Goal: Information Seeking & Learning: Check status

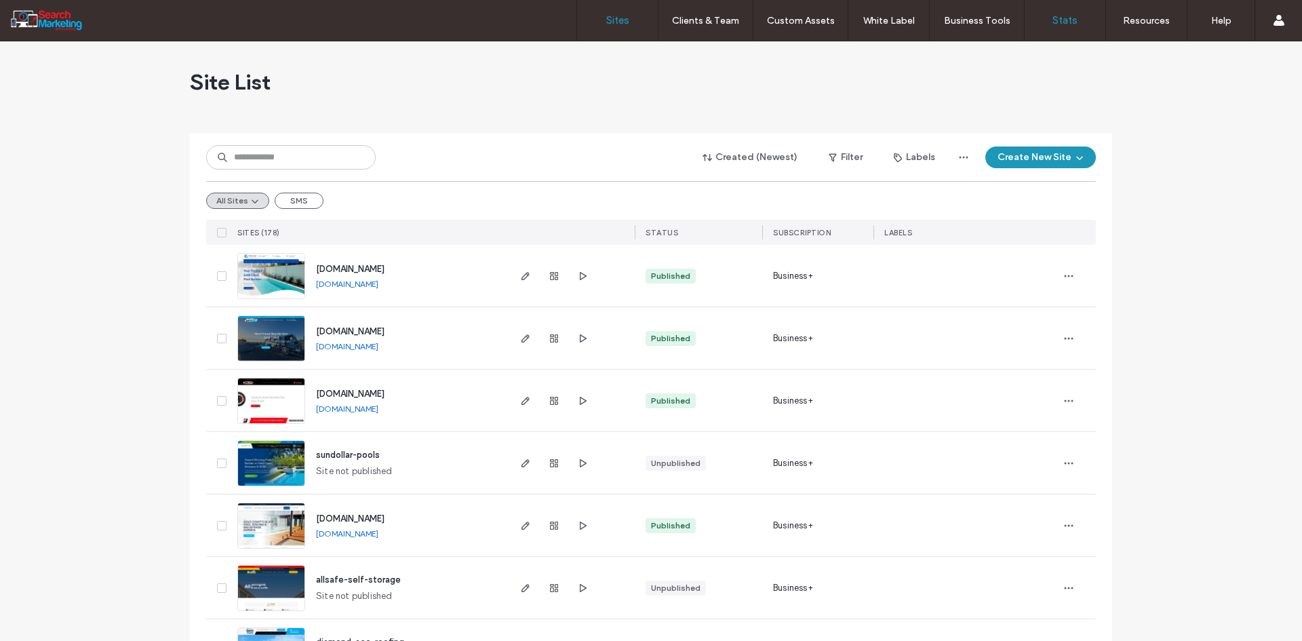
click at [1050, 16] on link "Stats" at bounding box center [1065, 20] width 81 height 41
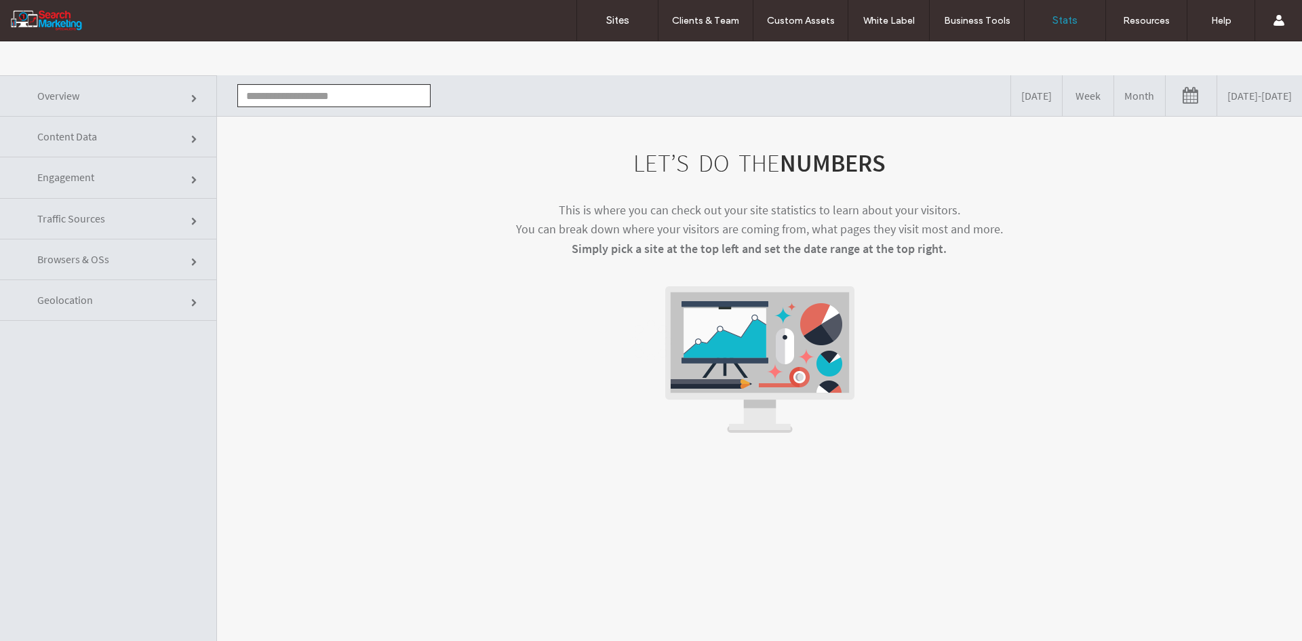
click at [323, 97] on input "text" at bounding box center [333, 95] width 193 height 23
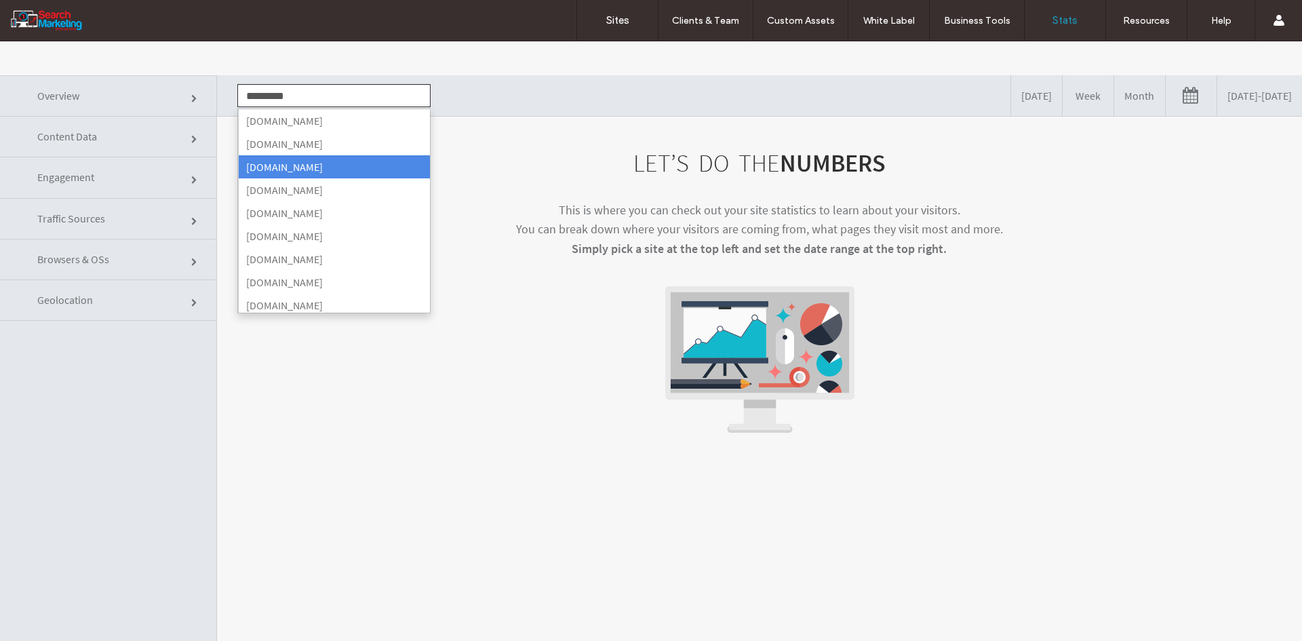
click at [329, 171] on li "www.goldcoastcollectionservices.com.au" at bounding box center [334, 166] width 192 height 23
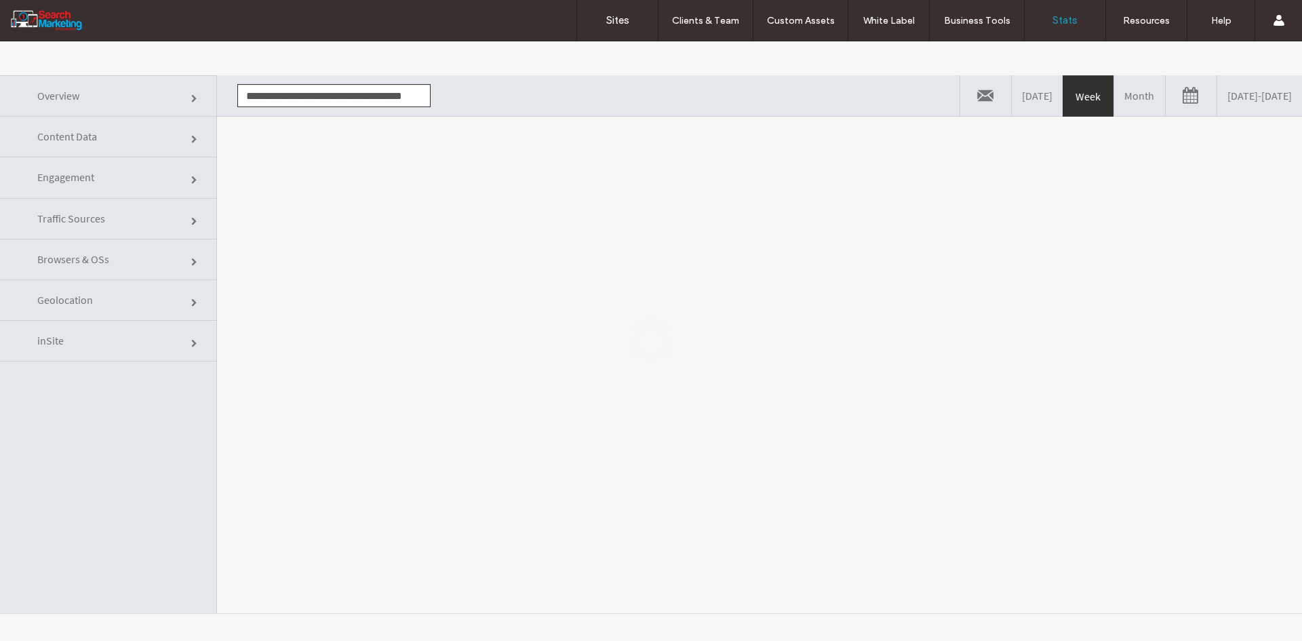
scroll to position [0, 12]
click at [357, 174] on body ".wqwq-1{fill:#231f20;} .cls-1q, .cls-2q { fill-rule: evenodd; } .cls-2q { fill:…" at bounding box center [651, 340] width 1302 height 599
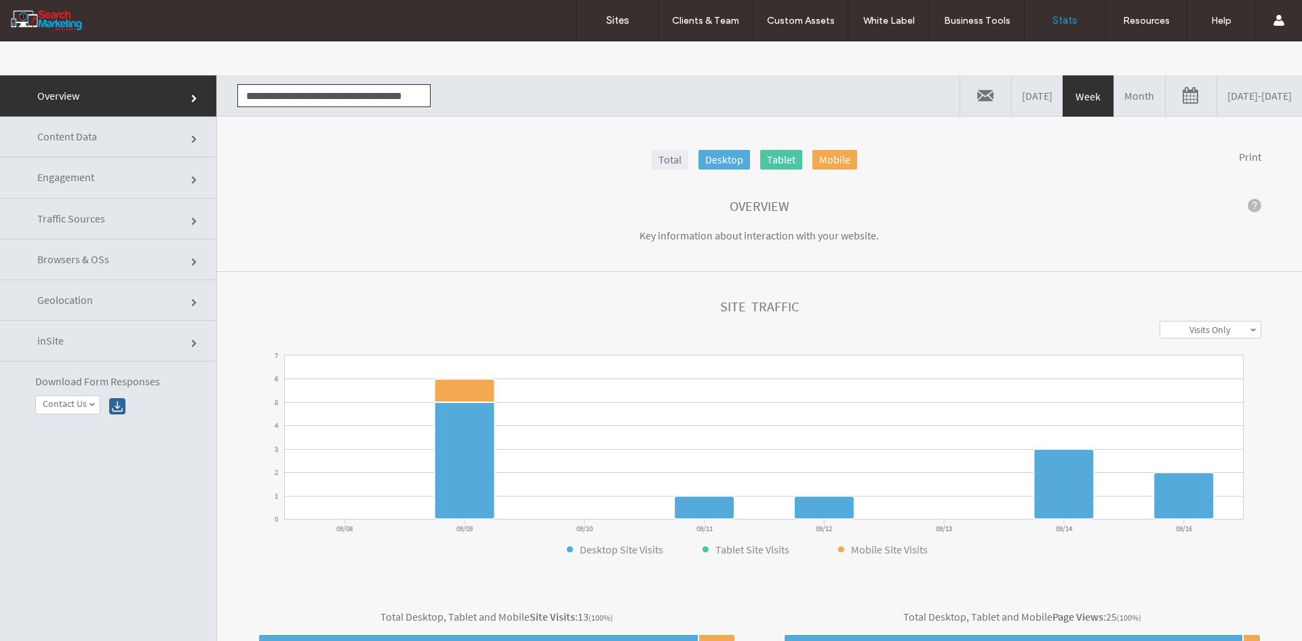
click at [1250, 96] on link "[DATE] - [DATE]" at bounding box center [1259, 95] width 85 height 41
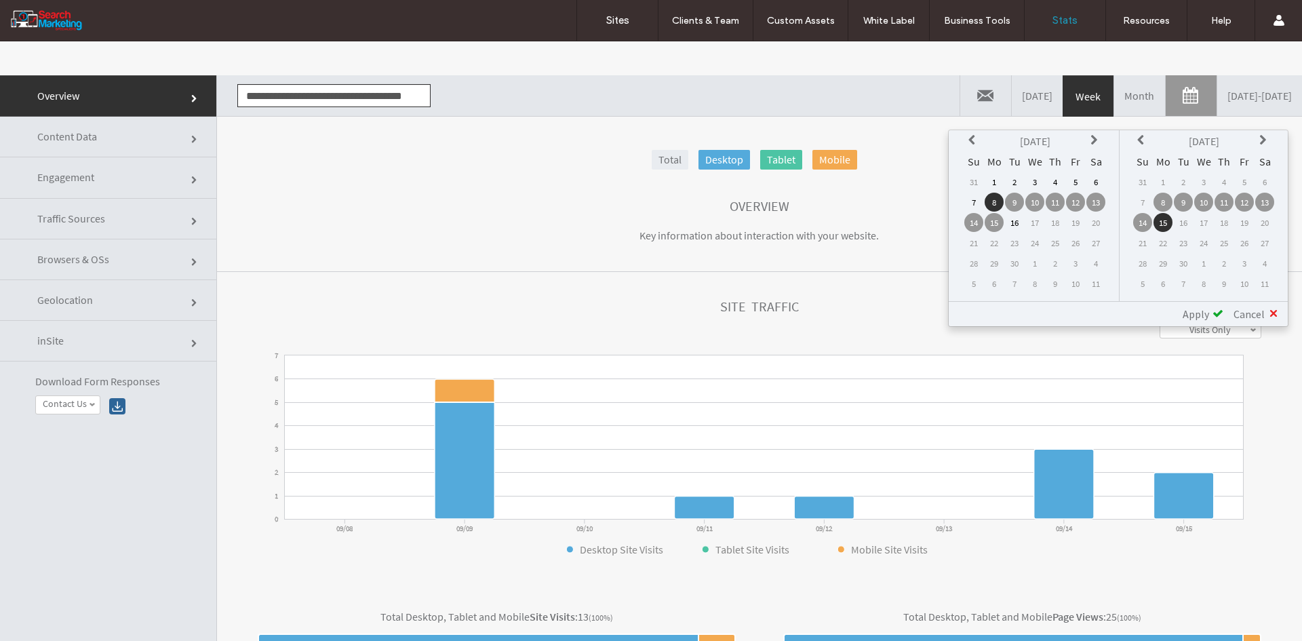
click at [971, 136] on icon at bounding box center [973, 140] width 11 height 11
click at [1079, 183] on td "1" at bounding box center [1075, 181] width 19 height 19
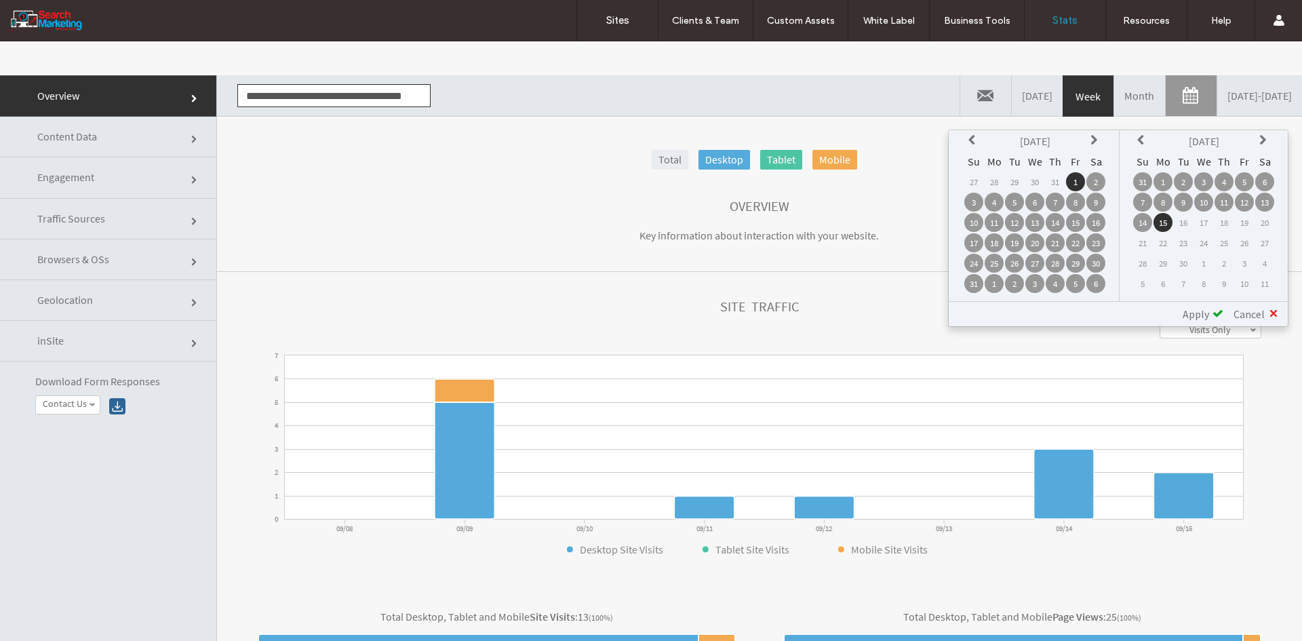
click at [1168, 182] on td "1" at bounding box center [1162, 181] width 19 height 19
click at [1206, 310] on span "Apply" at bounding box center [1196, 314] width 26 height 14
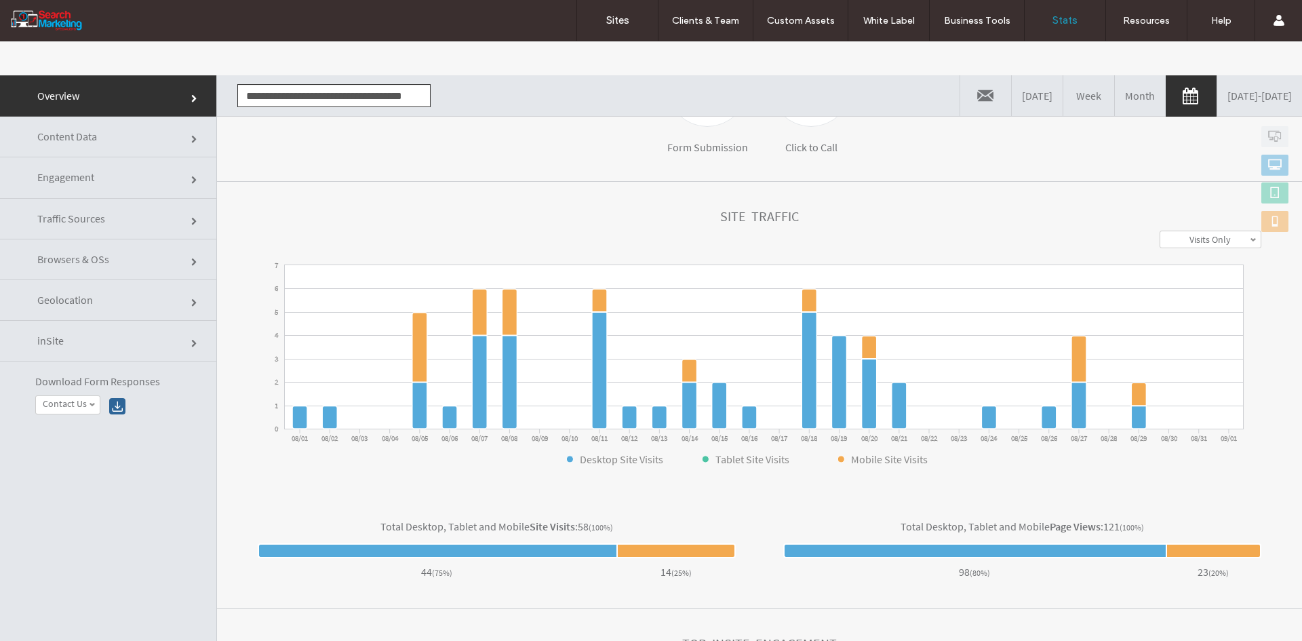
click at [139, 148] on link "Content Data" at bounding box center [108, 137] width 216 height 41
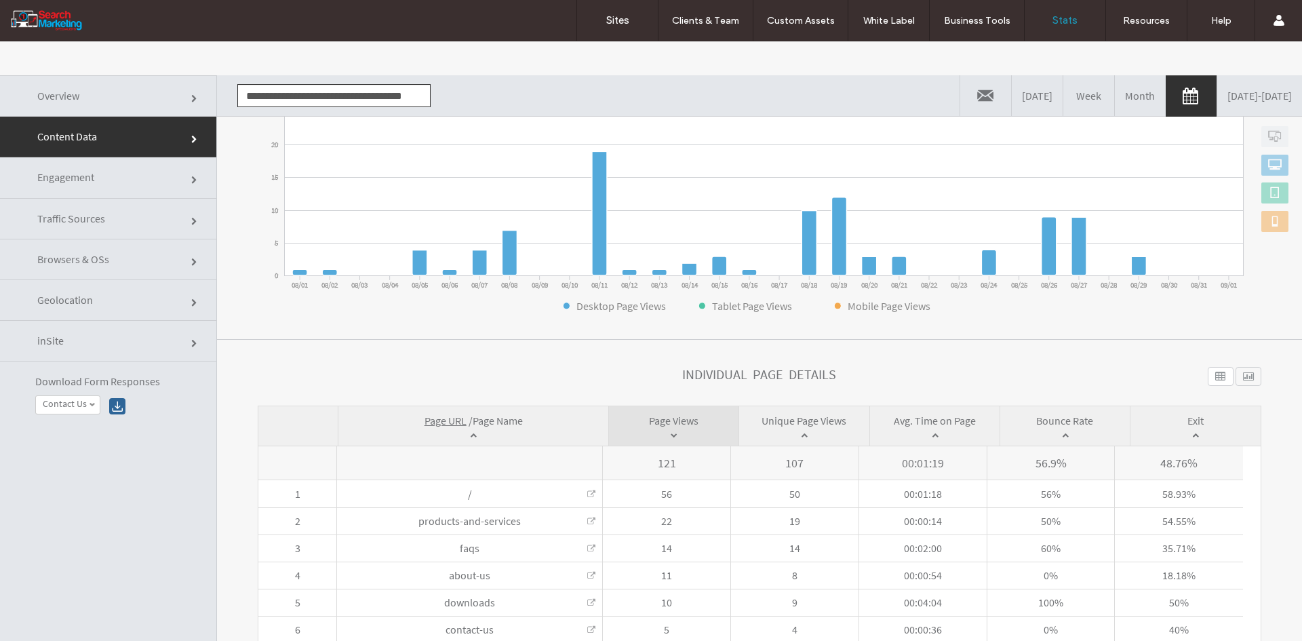
scroll to position [233, 0]
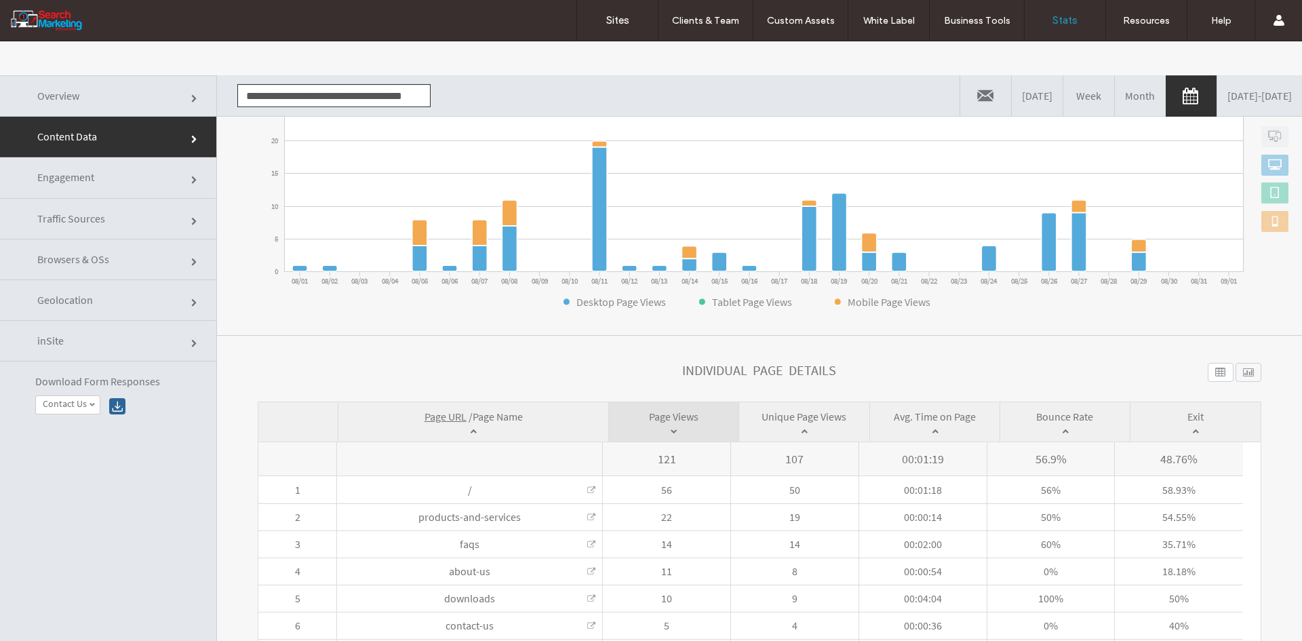
click at [489, 416] on span "Page Name" at bounding box center [498, 417] width 50 height 14
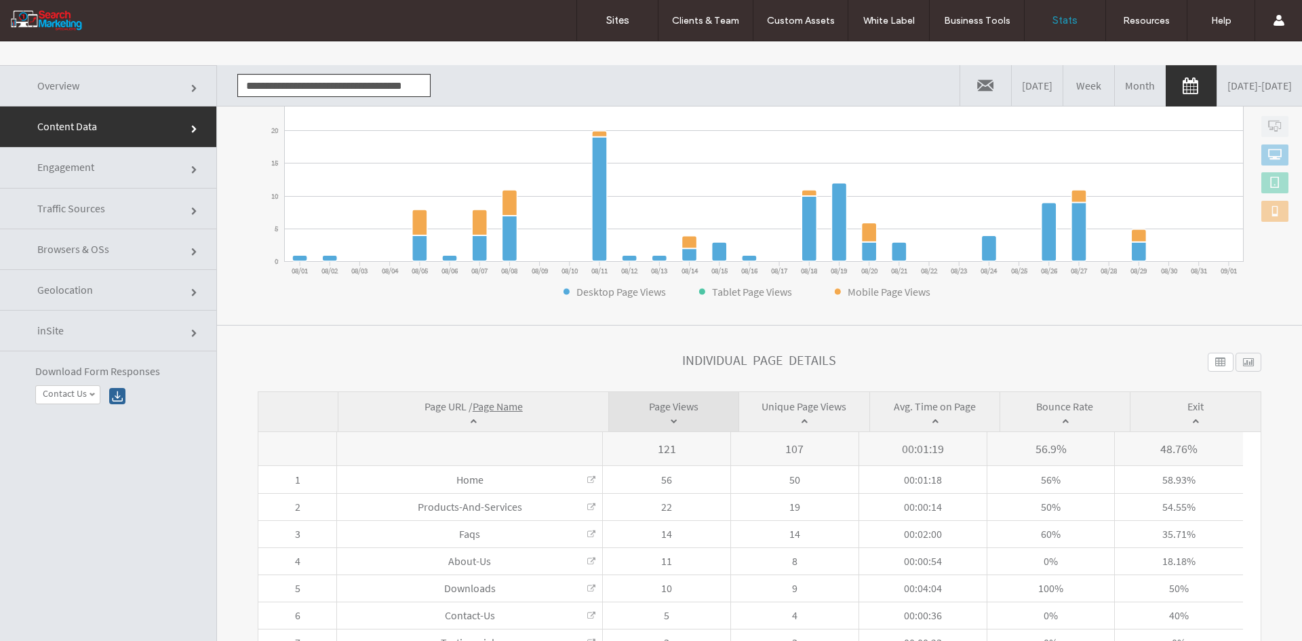
scroll to position [0, 0]
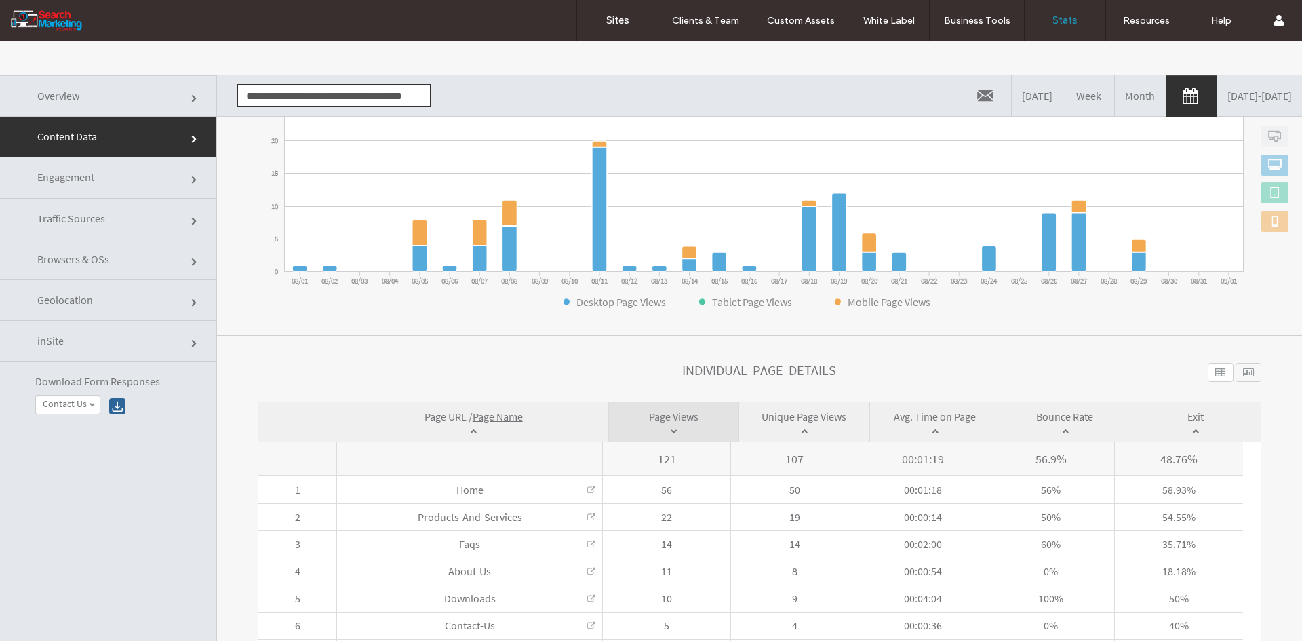
click at [276, 90] on input "**********" at bounding box center [333, 95] width 193 height 23
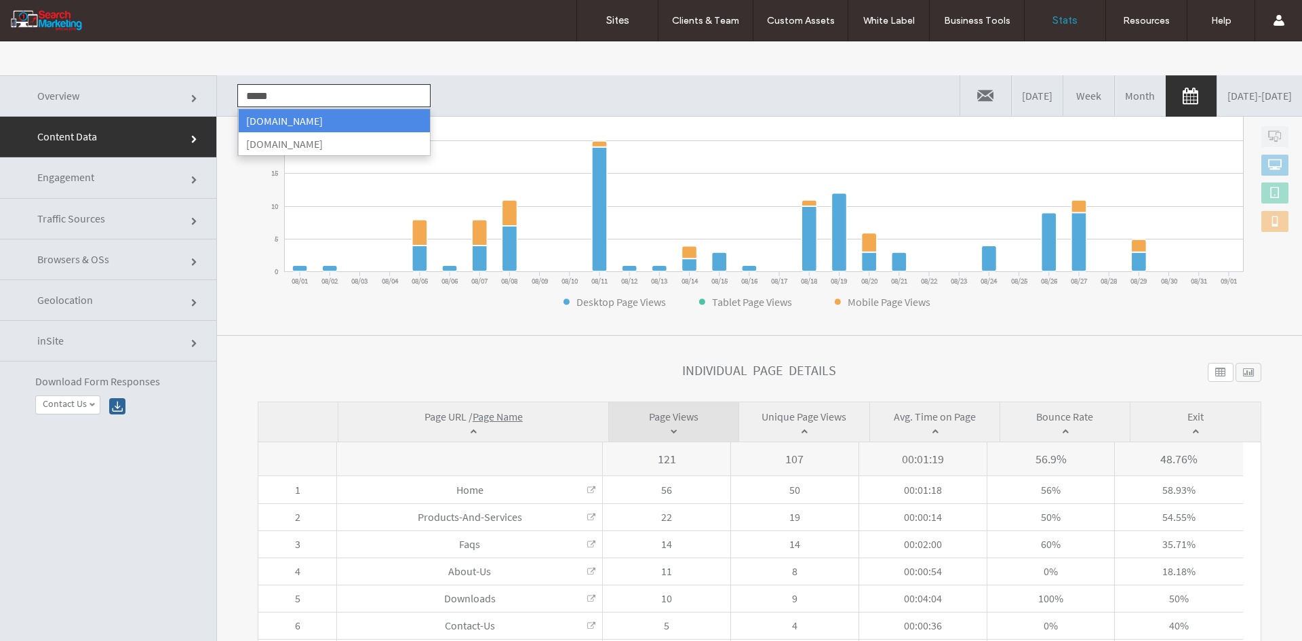
click at [297, 114] on li "www.goldstarcontainers.com.au" at bounding box center [334, 120] width 192 height 23
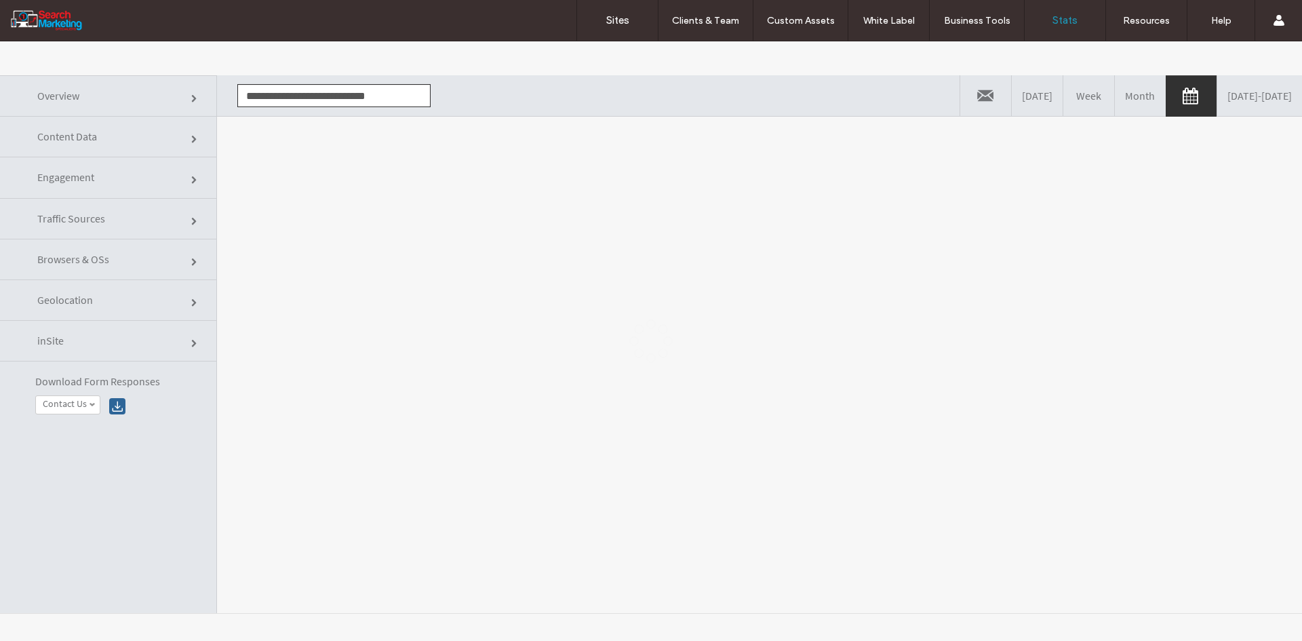
click at [335, 178] on div at bounding box center [651, 340] width 1302 height 599
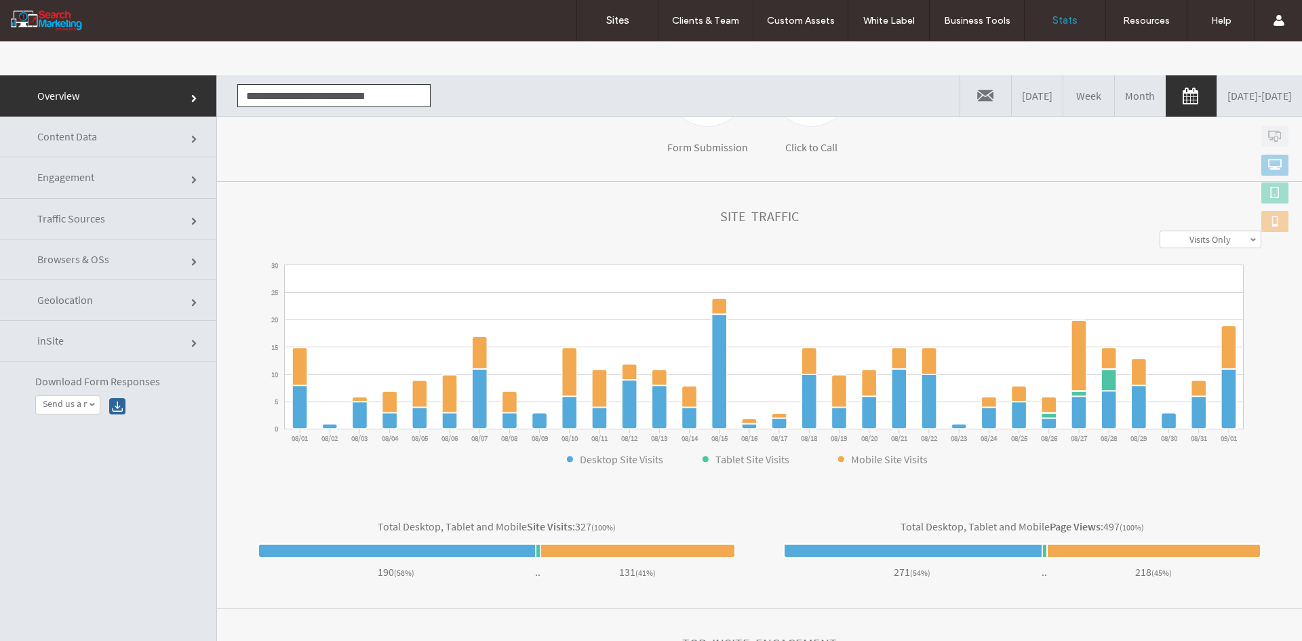
drag, startPoint x: 151, startPoint y: 126, endPoint x: 162, endPoint y: 138, distance: 15.8
click at [151, 126] on link "Content Data" at bounding box center [108, 137] width 216 height 41
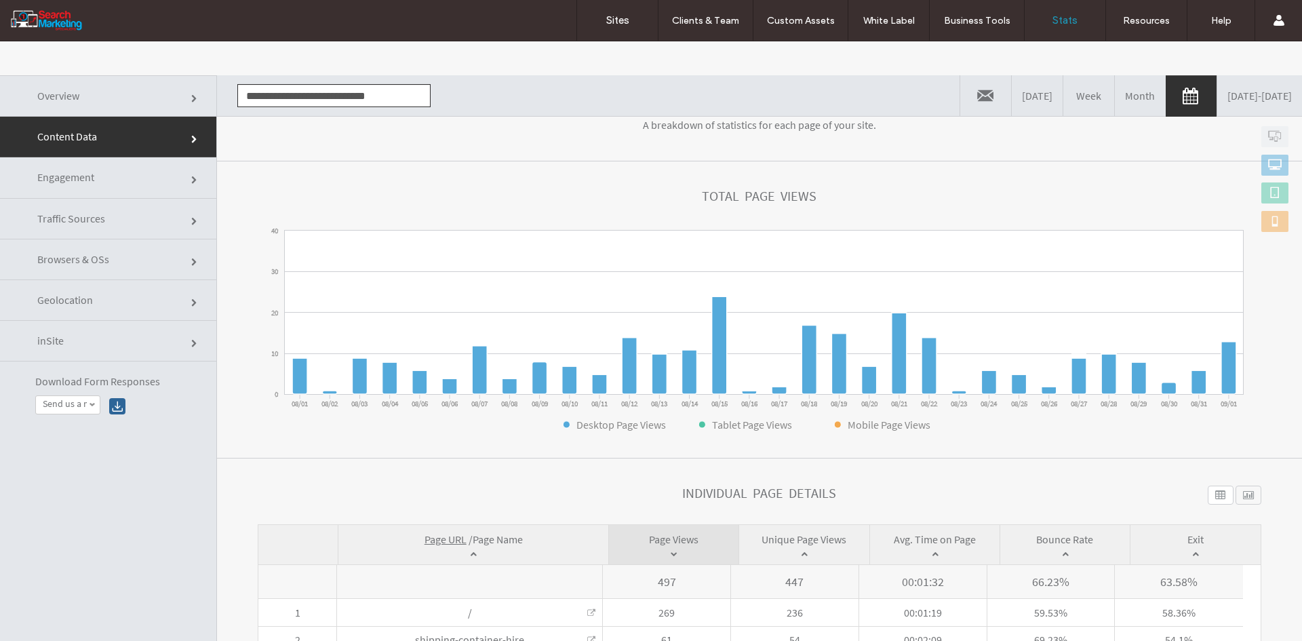
scroll to position [315, 0]
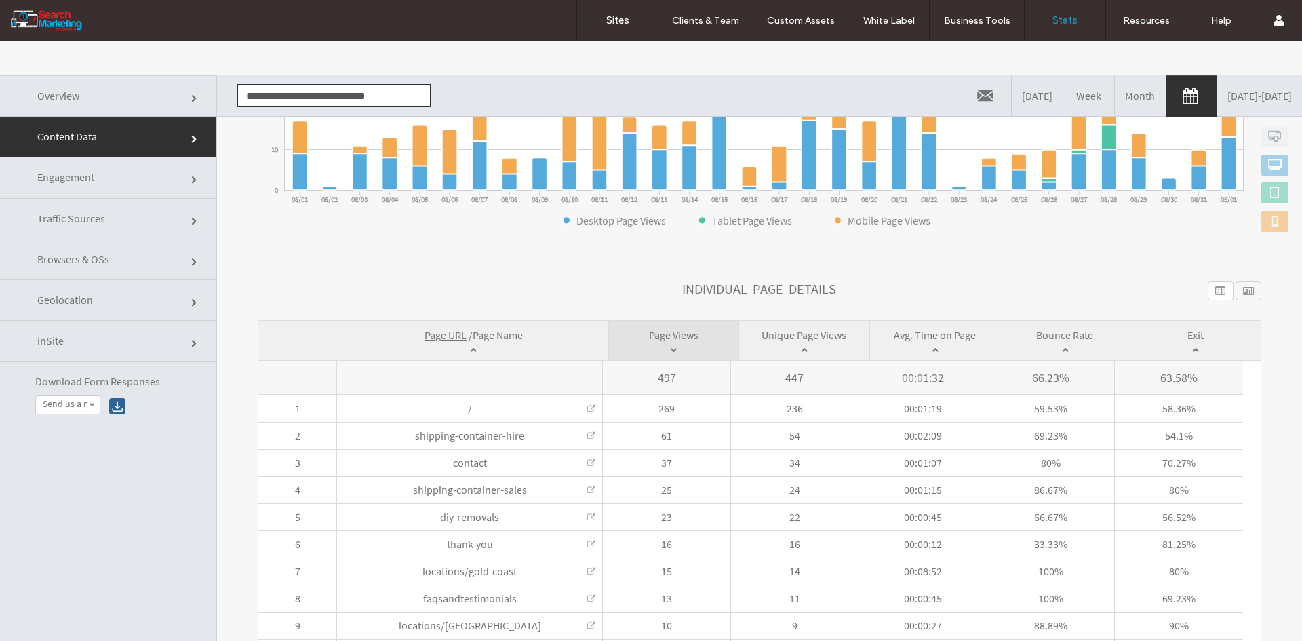
click at [509, 340] on span "Page Name" at bounding box center [498, 335] width 50 height 14
click at [316, 94] on input "**********" at bounding box center [333, 95] width 193 height 23
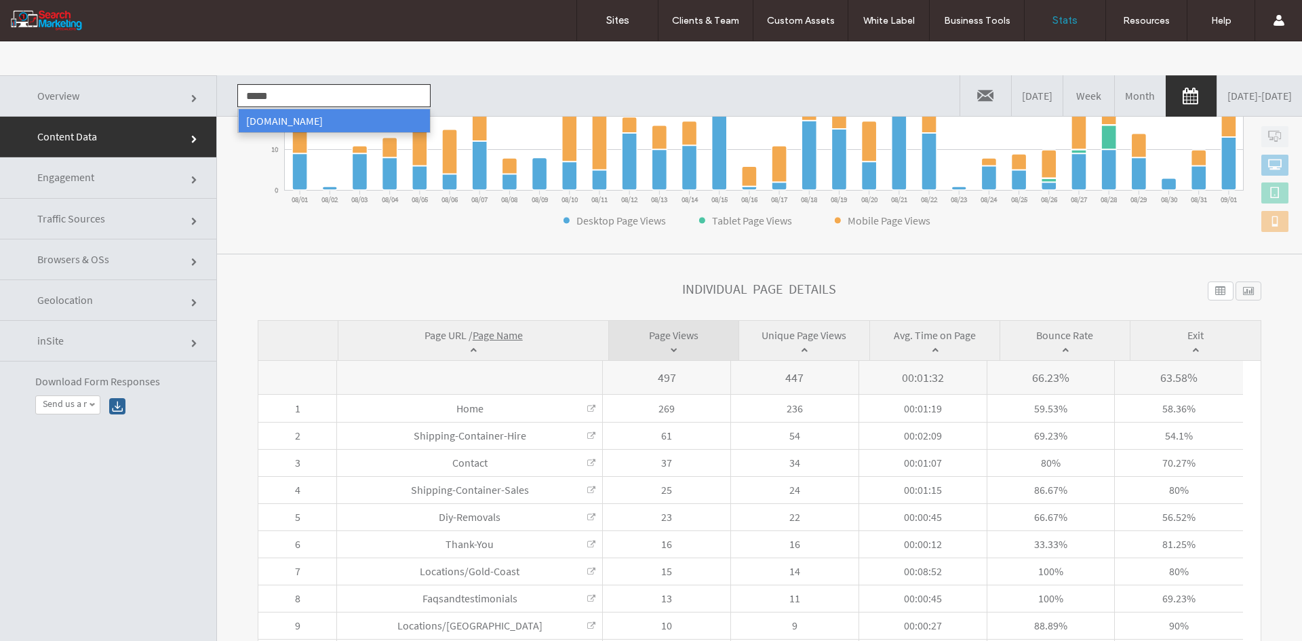
click at [295, 122] on li "www.kellierainbowcelebrant.au" at bounding box center [334, 120] width 192 height 23
type input "**********"
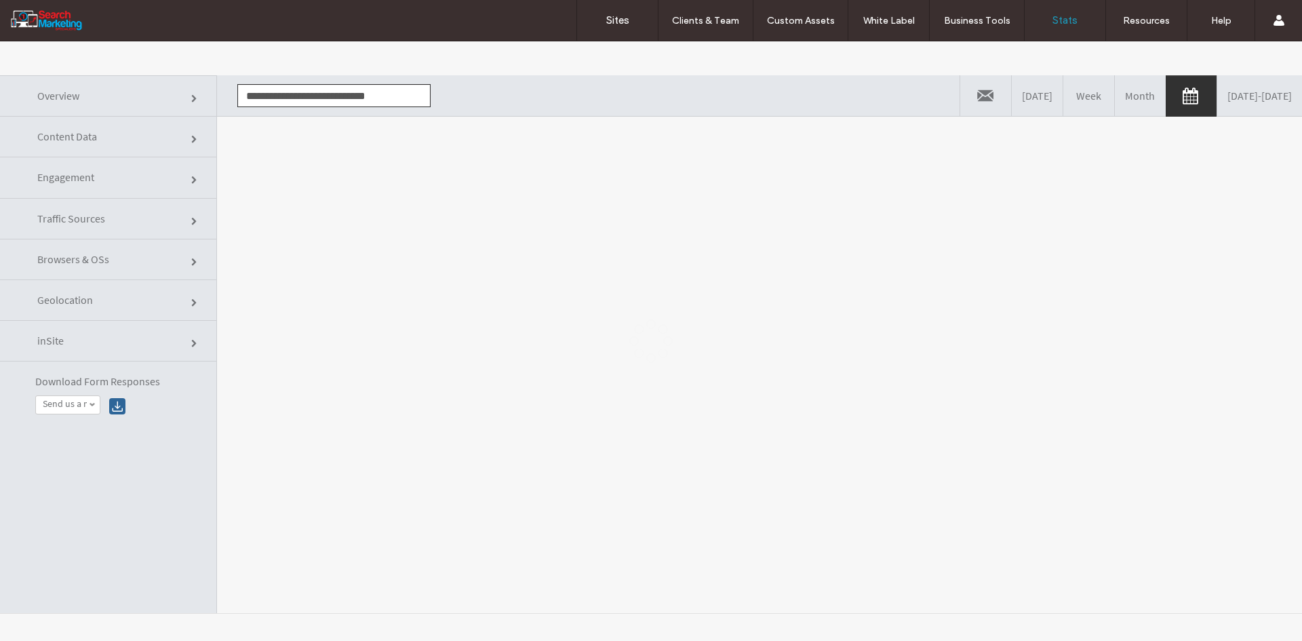
click at [332, 233] on div at bounding box center [651, 340] width 1302 height 599
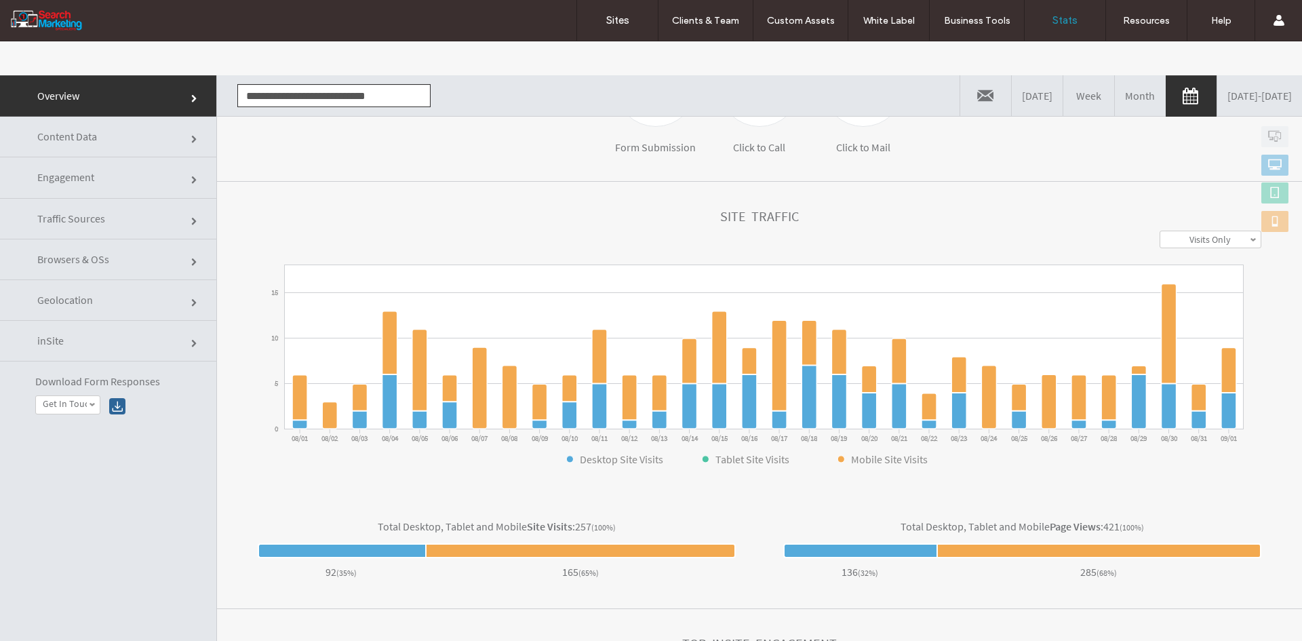
click at [134, 145] on link "Content Data" at bounding box center [108, 137] width 216 height 41
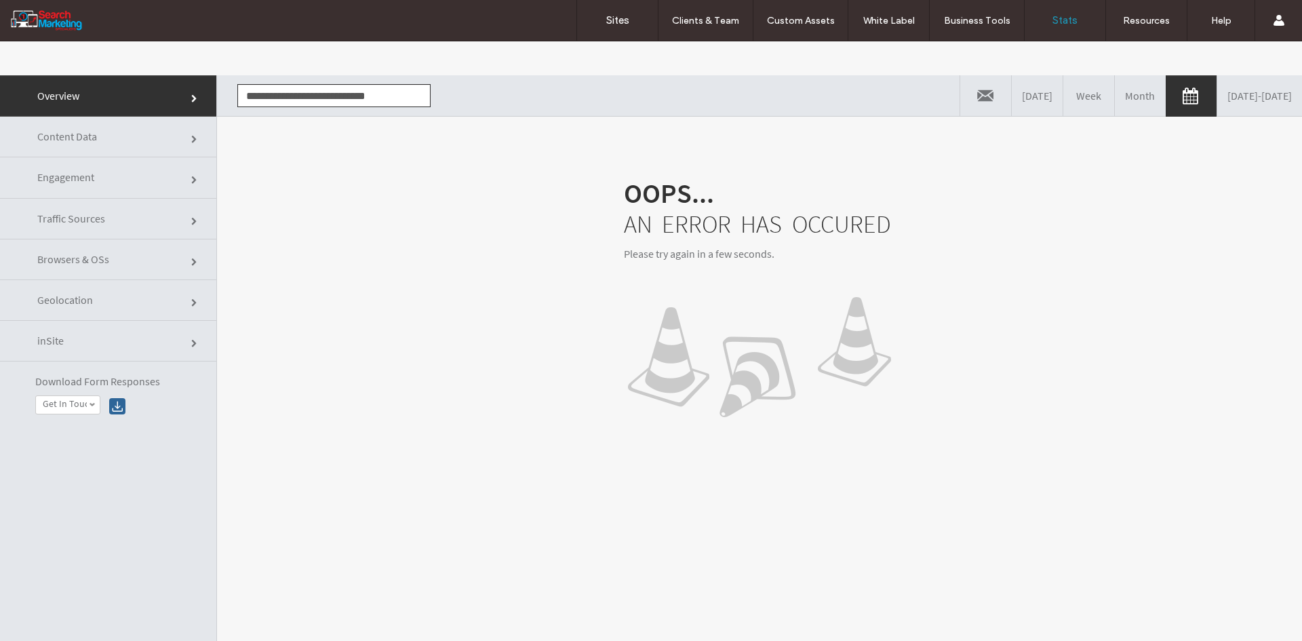
click at [112, 146] on link "Content Data" at bounding box center [108, 137] width 216 height 41
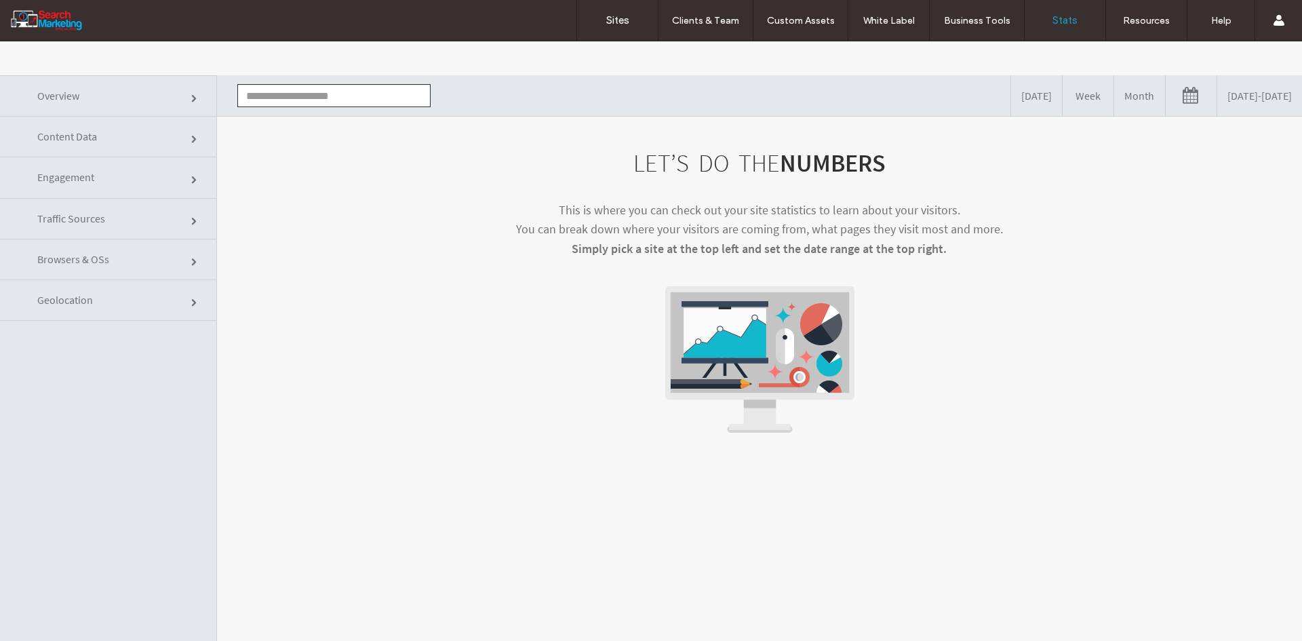
click at [1217, 94] on link "[DATE] - [DATE]" at bounding box center [1259, 95] width 85 height 41
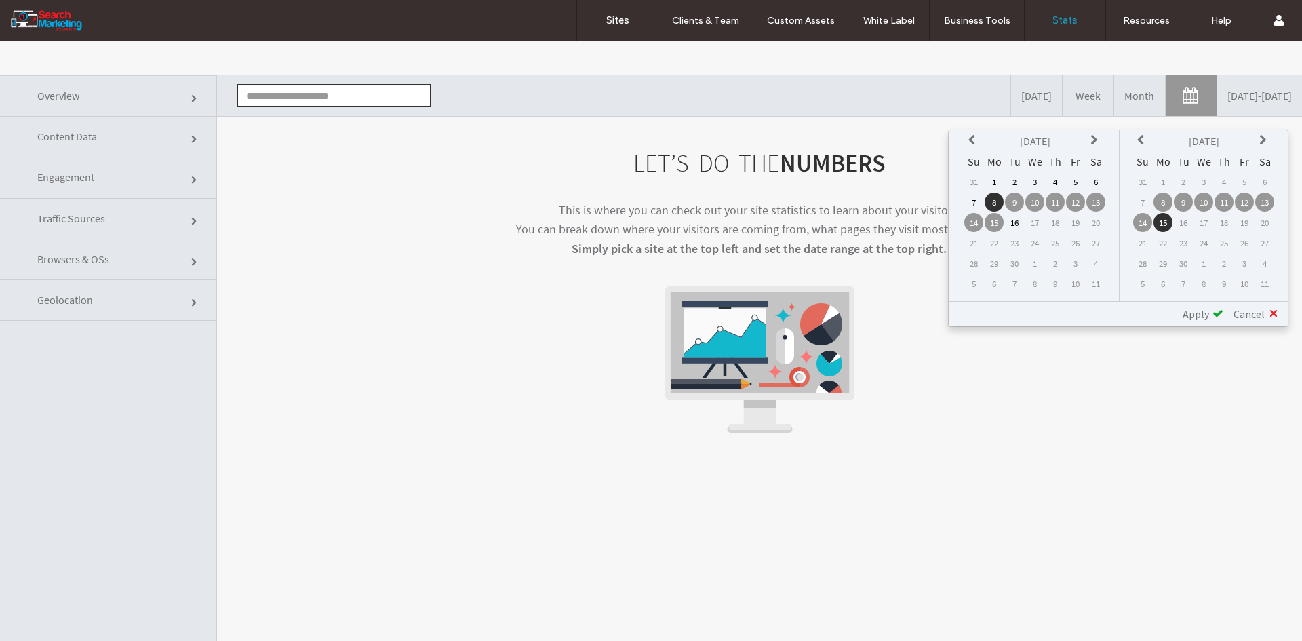
click at [973, 138] on icon at bounding box center [973, 140] width 11 height 11
click at [1077, 183] on td "1" at bounding box center [1075, 181] width 19 height 19
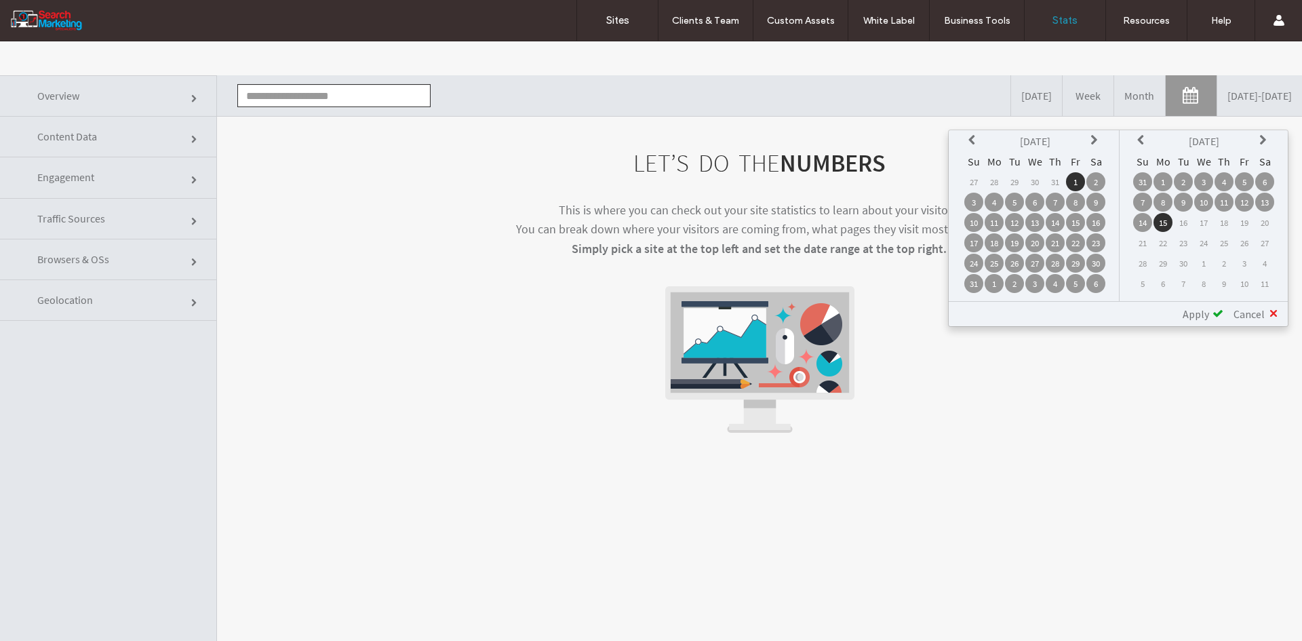
click at [1160, 183] on td "1" at bounding box center [1162, 181] width 19 height 19
click at [1210, 320] on div "Apply" at bounding box center [1197, 314] width 51 height 14
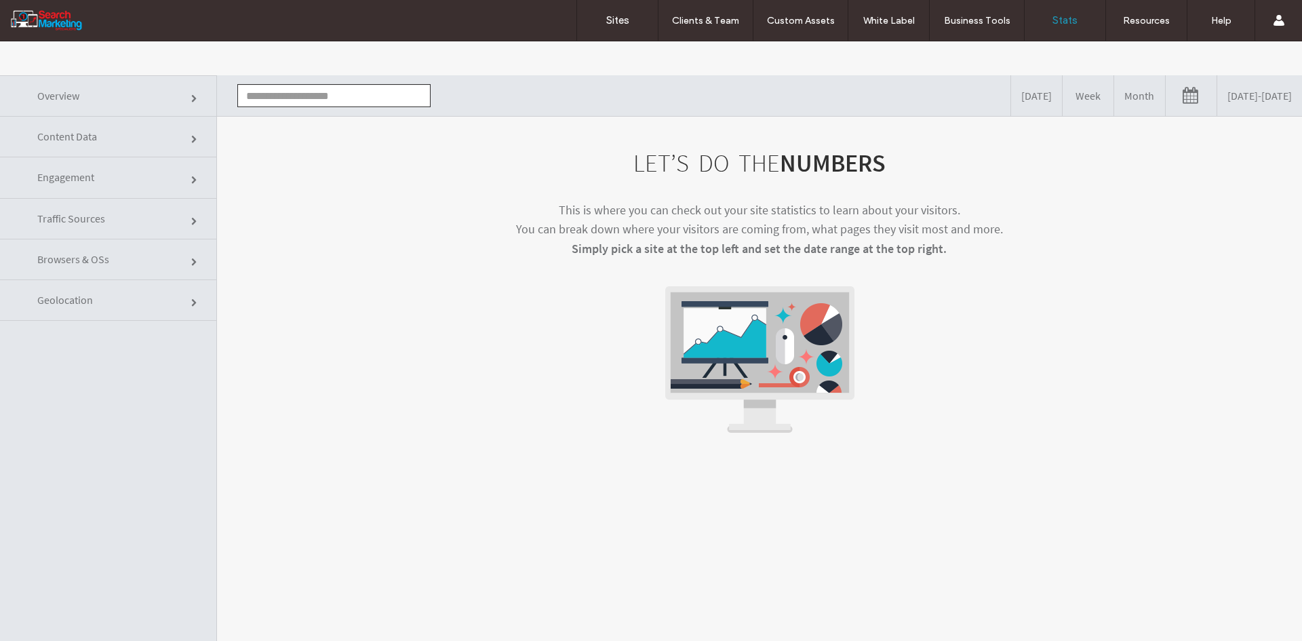
click at [356, 100] on input "text" at bounding box center [333, 95] width 193 height 23
click at [348, 125] on li "www.kellierainbowcelebrant.au" at bounding box center [334, 120] width 192 height 23
type input "**********"
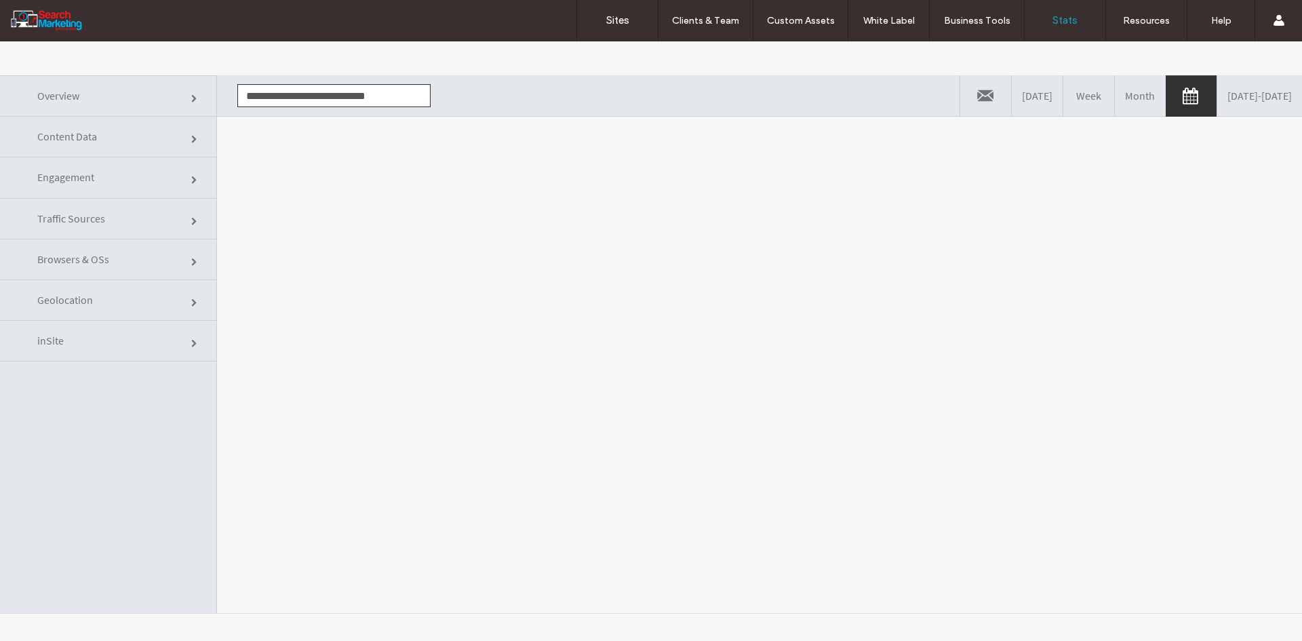
click at [357, 183] on body ".wqwq-1{fill:#231f20;} .cls-1q, .cls-2q { fill-rule: evenodd; } .cls-2q { fill:…" at bounding box center [651, 340] width 1302 height 599
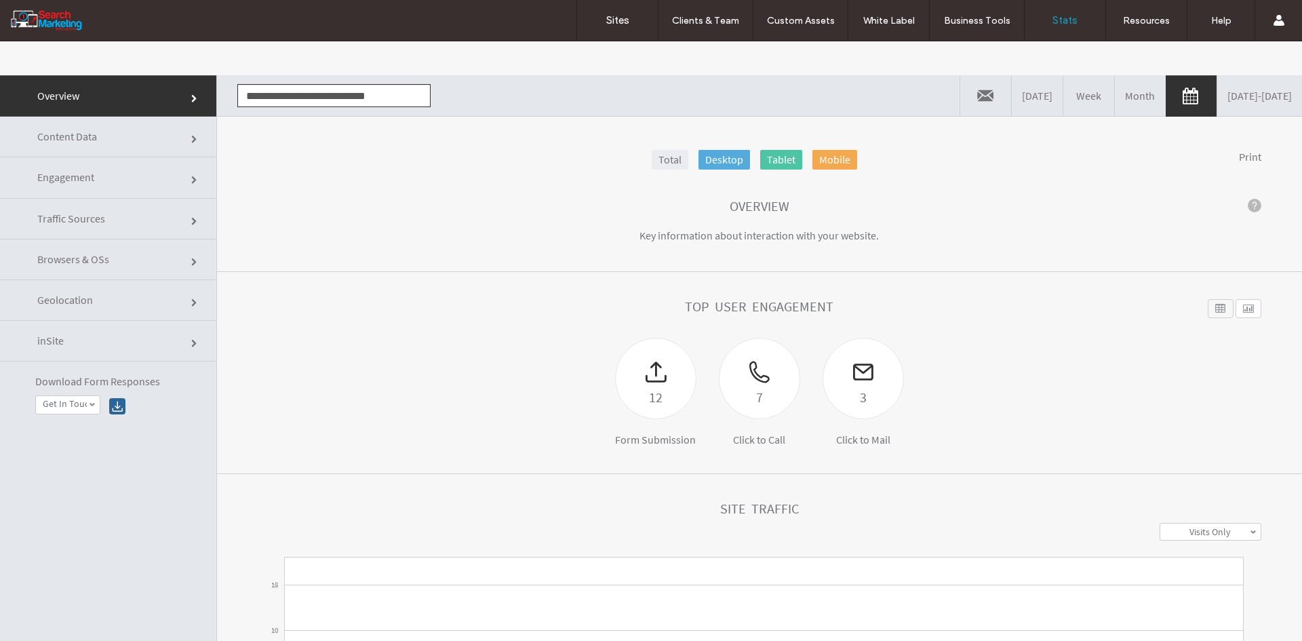
click at [100, 146] on link "Content Data" at bounding box center [108, 137] width 216 height 41
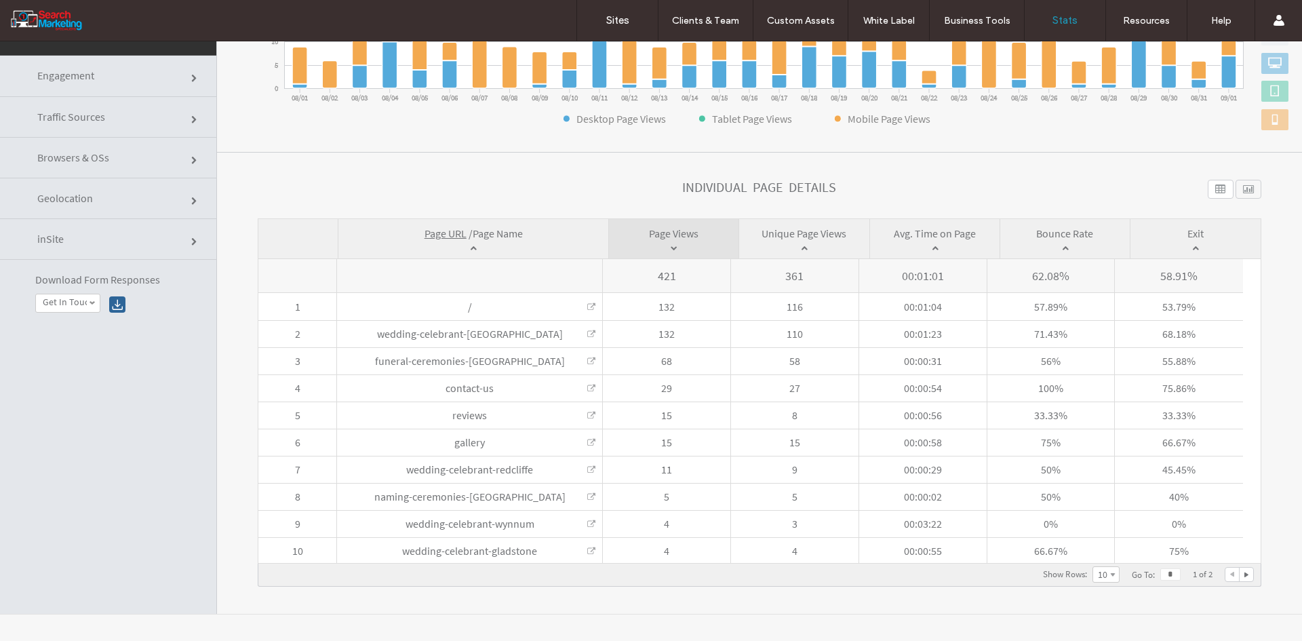
scroll to position [102, 0]
click at [495, 234] on span "Page Name" at bounding box center [498, 233] width 50 height 14
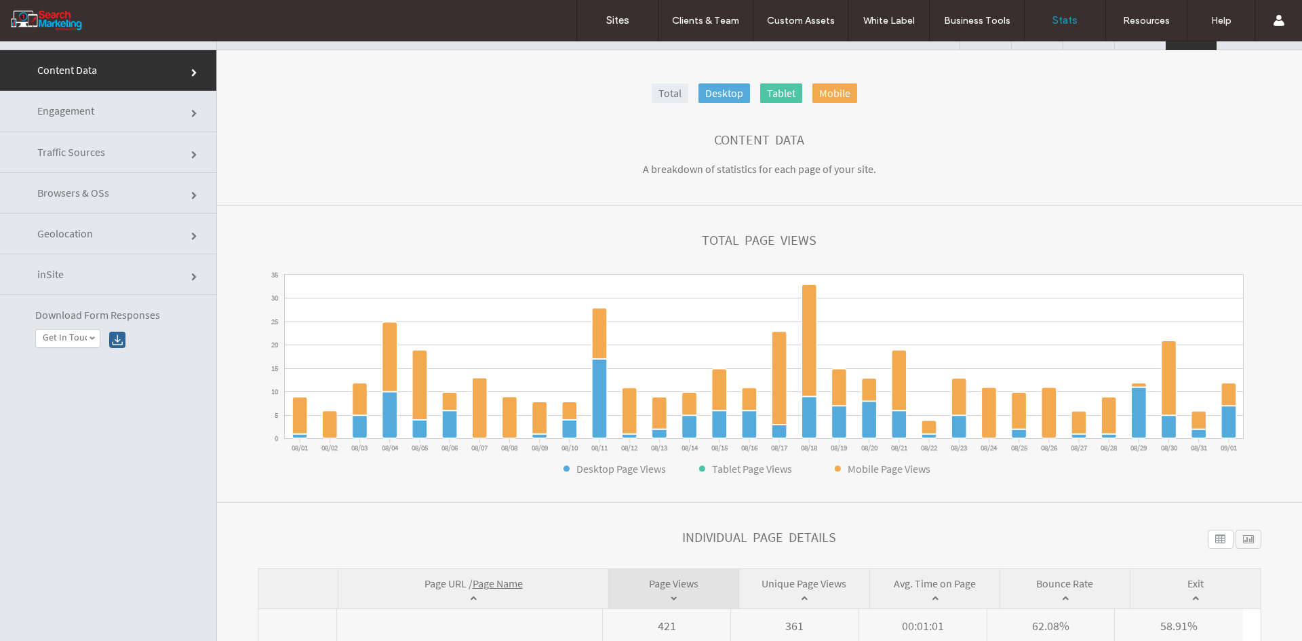
scroll to position [0, 0]
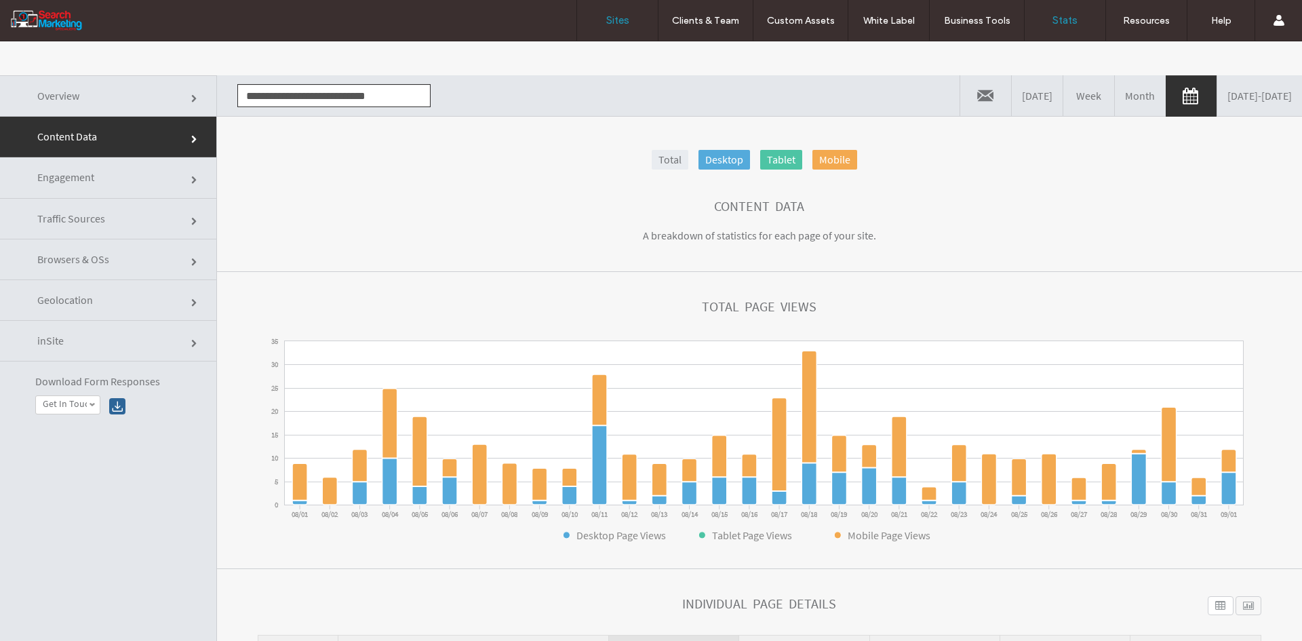
drag, startPoint x: 625, startPoint y: 3, endPoint x: 613, endPoint y: 20, distance: 20.9
click at [613, 18] on label "Sites" at bounding box center [617, 20] width 23 height 12
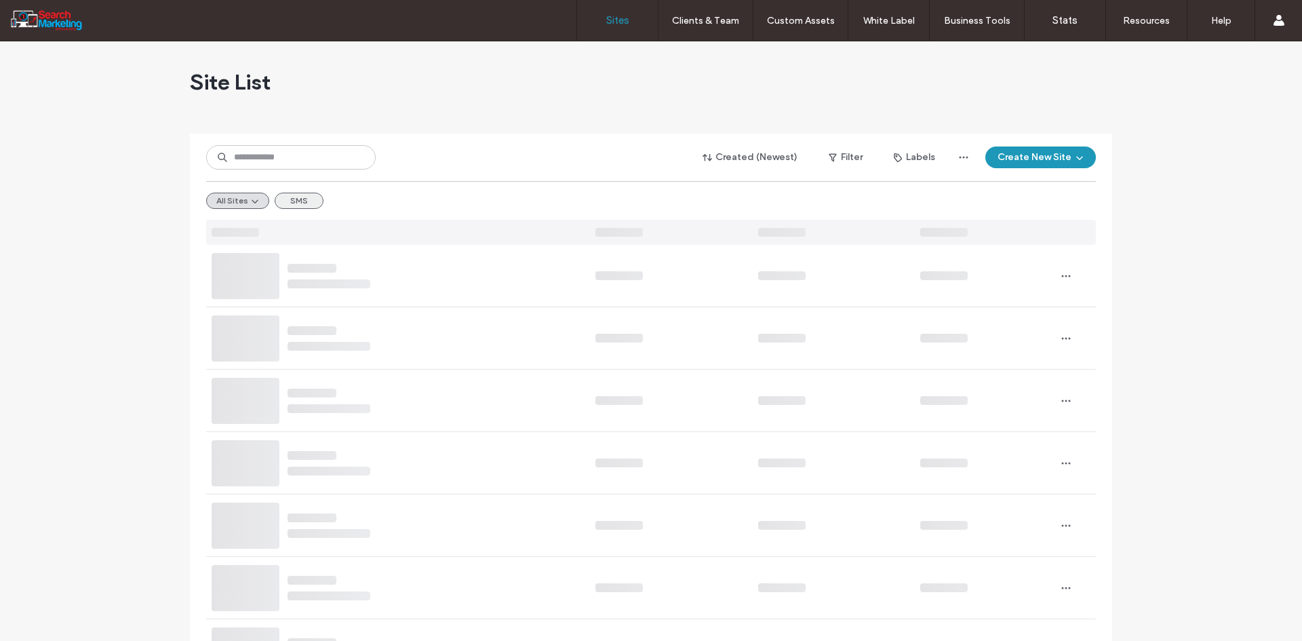
click at [296, 197] on button "SMS" at bounding box center [299, 201] width 49 height 16
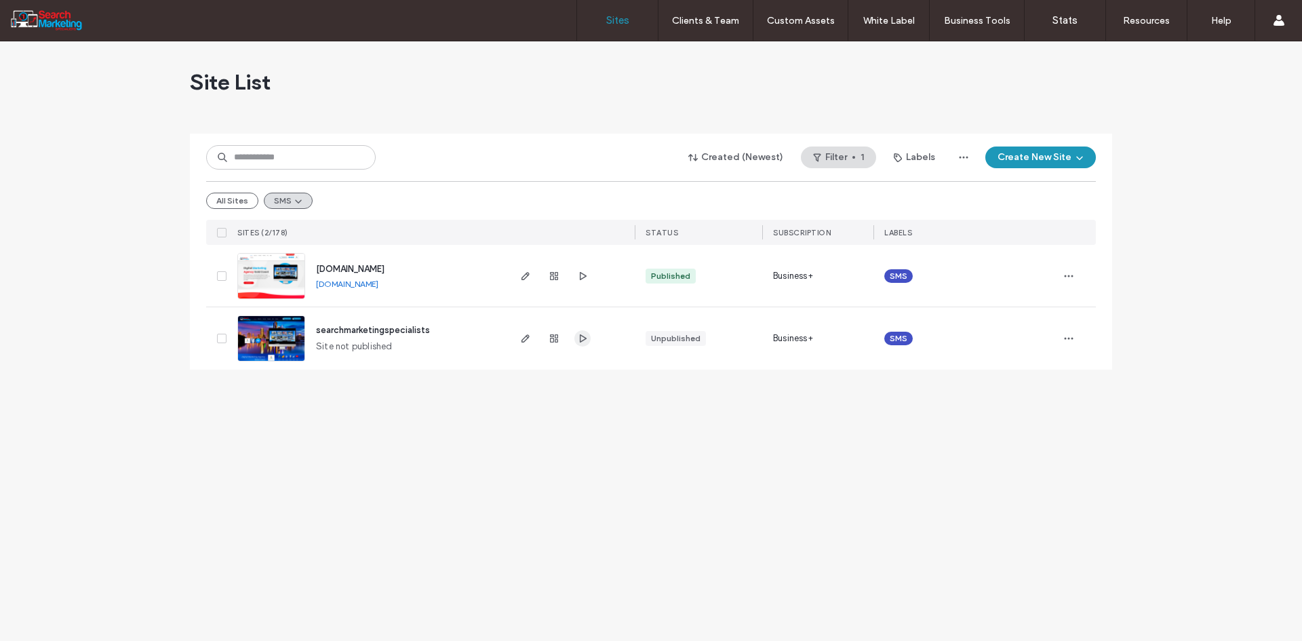
click at [583, 338] on icon "button" at bounding box center [582, 338] width 11 height 11
click at [222, 210] on div "All Sites SMS" at bounding box center [651, 200] width 890 height 39
click at [223, 200] on button "All Sites" at bounding box center [232, 201] width 52 height 16
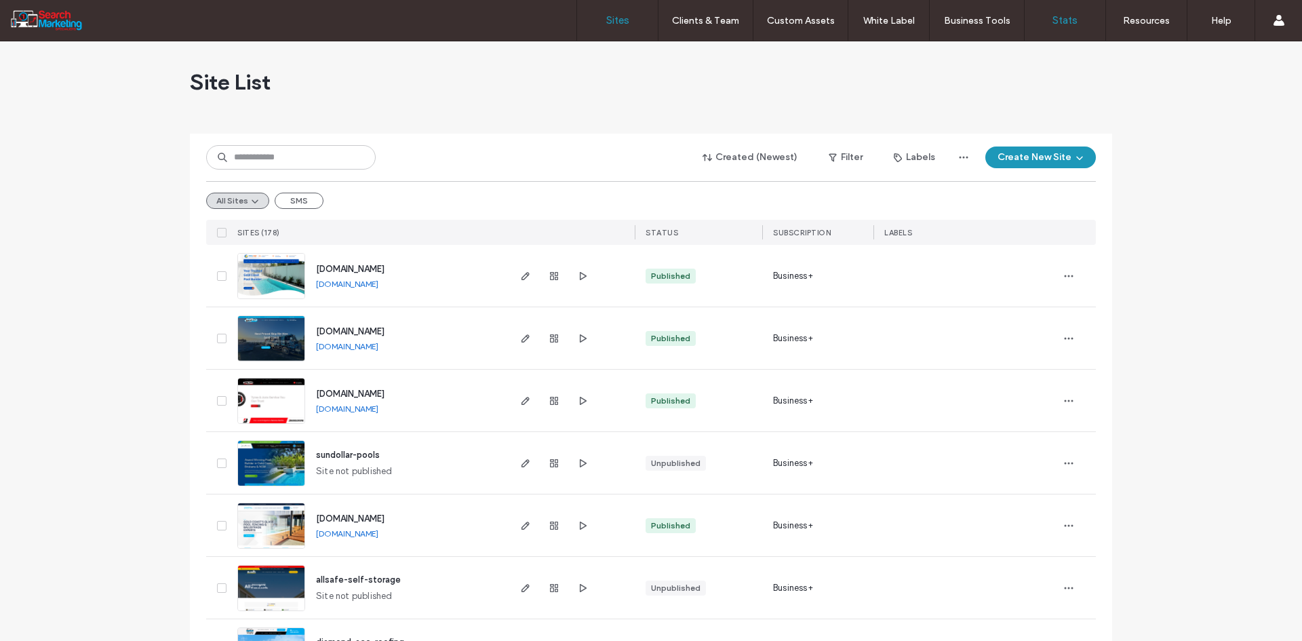
click at [1083, 20] on link "Stats" at bounding box center [1065, 20] width 81 height 41
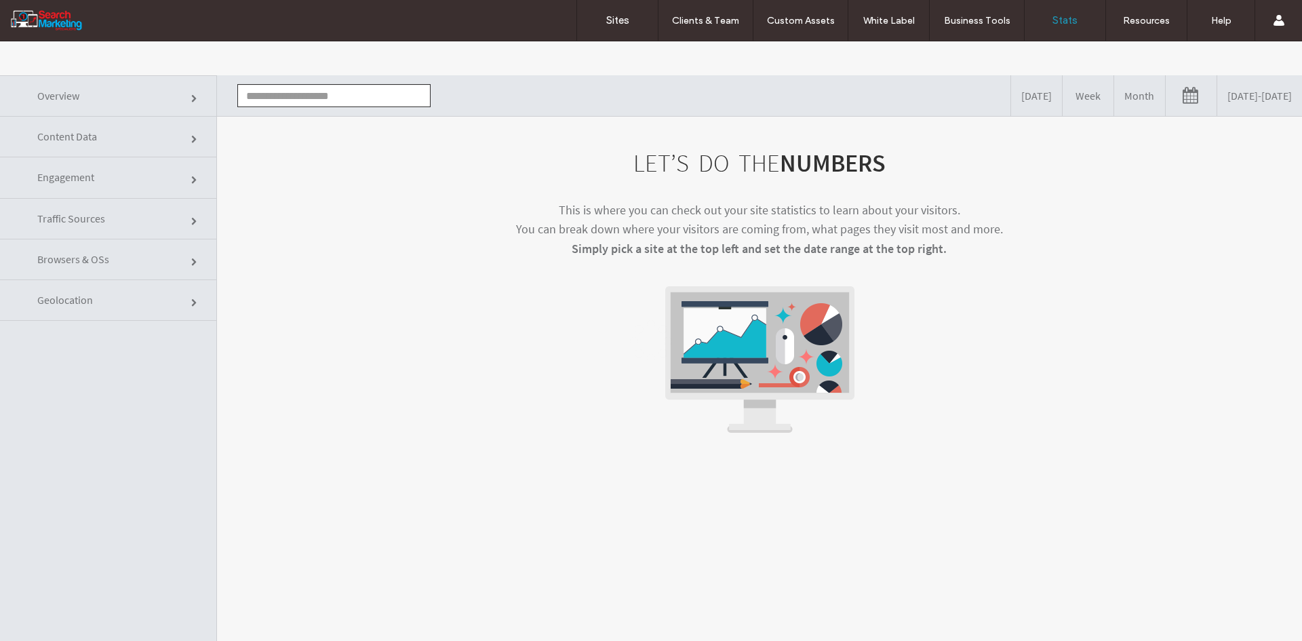
click at [358, 101] on input "text" at bounding box center [333, 95] width 193 height 23
click at [358, 117] on li "www.kwikcut.com.au" at bounding box center [334, 120] width 192 height 23
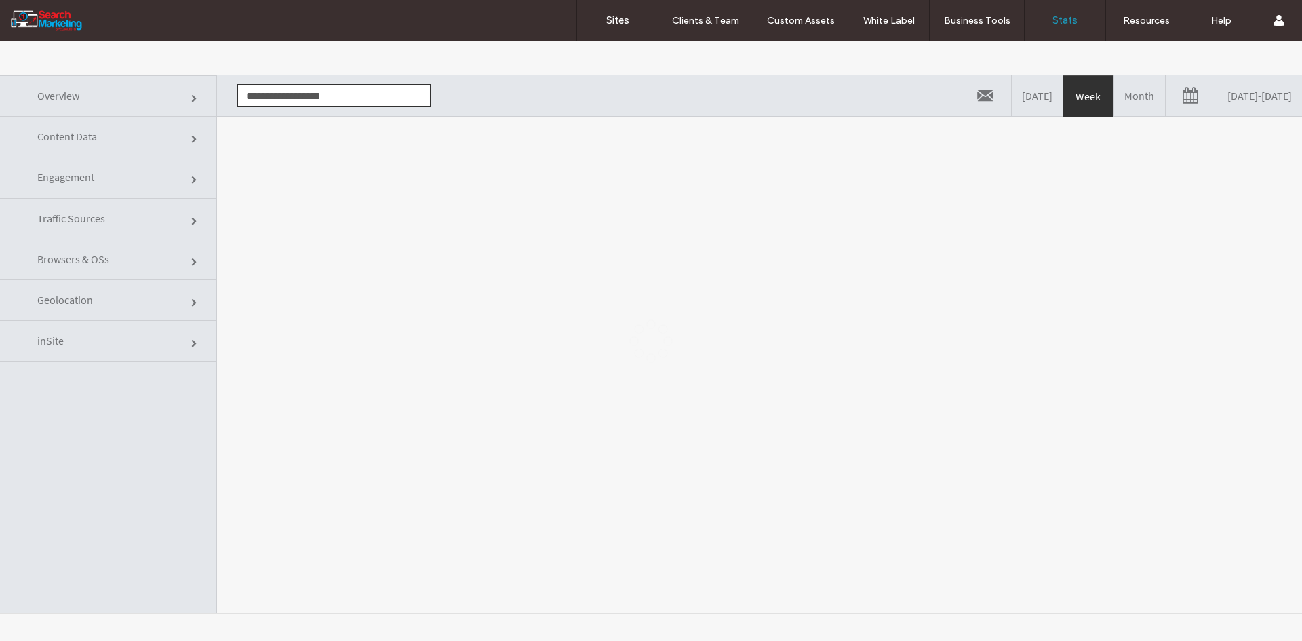
click at [481, 141] on body ".wqwq-1{fill:#231f20;} .cls-1q, .cls-2q { fill-rule: evenodd; } .cls-2q { fill:…" at bounding box center [651, 340] width 1302 height 599
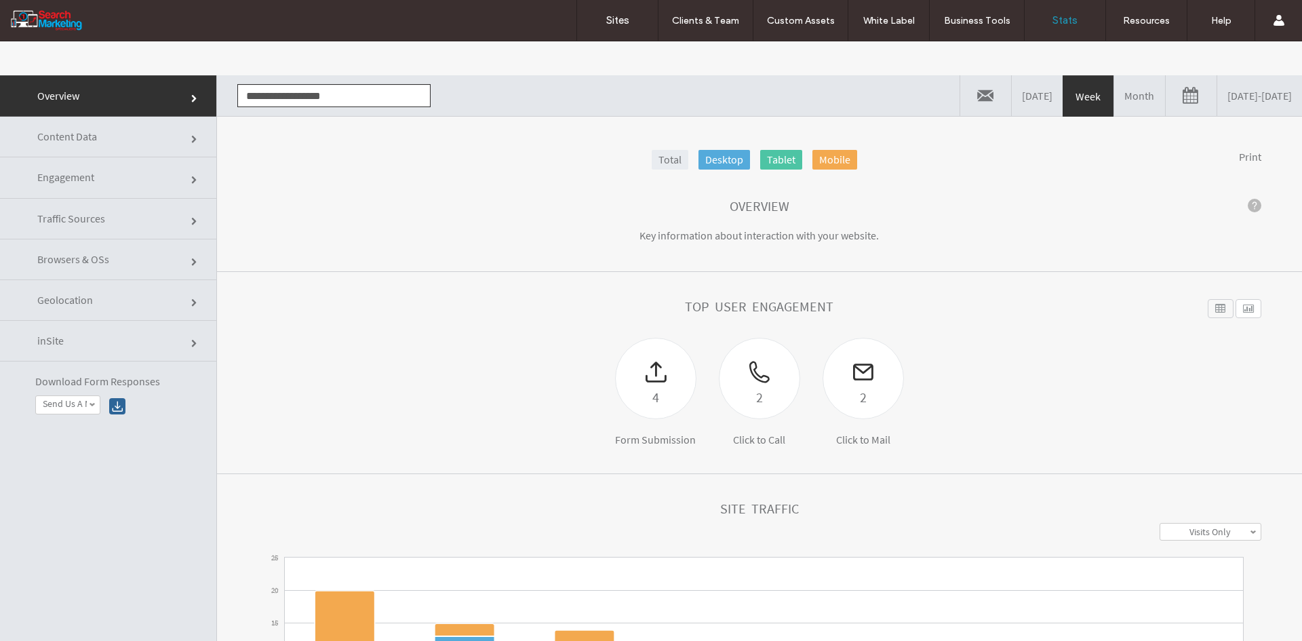
click at [1217, 98] on link "[DATE] - [DATE]" at bounding box center [1259, 95] width 85 height 41
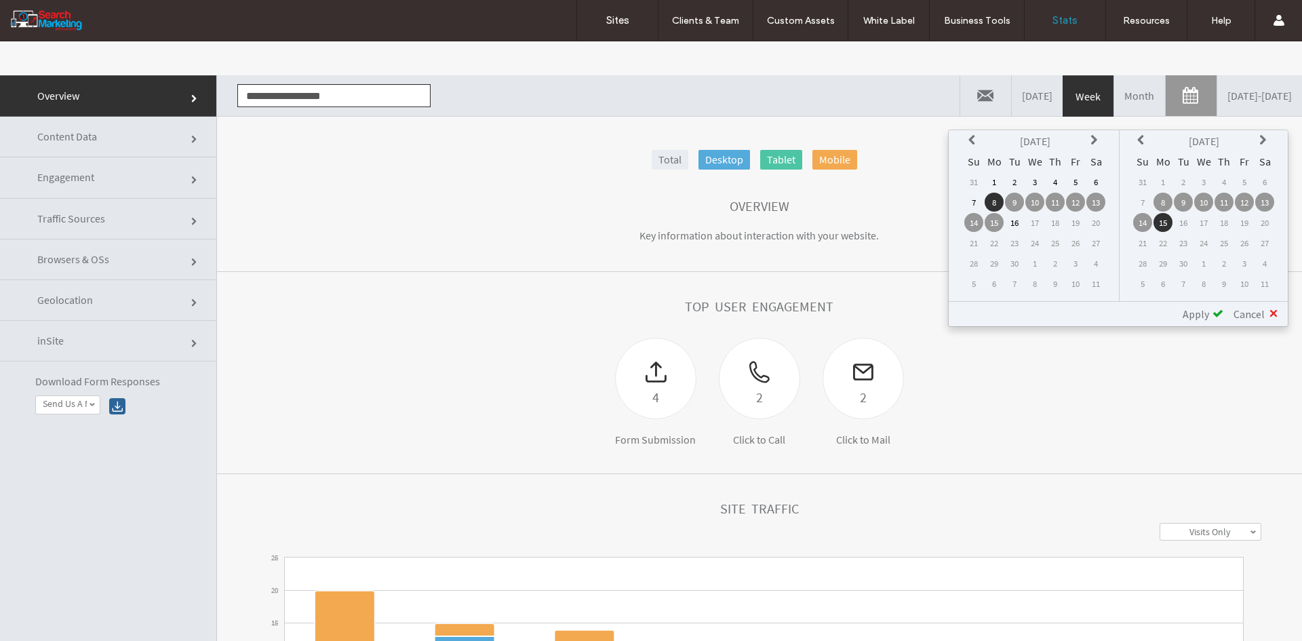
click at [970, 139] on icon at bounding box center [973, 140] width 11 height 11
click at [1073, 183] on td "1" at bounding box center [1075, 181] width 19 height 19
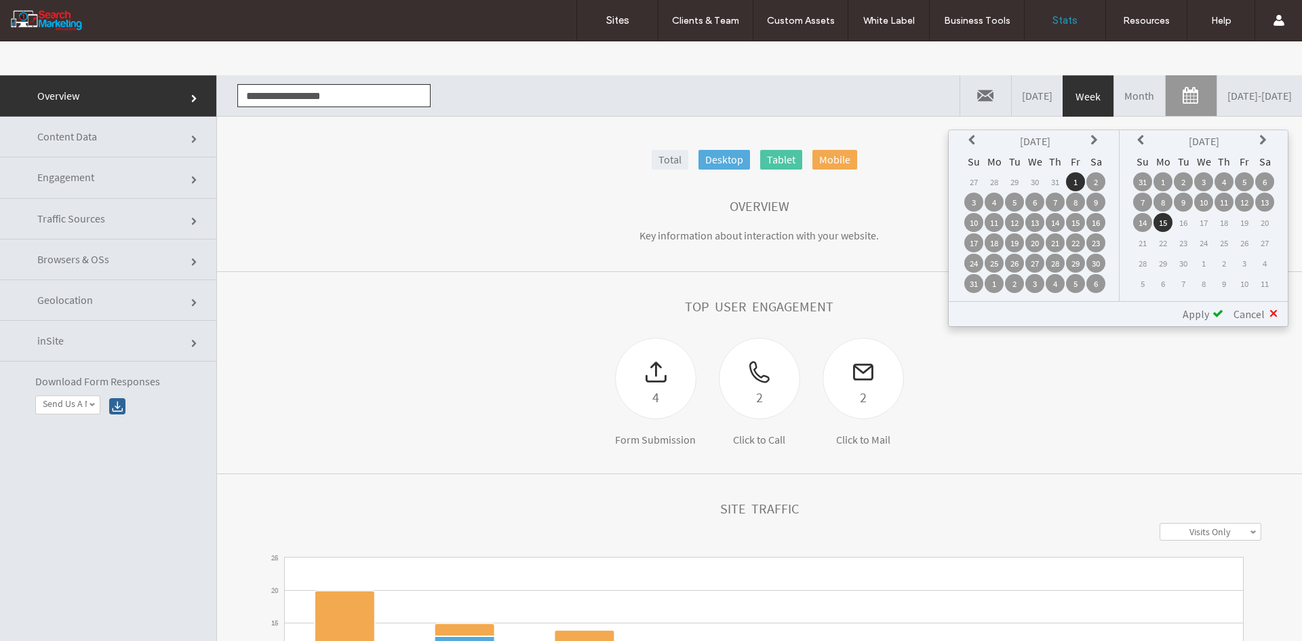
click at [1159, 180] on td "1" at bounding box center [1162, 181] width 19 height 19
click at [1200, 307] on span "Apply" at bounding box center [1196, 314] width 26 height 14
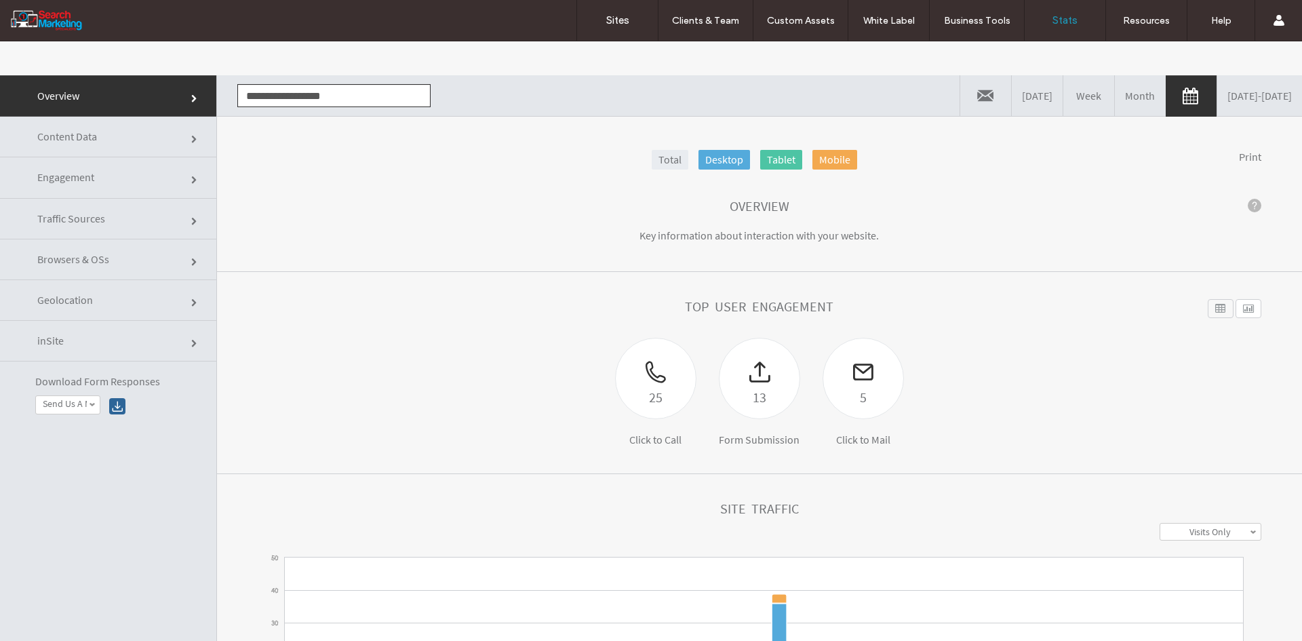
click at [494, 399] on div "25 Click to Call 13 Form Submission 5 Click to Mail" at bounding box center [759, 392] width 587 height 108
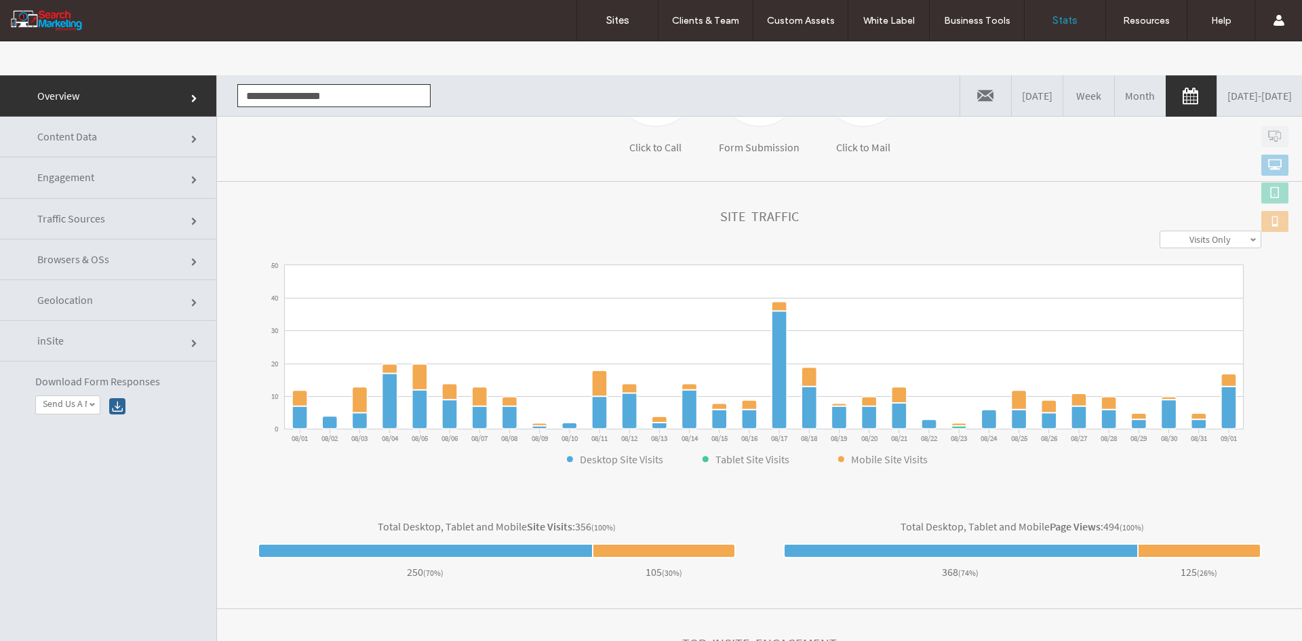
drag, startPoint x: 116, startPoint y: 138, endPoint x: 118, endPoint y: 145, distance: 7.1
click at [116, 138] on link "Content Data" at bounding box center [108, 137] width 216 height 41
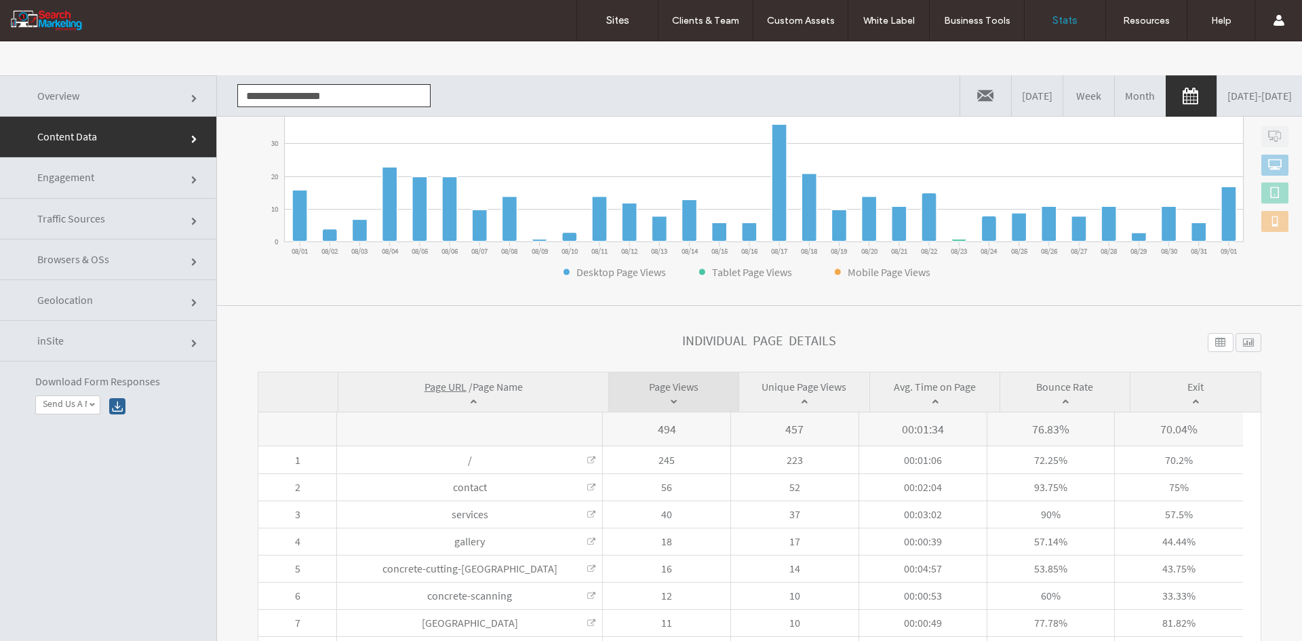
scroll to position [271, 0]
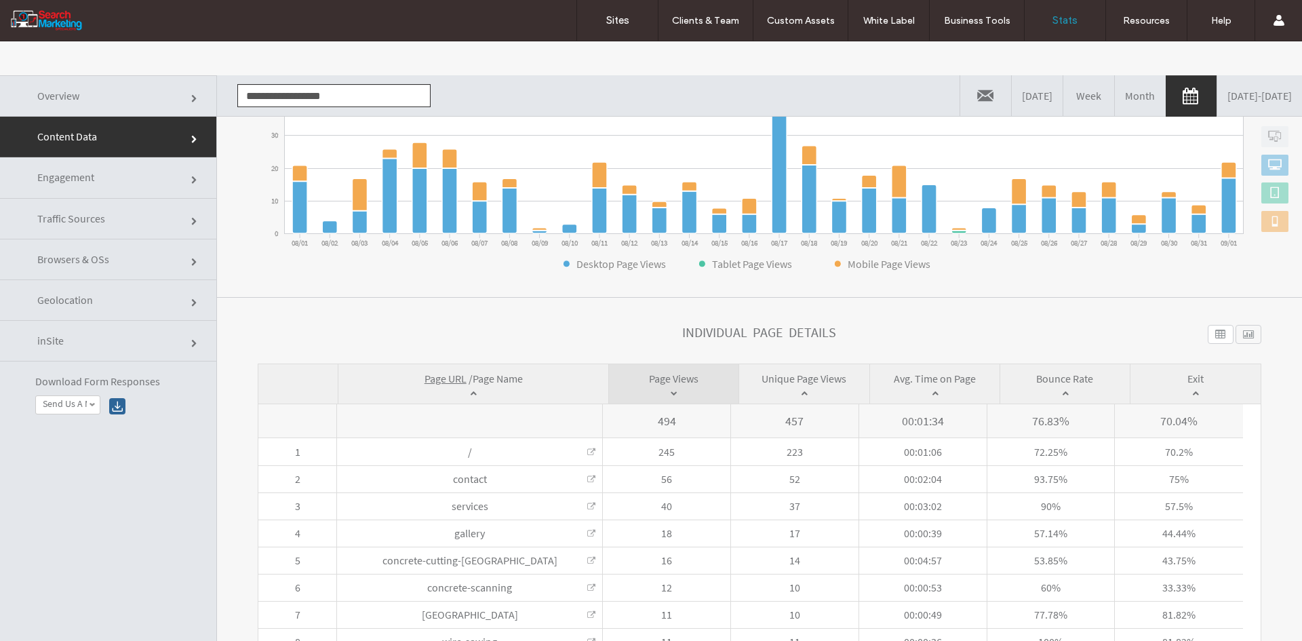
click at [506, 379] on span "Page Name" at bounding box center [498, 379] width 50 height 14
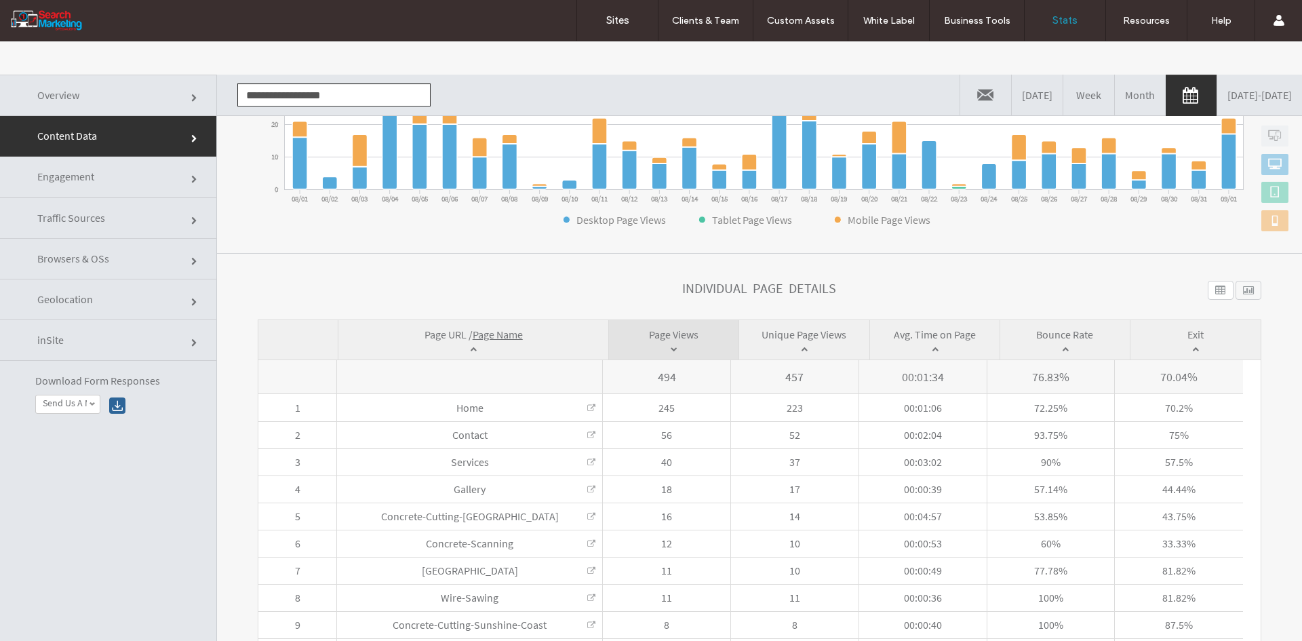
scroll to position [0, 0]
click at [328, 92] on input "**********" at bounding box center [333, 95] width 193 height 23
click at [310, 112] on li "www.longjettypodiatry.com.au" at bounding box center [334, 120] width 192 height 23
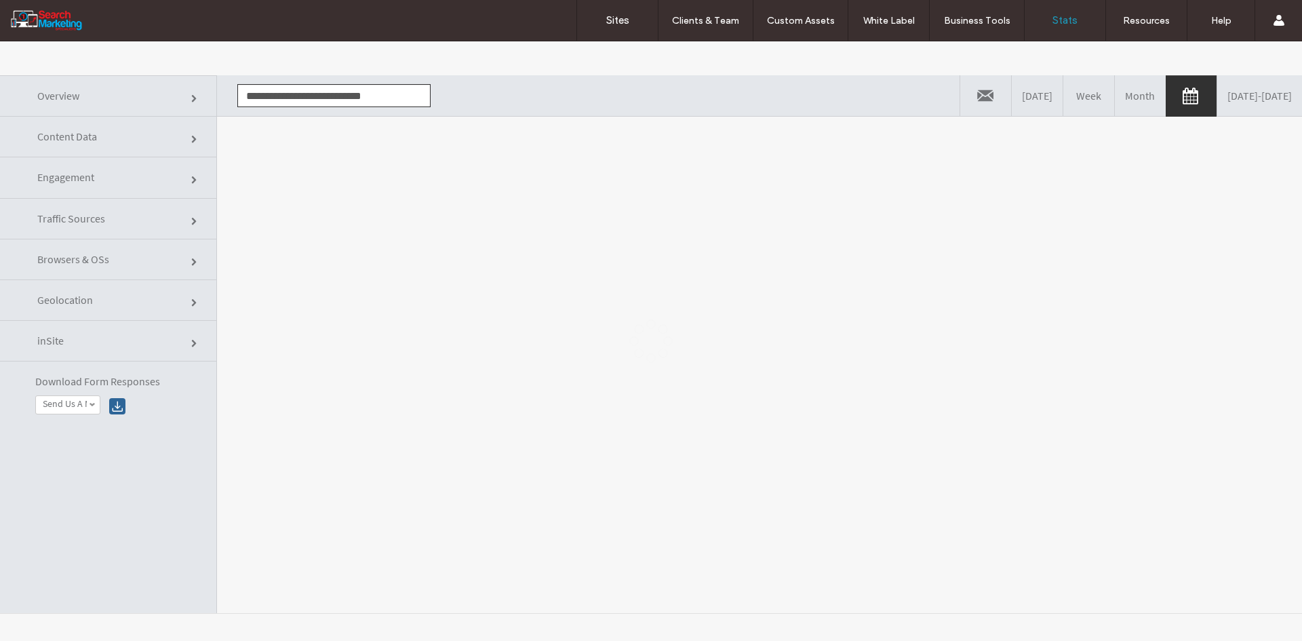
click at [329, 183] on div at bounding box center [651, 340] width 1302 height 599
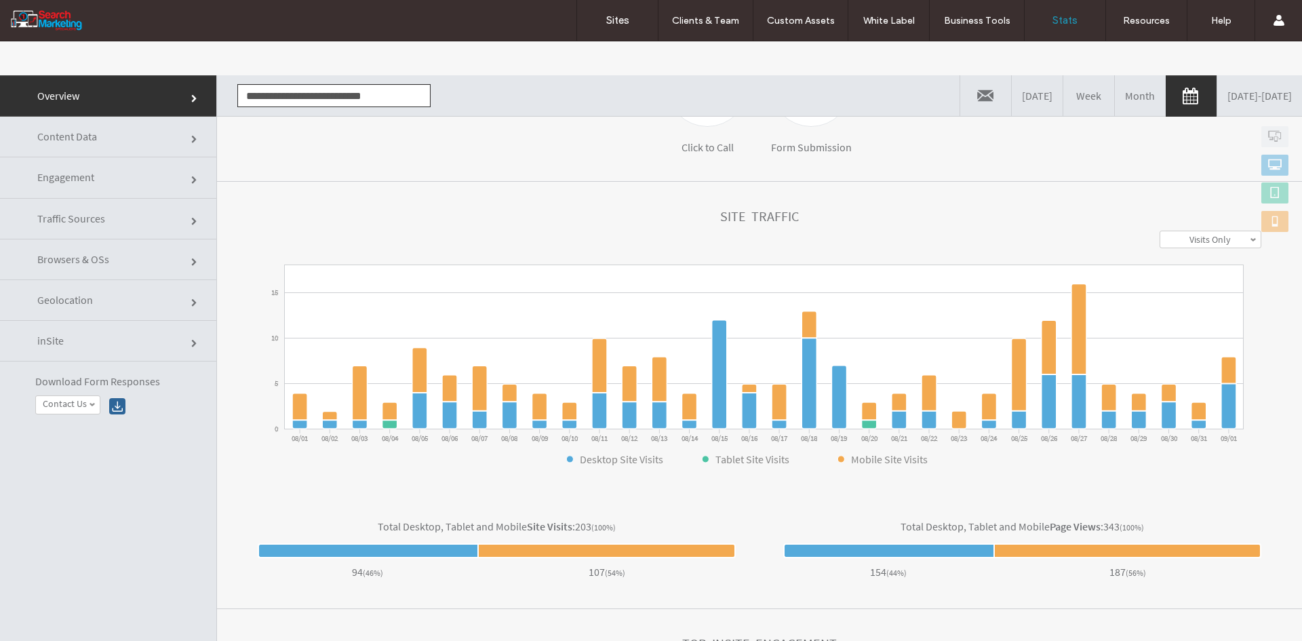
click at [96, 134] on span "Content Data" at bounding box center [67, 137] width 60 height 14
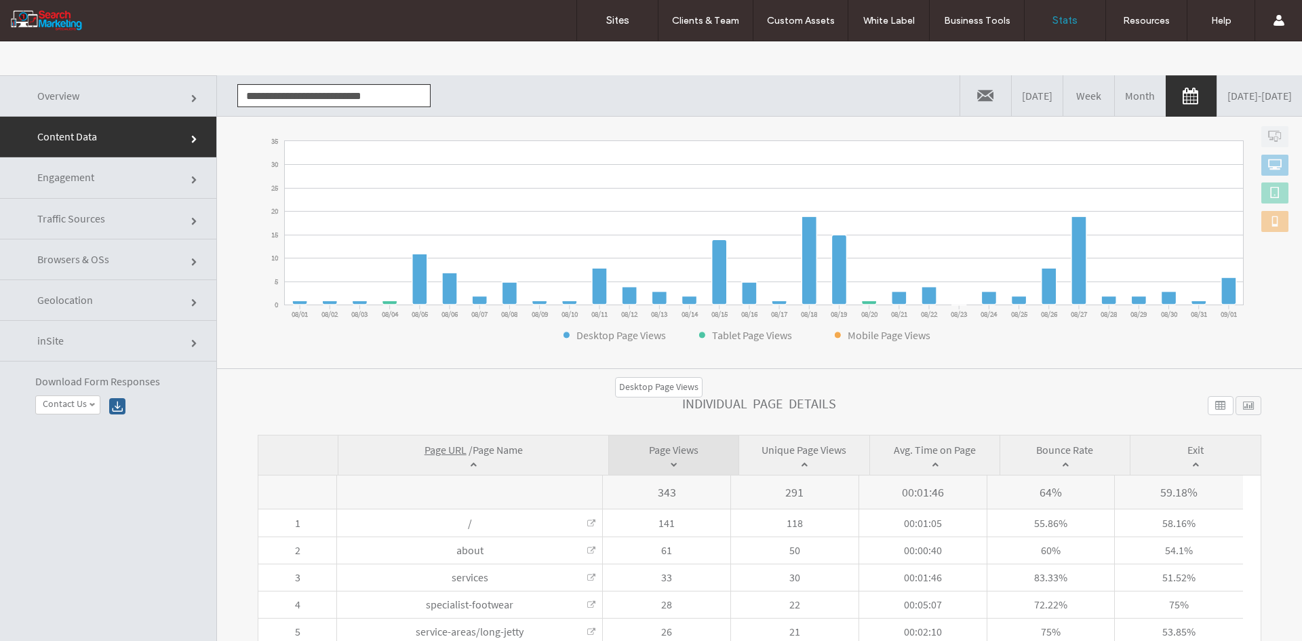
scroll to position [203, 0]
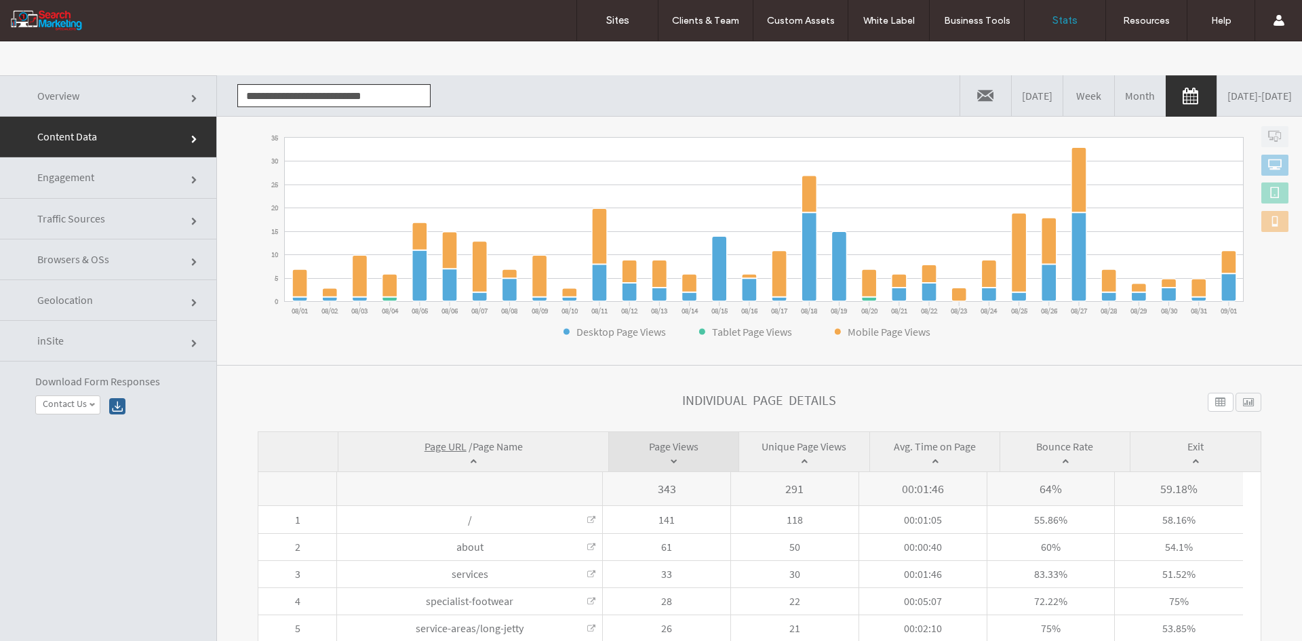
click at [513, 446] on span "Page Name" at bounding box center [498, 446] width 50 height 14
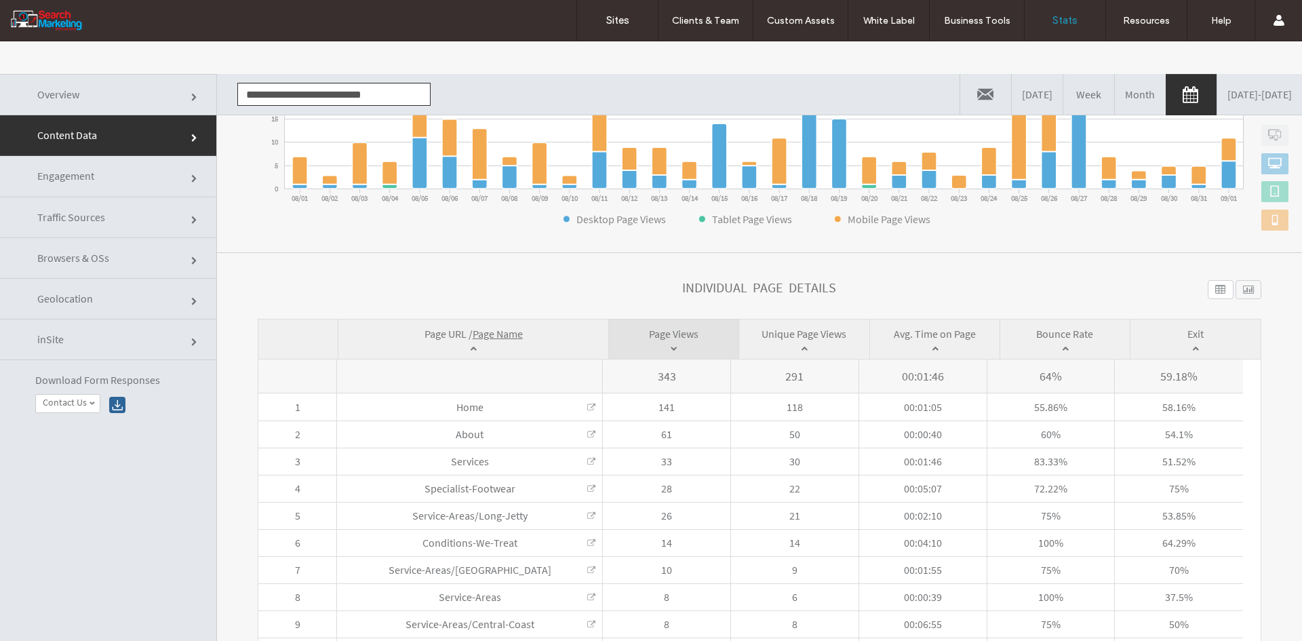
scroll to position [0, 0]
click at [300, 103] on input "**********" at bounding box center [333, 95] width 193 height 23
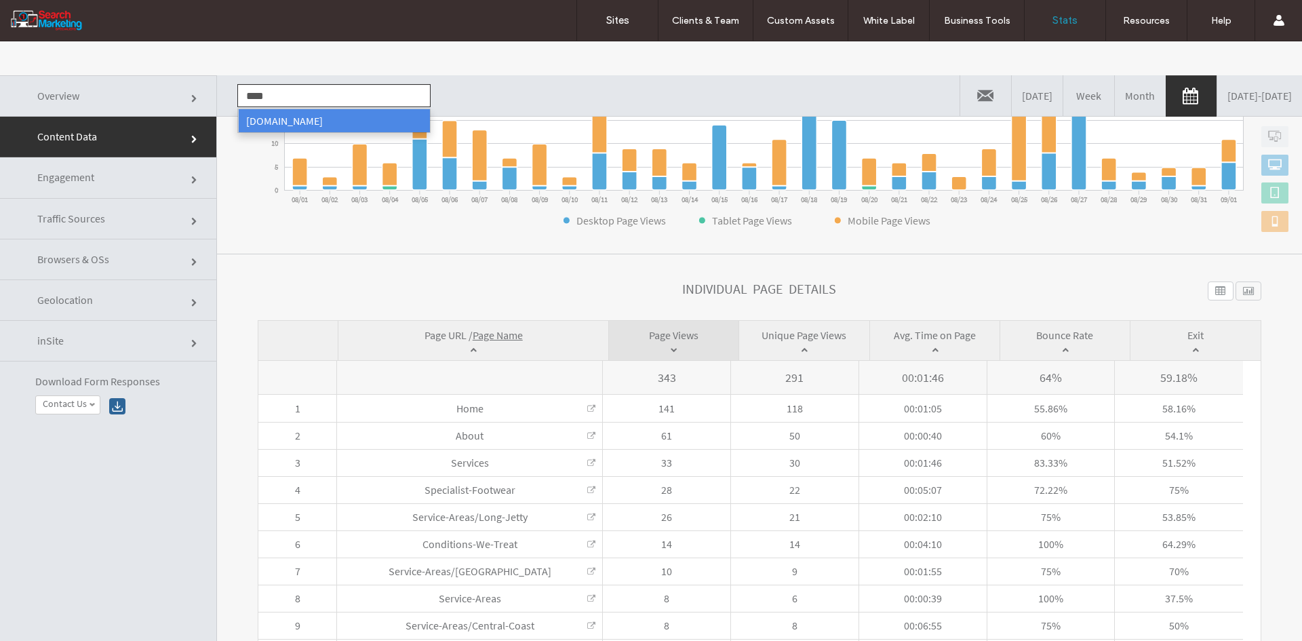
drag, startPoint x: 300, startPoint y: 113, endPoint x: 369, endPoint y: 183, distance: 98.3
click at [300, 113] on li "www.mermaidsuspensioncentre.com.au" at bounding box center [334, 120] width 192 height 23
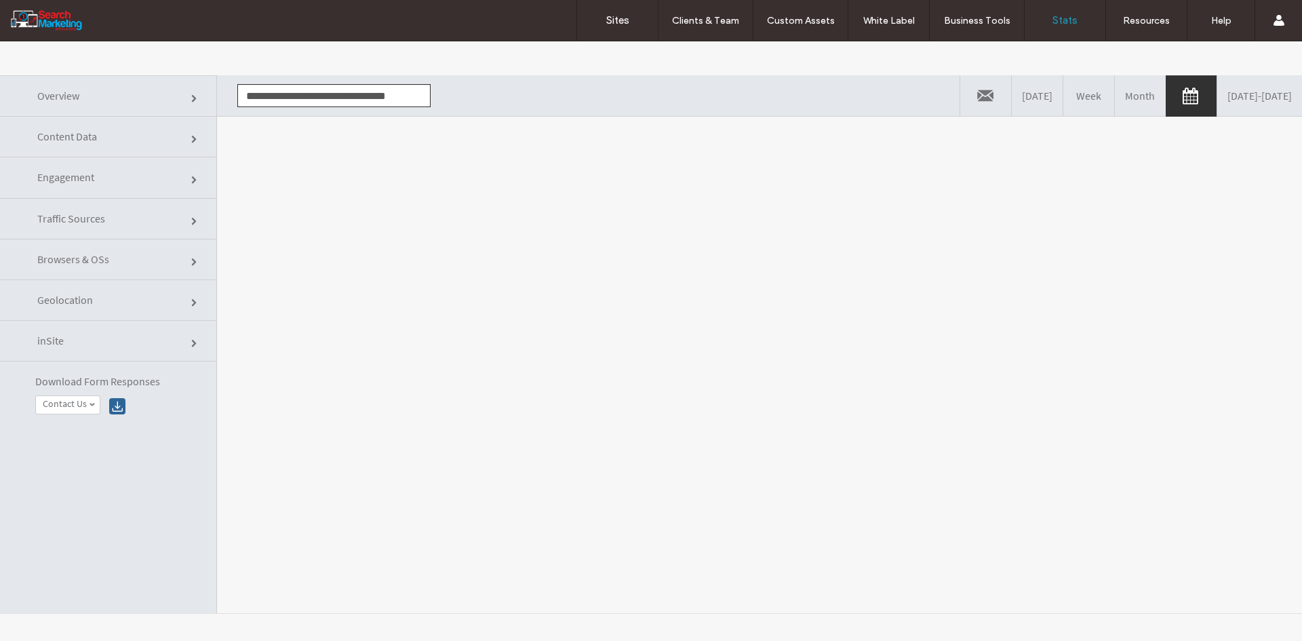
click at [389, 207] on div at bounding box center [651, 340] width 1302 height 599
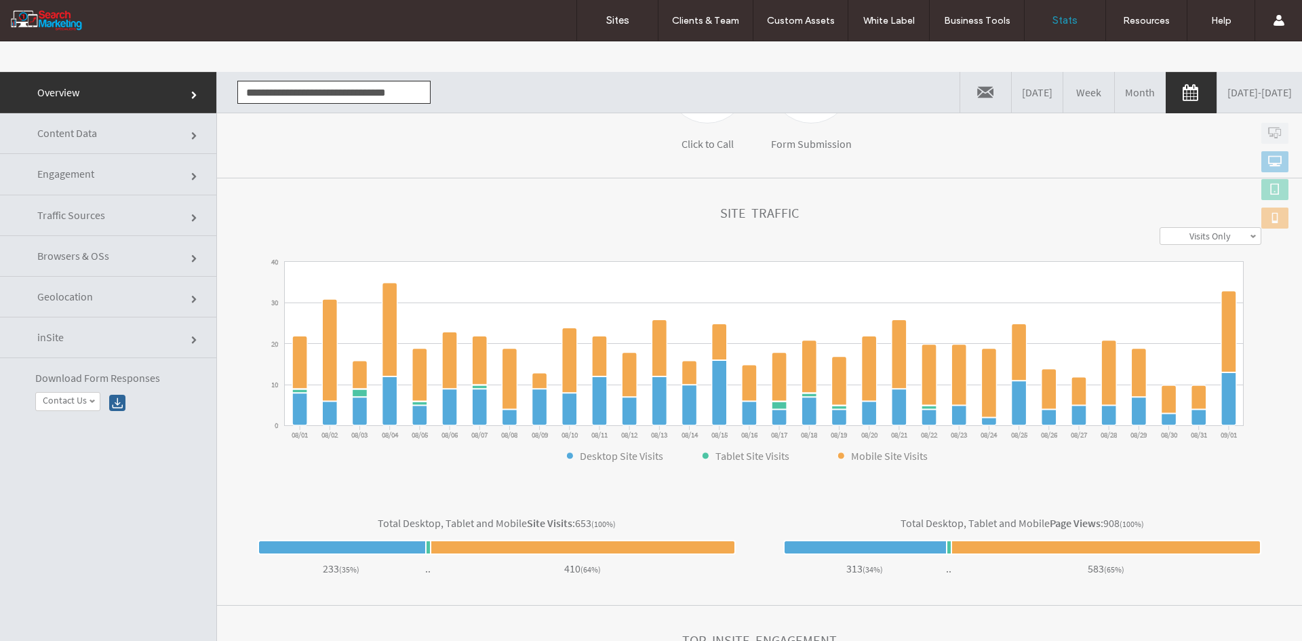
scroll to position [0, 0]
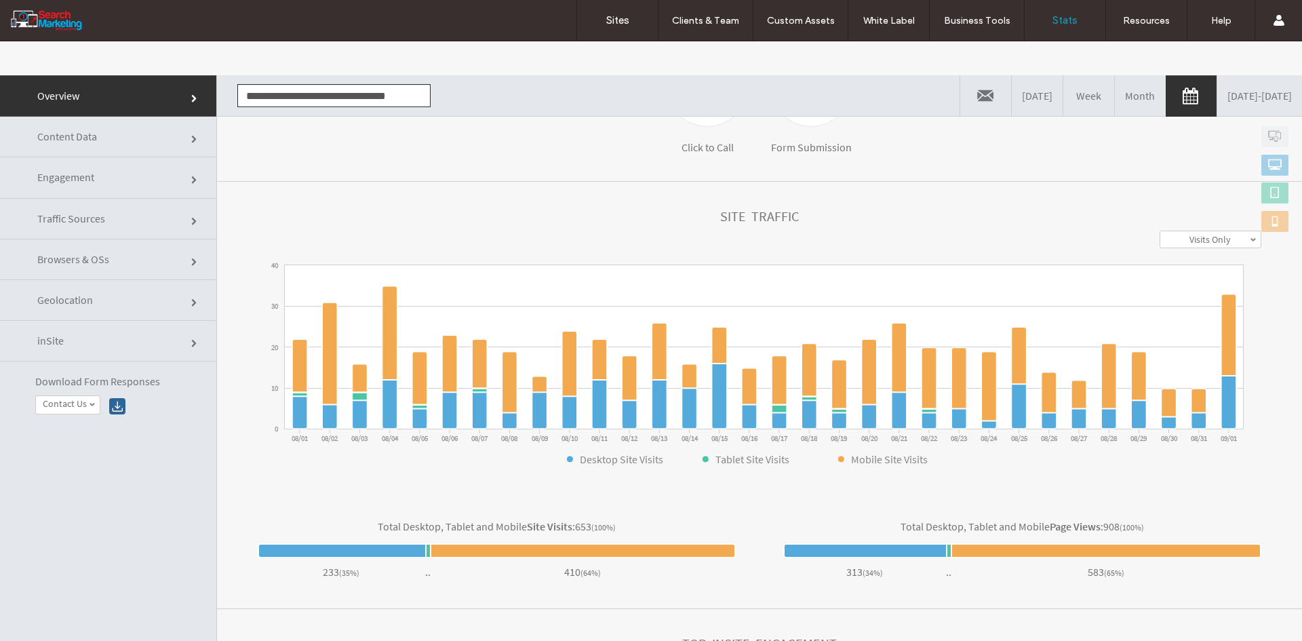
click at [149, 138] on link "Content Data" at bounding box center [108, 137] width 216 height 41
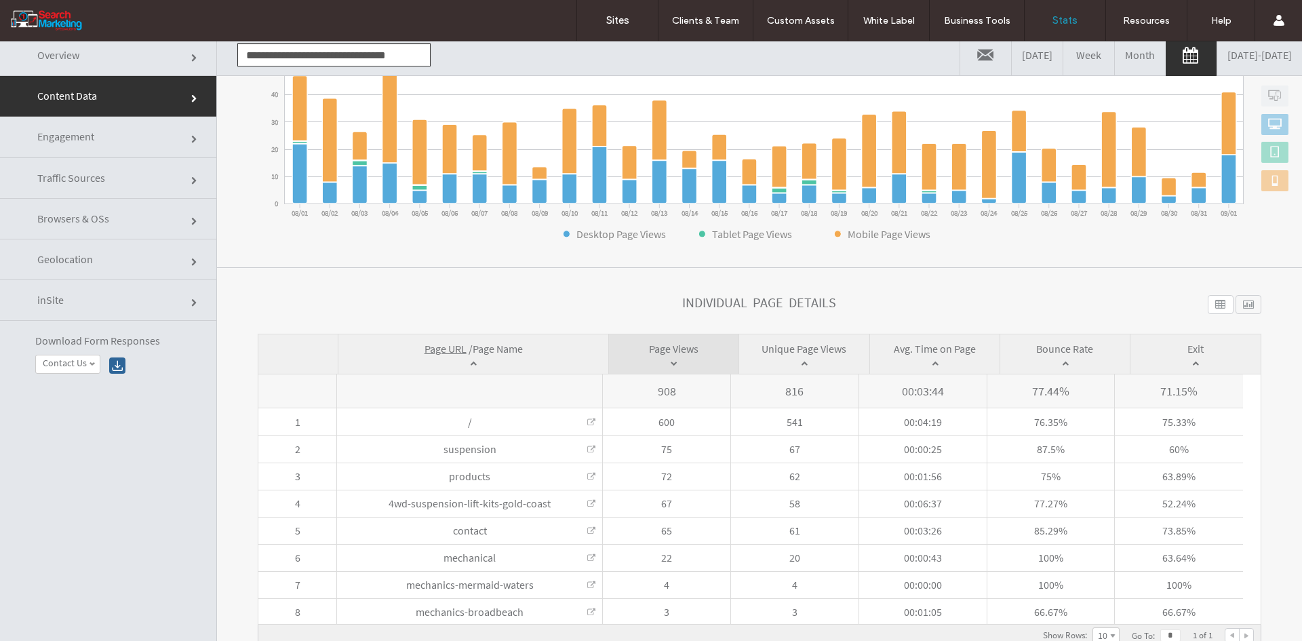
scroll to position [102, 0]
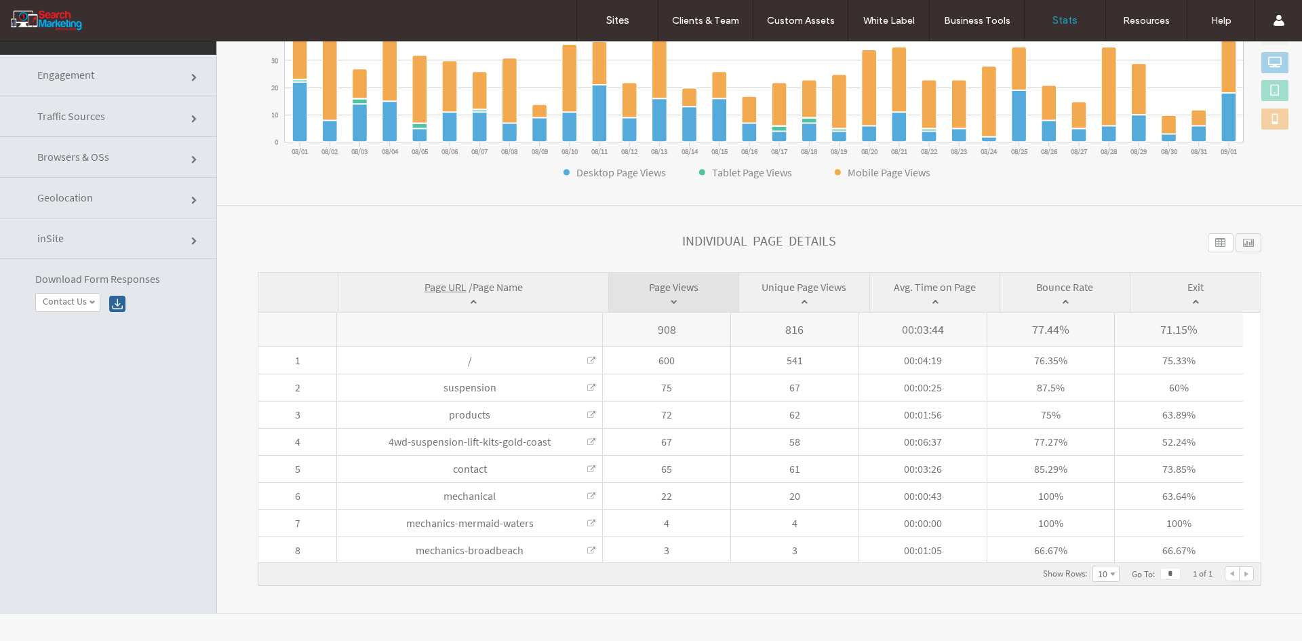
click at [494, 285] on span "Page Name" at bounding box center [498, 287] width 50 height 14
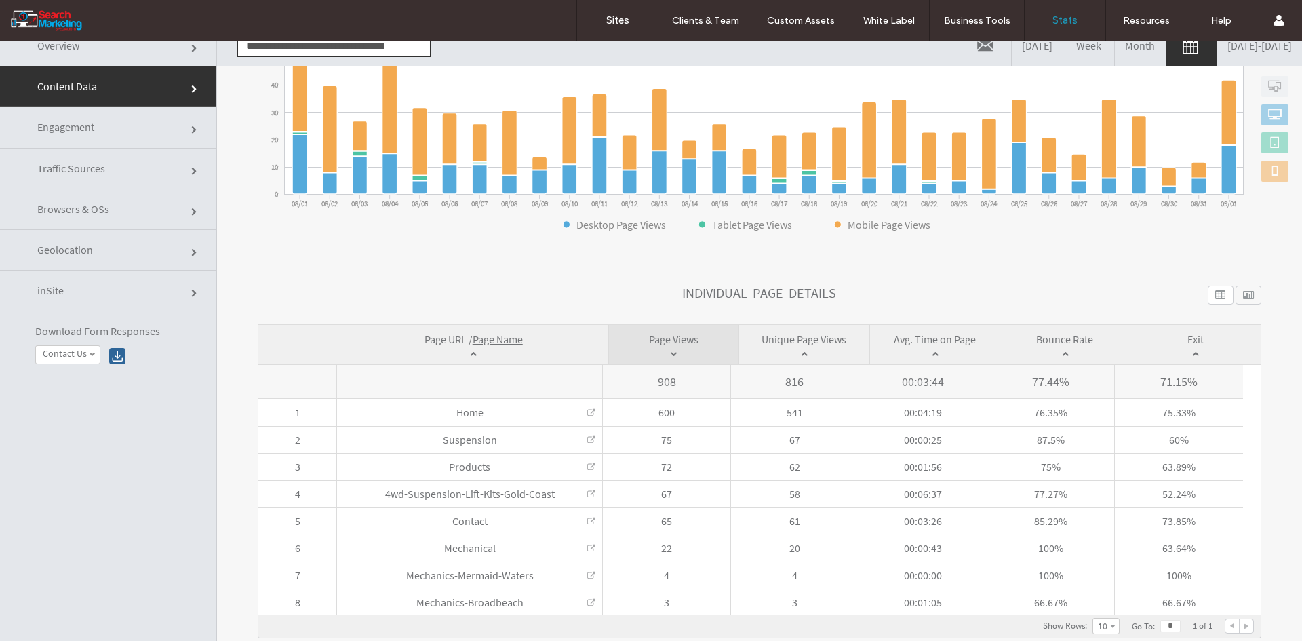
scroll to position [0, 0]
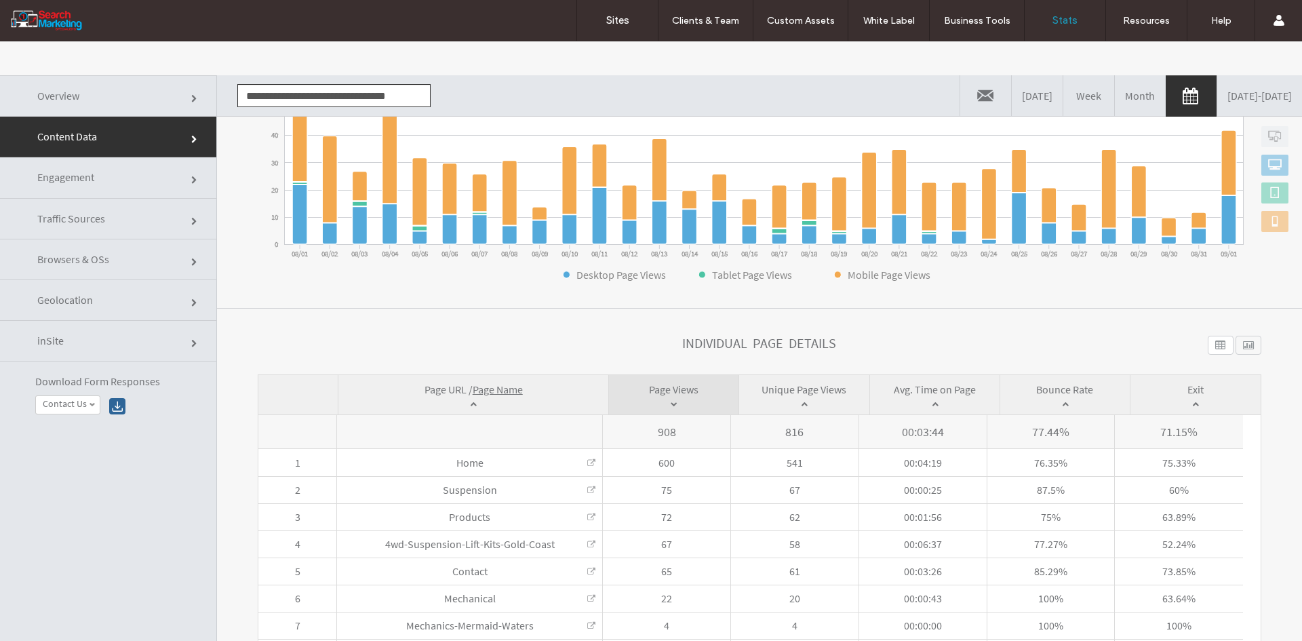
click at [273, 92] on input "**********" at bounding box center [333, 95] width 193 height 23
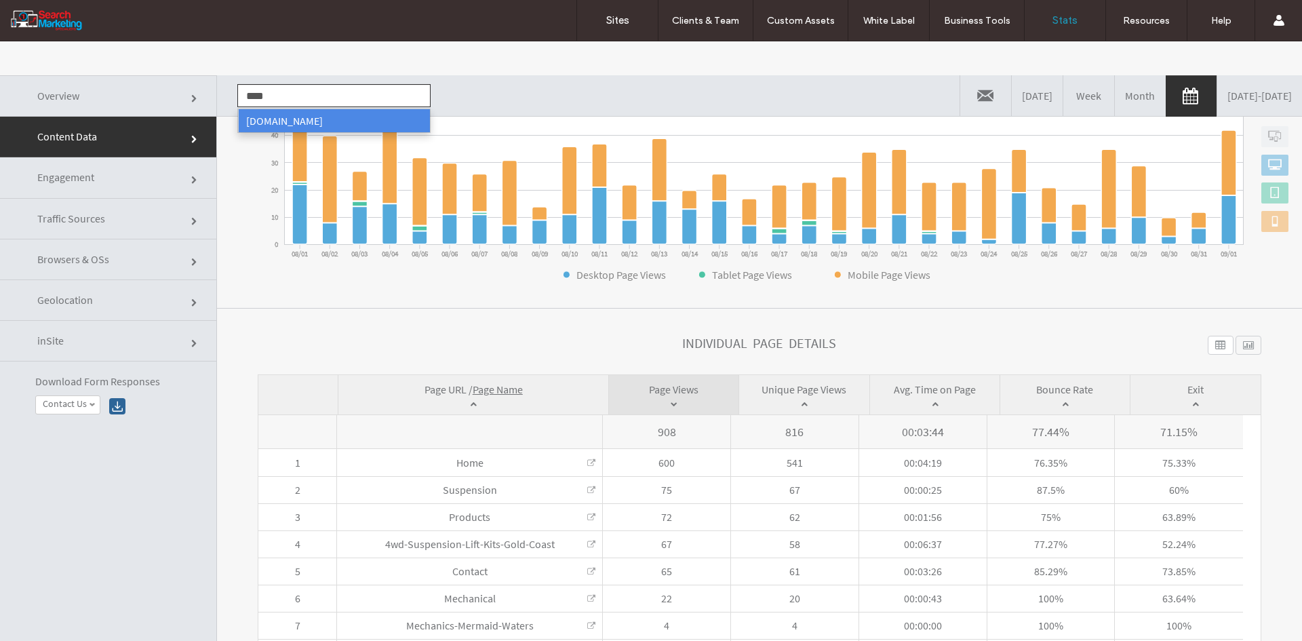
click at [280, 118] on li "[DOMAIN_NAME]" at bounding box center [334, 120] width 192 height 23
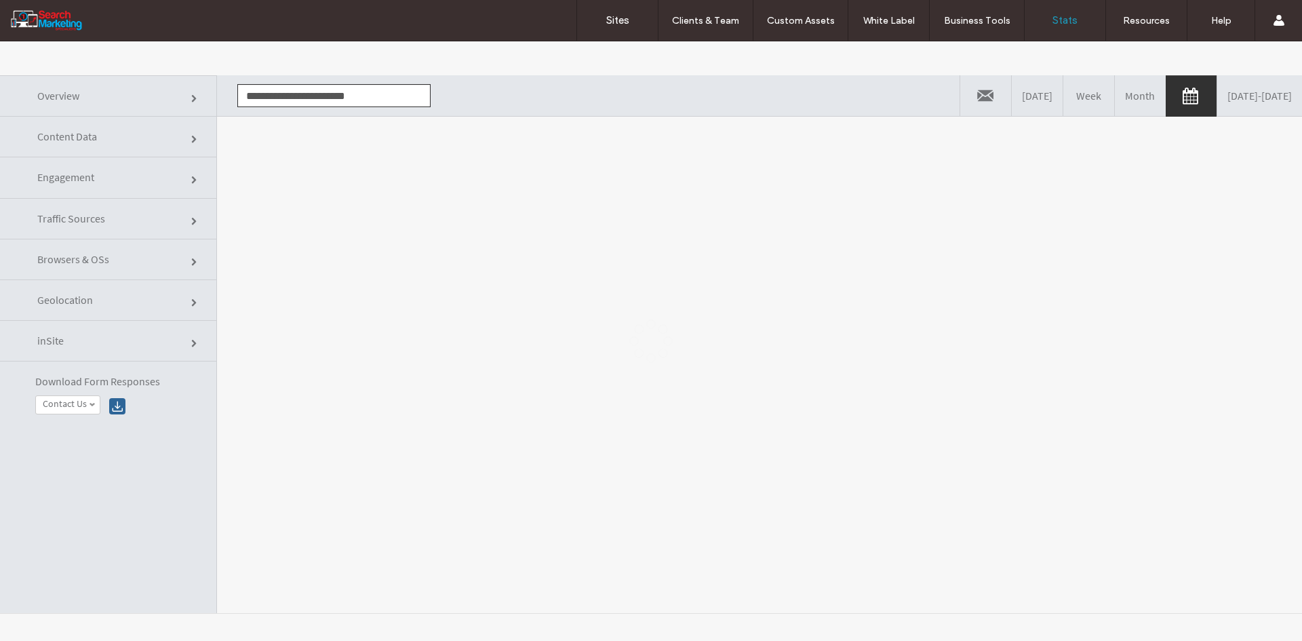
click at [351, 194] on div at bounding box center [651, 340] width 1302 height 599
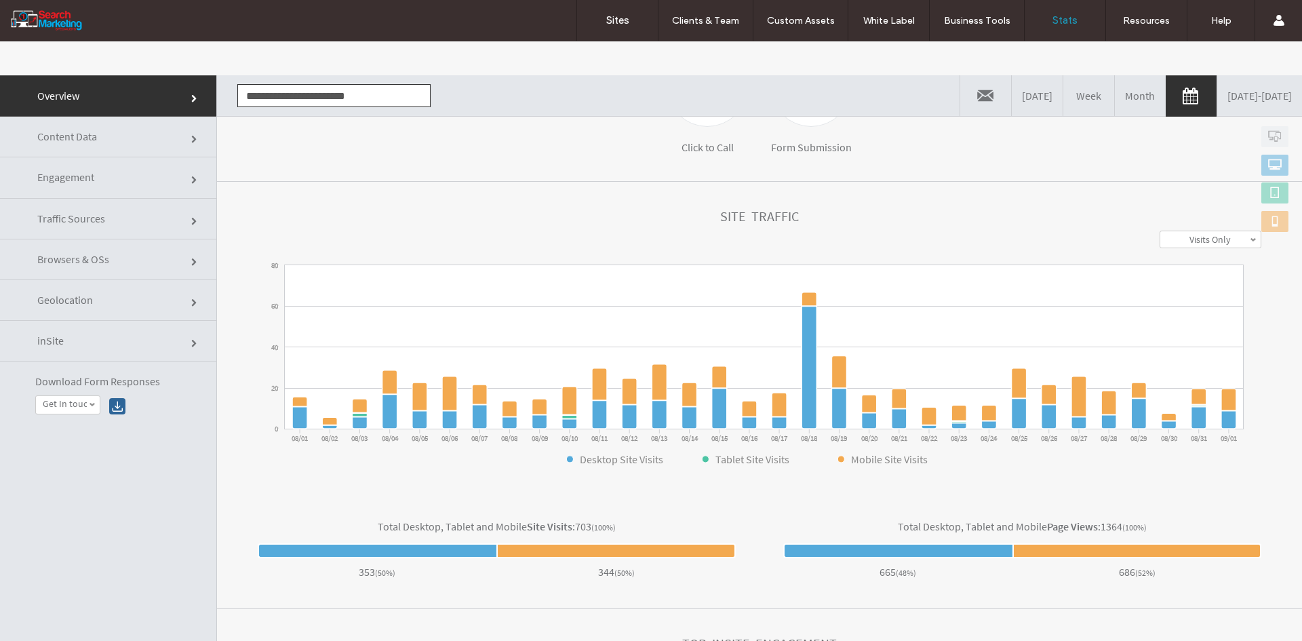
click at [113, 143] on link "Content Data" at bounding box center [108, 137] width 216 height 41
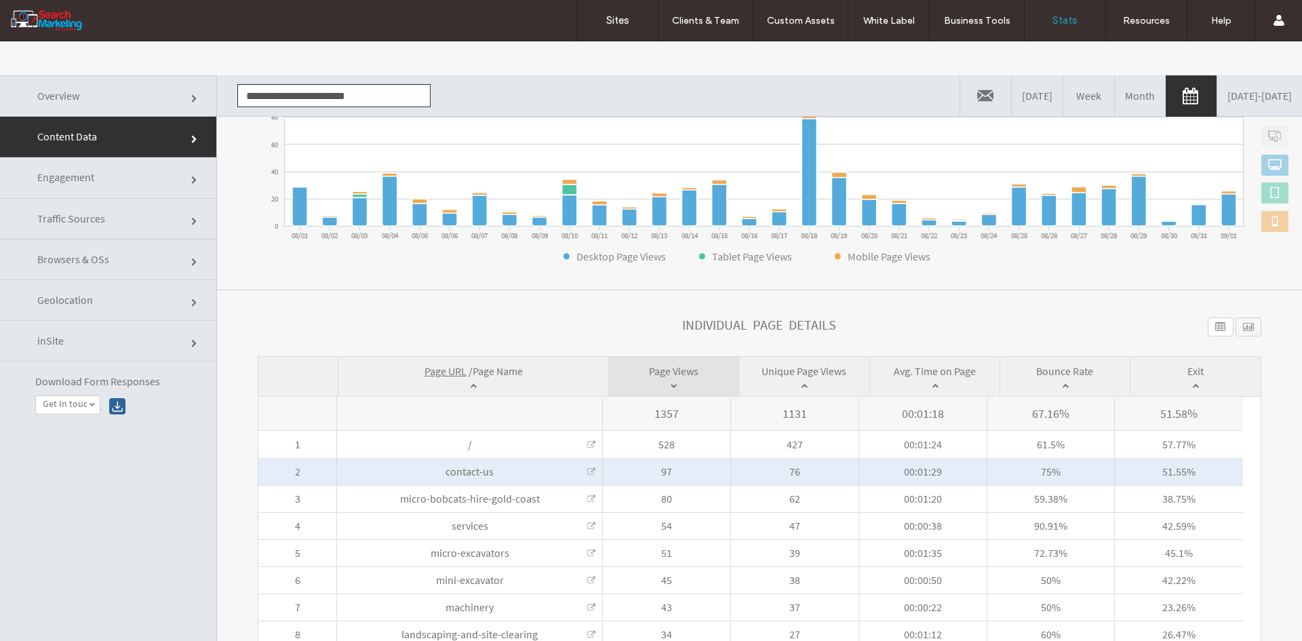
scroll to position [315, 0]
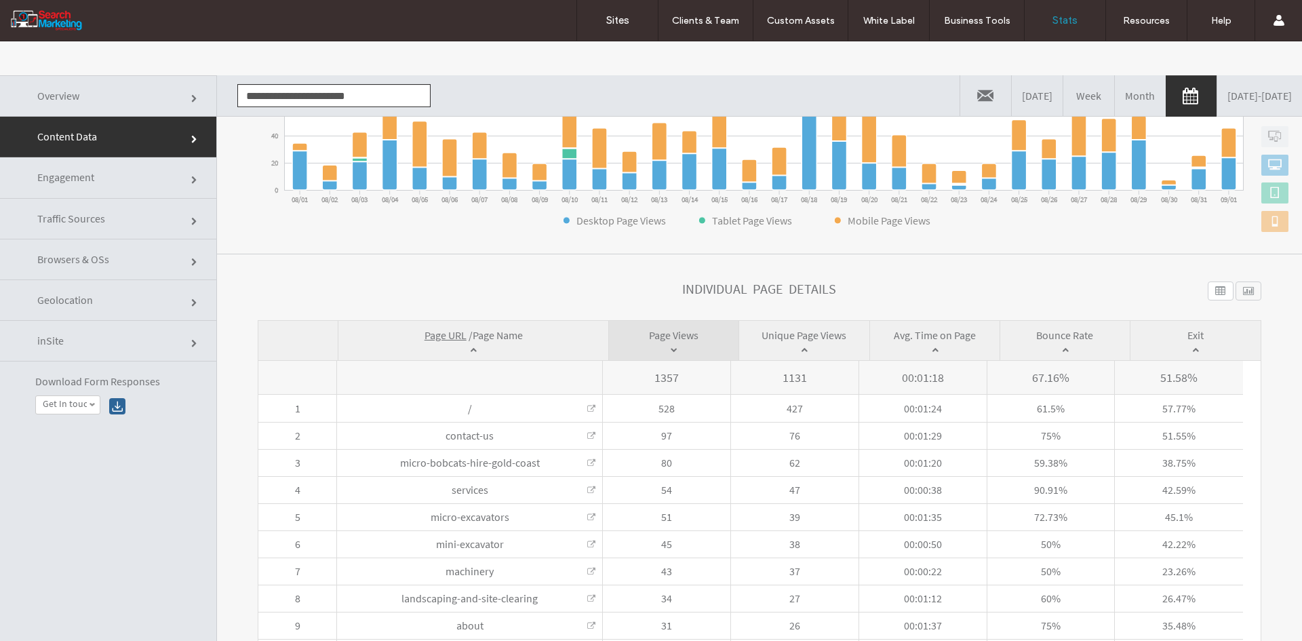
click at [492, 341] on span "Page Name" at bounding box center [498, 335] width 50 height 14
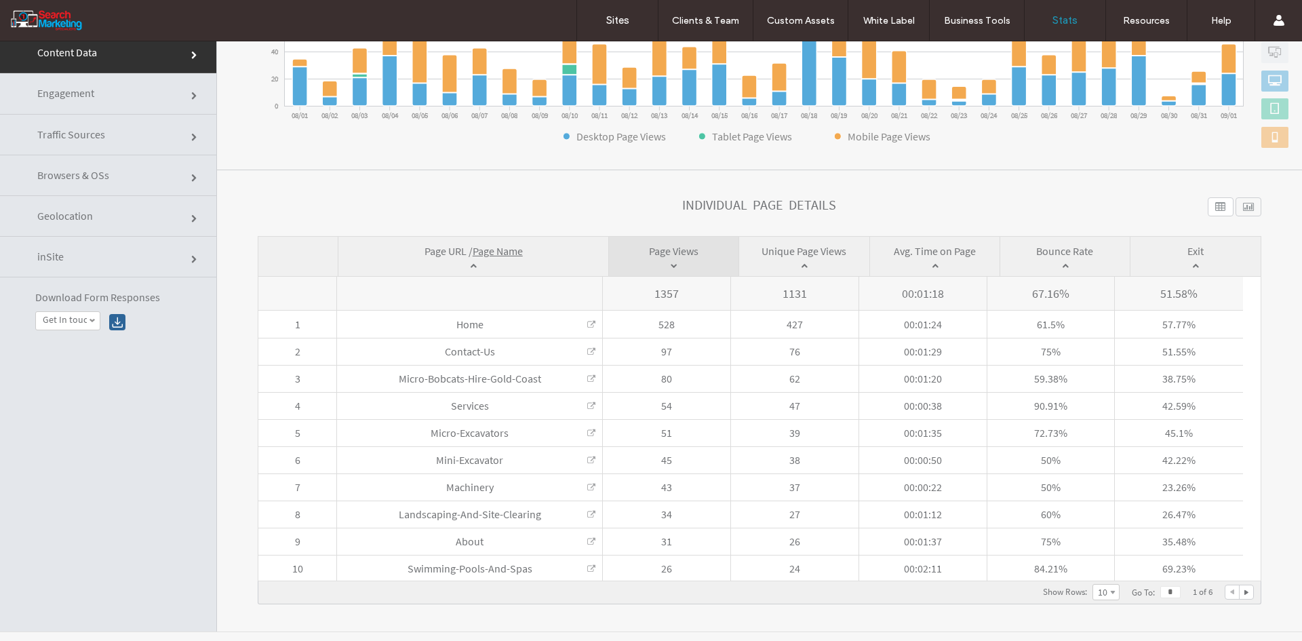
scroll to position [0, 0]
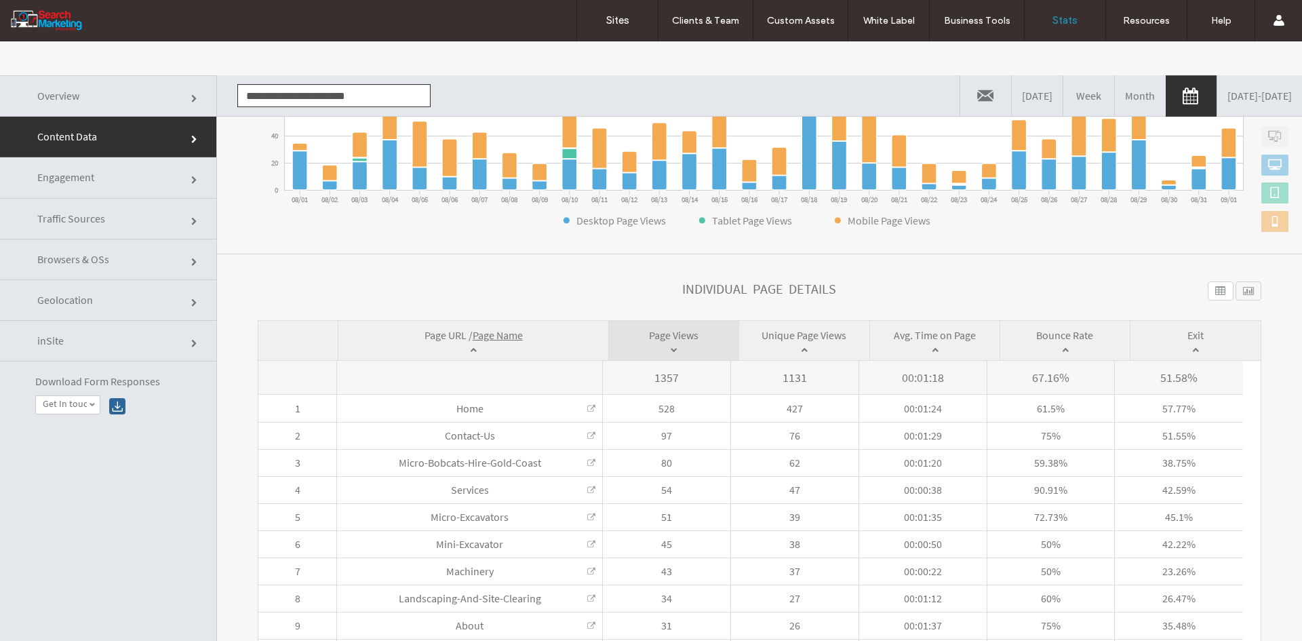
click at [279, 100] on input "**********" at bounding box center [333, 95] width 193 height 23
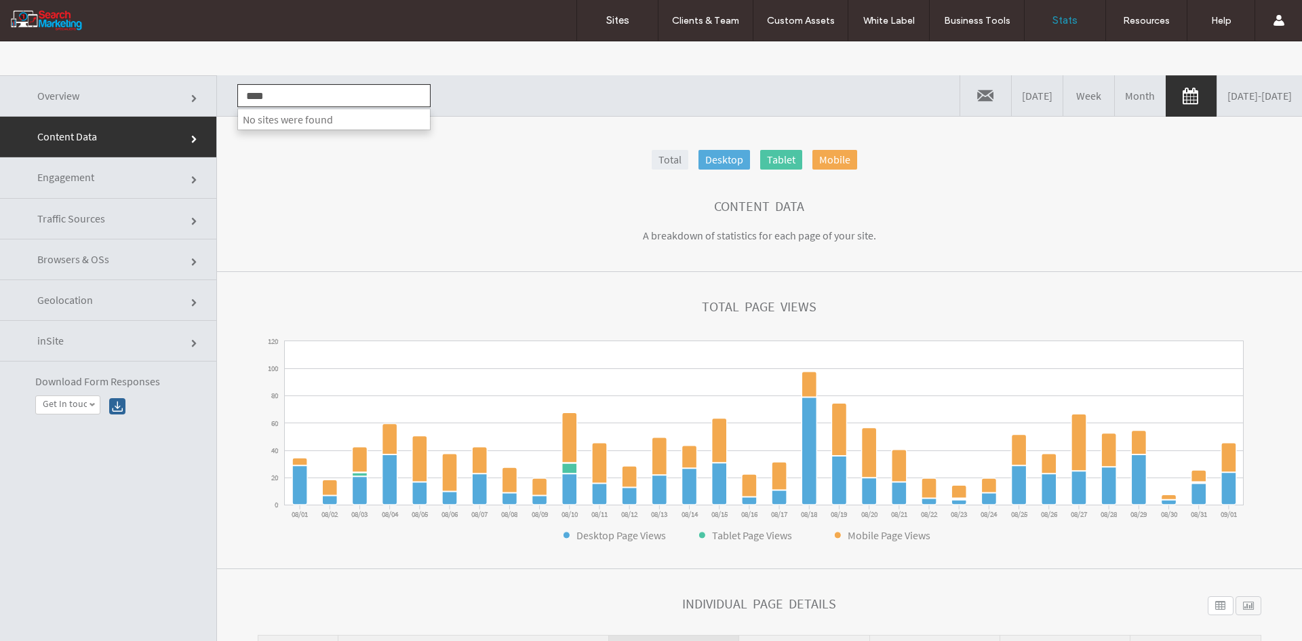
click at [298, 100] on input "****" at bounding box center [333, 95] width 193 height 23
click at [298, 99] on input "****" at bounding box center [333, 95] width 193 height 23
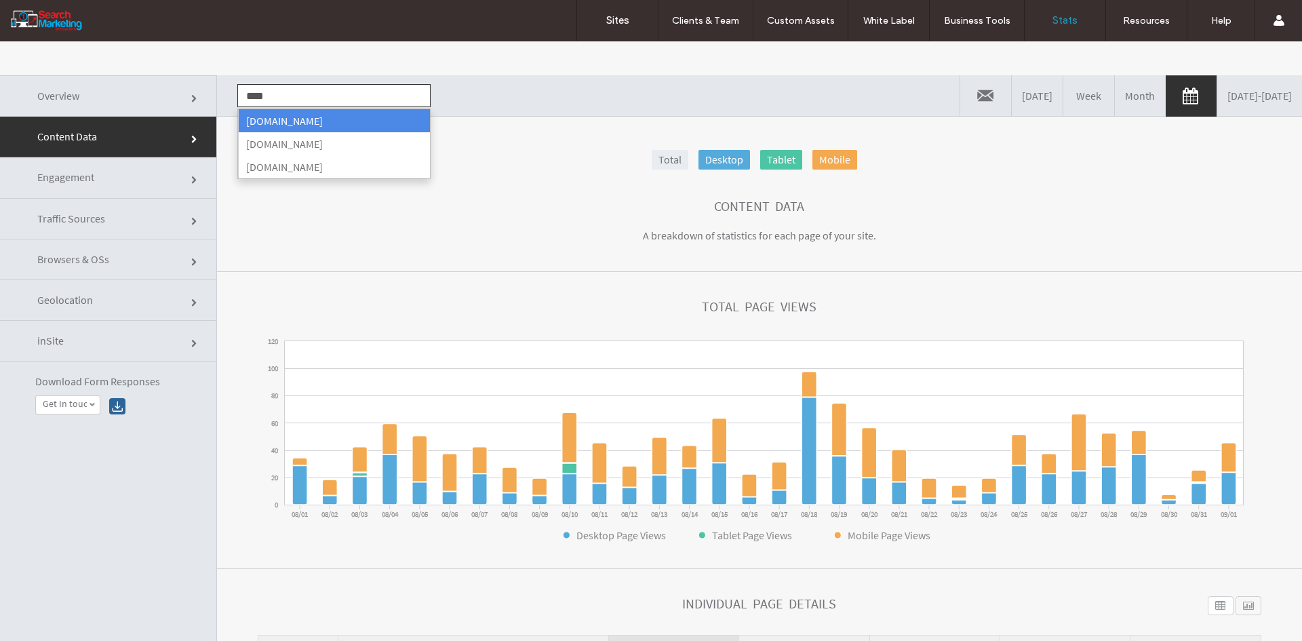
click at [343, 124] on li "[DOMAIN_NAME]" at bounding box center [334, 120] width 192 height 23
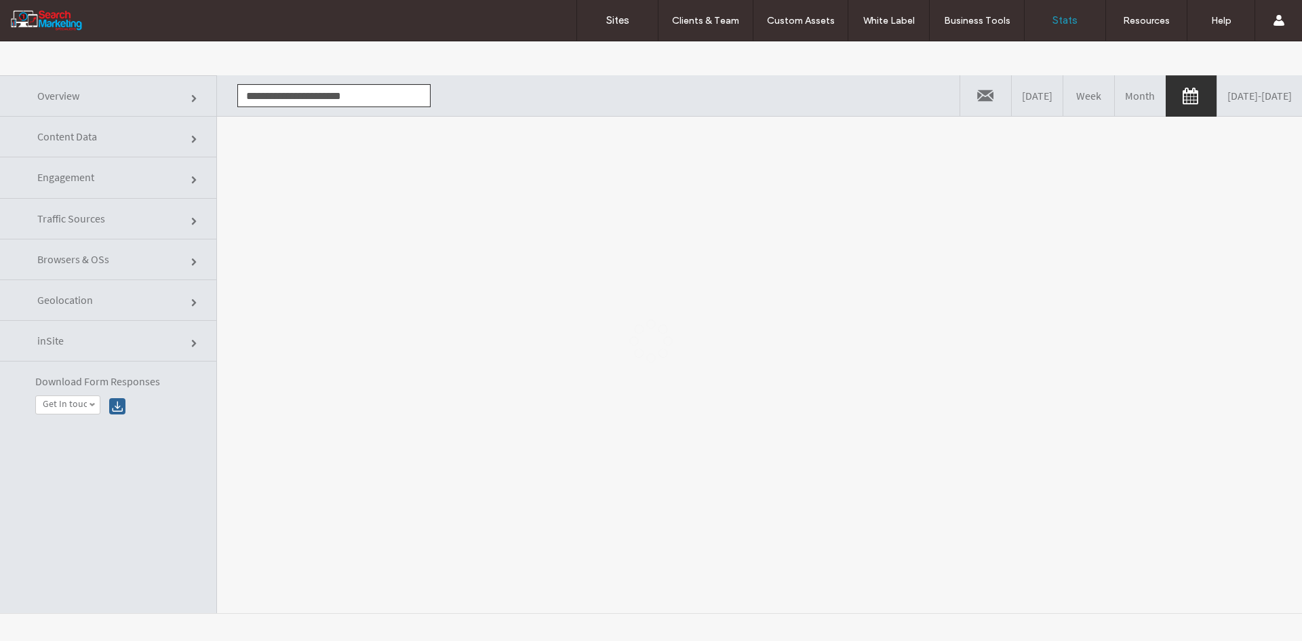
click at [370, 214] on div at bounding box center [651, 340] width 1302 height 599
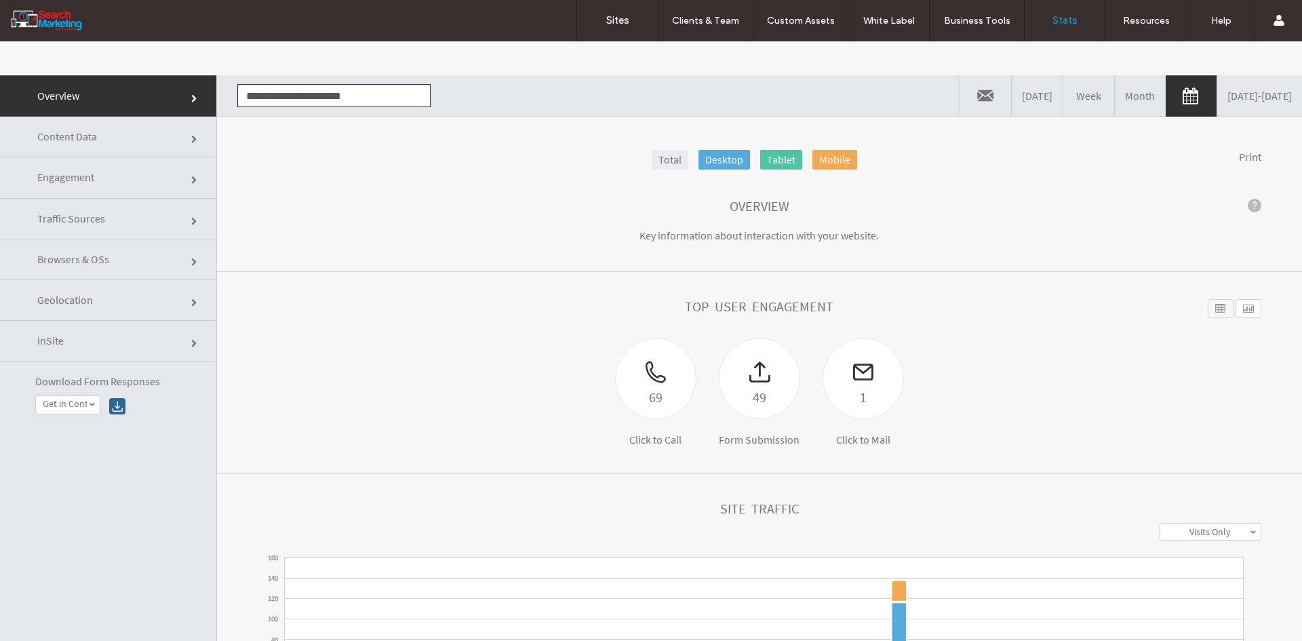
click at [58, 138] on span "Content Data" at bounding box center [67, 137] width 60 height 14
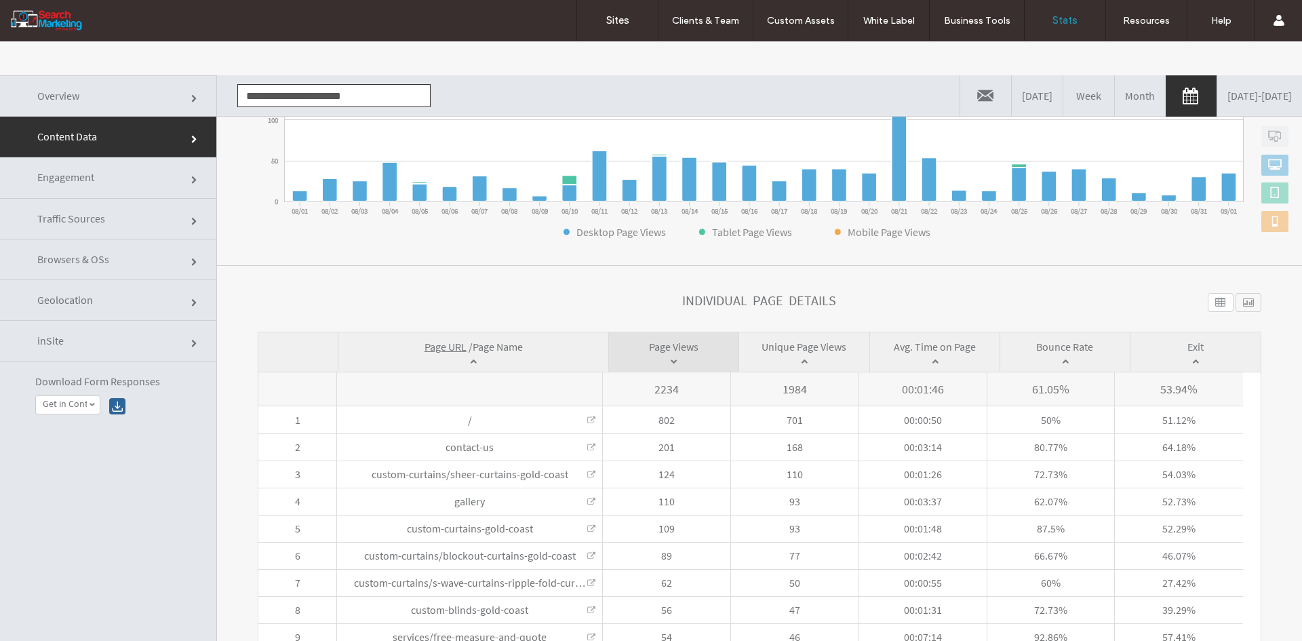
scroll to position [315, 0]
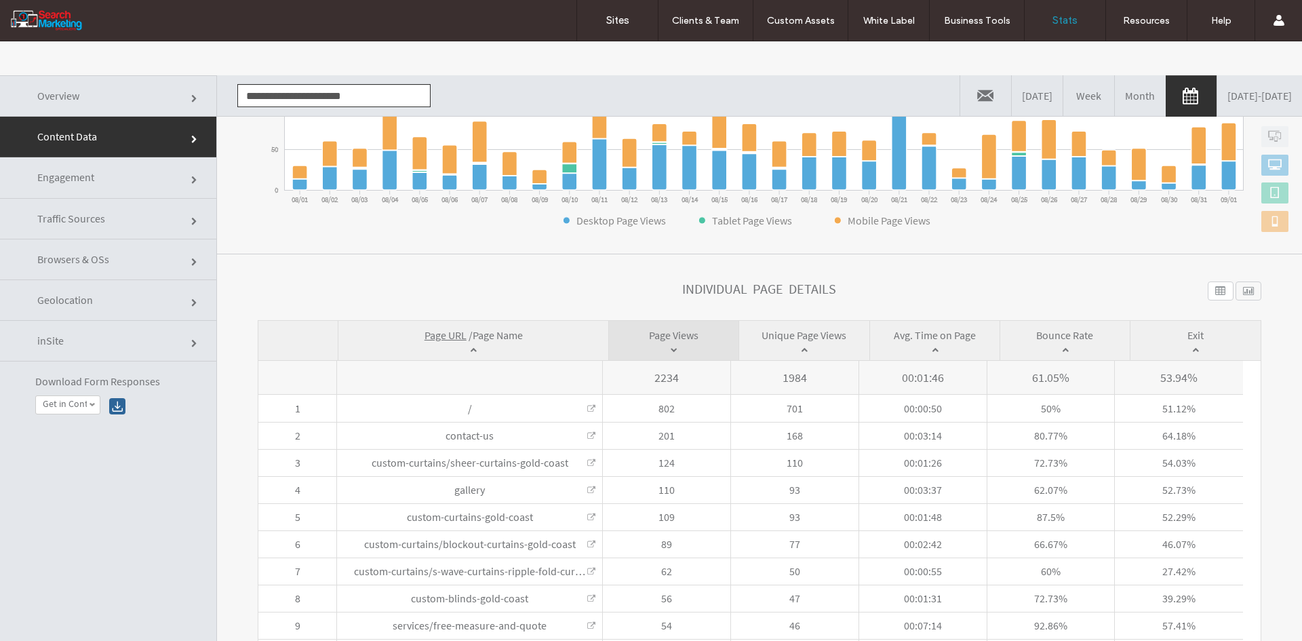
click at [499, 338] on span "Page Name" at bounding box center [498, 335] width 50 height 14
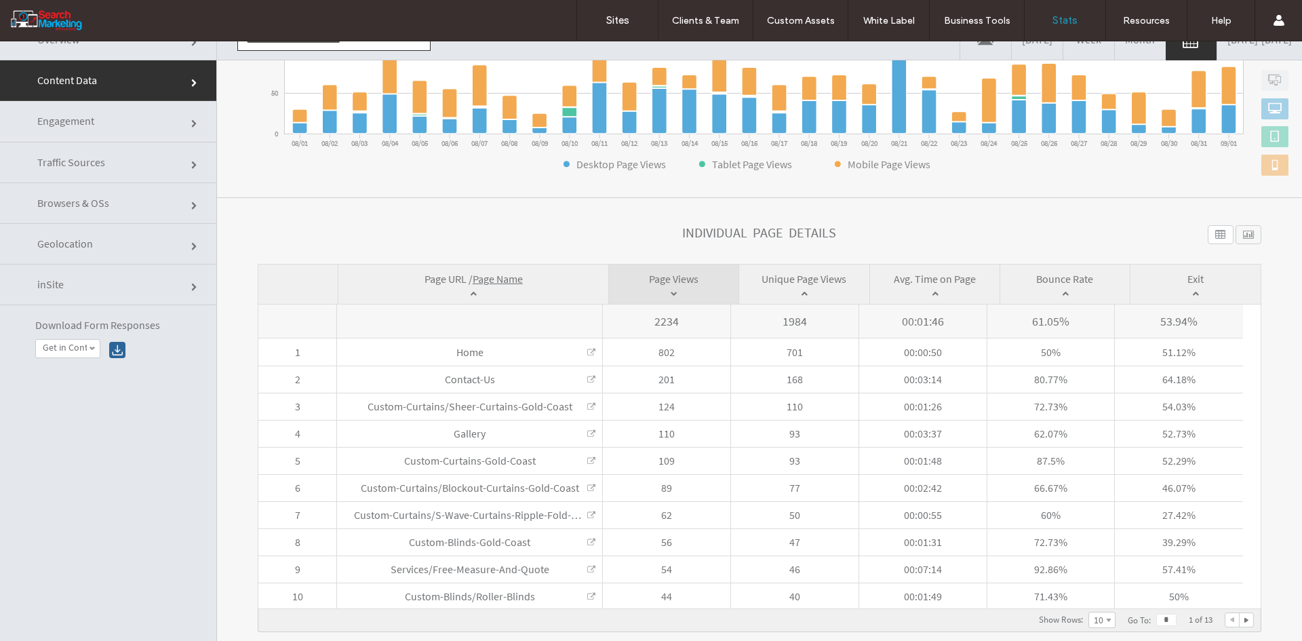
scroll to position [0, 0]
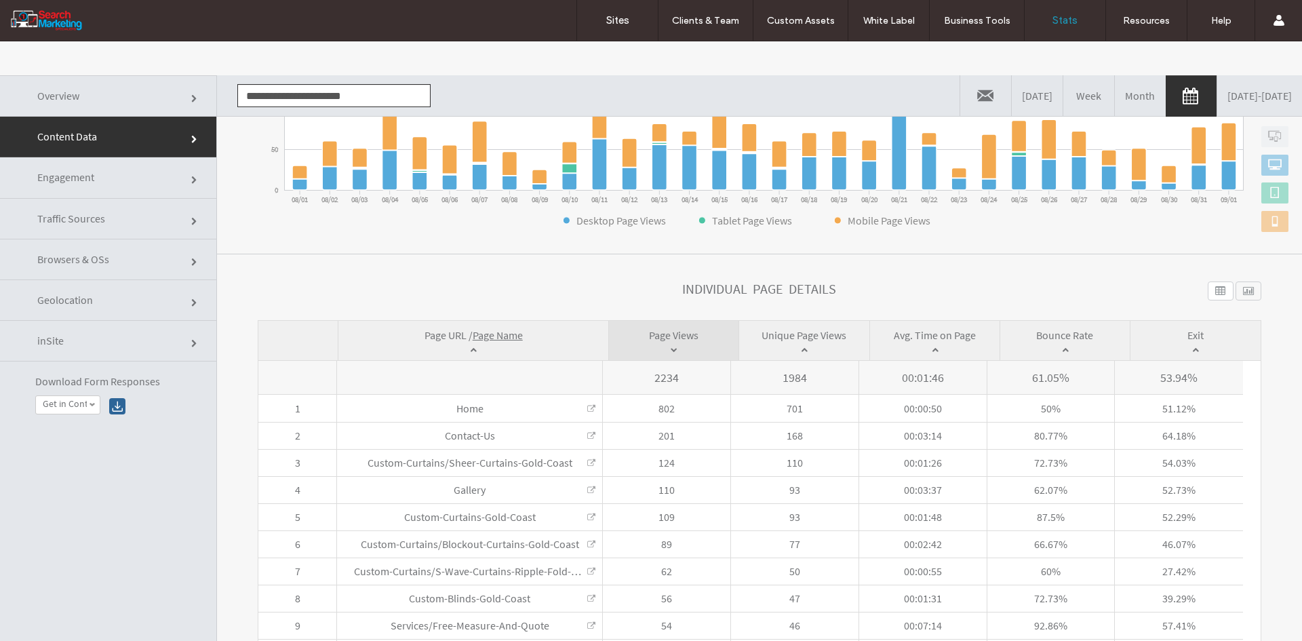
click at [290, 105] on input "**********" at bounding box center [333, 95] width 193 height 23
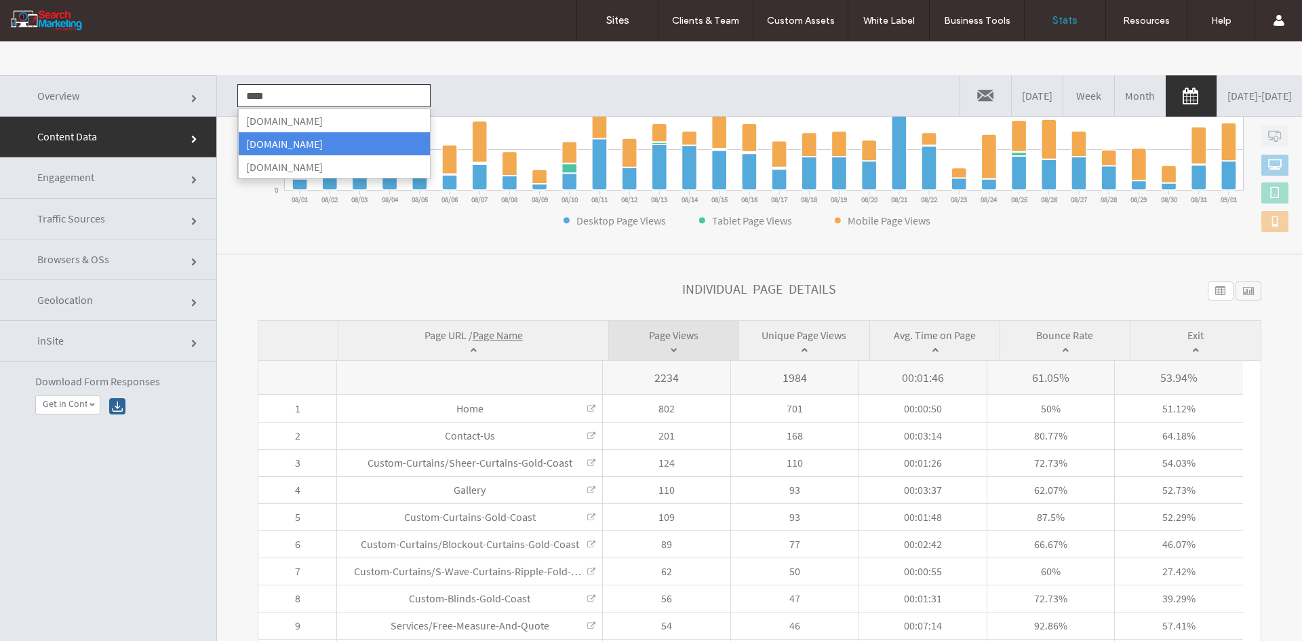
click at [275, 149] on li "[DOMAIN_NAME]" at bounding box center [334, 143] width 192 height 23
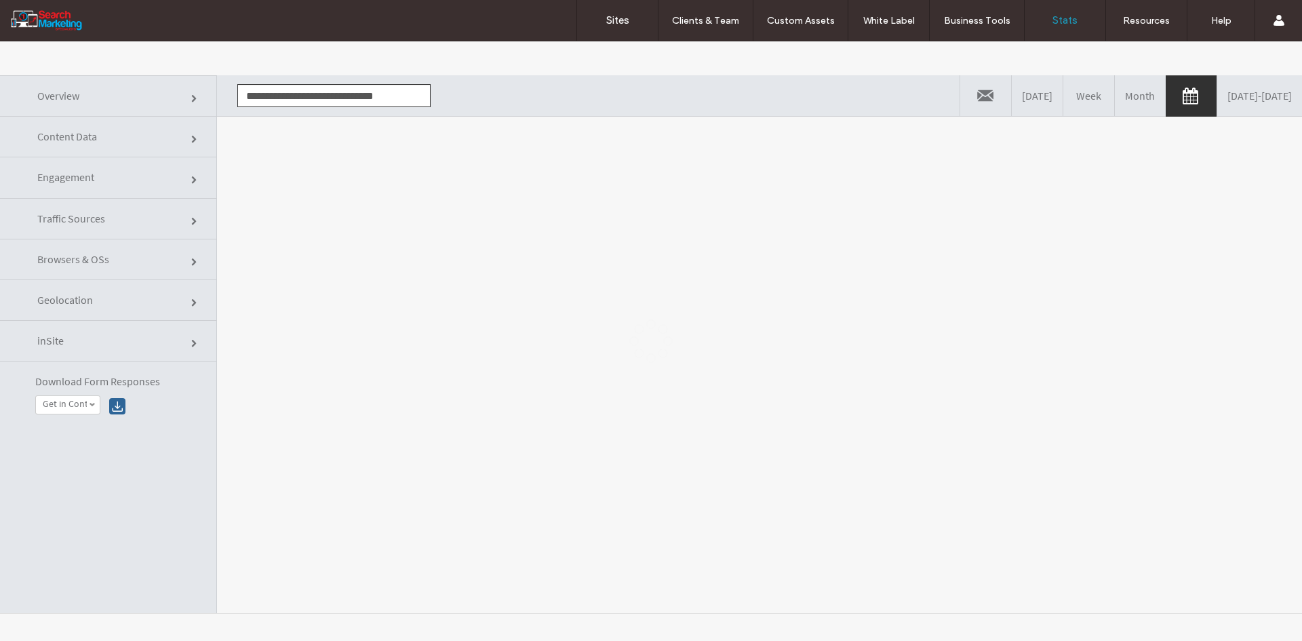
click at [345, 214] on div at bounding box center [651, 340] width 1302 height 599
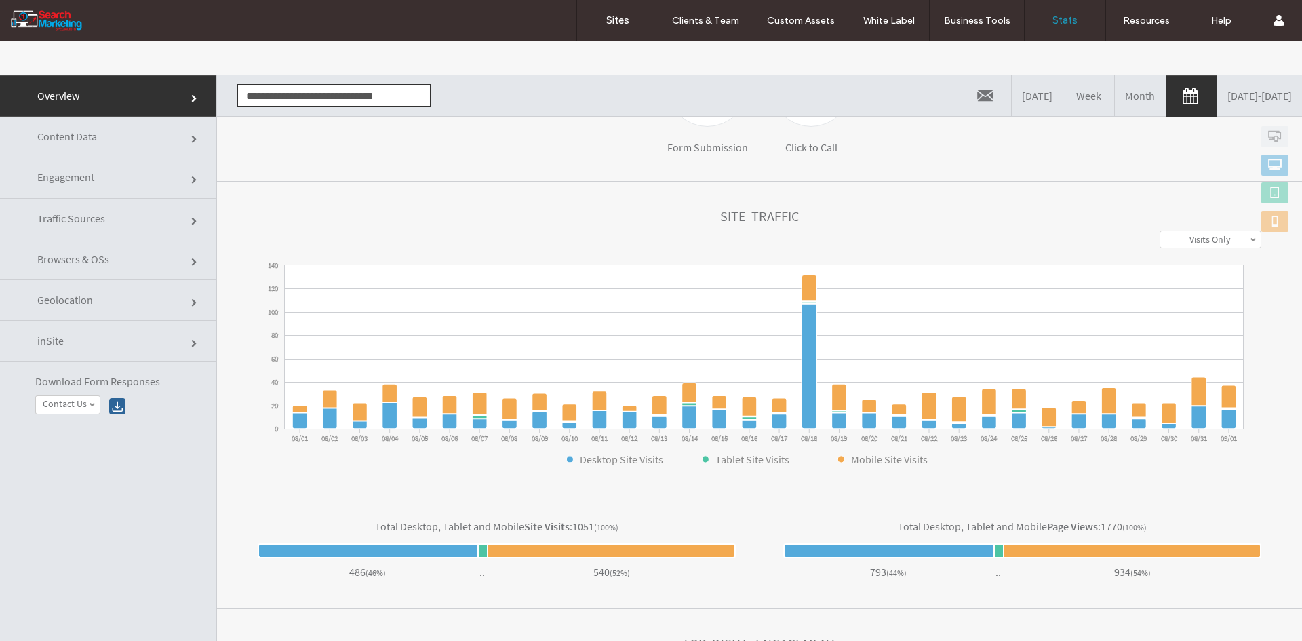
click at [73, 129] on link "Content Data" at bounding box center [108, 137] width 216 height 41
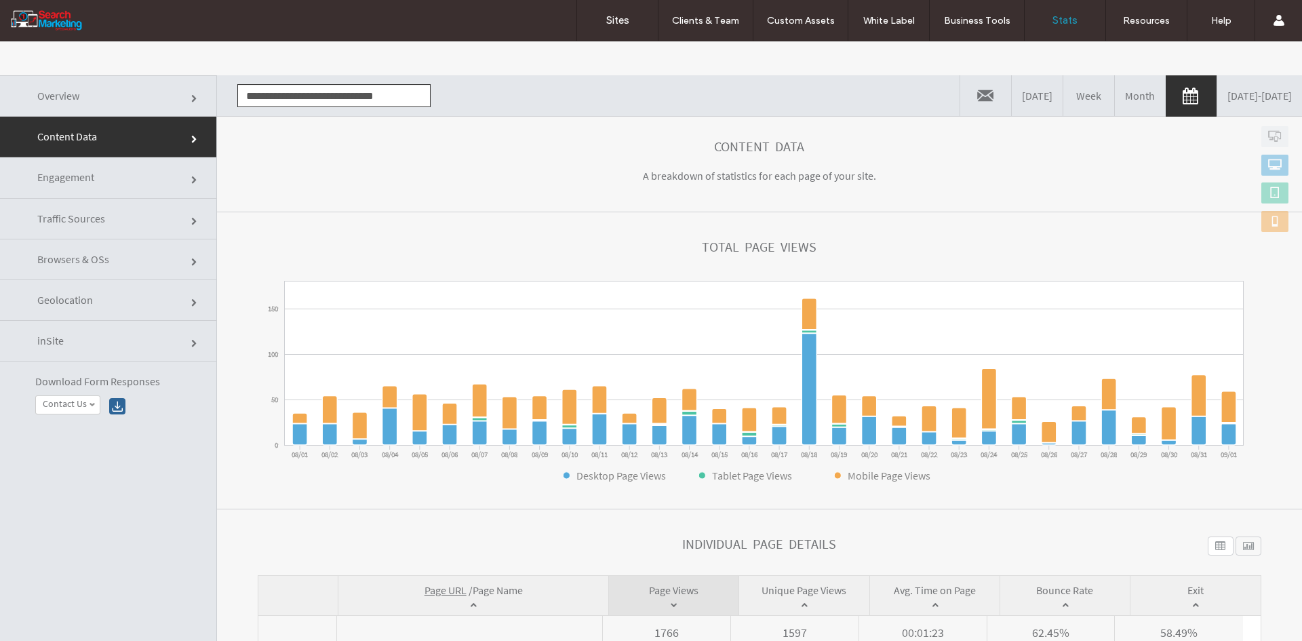
scroll to position [315, 0]
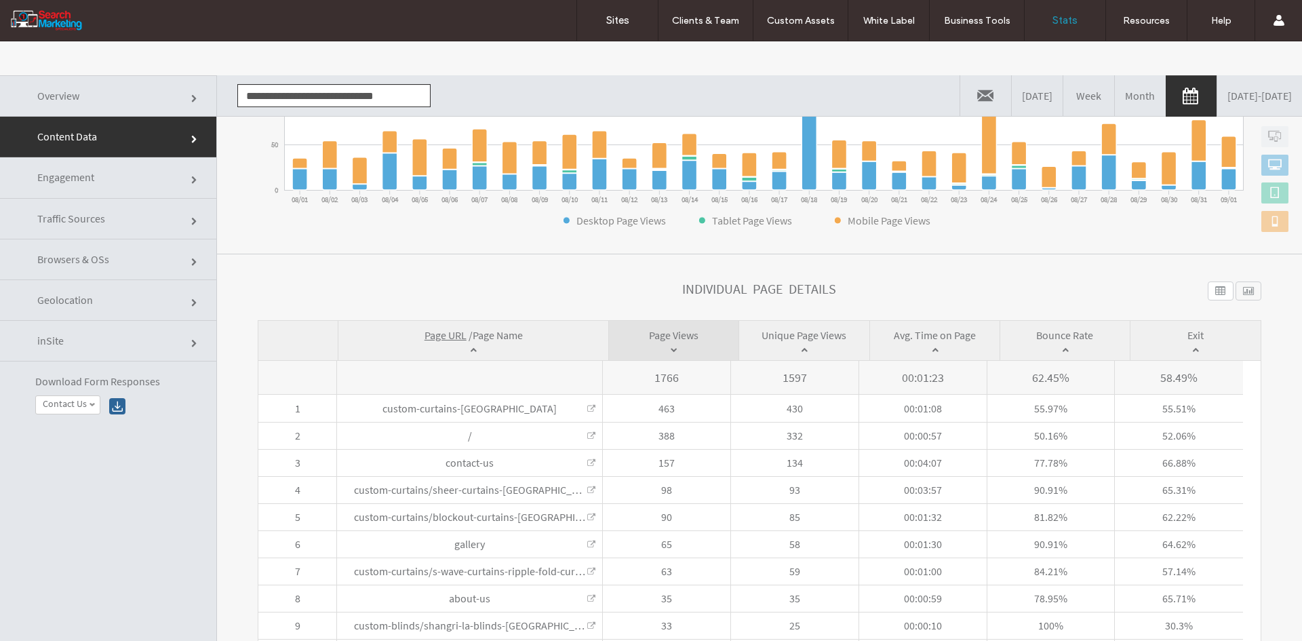
click at [488, 329] on span "Page Name" at bounding box center [498, 335] width 50 height 14
click at [286, 93] on input "**********" at bounding box center [333, 95] width 193 height 23
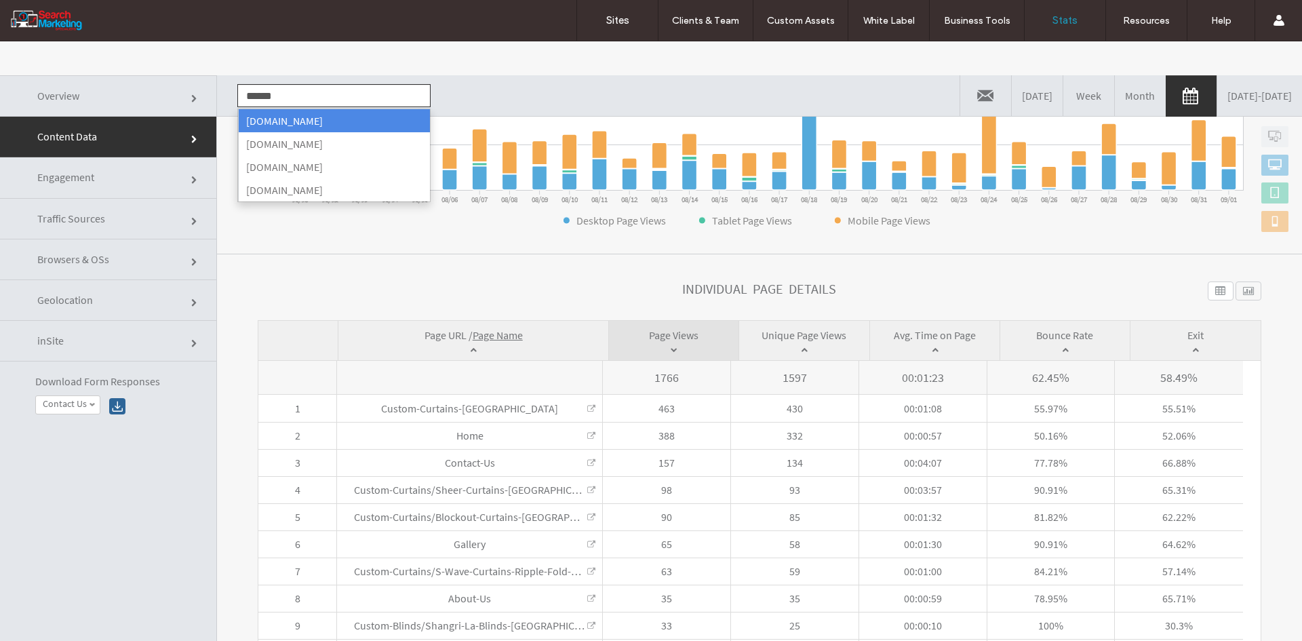
click at [291, 119] on li "mobilecarairconandmarineelectrical.com.au" at bounding box center [334, 120] width 192 height 23
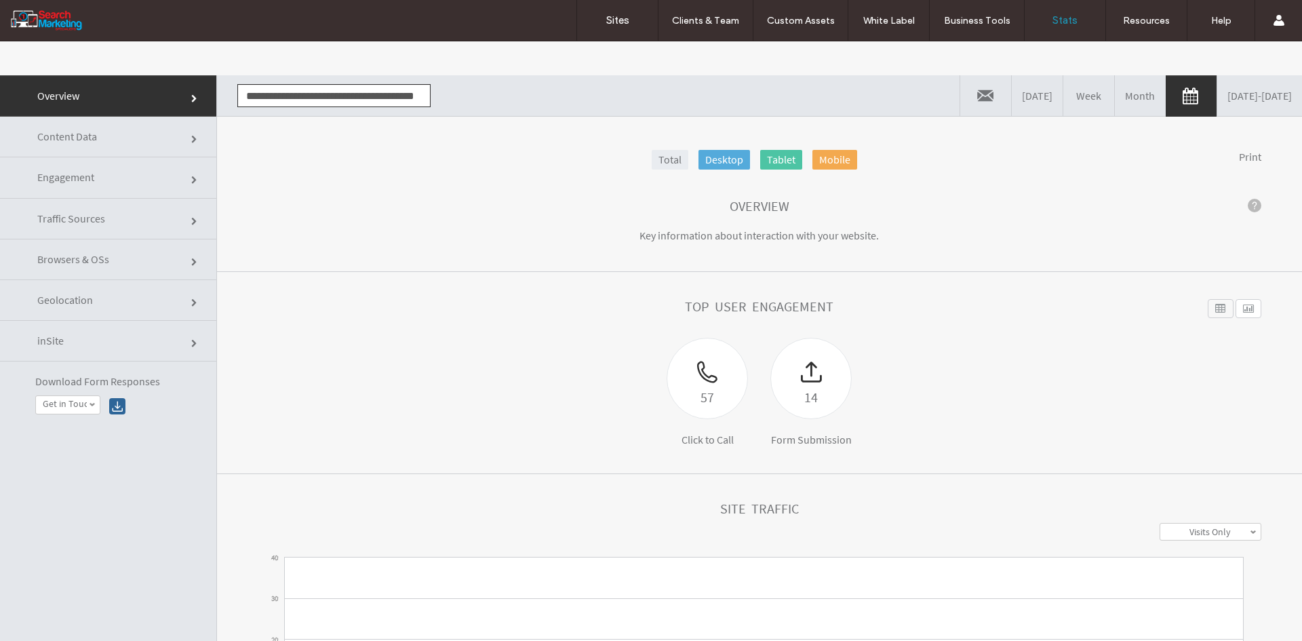
click at [285, 241] on section "Overview Key information about interaction with your website." at bounding box center [759, 222] width 1085 height 101
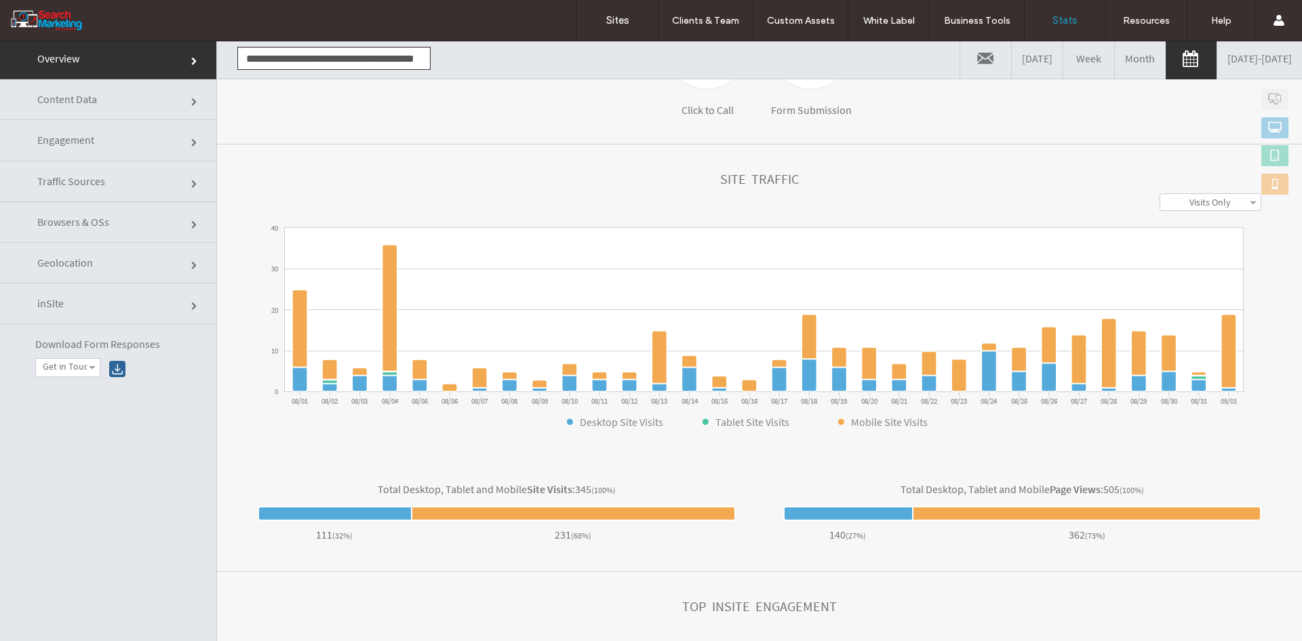
scroll to position [0, 0]
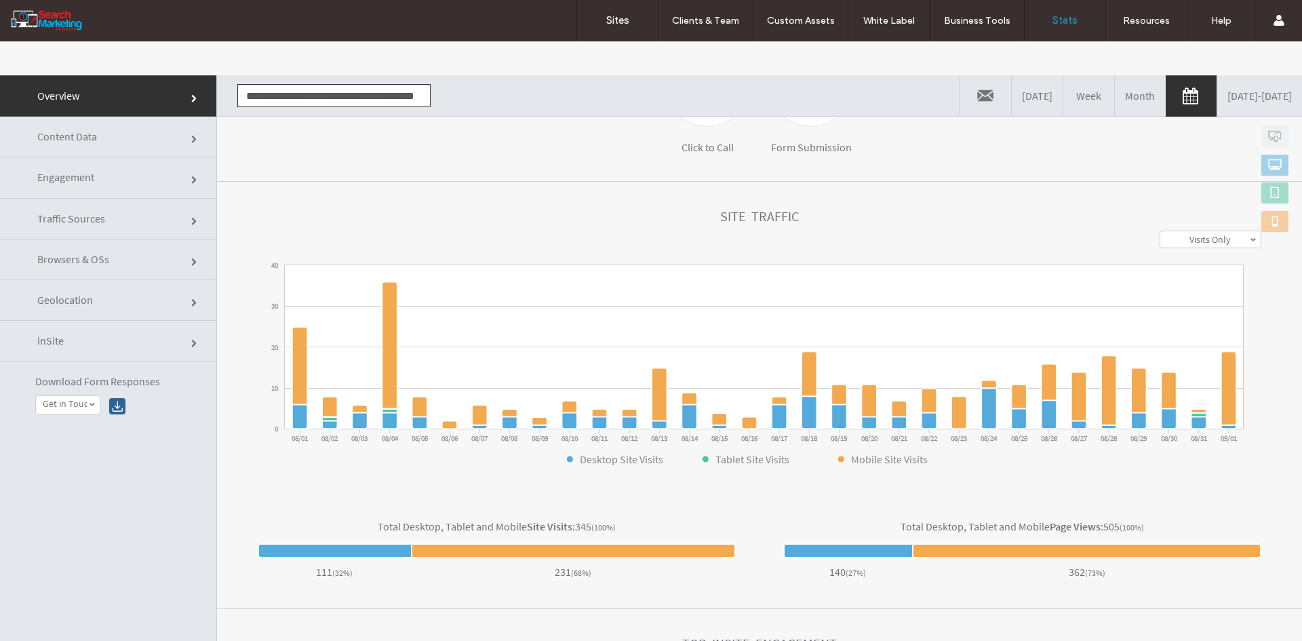
click at [110, 125] on link "Content Data" at bounding box center [108, 137] width 216 height 41
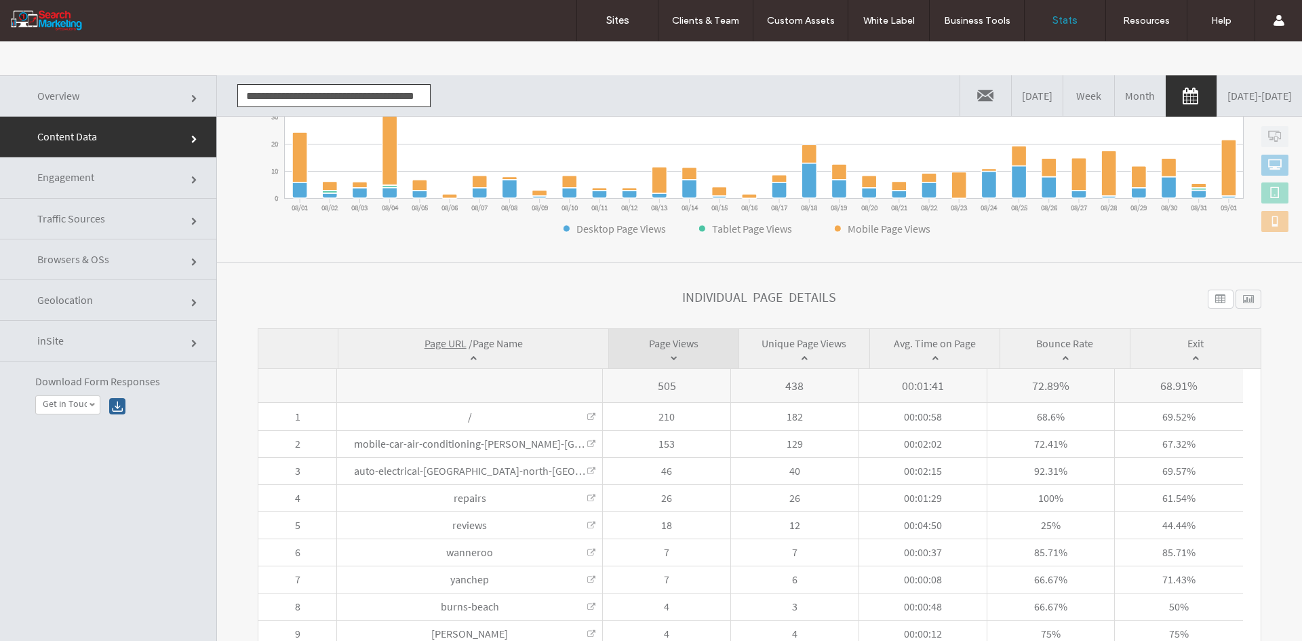
scroll to position [315, 0]
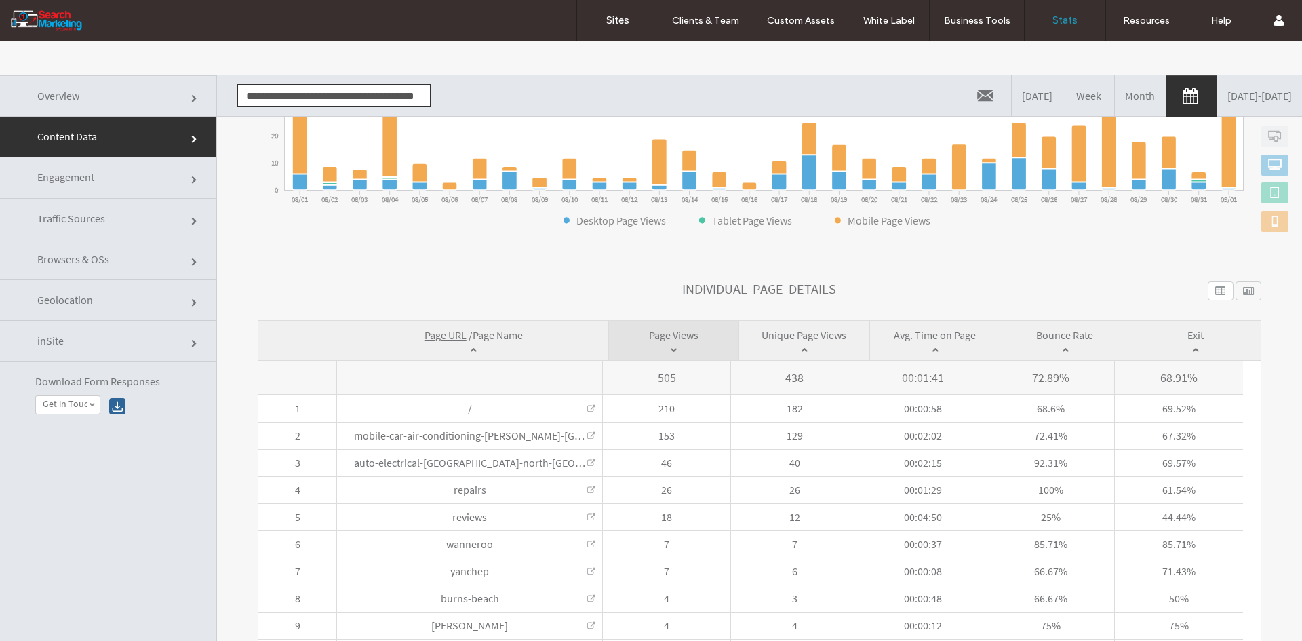
click at [505, 330] on span "Page Name" at bounding box center [498, 335] width 50 height 14
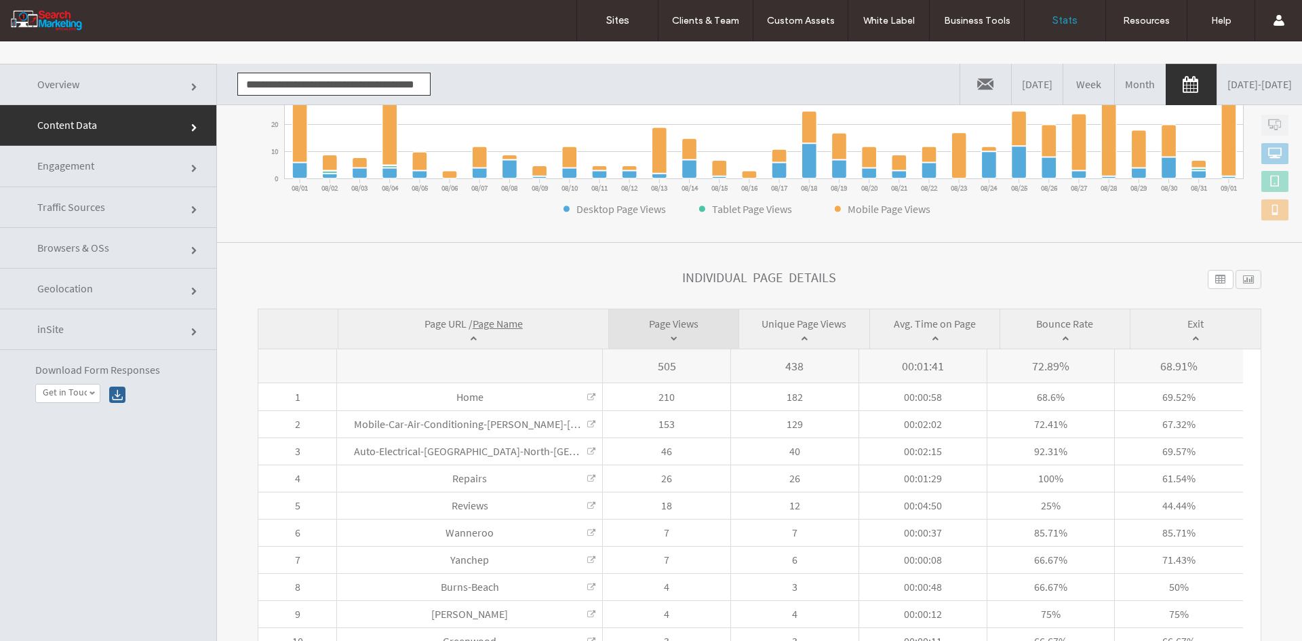
scroll to position [0, 0]
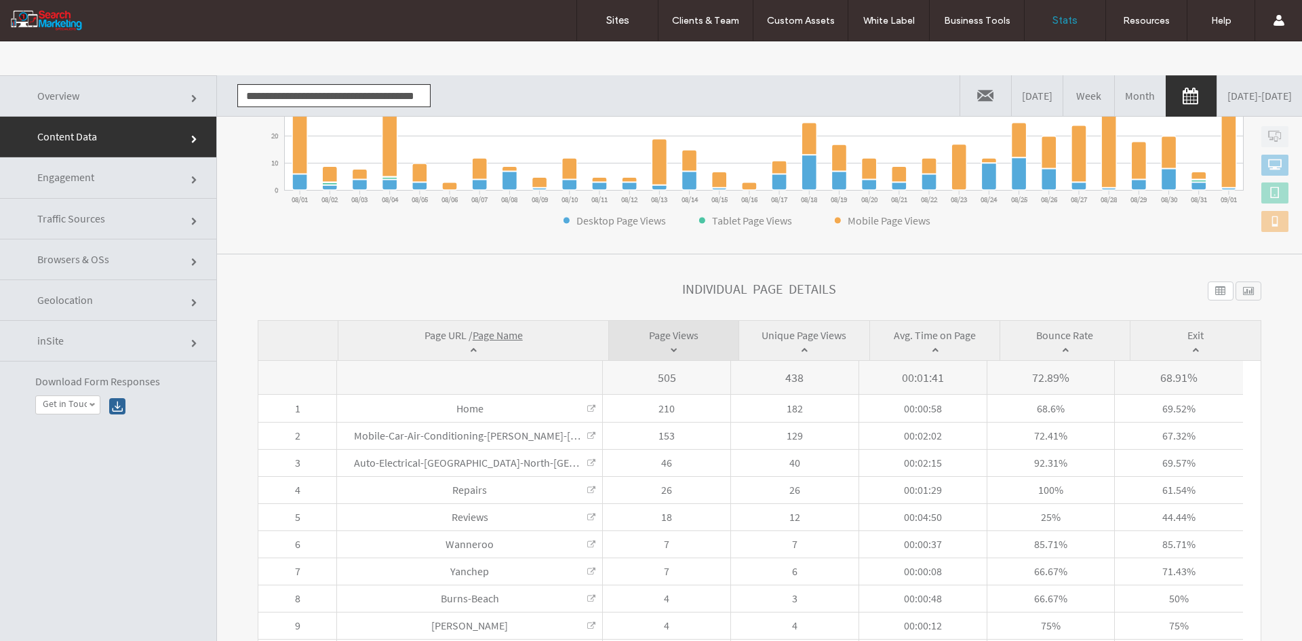
click at [283, 92] on input "**********" at bounding box center [333, 95] width 193 height 23
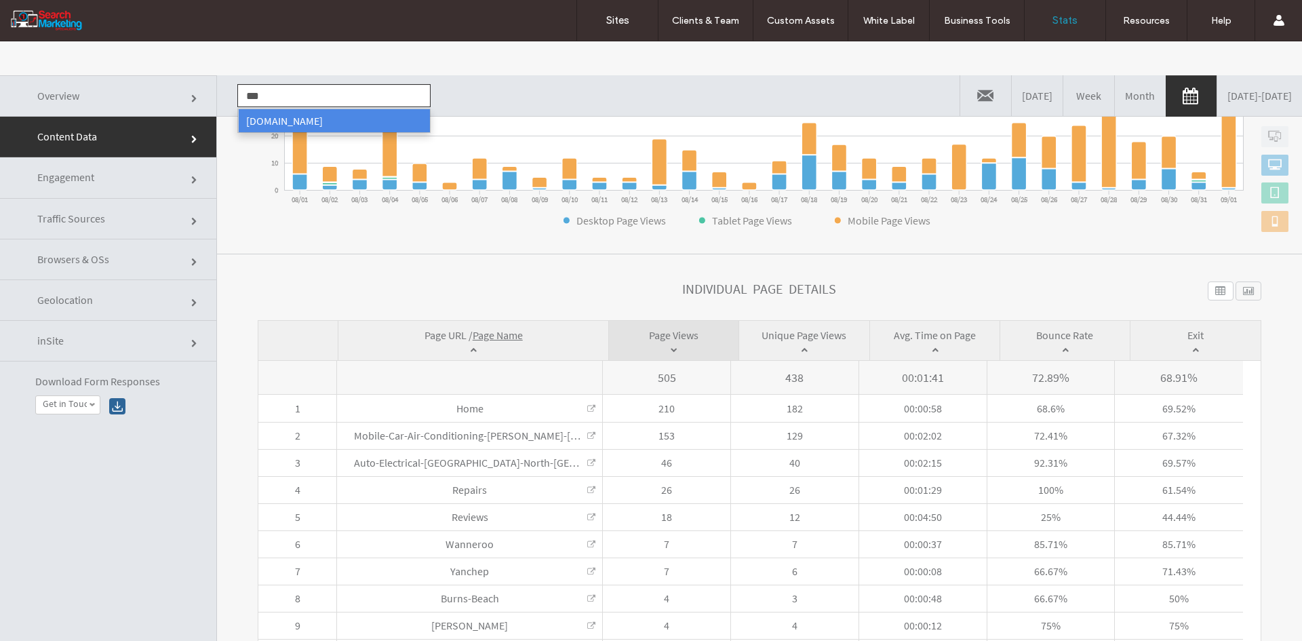
click at [273, 118] on li "www.mrairconditioning.com.au" at bounding box center [334, 120] width 192 height 23
type input "**********"
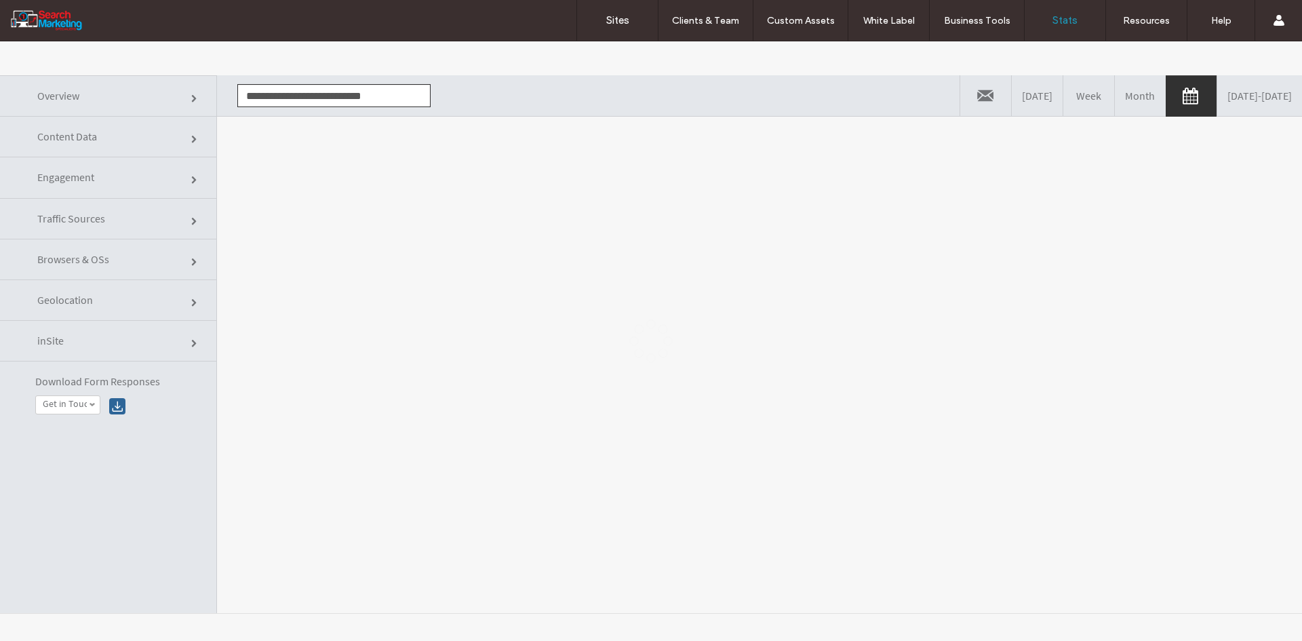
click at [338, 203] on div at bounding box center [651, 340] width 1302 height 599
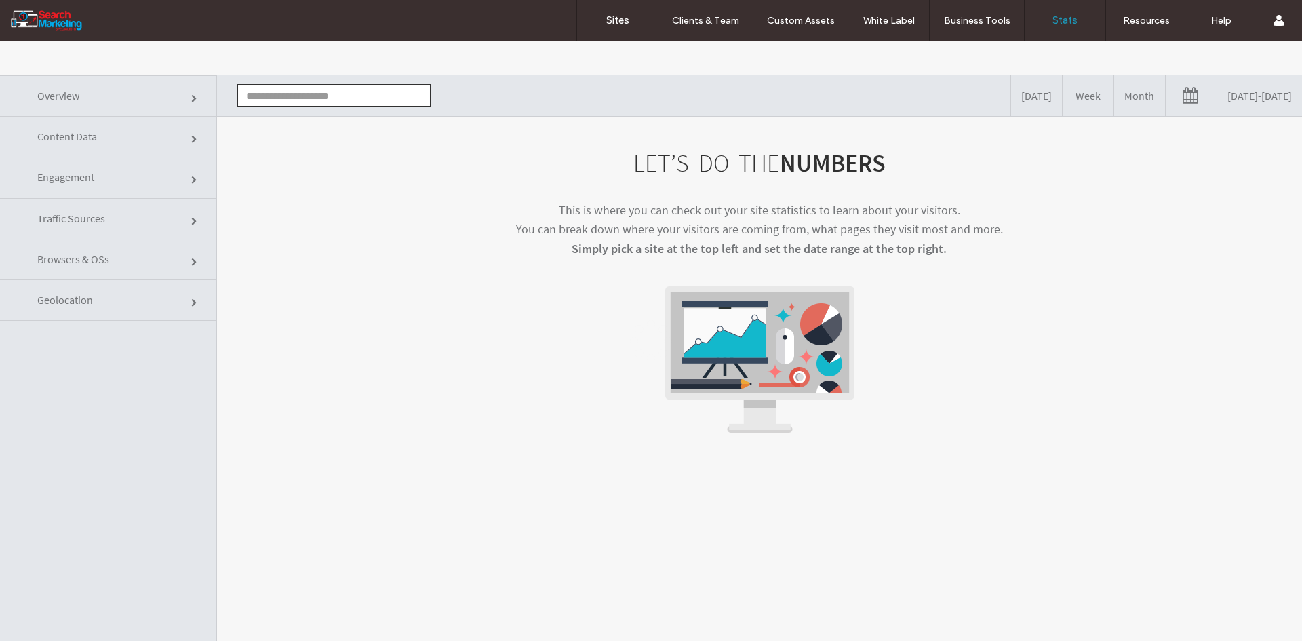
drag, startPoint x: 1190, startPoint y: 94, endPoint x: 1206, endPoint y: 76, distance: 24.5
click at [1217, 89] on link "[DATE] - [DATE]" at bounding box center [1259, 95] width 85 height 41
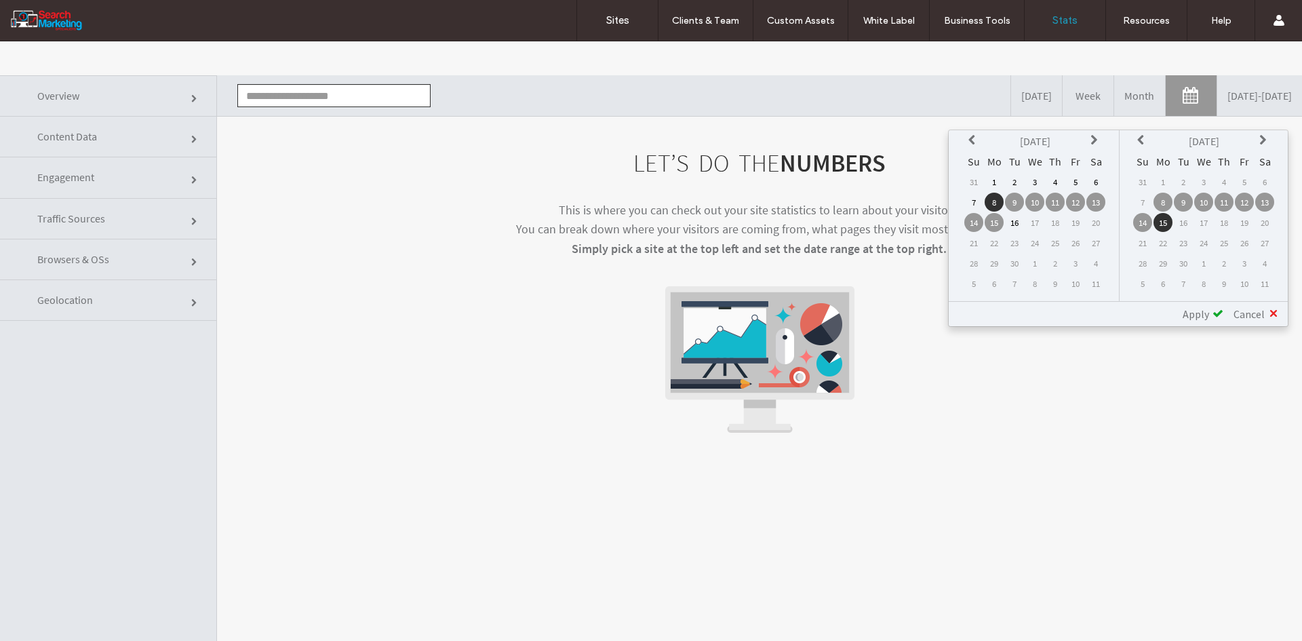
click at [968, 140] on th at bounding box center [973, 141] width 19 height 19
click at [1076, 179] on td "1" at bounding box center [1075, 181] width 19 height 19
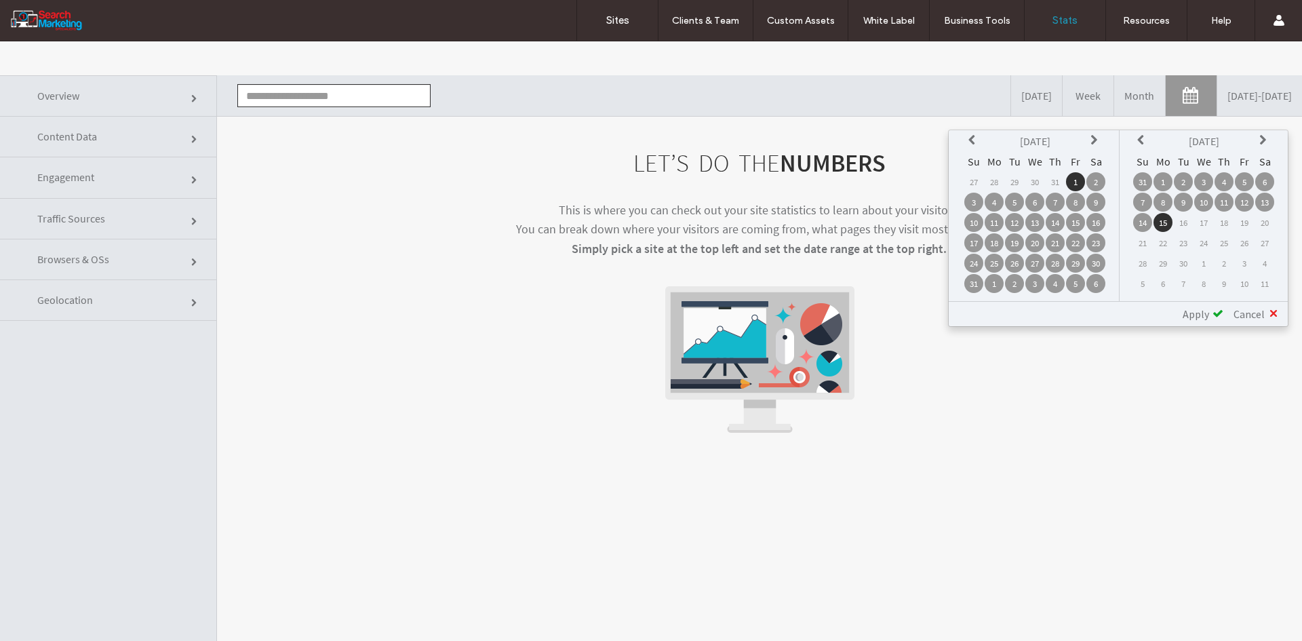
click at [1164, 187] on td "1" at bounding box center [1162, 181] width 19 height 19
click at [1199, 314] on span "Apply" at bounding box center [1196, 314] width 26 height 14
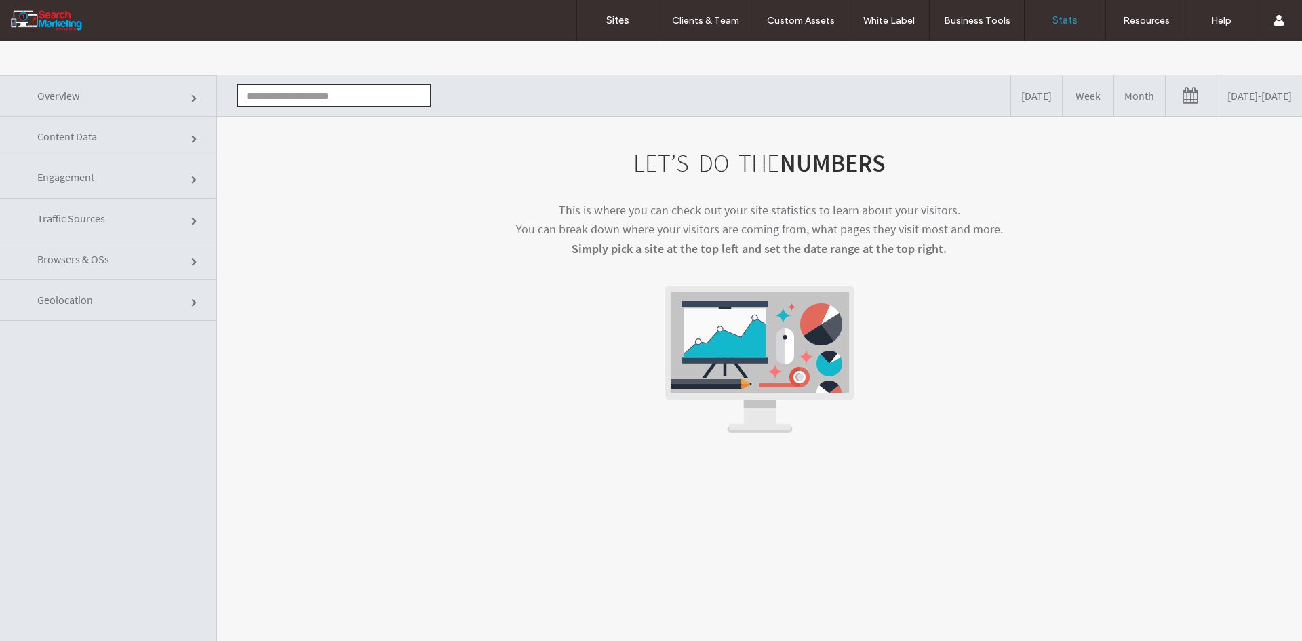
click at [349, 102] on input "text" at bounding box center [333, 95] width 193 height 23
click at [348, 118] on li "[DOMAIN_NAME]" at bounding box center [334, 120] width 192 height 23
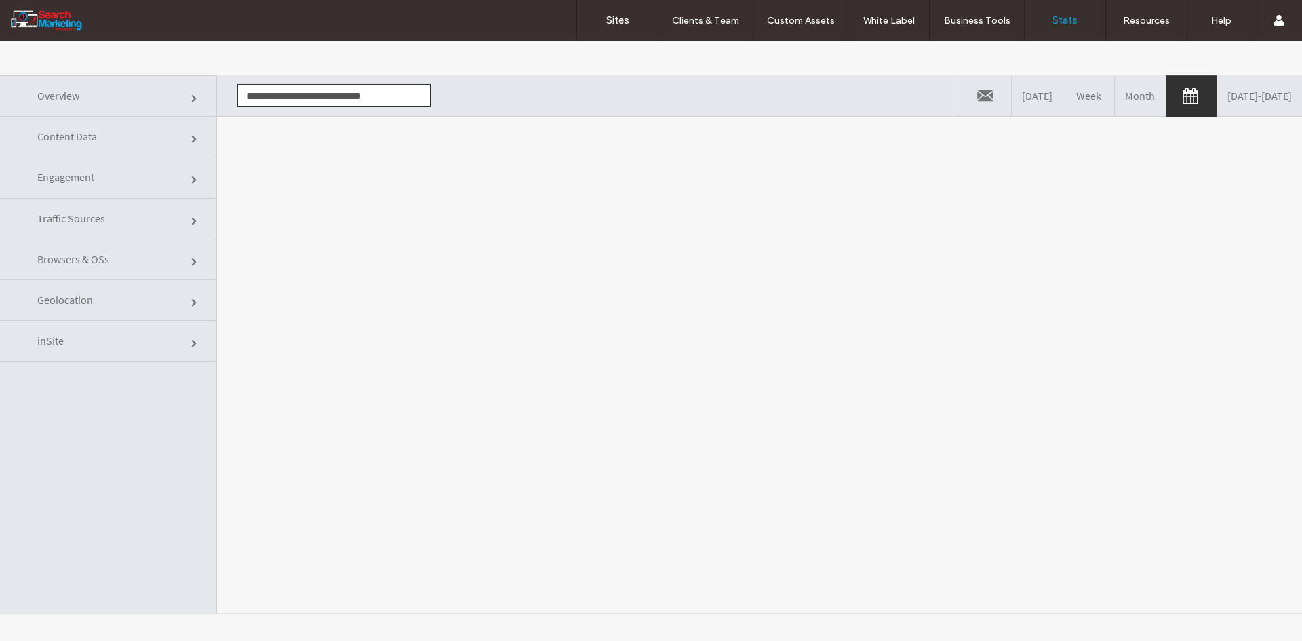
click at [393, 213] on div at bounding box center [651, 340] width 1302 height 599
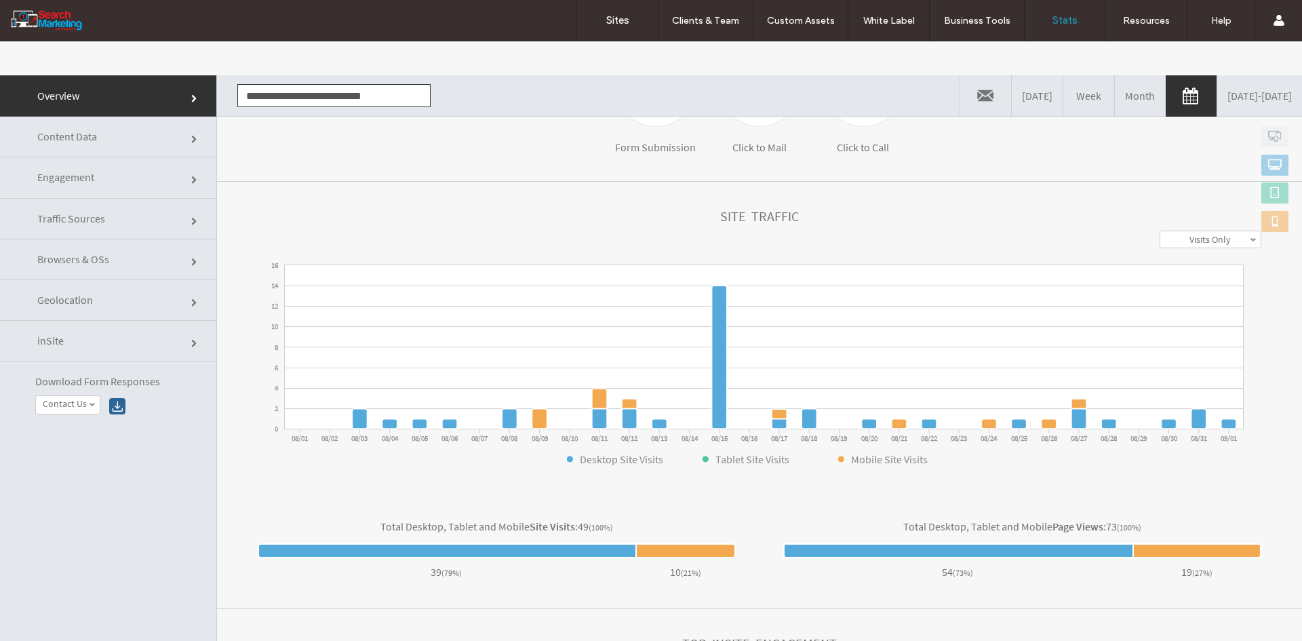
click at [120, 135] on link "Content Data" at bounding box center [108, 137] width 216 height 41
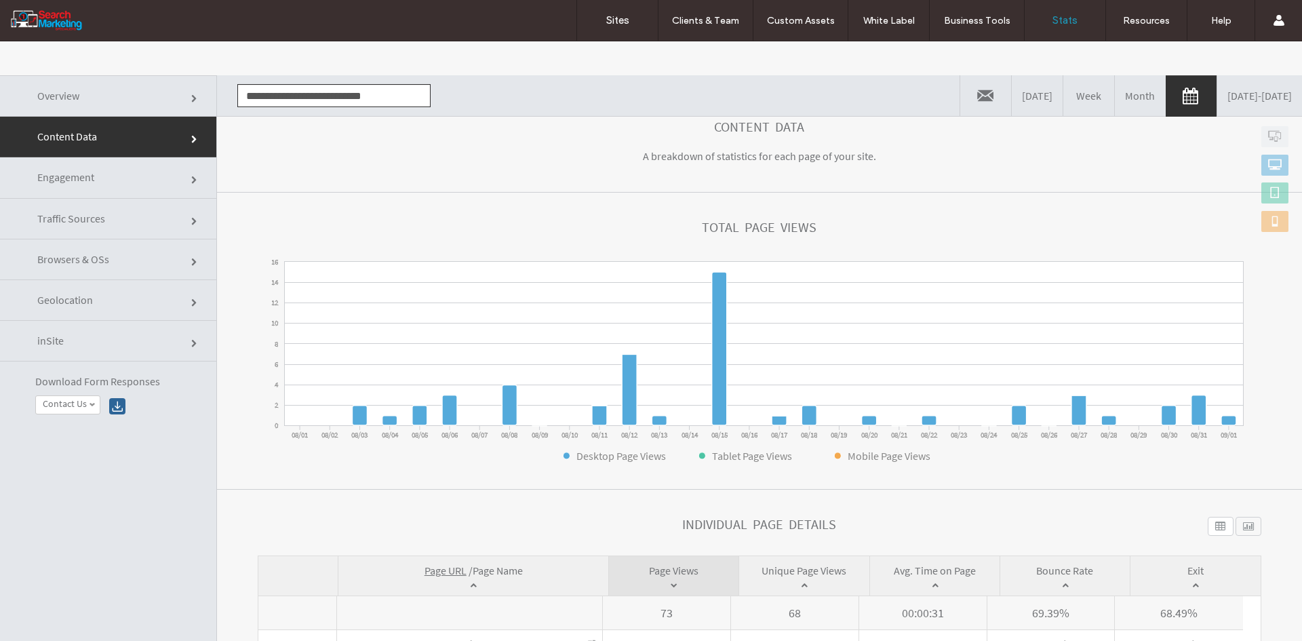
scroll to position [315, 0]
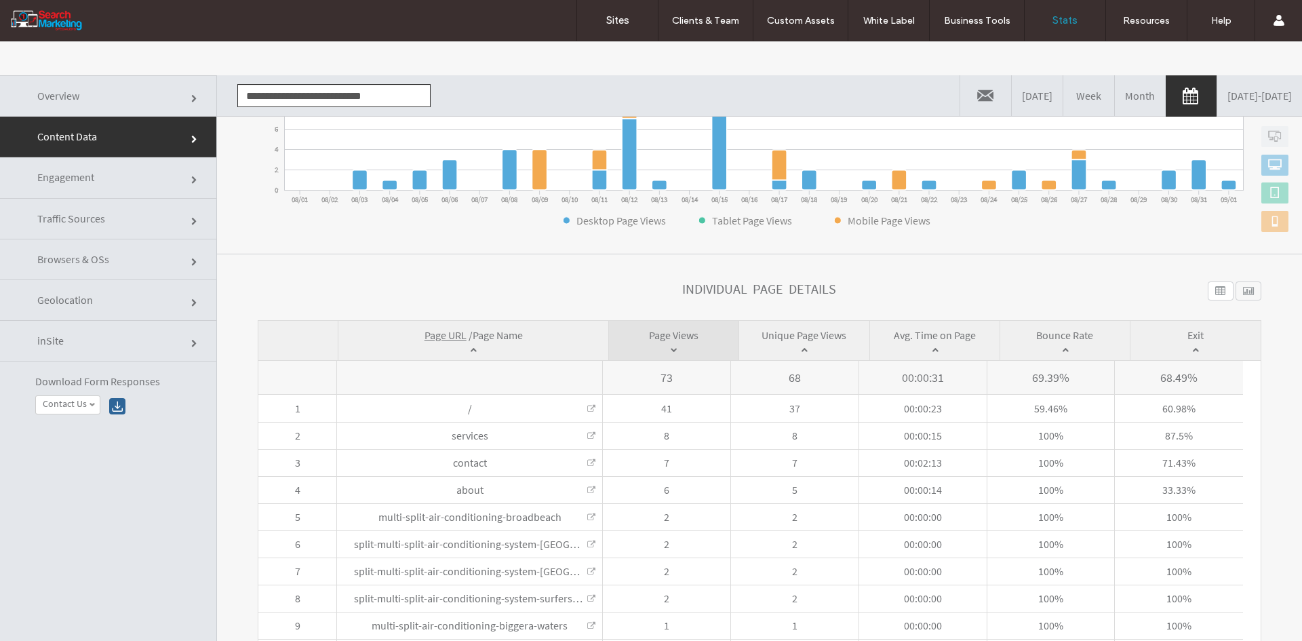
click at [493, 332] on span "Page Name" at bounding box center [498, 335] width 50 height 14
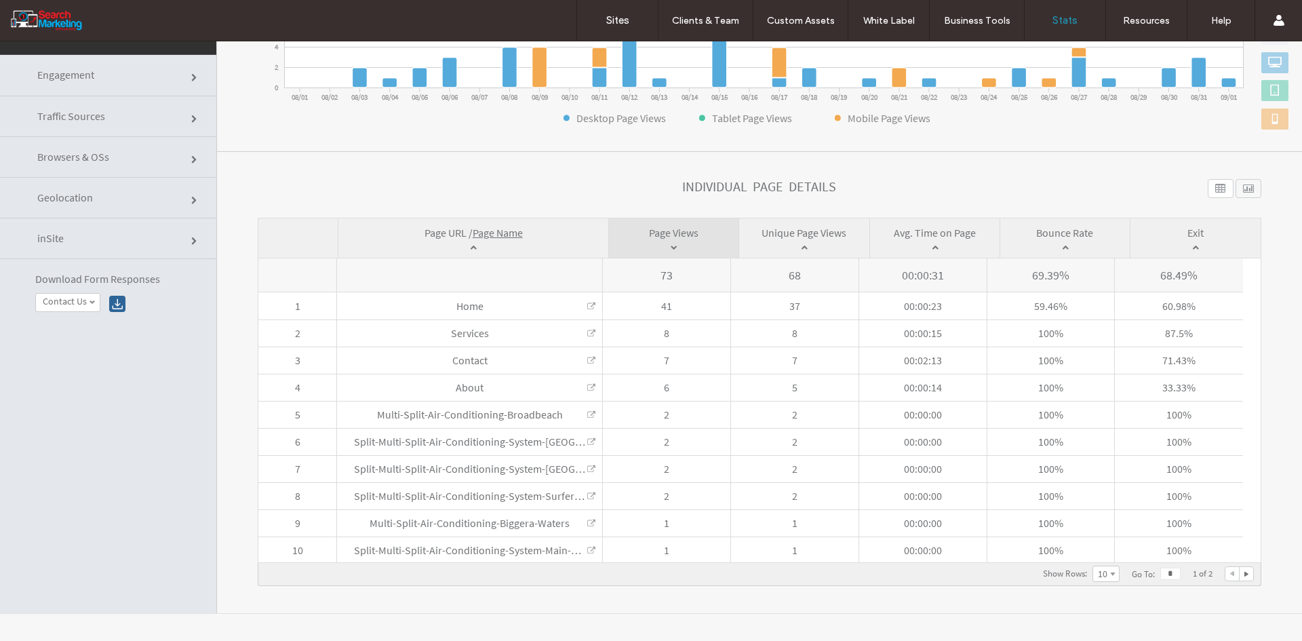
scroll to position [0, 0]
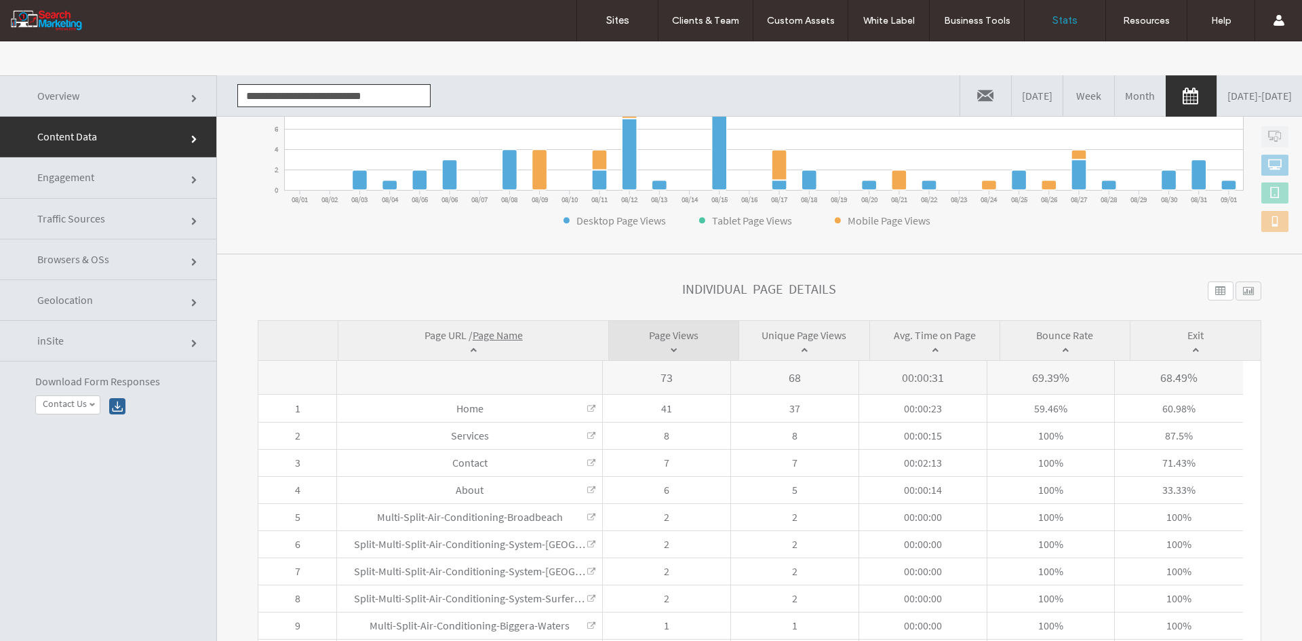
click at [277, 92] on input "**********" at bounding box center [333, 95] width 193 height 23
click at [273, 119] on li "[DOMAIN_NAME]" at bounding box center [334, 120] width 192 height 23
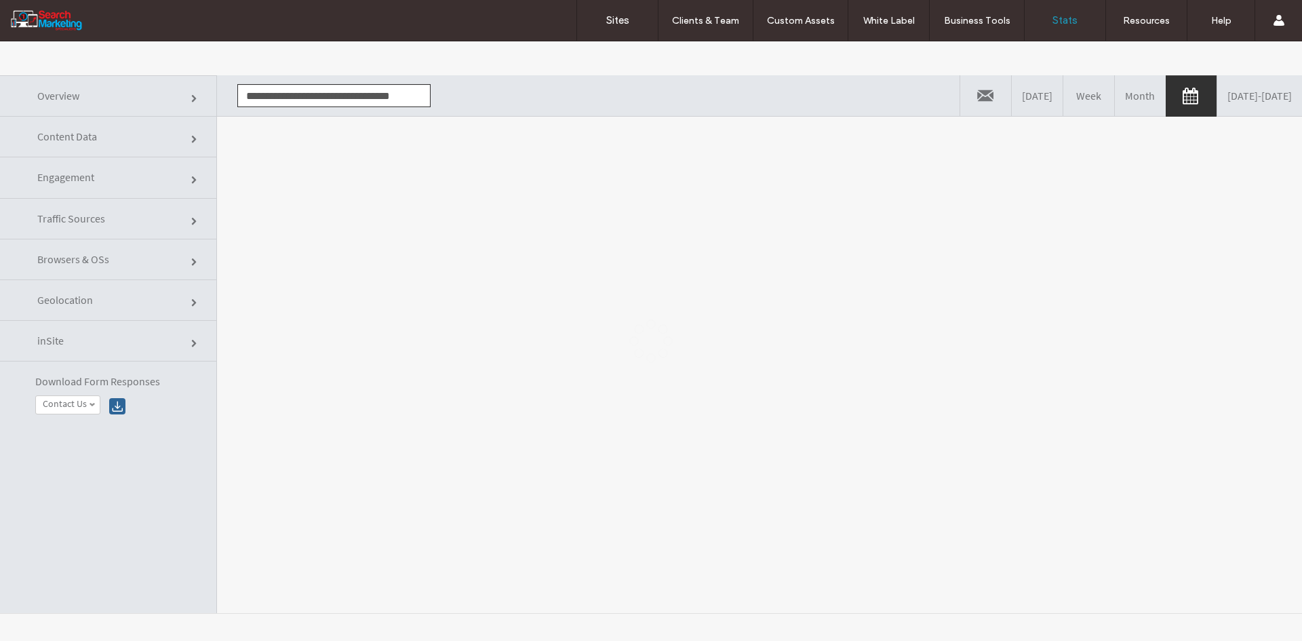
scroll to position [0, 7]
click at [298, 231] on div at bounding box center [651, 340] width 1302 height 599
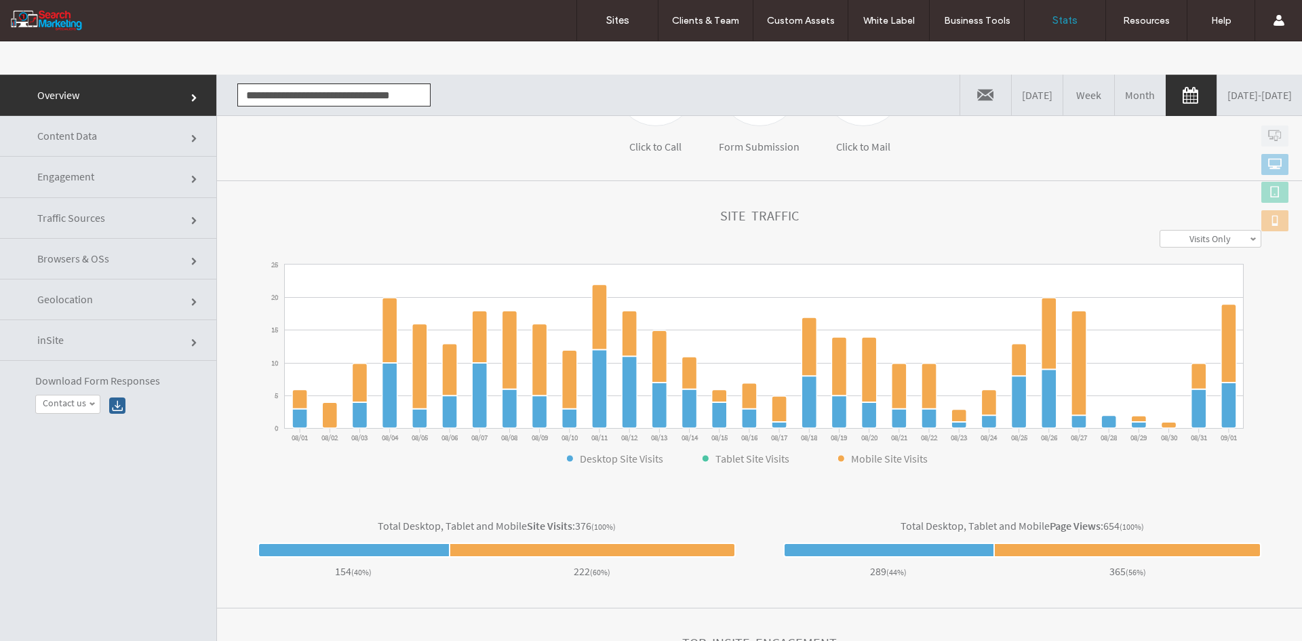
scroll to position [0, 0]
drag, startPoint x: 139, startPoint y: 146, endPoint x: 155, endPoint y: 160, distance: 21.6
click at [139, 146] on link "Content Data" at bounding box center [108, 137] width 216 height 41
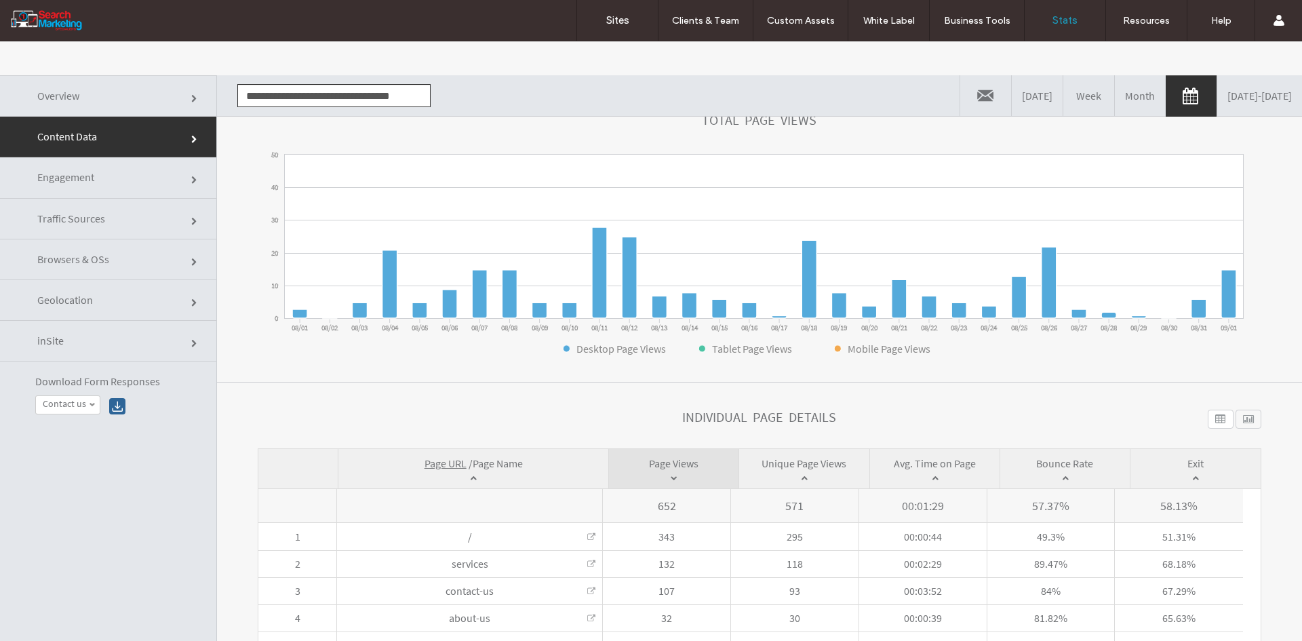
scroll to position [203, 0]
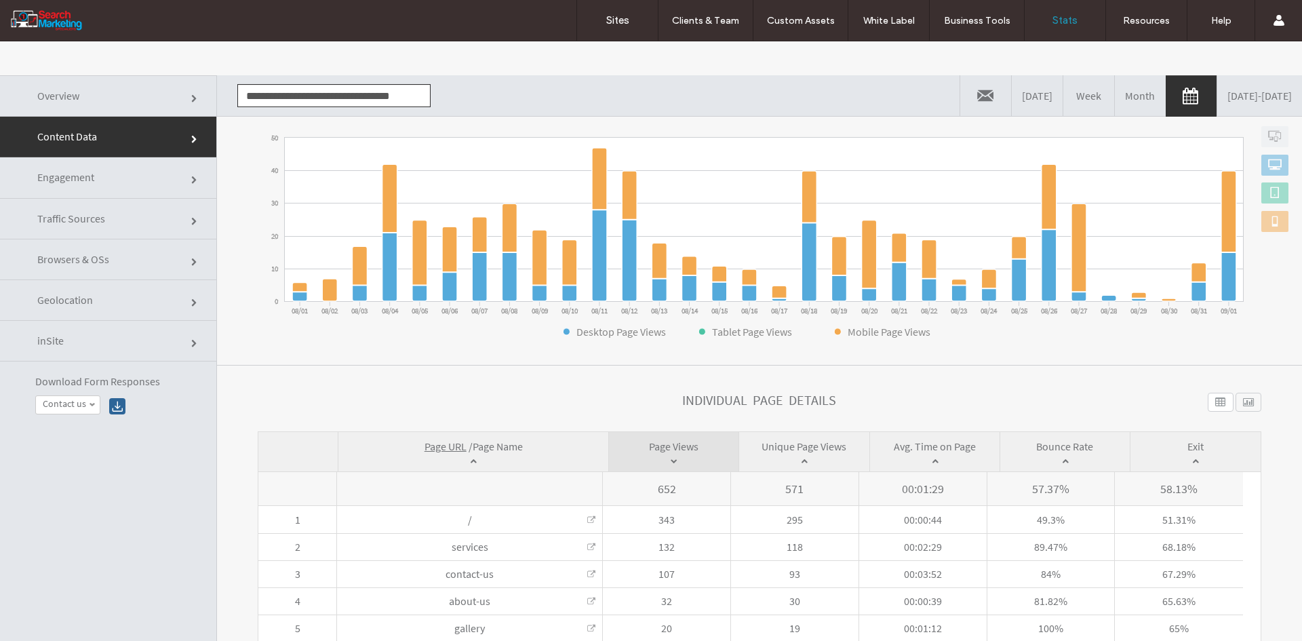
click at [492, 445] on span "Page Name" at bounding box center [498, 446] width 50 height 14
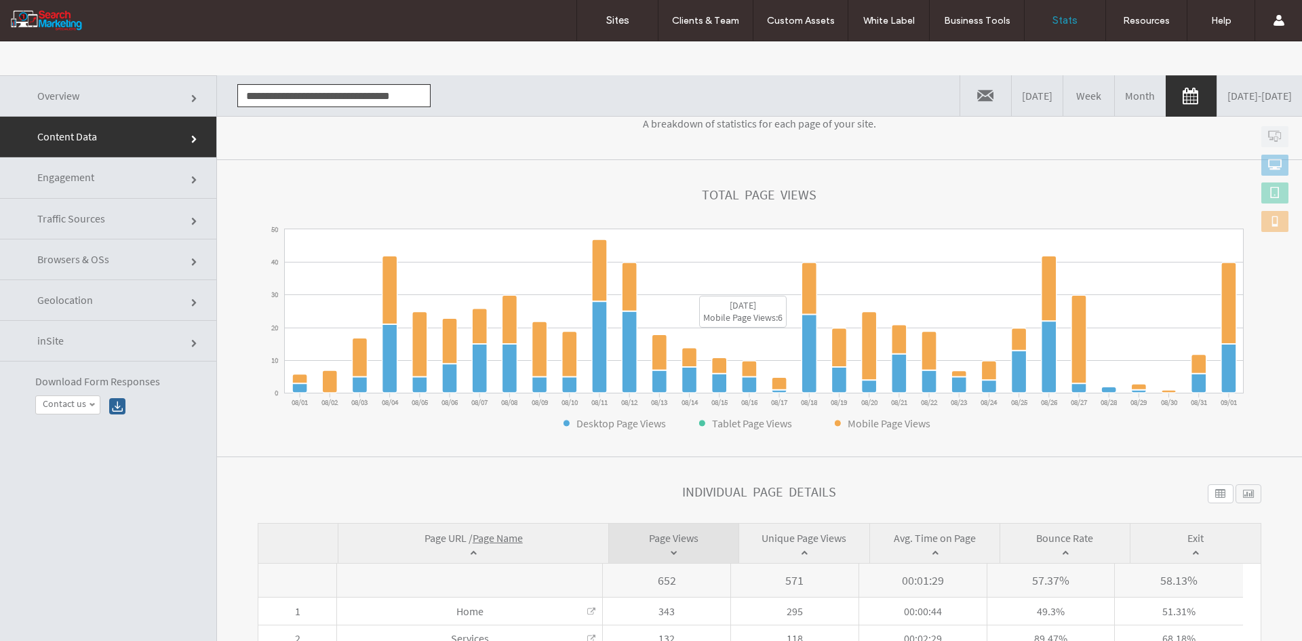
scroll to position [0, 0]
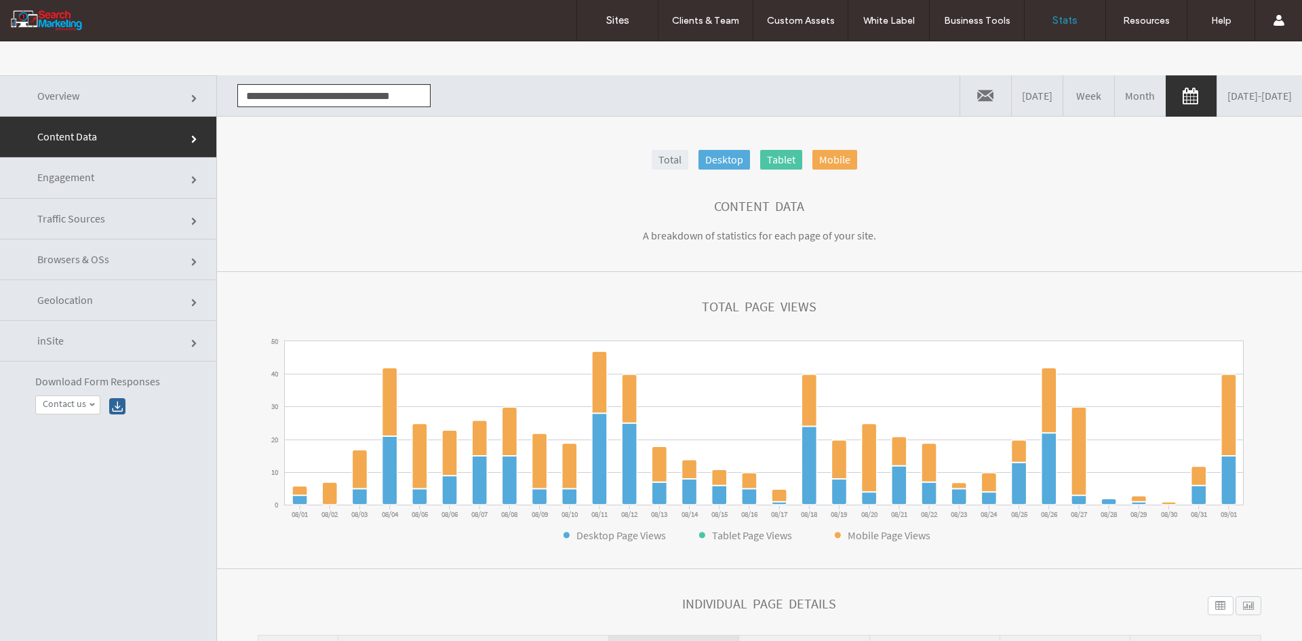
click at [155, 86] on link "Overview" at bounding box center [108, 95] width 216 height 41
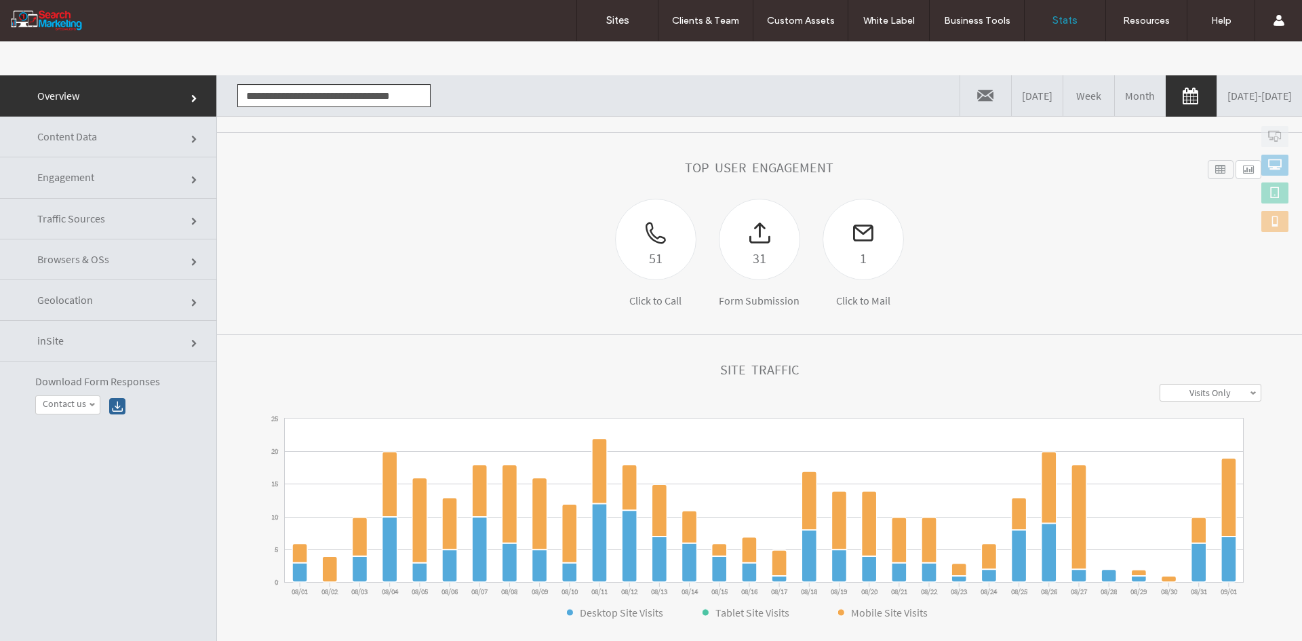
scroll to position [203, 0]
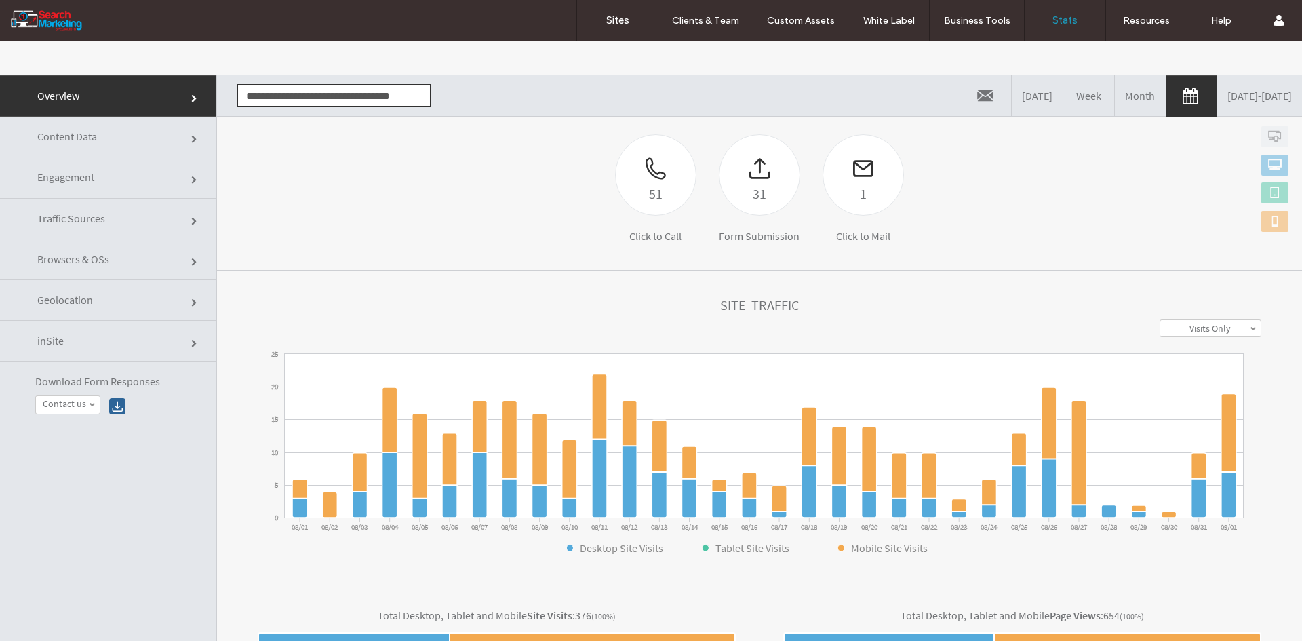
drag, startPoint x: 90, startPoint y: 144, endPoint x: 191, endPoint y: 185, distance: 109.2
click at [90, 143] on link "Content Data" at bounding box center [108, 137] width 216 height 41
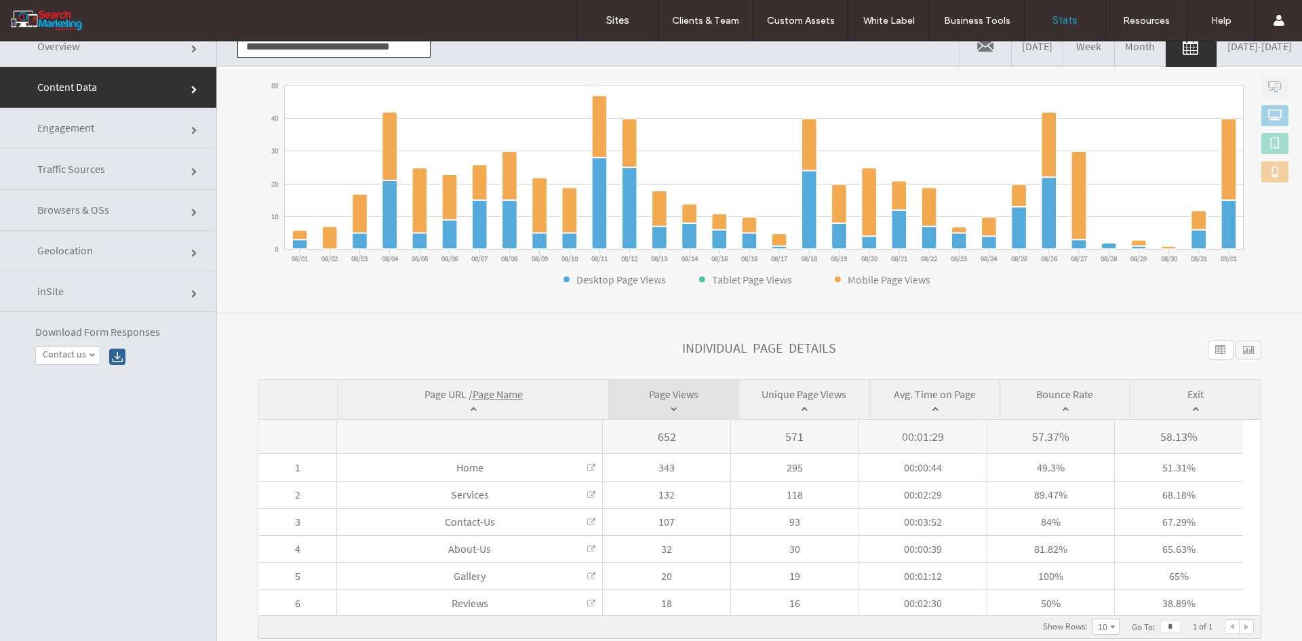
scroll to position [0, 0]
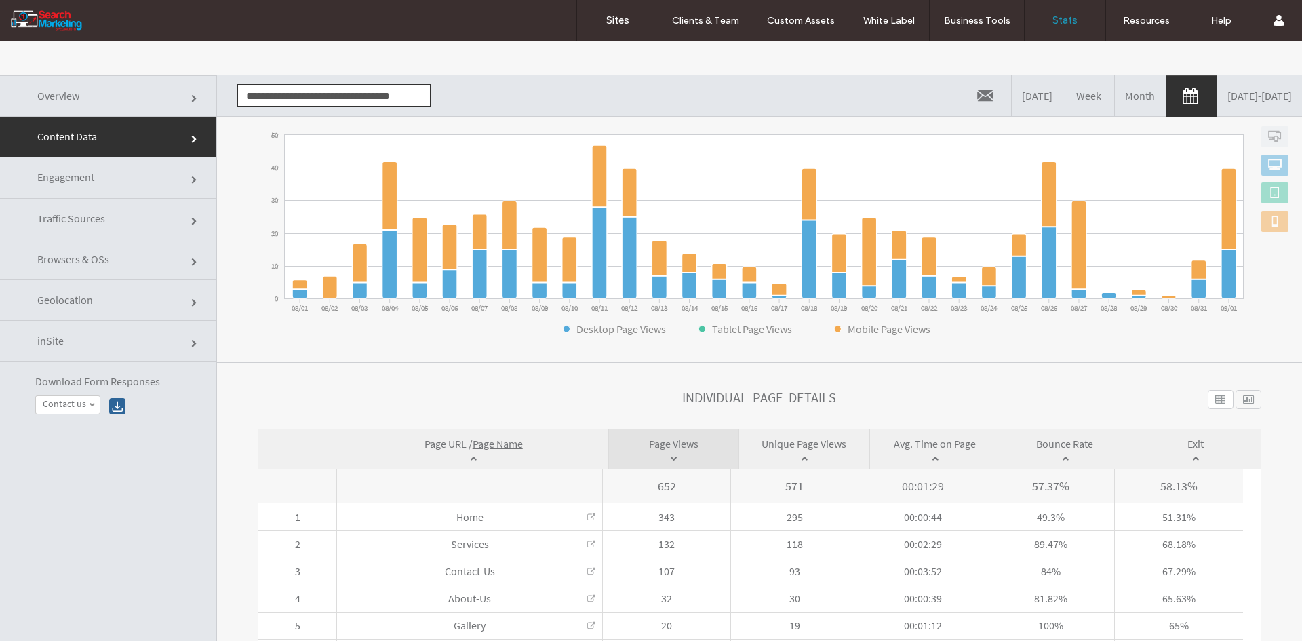
click at [300, 95] on input "**********" at bounding box center [333, 95] width 193 height 23
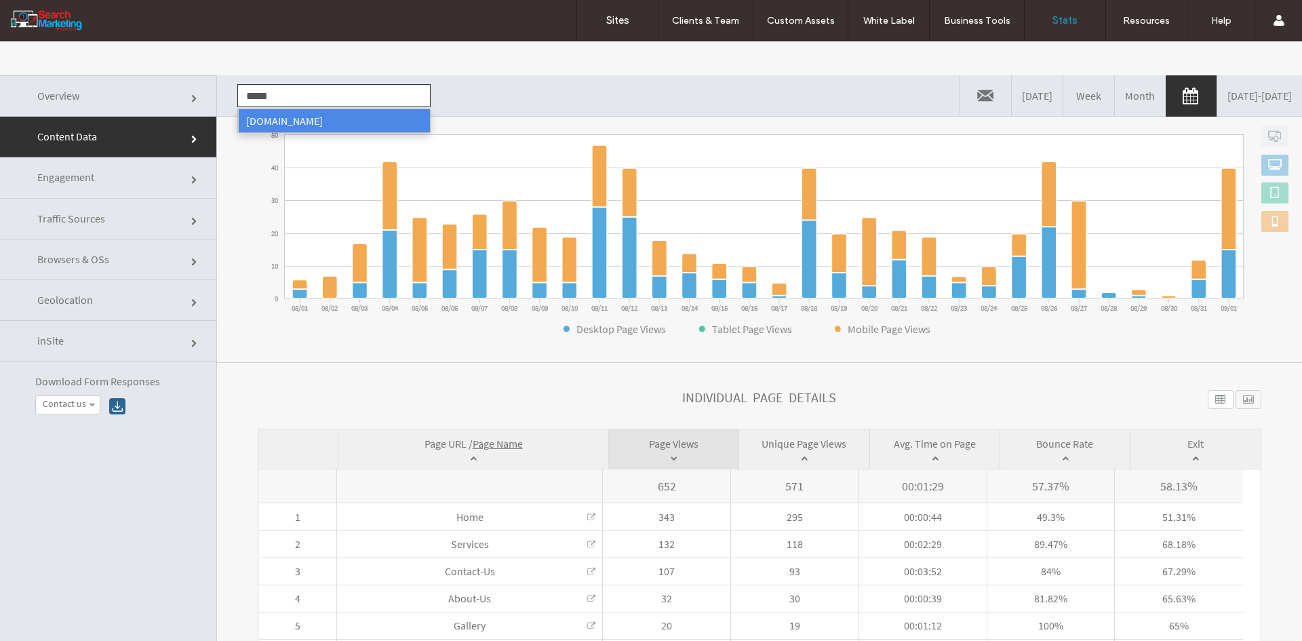
click at [313, 121] on li "[DOMAIN_NAME]" at bounding box center [334, 120] width 192 height 23
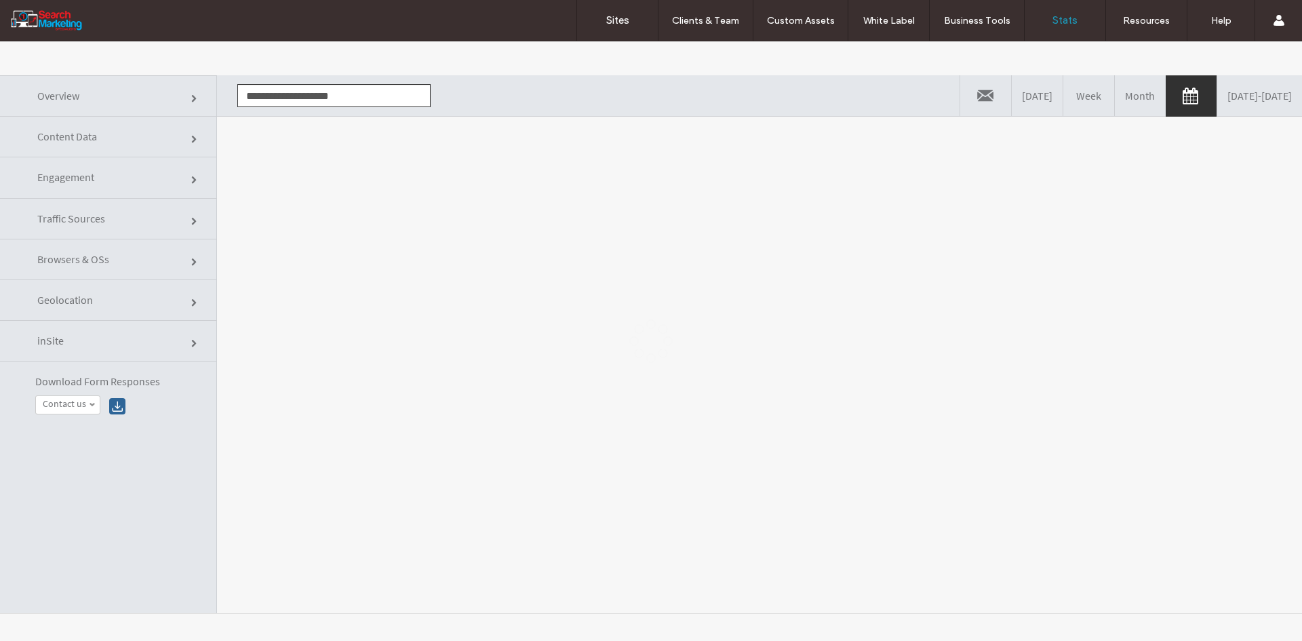
click at [350, 170] on div at bounding box center [651, 340] width 1302 height 599
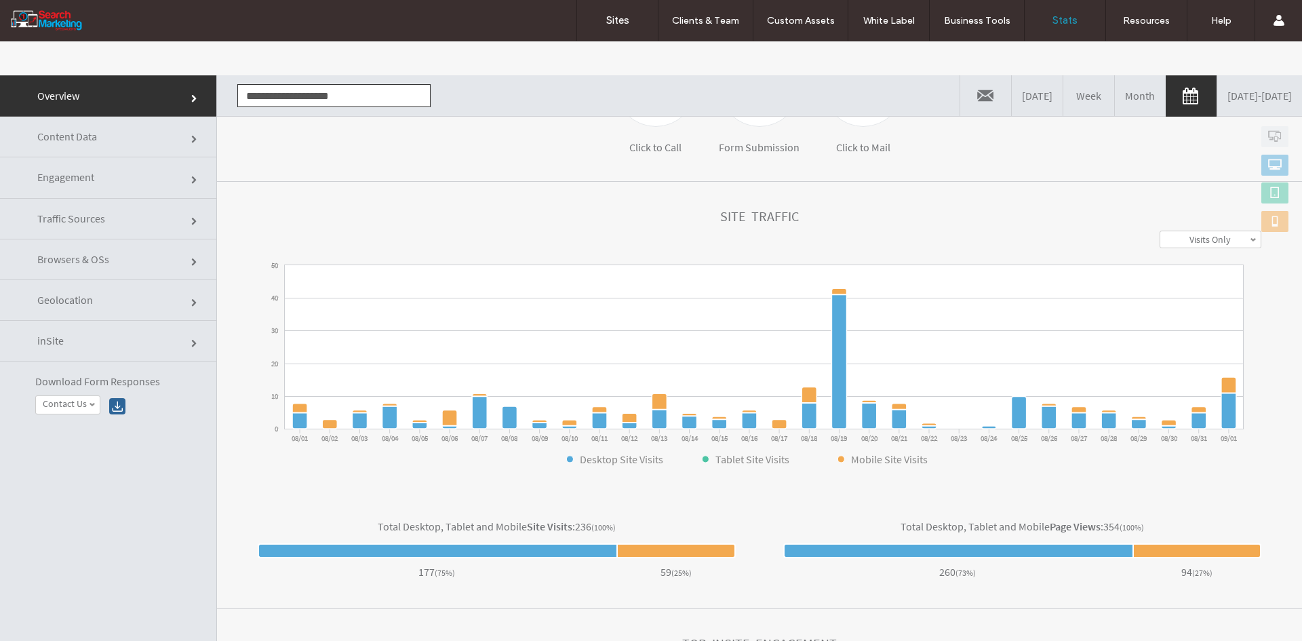
drag, startPoint x: 129, startPoint y: 125, endPoint x: 212, endPoint y: 176, distance: 97.3
click at [129, 125] on link "Content Data" at bounding box center [108, 137] width 216 height 41
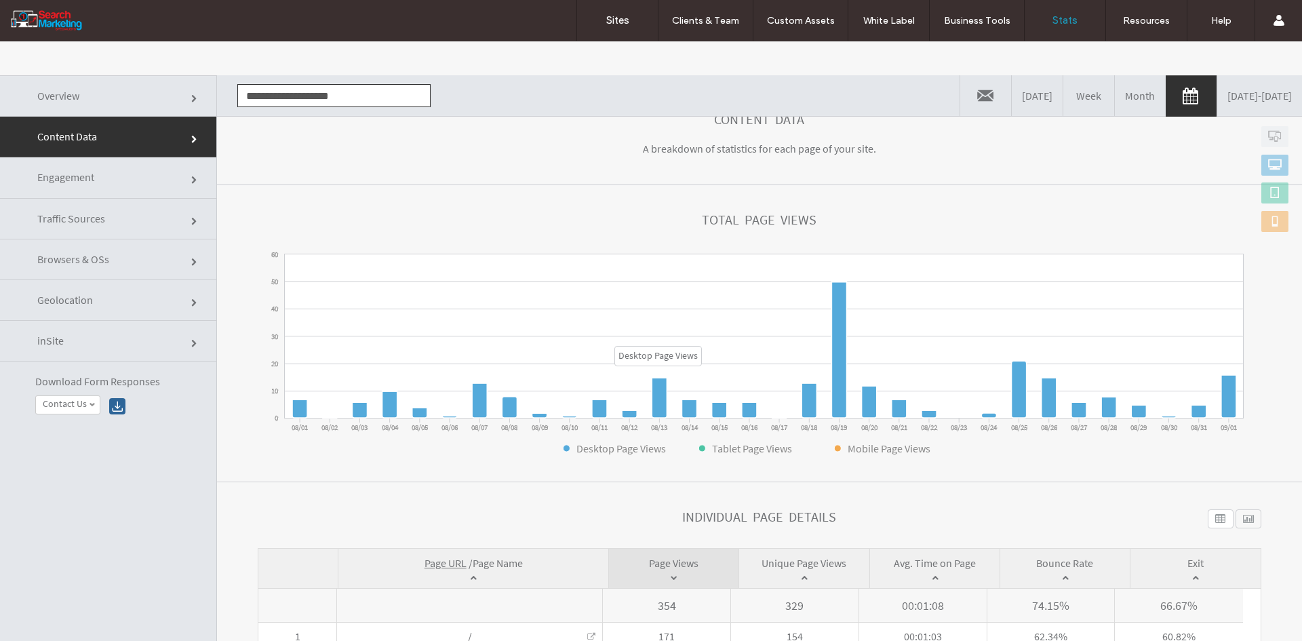
scroll to position [315, 0]
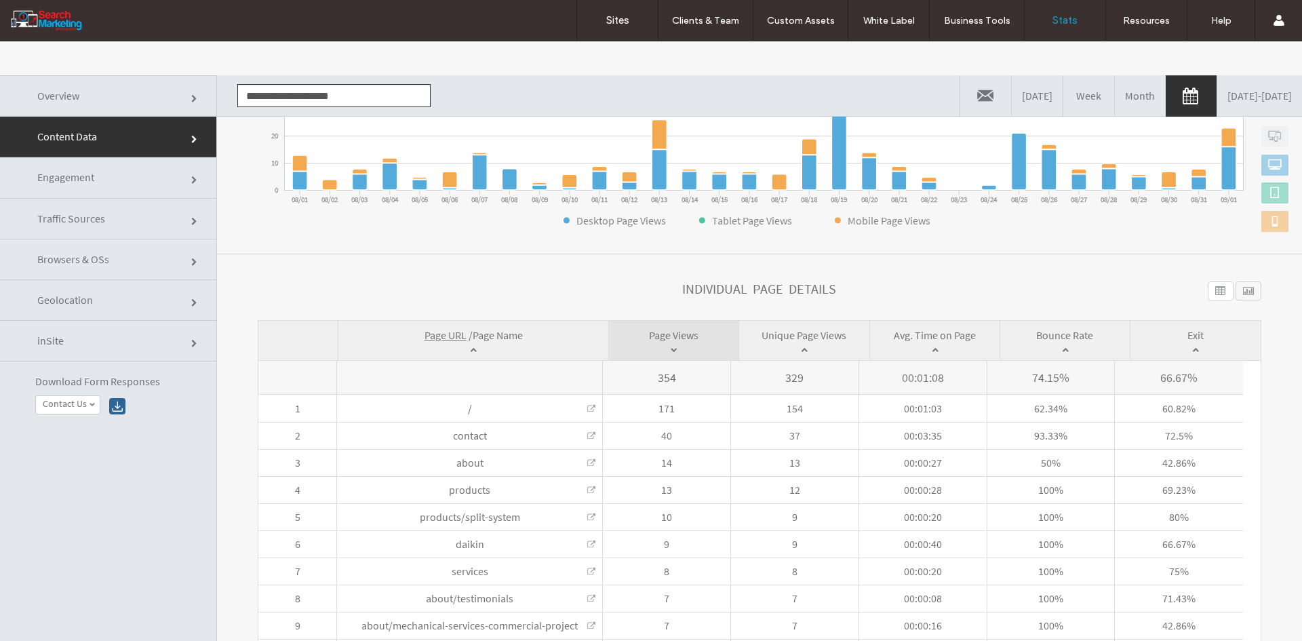
click at [494, 334] on span "Page Name" at bounding box center [498, 335] width 50 height 14
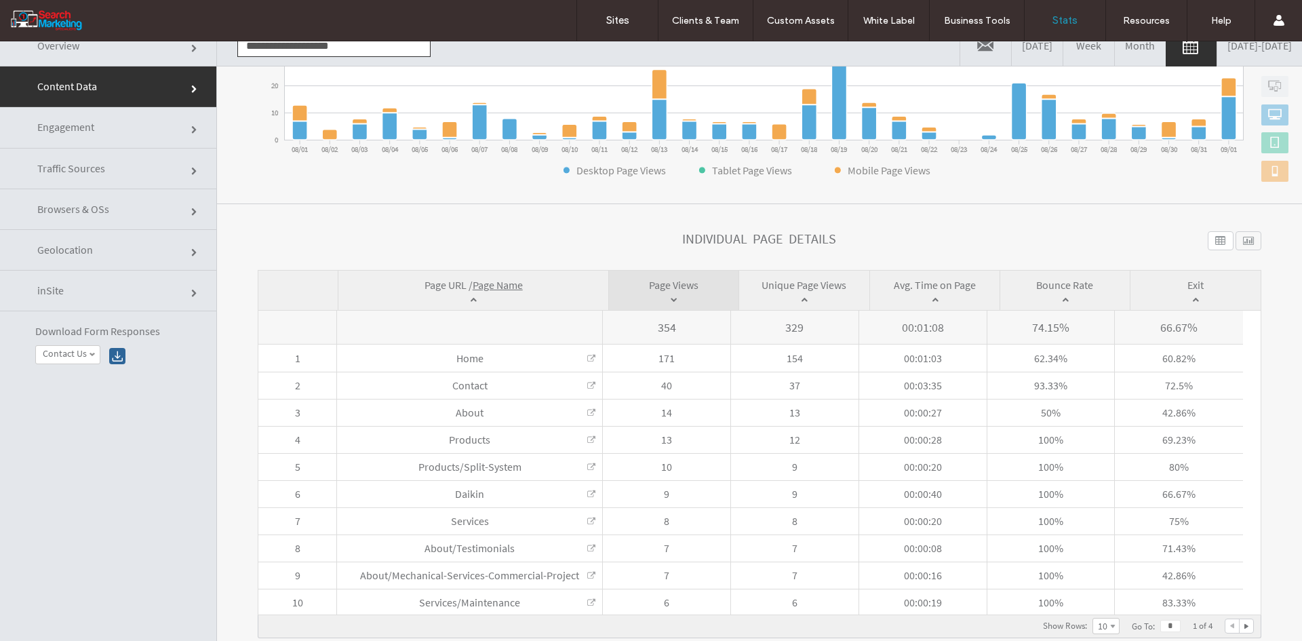
scroll to position [0, 0]
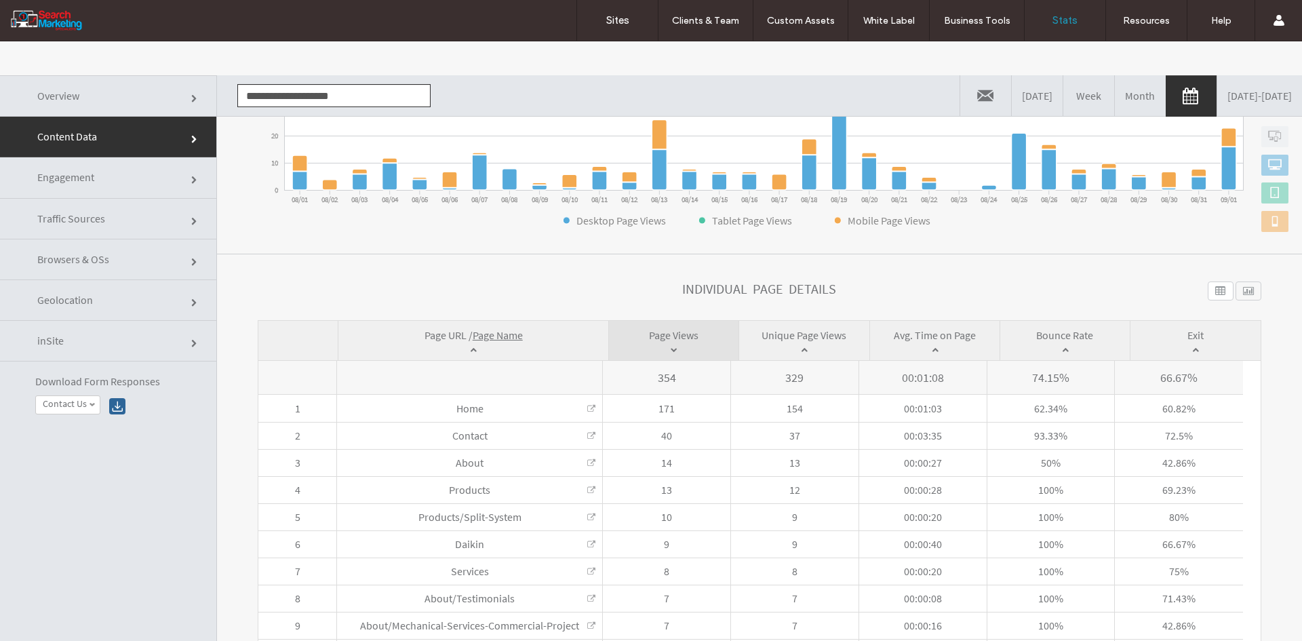
click at [297, 102] on input "**********" at bounding box center [333, 95] width 193 height 23
click at [285, 127] on li "[DOMAIN_NAME]" at bounding box center [334, 120] width 192 height 23
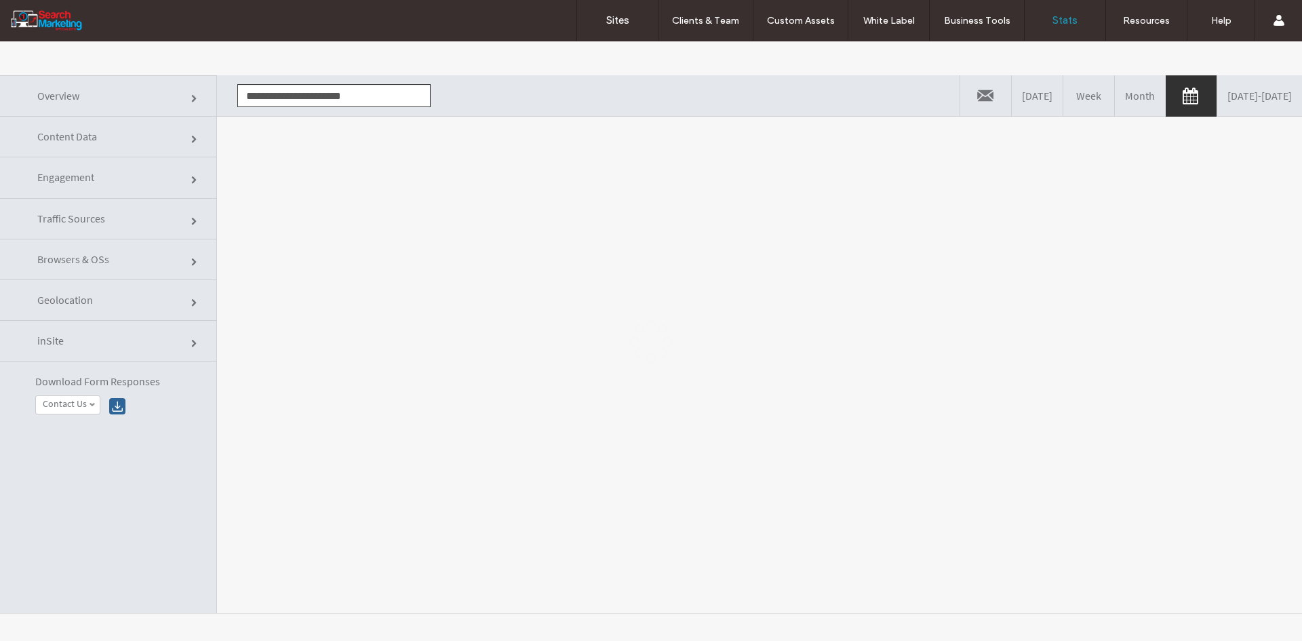
click at [293, 212] on div at bounding box center [651, 340] width 1302 height 599
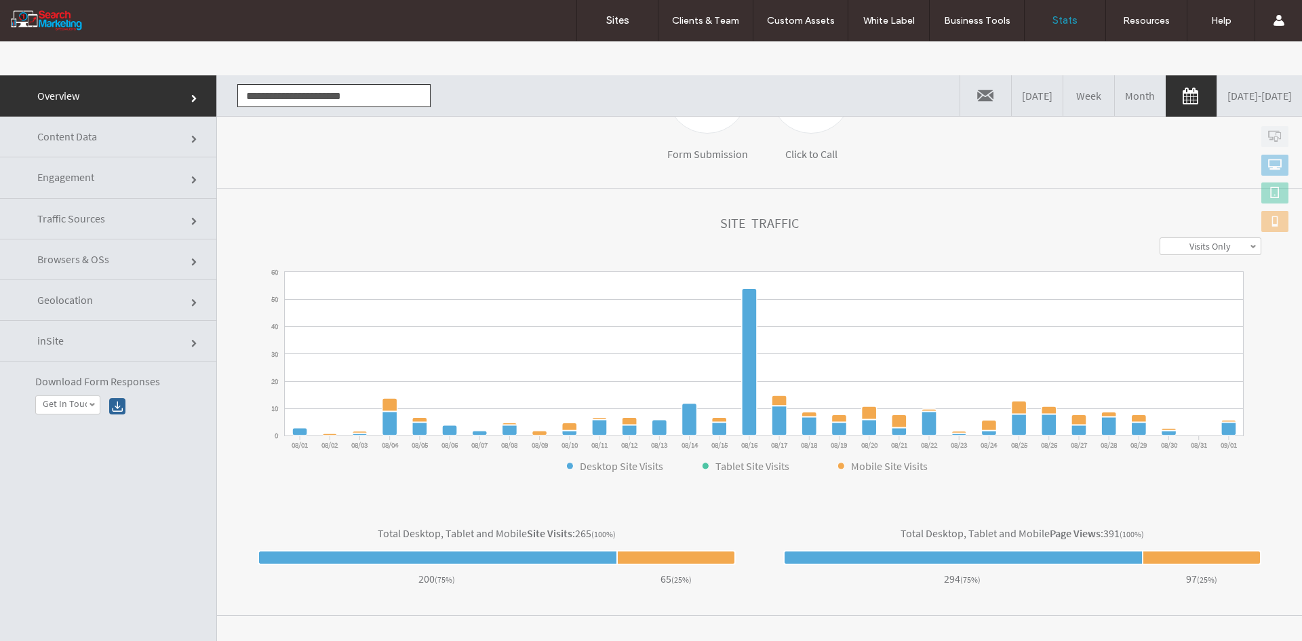
scroll to position [292, 0]
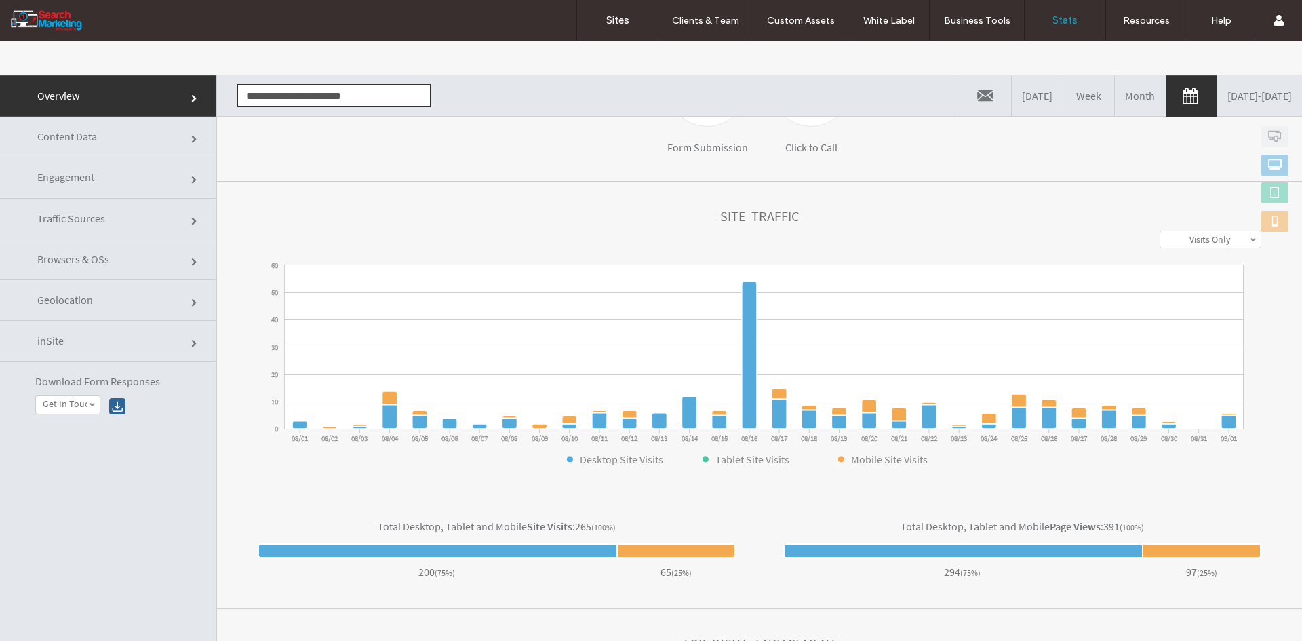
click at [52, 146] on link "Content Data" at bounding box center [108, 137] width 216 height 41
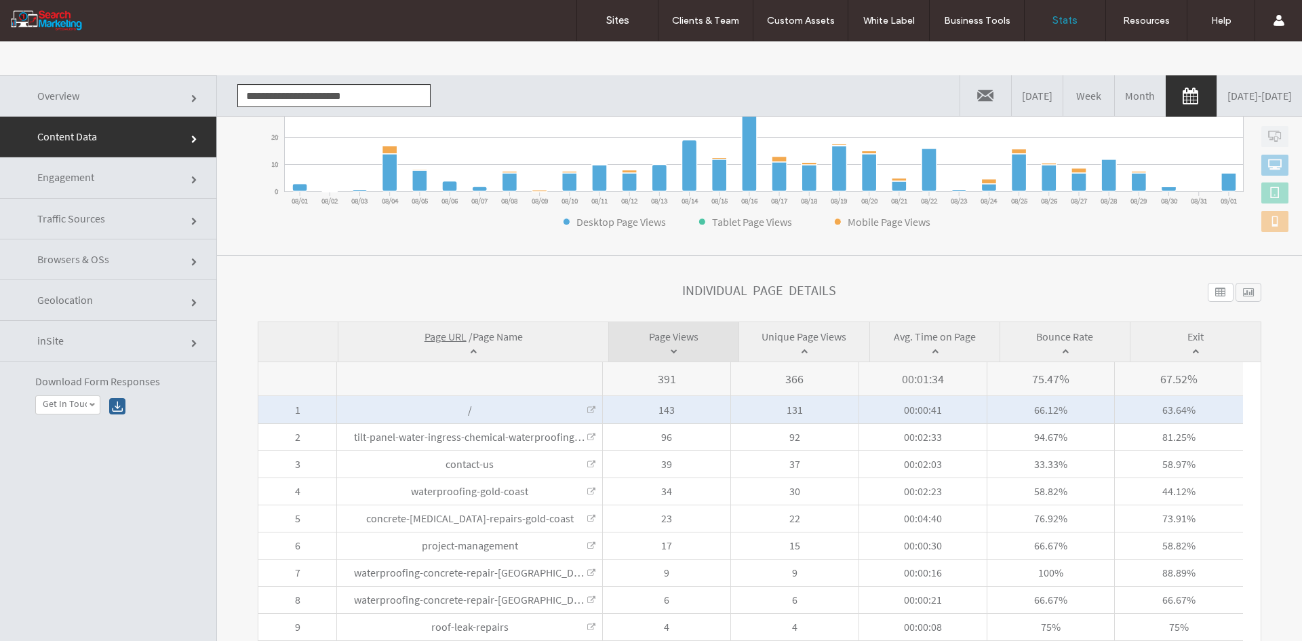
scroll to position [315, 0]
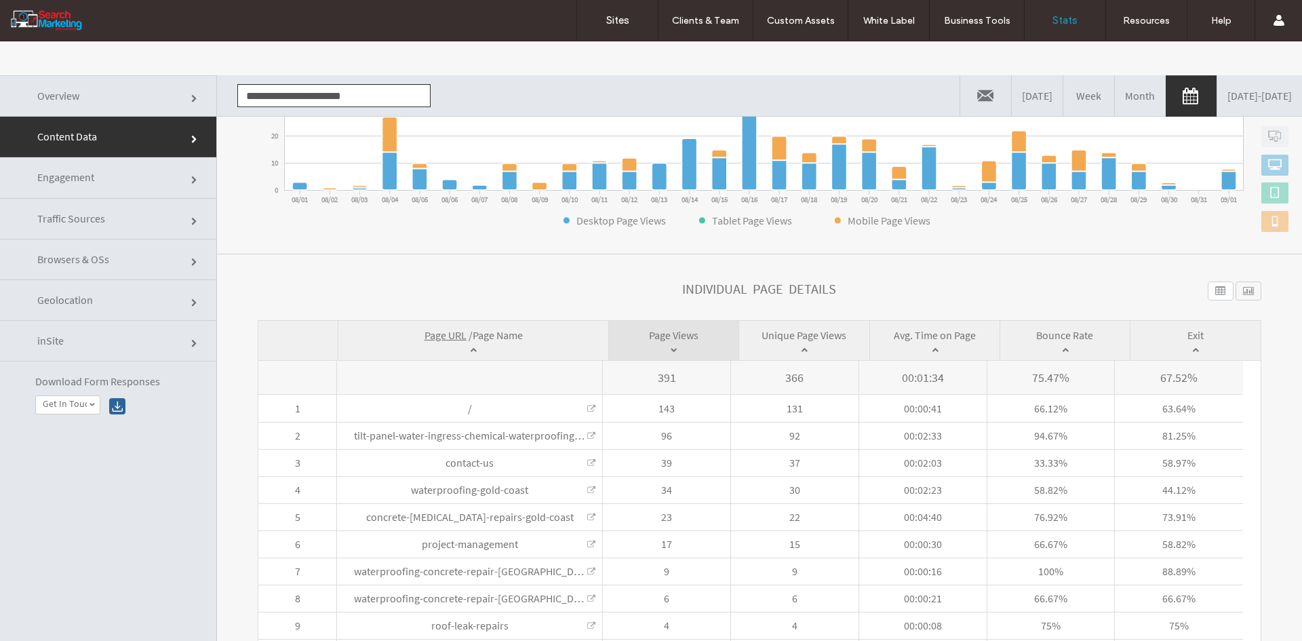
click at [492, 335] on span "Page Name" at bounding box center [498, 335] width 50 height 14
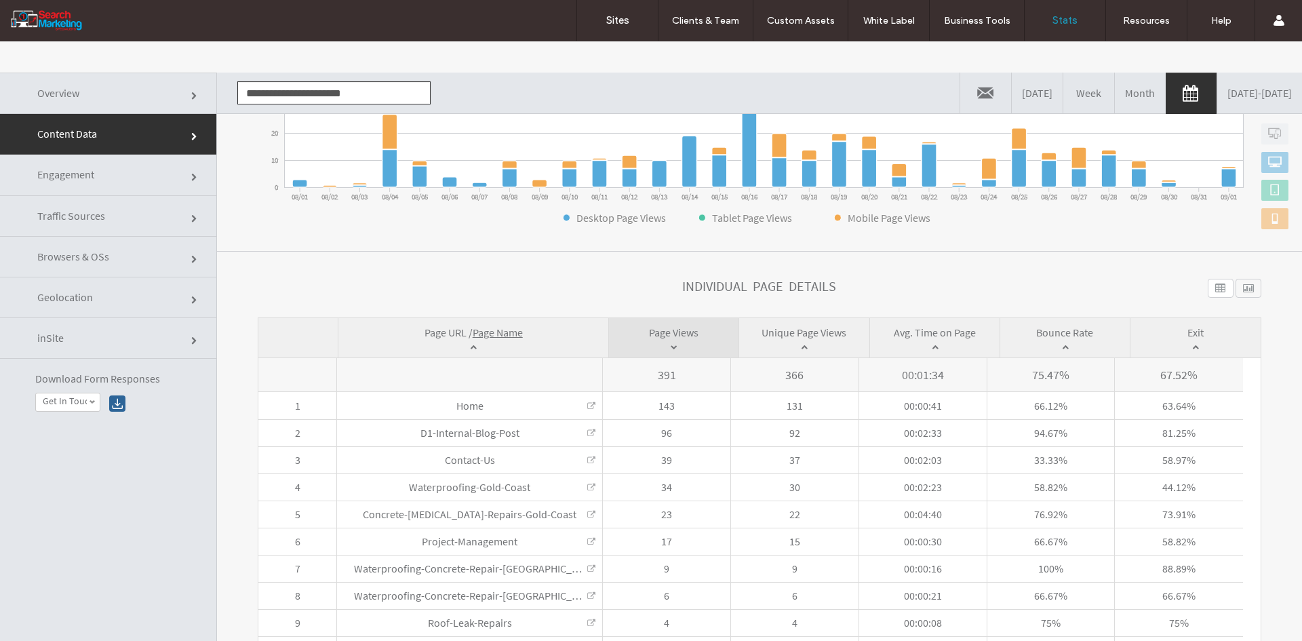
scroll to position [0, 0]
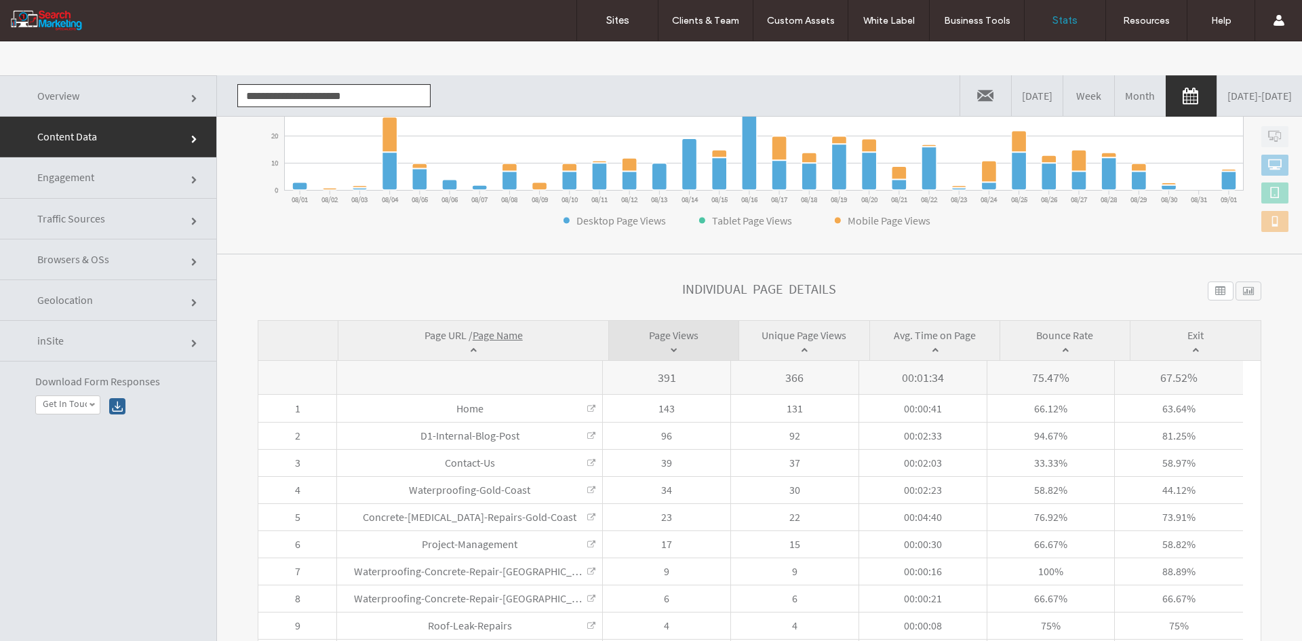
click at [294, 101] on input "**********" at bounding box center [333, 95] width 193 height 23
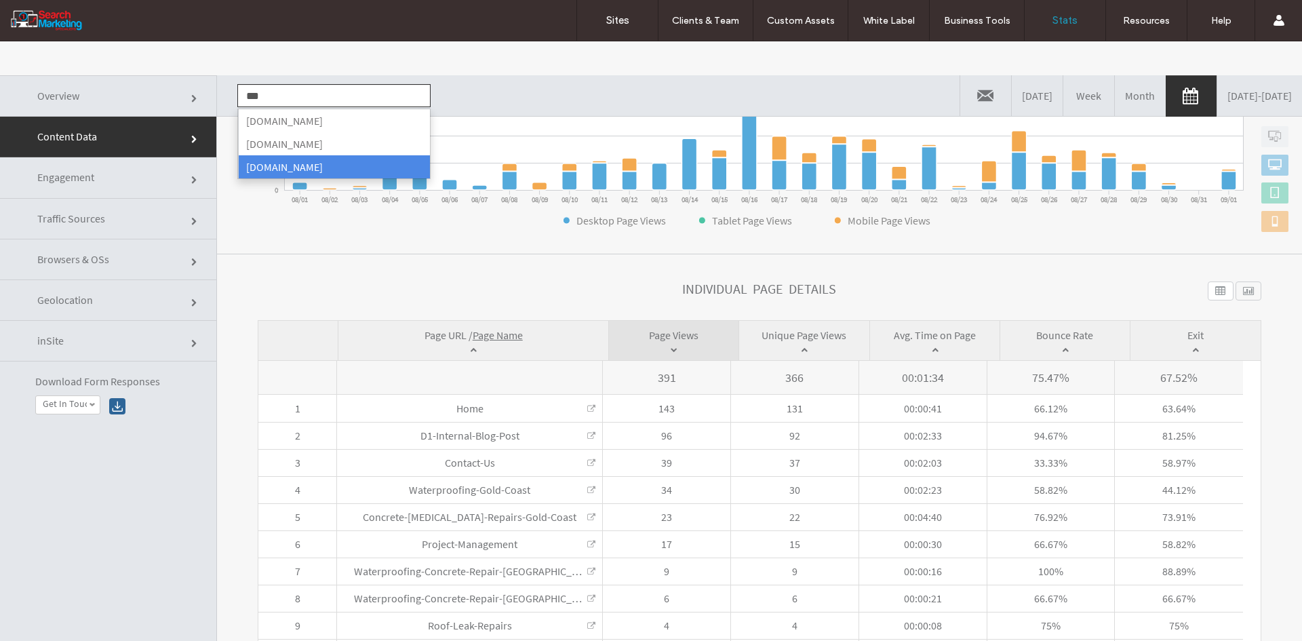
click at [273, 161] on li "[DOMAIN_NAME]" at bounding box center [334, 166] width 192 height 23
type input "**********"
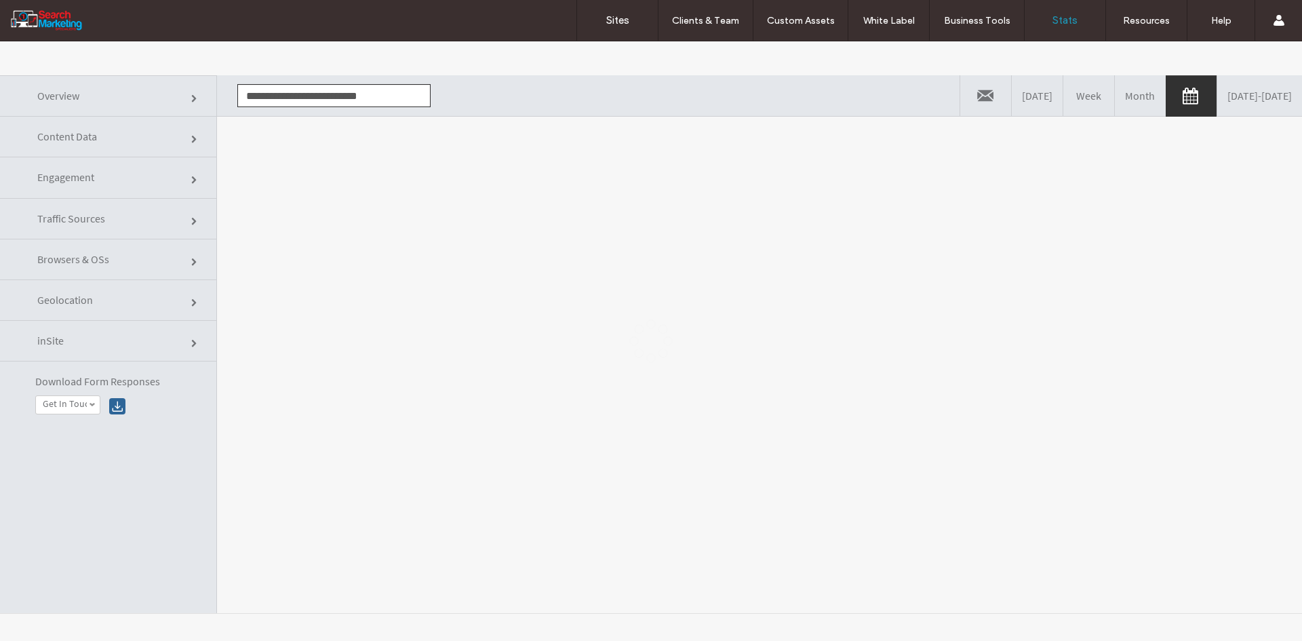
click at [420, 218] on div at bounding box center [651, 340] width 1302 height 599
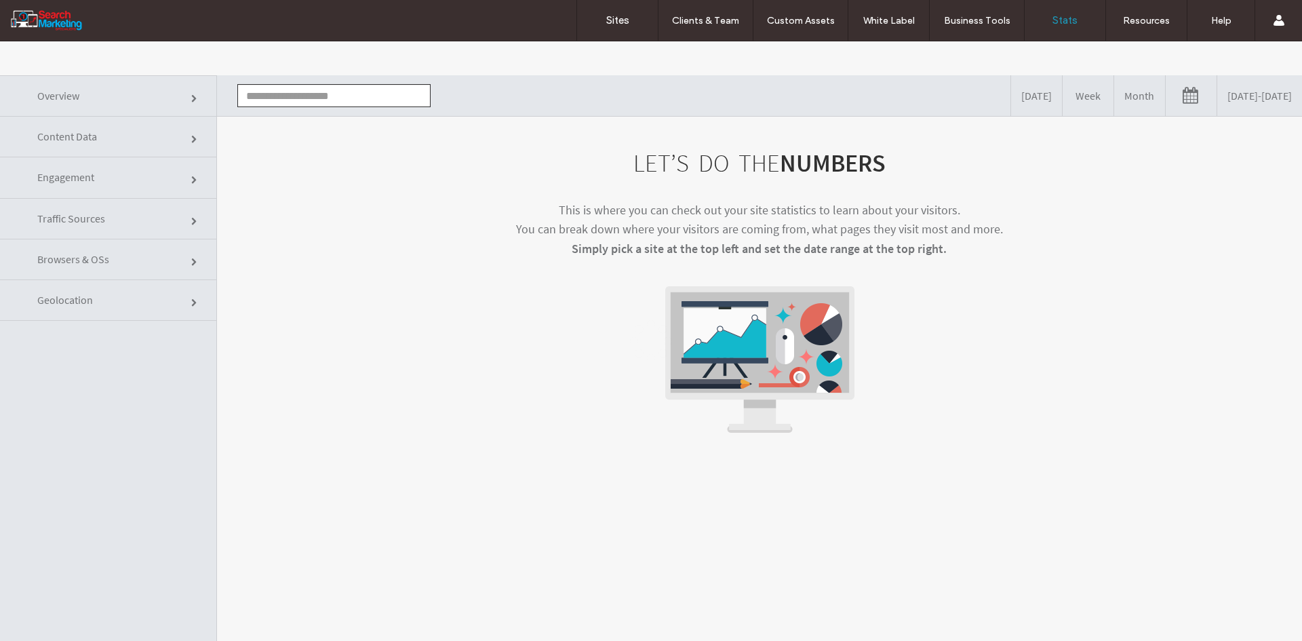
click at [1224, 103] on link "[DATE] - [DATE]" at bounding box center [1259, 95] width 85 height 41
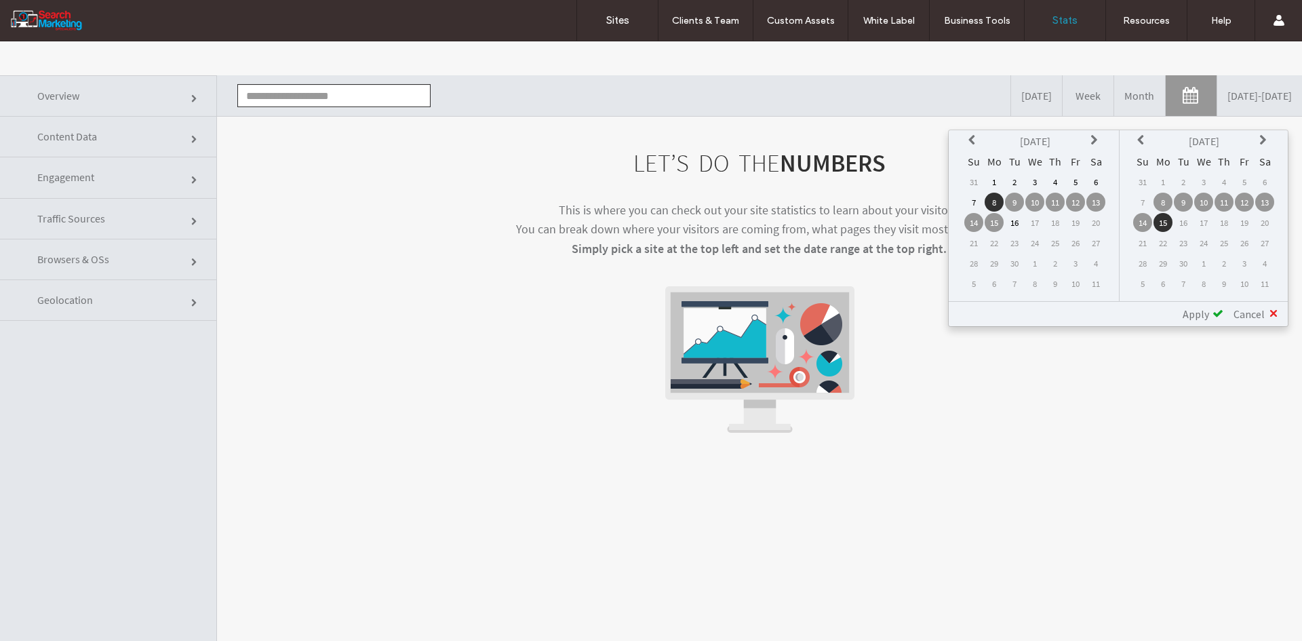
click at [973, 136] on icon at bounding box center [973, 140] width 11 height 11
click at [1073, 183] on td "1" at bounding box center [1075, 181] width 19 height 19
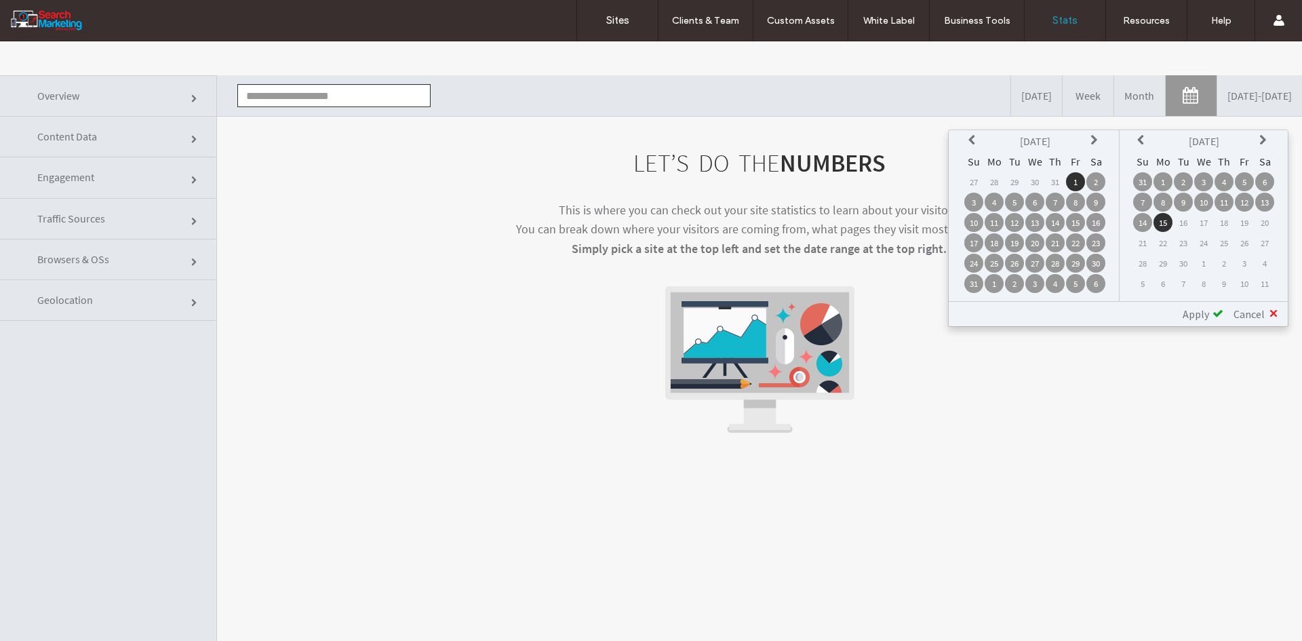
click at [1153, 184] on table "[DATE] Su Mo Tu We Th Fr Sa 31 1 2 3 4 5 6 7 8 9 10 11 12 13 14 15 16 17 18 19 …" at bounding box center [1204, 212] width 144 height 164
click at [1168, 178] on td "1" at bounding box center [1162, 181] width 19 height 19
click at [1204, 309] on span "Apply" at bounding box center [1196, 314] width 26 height 14
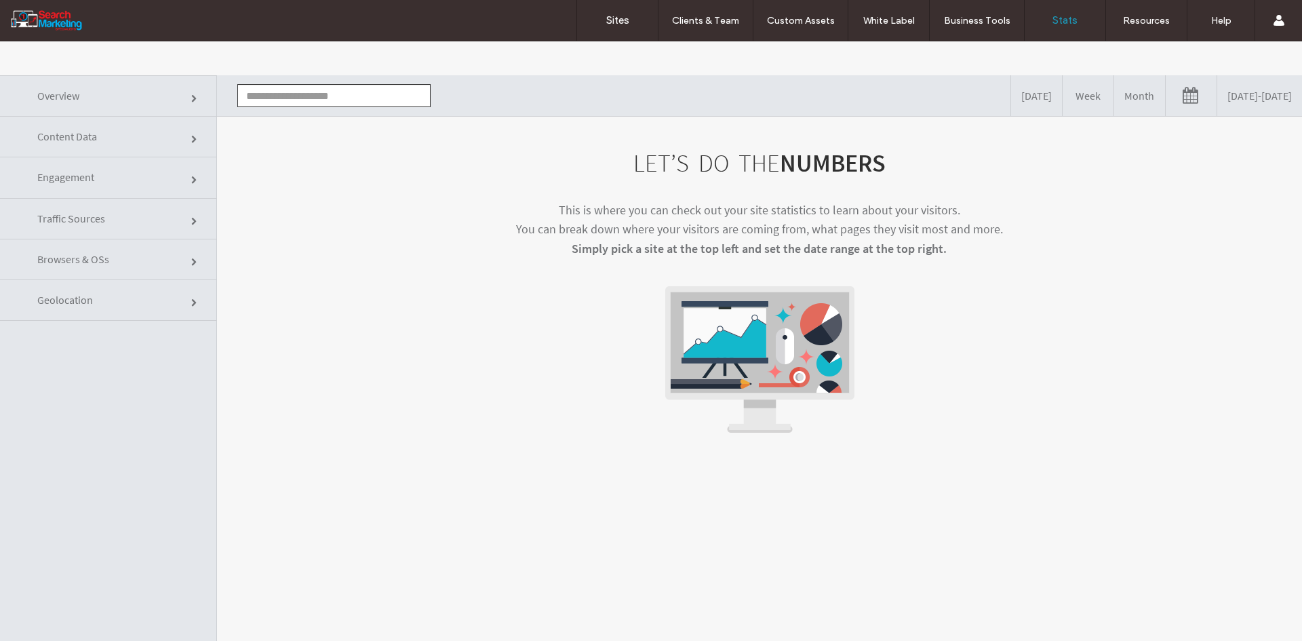
click at [320, 95] on input "text" at bounding box center [333, 95] width 193 height 23
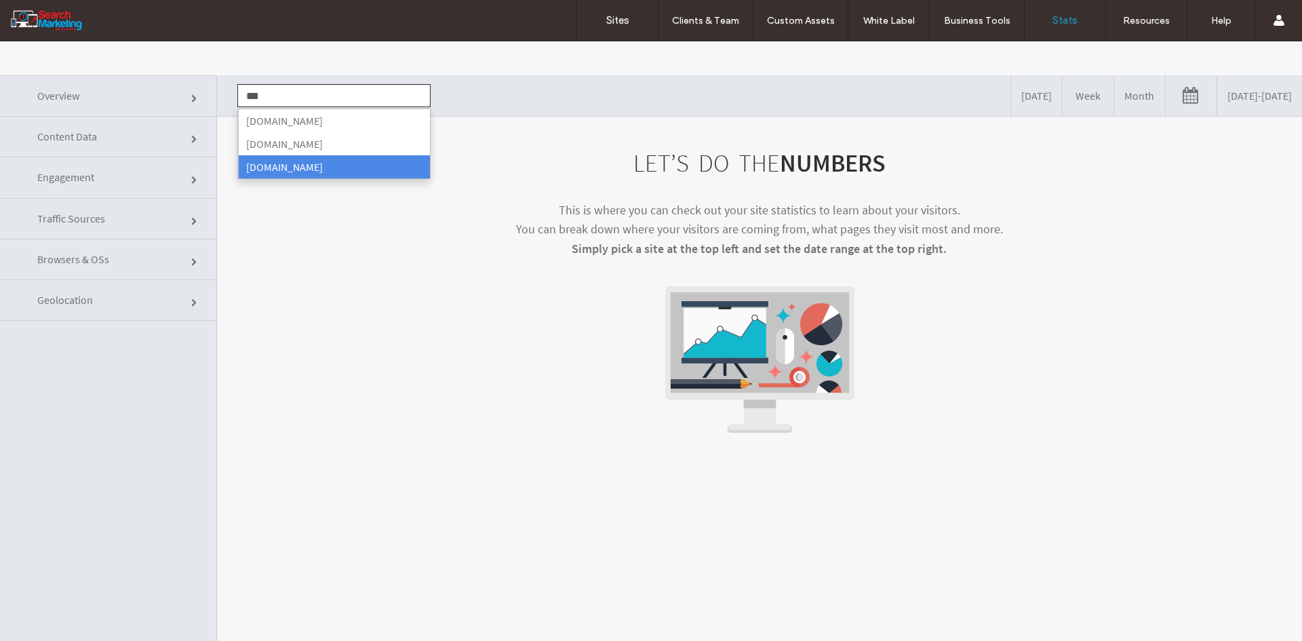
click at [314, 172] on li "[DOMAIN_NAME]" at bounding box center [334, 166] width 192 height 23
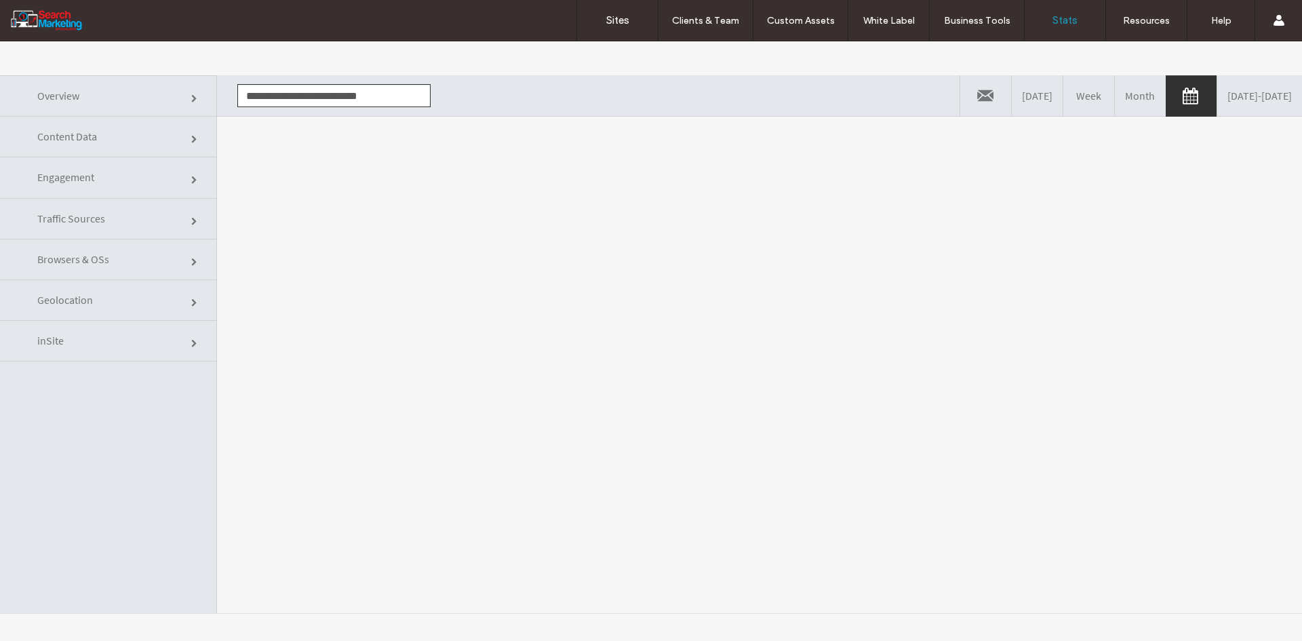
click at [334, 234] on div at bounding box center [651, 340] width 1302 height 599
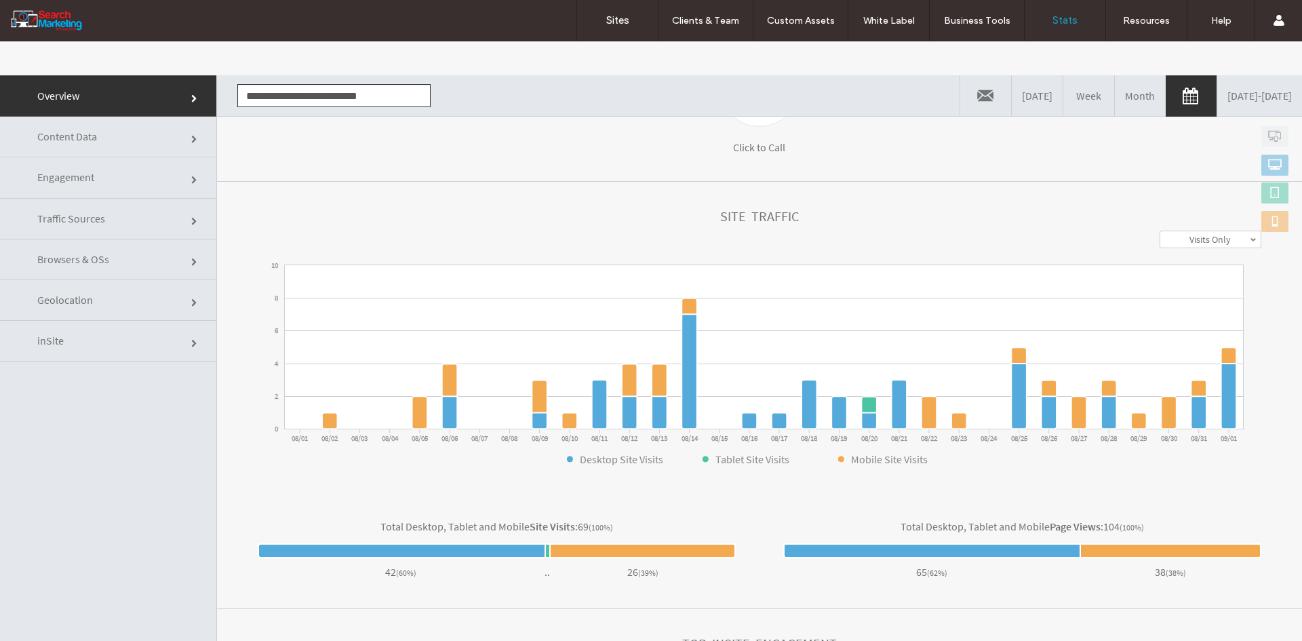
click at [118, 143] on link "Content Data" at bounding box center [108, 137] width 216 height 41
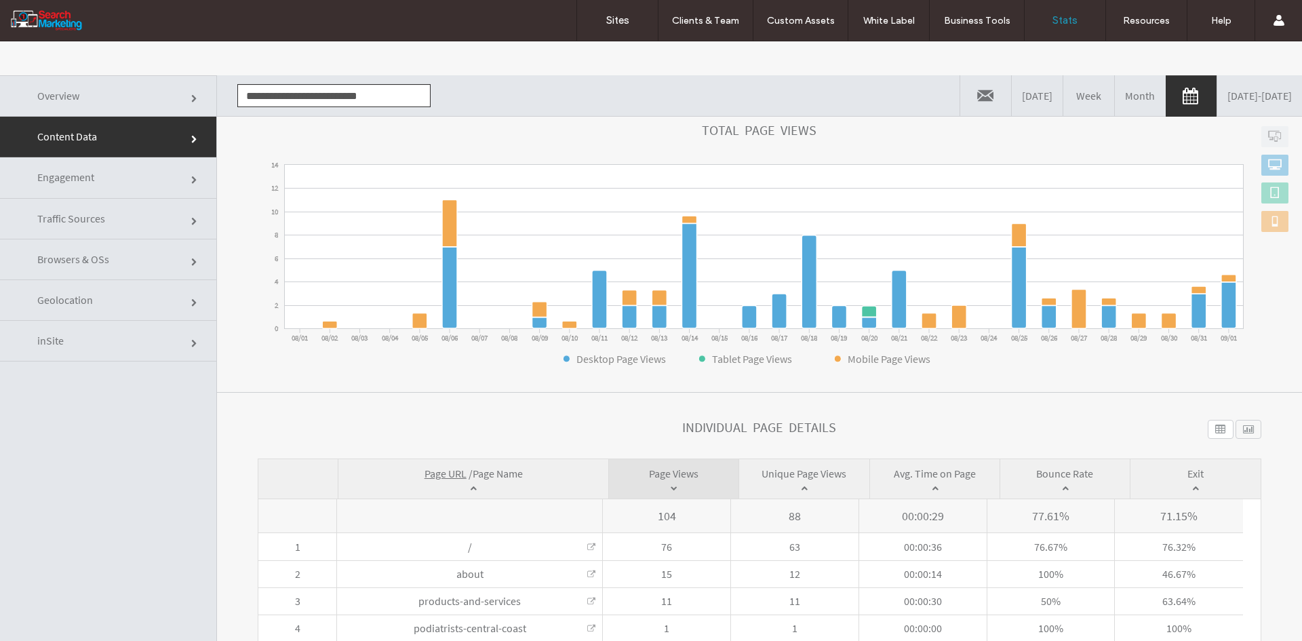
scroll to position [179, 0]
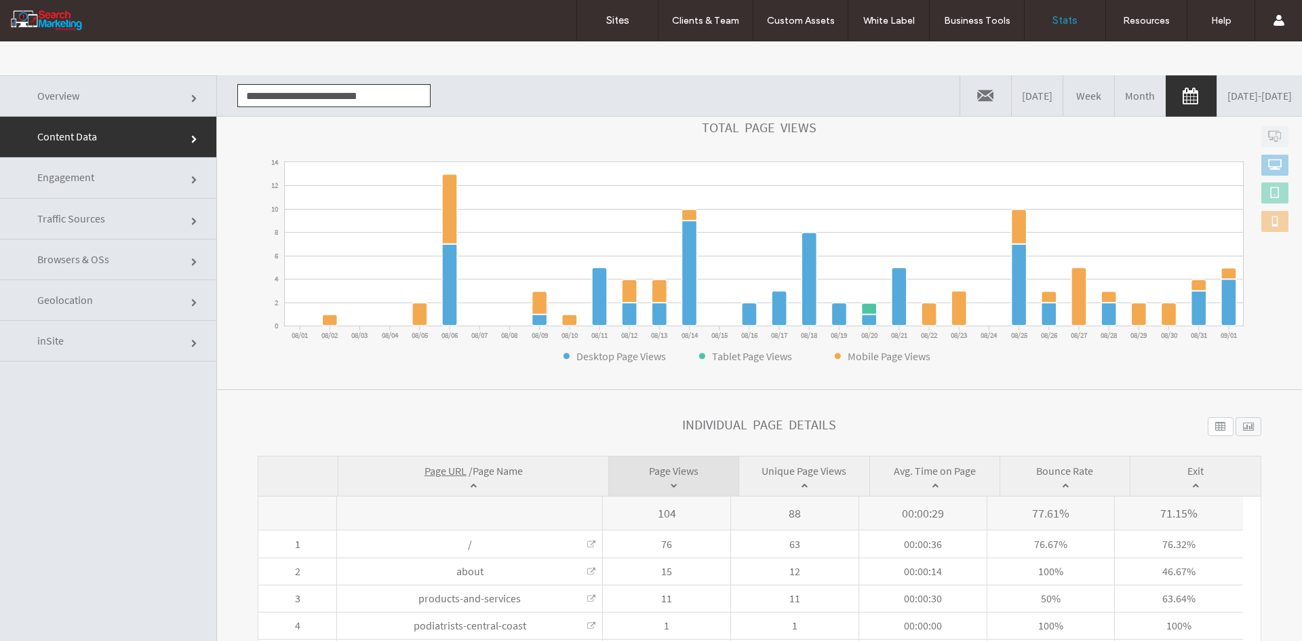
click at [507, 464] on span "Page Name" at bounding box center [498, 471] width 50 height 14
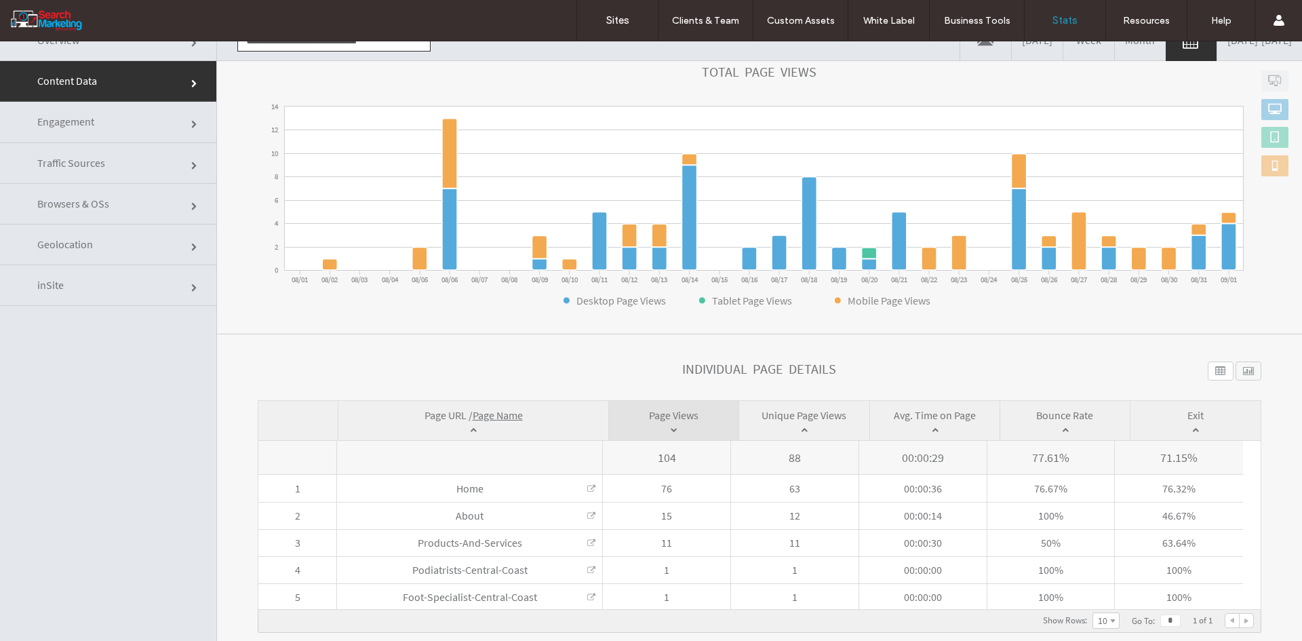
scroll to position [0, 0]
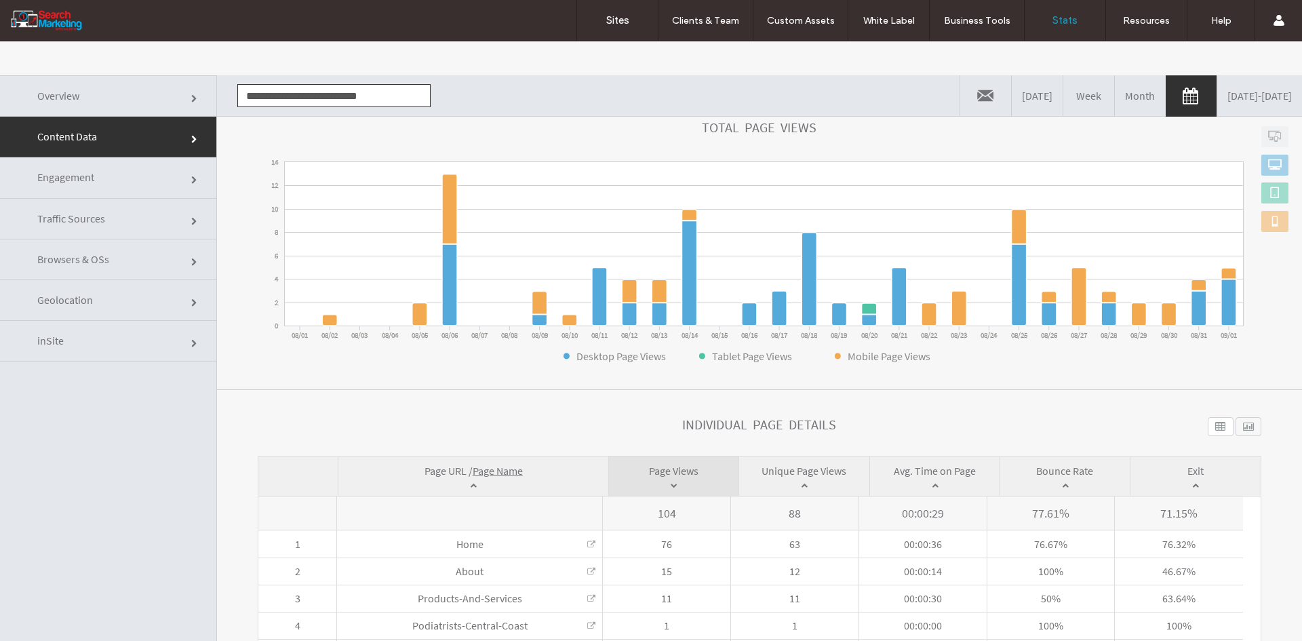
click at [286, 101] on input "**********" at bounding box center [333, 95] width 193 height 23
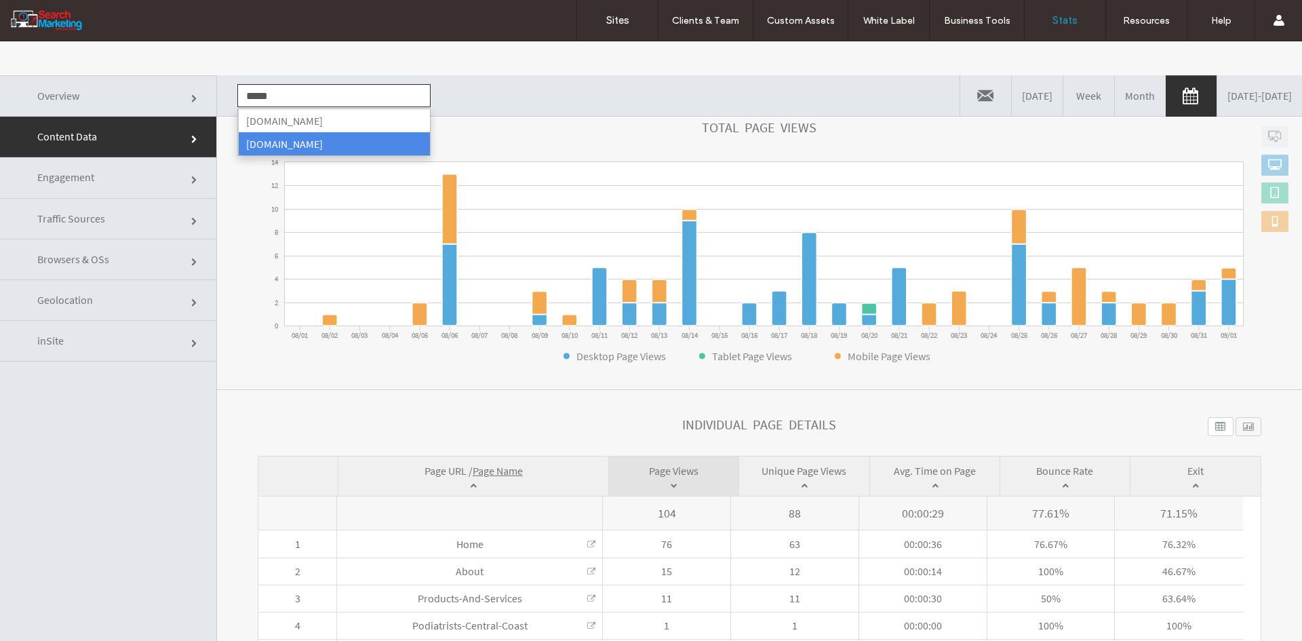
click at [290, 137] on li "www.paradisetowerhire.com.au" at bounding box center [334, 143] width 192 height 23
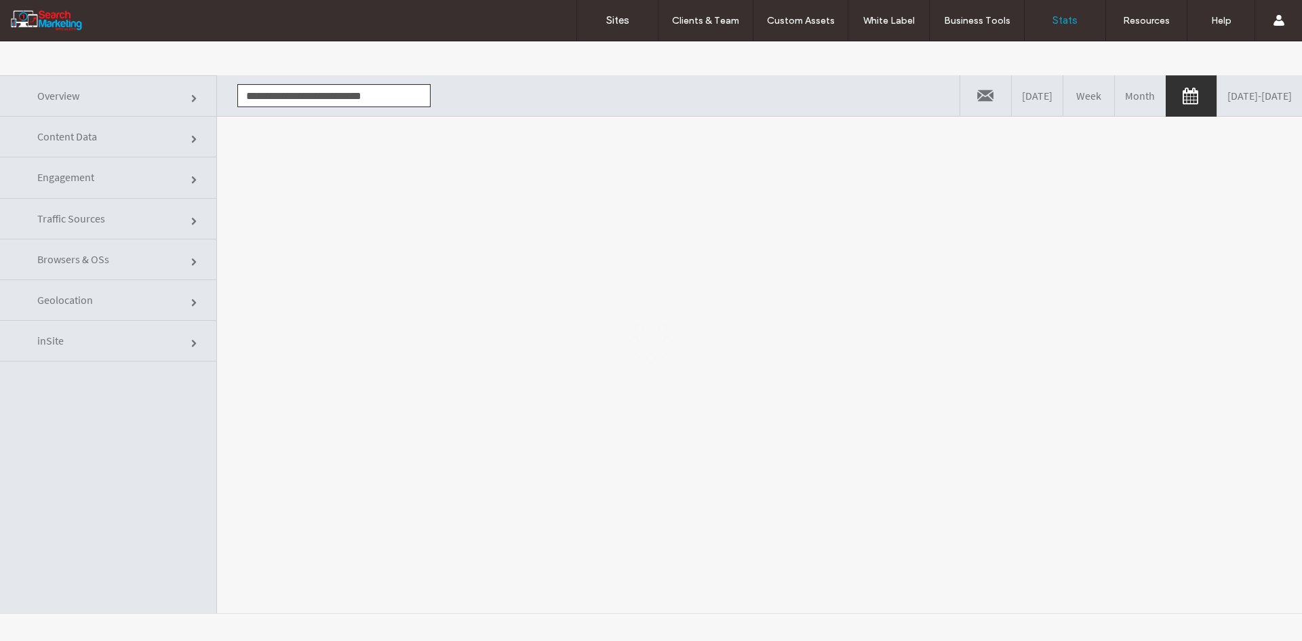
click at [283, 174] on div at bounding box center [651, 340] width 1302 height 599
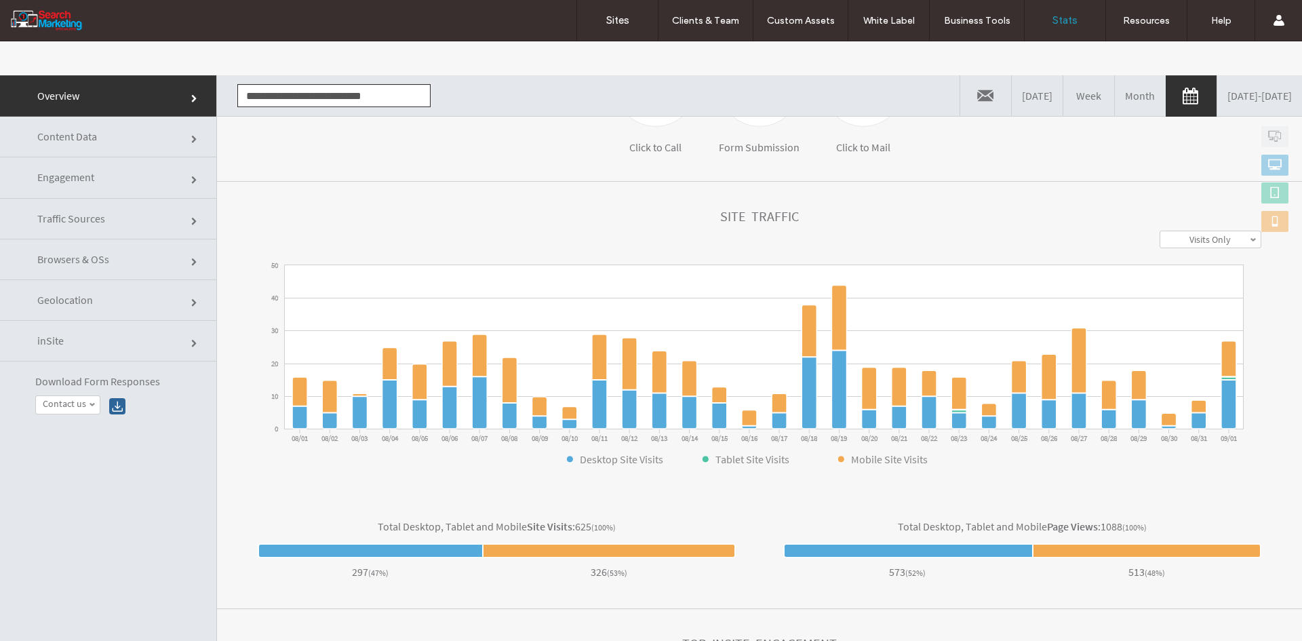
click at [135, 134] on link "Content Data" at bounding box center [108, 137] width 216 height 41
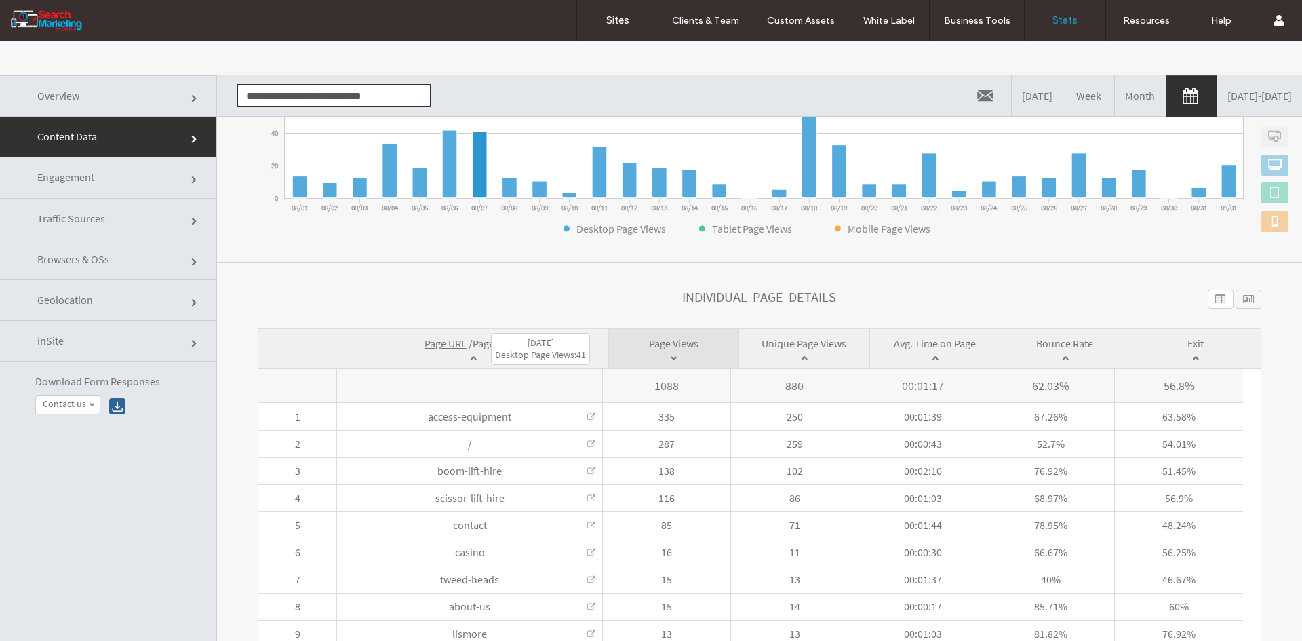
scroll to position [315, 0]
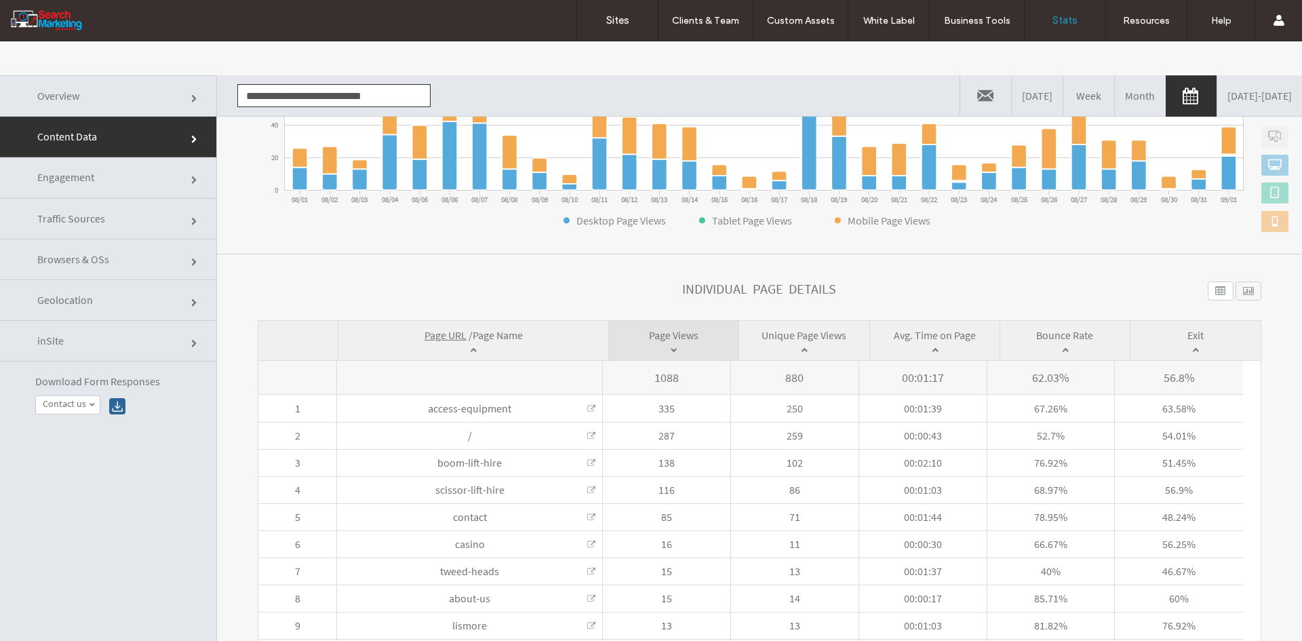
click at [479, 334] on span "Page Name" at bounding box center [498, 335] width 50 height 14
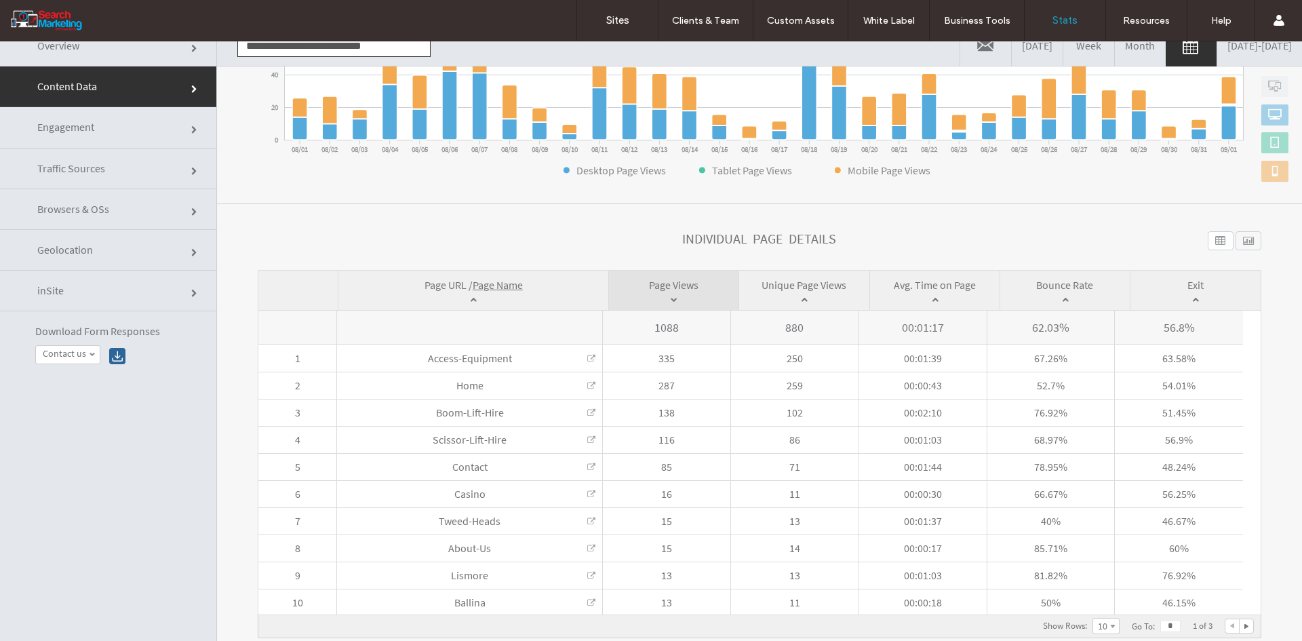
scroll to position [0, 0]
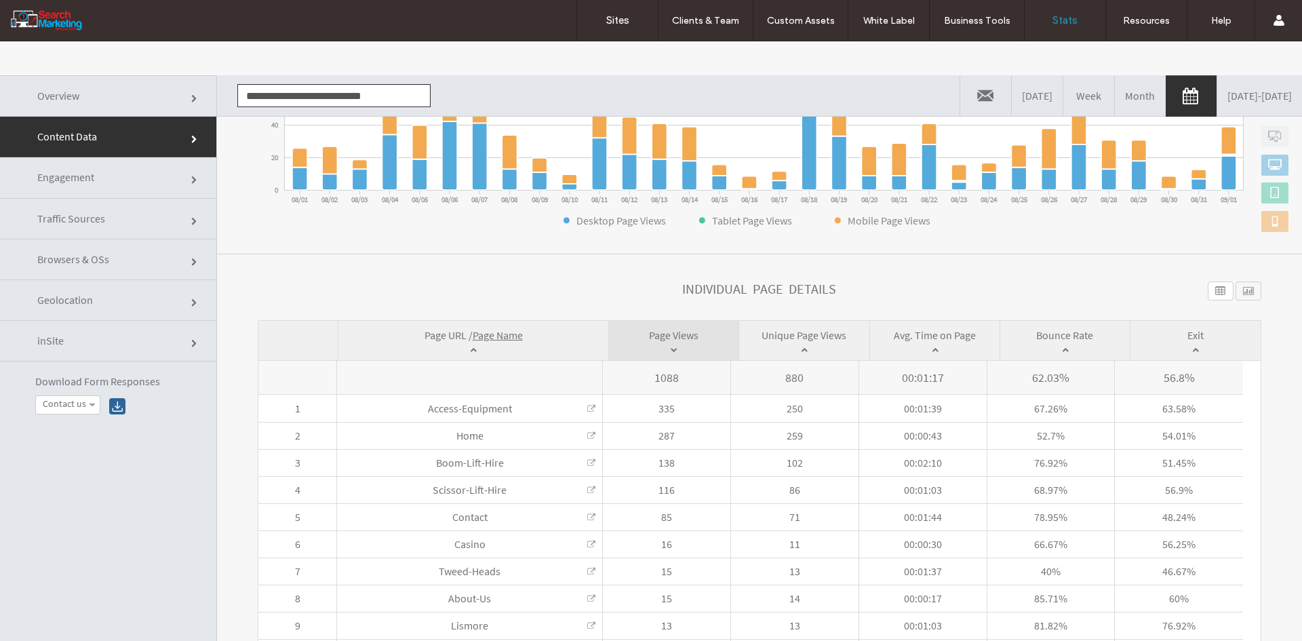
click at [299, 102] on input "**********" at bounding box center [333, 95] width 193 height 23
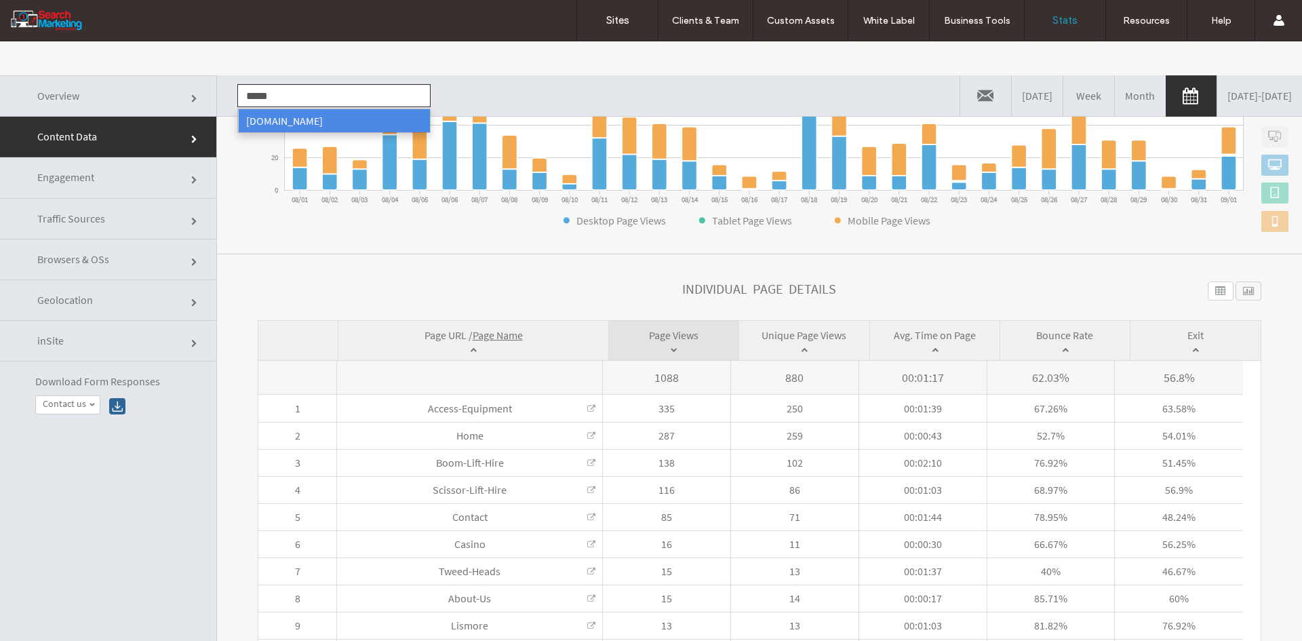
click at [313, 126] on li "www.patiocraft.com.au" at bounding box center [334, 120] width 192 height 23
type input "**********"
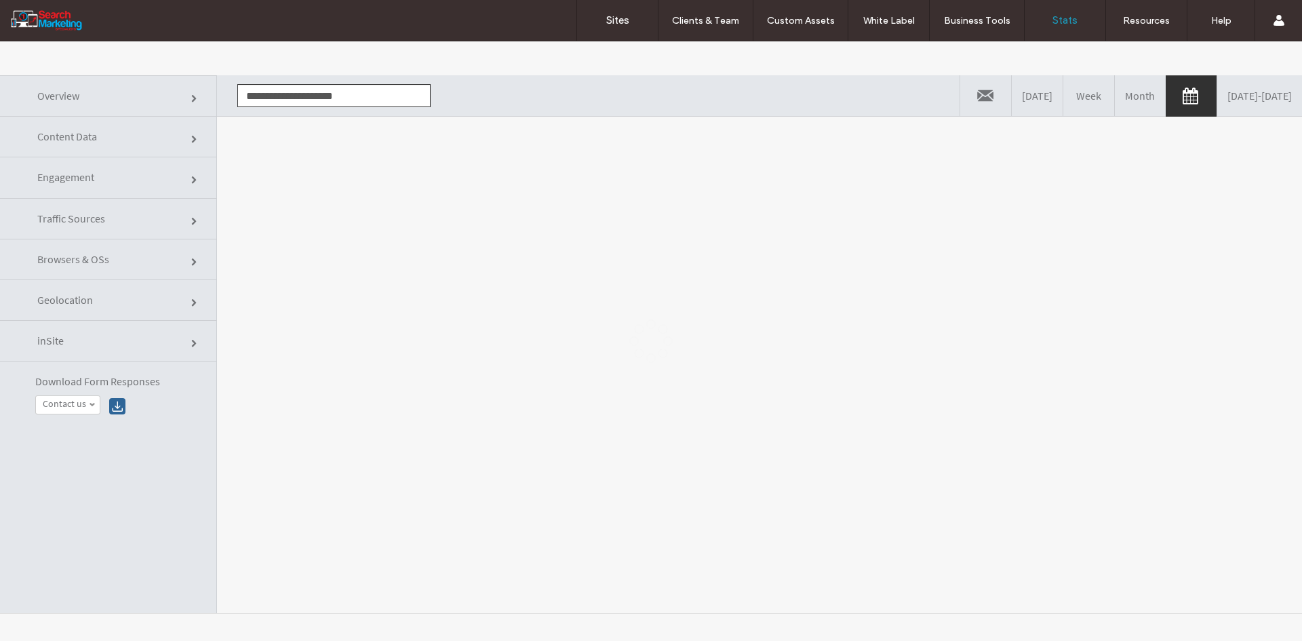
click at [416, 237] on div at bounding box center [651, 340] width 1302 height 599
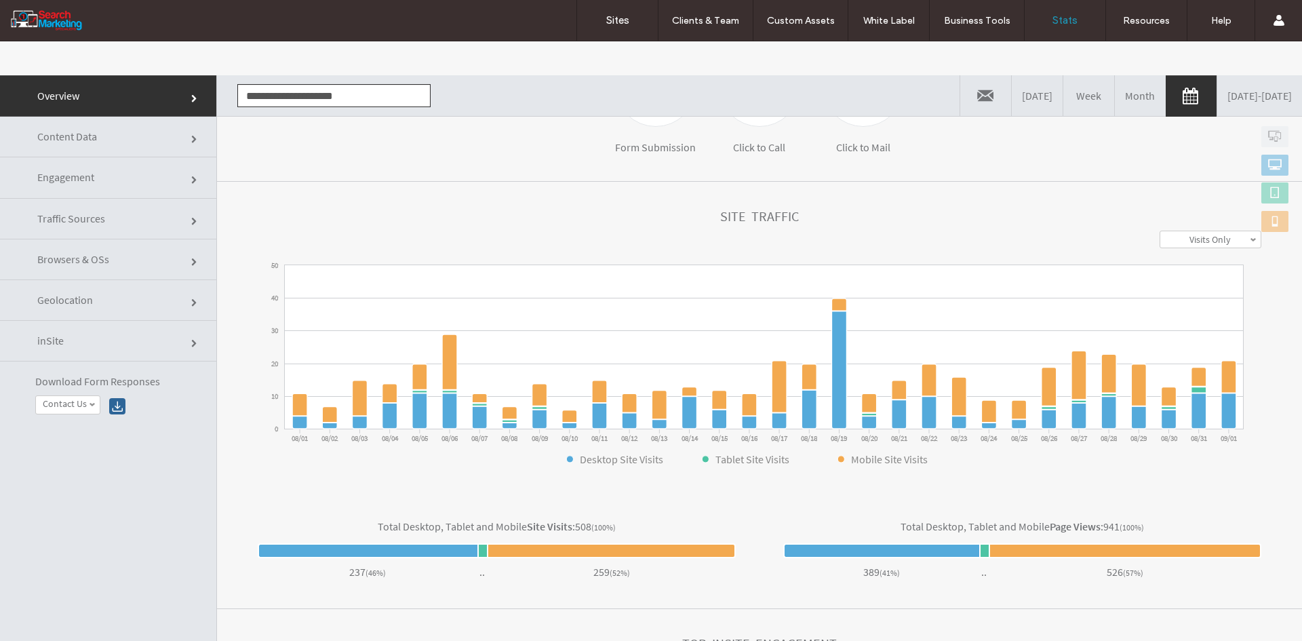
click at [110, 129] on link "Content Data" at bounding box center [108, 137] width 216 height 41
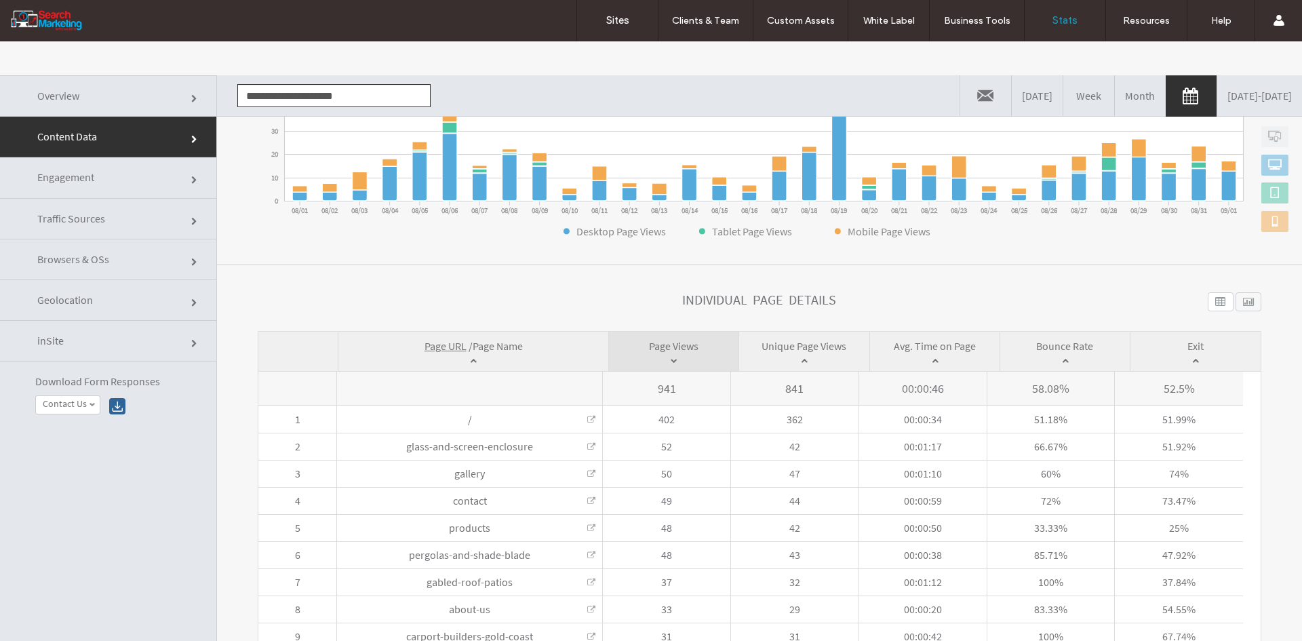
scroll to position [315, 0]
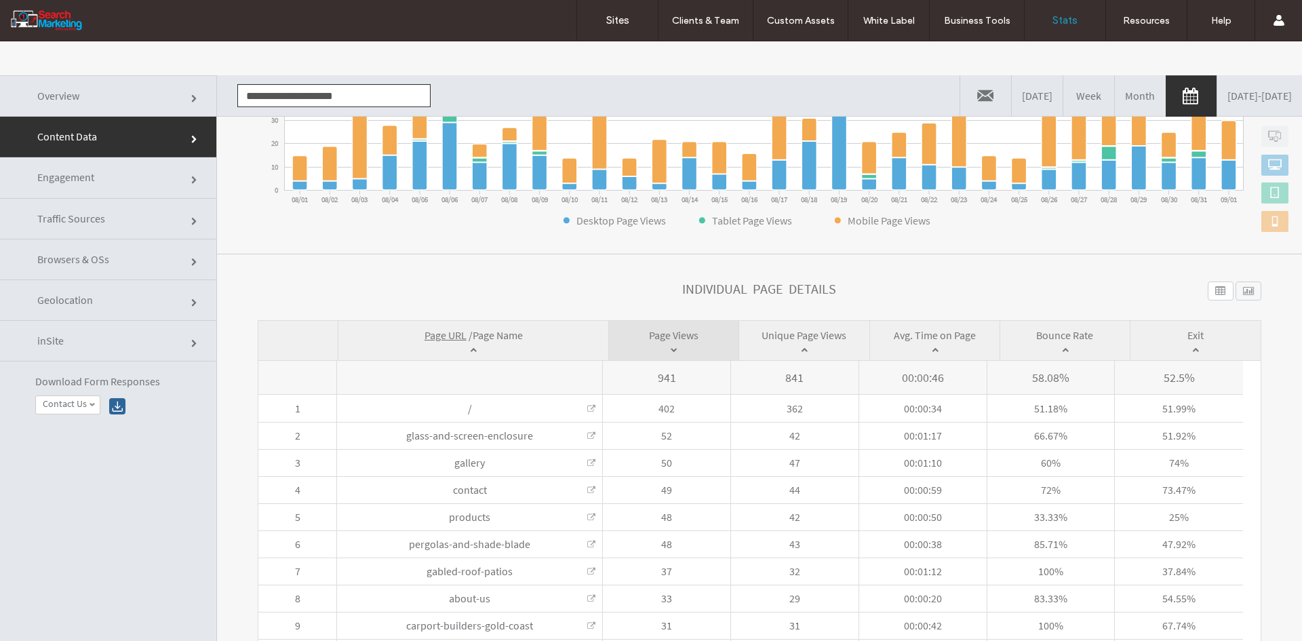
drag, startPoint x: 493, startPoint y: 335, endPoint x: 464, endPoint y: 338, distance: 29.4
click at [493, 336] on span "Page Name" at bounding box center [498, 335] width 50 height 14
click at [608, 26] on link "Sites" at bounding box center [617, 20] width 81 height 41
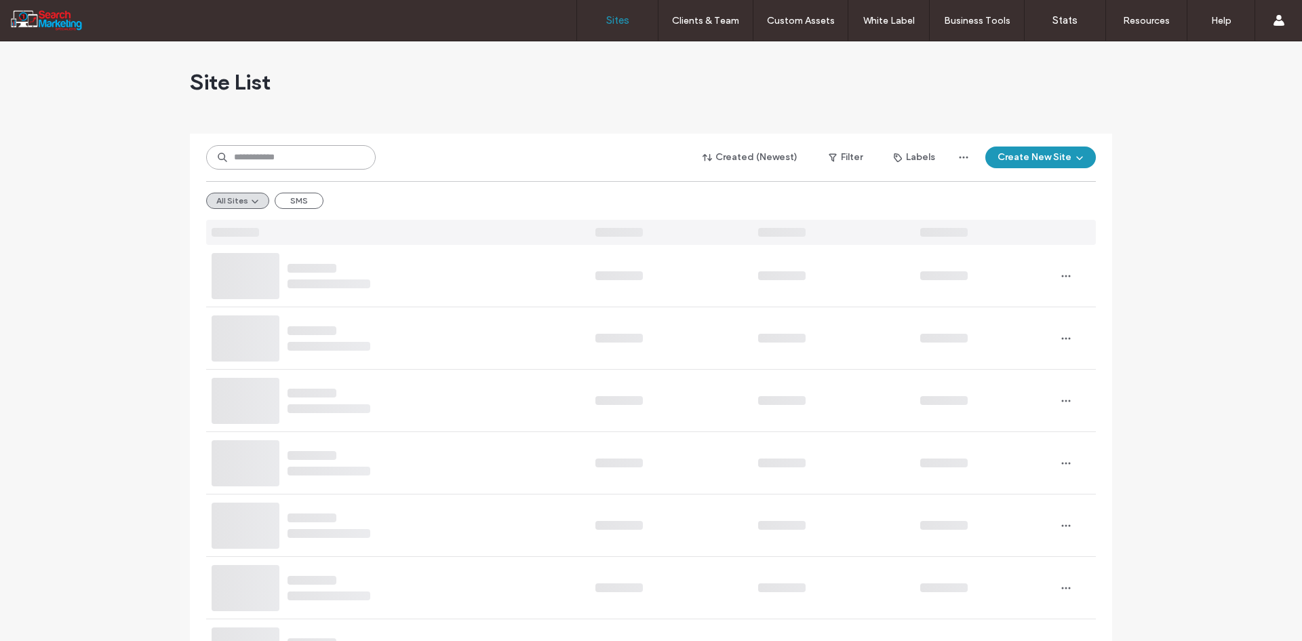
click at [321, 152] on input at bounding box center [291, 157] width 170 height 24
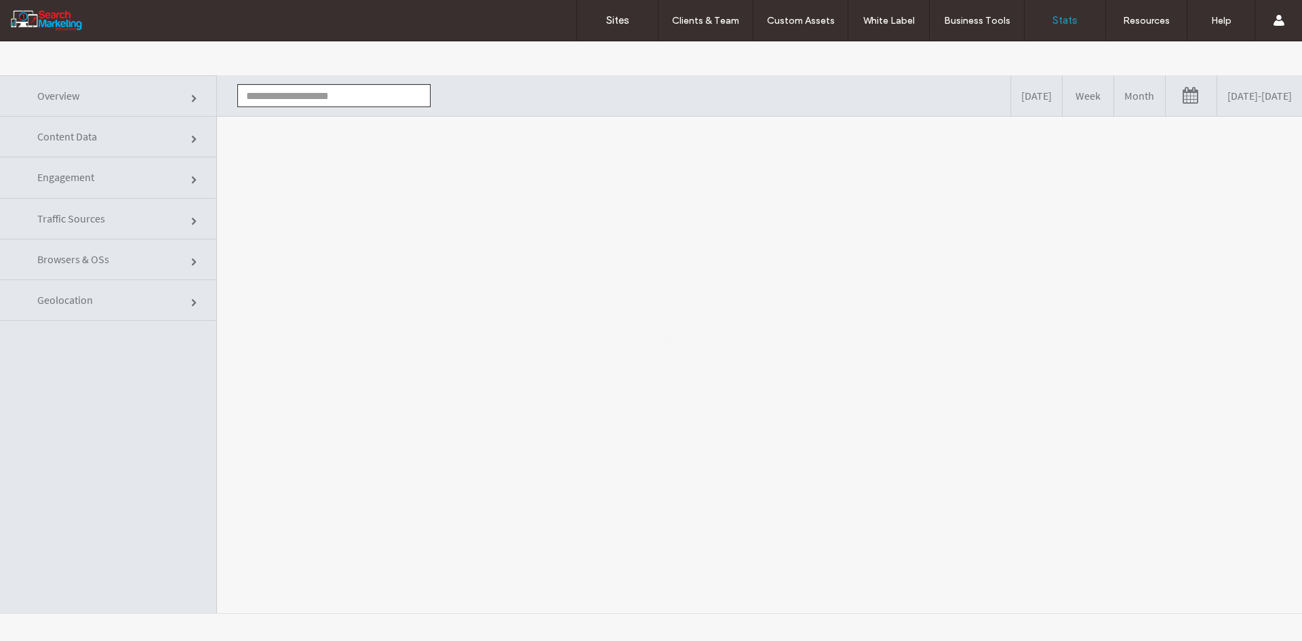
type input "*******"
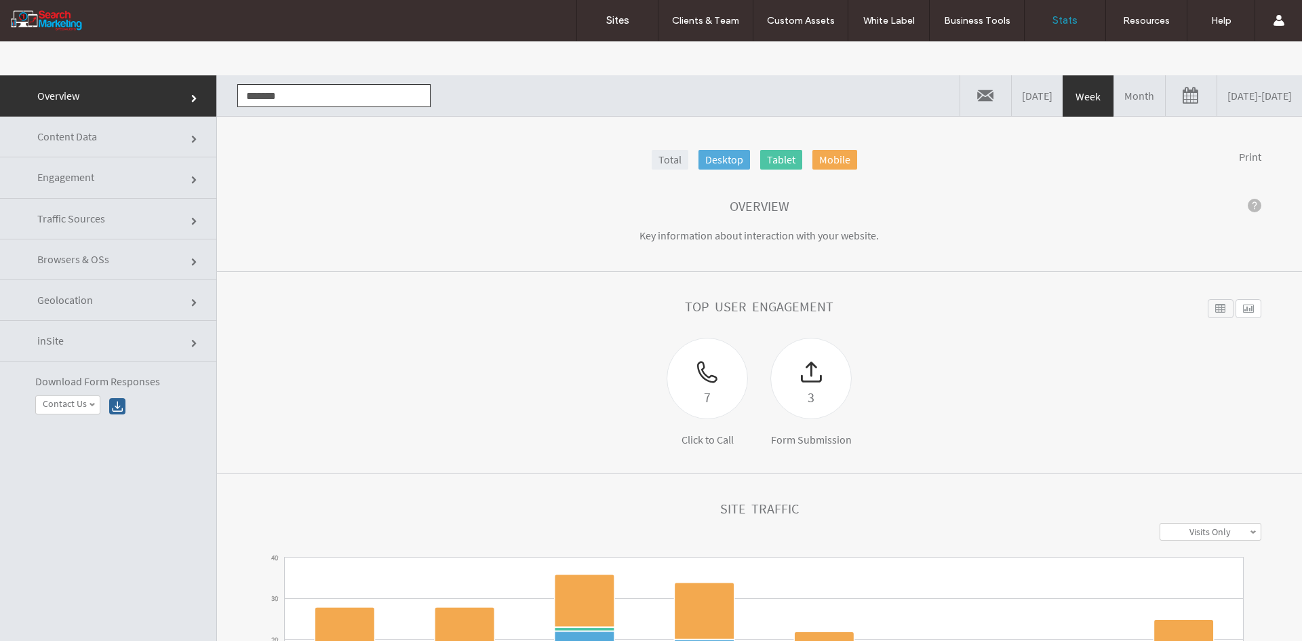
click at [1217, 99] on link "[DATE] - [DATE]" at bounding box center [1259, 95] width 85 height 41
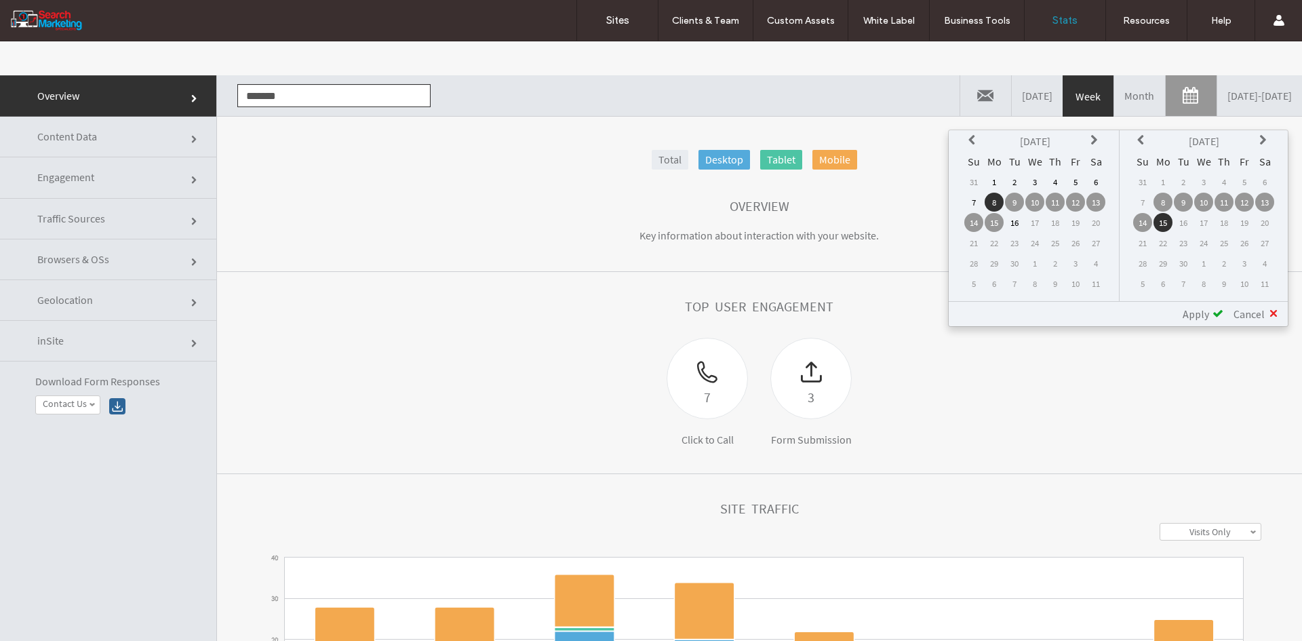
click at [971, 136] on icon at bounding box center [973, 140] width 11 height 11
click at [1073, 180] on td "1" at bounding box center [1075, 181] width 19 height 19
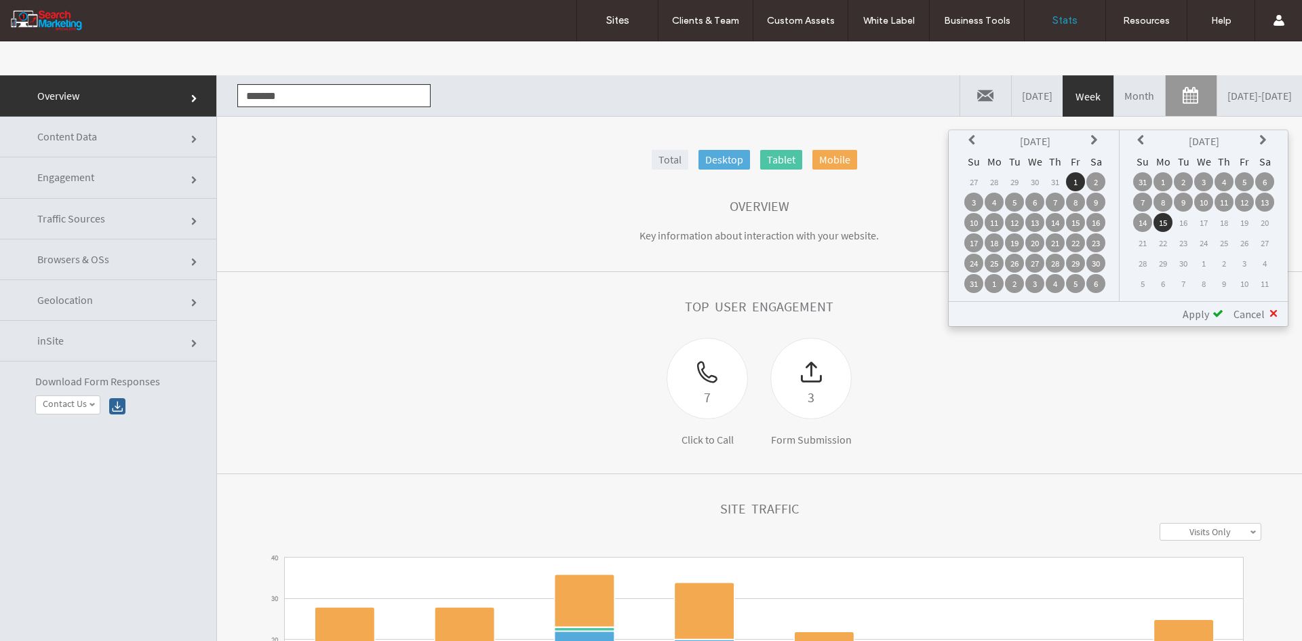
click at [1168, 181] on td "1" at bounding box center [1162, 181] width 19 height 19
click at [1197, 318] on span "Apply" at bounding box center [1196, 314] width 26 height 14
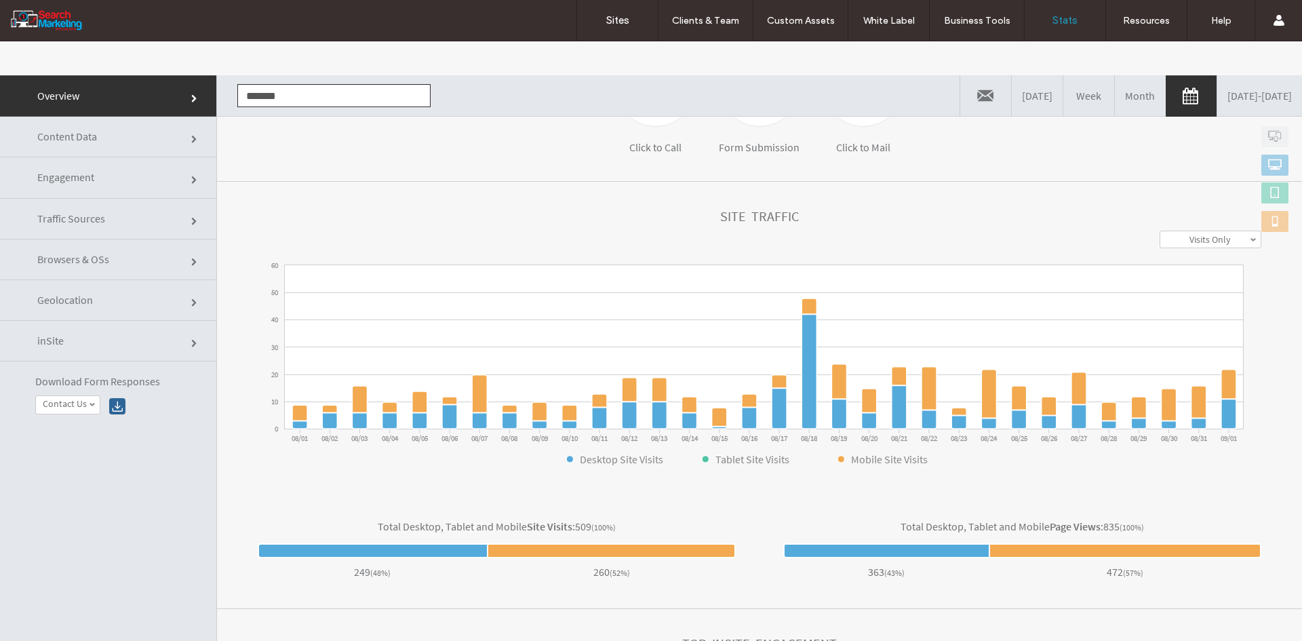
click at [96, 136] on span "Content Data" at bounding box center [67, 137] width 60 height 14
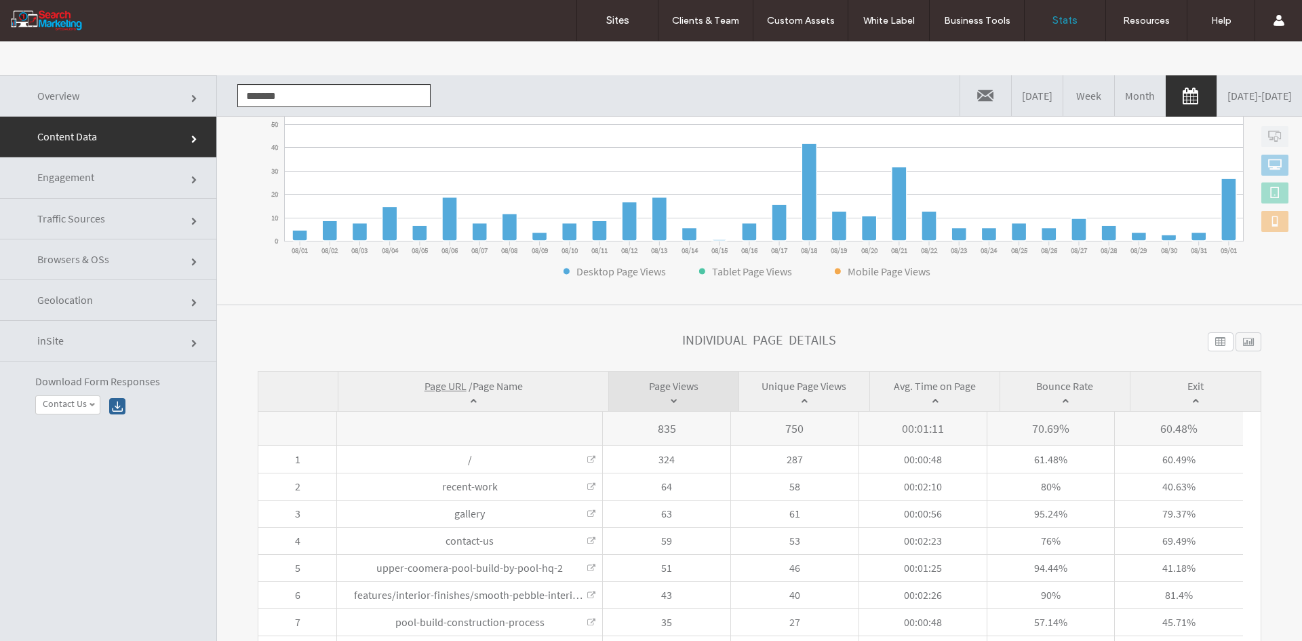
scroll to position [271, 0]
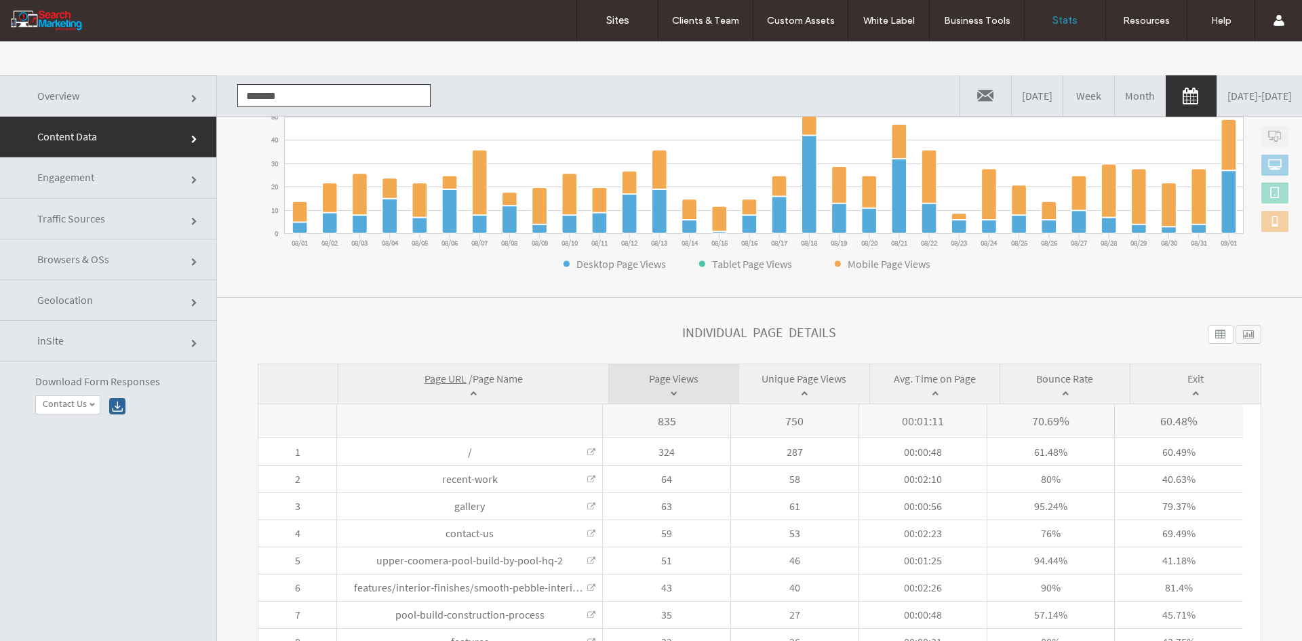
click at [504, 378] on span "Page Name" at bounding box center [498, 379] width 50 height 14
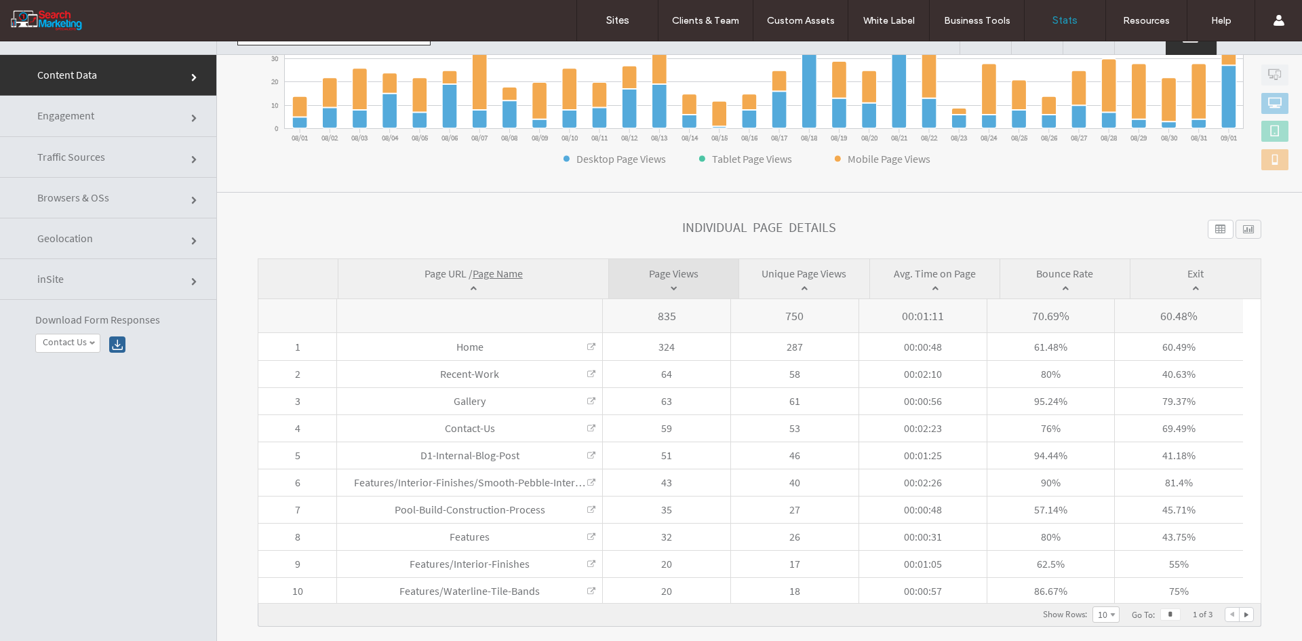
scroll to position [0, 0]
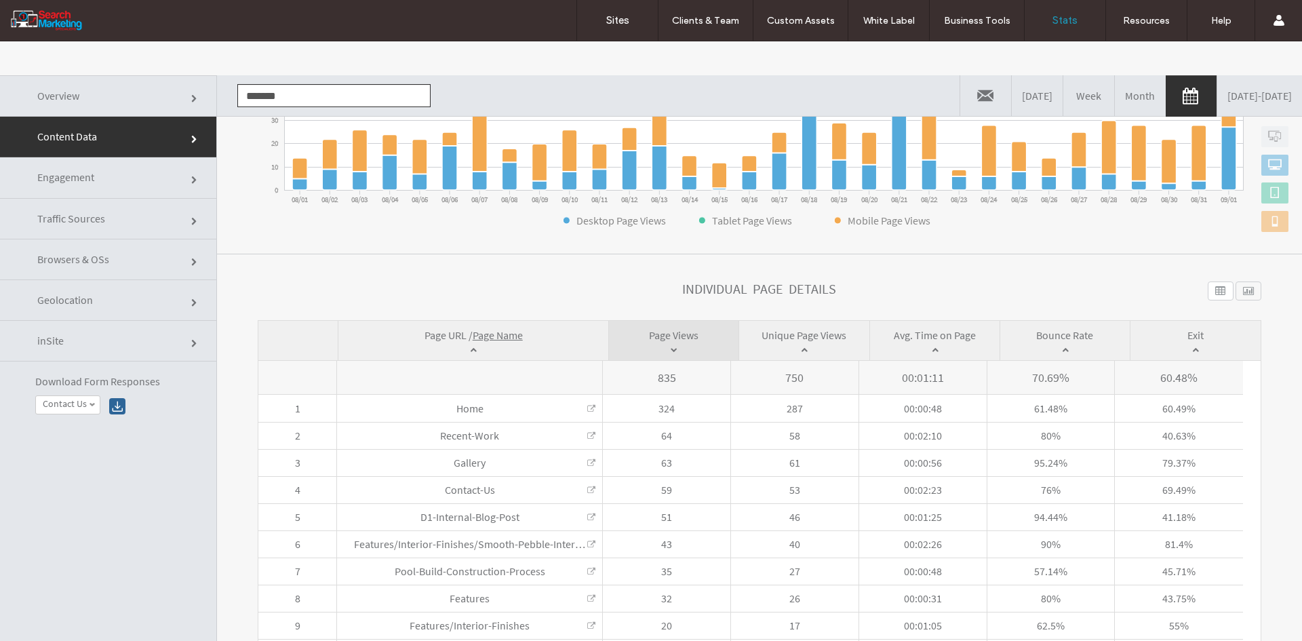
click at [330, 96] on input "*******" at bounding box center [333, 95] width 193 height 23
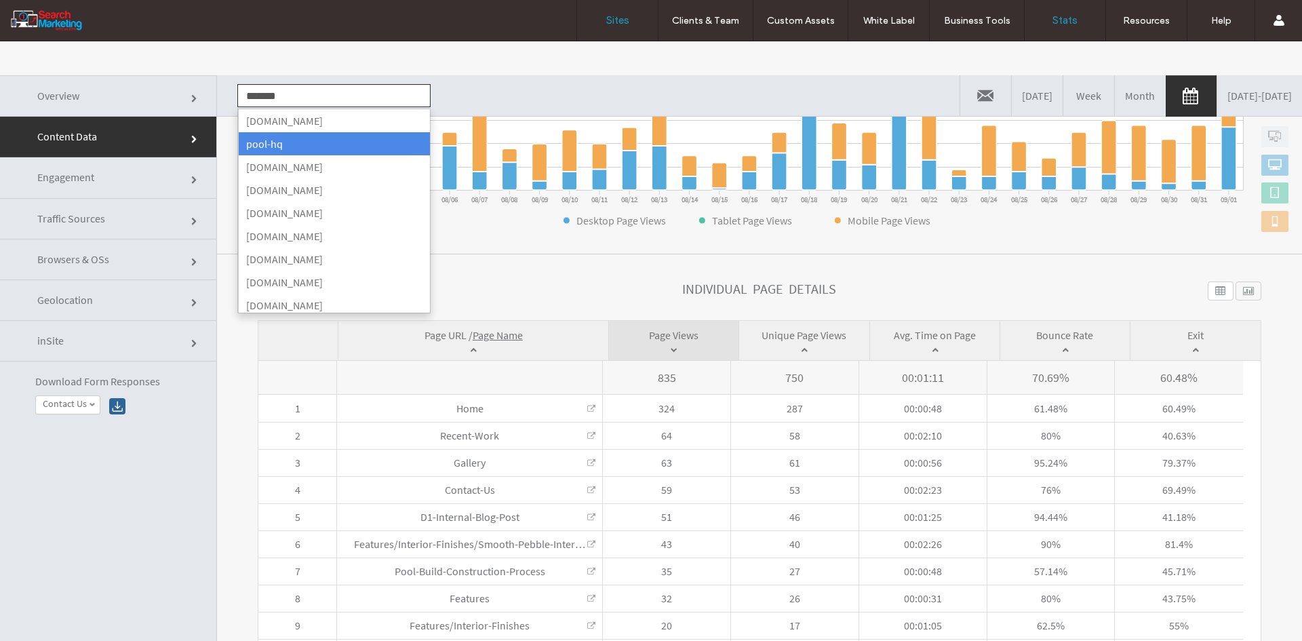
click at [633, 20] on link "Sites" at bounding box center [617, 20] width 81 height 41
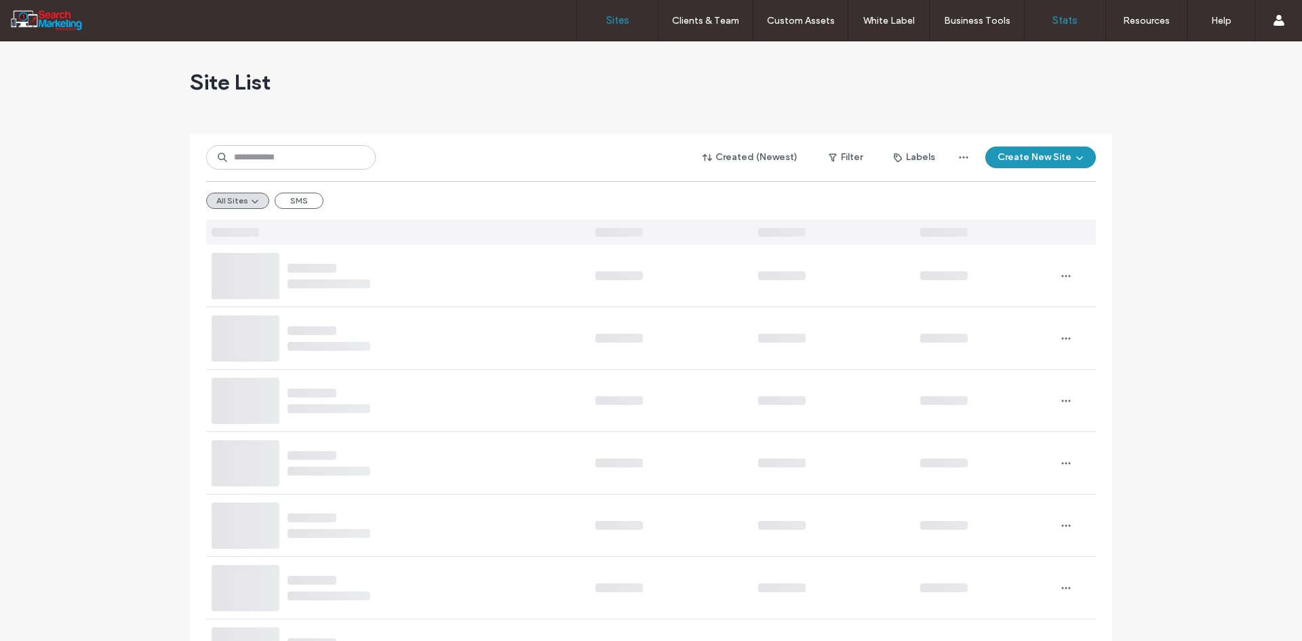
click at [1062, 20] on label "Stats" at bounding box center [1064, 20] width 25 height 12
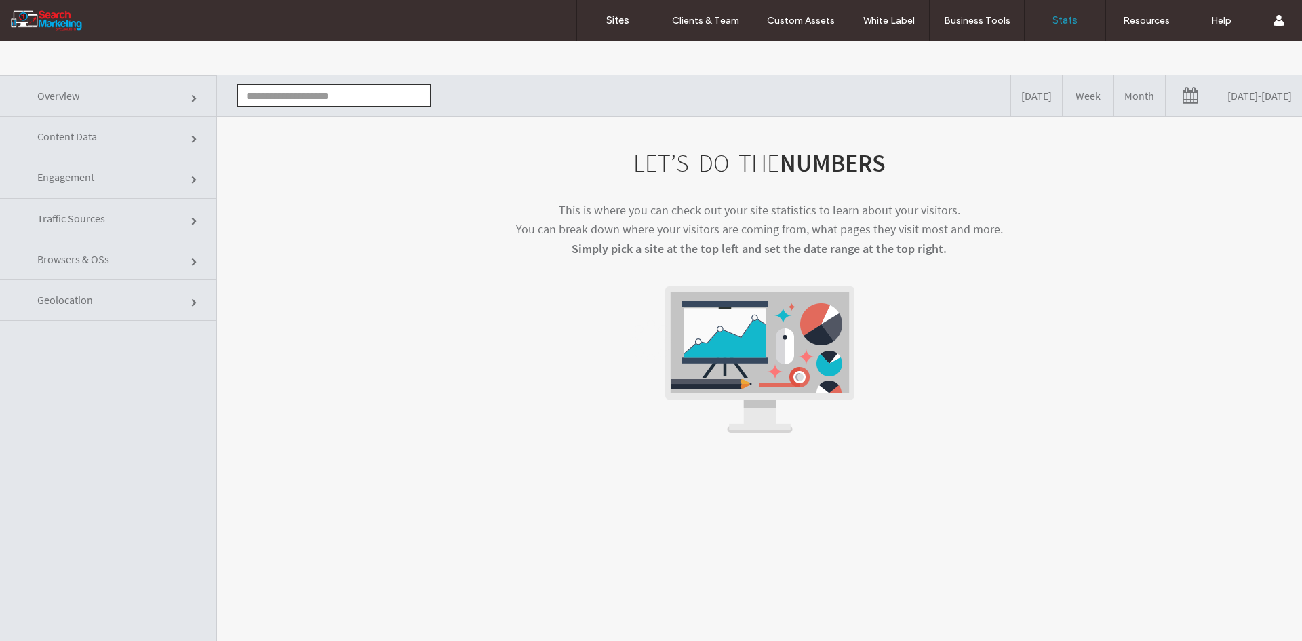
click at [289, 111] on div "[DOMAIN_NAME] [DOMAIN_NAME] [DOMAIN_NAME] [DOMAIN_NAME] [DOMAIN_NAME] [DOMAIN_N…" at bounding box center [328, 95] width 203 height 41
click at [290, 102] on input "text" at bounding box center [333, 95] width 193 height 23
click at [300, 113] on li "www.robertsonairconditioning.com.au" at bounding box center [334, 120] width 192 height 23
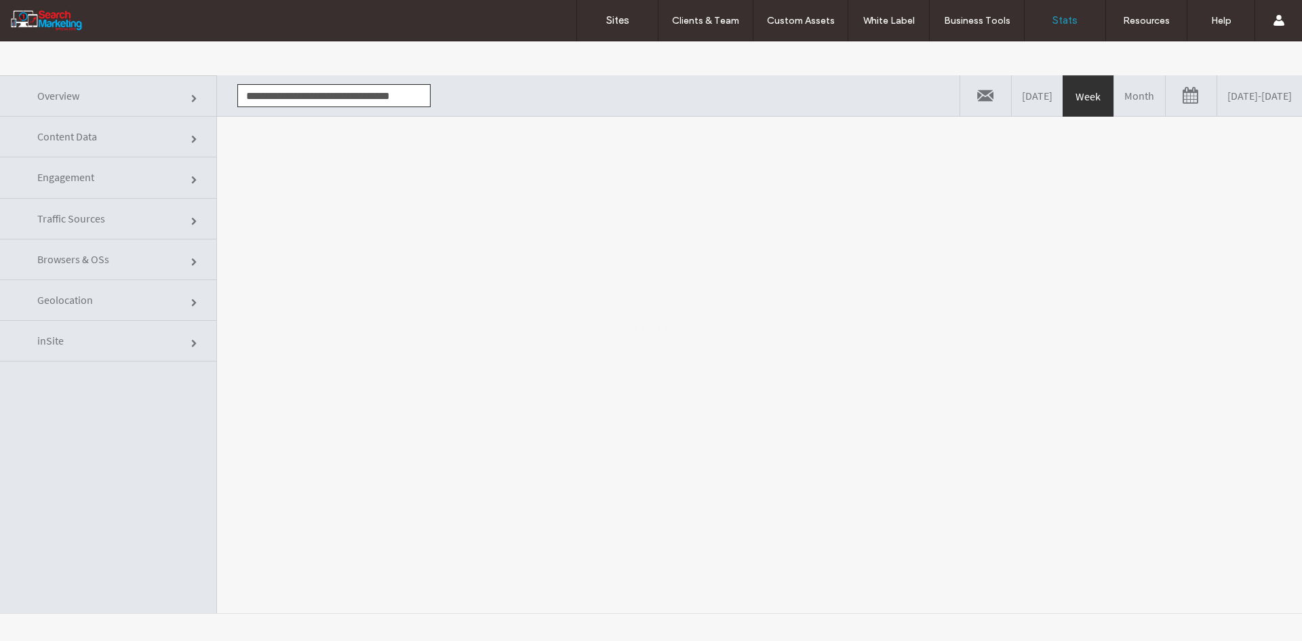
click at [315, 183] on div at bounding box center [651, 340] width 1302 height 599
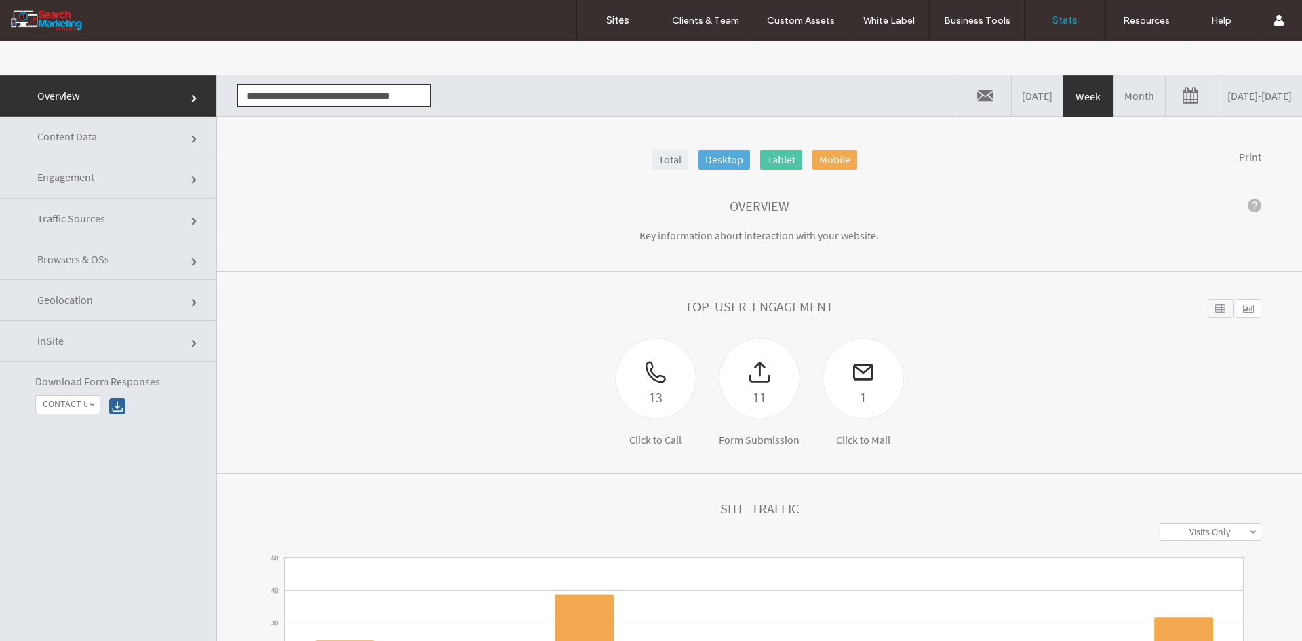
click at [1230, 85] on link "09/08/2025 - 09/15/2025" at bounding box center [1259, 95] width 85 height 41
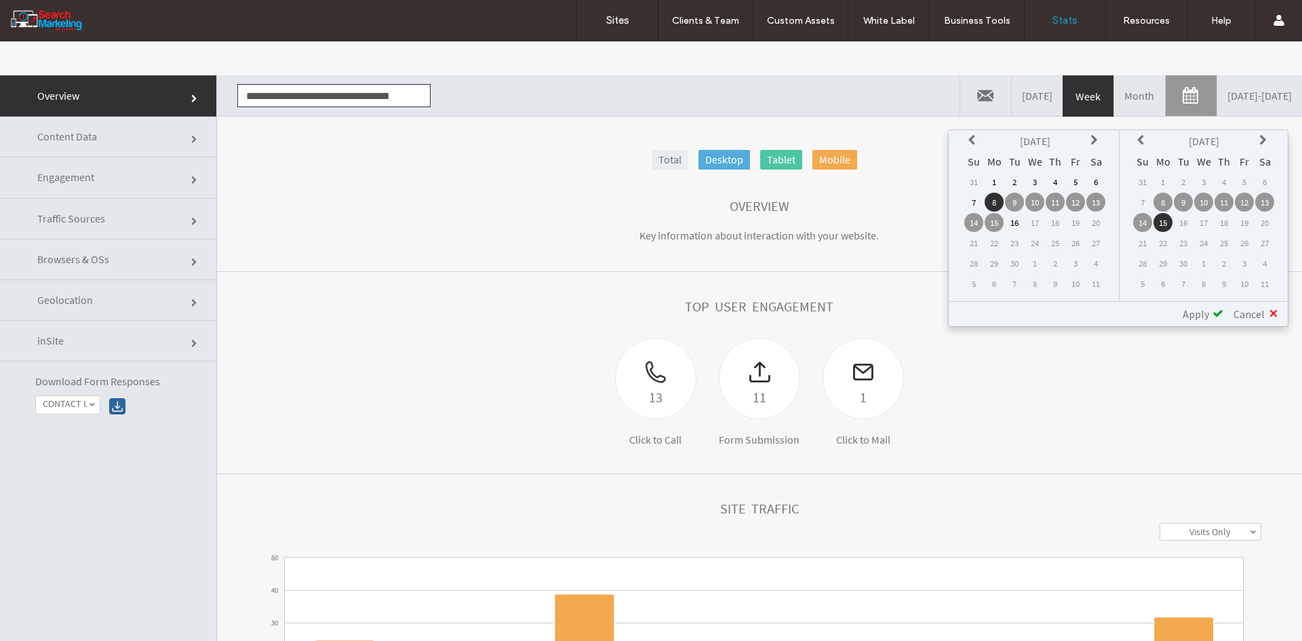
click at [975, 141] on icon at bounding box center [973, 140] width 11 height 11
click at [1078, 184] on td "1" at bounding box center [1075, 181] width 19 height 19
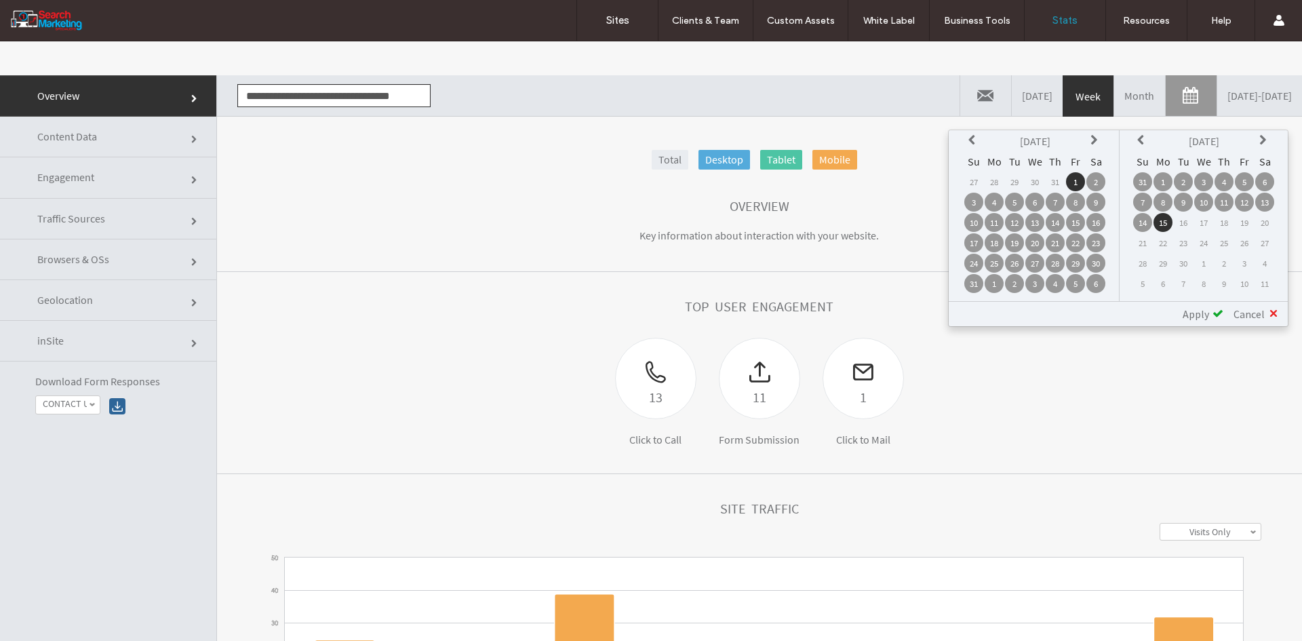
click at [1166, 183] on td "1" at bounding box center [1162, 181] width 19 height 19
click at [1206, 315] on span "Apply" at bounding box center [1196, 314] width 26 height 14
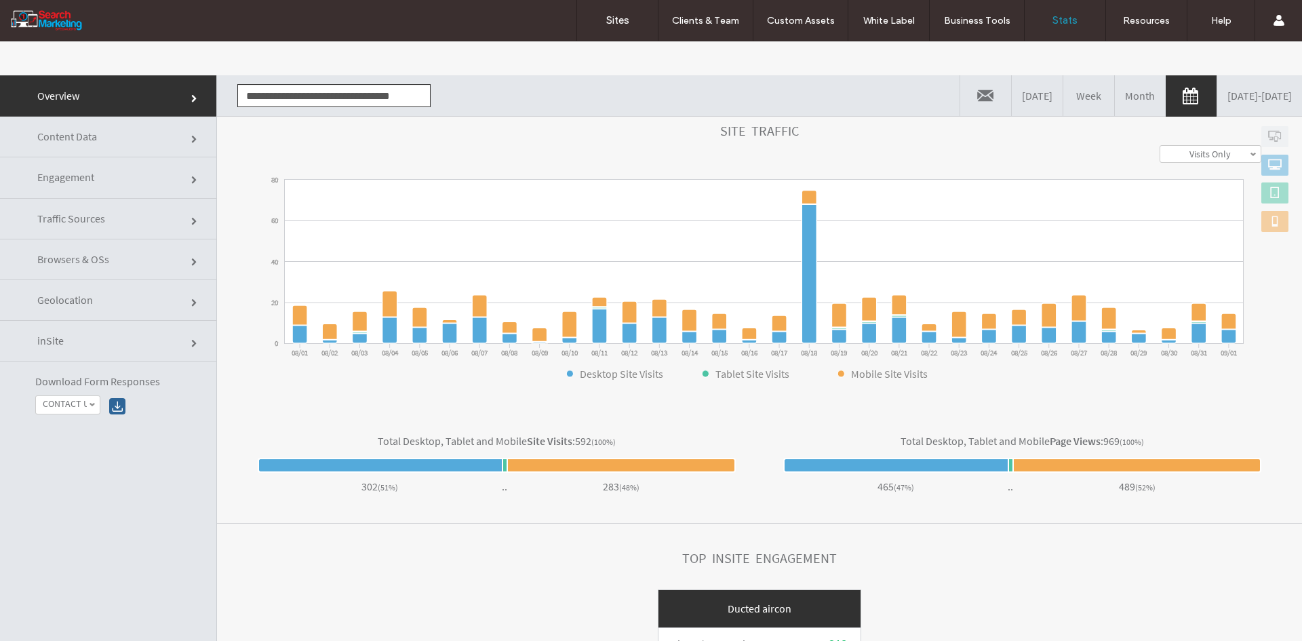
scroll to position [386, 0]
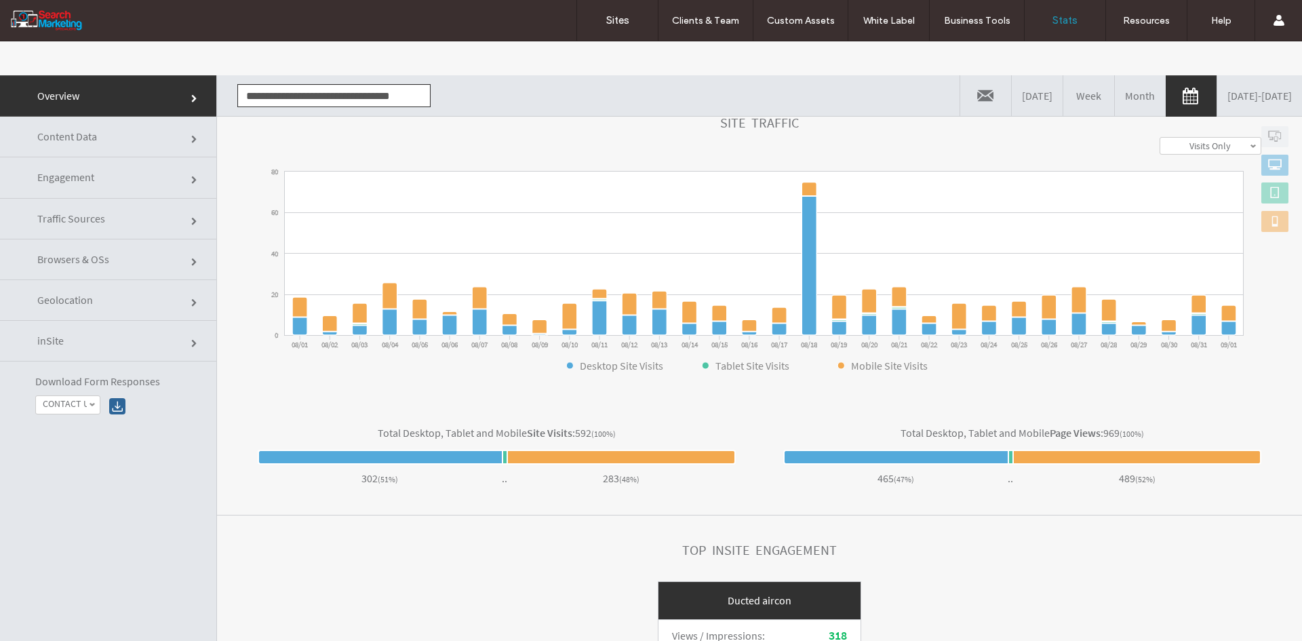
click at [113, 117] on link "Content Data" at bounding box center [108, 137] width 216 height 41
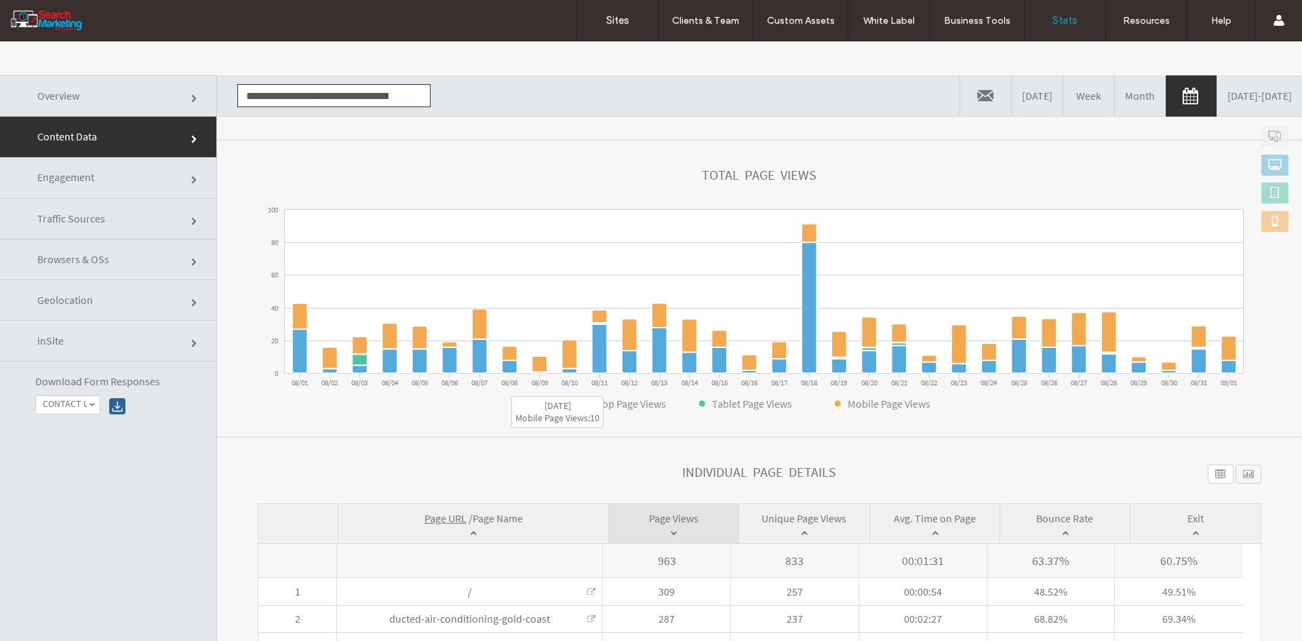
scroll to position [315, 0]
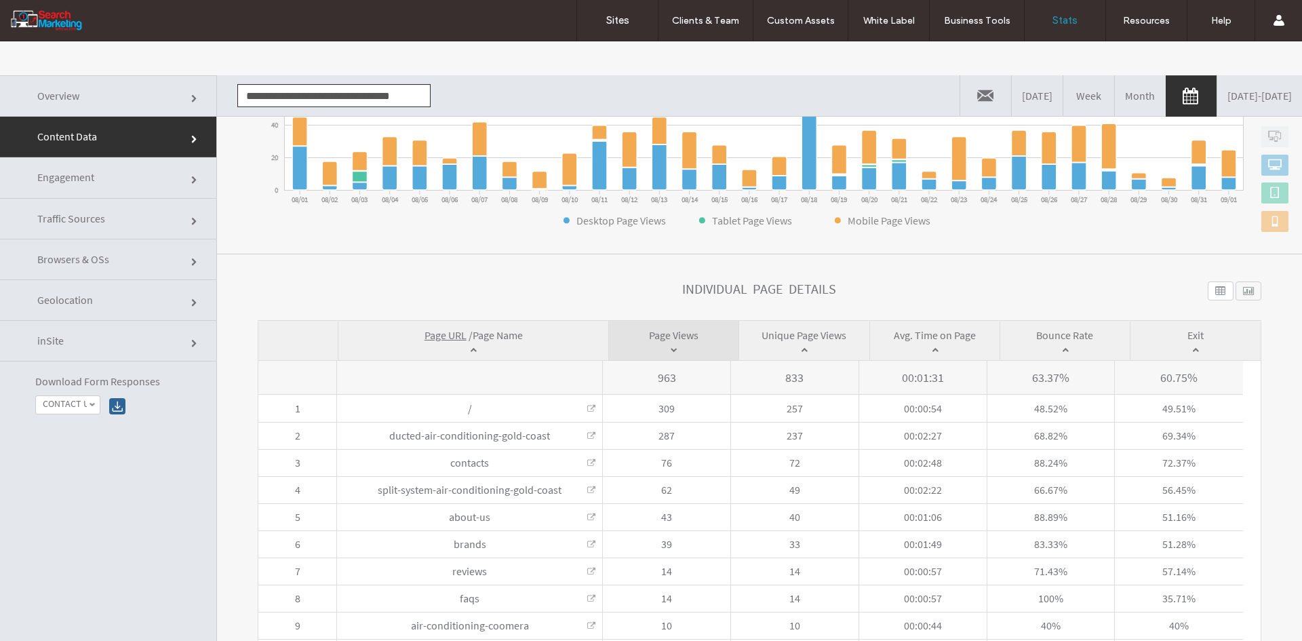
click at [491, 336] on span "Page Name" at bounding box center [498, 335] width 50 height 14
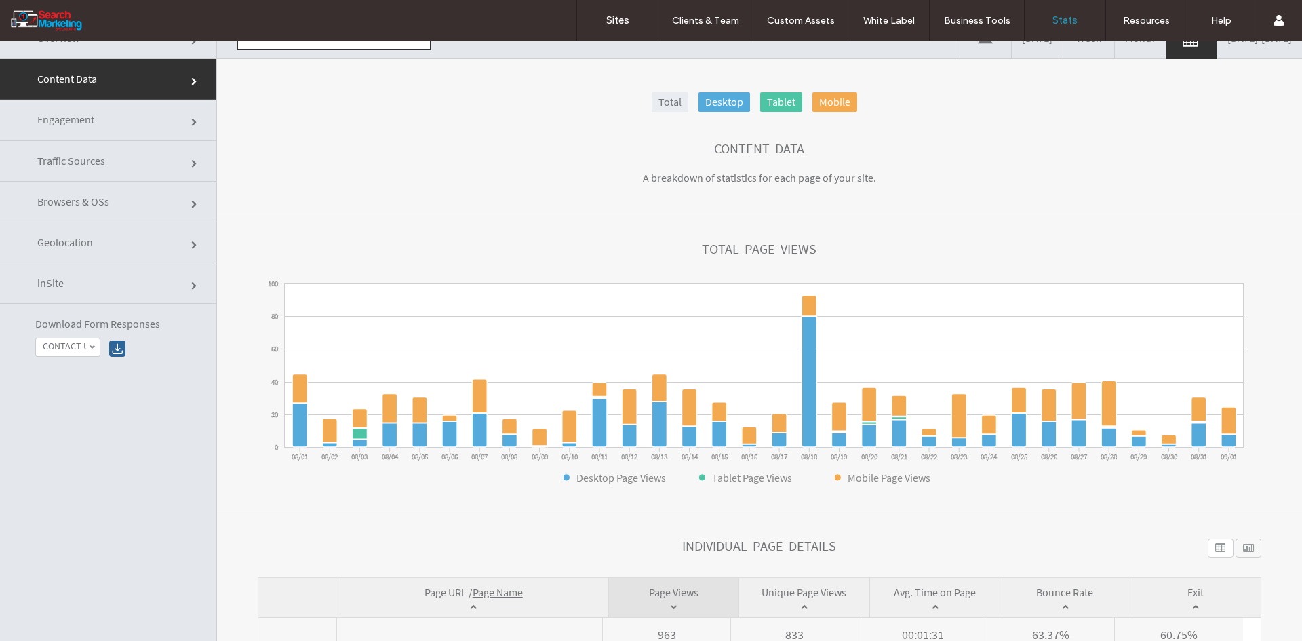
scroll to position [0, 0]
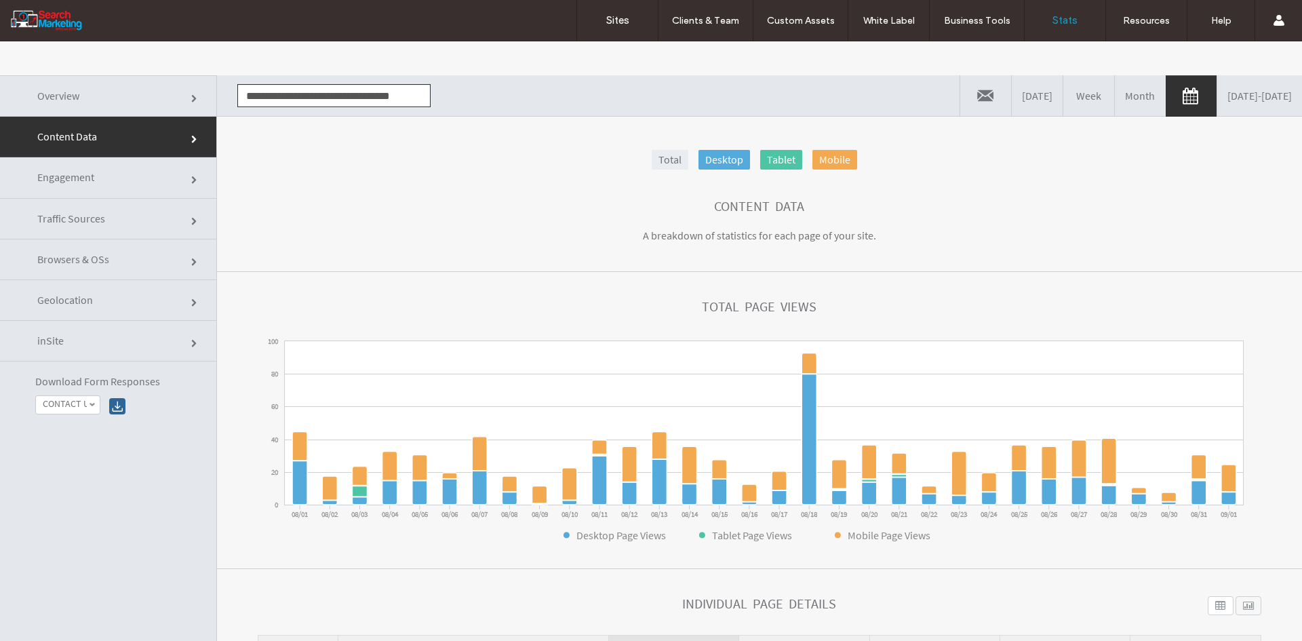
click at [322, 86] on input "**********" at bounding box center [333, 95] width 193 height 23
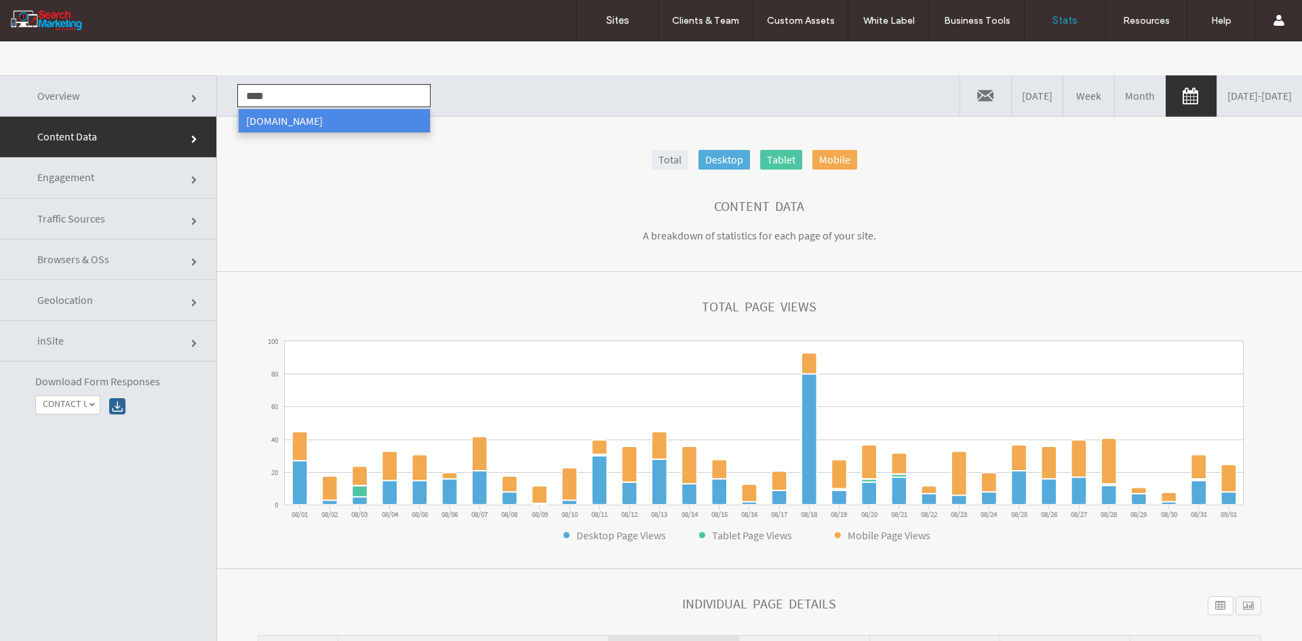
click at [325, 121] on li "[DOMAIN_NAME]" at bounding box center [334, 120] width 192 height 23
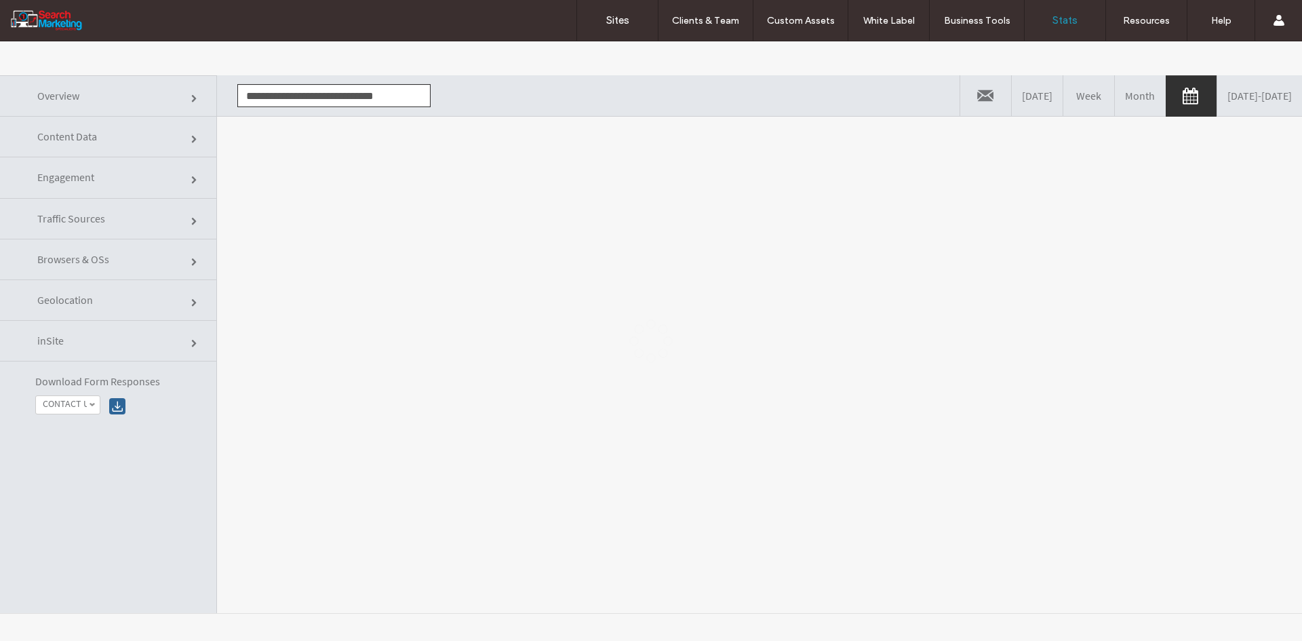
click at [355, 243] on div at bounding box center [651, 340] width 1302 height 599
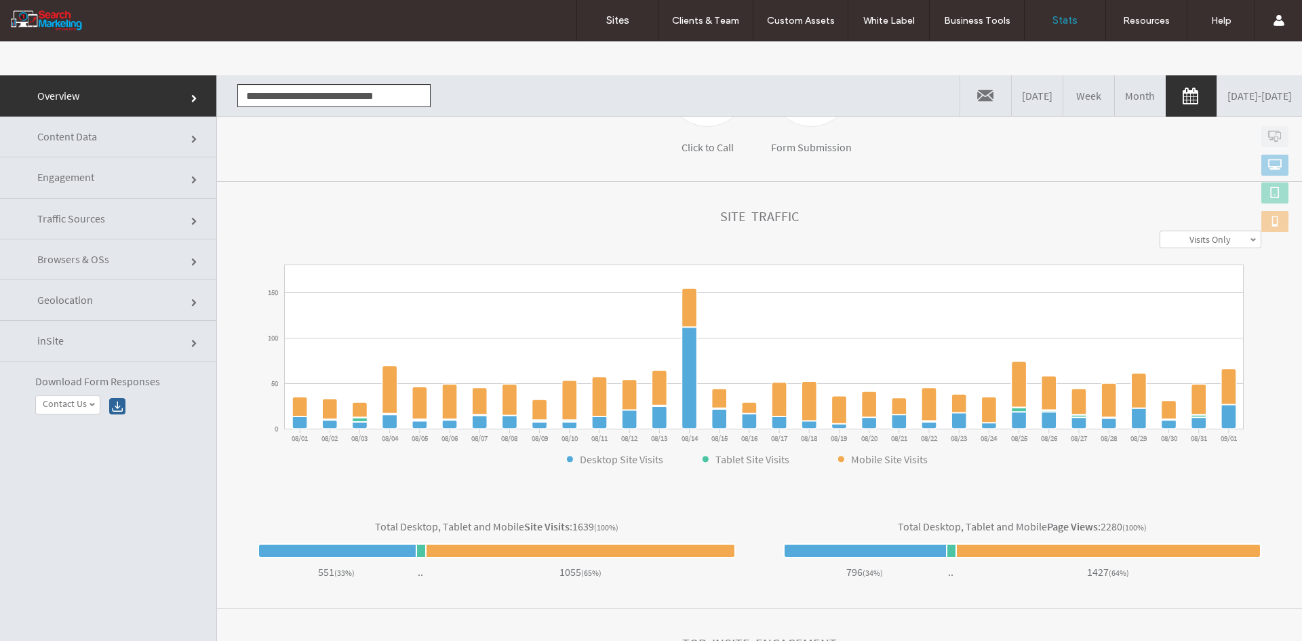
click at [134, 145] on link "Content Data" at bounding box center [108, 137] width 216 height 41
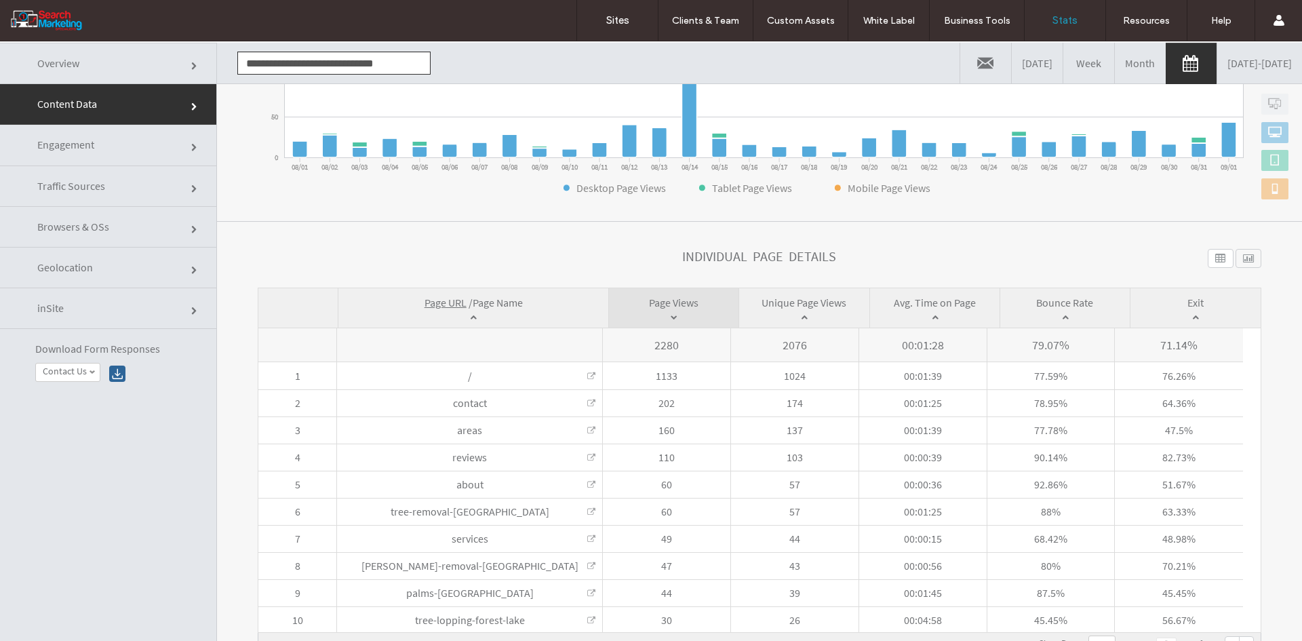
scroll to position [68, 0]
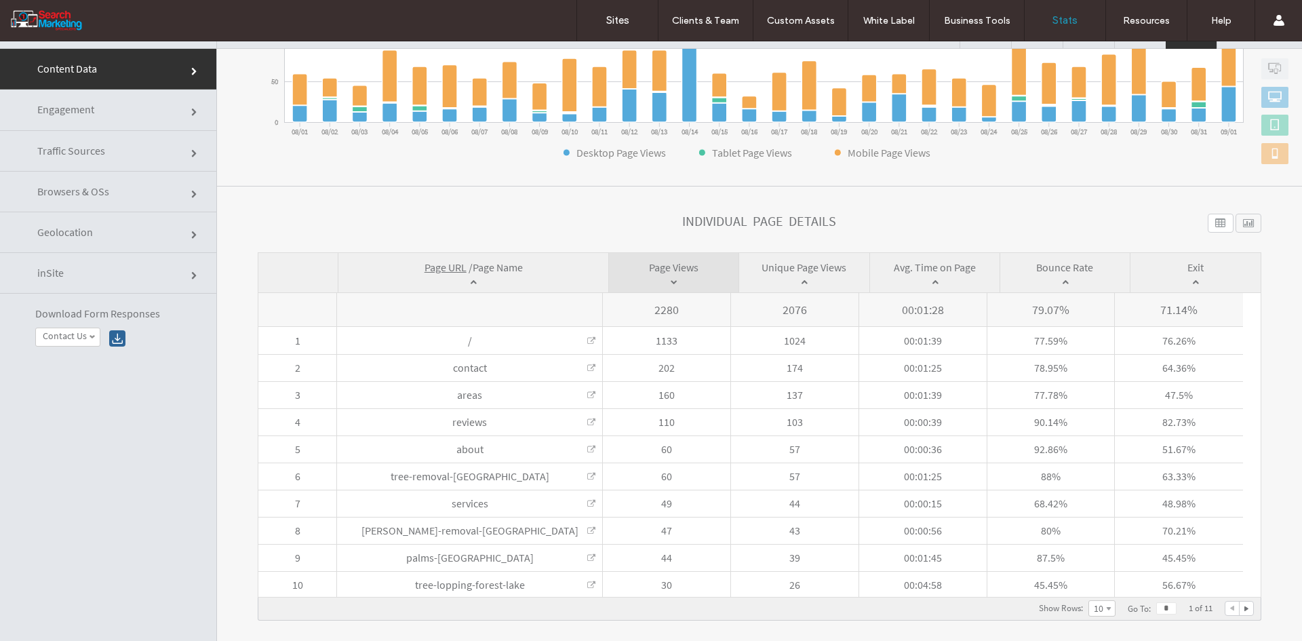
click at [498, 271] on span "Page Name" at bounding box center [498, 267] width 50 height 14
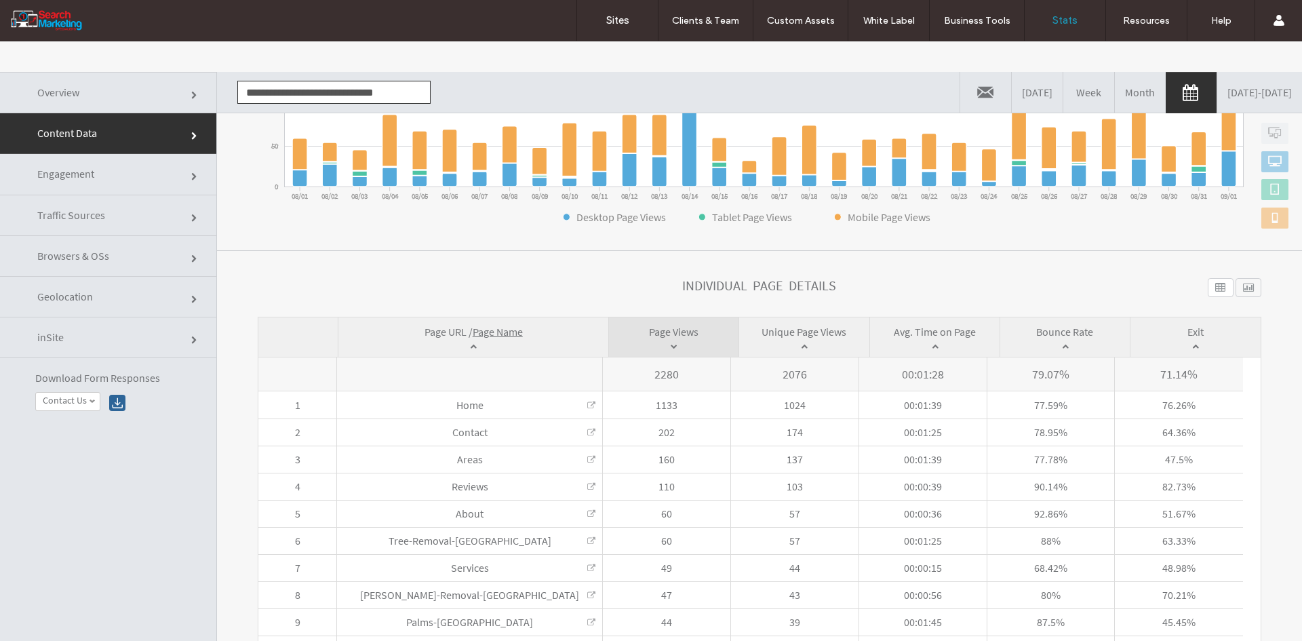
scroll to position [0, 0]
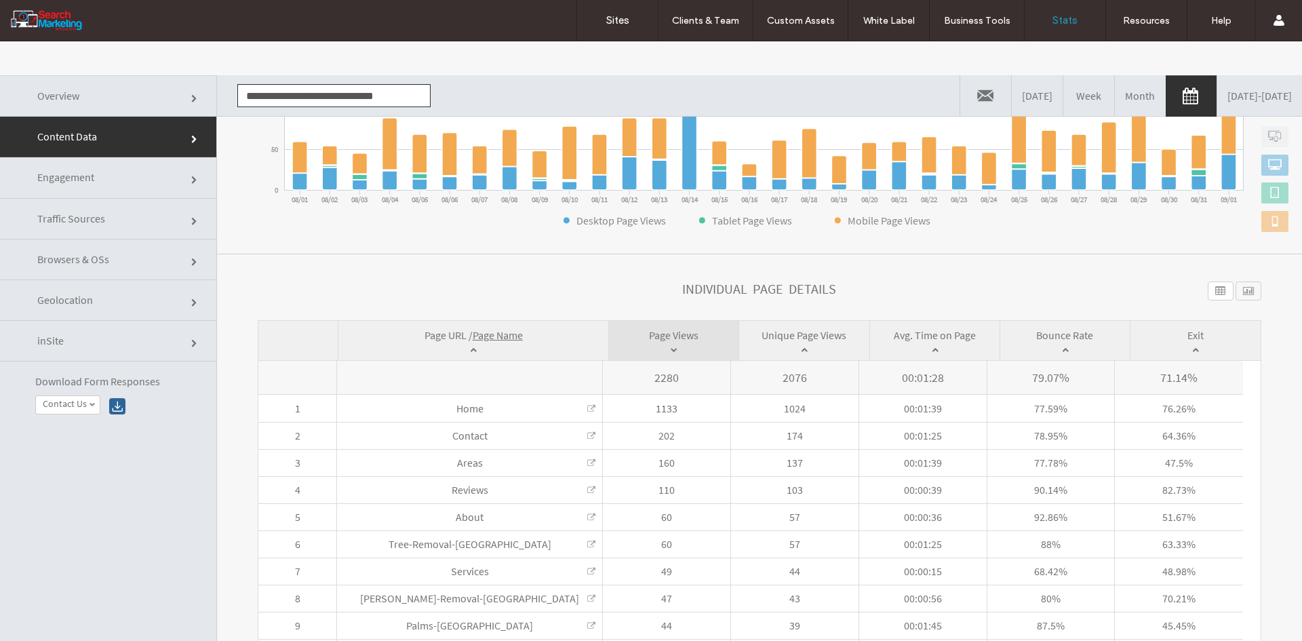
click at [296, 94] on input "**********" at bounding box center [333, 95] width 193 height 23
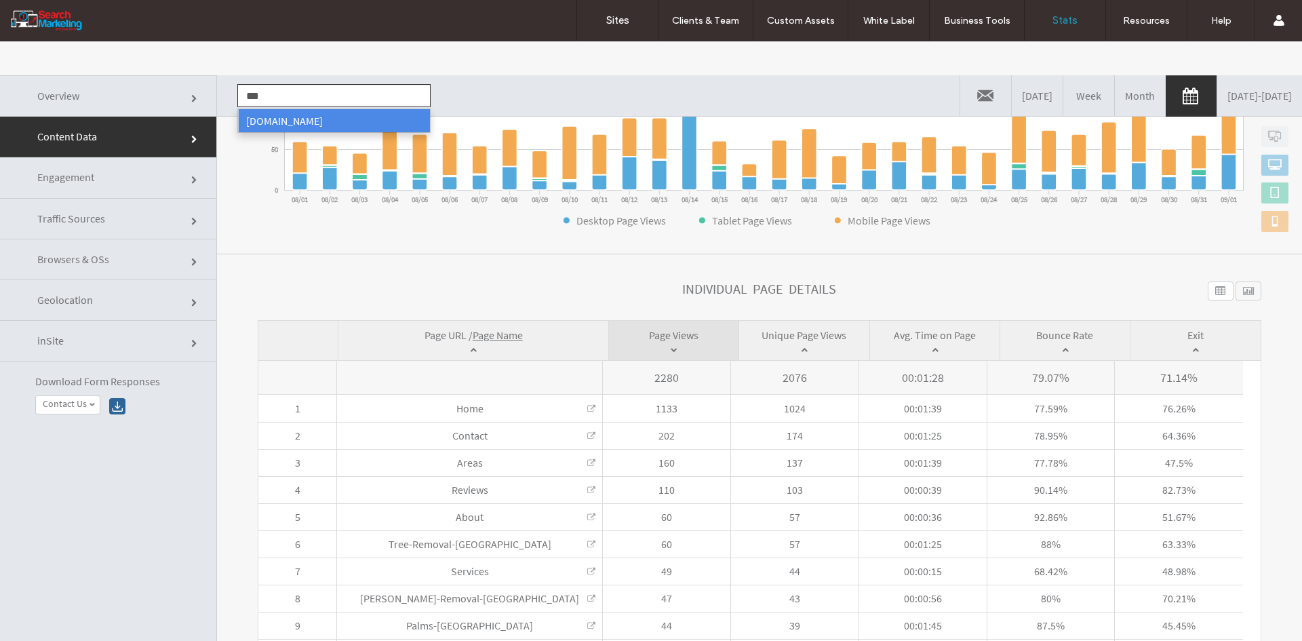
click at [310, 118] on li "www.ssq.net.au" at bounding box center [334, 120] width 192 height 23
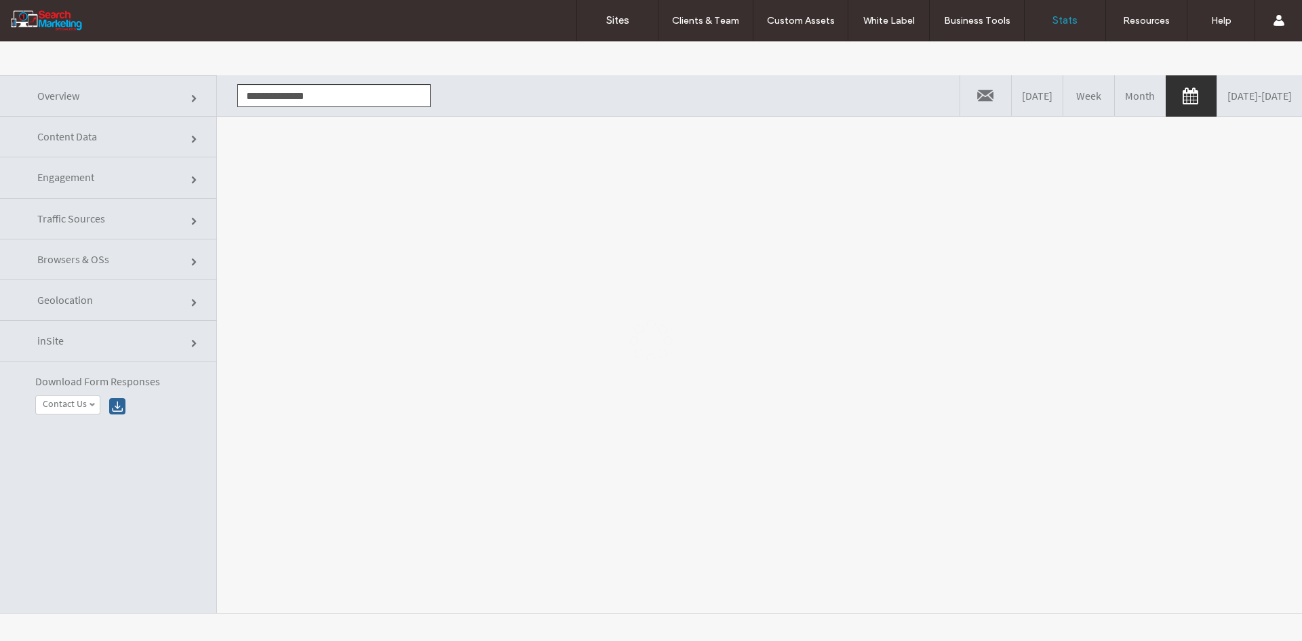
click at [330, 180] on div at bounding box center [651, 340] width 1302 height 599
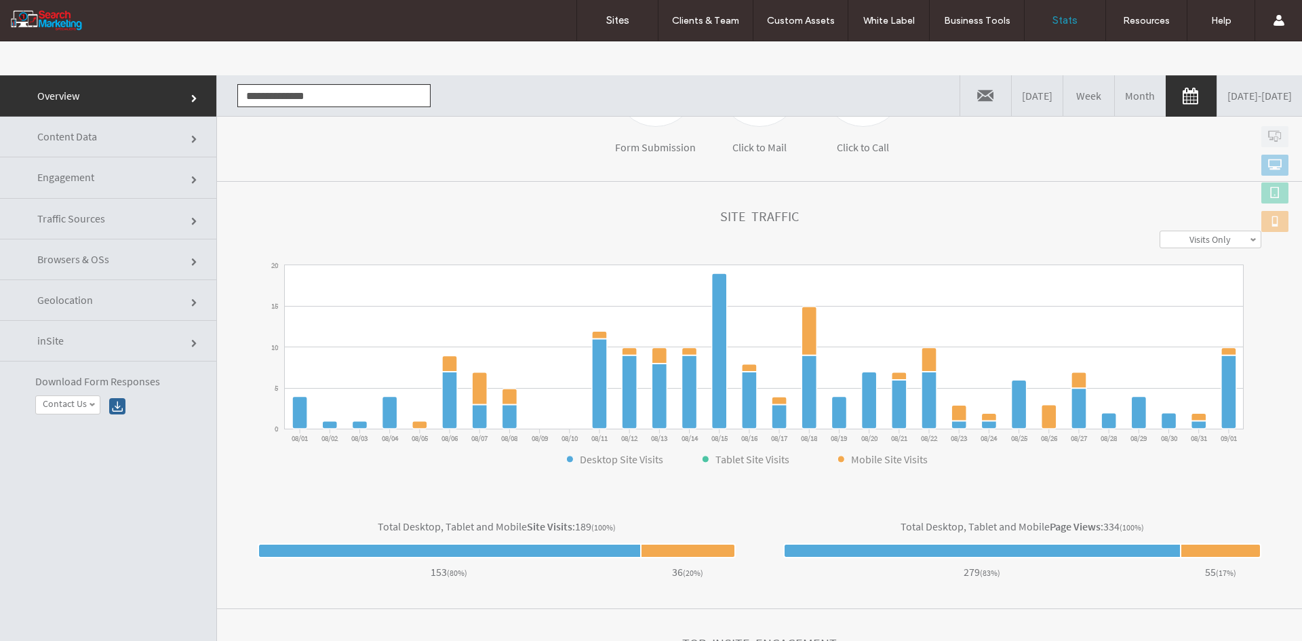
click at [98, 145] on link "Content Data" at bounding box center [108, 137] width 216 height 41
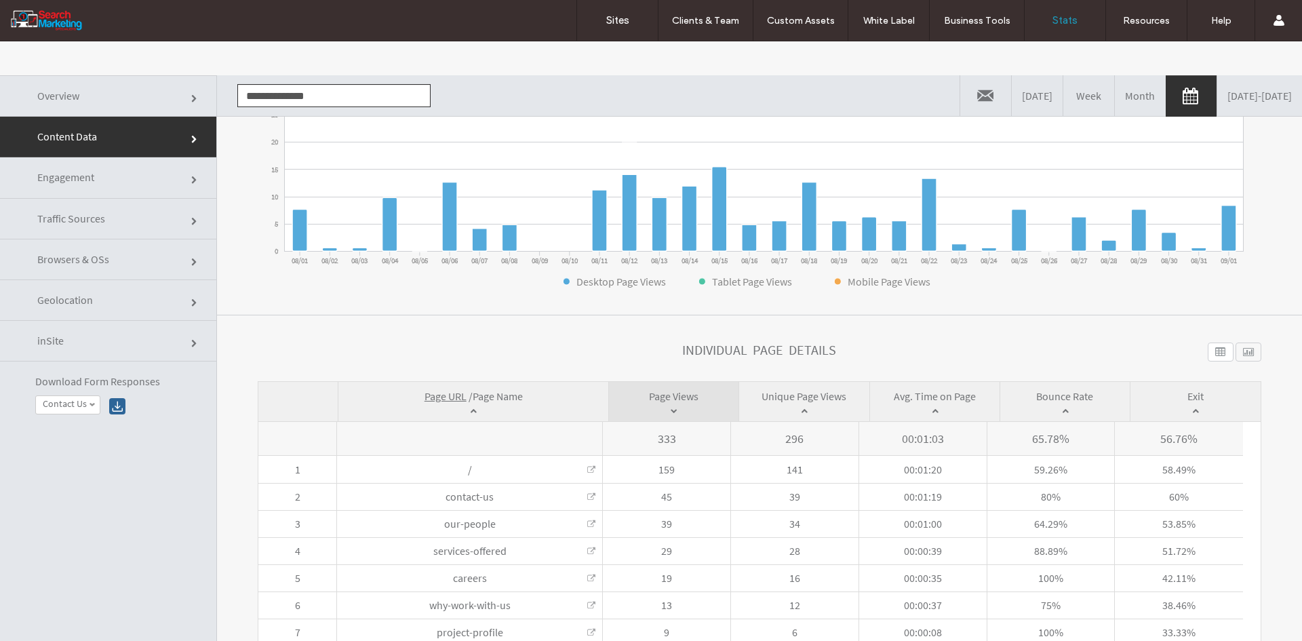
scroll to position [315, 0]
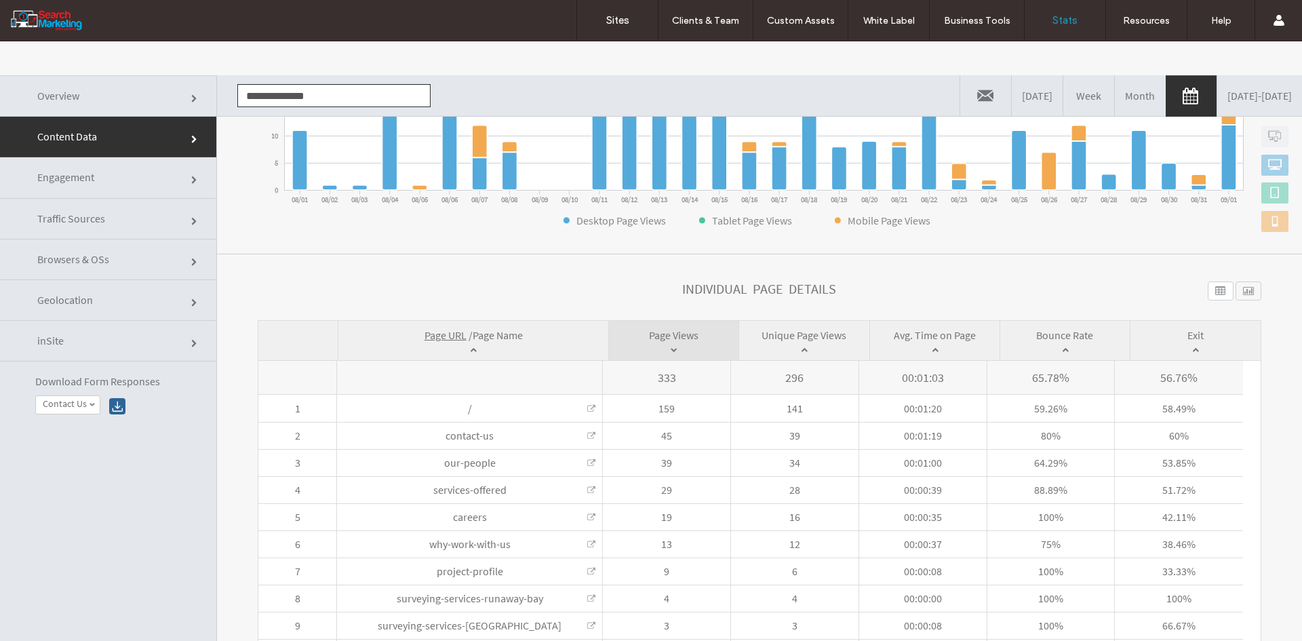
click at [504, 332] on span "Page Name" at bounding box center [498, 335] width 50 height 14
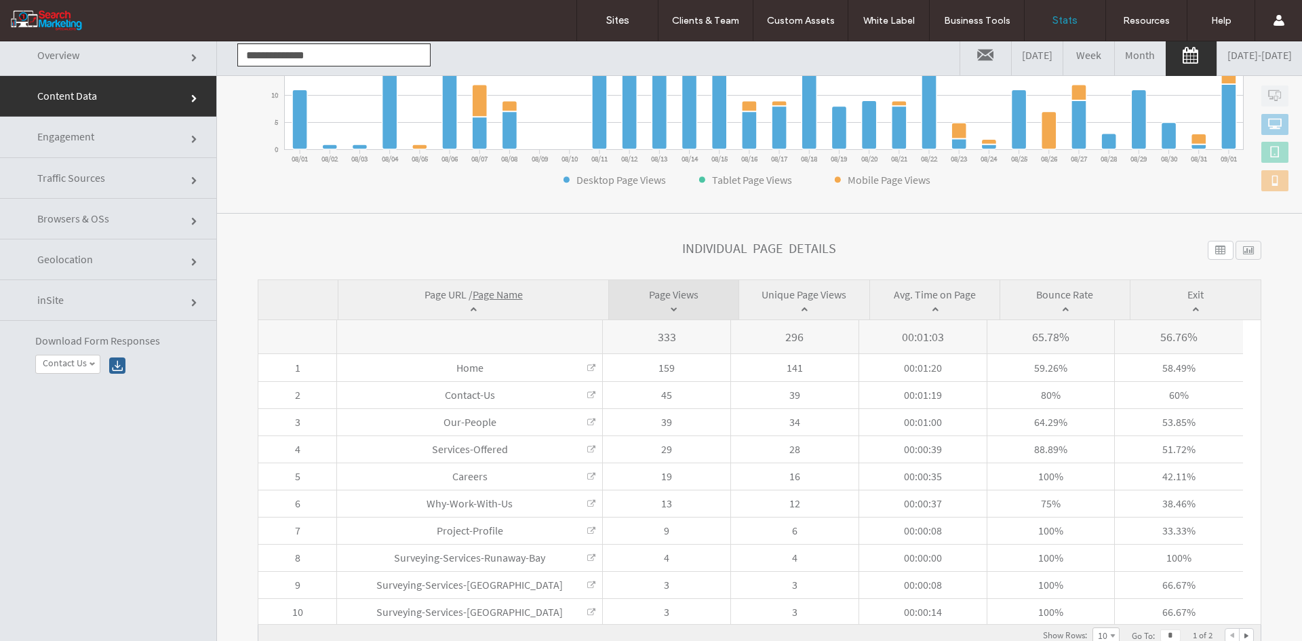
scroll to position [0, 0]
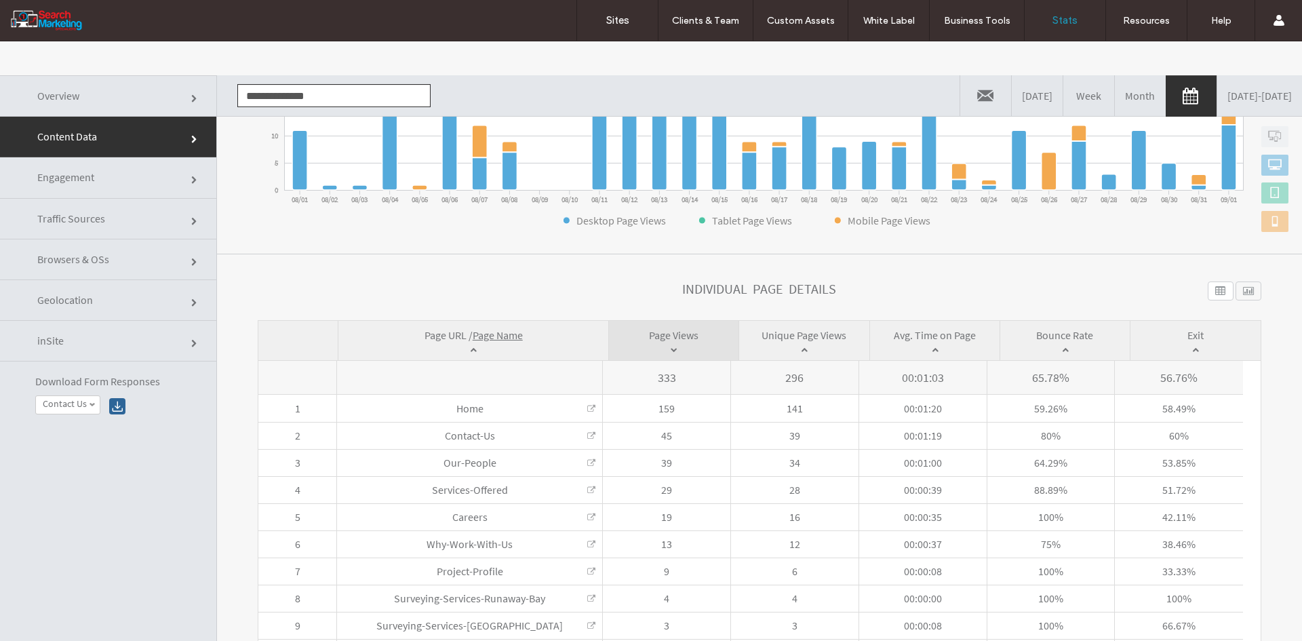
click at [258, 94] on input "**********" at bounding box center [333, 95] width 193 height 23
click at [255, 115] on li "www.shoresideplumbing.com.au" at bounding box center [334, 120] width 192 height 23
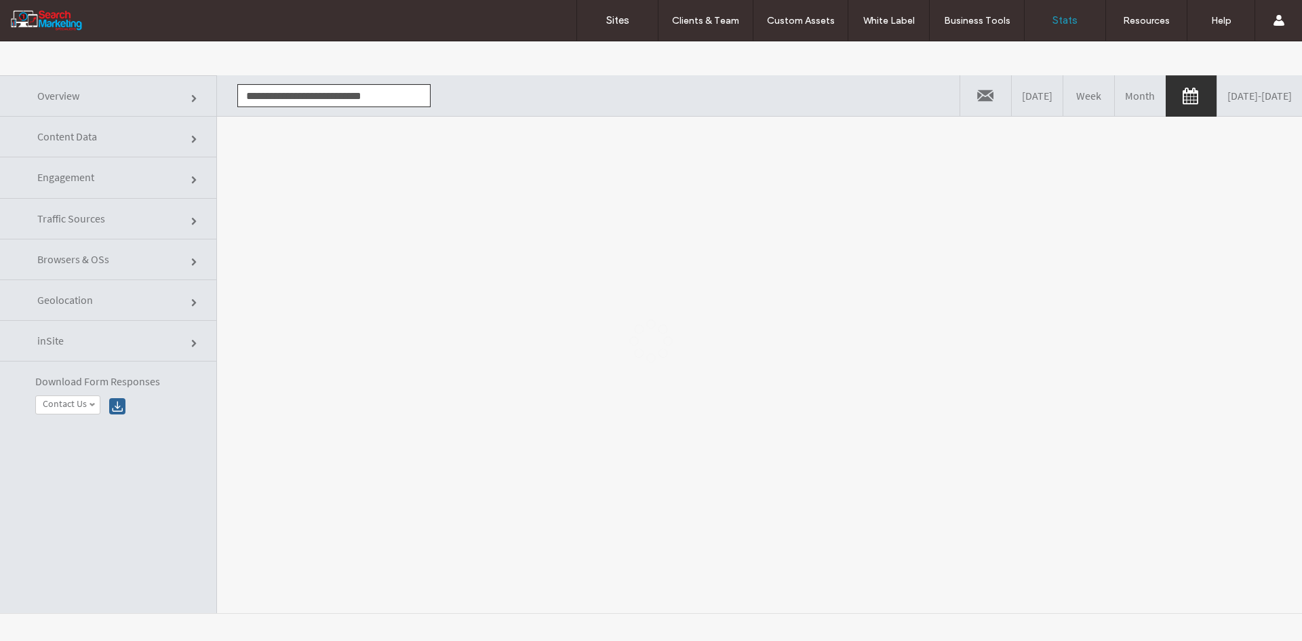
click at [287, 218] on div at bounding box center [651, 340] width 1302 height 599
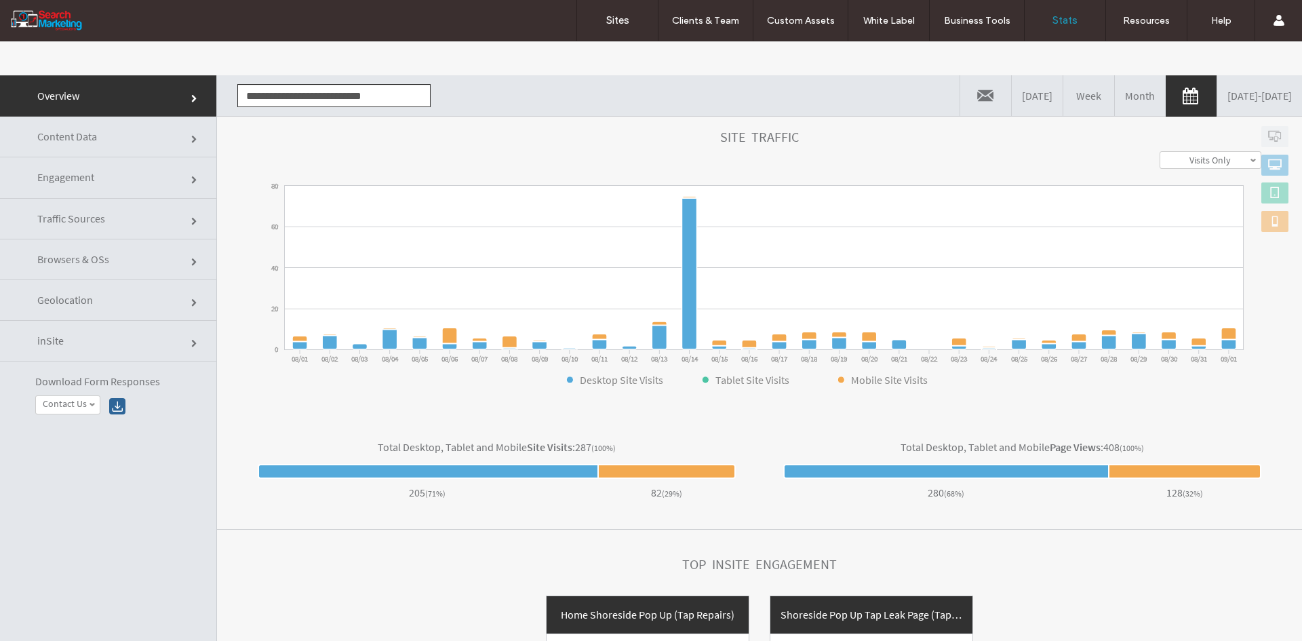
scroll to position [386, 0]
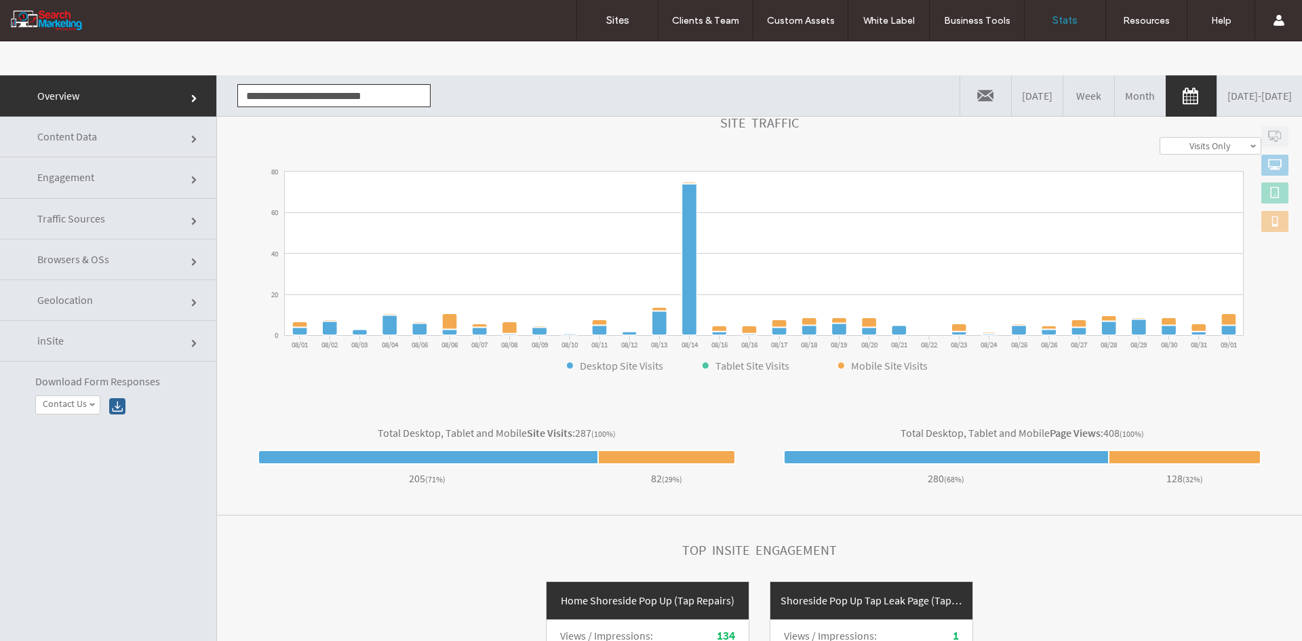
click at [137, 143] on link "Content Data" at bounding box center [108, 137] width 216 height 41
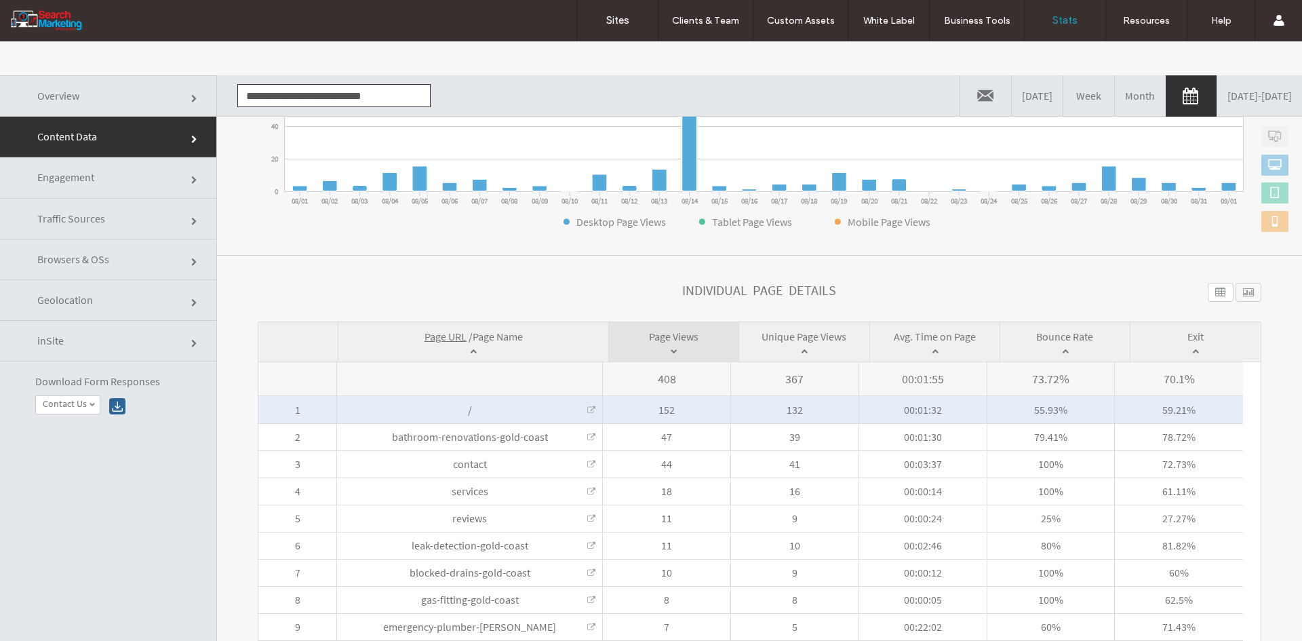
scroll to position [315, 0]
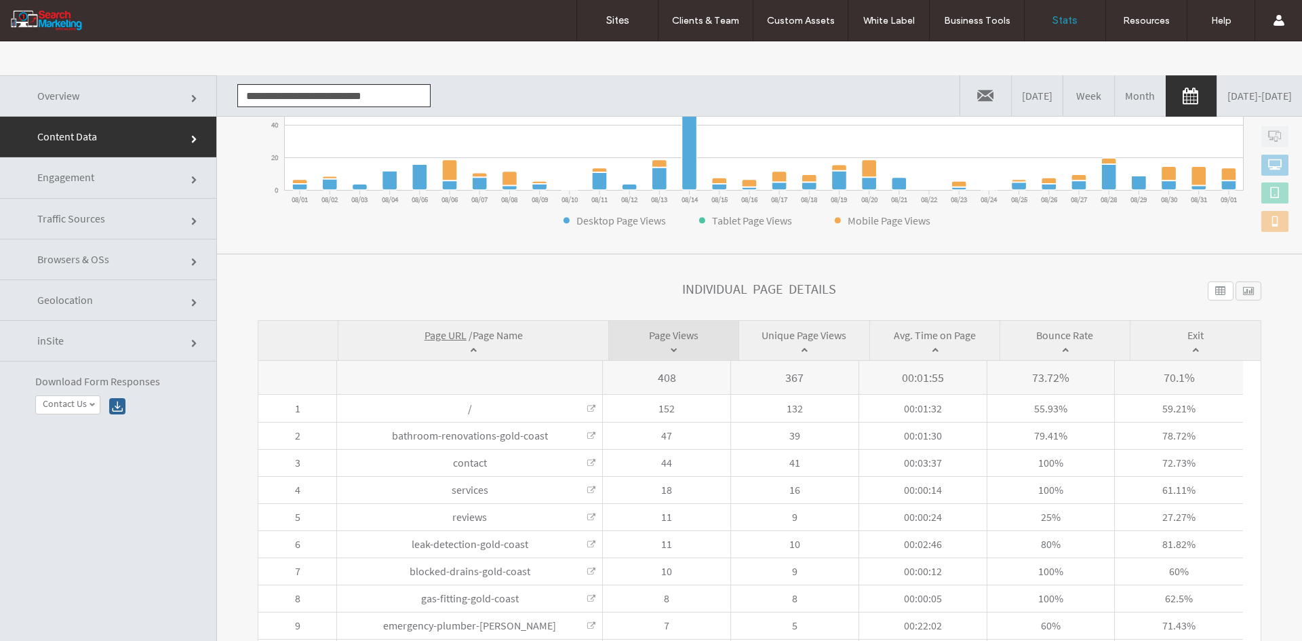
click at [498, 333] on span "Page Name" at bounding box center [498, 335] width 50 height 14
click at [272, 100] on input "**********" at bounding box center [333, 95] width 193 height 23
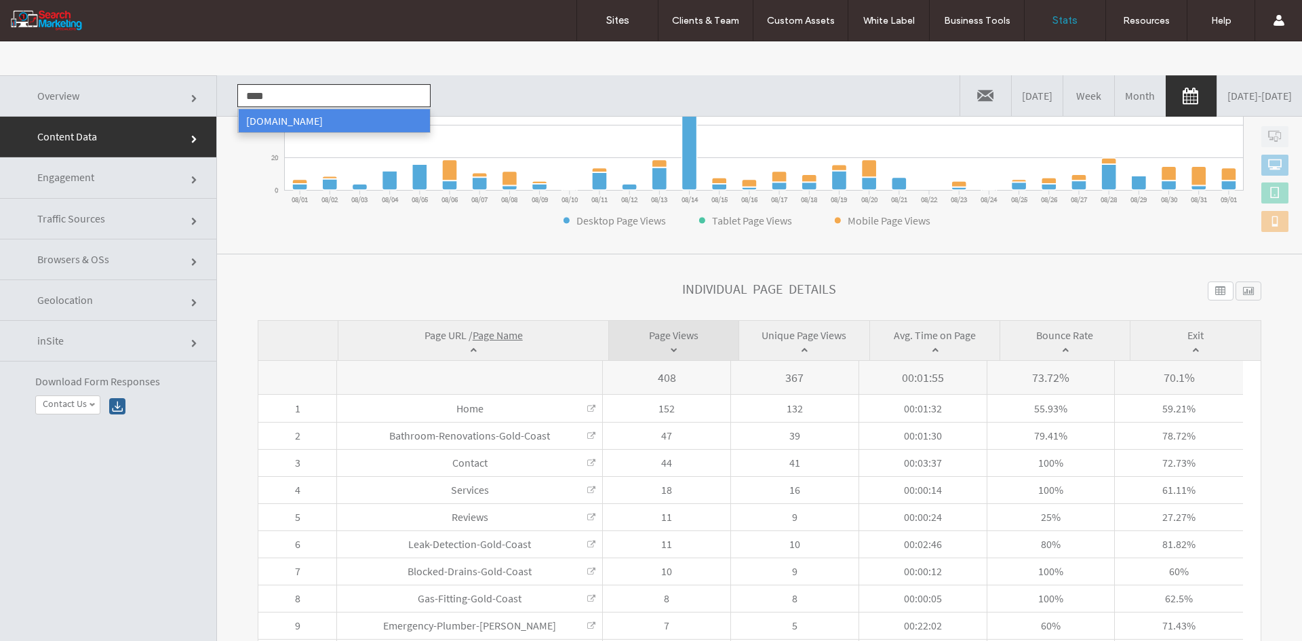
click at [275, 117] on li "www.skyviewroof.com.au" at bounding box center [334, 120] width 192 height 23
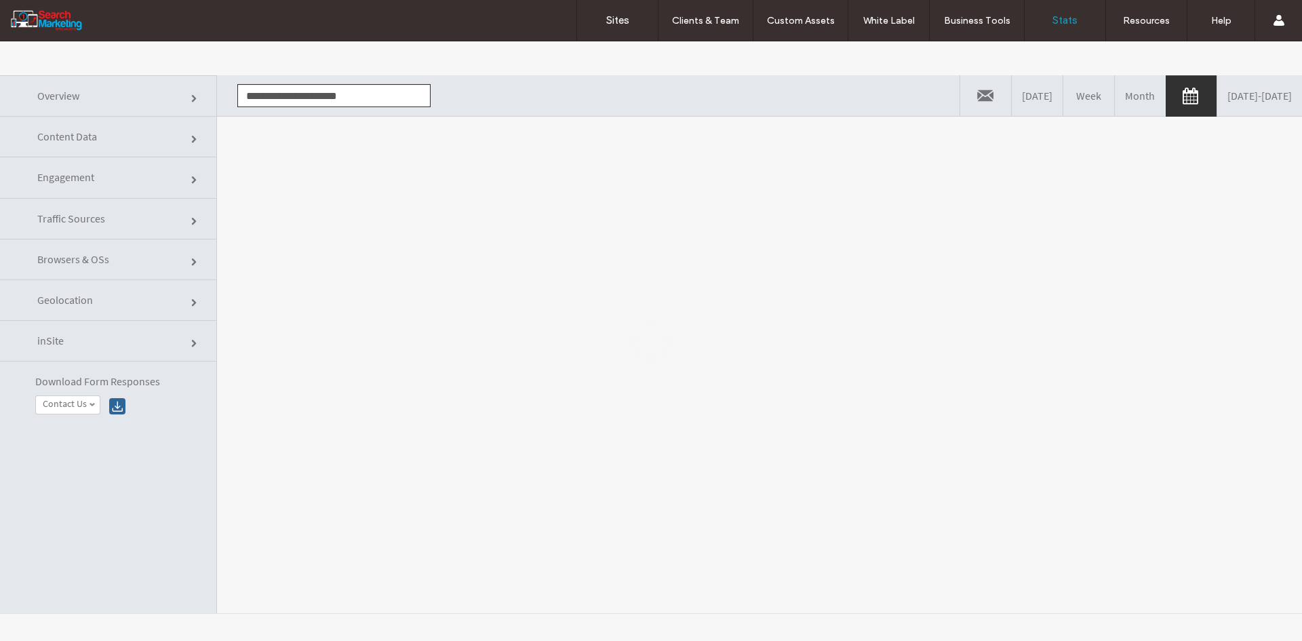
click at [292, 221] on div at bounding box center [651, 340] width 1302 height 599
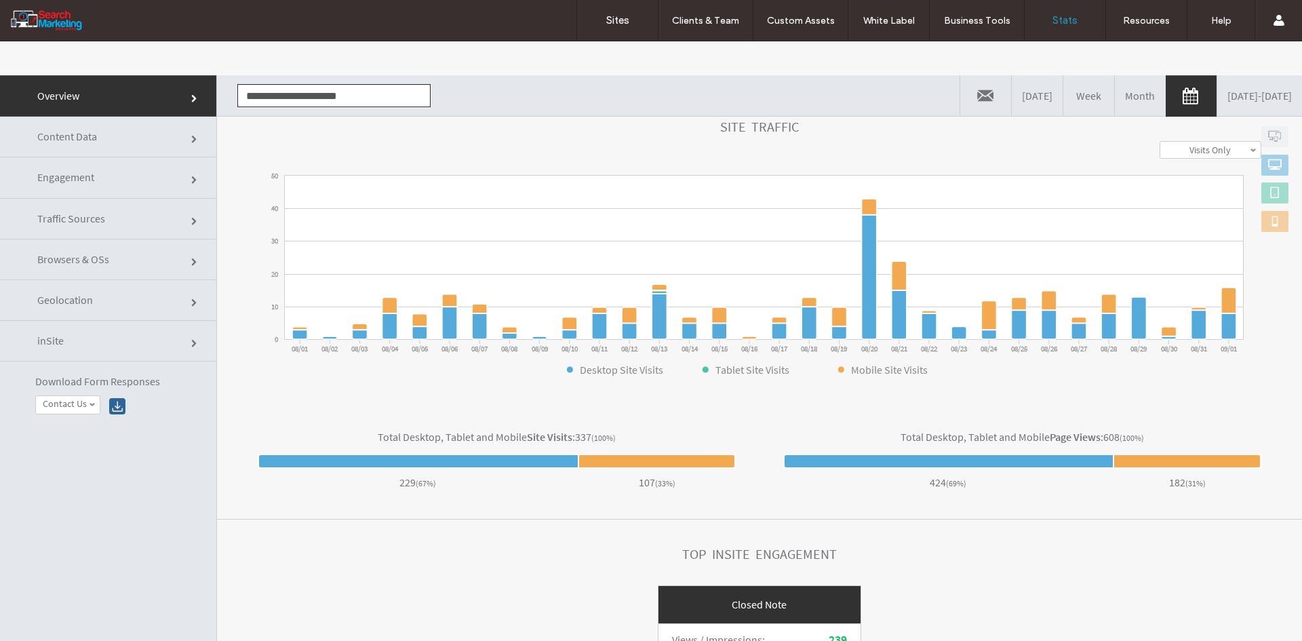
scroll to position [386, 0]
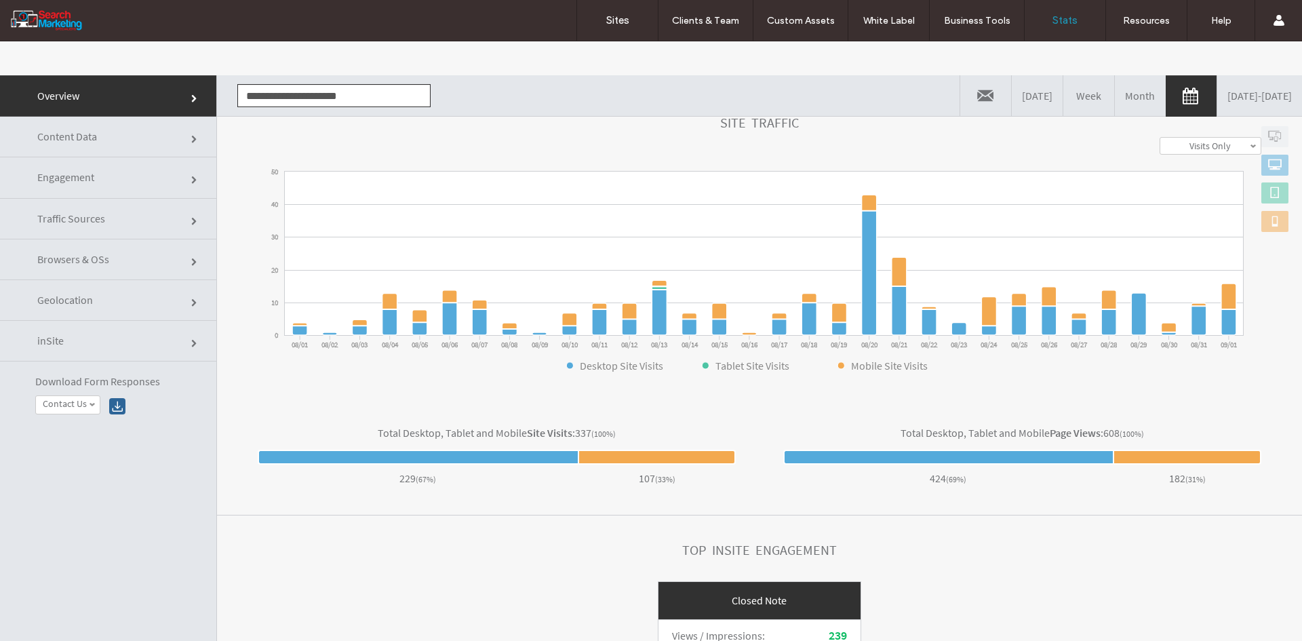
drag, startPoint x: 111, startPoint y: 134, endPoint x: 135, endPoint y: 146, distance: 27.0
click at [111, 134] on link "Content Data" at bounding box center [108, 137] width 216 height 41
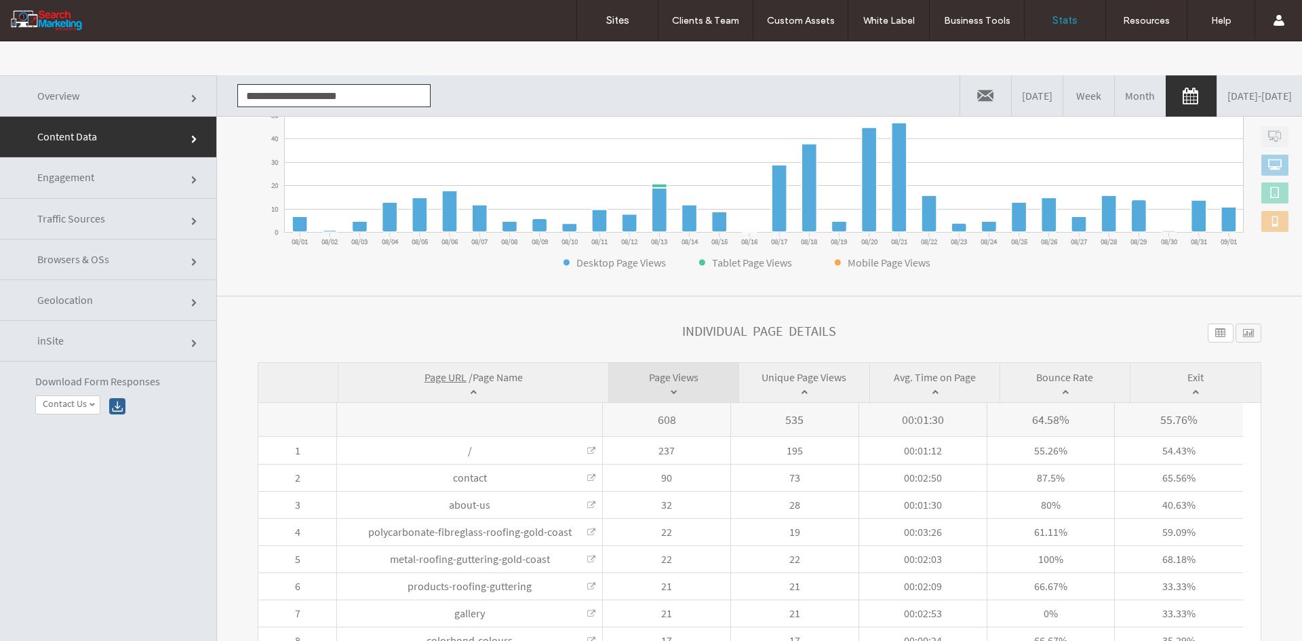
scroll to position [315, 0]
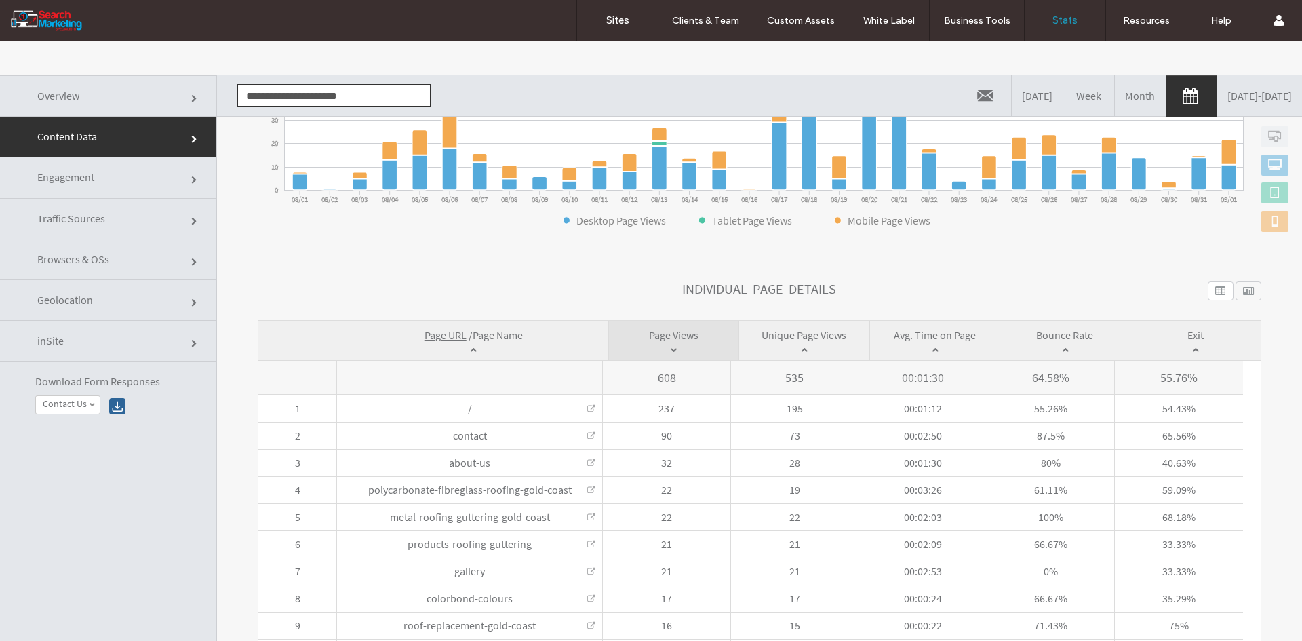
click at [492, 340] on span "Page Name" at bounding box center [498, 335] width 50 height 14
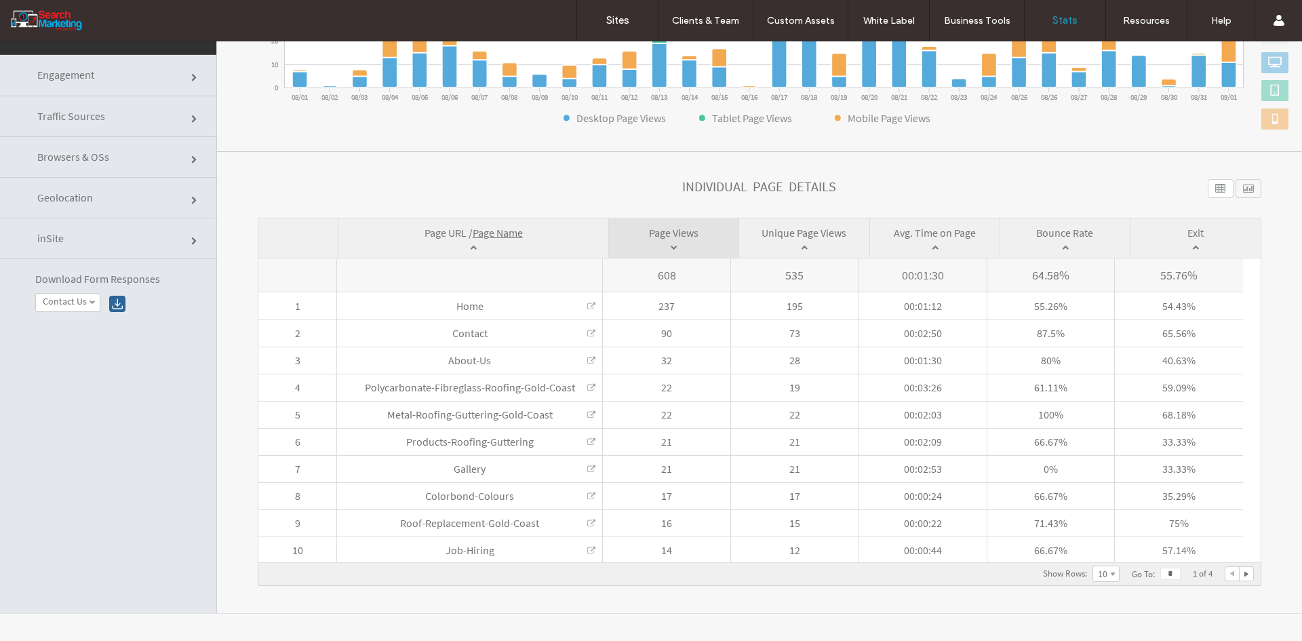
scroll to position [0, 0]
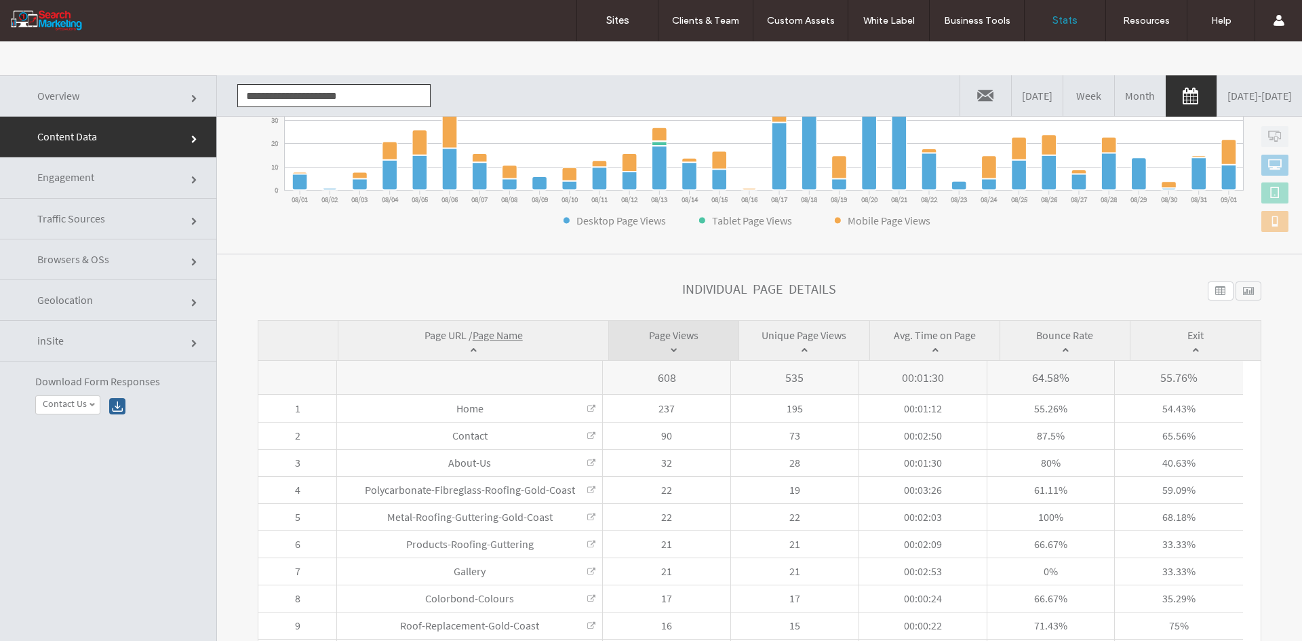
click at [253, 96] on input "**********" at bounding box center [333, 95] width 193 height 23
click at [258, 117] on li "[DOMAIN_NAME]" at bounding box center [334, 120] width 192 height 23
type input "**********"
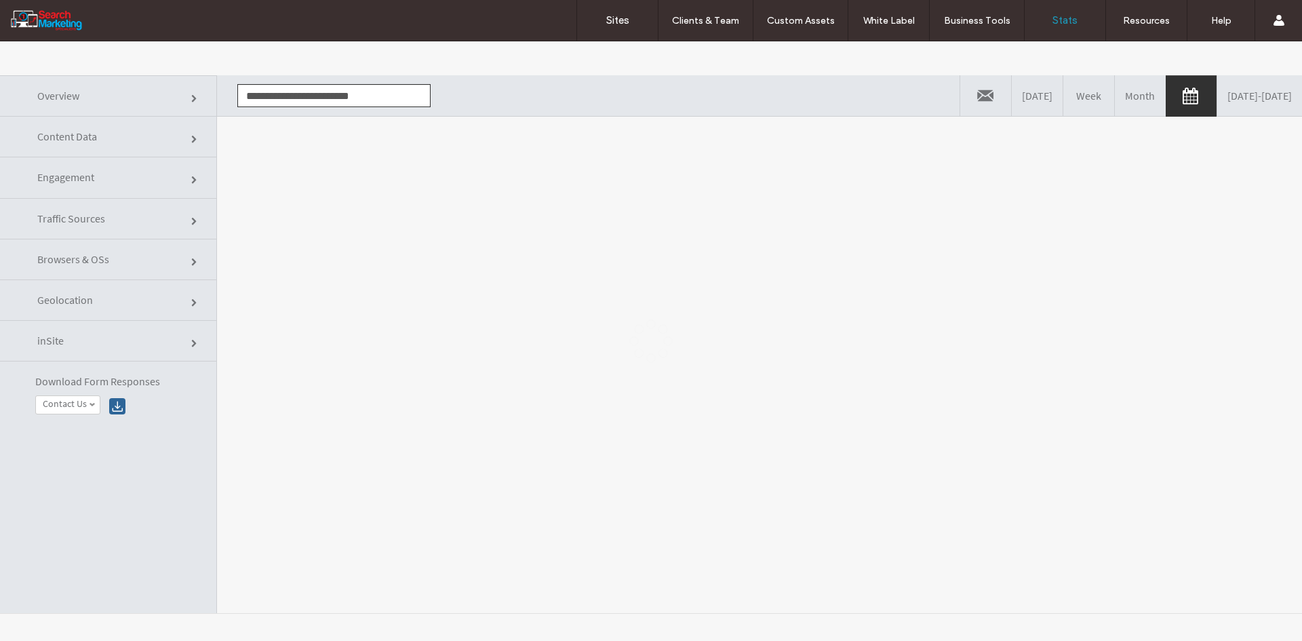
click at [304, 239] on div at bounding box center [651, 340] width 1302 height 599
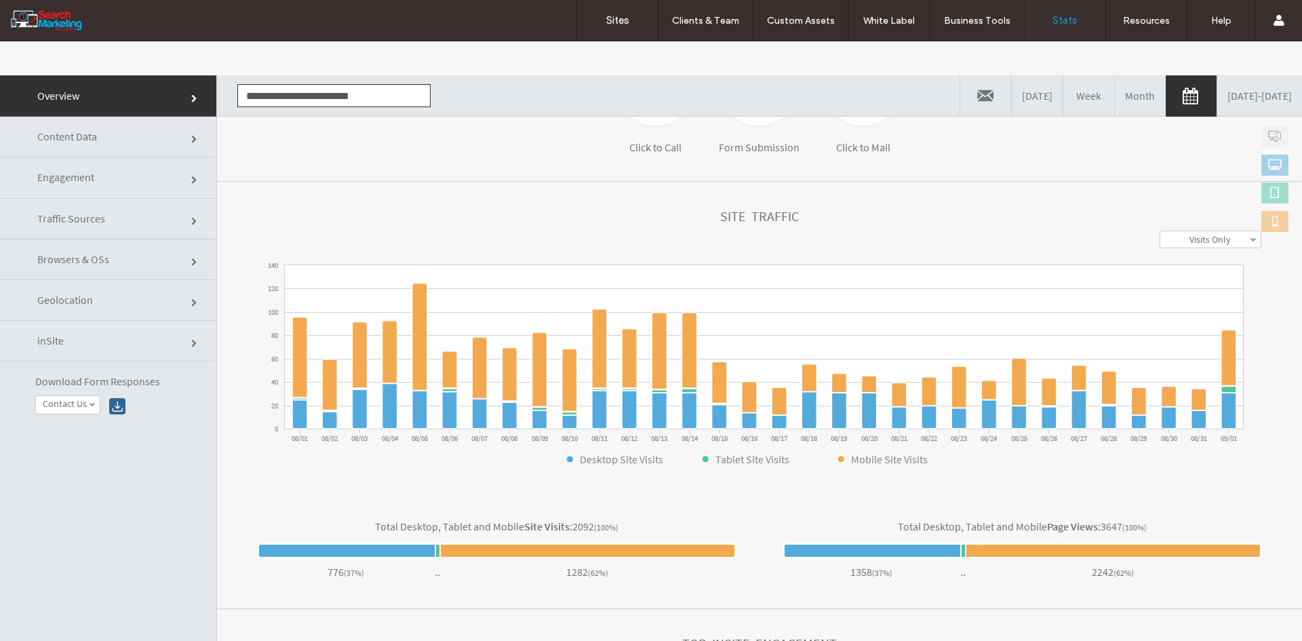
click at [140, 139] on link "Content Data" at bounding box center [108, 137] width 216 height 41
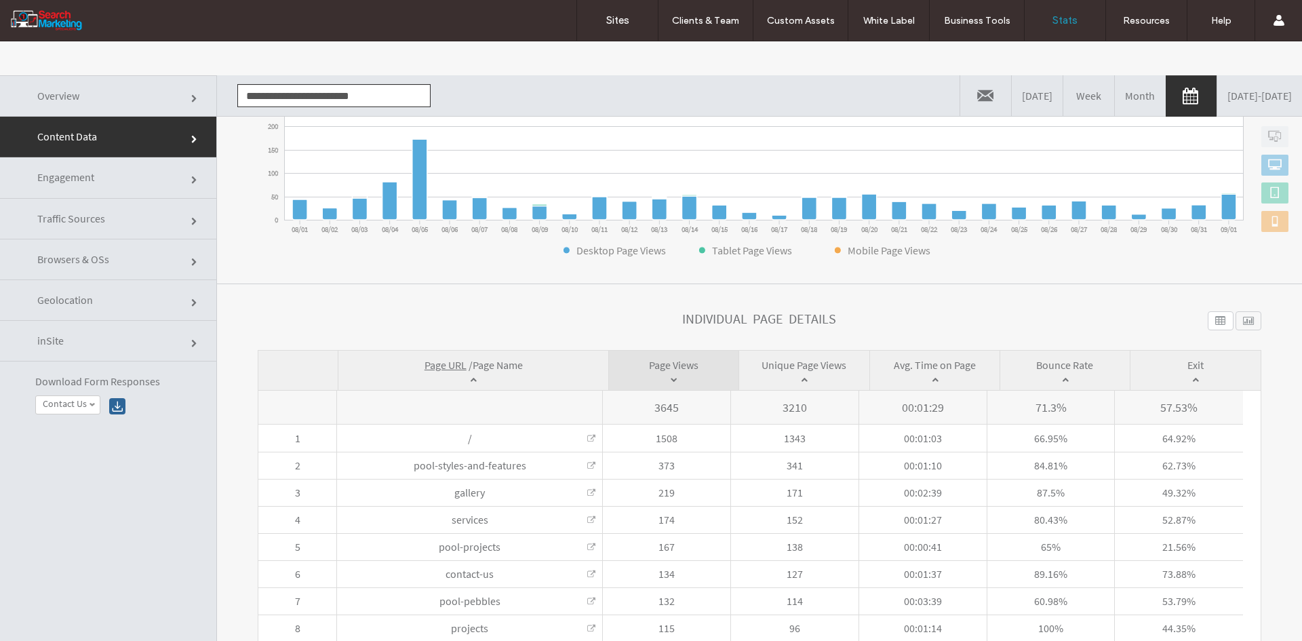
scroll to position [315, 0]
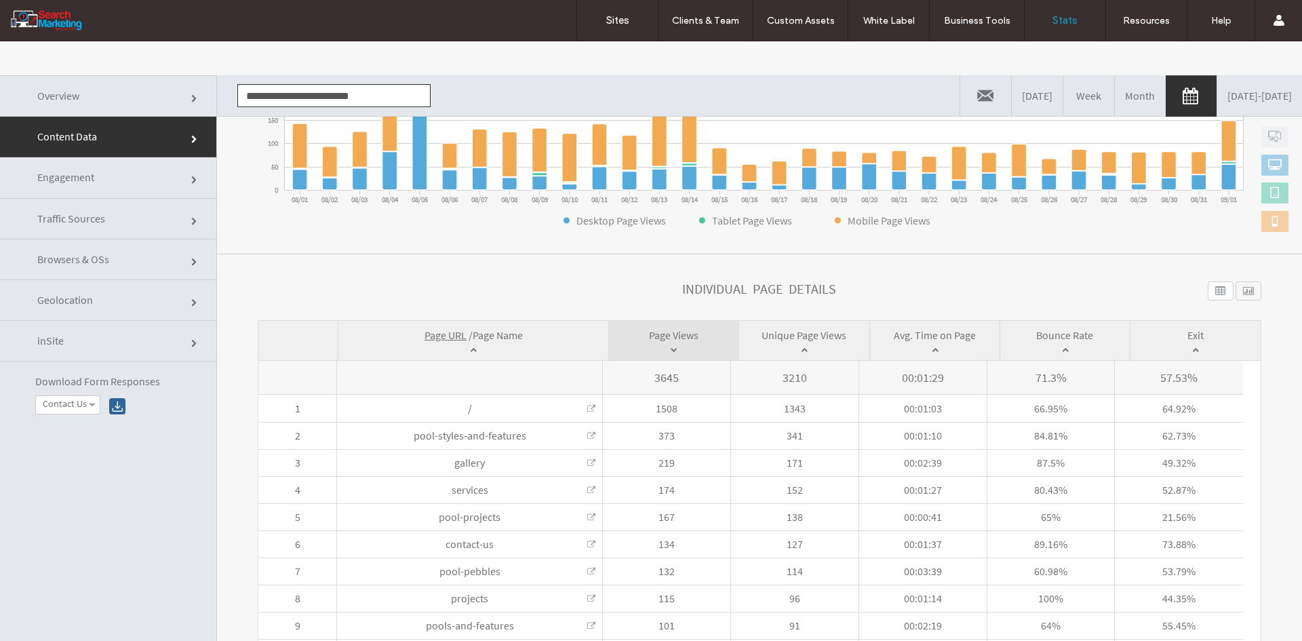
click at [484, 338] on span "Page Name" at bounding box center [498, 335] width 50 height 14
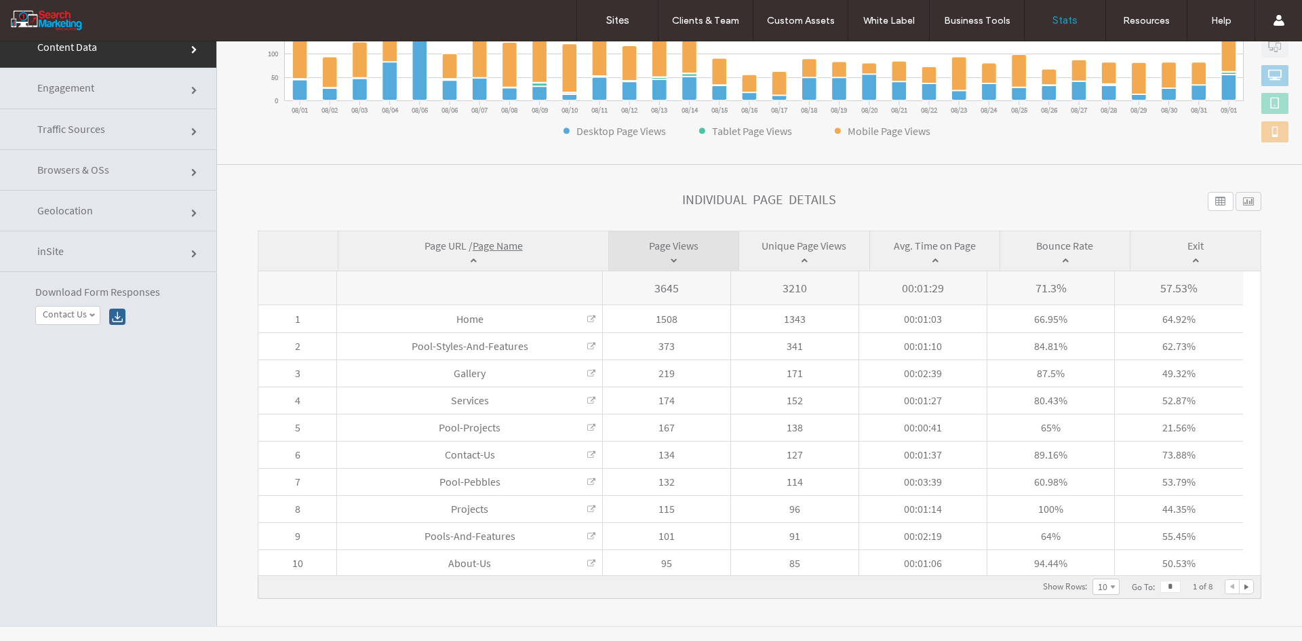
scroll to position [102, 0]
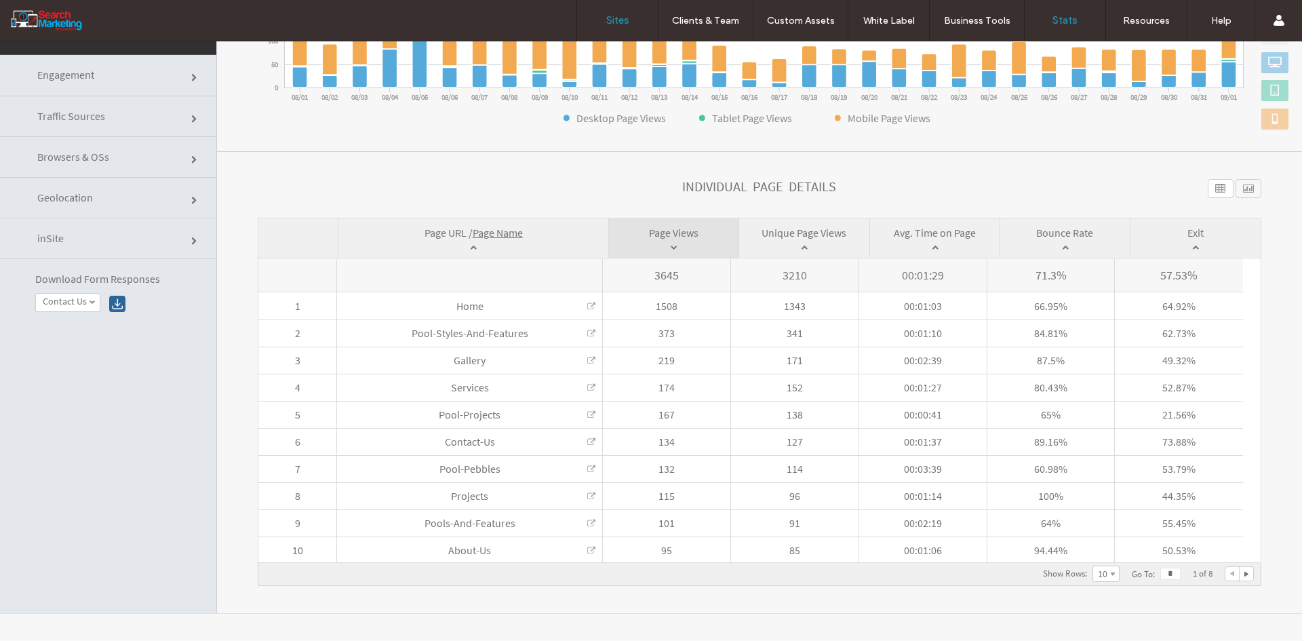
click at [594, 18] on link "Sites" at bounding box center [617, 20] width 81 height 41
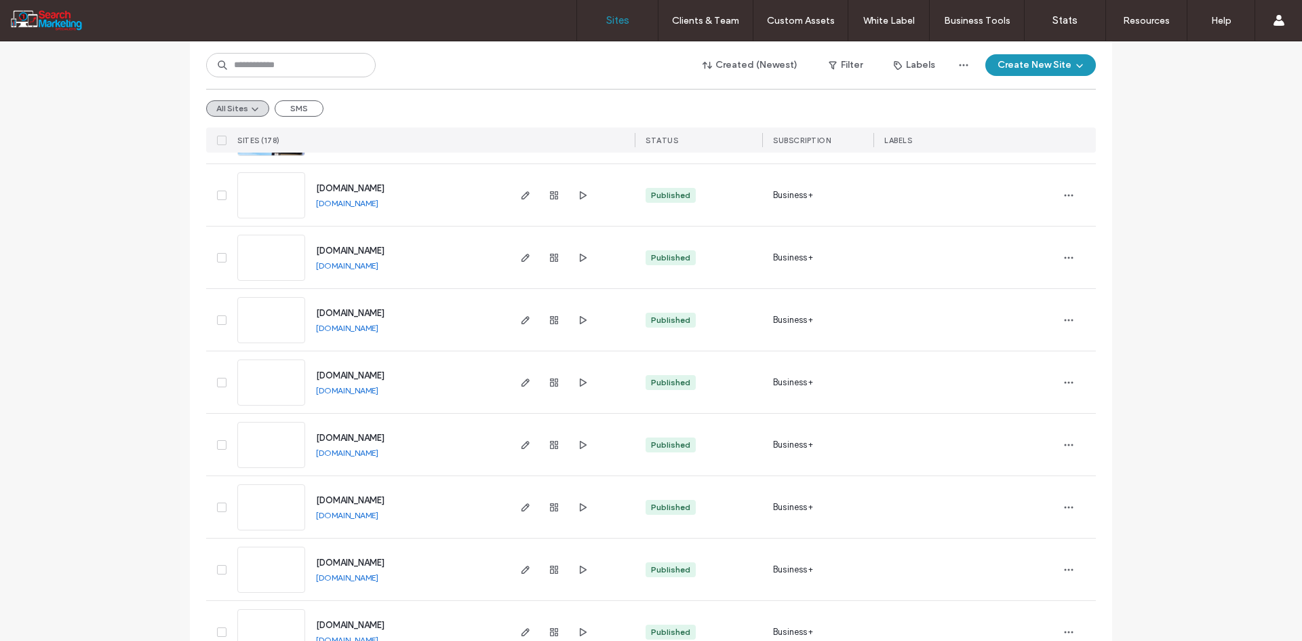
scroll to position [610, 0]
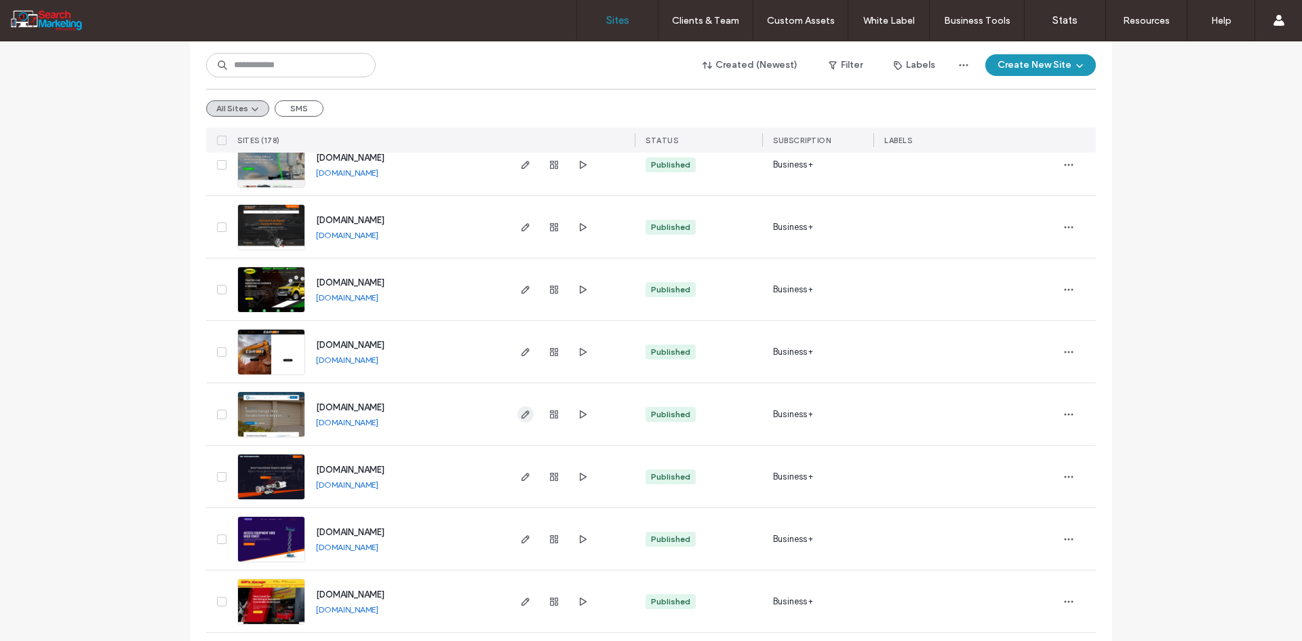
click at [520, 414] on icon "button" at bounding box center [525, 414] width 11 height 11
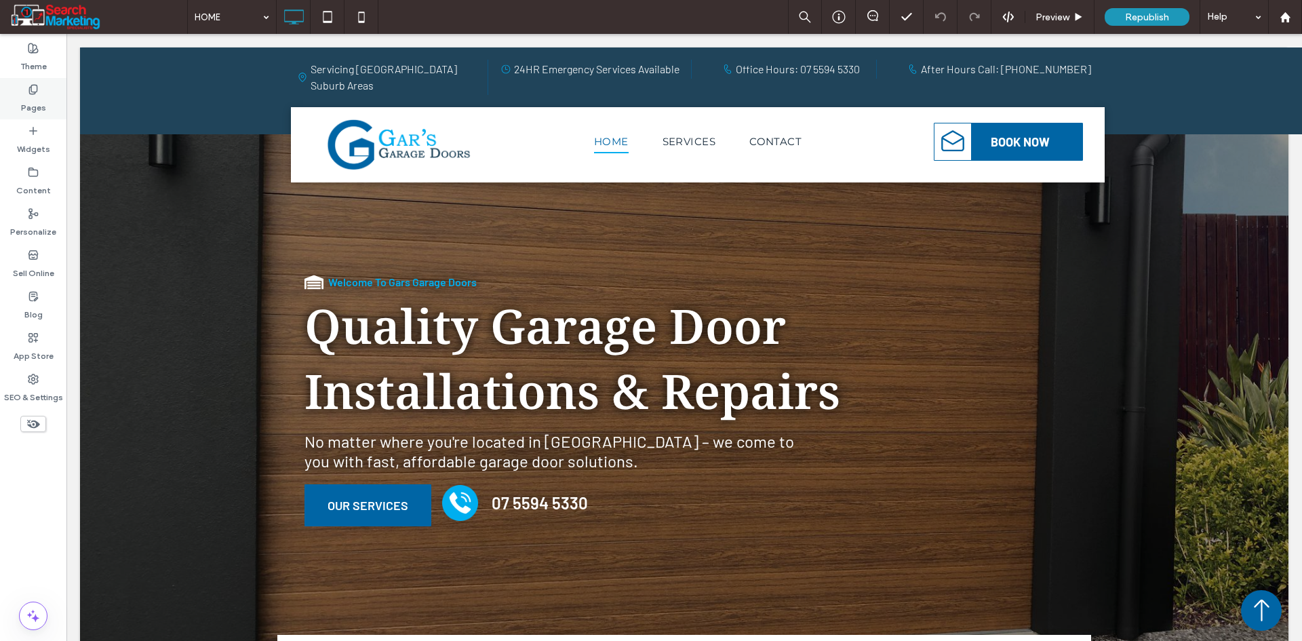
click at [31, 105] on label "Pages" at bounding box center [33, 104] width 25 height 19
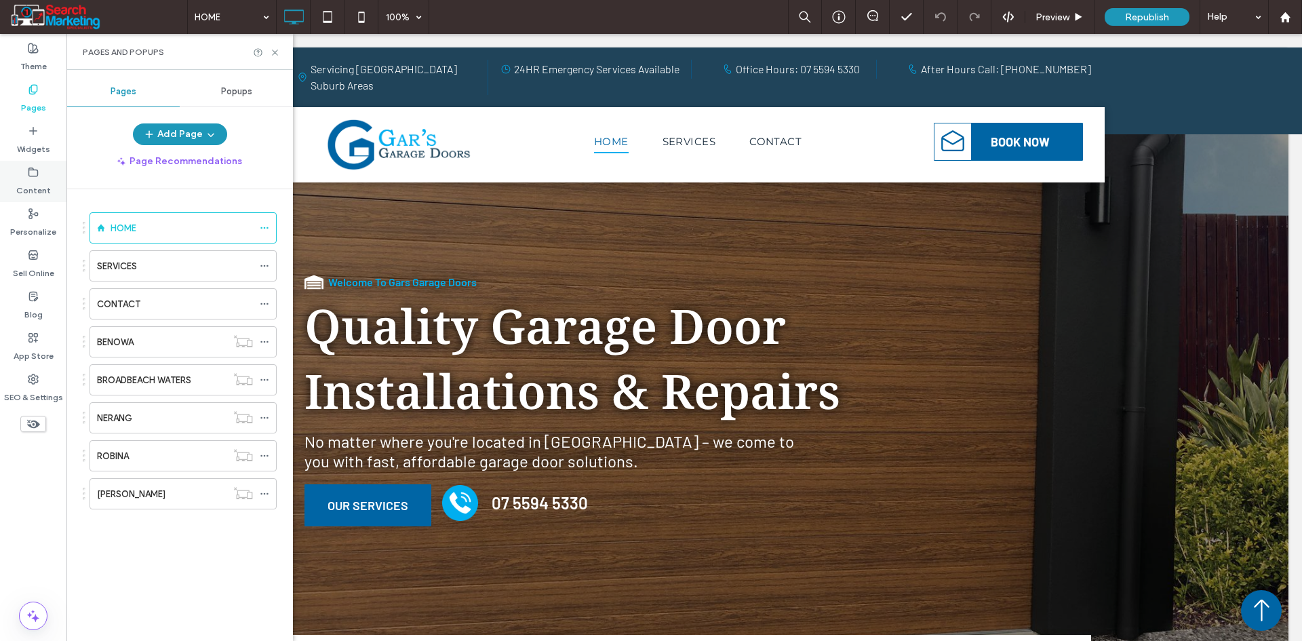
click at [33, 185] on label "Content" at bounding box center [33, 187] width 35 height 19
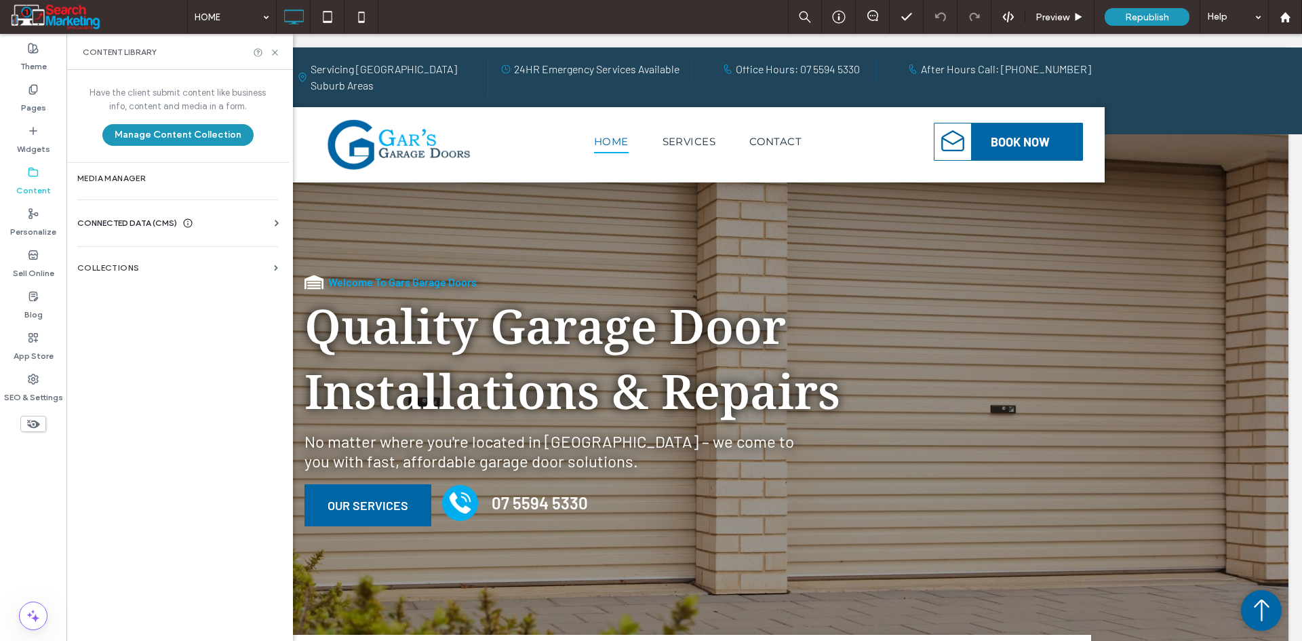
drag, startPoint x: 106, startPoint y: 216, endPoint x: 110, endPoint y: 222, distance: 7.3
click at [106, 216] on div "CONNECTED DATA (CMS) Business Info Business Text Business Images Find and Repla…" at bounding box center [177, 222] width 222 height 35
click at [144, 218] on span "CONNECTED DATA (CMS)" at bounding box center [127, 223] width 100 height 14
click at [155, 264] on section "Business Info" at bounding box center [180, 256] width 206 height 31
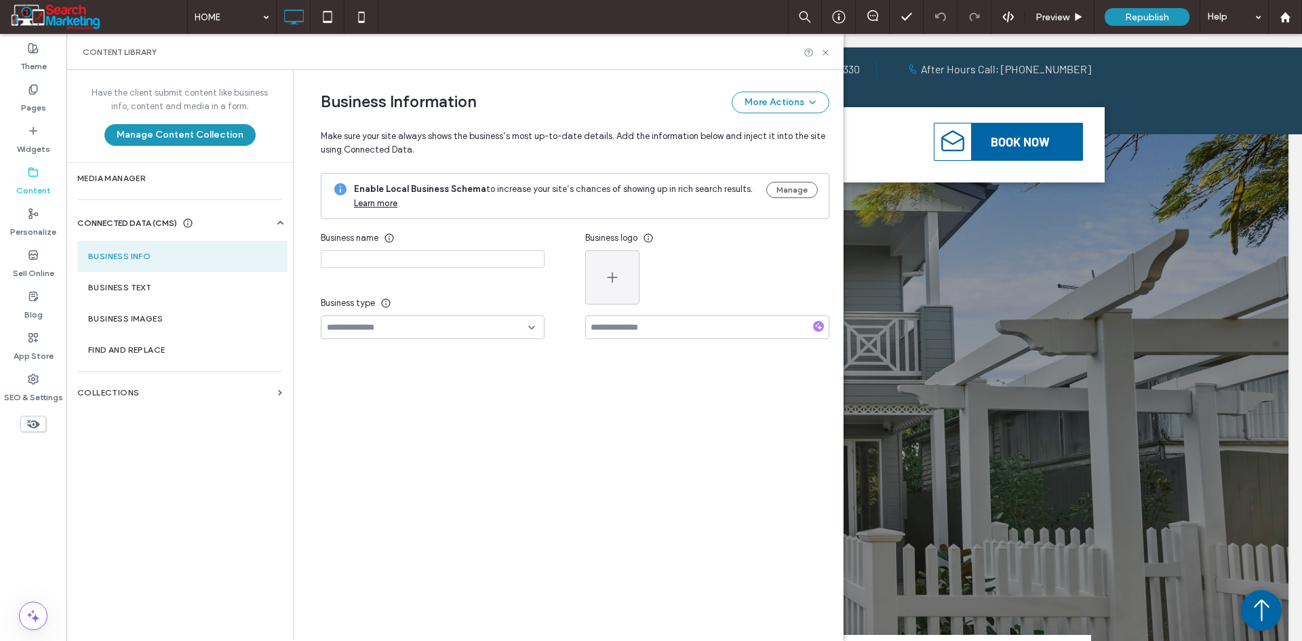
type input "**********"
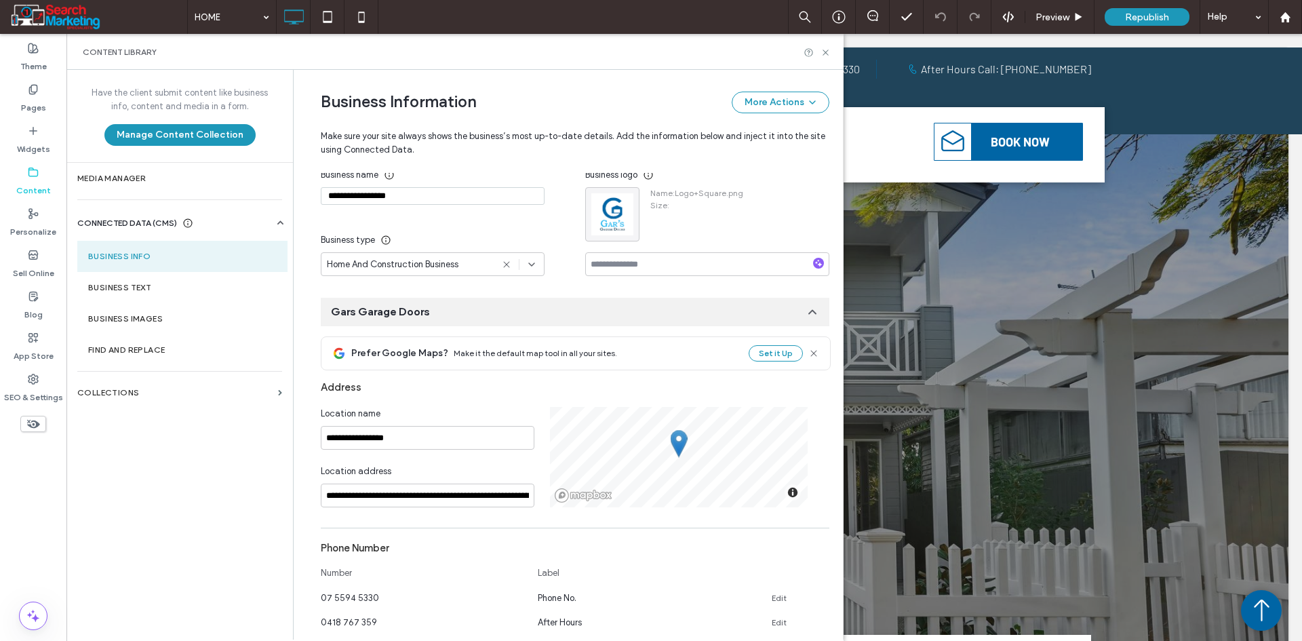
scroll to position [534, 0]
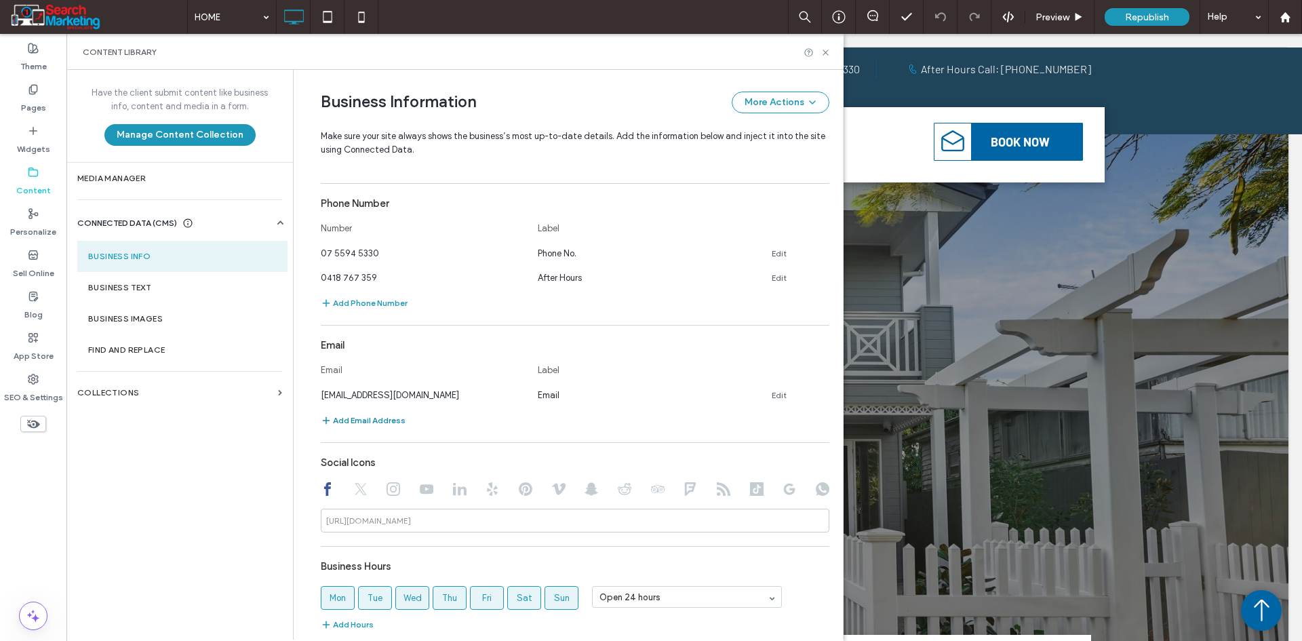
click at [380, 421] on button "Add Email Address" at bounding box center [363, 420] width 85 height 16
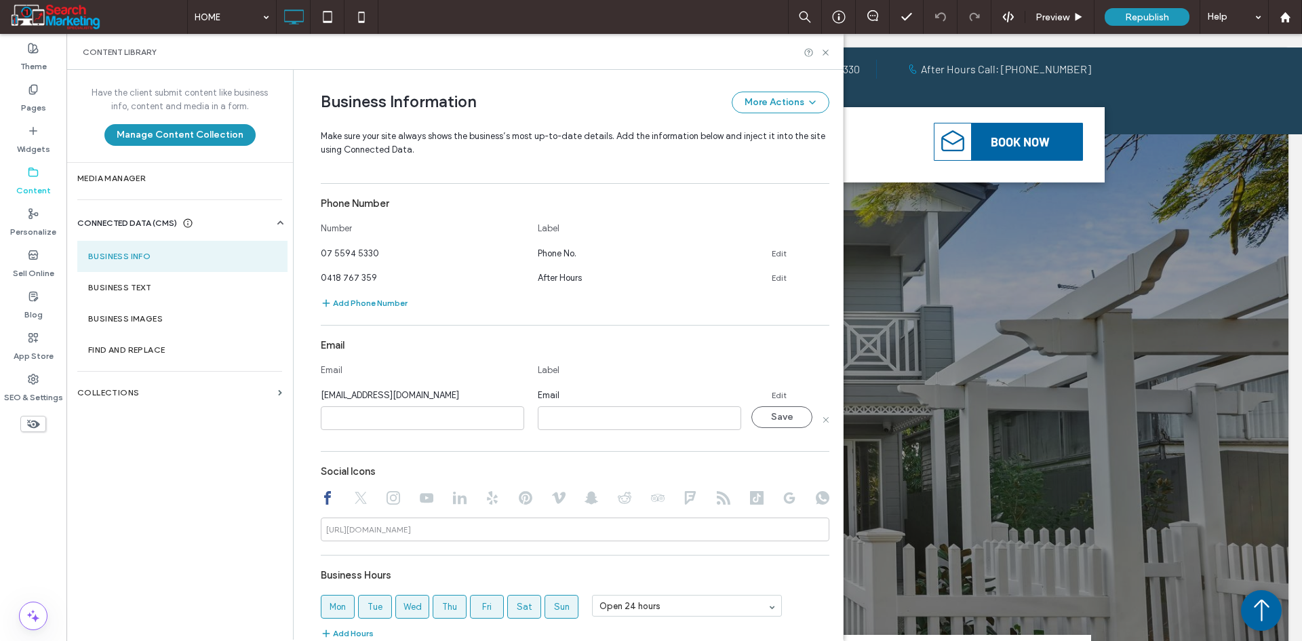
click at [386, 422] on input at bounding box center [422, 418] width 203 height 24
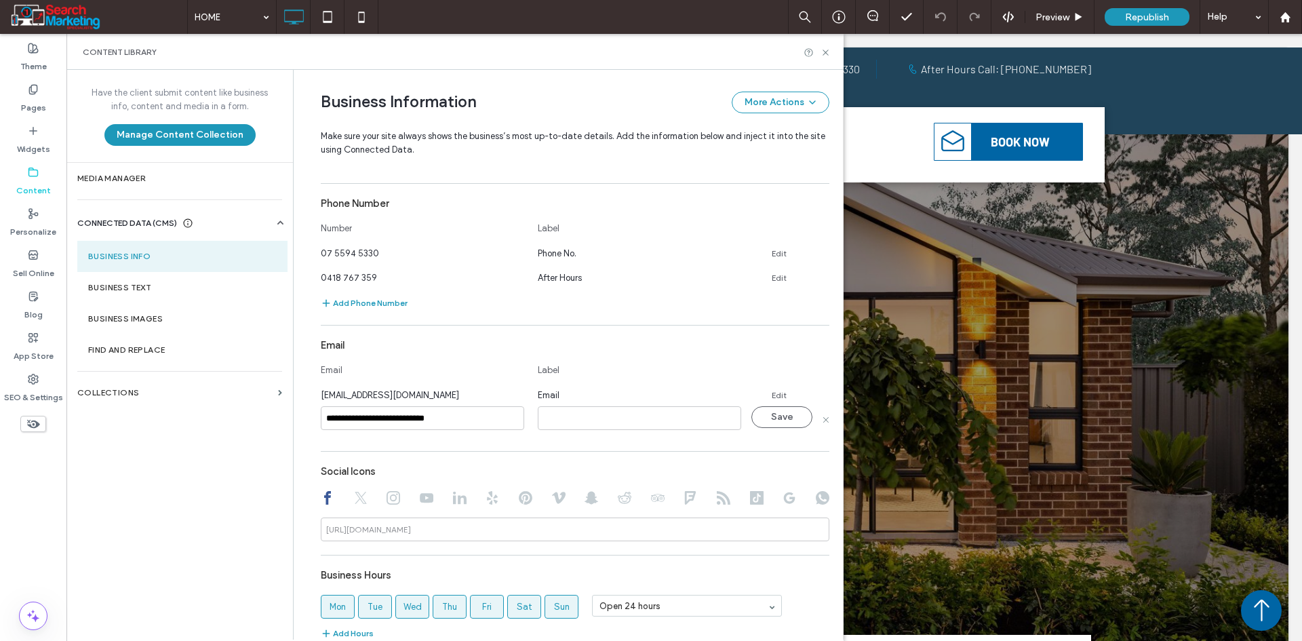
type input "**********"
click at [637, 425] on input at bounding box center [639, 418] width 203 height 24
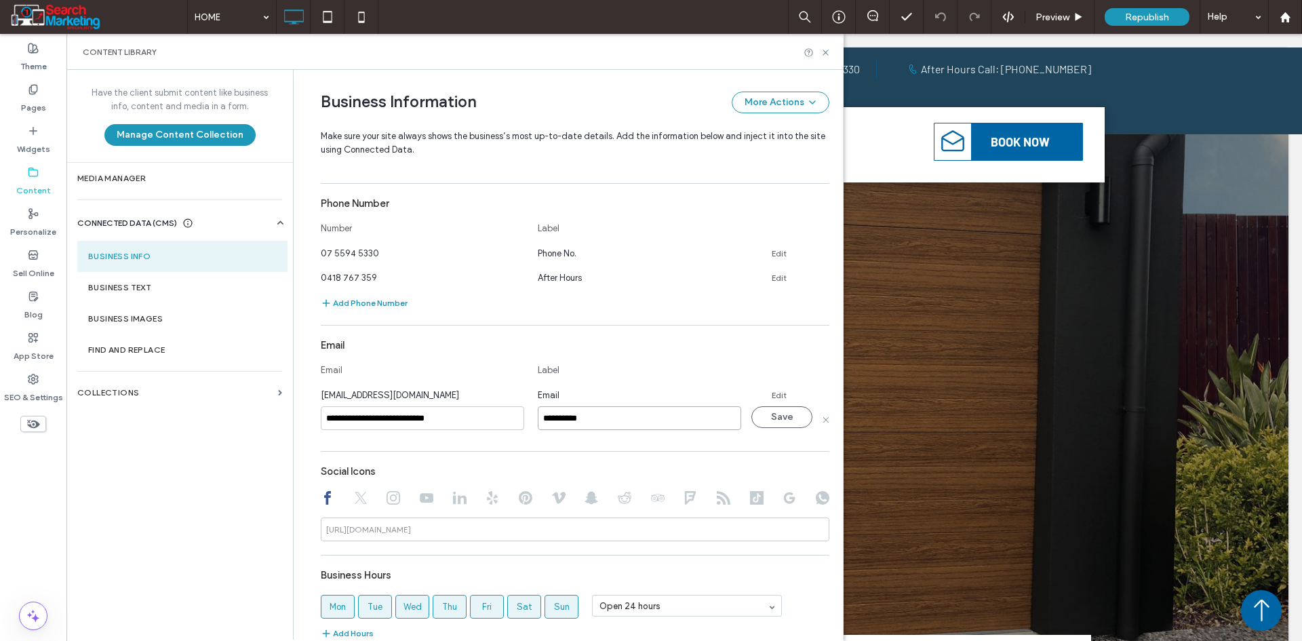
paste input "**********"
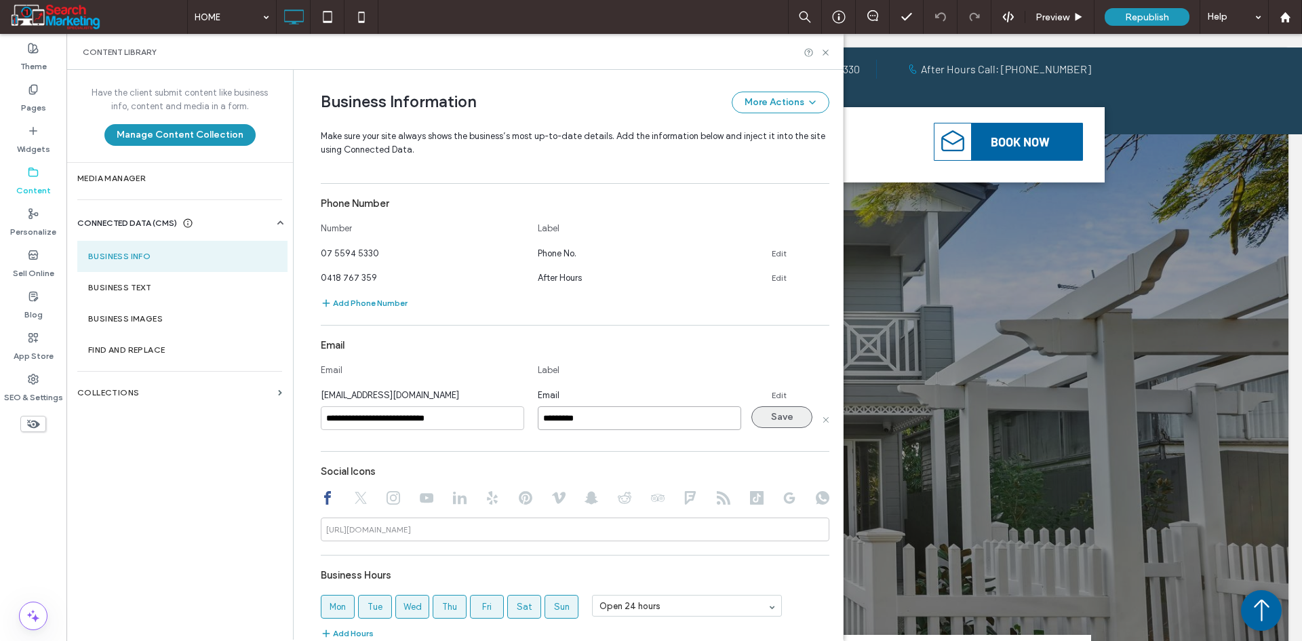
type input "*********"
click at [776, 420] on button "Save" at bounding box center [781, 417] width 61 height 22
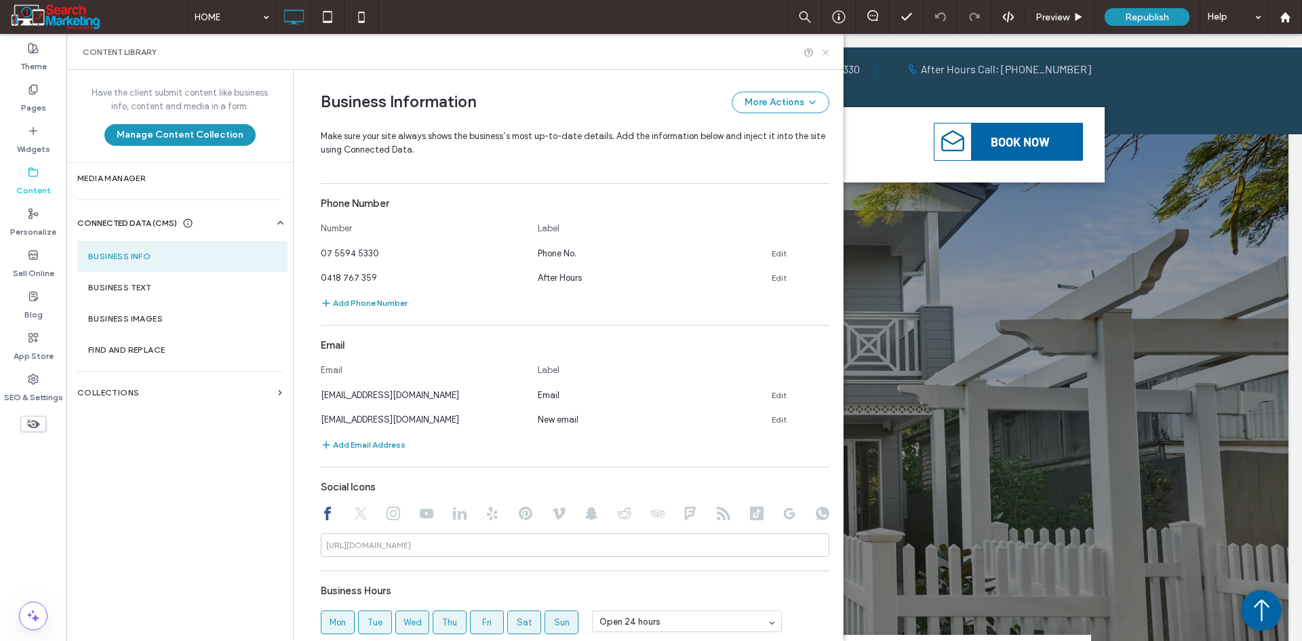
click at [829, 50] on icon at bounding box center [825, 52] width 10 height 10
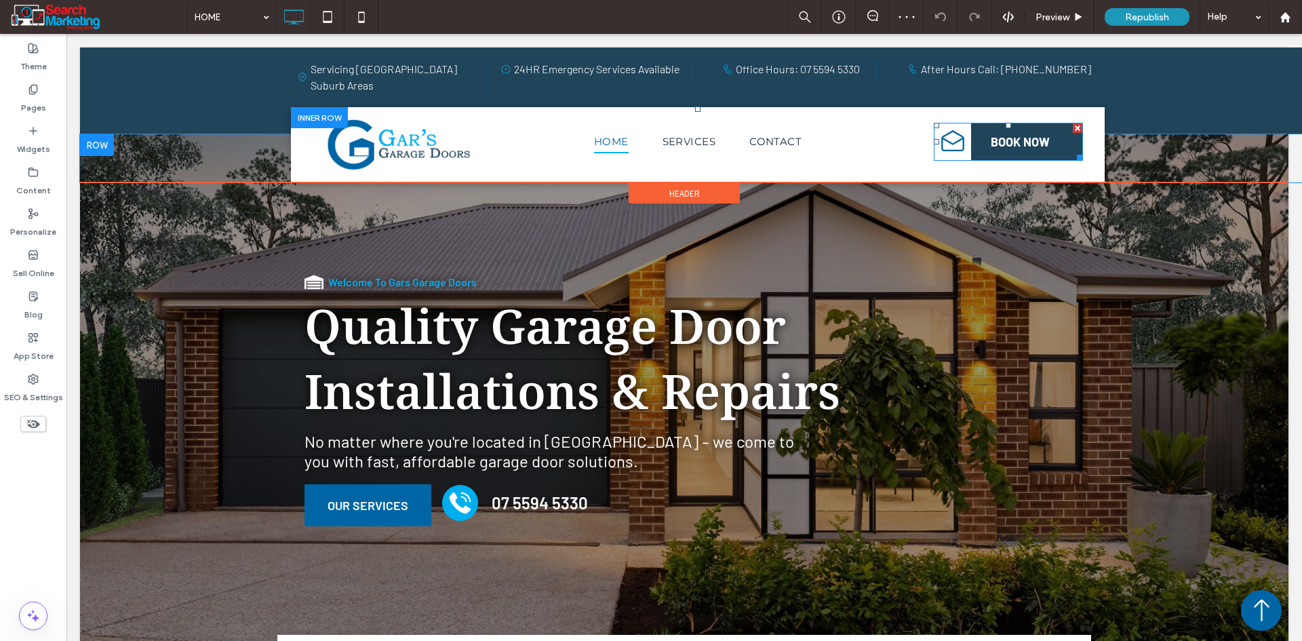
click at [1012, 134] on span "BOOK NOW" at bounding box center [1020, 141] width 59 height 15
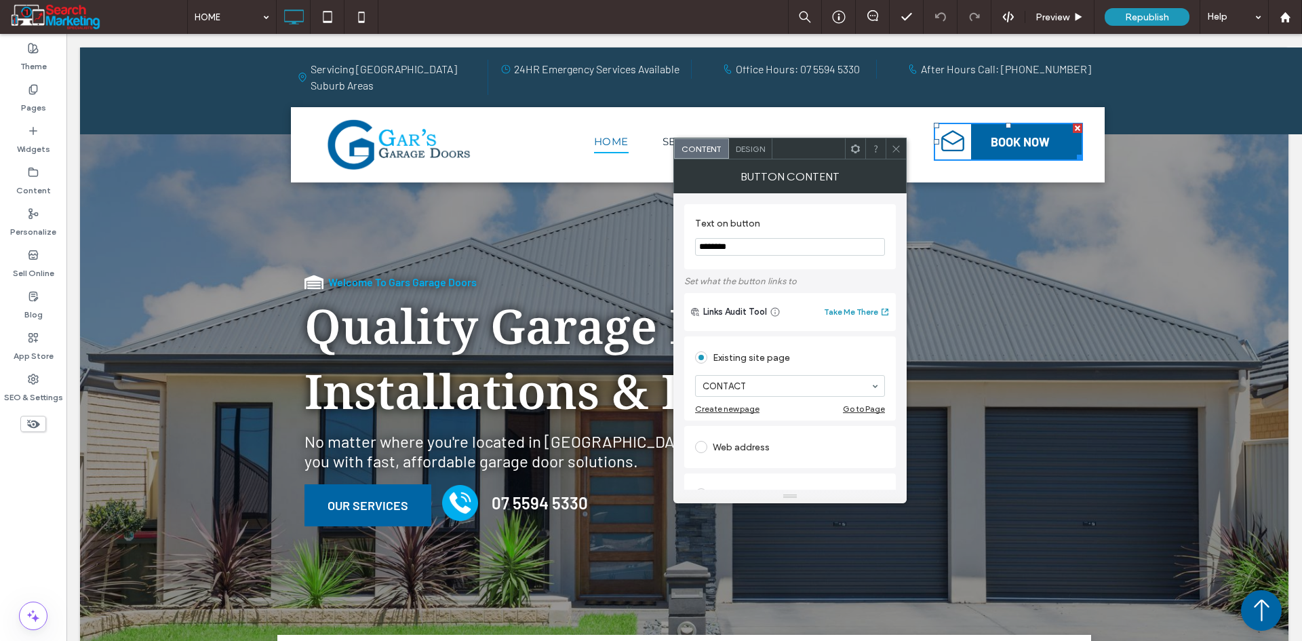
click at [892, 144] on icon at bounding box center [896, 149] width 10 height 10
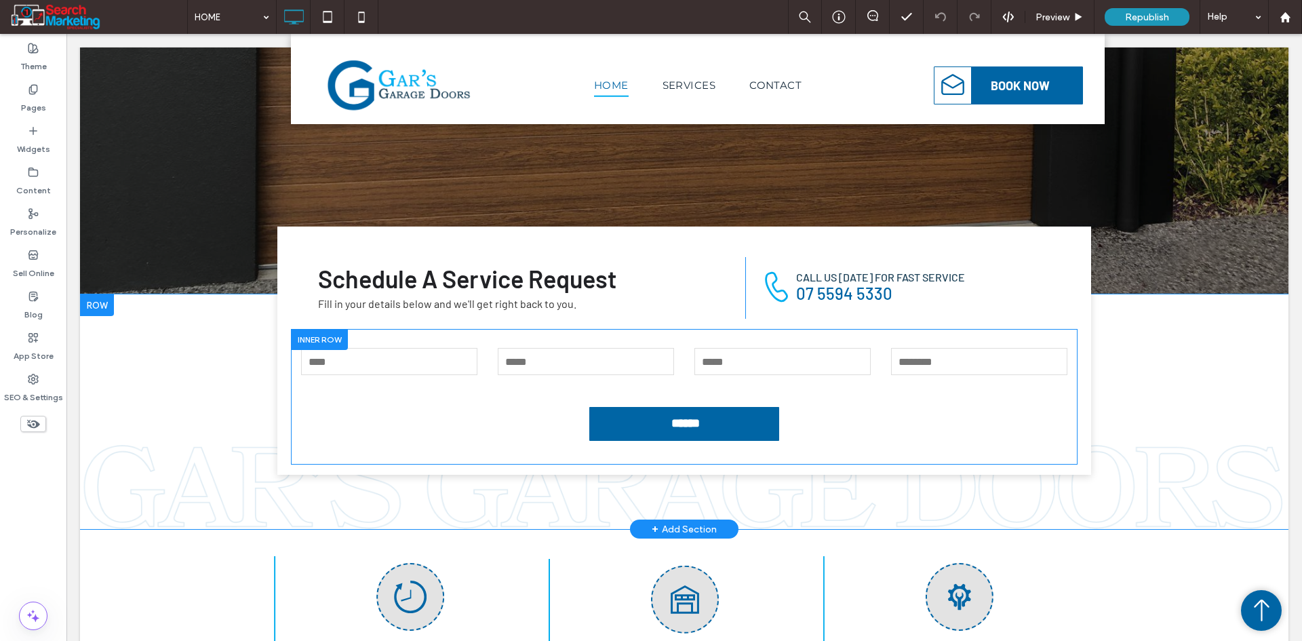
scroll to position [407, 0]
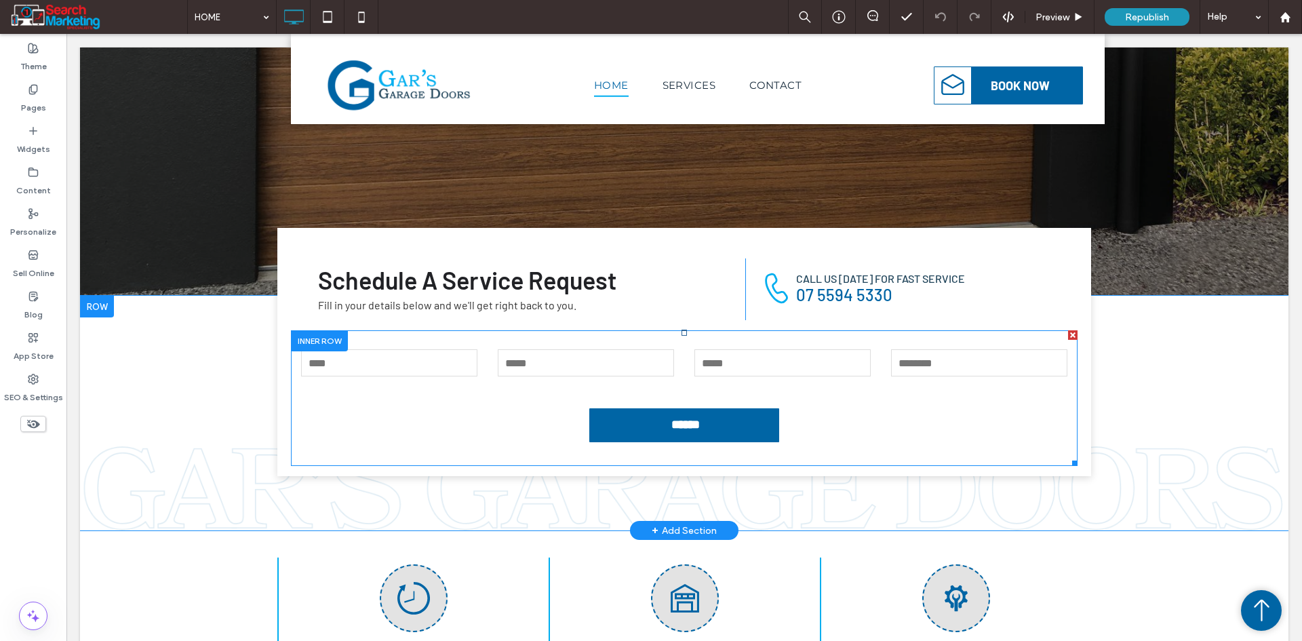
click at [506, 361] on input "email" at bounding box center [586, 362] width 176 height 27
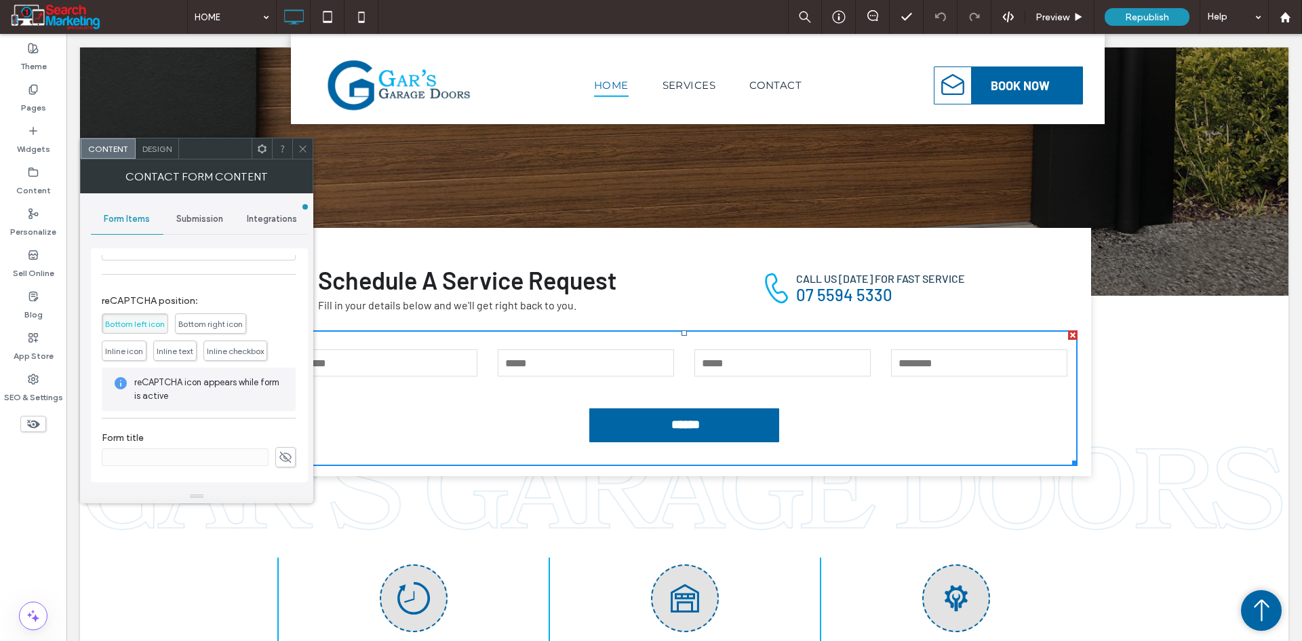
scroll to position [275, 0]
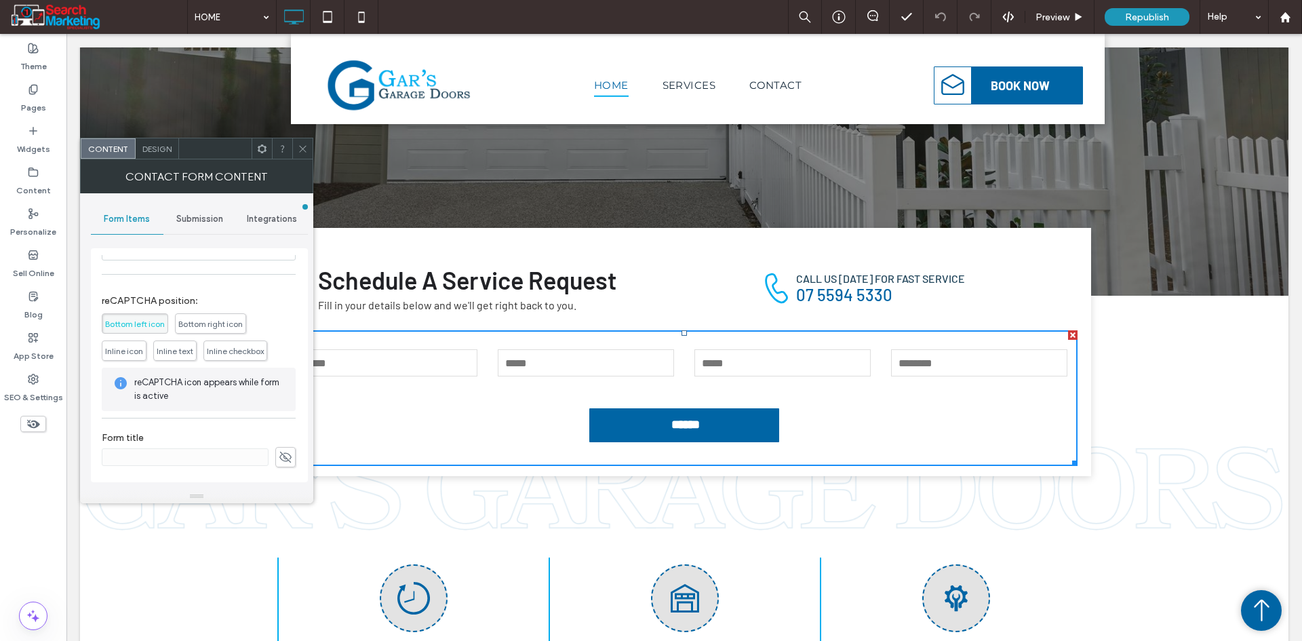
click at [279, 458] on icon at bounding box center [286, 457] width 14 height 15
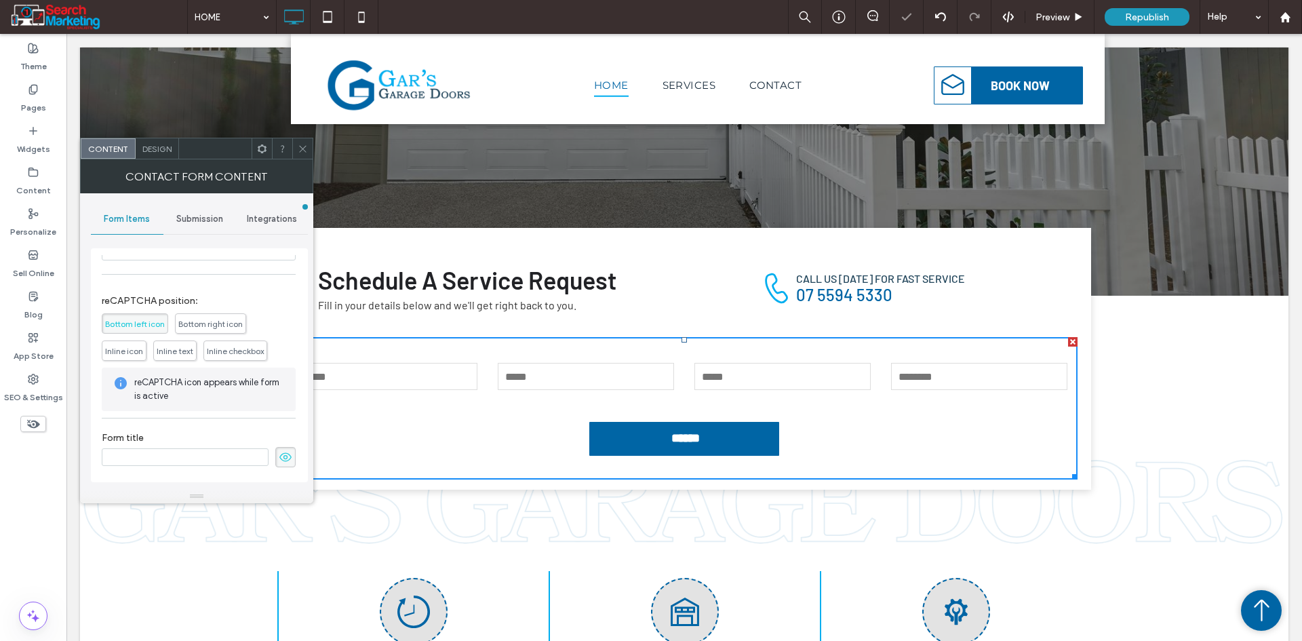
click at [210, 459] on input at bounding box center [185, 457] width 167 height 18
click at [210, 455] on input at bounding box center [185, 457] width 167 height 18
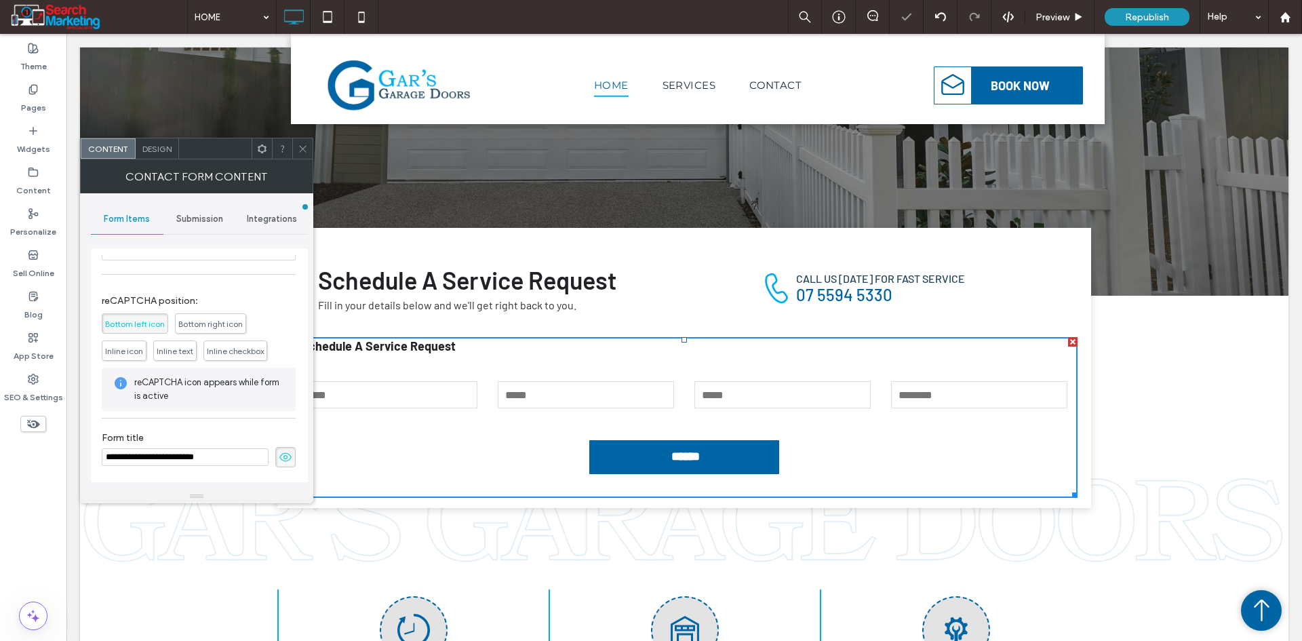
type input "**********"
click at [275, 465] on span at bounding box center [285, 457] width 20 height 20
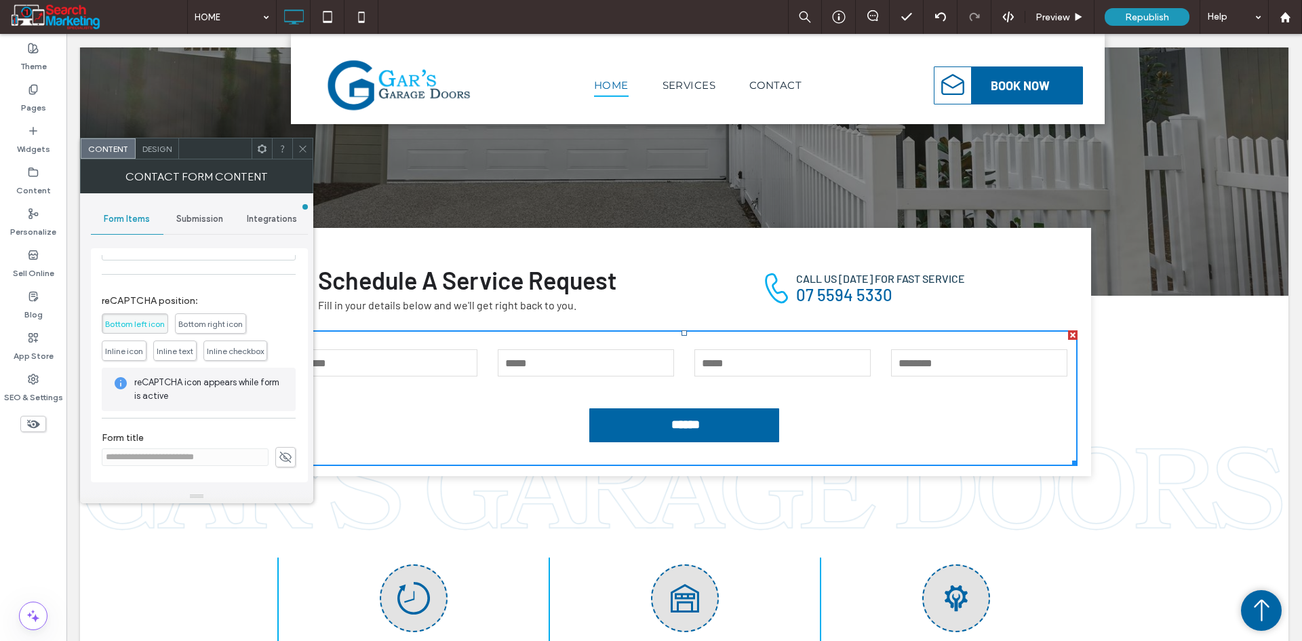
click at [195, 217] on span "Submission" at bounding box center [199, 219] width 47 height 11
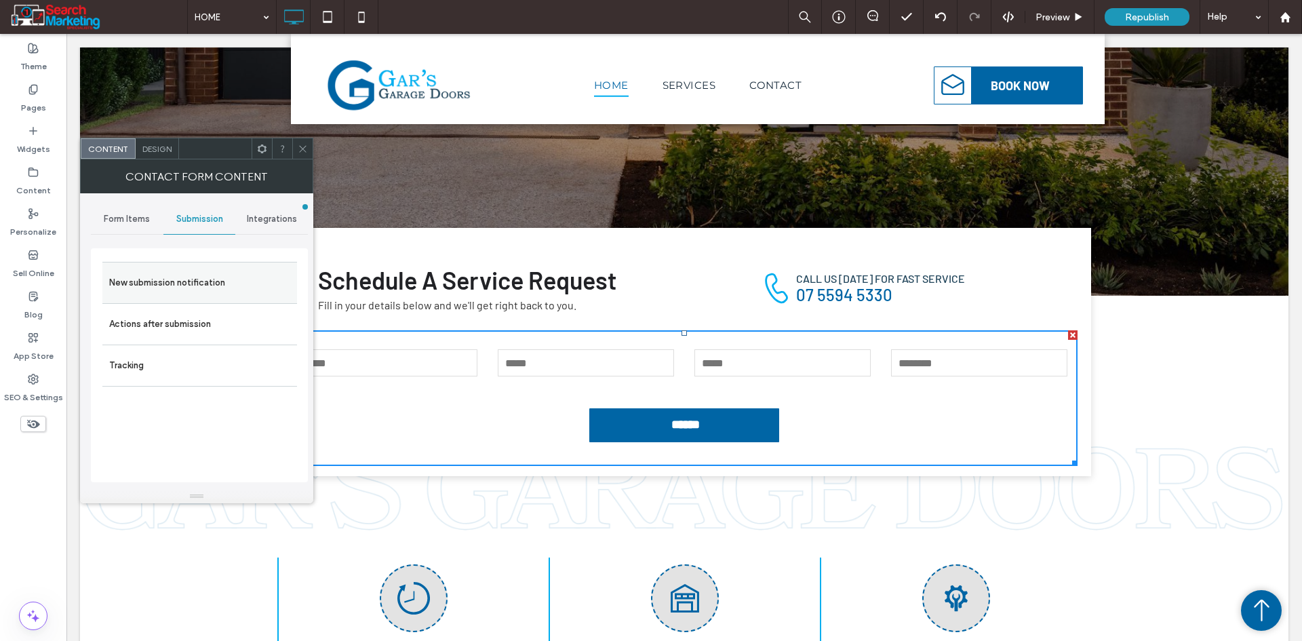
click at [167, 270] on label "New submission notification" at bounding box center [199, 282] width 181 height 27
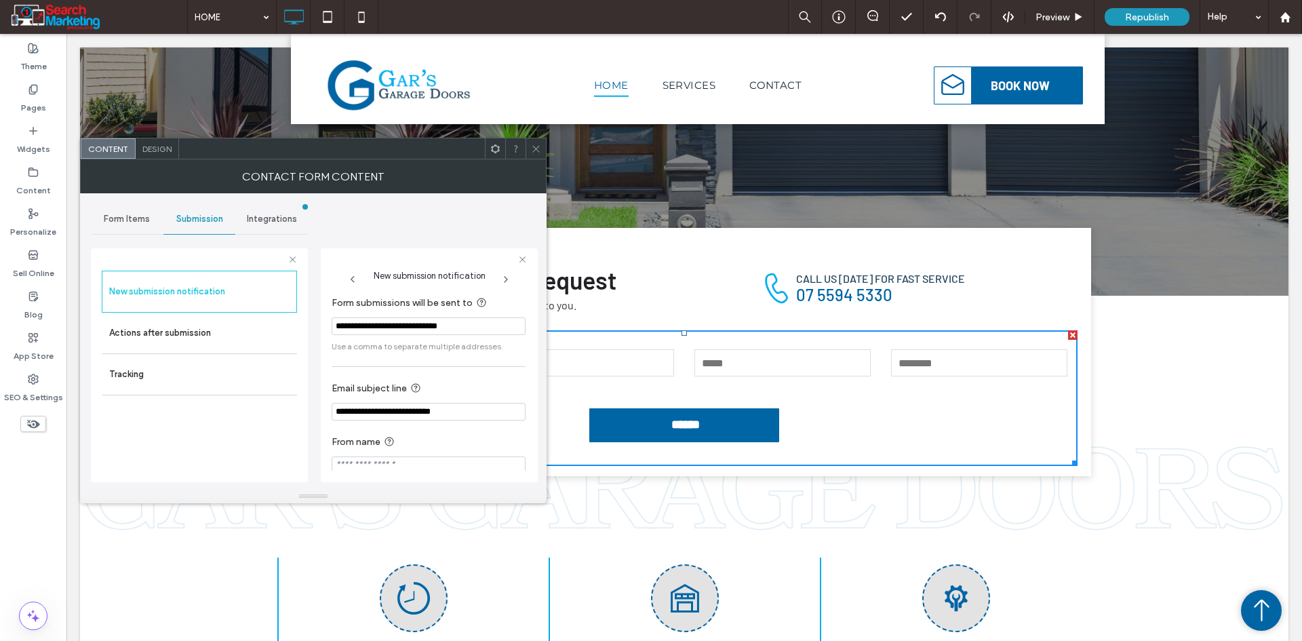
click at [448, 328] on input "**********" at bounding box center [429, 326] width 194 height 18
paste input "Form submissions will be sent to"
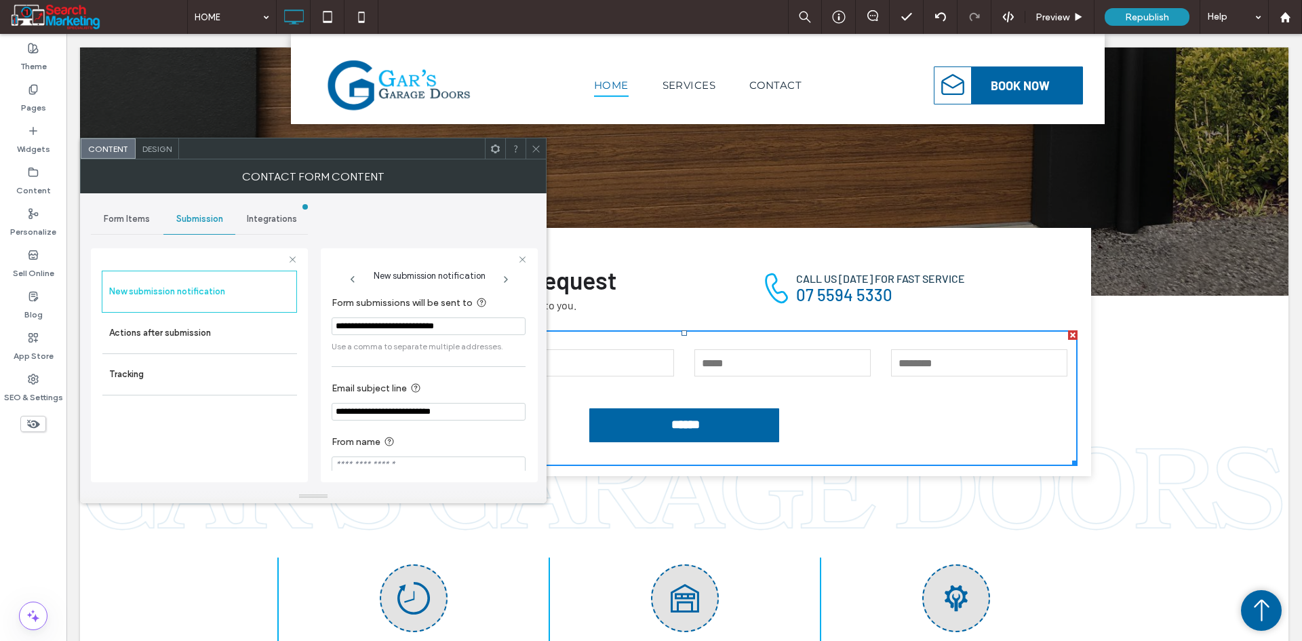
type input "**********"
click at [326, 342] on div "**********" at bounding box center [429, 365] width 217 height 234
click at [534, 146] on icon at bounding box center [536, 149] width 10 height 10
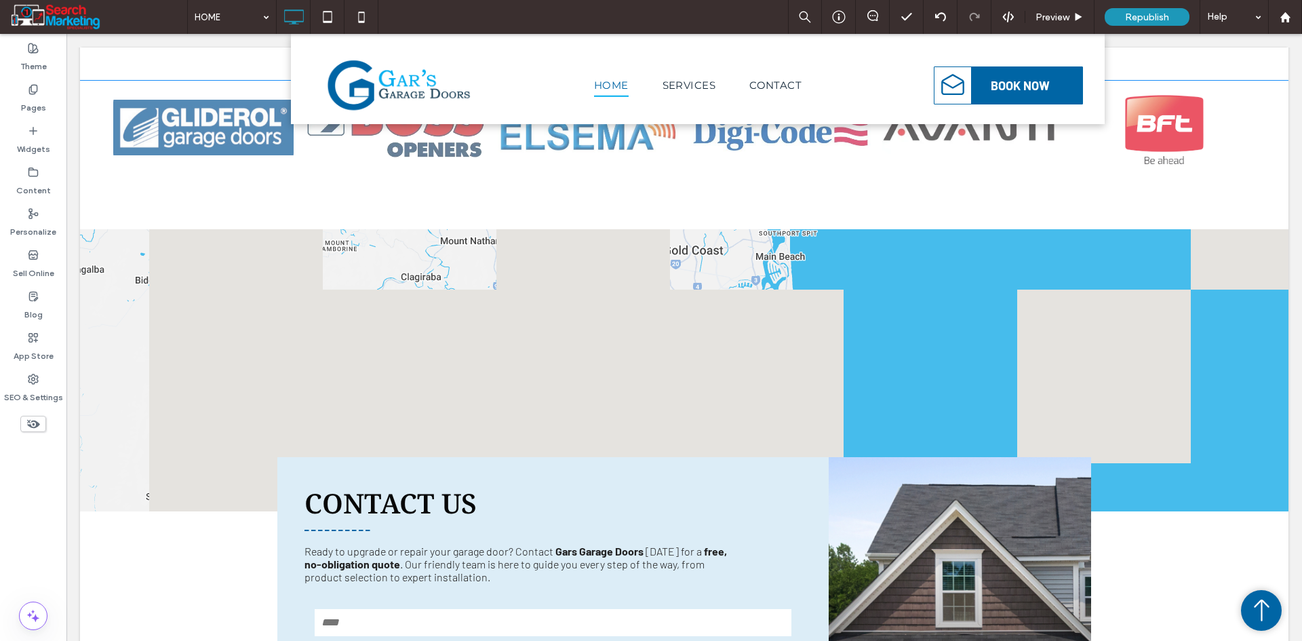
scroll to position [3933, 0]
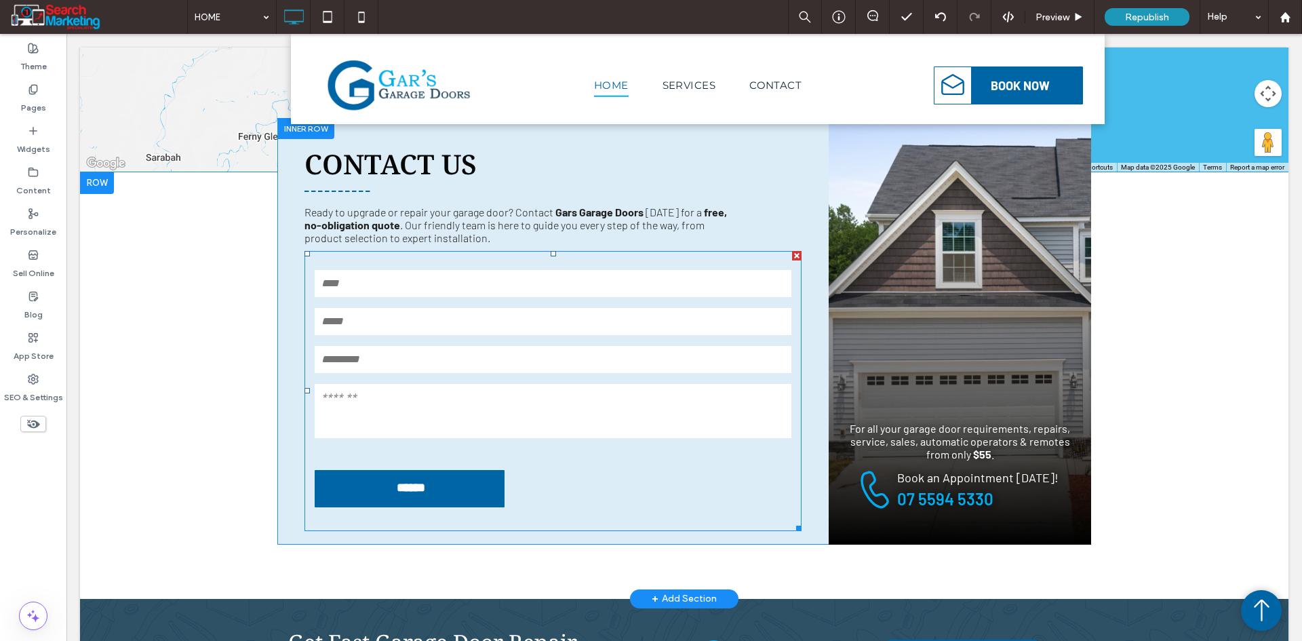
click at [584, 384] on textarea at bounding box center [553, 411] width 477 height 54
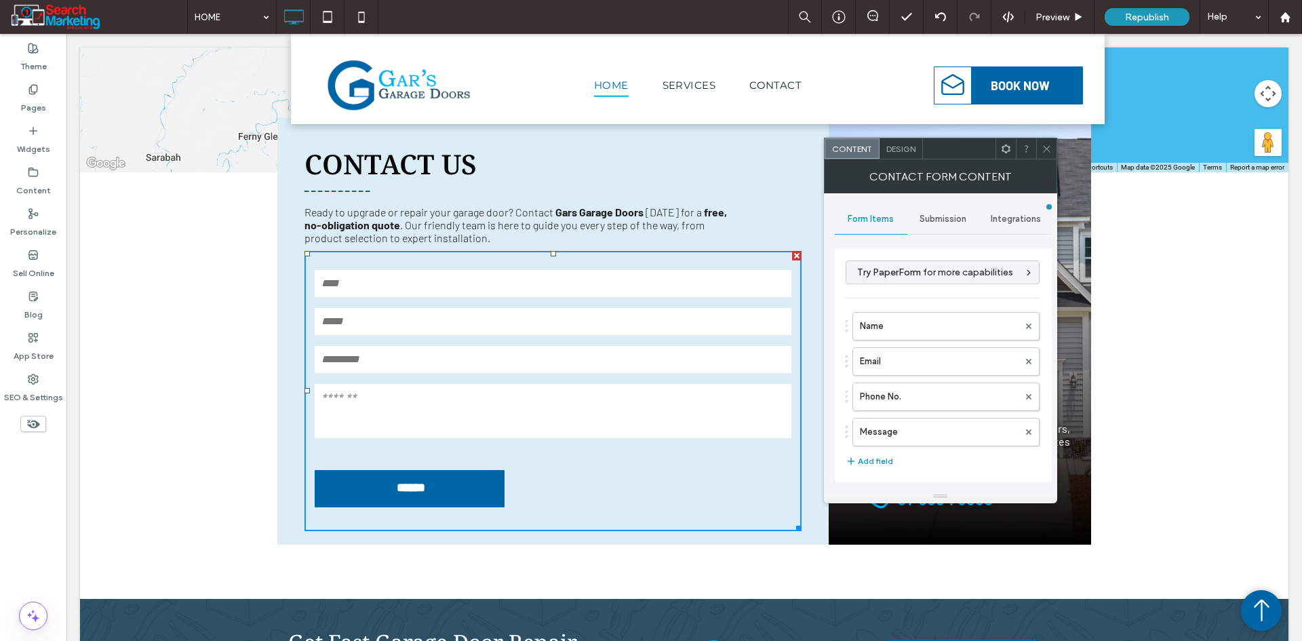
click at [934, 214] on span "Submission" at bounding box center [942, 219] width 47 height 11
click at [894, 283] on label "New submission notification" at bounding box center [943, 282] width 181 height 27
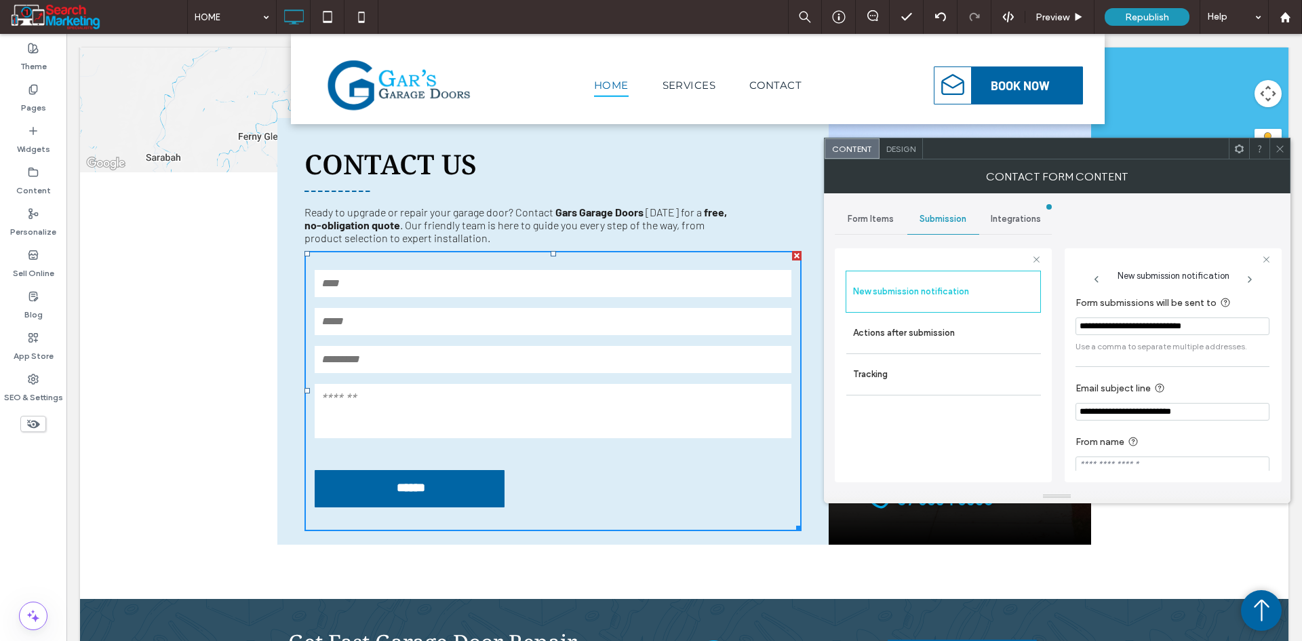
click at [1161, 326] on input "**********" at bounding box center [1172, 326] width 194 height 18
click at [1160, 325] on input "**********" at bounding box center [1172, 326] width 194 height 18
paste input "Form submissions will be sent to"
type input "**********"
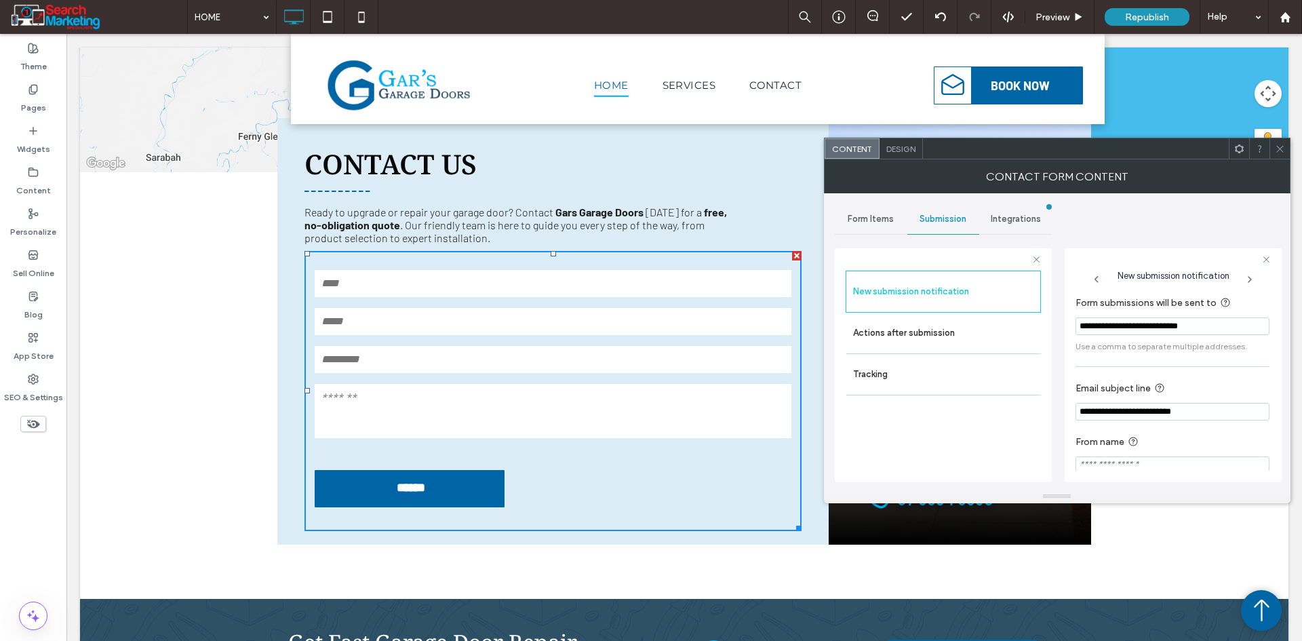
click at [1066, 355] on div "**********" at bounding box center [1173, 365] width 217 height 234
click at [1283, 149] on icon at bounding box center [1280, 149] width 10 height 10
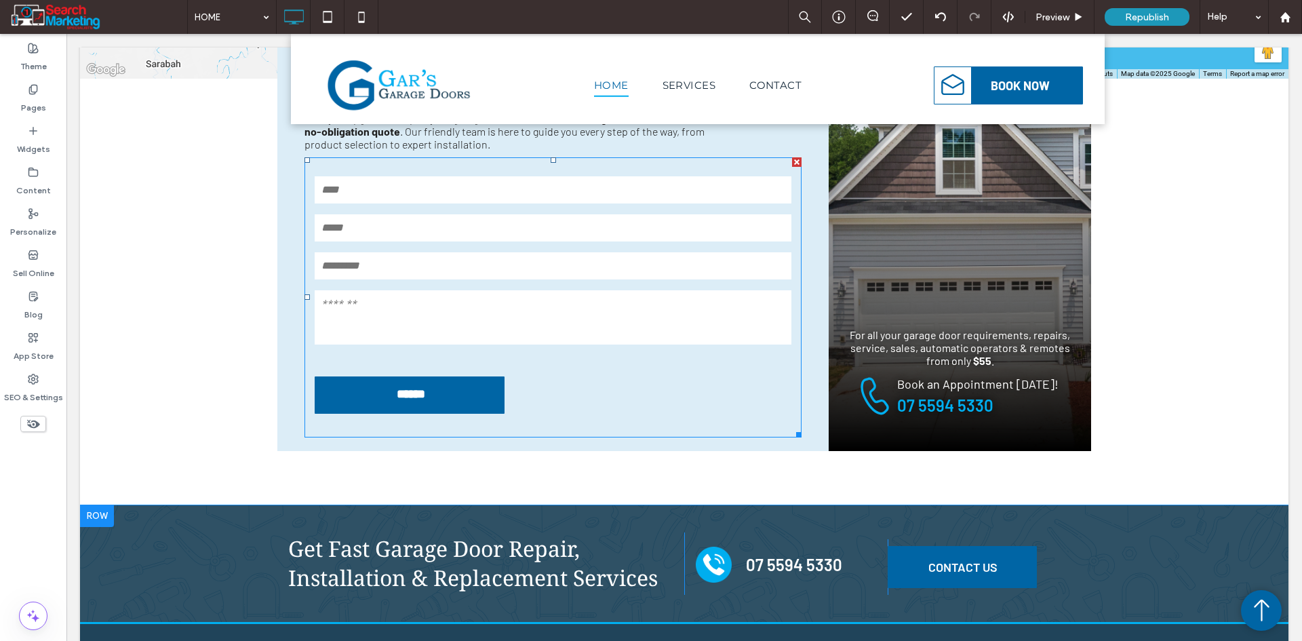
scroll to position [4189, 0]
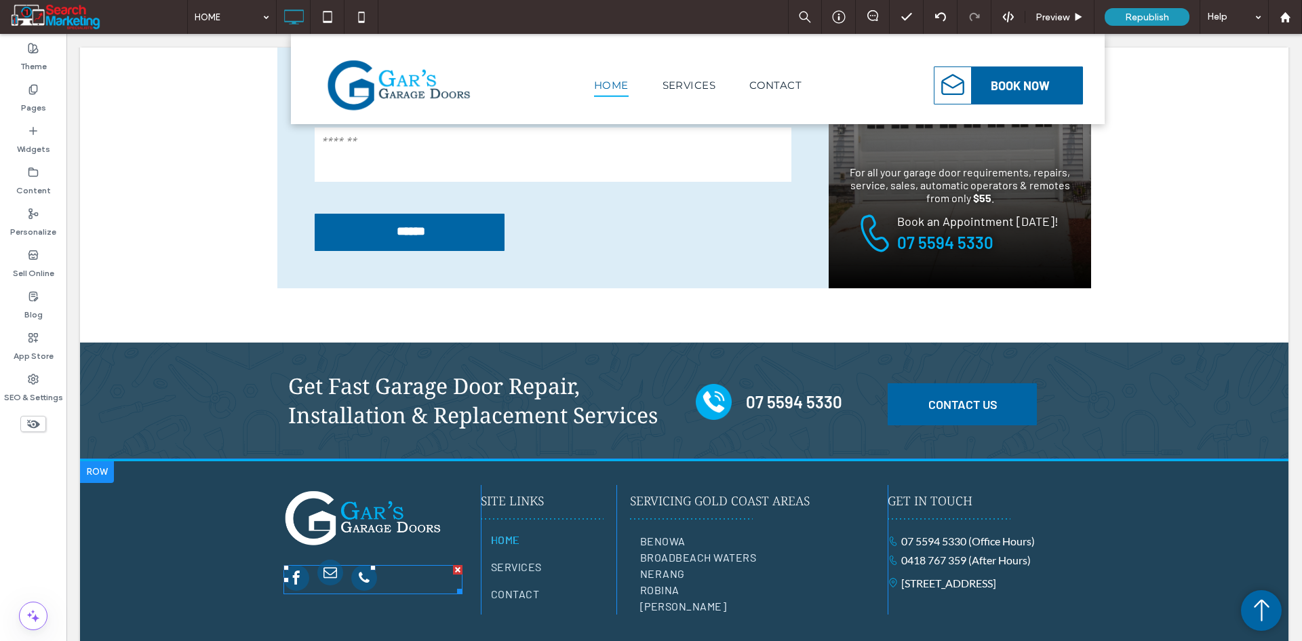
click at [329, 559] on span "email" at bounding box center [330, 572] width 26 height 26
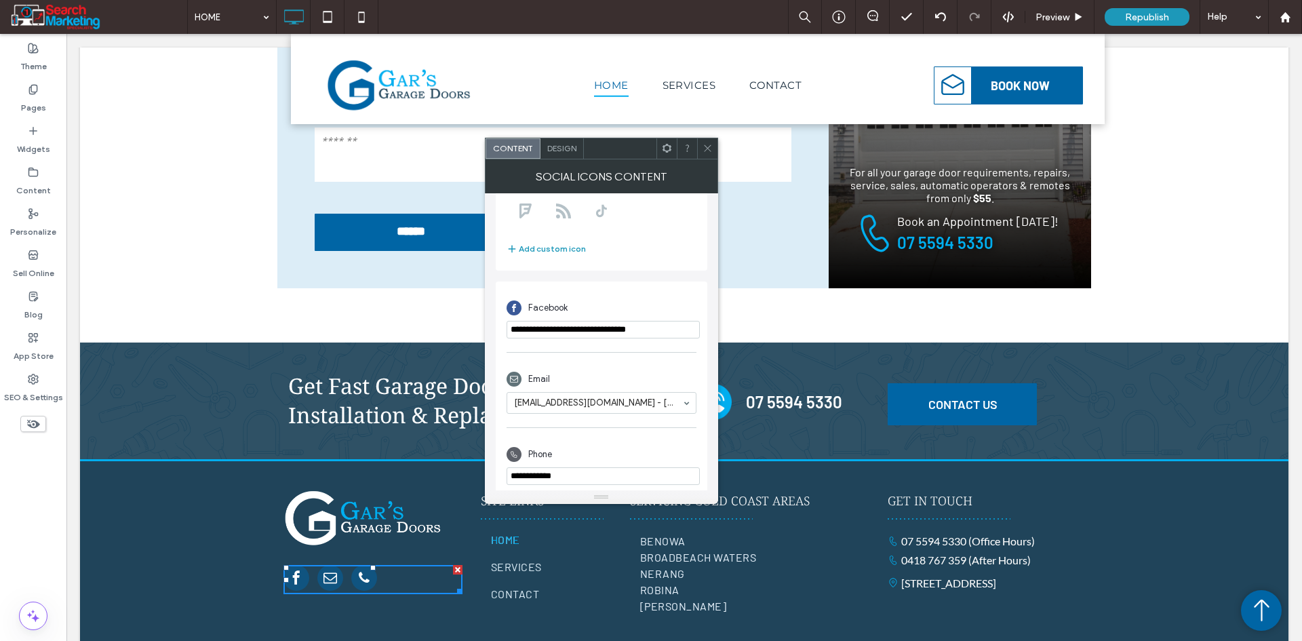
scroll to position [240, 0]
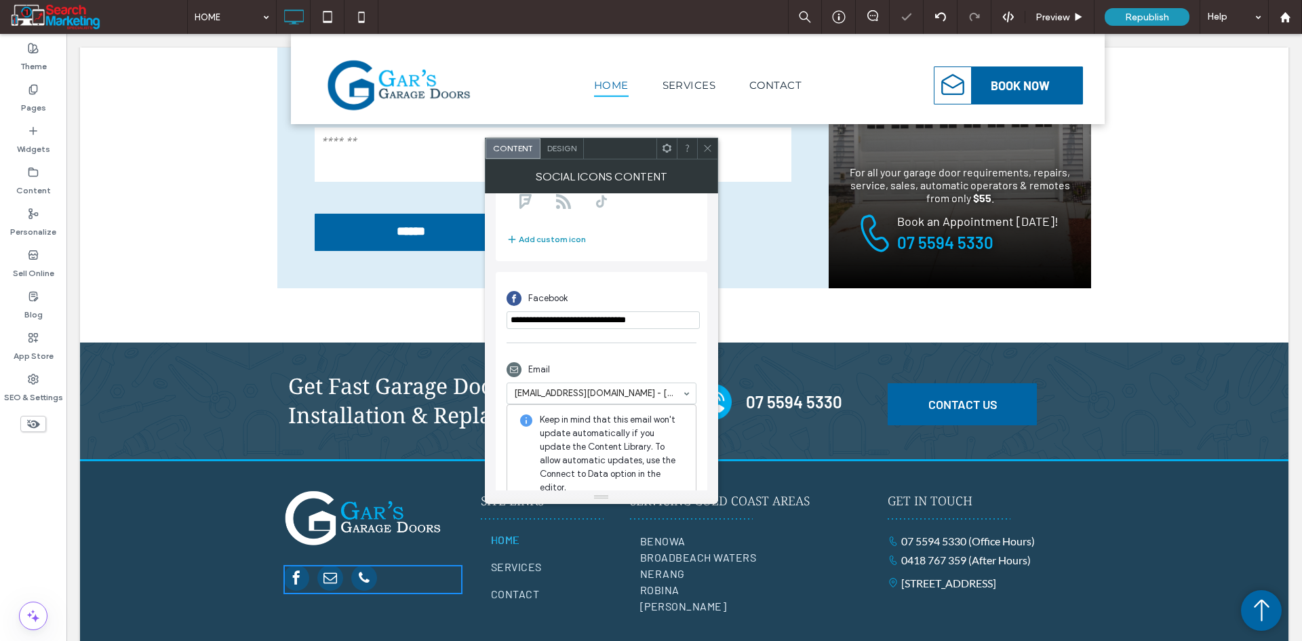
click at [616, 355] on div "Email office@garsgaragedoors.com.au - [New email] Keep in mind that this email …" at bounding box center [602, 432] width 190 height 165
click at [706, 144] on icon at bounding box center [707, 148] width 10 height 10
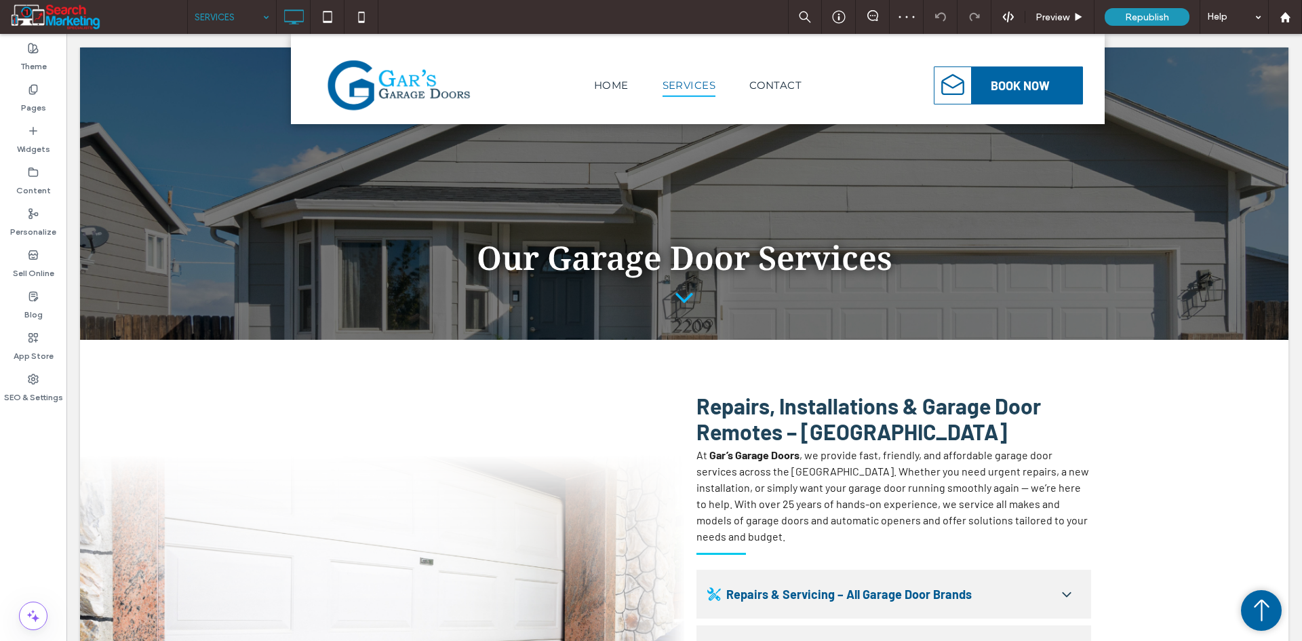
scroll to position [1560, 0]
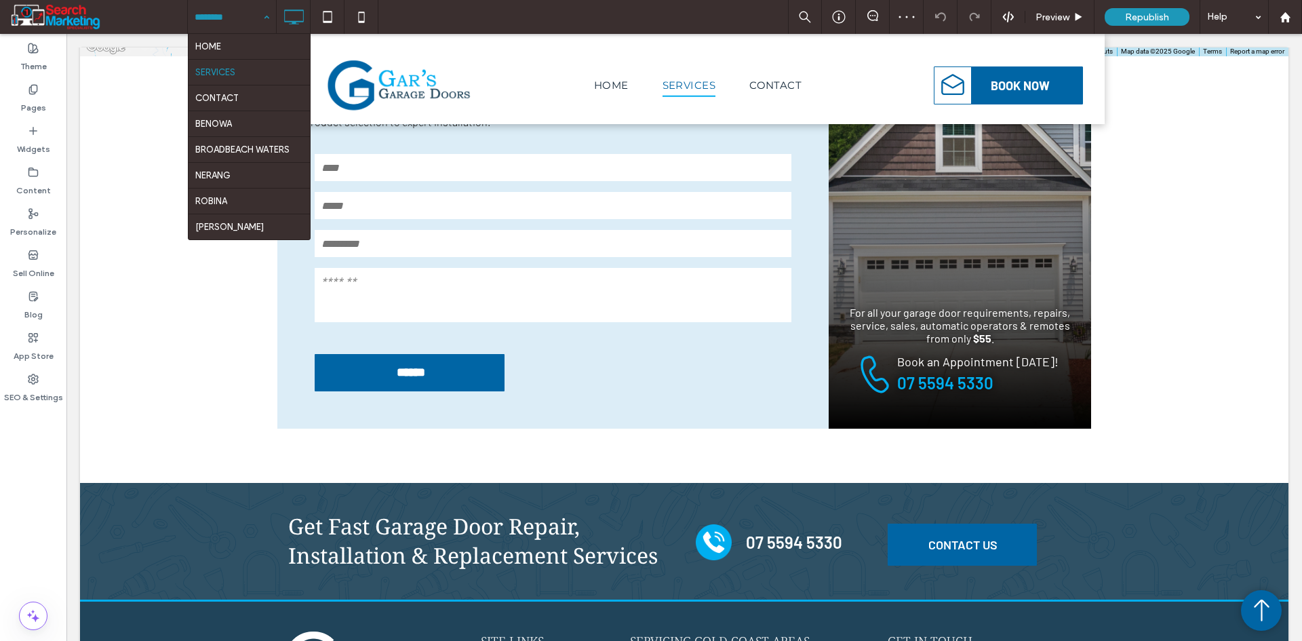
click at [248, 18] on input at bounding box center [229, 17] width 68 height 34
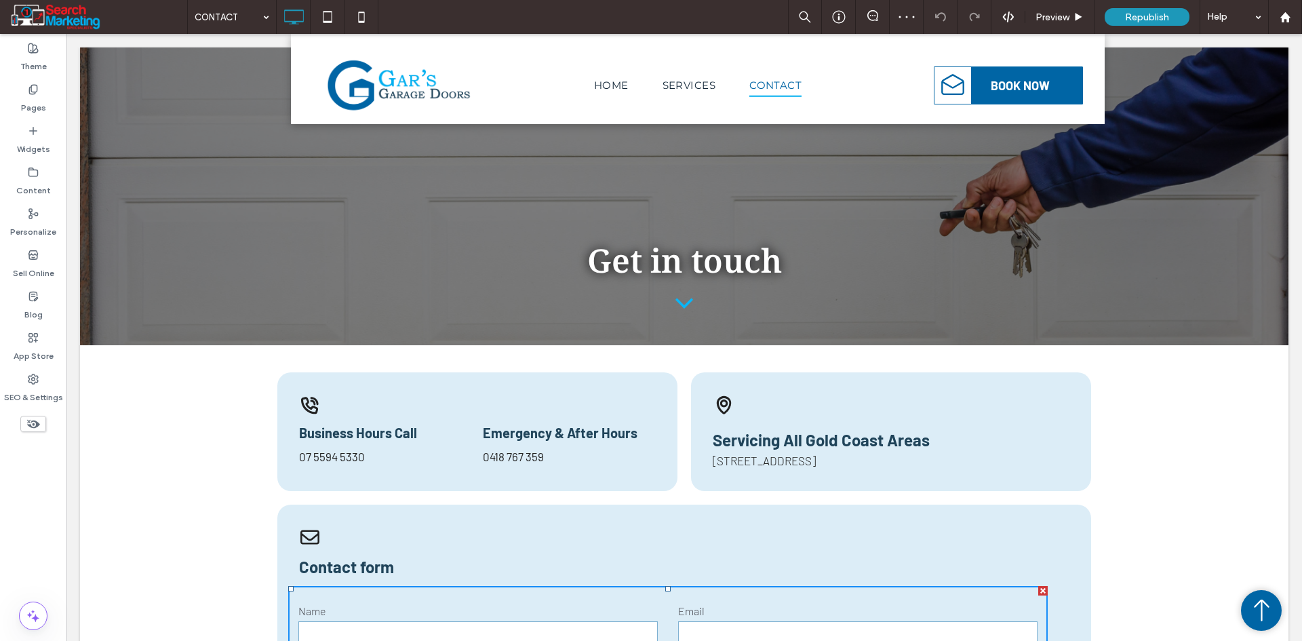
scroll to position [339, 0]
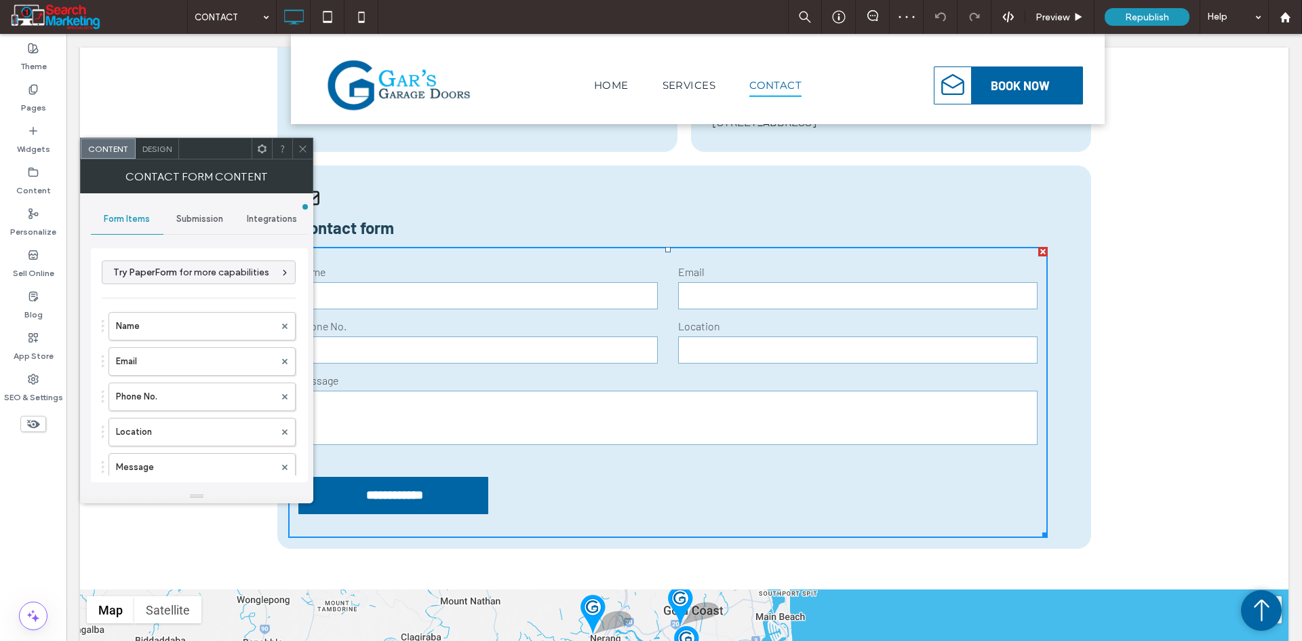
click at [186, 214] on span "Submission" at bounding box center [199, 219] width 47 height 11
click at [174, 288] on label "New submission notification" at bounding box center [199, 282] width 181 height 27
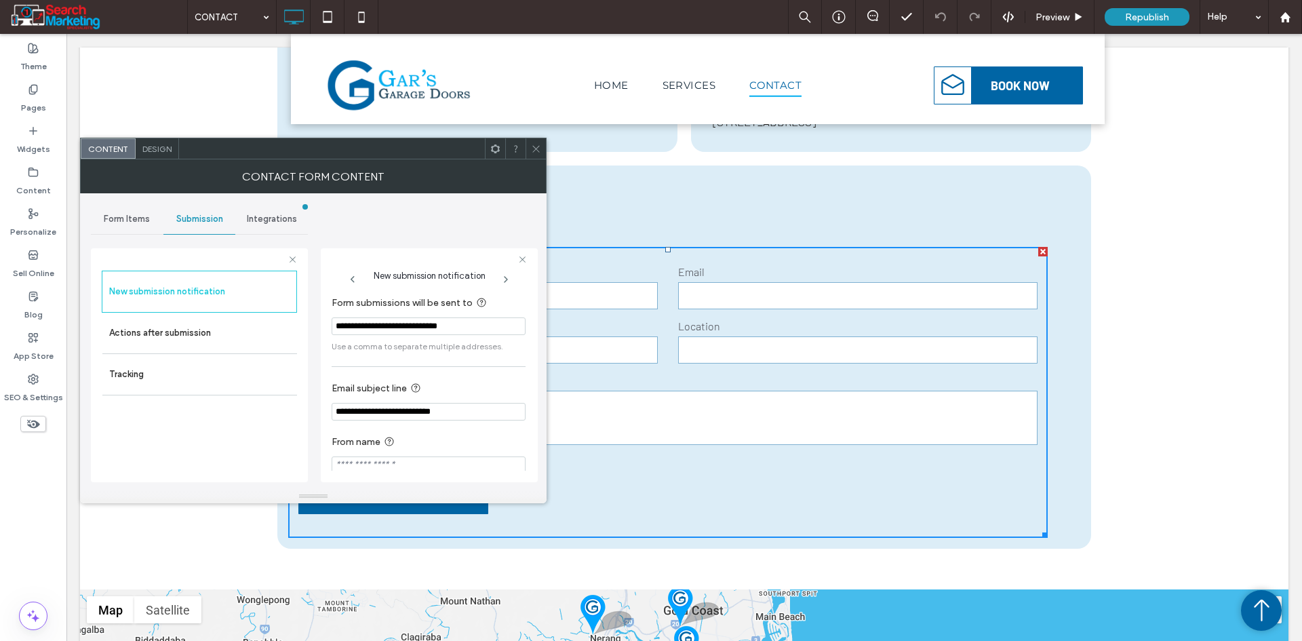
click at [401, 331] on input "**********" at bounding box center [429, 326] width 194 height 18
click at [402, 330] on input "**********" at bounding box center [429, 326] width 194 height 18
paste input "Form submissions will be sent to"
type input "**********"
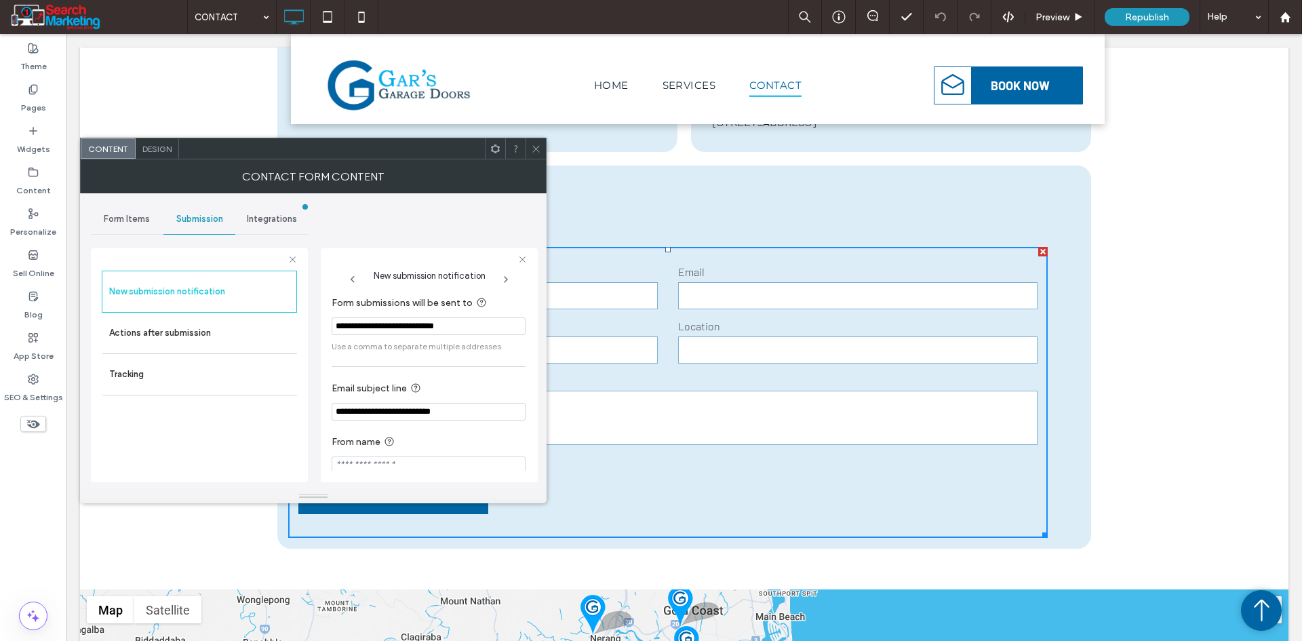
click at [306, 345] on div "New submission notification Actions after submission Tracking" at bounding box center [199, 365] width 217 height 234
click at [320, 365] on div "**********" at bounding box center [313, 341] width 445 height 296
click at [140, 216] on span "Form Items" at bounding box center [127, 219] width 46 height 11
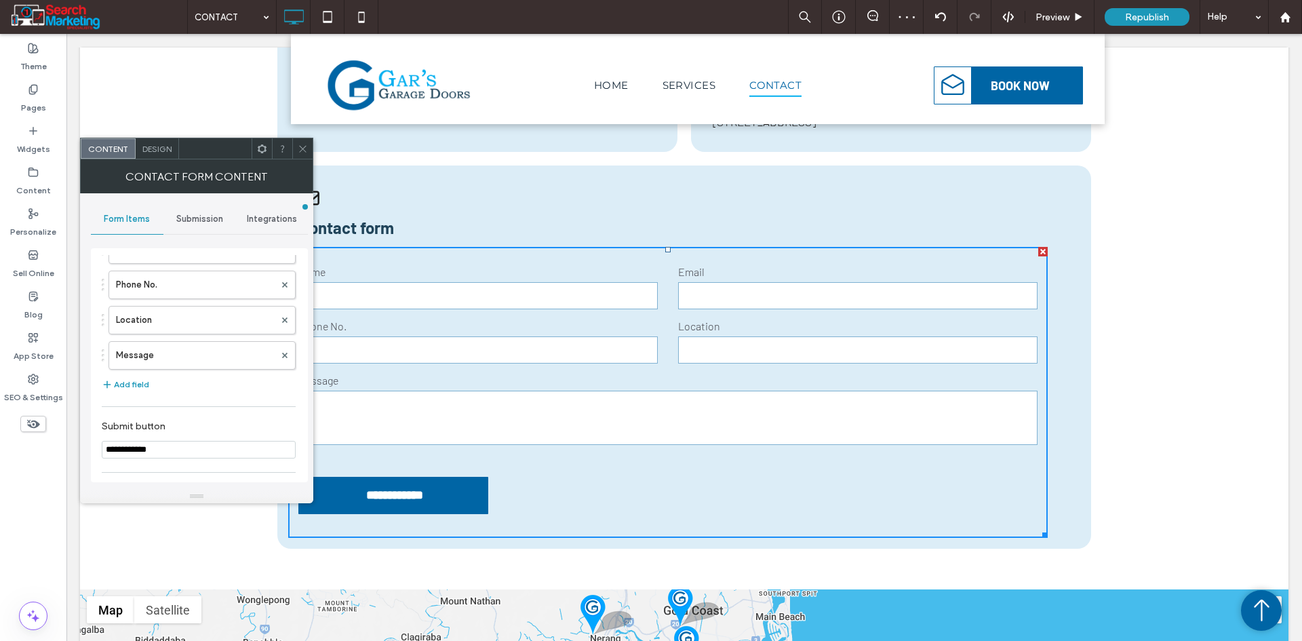
scroll to position [107, 0]
click at [210, 222] on span "Submission" at bounding box center [199, 219] width 47 height 11
click at [190, 284] on label "New submission notification" at bounding box center [199, 282] width 181 height 27
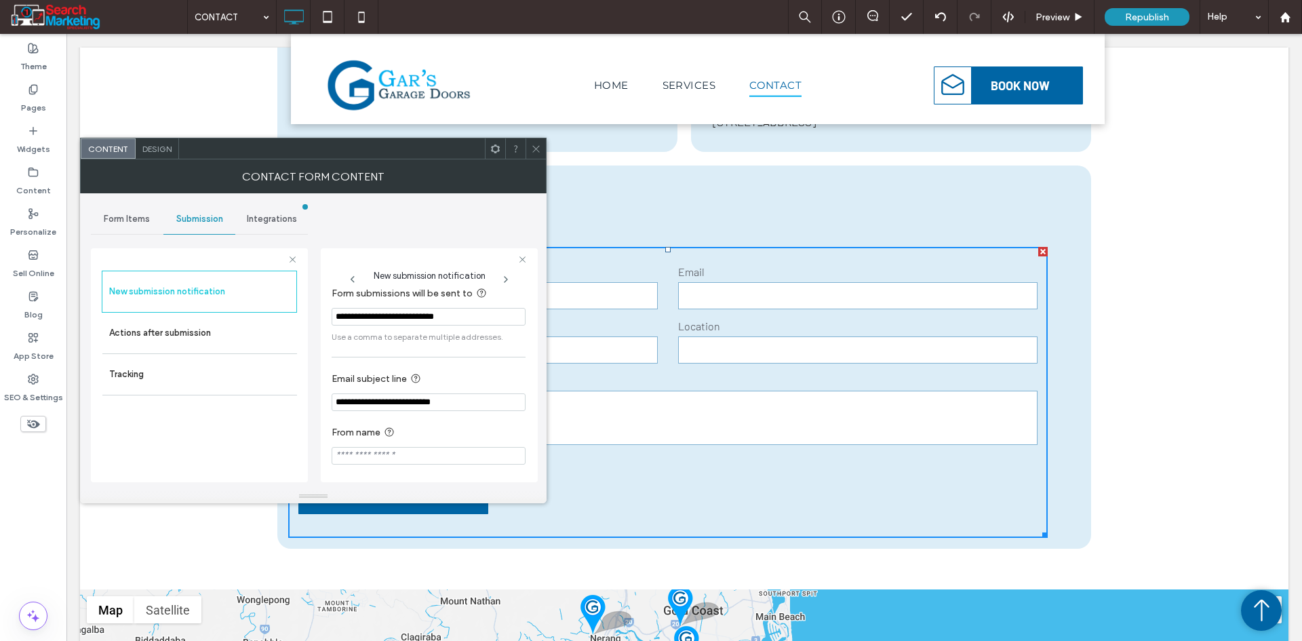
scroll to position [14, 0]
click at [538, 146] on icon at bounding box center [536, 149] width 10 height 10
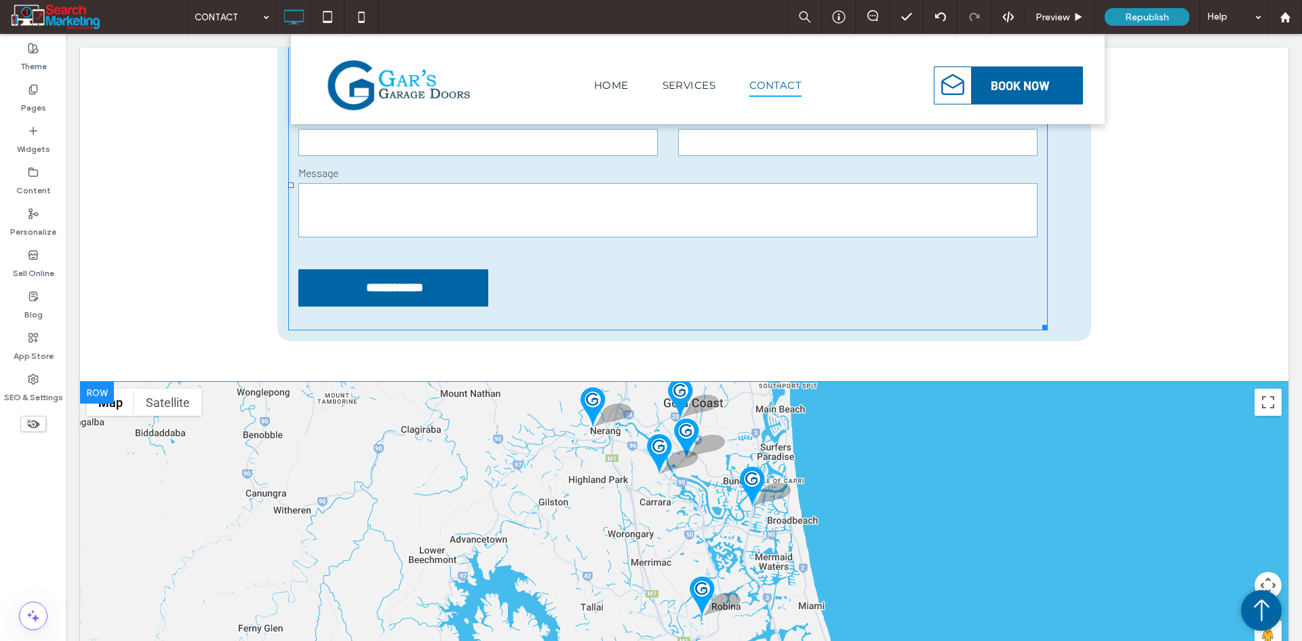
scroll to position [407, 0]
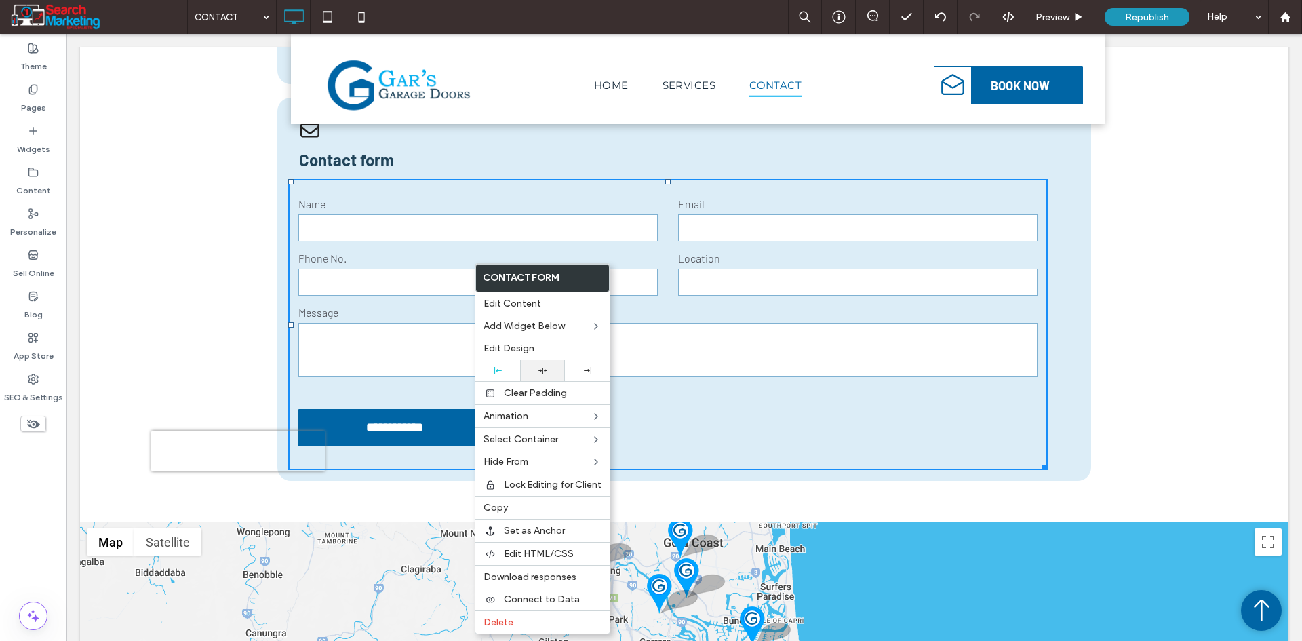
click at [542, 378] on div at bounding box center [542, 370] width 45 height 21
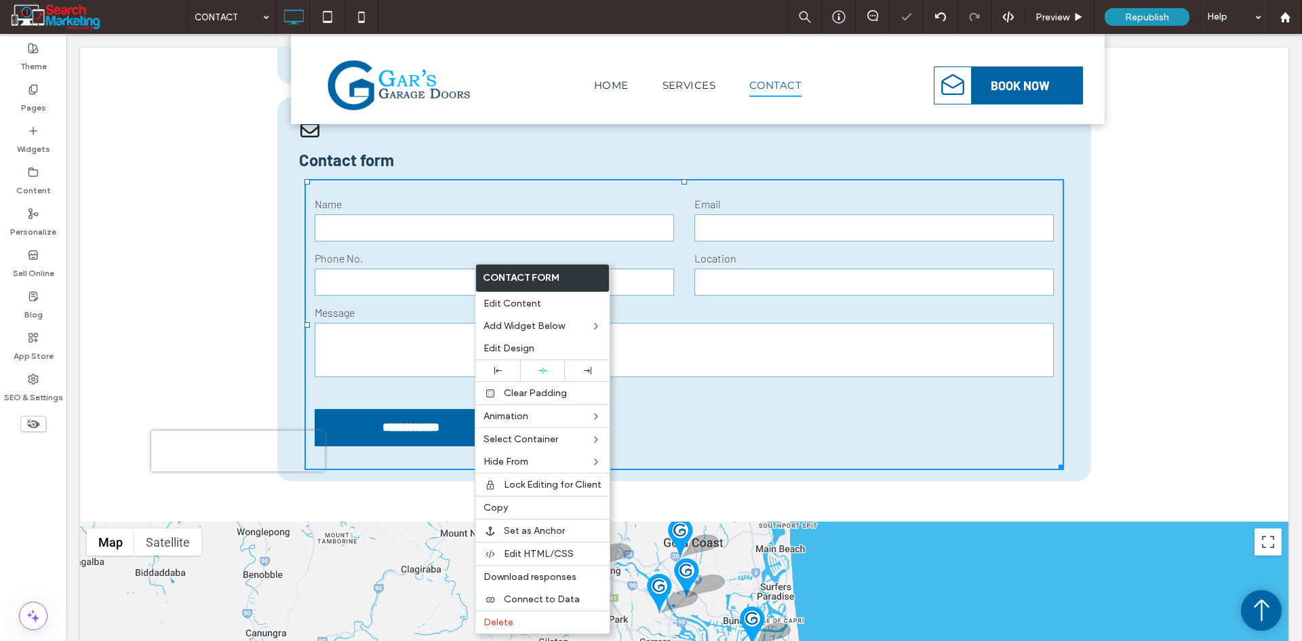
click at [1166, 334] on div "**********" at bounding box center [684, 302] width 1208 height 437
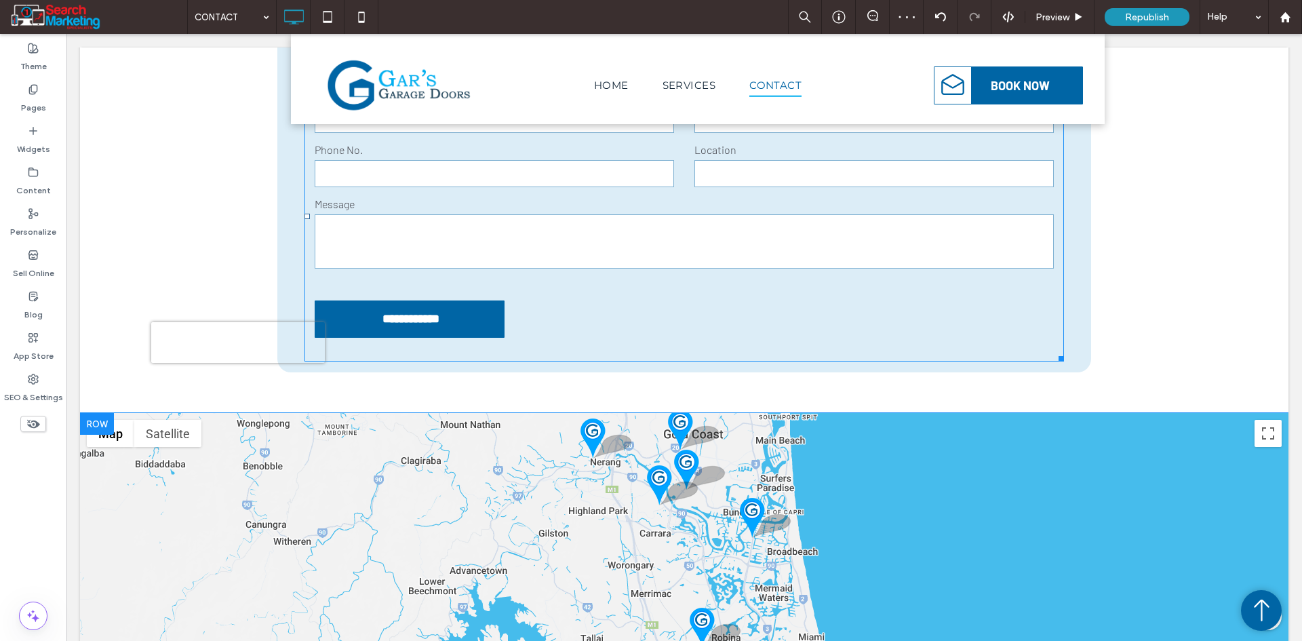
scroll to position [618, 0]
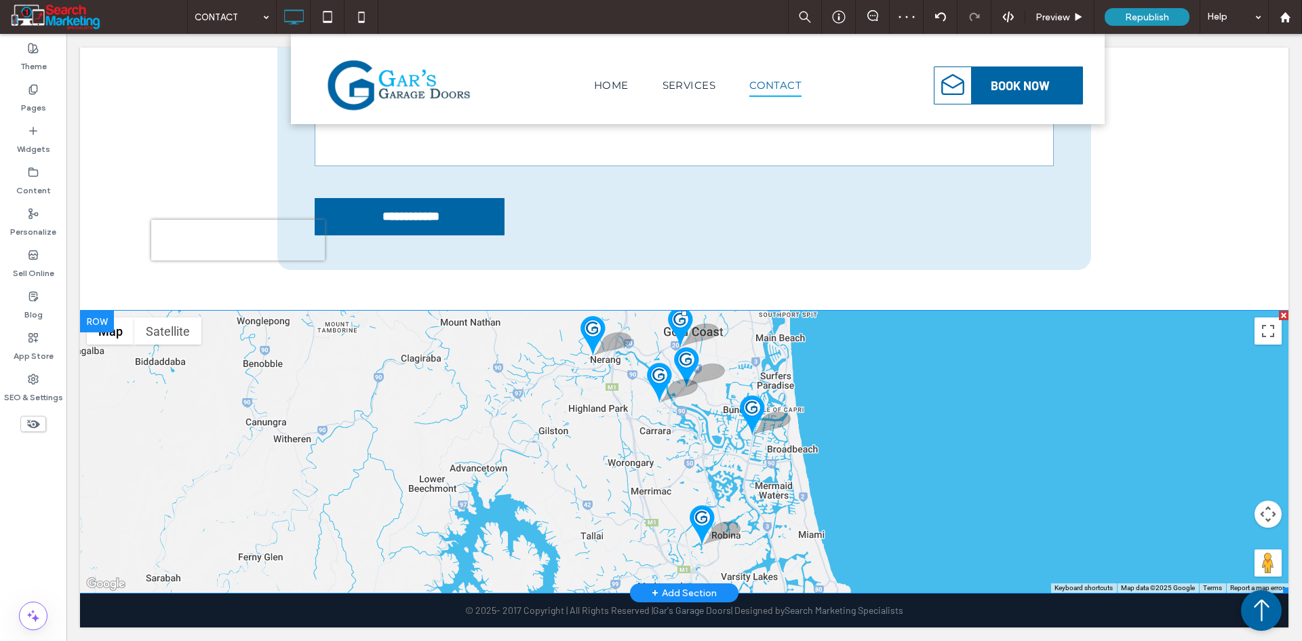
click at [663, 399] on span at bounding box center [684, 452] width 1208 height 282
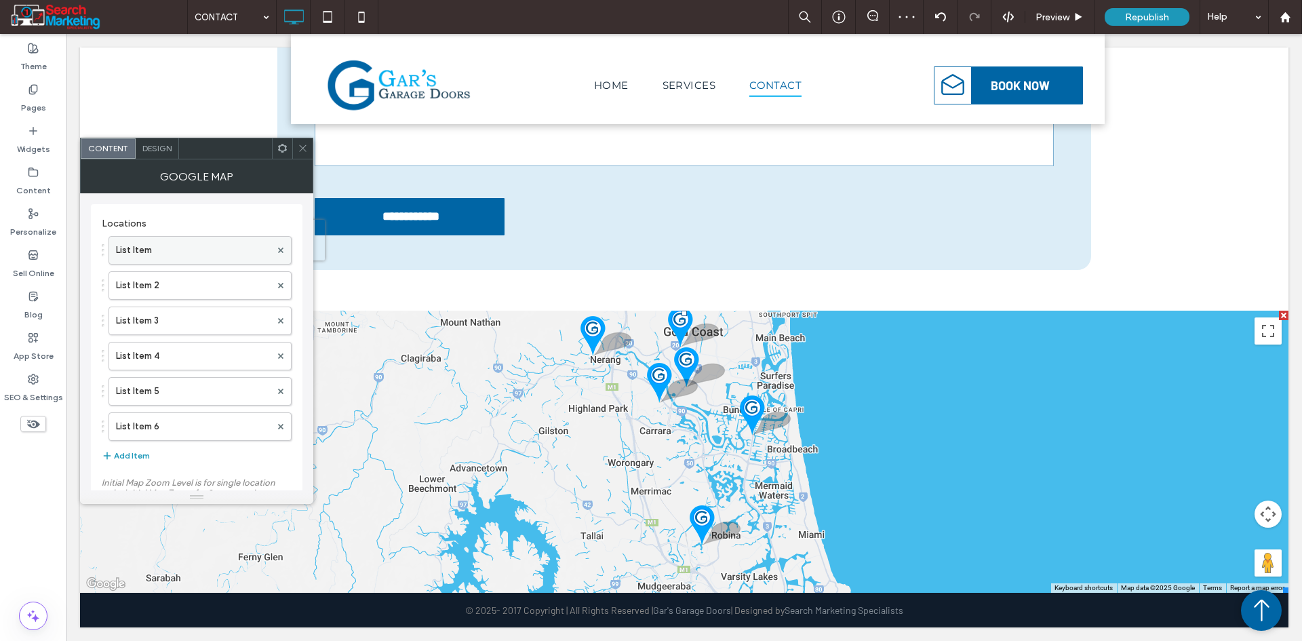
click at [136, 258] on label "List Item" at bounding box center [193, 250] width 155 height 27
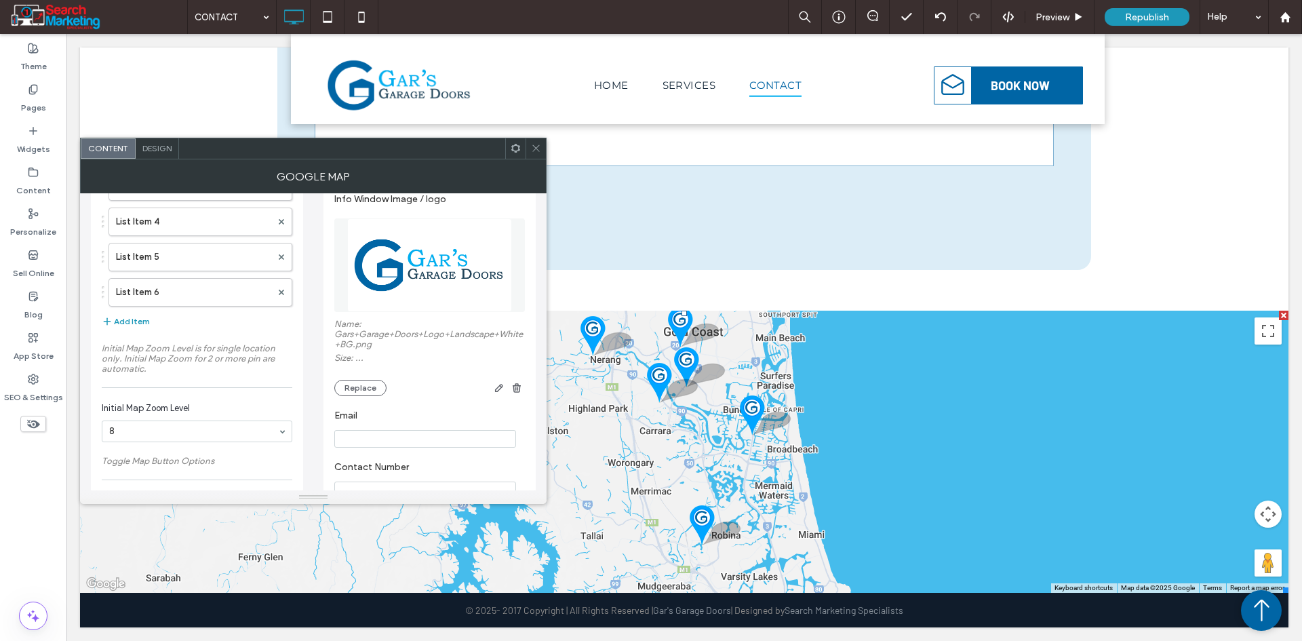
scroll to position [203, 0]
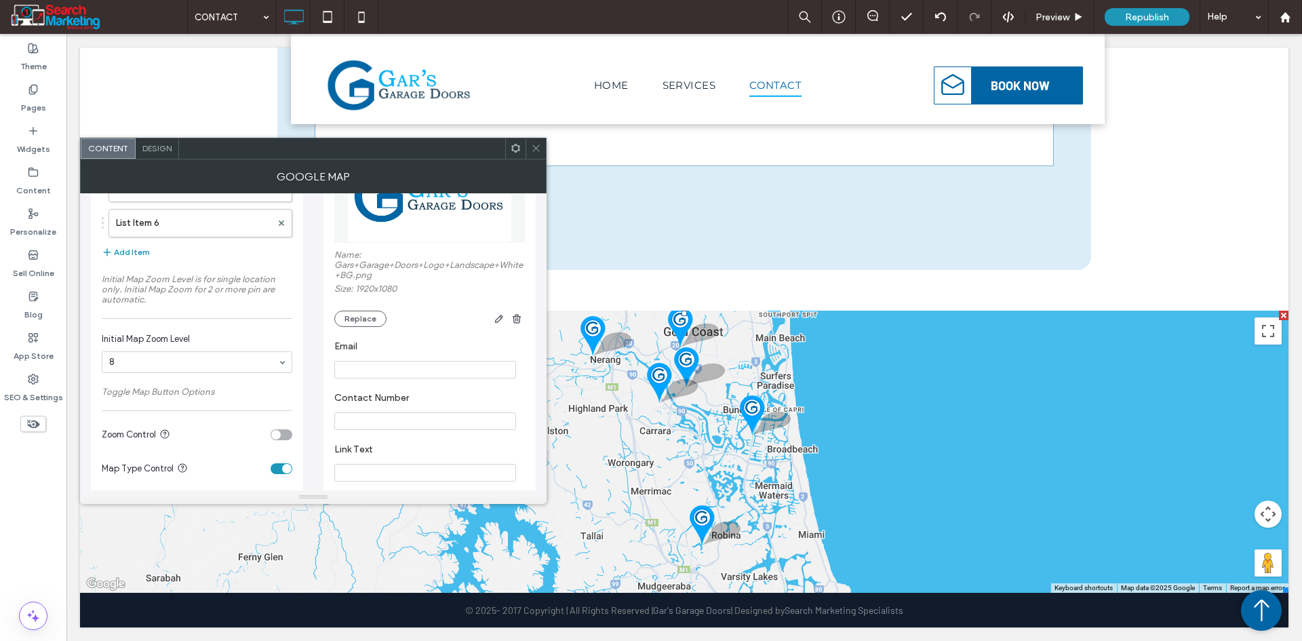
click at [536, 148] on icon at bounding box center [536, 148] width 10 height 10
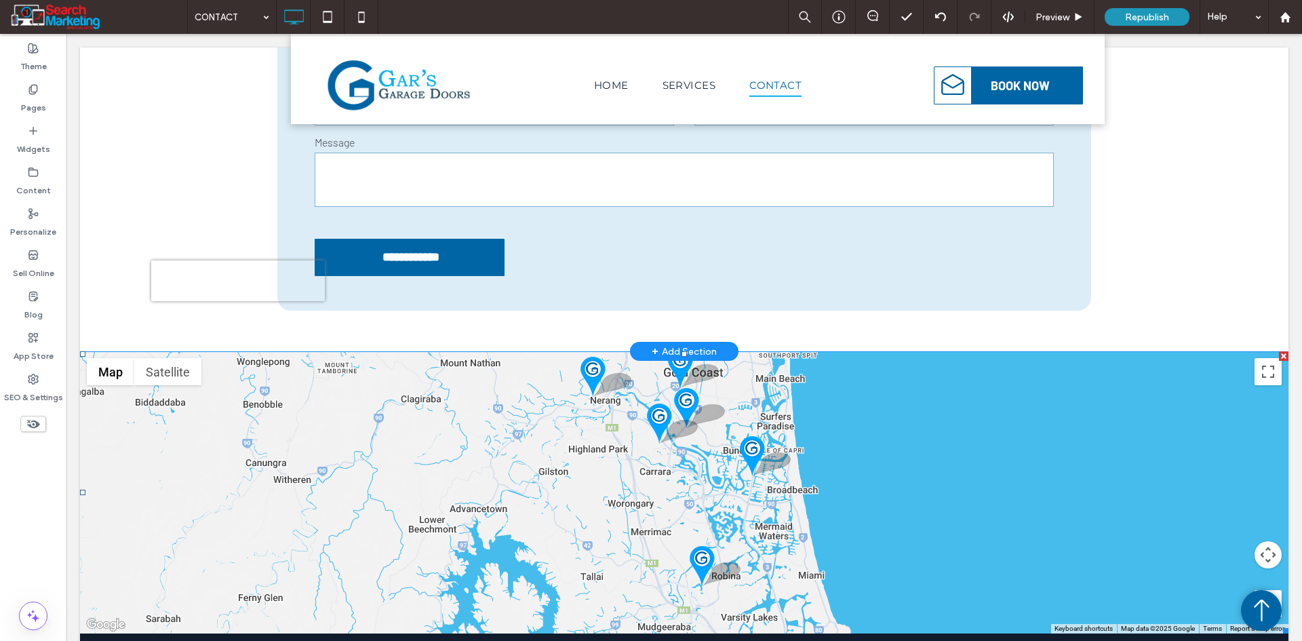
scroll to position [347, 0]
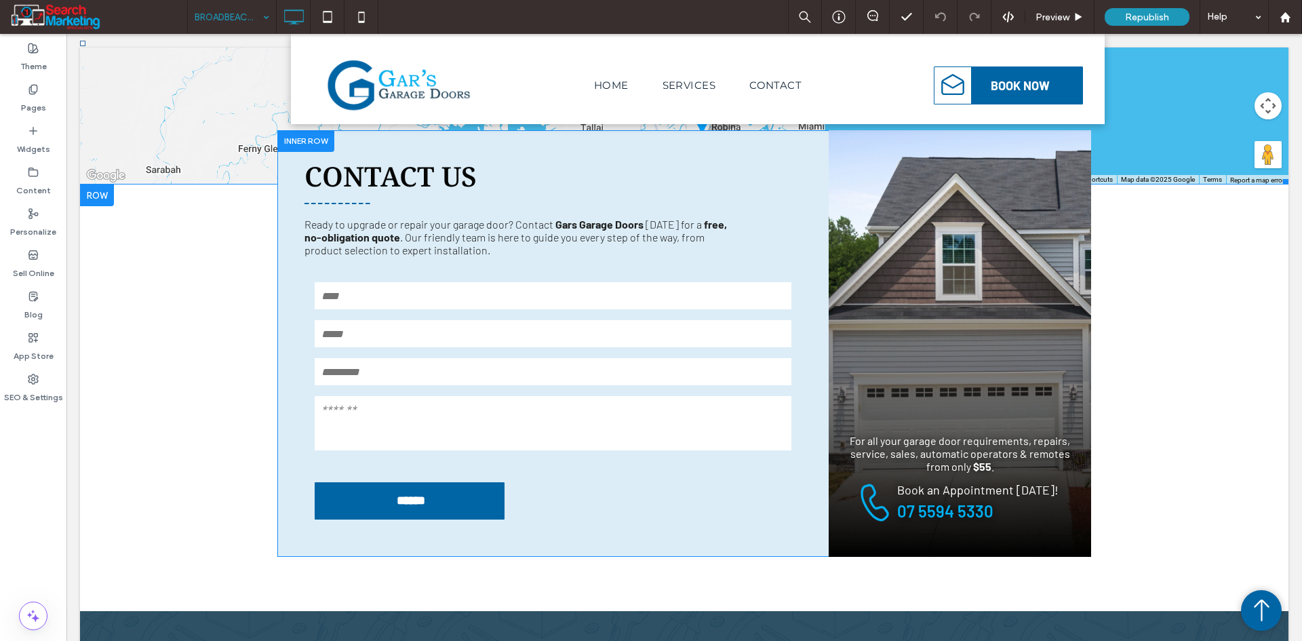
scroll to position [2034, 0]
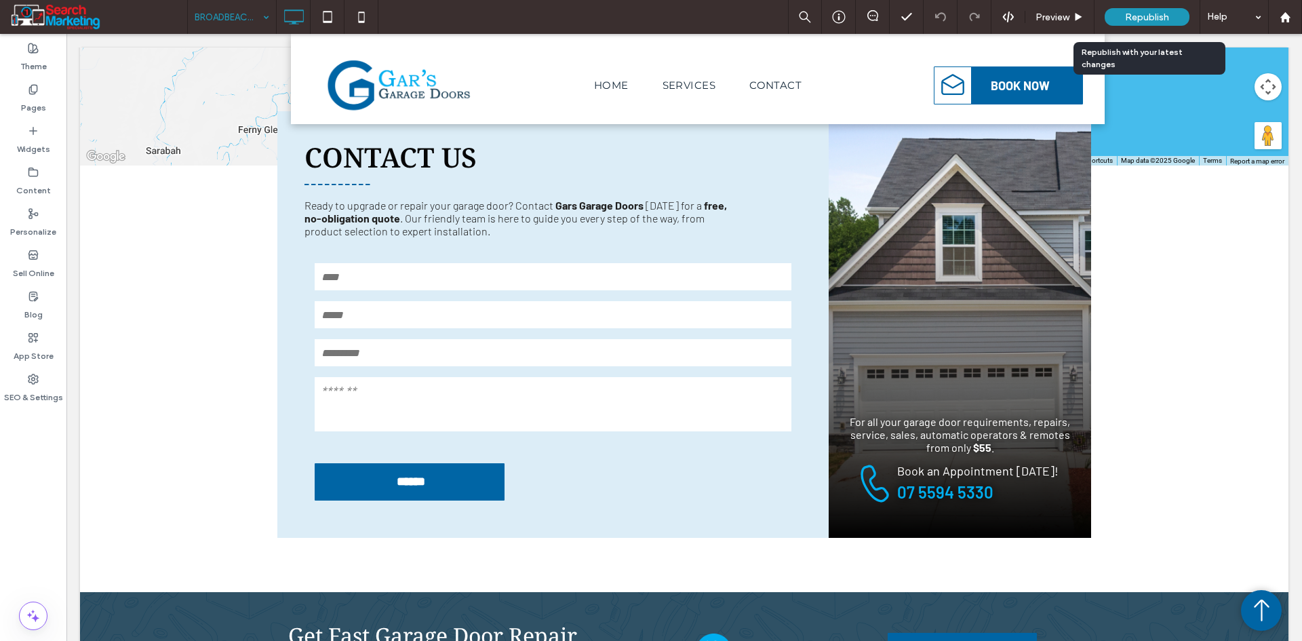
click at [1130, 12] on span "Republish" at bounding box center [1147, 18] width 44 height 12
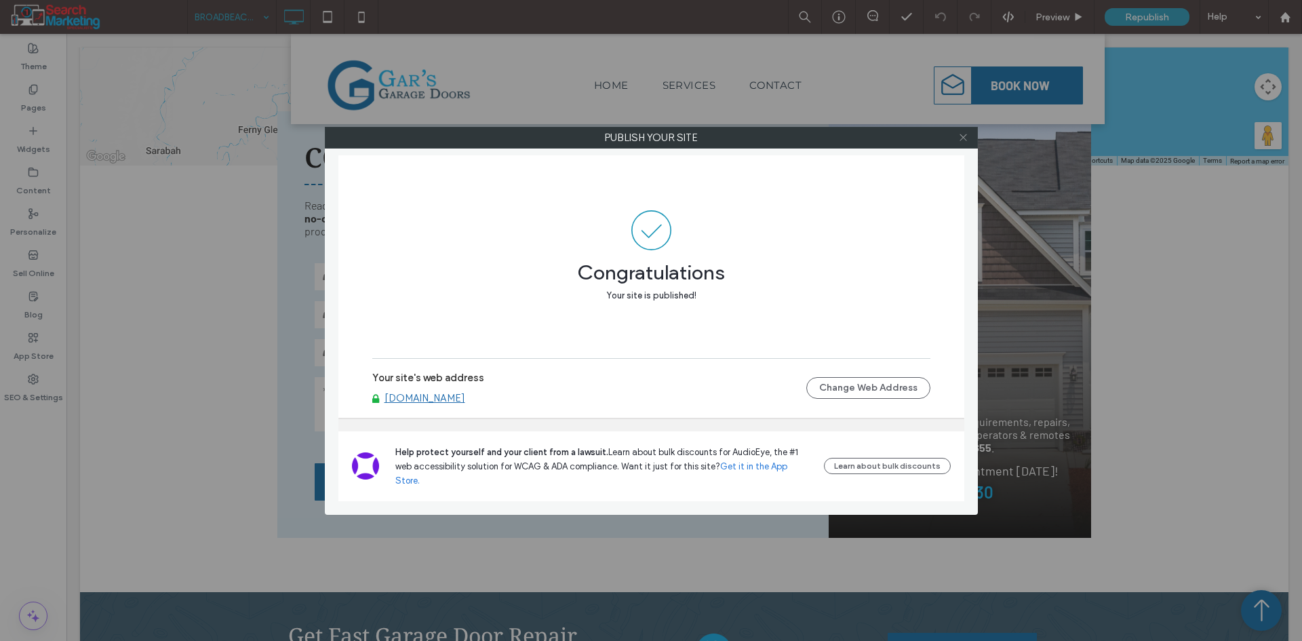
click at [965, 138] on icon at bounding box center [963, 137] width 10 height 10
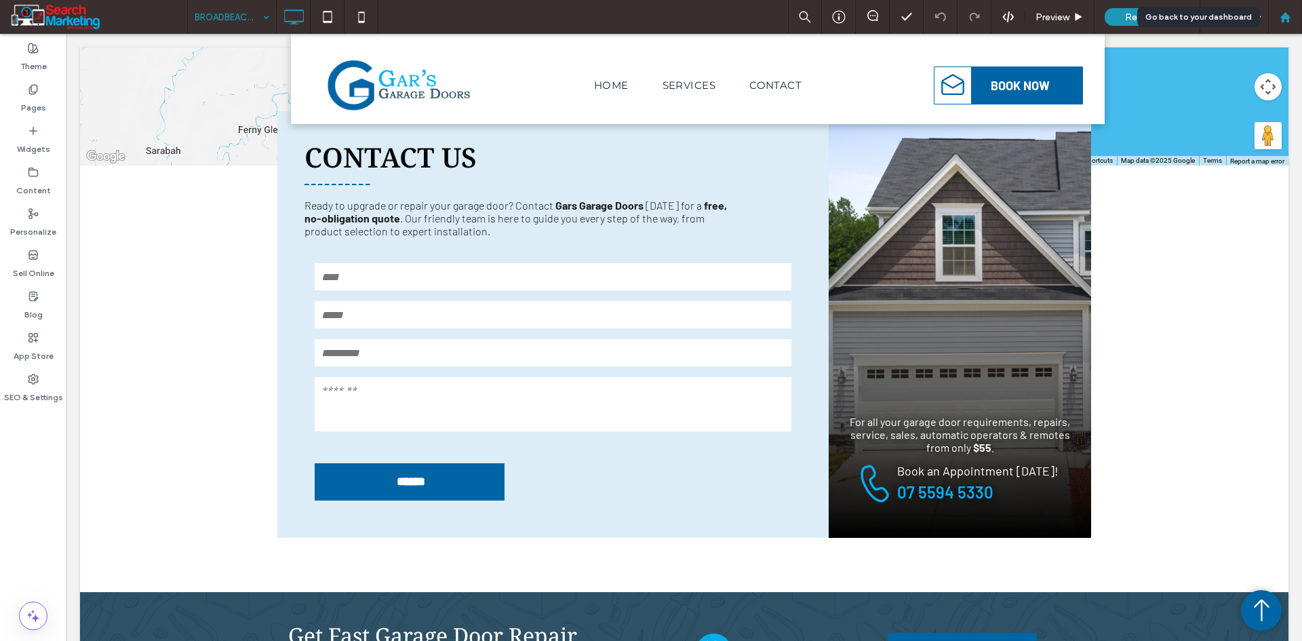
click at [1278, 22] on div at bounding box center [1285, 18] width 33 height 12
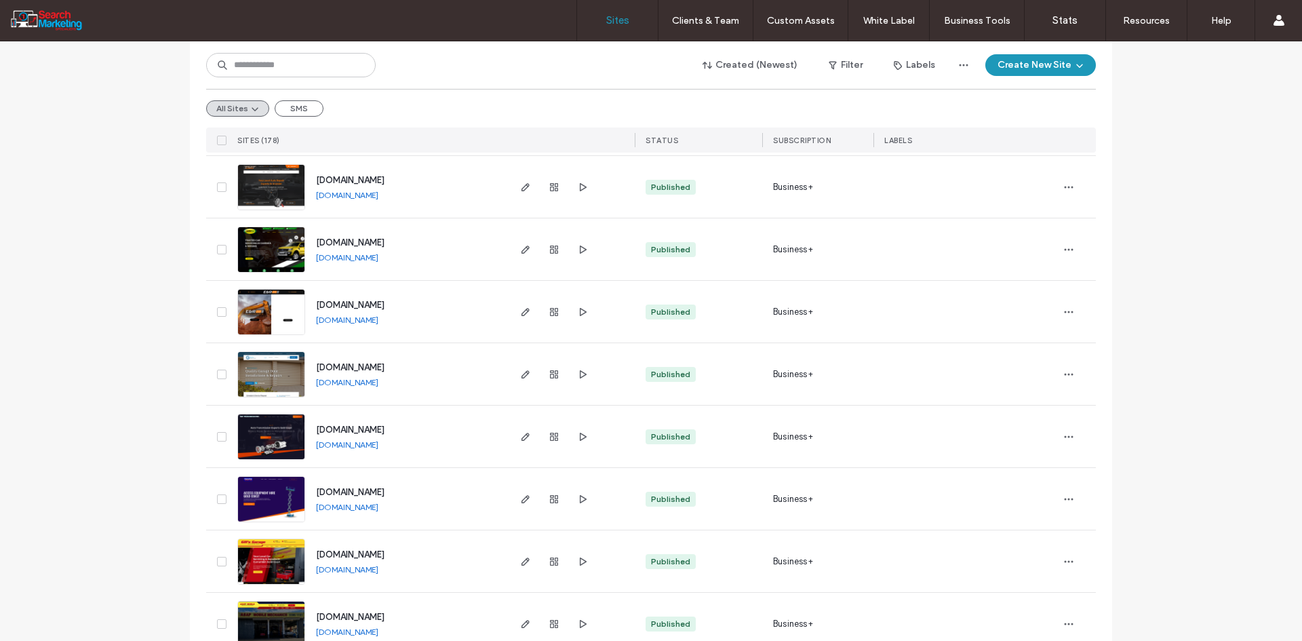
scroll to position [678, 0]
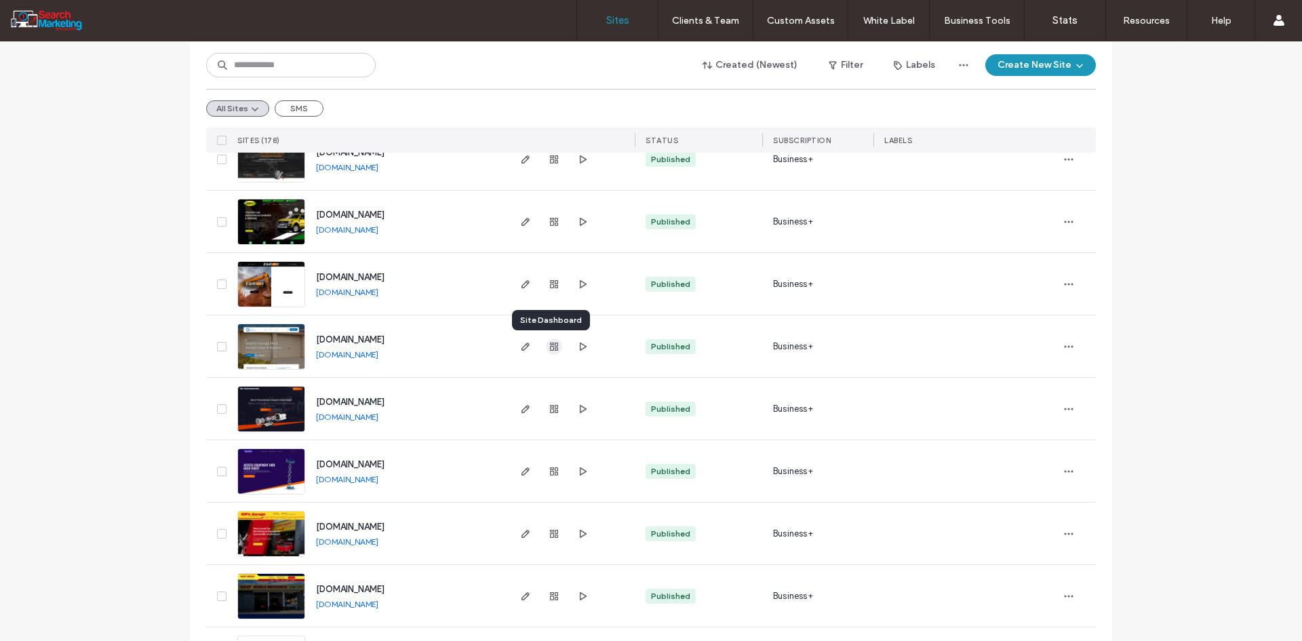
click at [550, 345] on icon "button" at bounding box center [554, 346] width 11 height 11
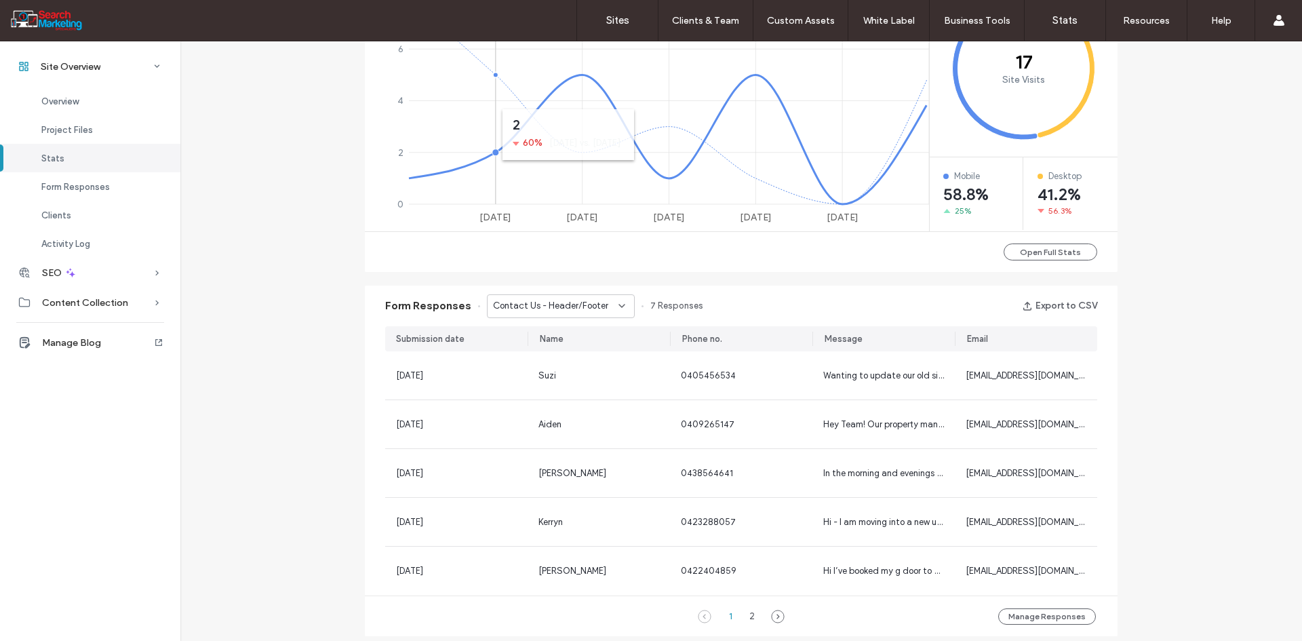
scroll to position [678, 0]
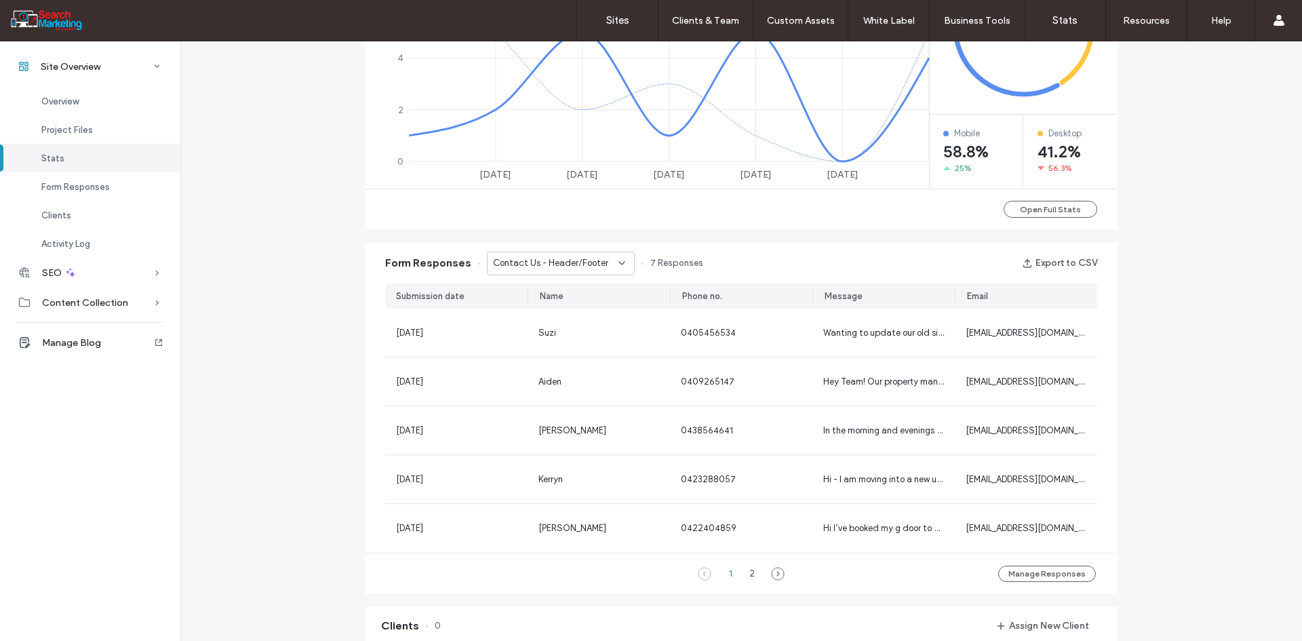
click at [550, 258] on span "Contact Us - Header/Footer" at bounding box center [550, 263] width 115 height 14
click at [514, 338] on span "Contact Form - HOME page" at bounding box center [542, 335] width 113 height 14
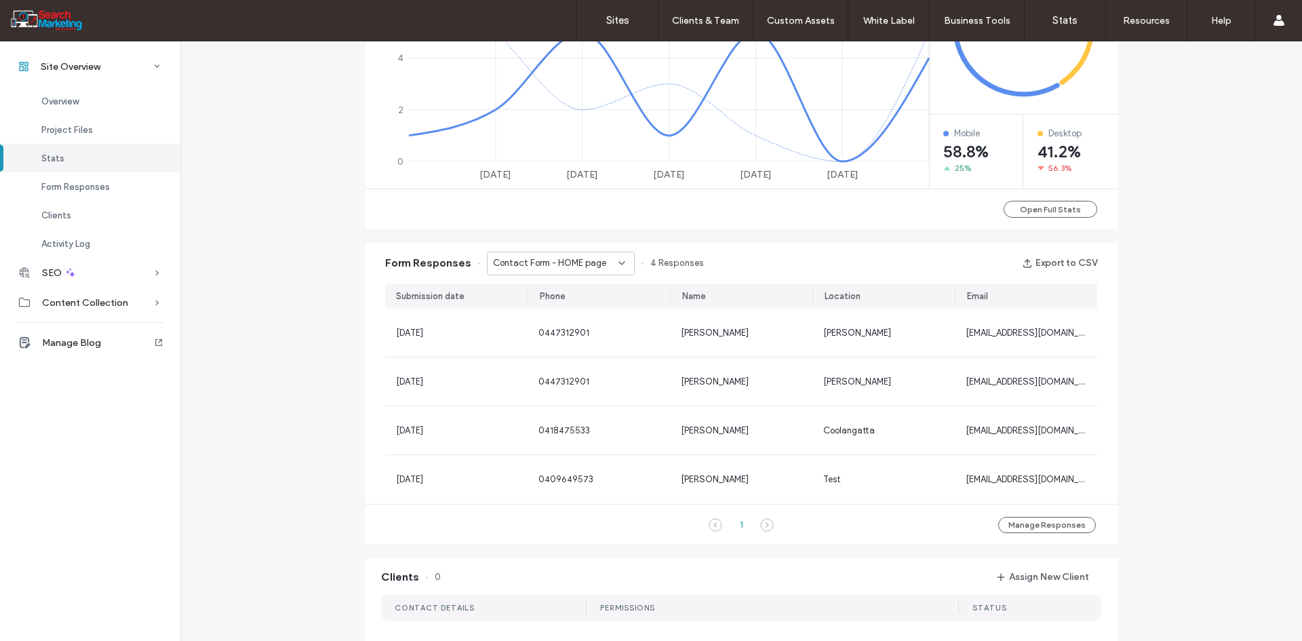
click at [544, 270] on span "Contact Form - HOME page" at bounding box center [549, 263] width 113 height 14
click at [551, 305] on span "Contact Us - CONTACT page" at bounding box center [547, 311] width 122 height 14
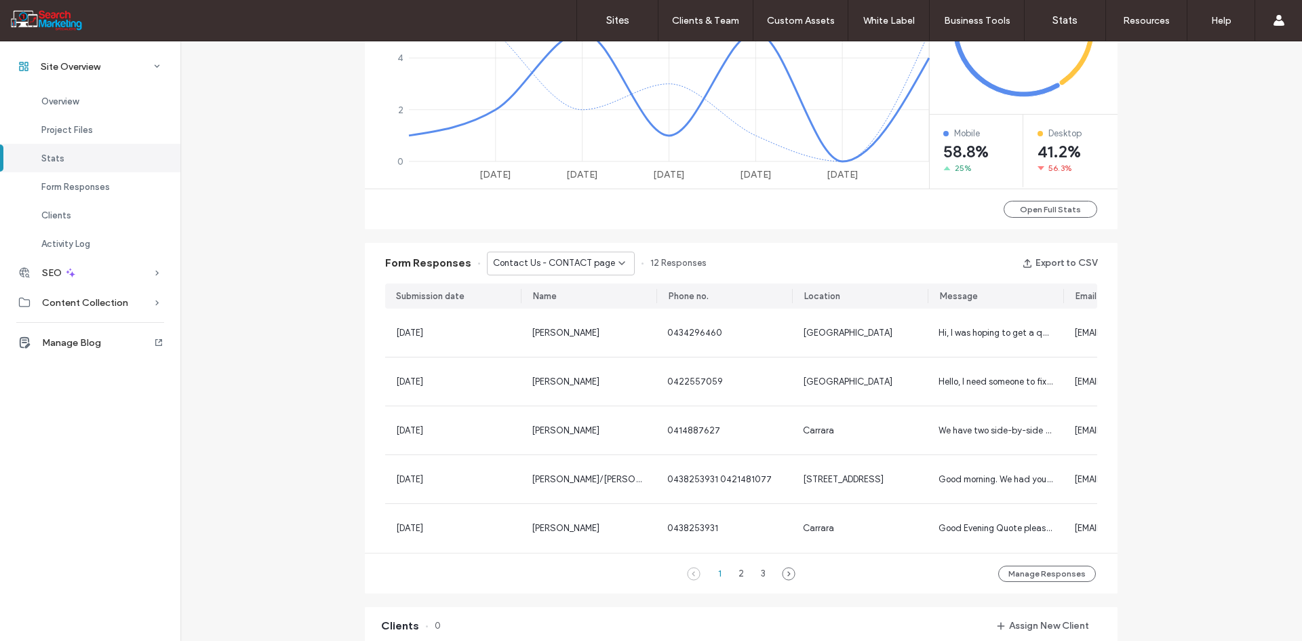
click at [564, 261] on span "Contact Us - CONTACT page" at bounding box center [554, 263] width 122 height 14
click at [556, 288] on span "Contact Us - Header/Footer" at bounding box center [543, 288] width 115 height 14
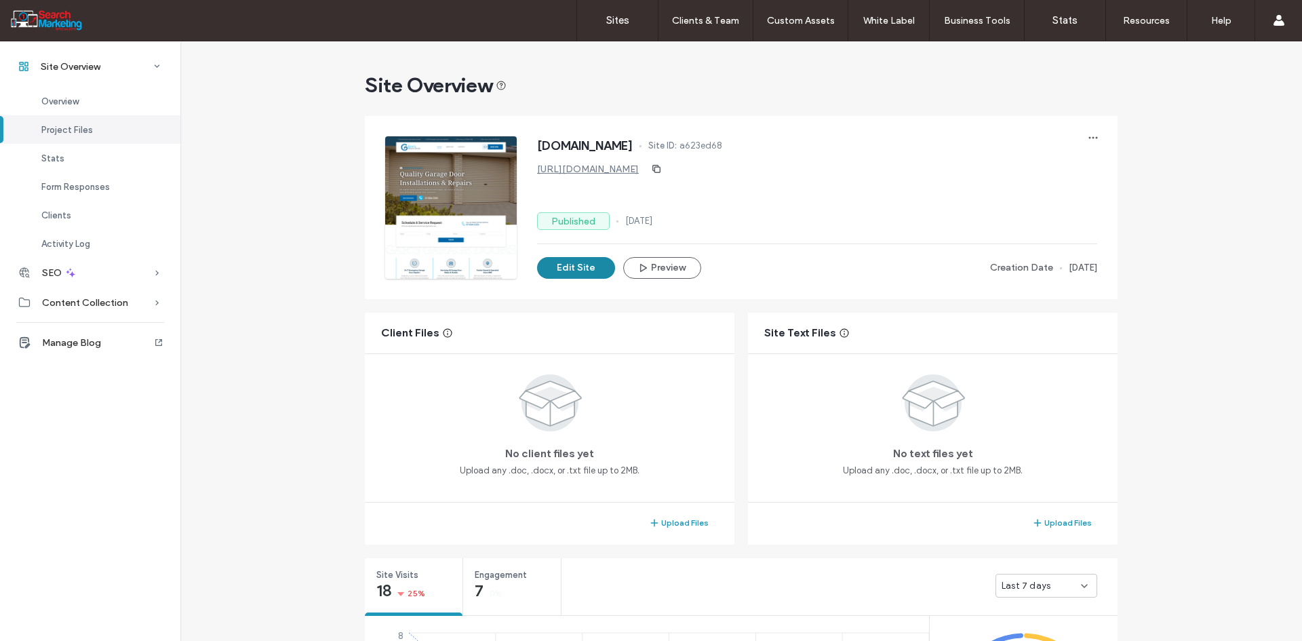
click at [583, 266] on button "Edit Site" at bounding box center [576, 268] width 78 height 22
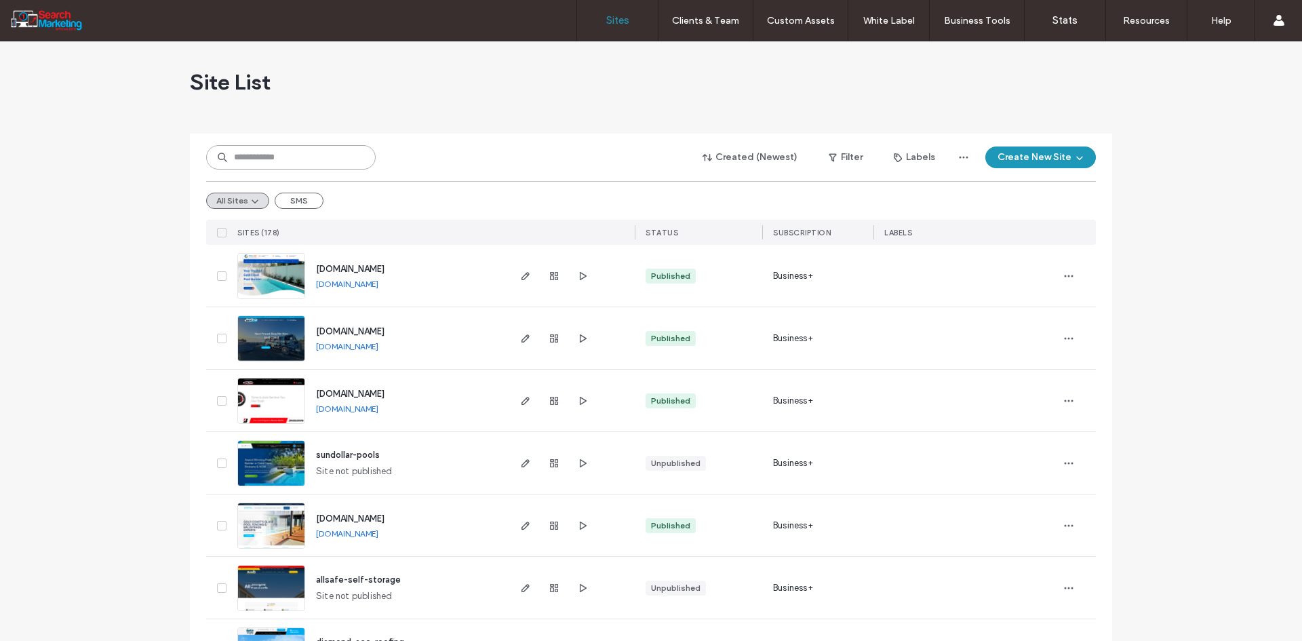
click at [304, 157] on input at bounding box center [291, 157] width 170 height 24
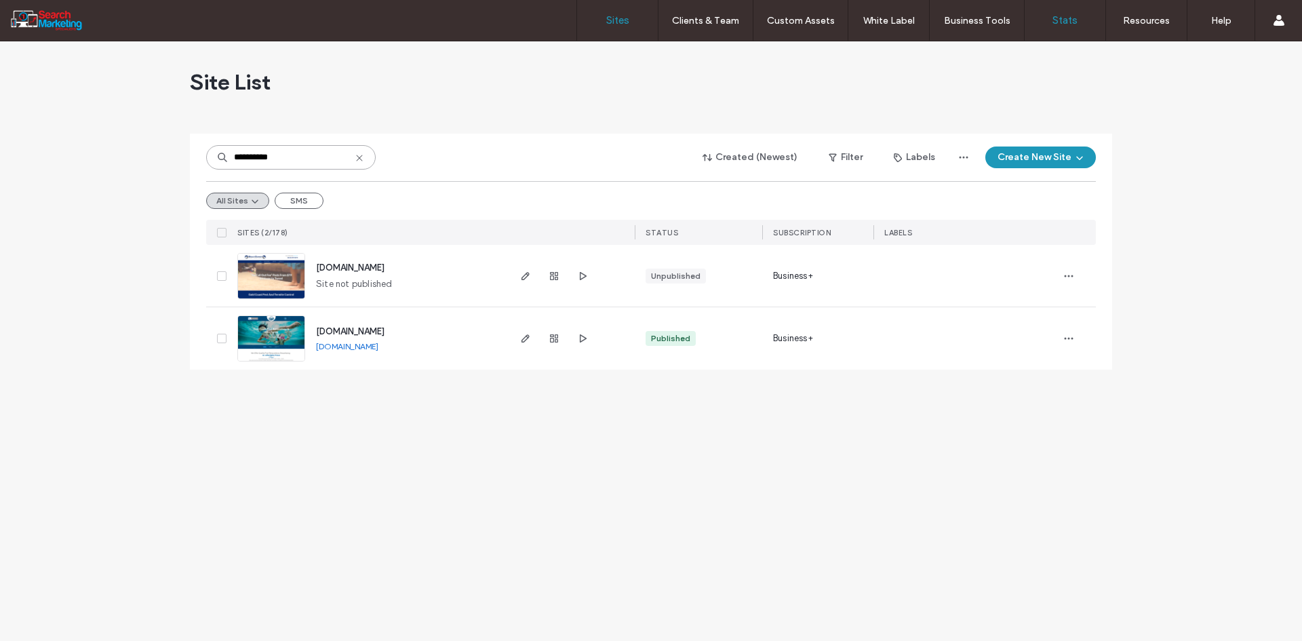
type input "**********"
click at [1065, 11] on link "Stats" at bounding box center [1065, 20] width 81 height 41
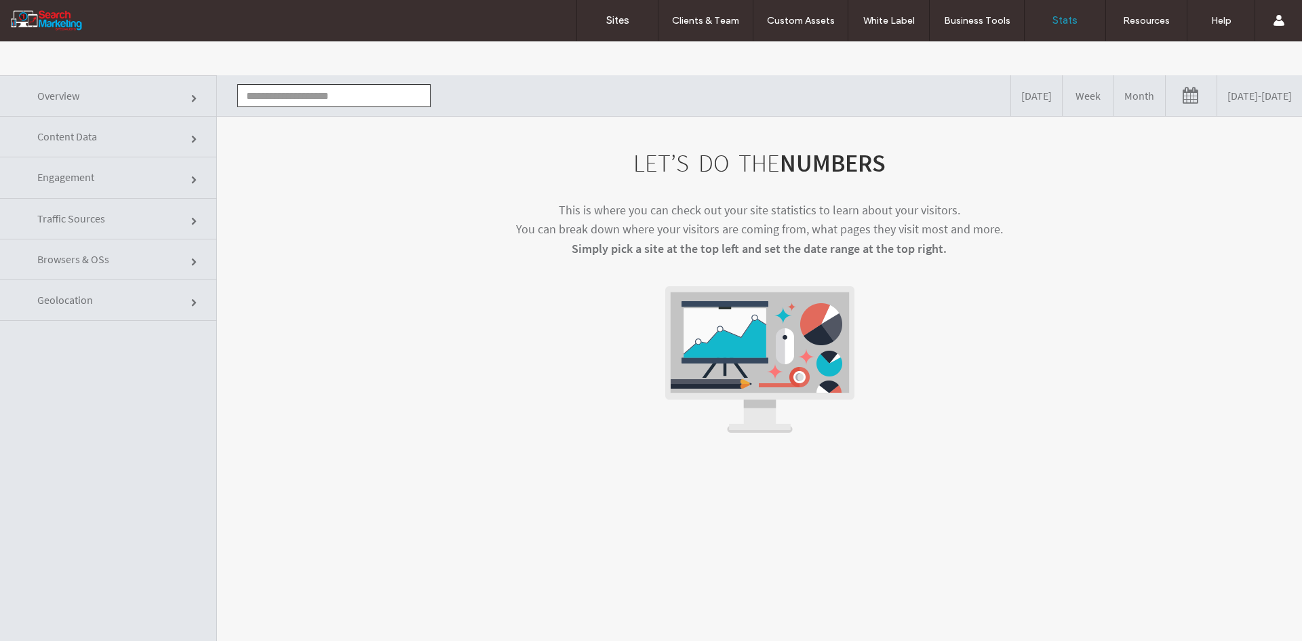
click at [1240, 83] on link "[DATE] - [DATE]" at bounding box center [1259, 95] width 85 height 41
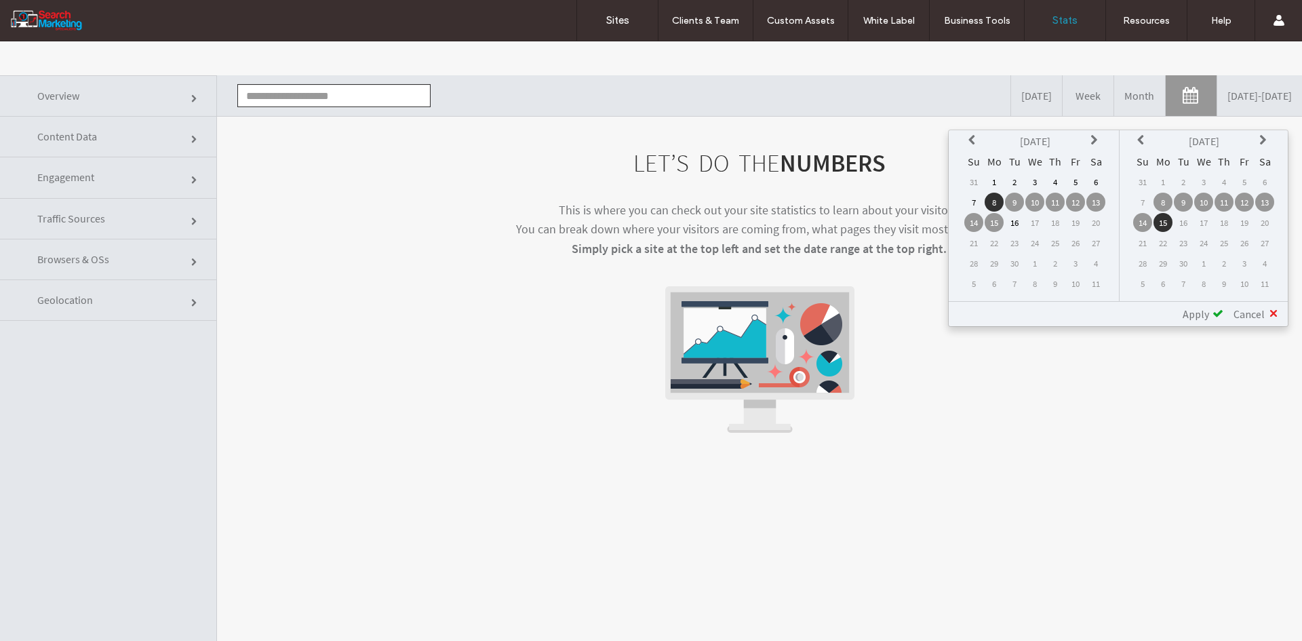
click at [977, 141] on icon at bounding box center [973, 140] width 11 height 11
click at [1077, 176] on td "1" at bounding box center [1075, 181] width 19 height 19
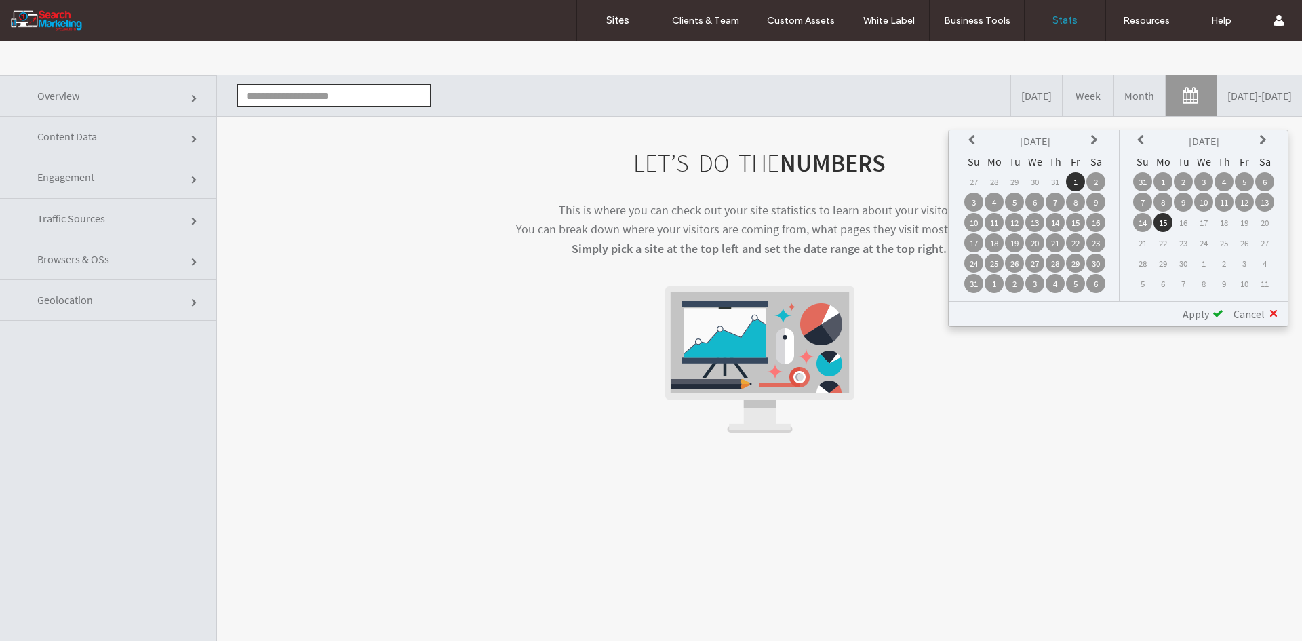
click at [1166, 178] on td "1" at bounding box center [1162, 181] width 19 height 19
click at [1195, 315] on span "Apply" at bounding box center [1196, 314] width 26 height 14
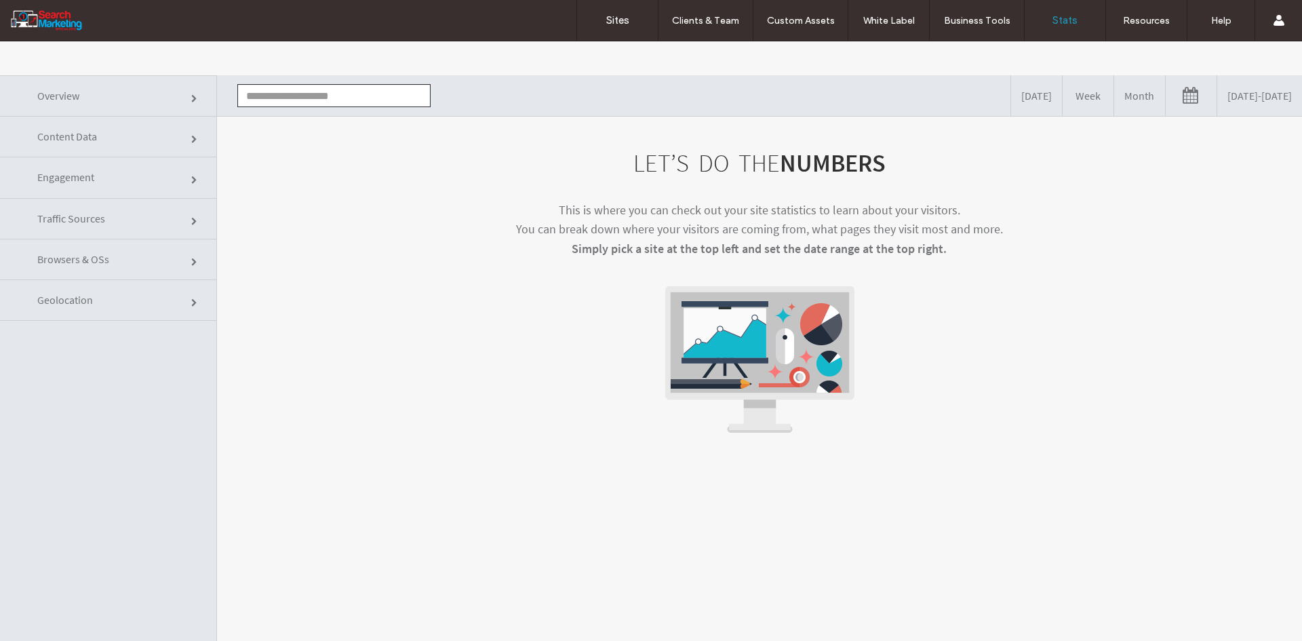
click at [374, 85] on input "text" at bounding box center [333, 95] width 193 height 23
click at [361, 121] on li "www.goldcoastpoolrenovations.com.au" at bounding box center [334, 120] width 192 height 23
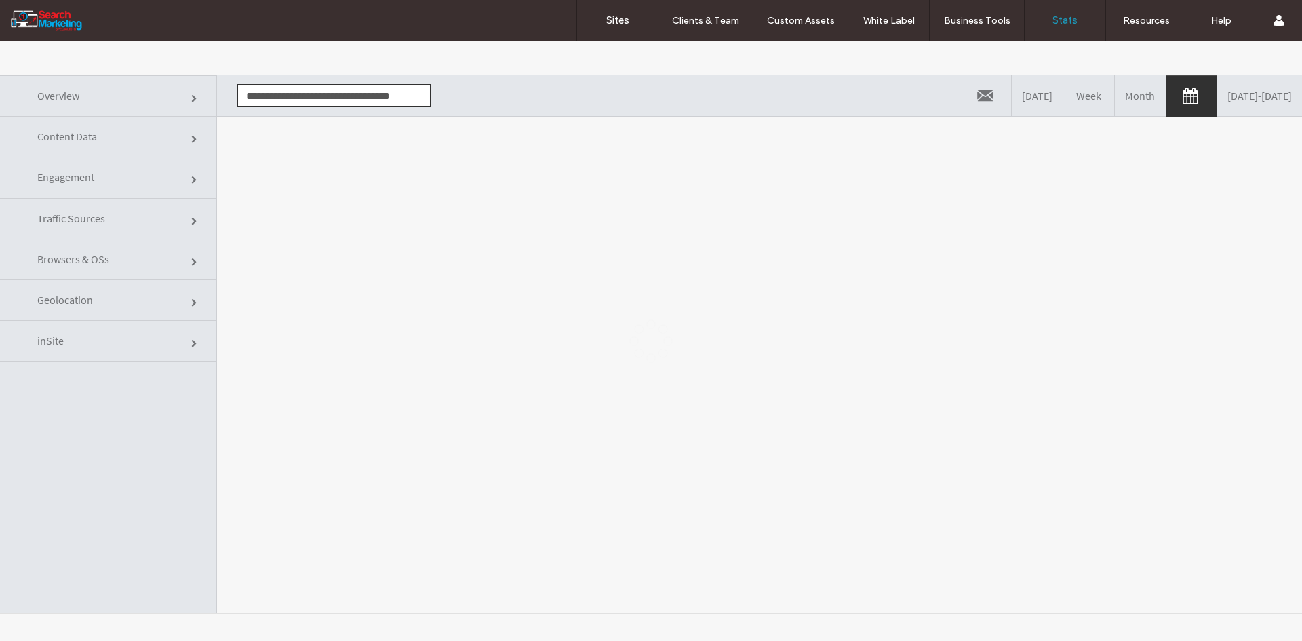
scroll to position [0, 5]
click at [380, 229] on div at bounding box center [651, 340] width 1302 height 599
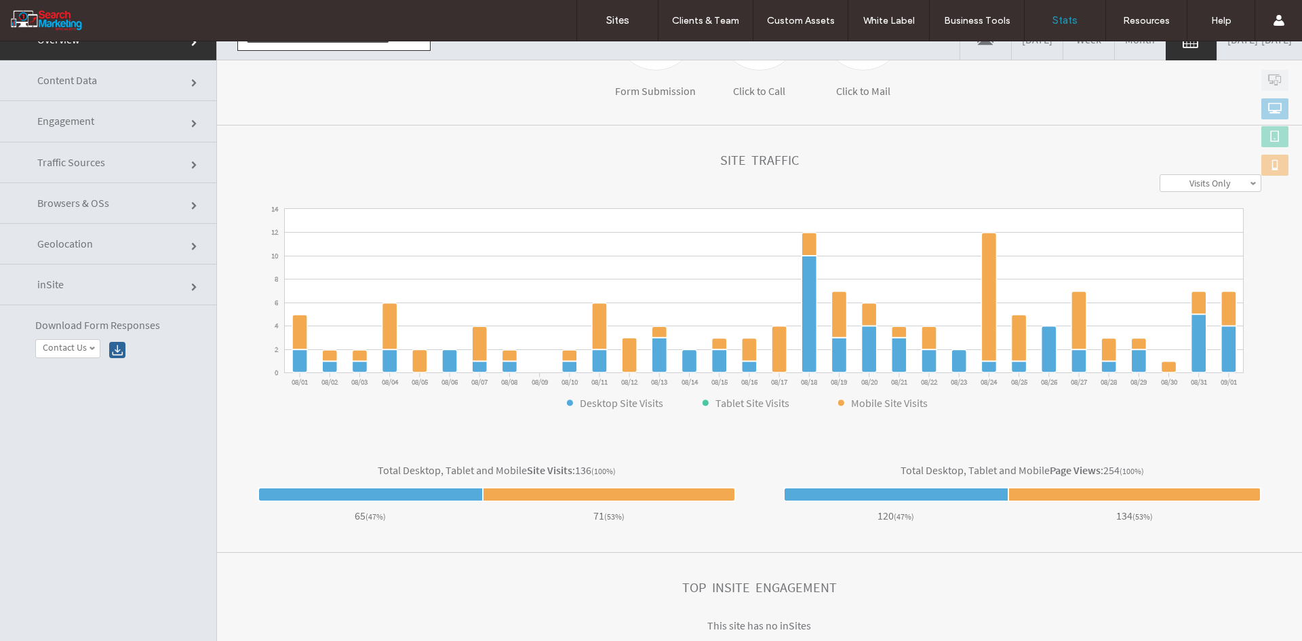
scroll to position [0, 0]
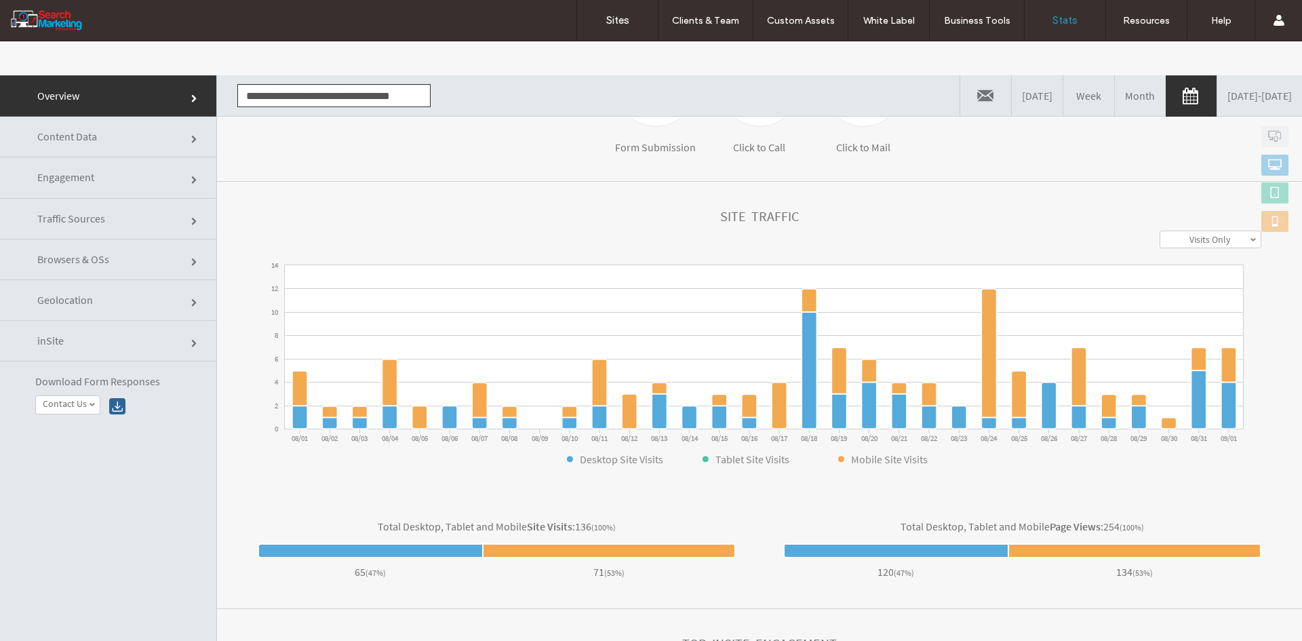
click at [144, 135] on link "Content Data" at bounding box center [108, 137] width 216 height 41
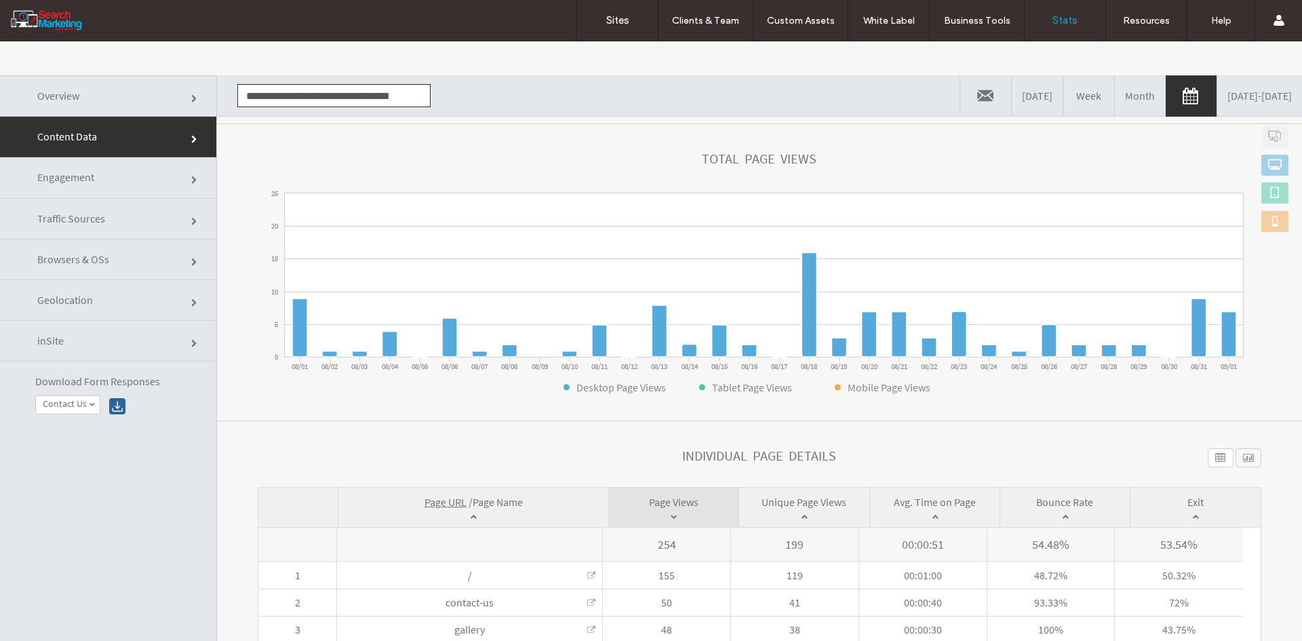
scroll to position [152, 0]
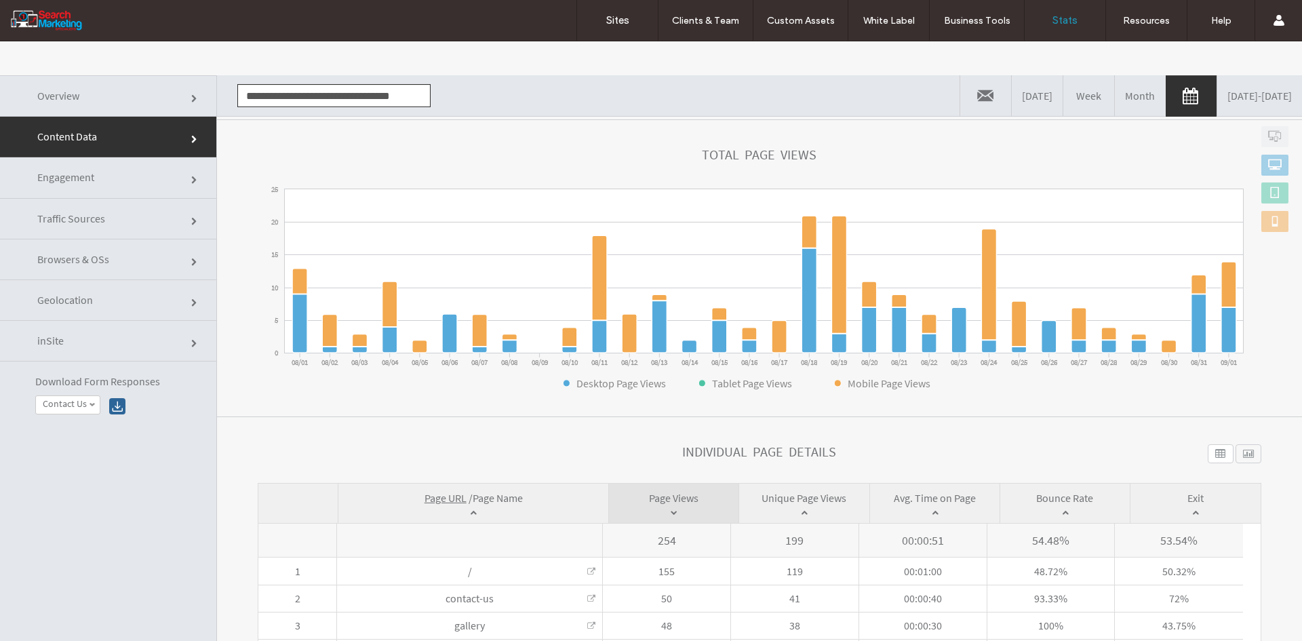
click at [511, 496] on span "Page Name" at bounding box center [498, 498] width 50 height 14
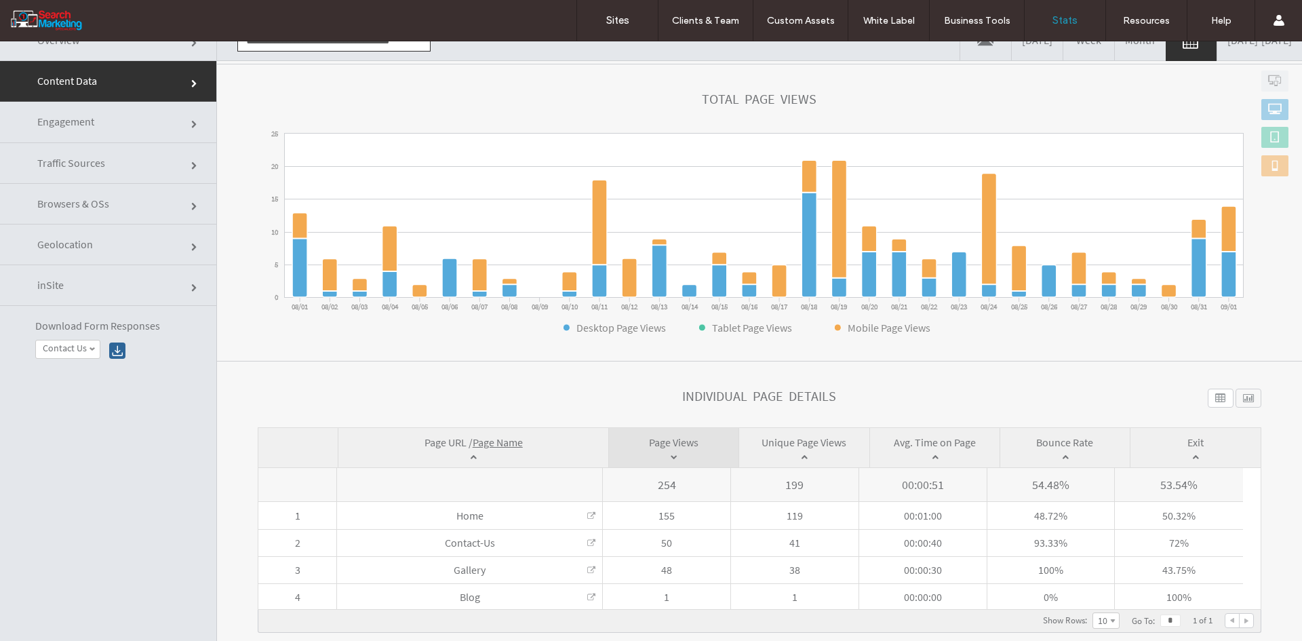
scroll to position [0, 0]
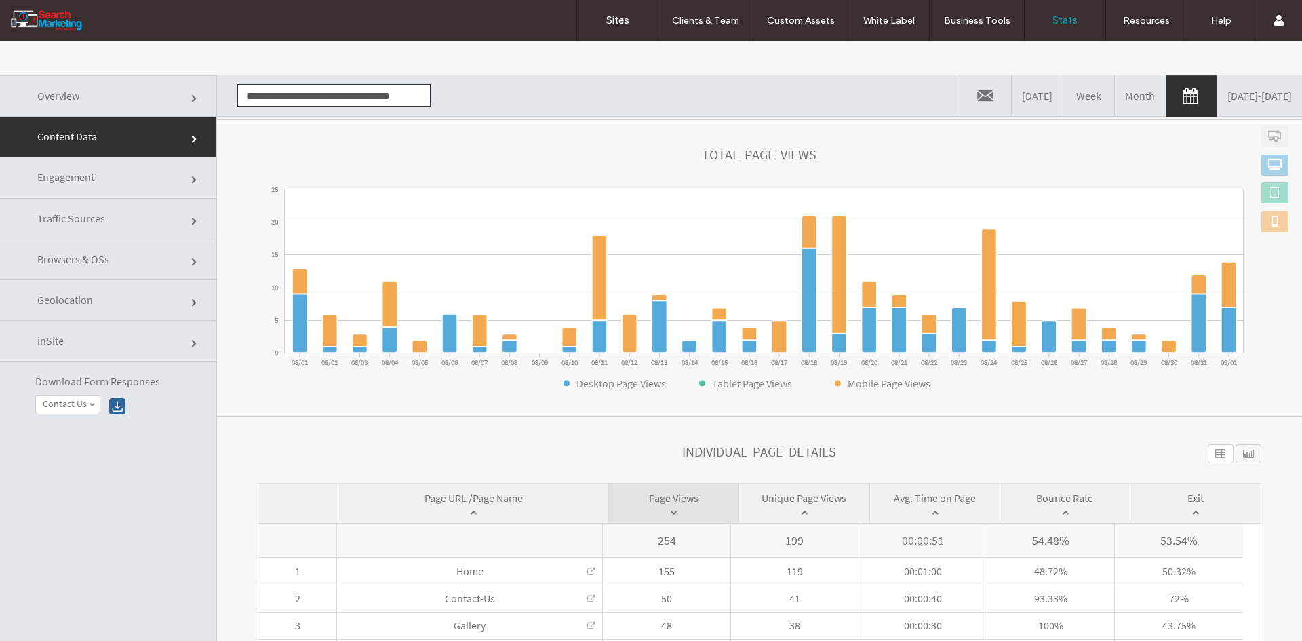
click at [308, 100] on input "**********" at bounding box center [333, 95] width 193 height 23
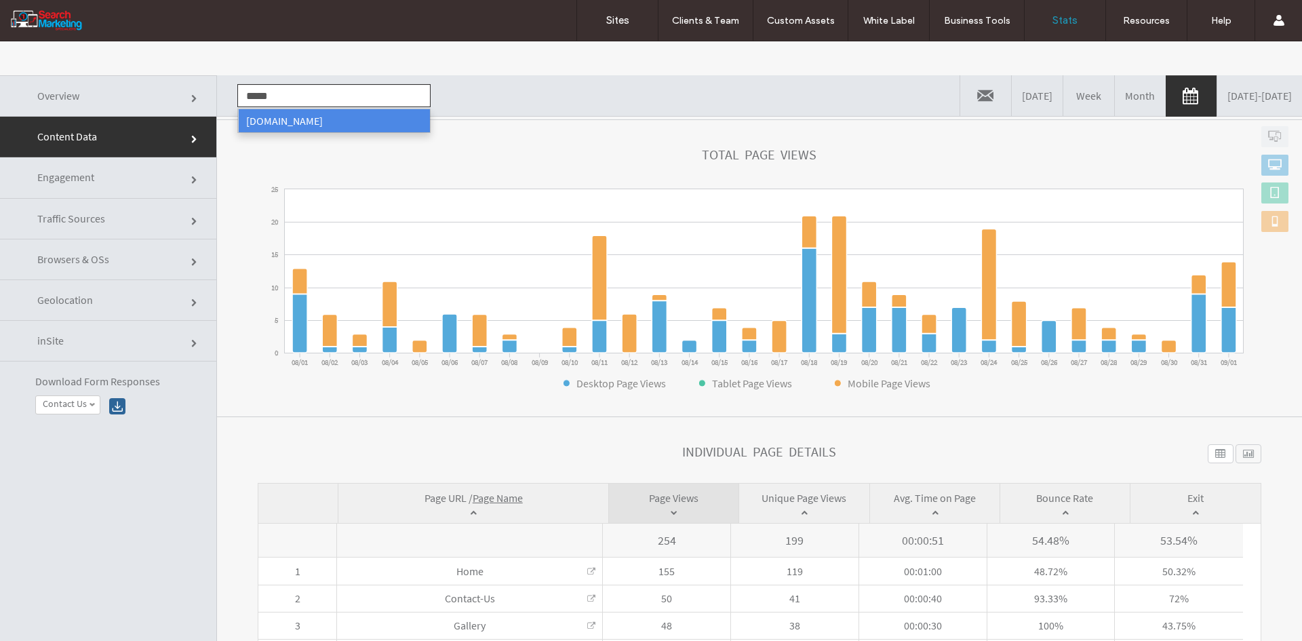
click at [302, 115] on li "[DOMAIN_NAME]" at bounding box center [334, 120] width 192 height 23
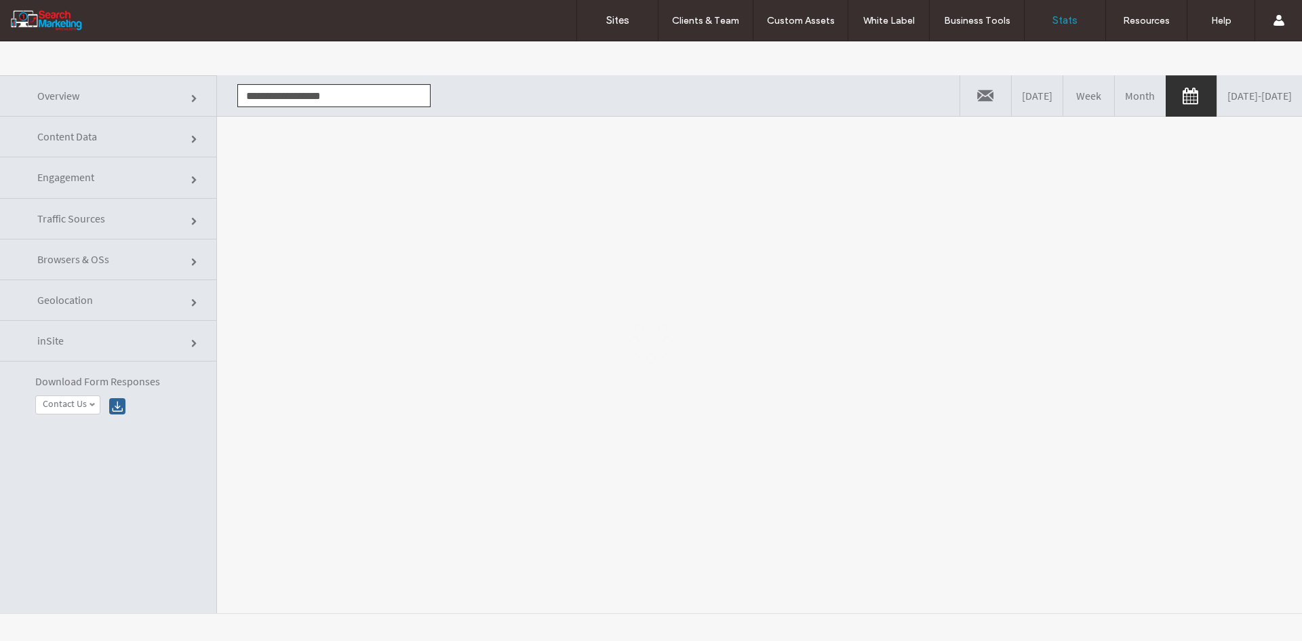
click at [336, 153] on div at bounding box center [651, 340] width 1302 height 599
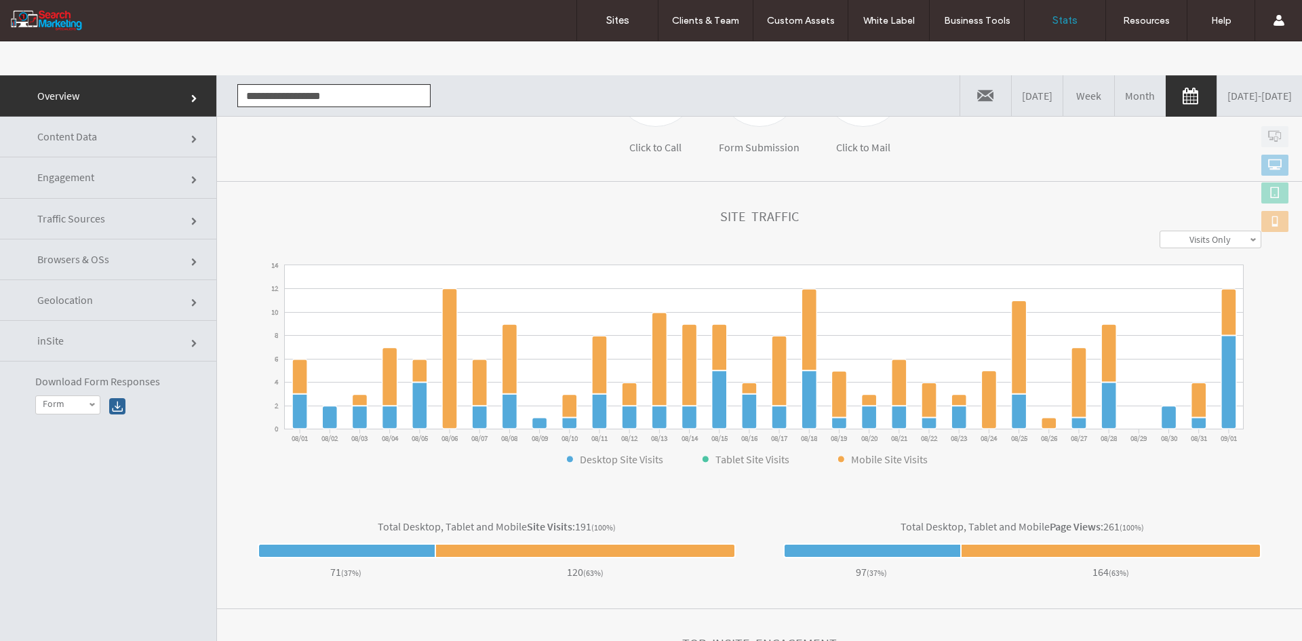
click at [119, 129] on link "Content Data" at bounding box center [108, 137] width 216 height 41
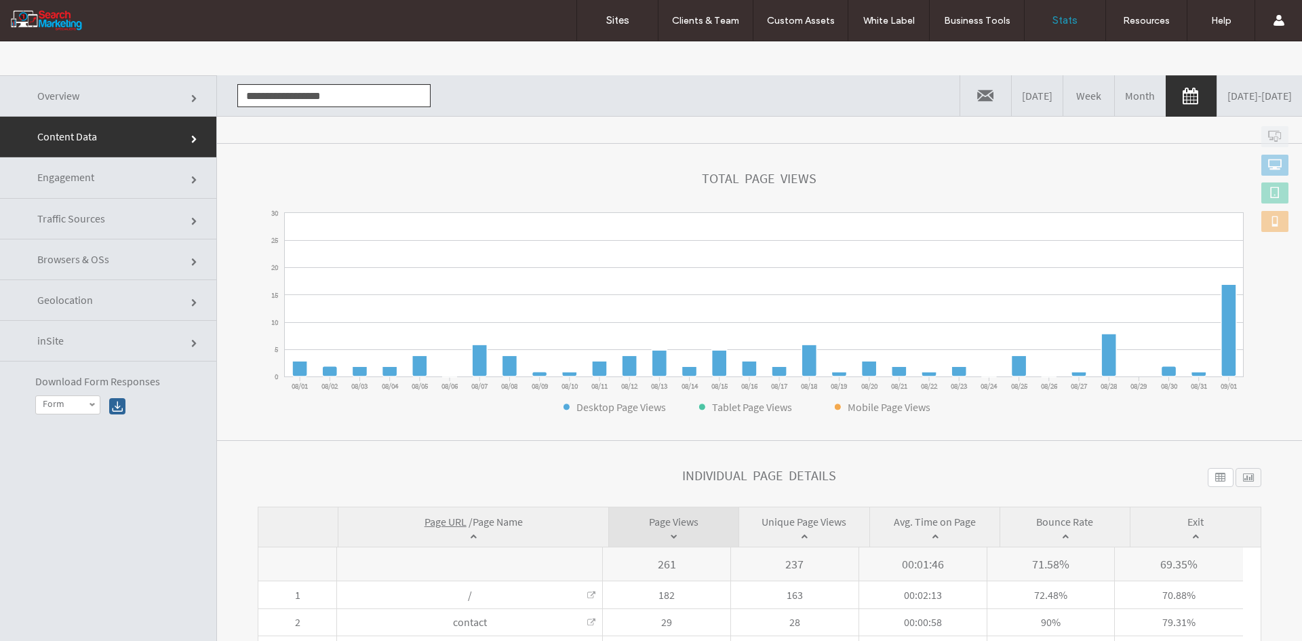
scroll to position [260, 0]
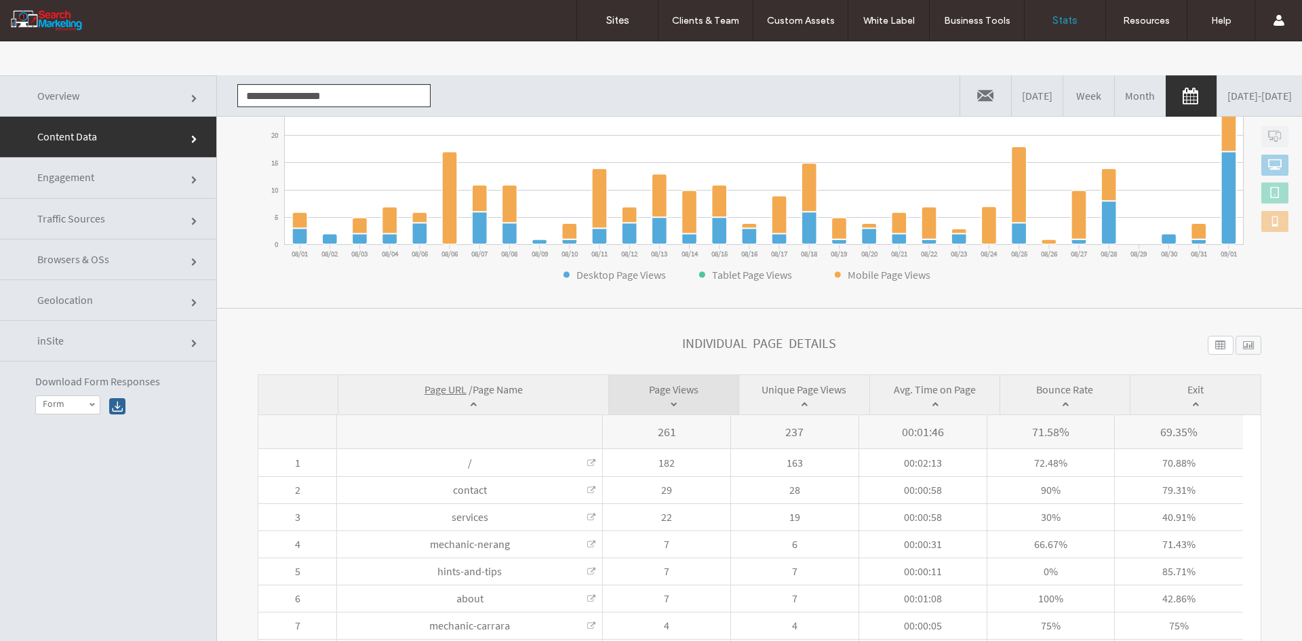
click at [497, 390] on span "Page Name" at bounding box center [498, 389] width 50 height 14
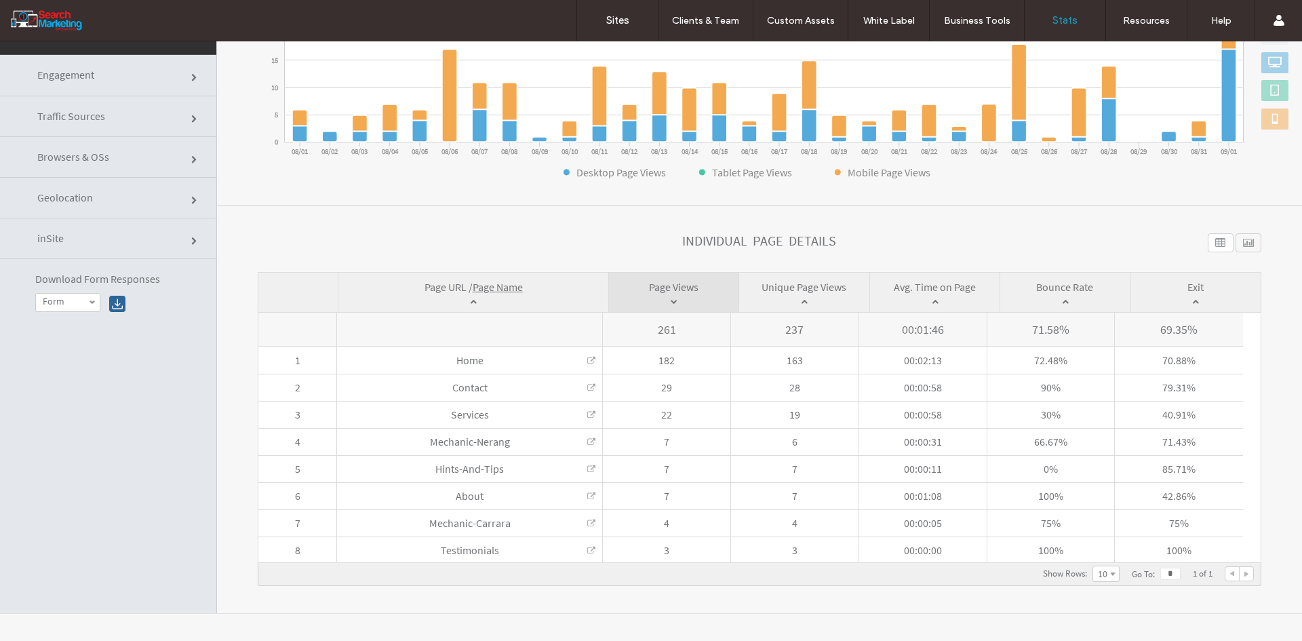
scroll to position [0, 0]
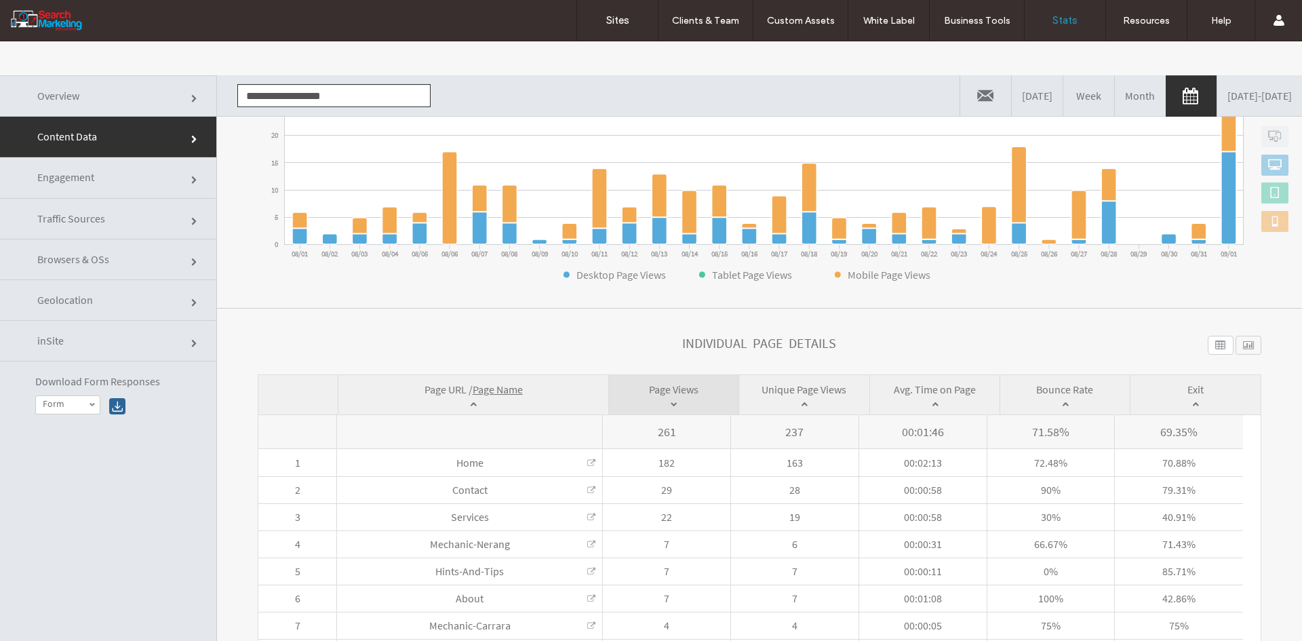
click at [278, 75] on div "**********" at bounding box center [328, 95] width 203 height 41
click at [279, 88] on input "**********" at bounding box center [333, 95] width 193 height 23
click at [302, 134] on li "[DOMAIN_NAME]" at bounding box center [334, 143] width 192 height 23
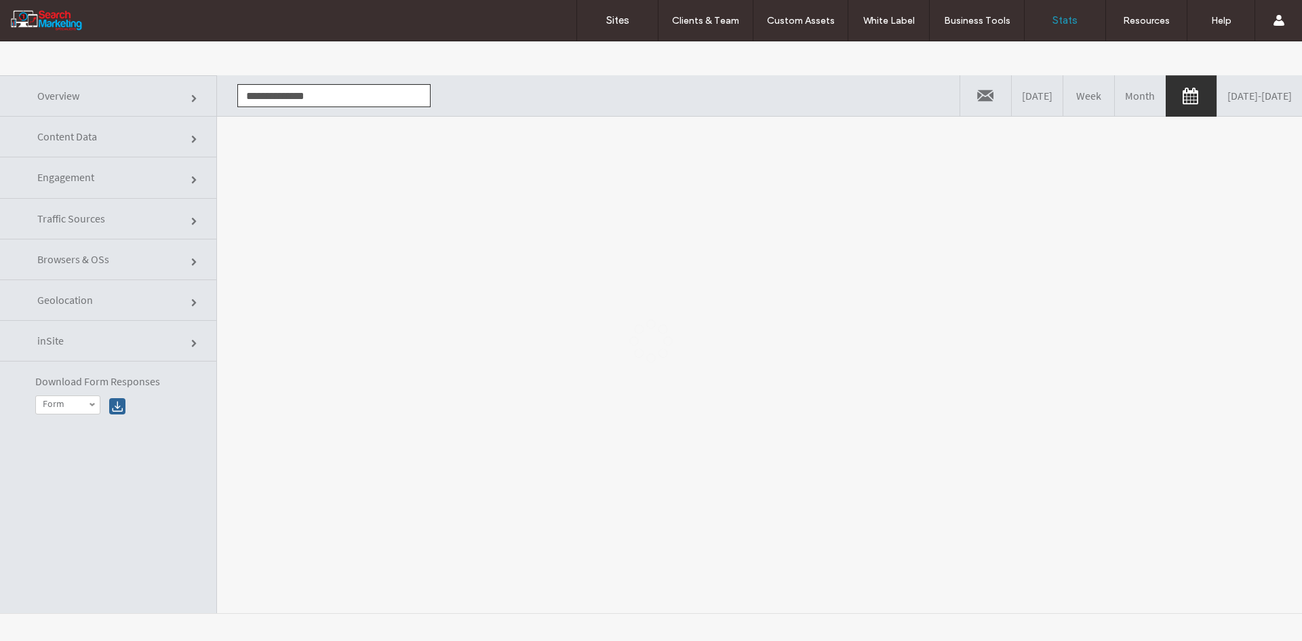
click at [342, 207] on div at bounding box center [651, 340] width 1302 height 599
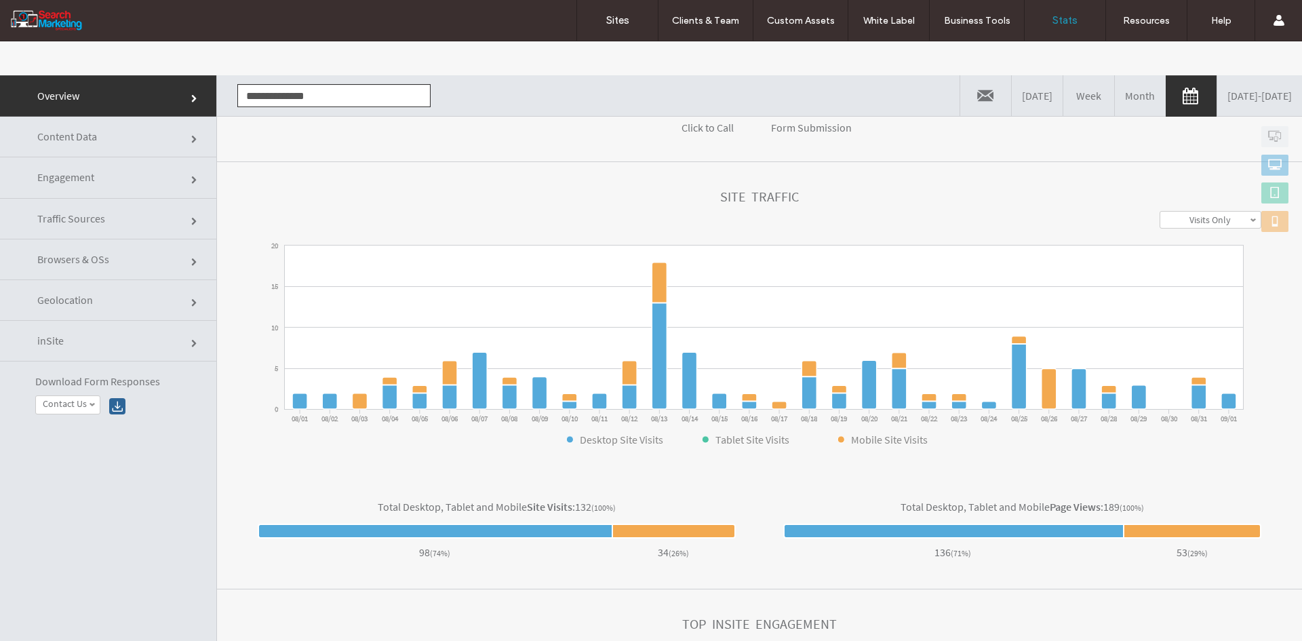
scroll to position [386, 0]
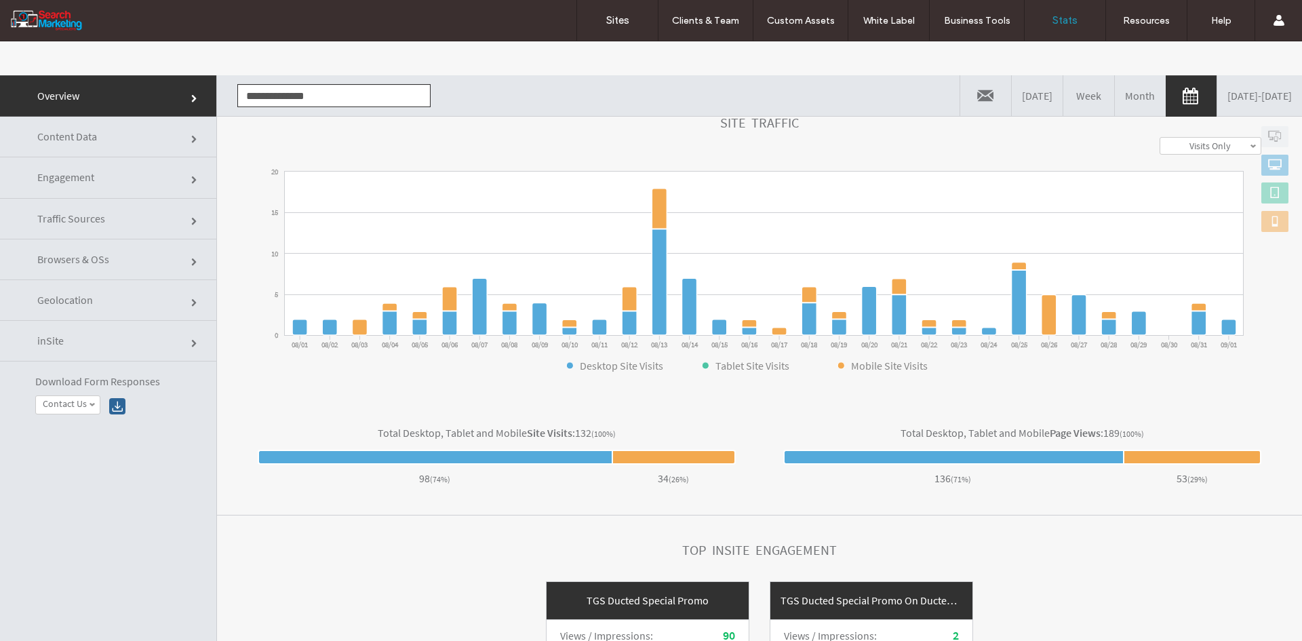
click at [120, 131] on link "Content Data" at bounding box center [108, 137] width 216 height 41
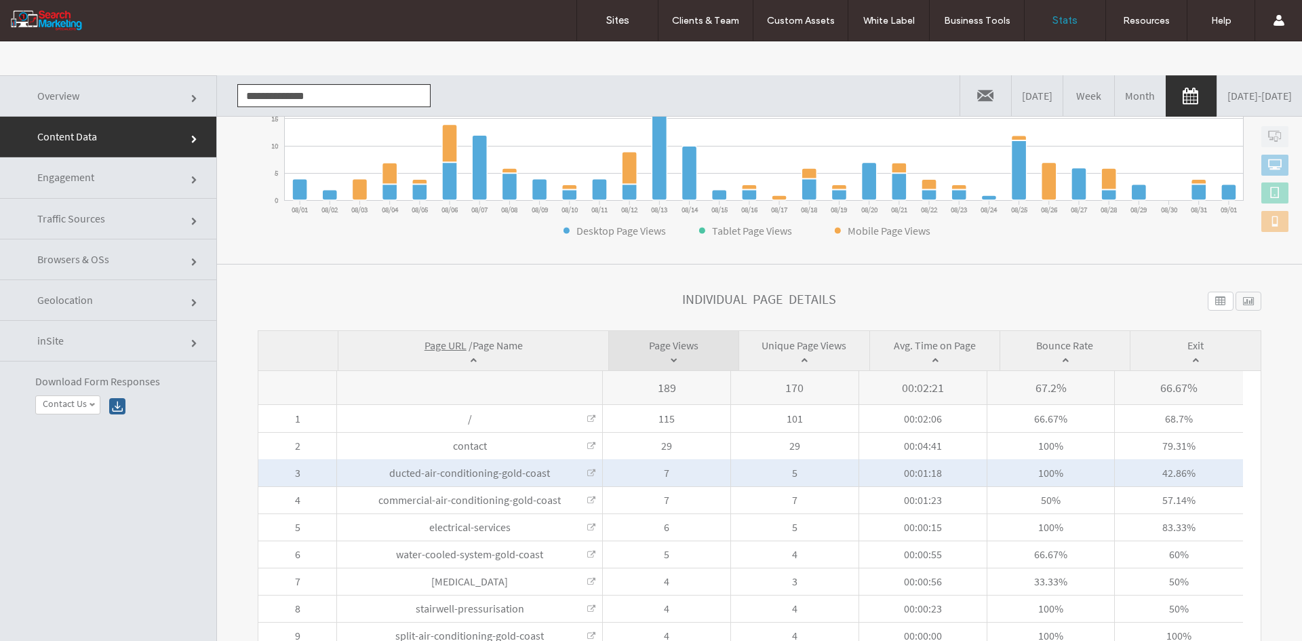
scroll to position [315, 0]
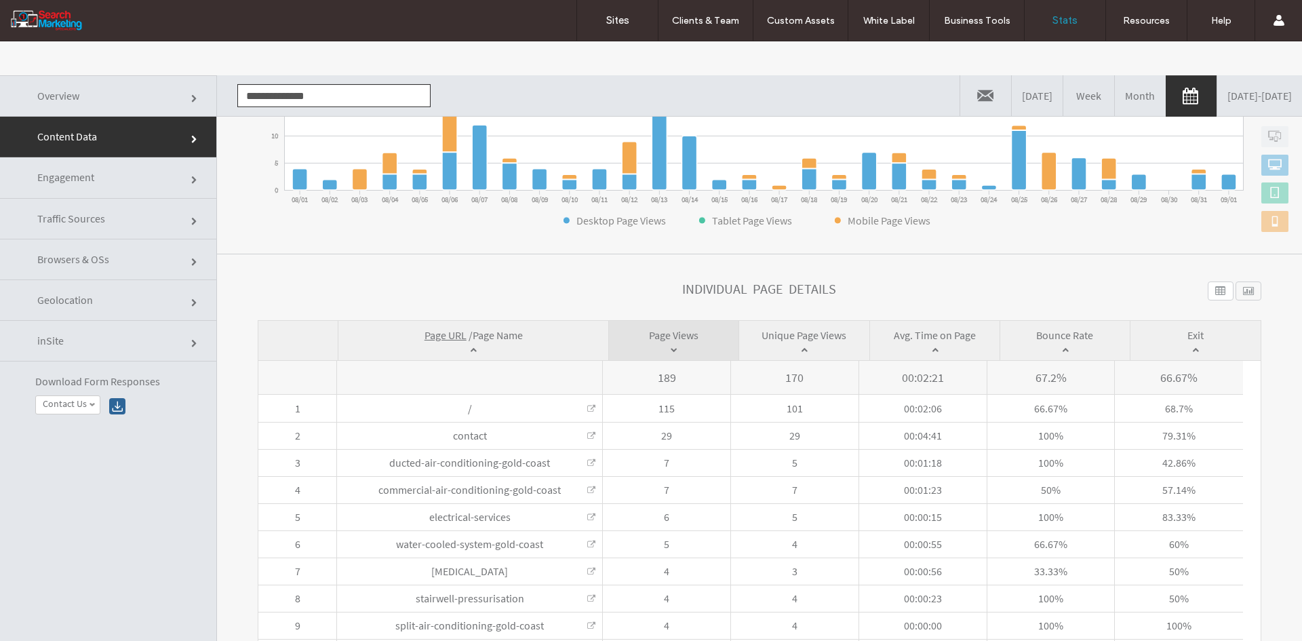
click at [492, 336] on span "Page Name" at bounding box center [498, 335] width 50 height 14
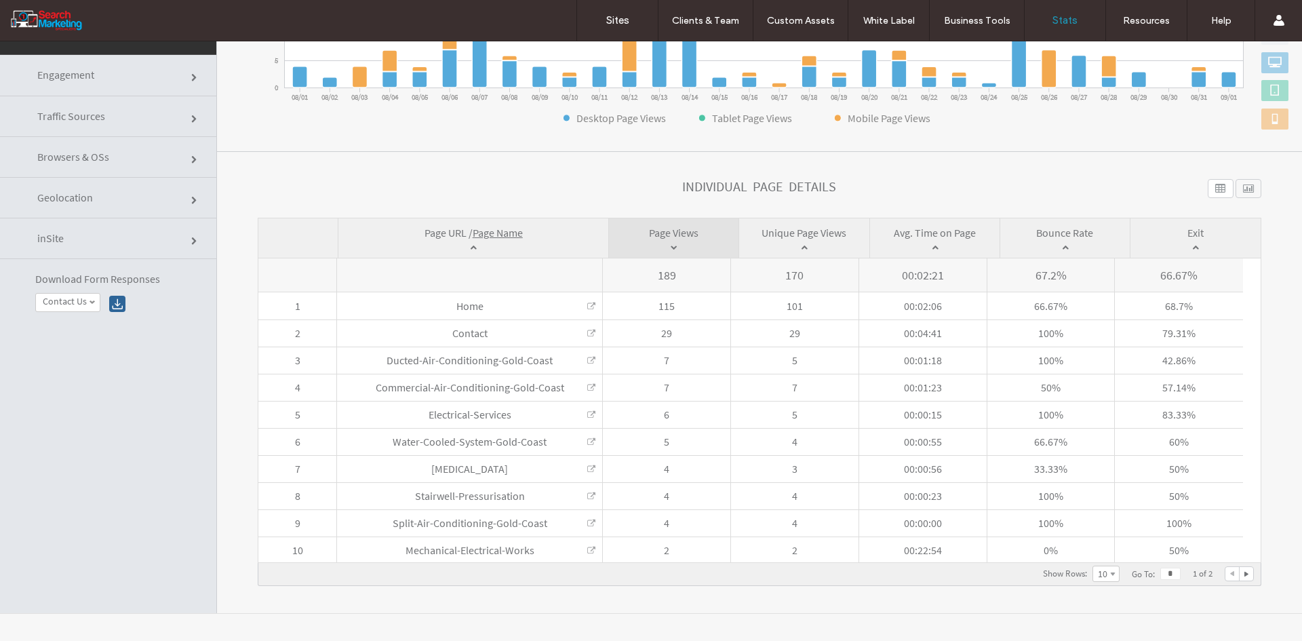
scroll to position [0, 0]
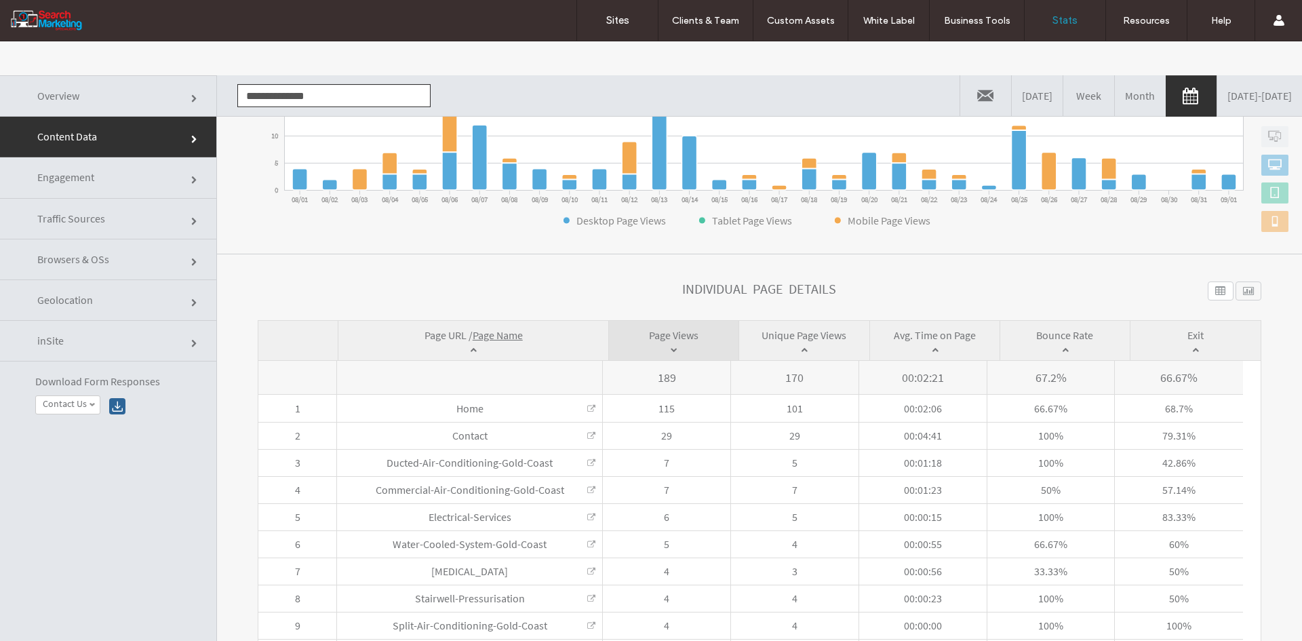
click at [304, 97] on input "**********" at bounding box center [333, 95] width 193 height 23
click at [311, 122] on li "[DOMAIN_NAME]" at bounding box center [334, 120] width 192 height 23
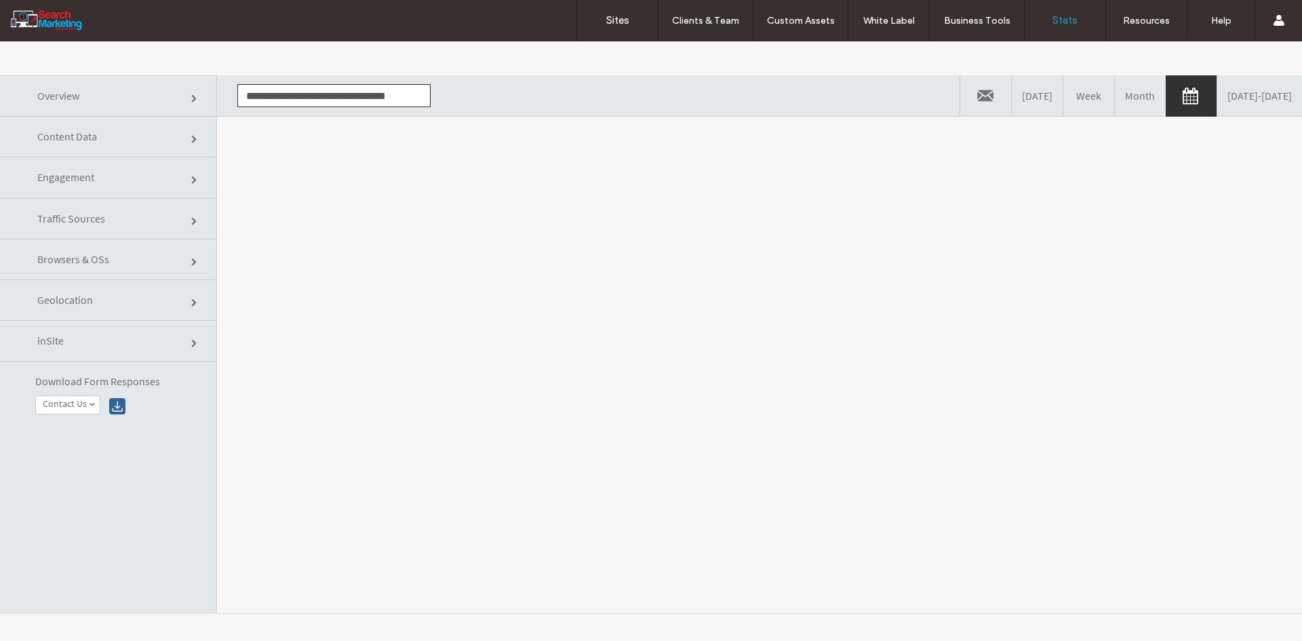
click at [387, 247] on div at bounding box center [651, 340] width 1302 height 599
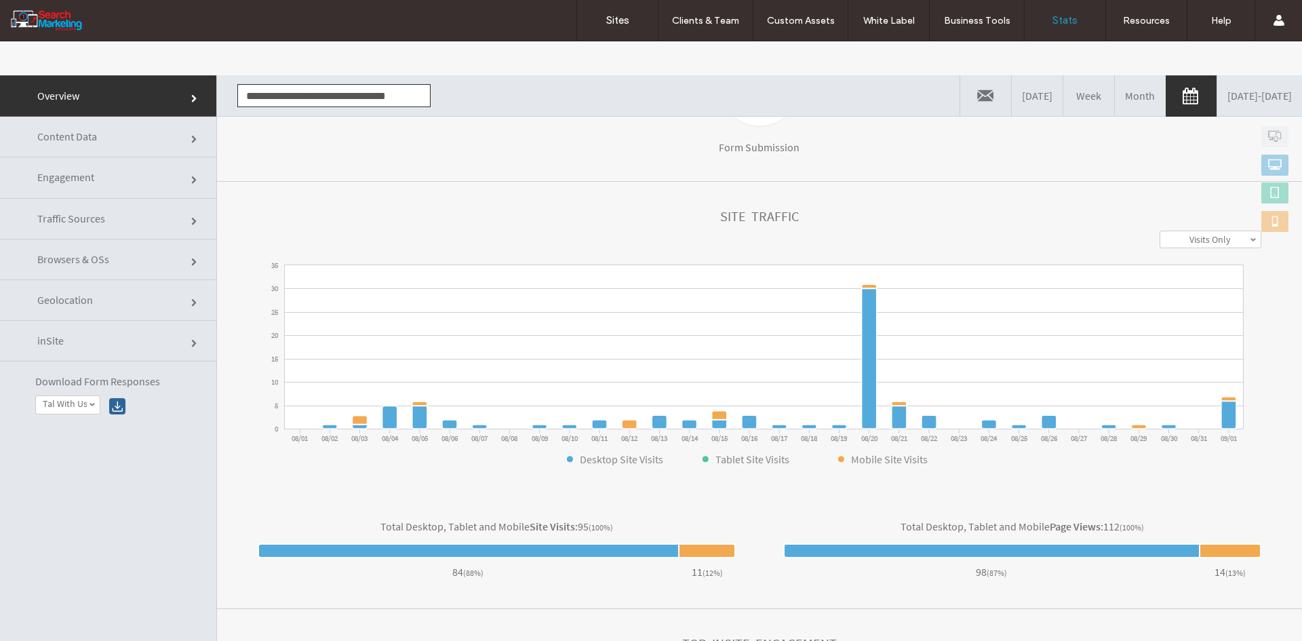
click at [122, 138] on link "Content Data" at bounding box center [108, 137] width 216 height 41
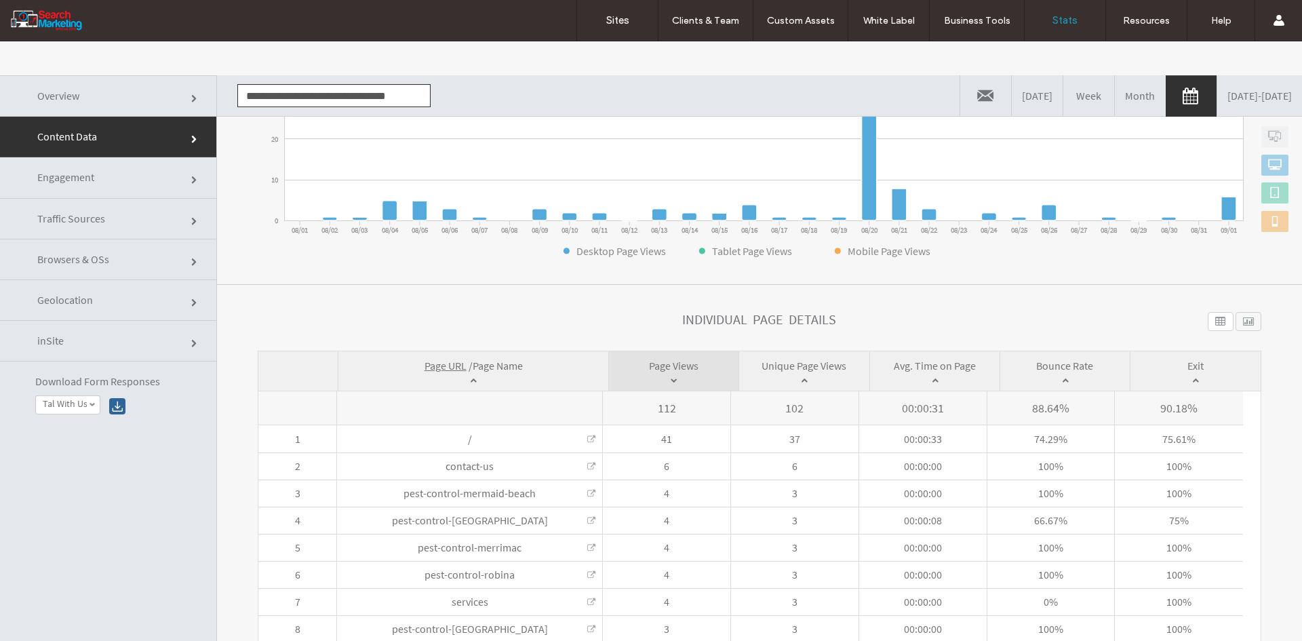
scroll to position [315, 0]
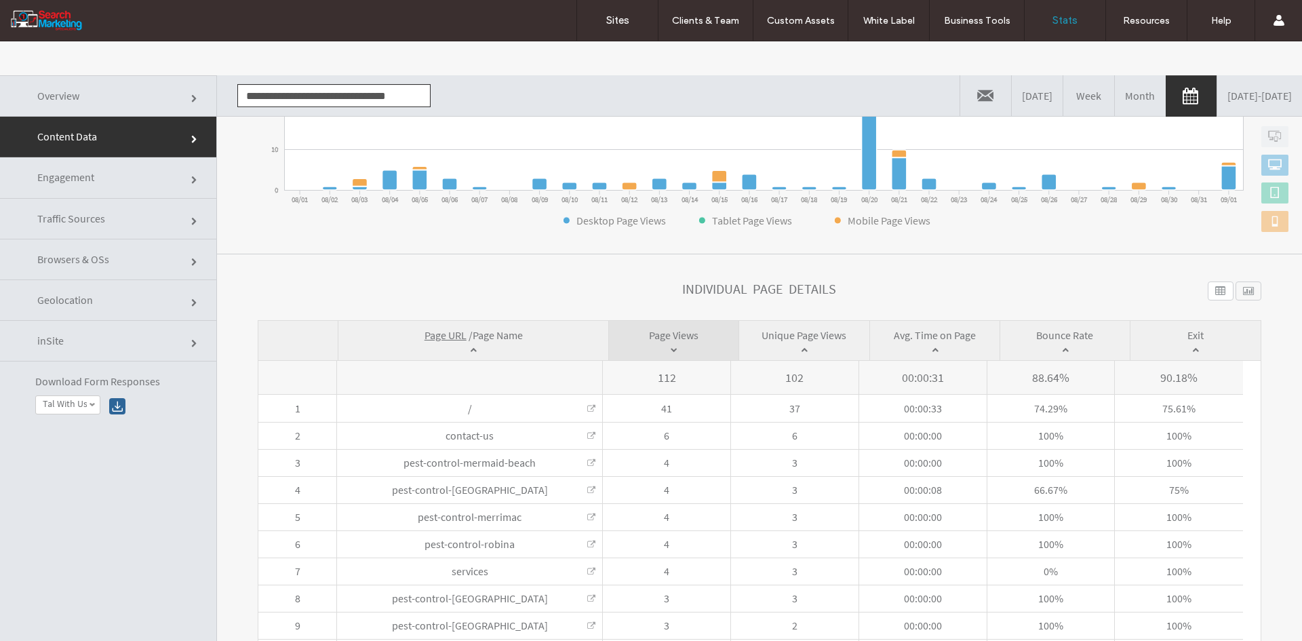
click at [503, 338] on span "Page Name" at bounding box center [498, 335] width 50 height 14
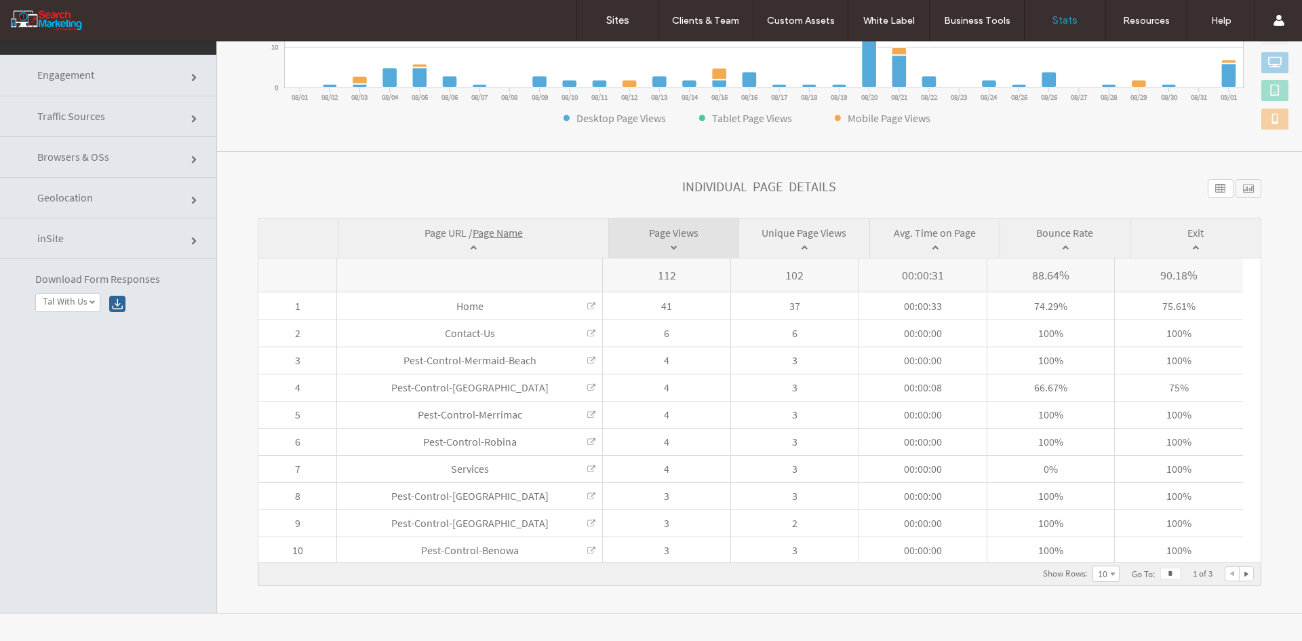
scroll to position [0, 0]
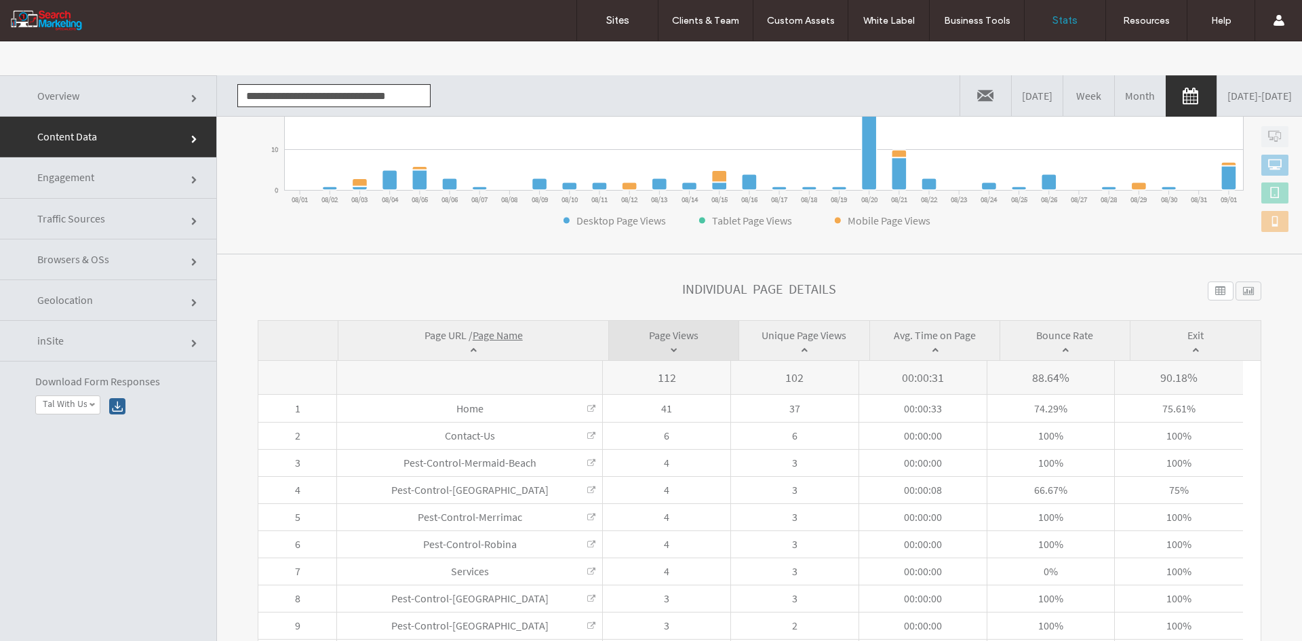
click at [327, 90] on input "**********" at bounding box center [333, 95] width 193 height 23
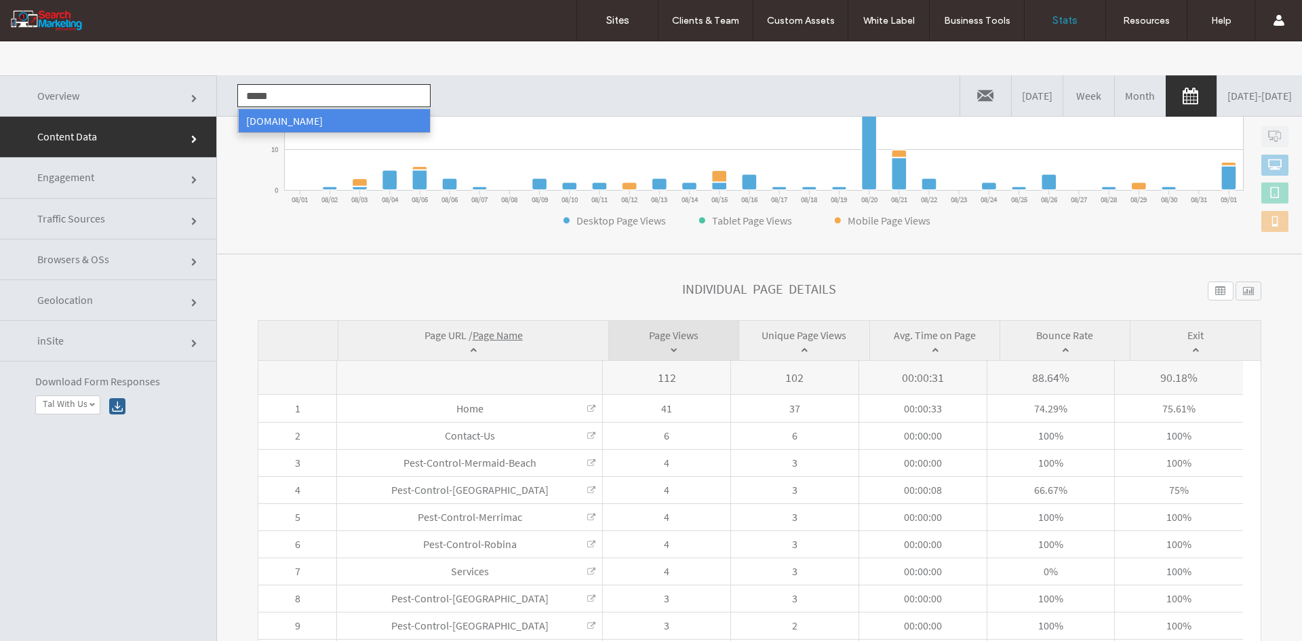
click at [333, 129] on li "[DOMAIN_NAME]" at bounding box center [334, 120] width 192 height 23
type input "**********"
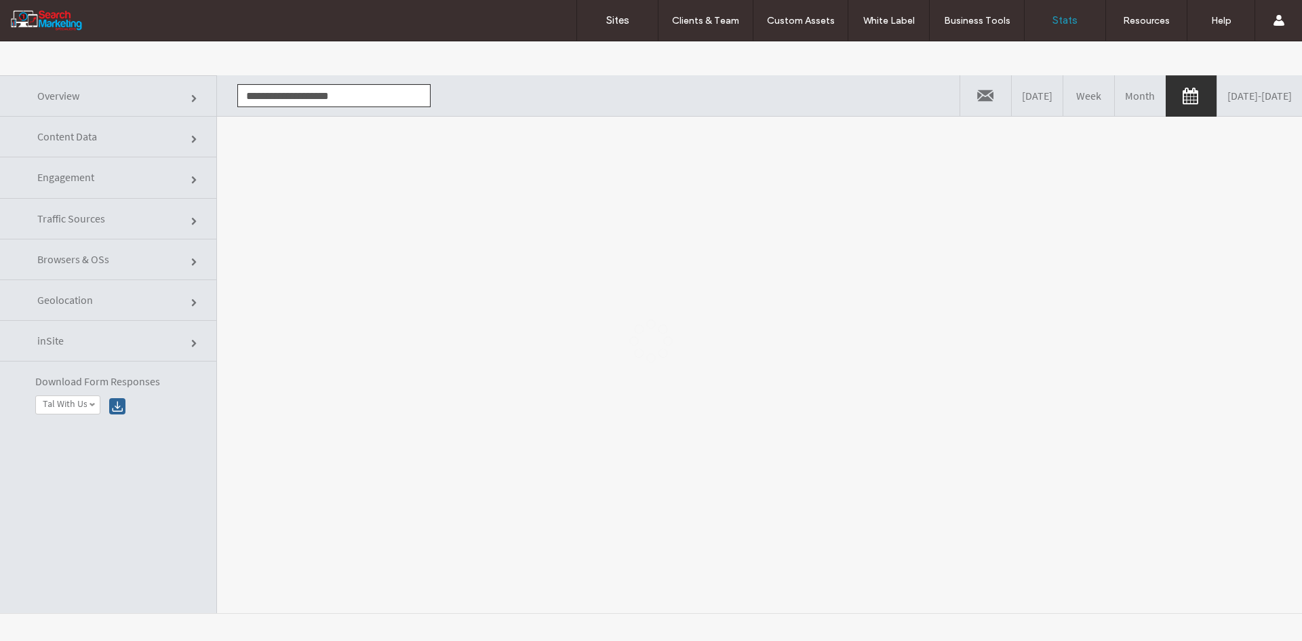
click at [317, 184] on body ".wqwq-1{fill:#231f20;} .cls-1q, .cls-2q { fill-rule: evenodd; } .cls-2q { fill:…" at bounding box center [651, 340] width 1302 height 599
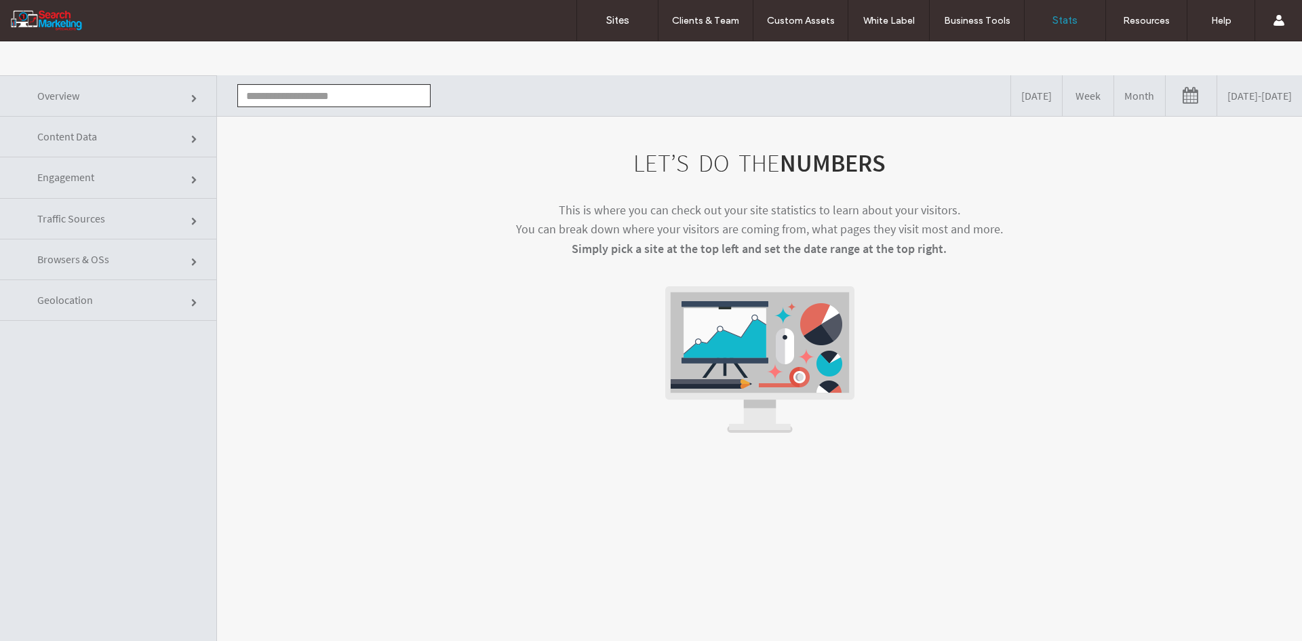
click at [1263, 94] on link "[DATE] - [DATE]" at bounding box center [1259, 95] width 85 height 41
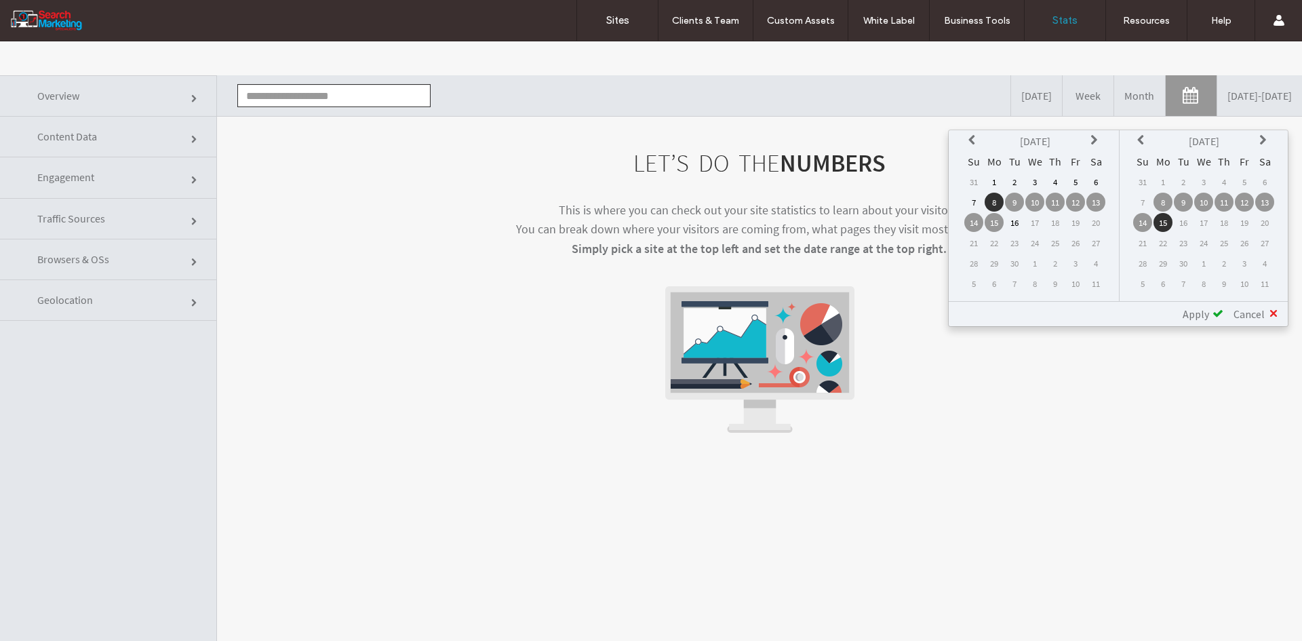
click at [979, 142] on th at bounding box center [973, 141] width 19 height 19
click at [1067, 180] on td "1" at bounding box center [1075, 181] width 19 height 19
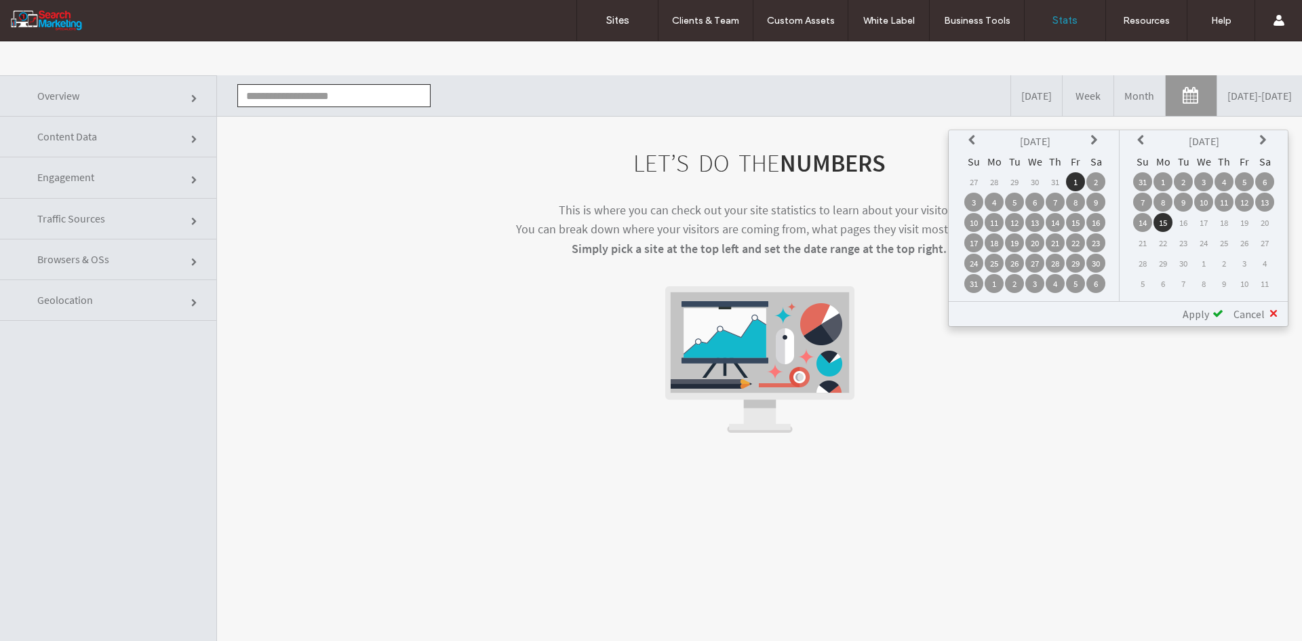
click at [1164, 182] on td "1" at bounding box center [1162, 181] width 19 height 19
click at [1212, 310] on div "Apply" at bounding box center [1197, 314] width 51 height 14
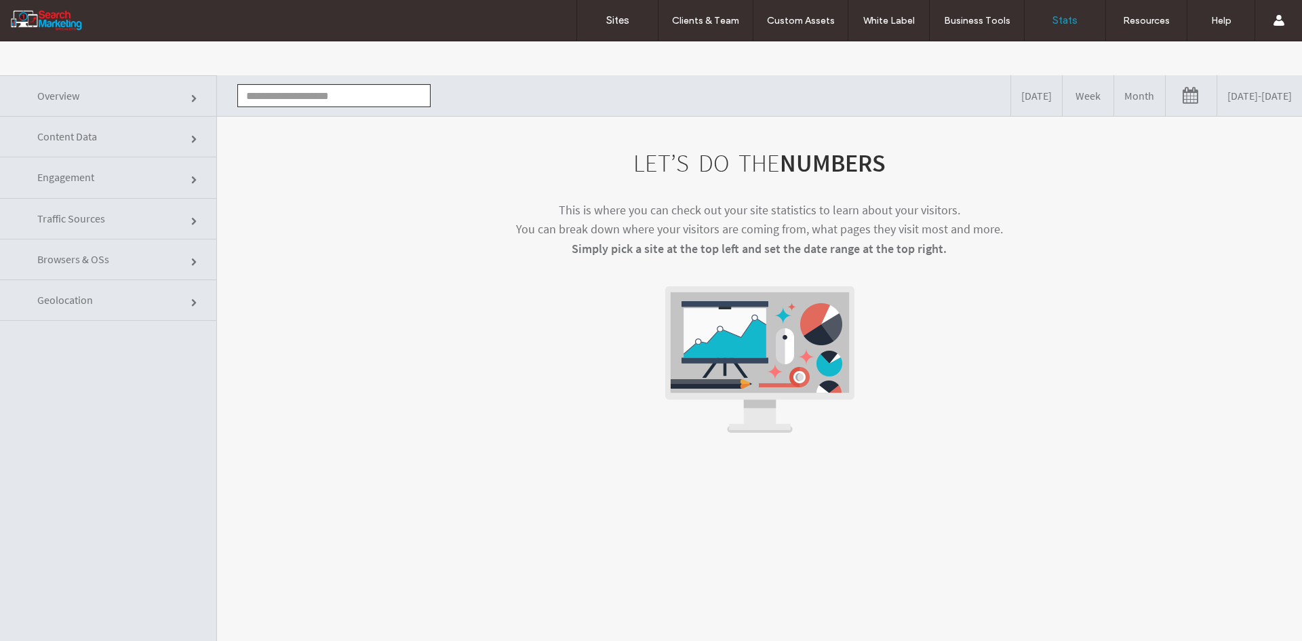
click at [312, 89] on input "text" at bounding box center [333, 95] width 193 height 23
click at [305, 116] on li "[DOMAIN_NAME]" at bounding box center [334, 120] width 192 height 23
type input "**********"
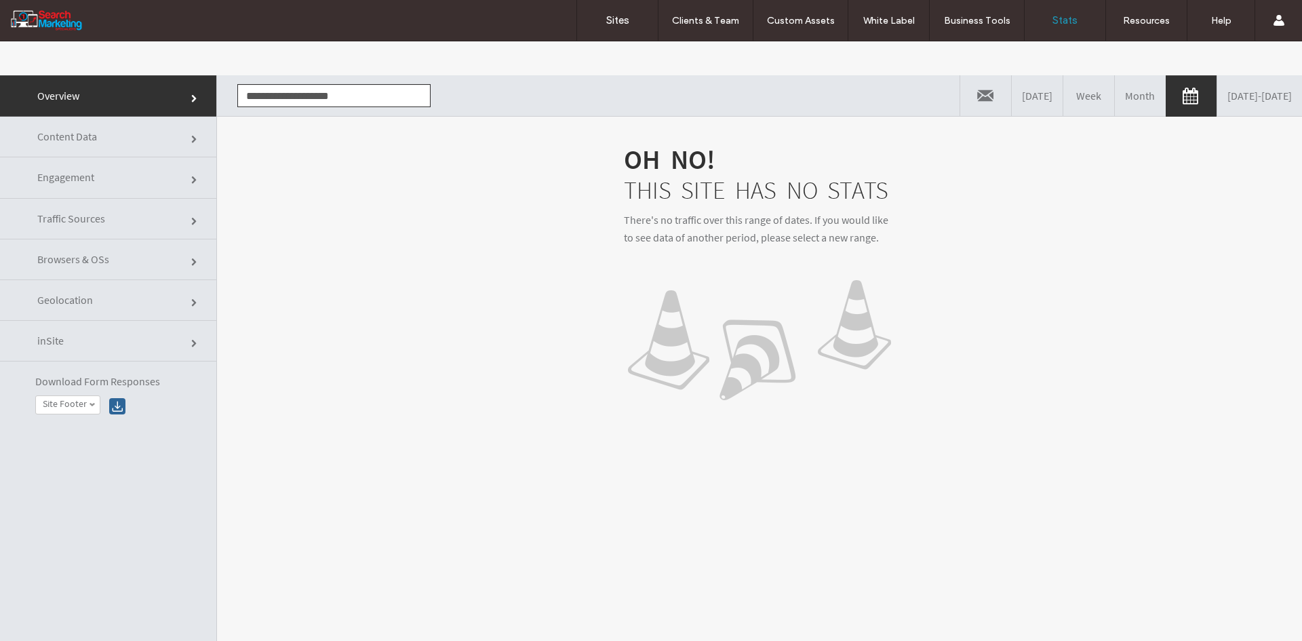
click at [757, 235] on p "There's no traffic over this range of dates. If you would like to see data of a…" at bounding box center [759, 229] width 271 height 35
click at [365, 103] on input "**********" at bounding box center [333, 95] width 193 height 23
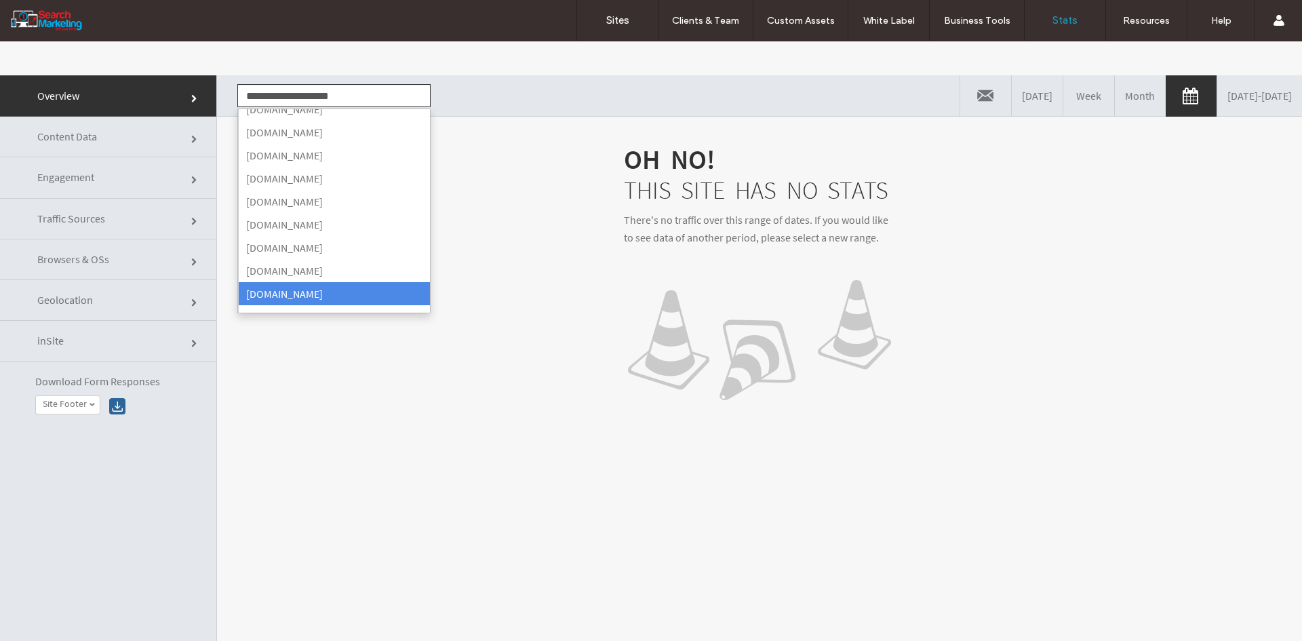
click at [365, 103] on input "**********" at bounding box center [333, 95] width 193 height 23
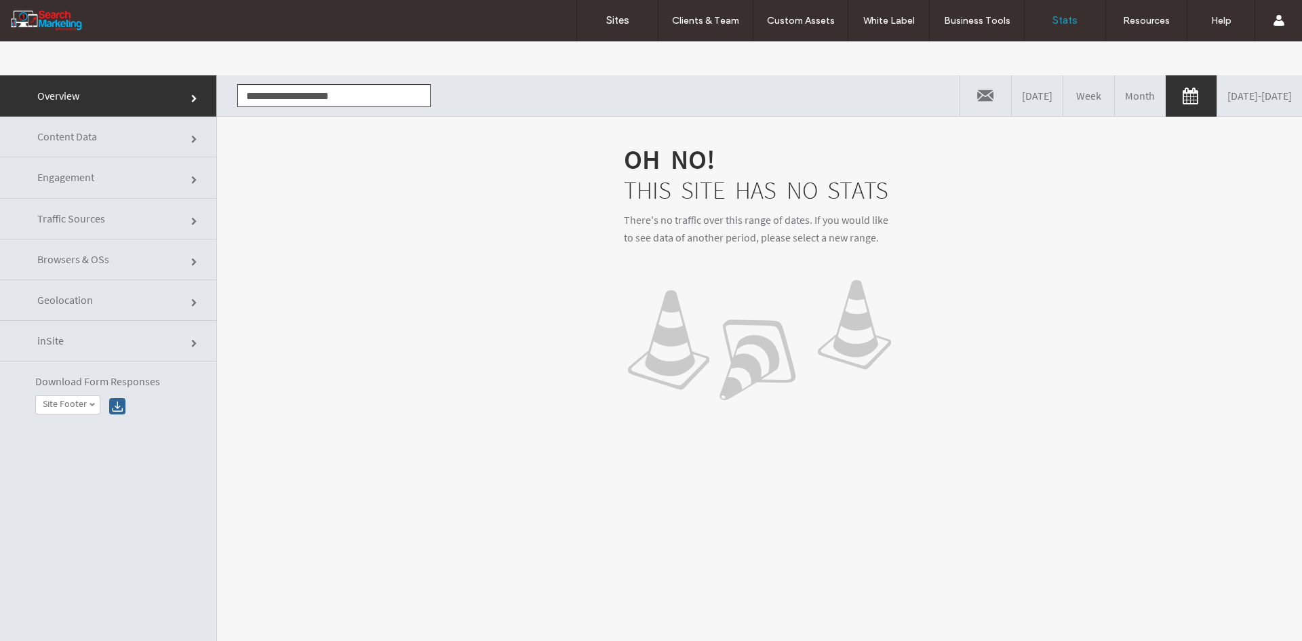
click at [365, 102] on input "**********" at bounding box center [333, 95] width 193 height 23
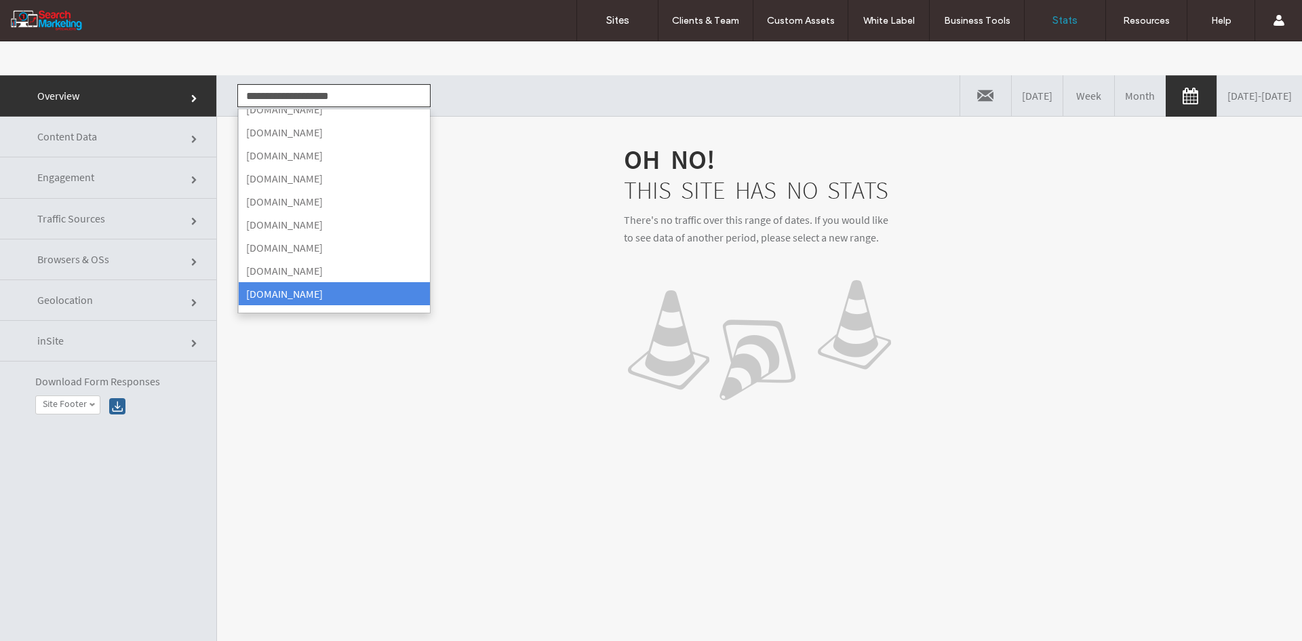
click at [365, 102] on input "**********" at bounding box center [333, 95] width 193 height 23
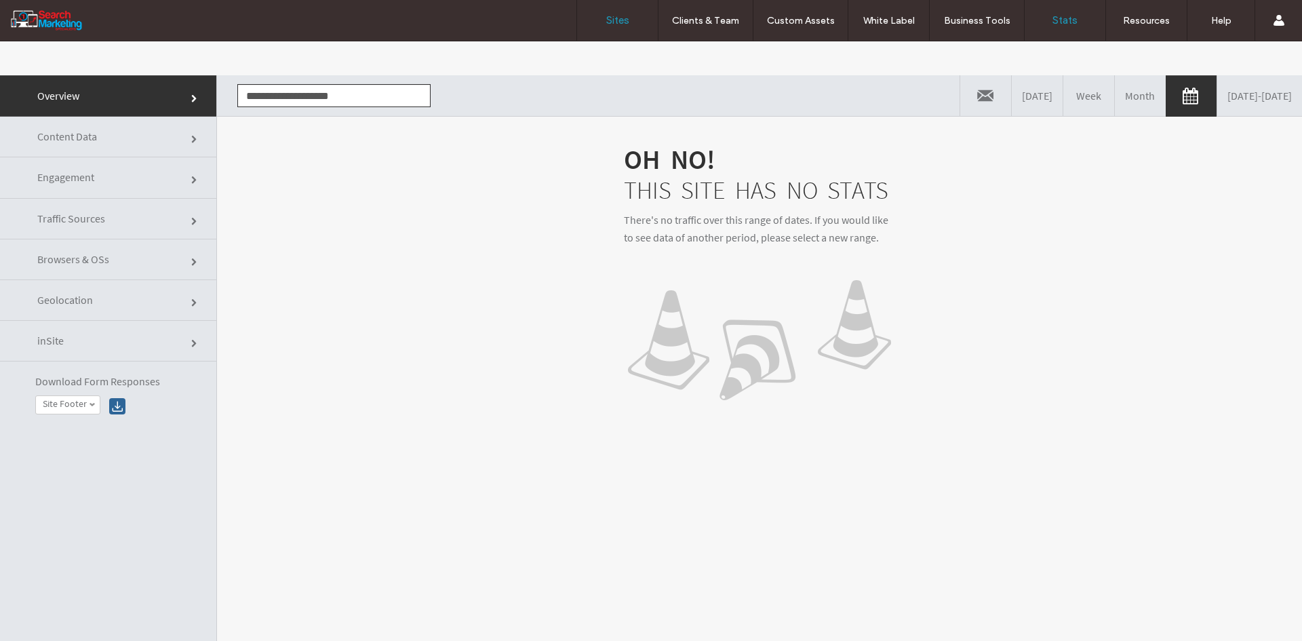
click at [615, 20] on label "Sites" at bounding box center [617, 20] width 23 height 12
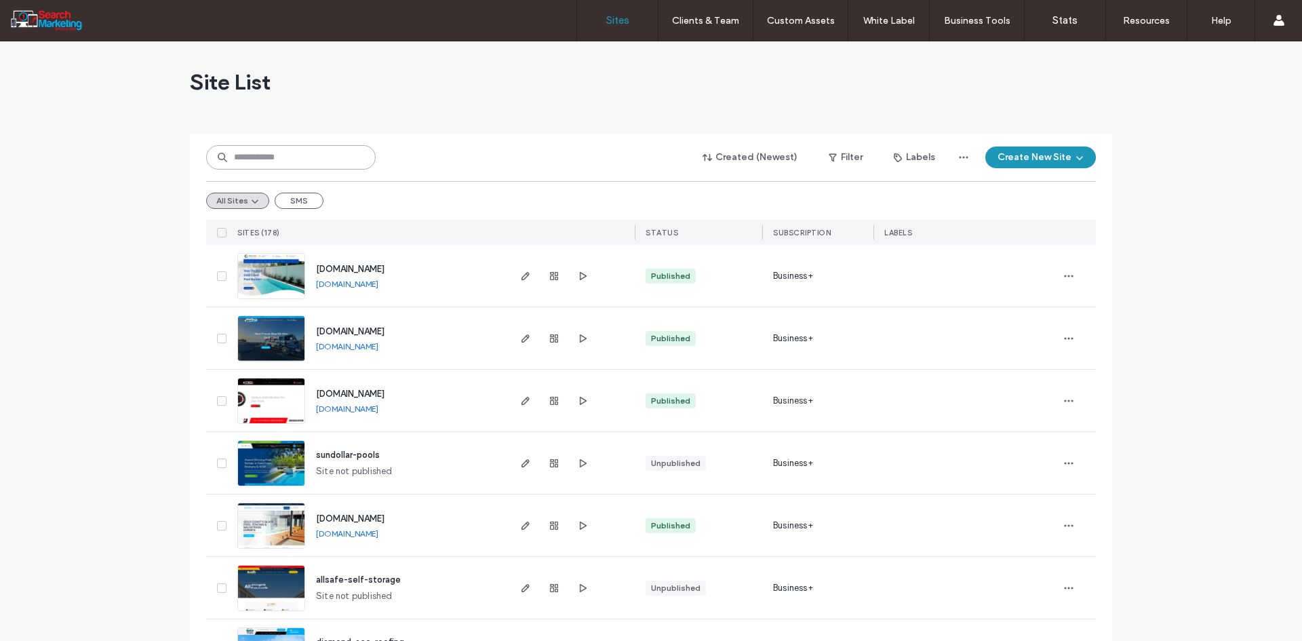
click at [302, 161] on input at bounding box center [291, 157] width 170 height 24
type input "****"
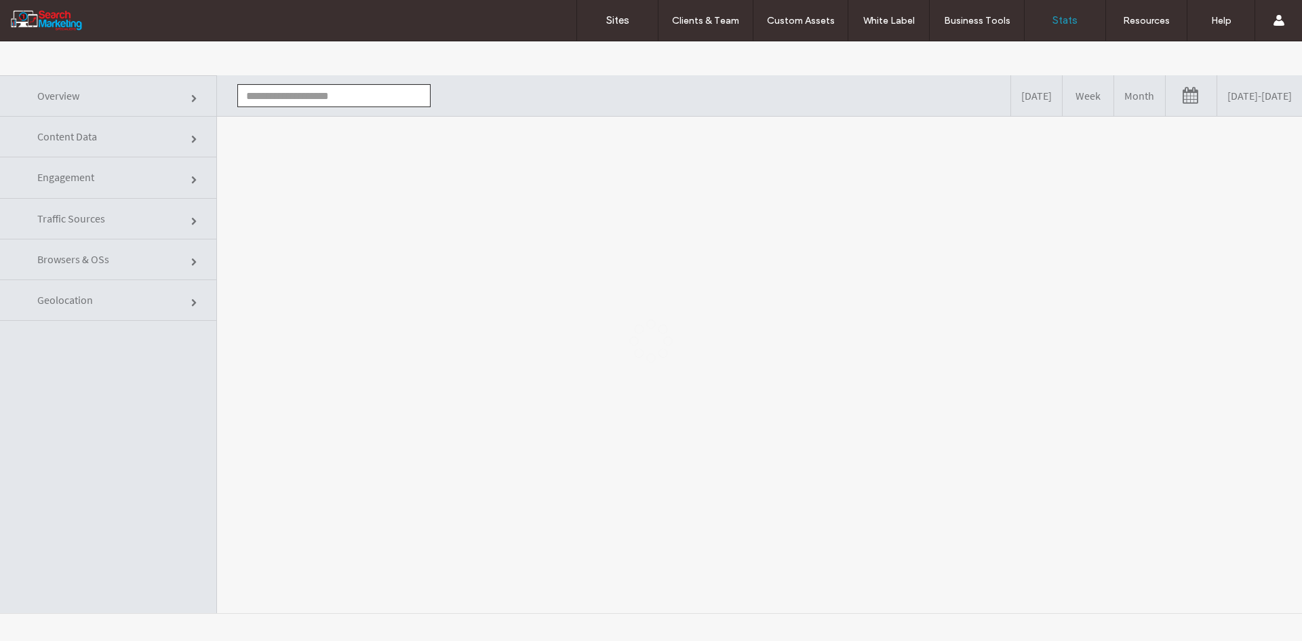
type input "**********"
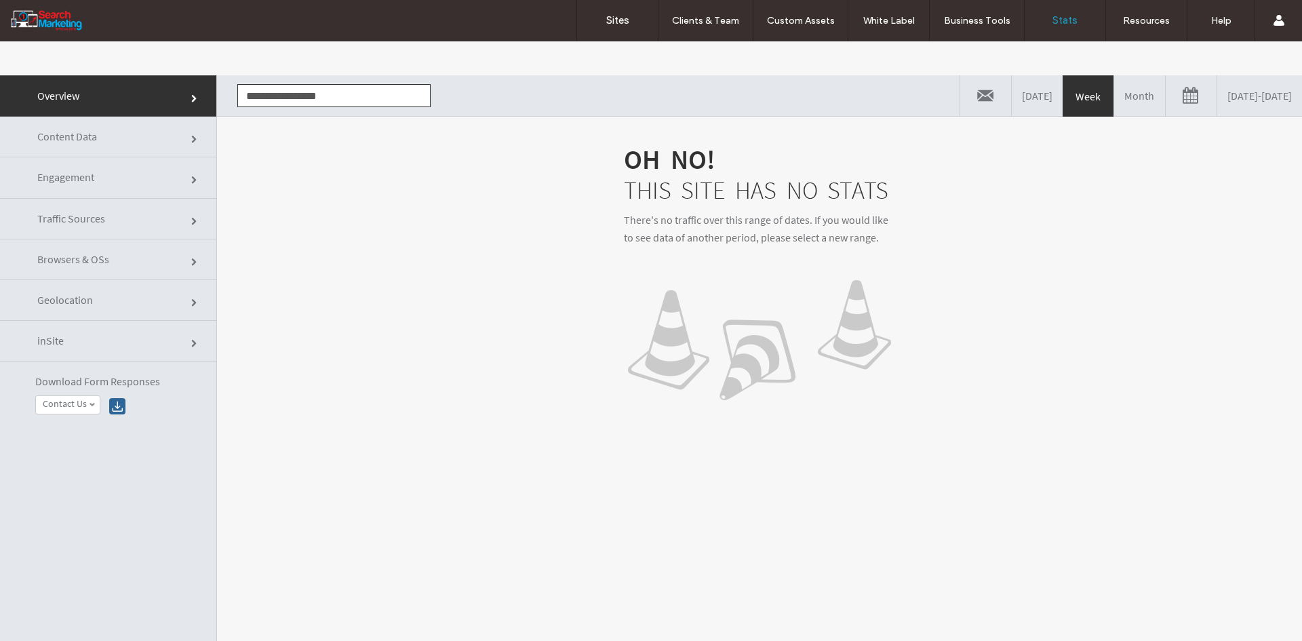
click at [1217, 106] on link "[DATE] - [DATE]" at bounding box center [1259, 95] width 85 height 41
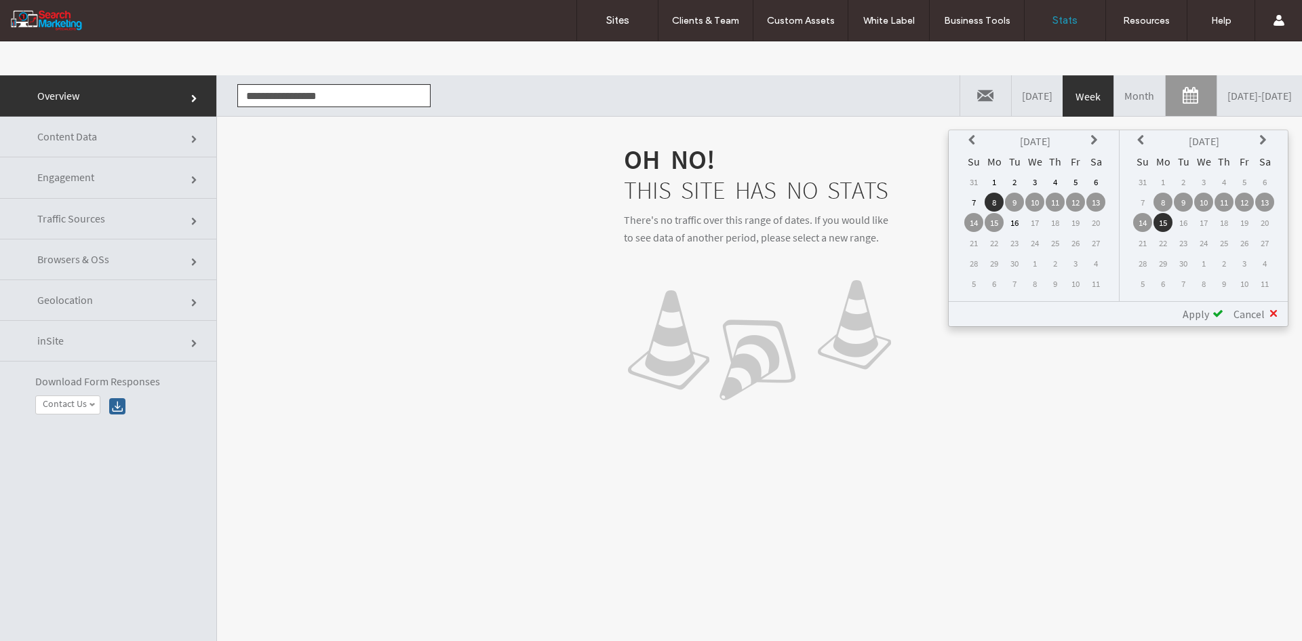
click at [975, 139] on icon at bounding box center [973, 140] width 11 height 11
click at [1070, 179] on td "1" at bounding box center [1075, 181] width 19 height 19
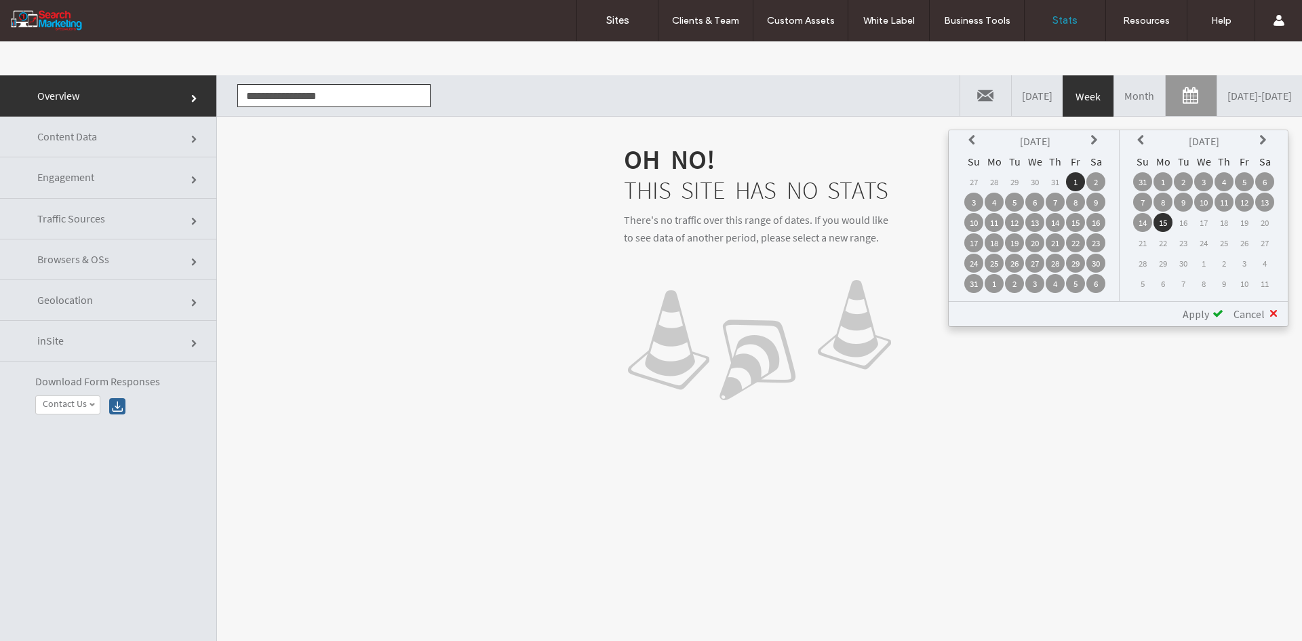
click at [1165, 180] on td "1" at bounding box center [1162, 181] width 19 height 19
click at [1195, 311] on span "Apply" at bounding box center [1196, 314] width 26 height 14
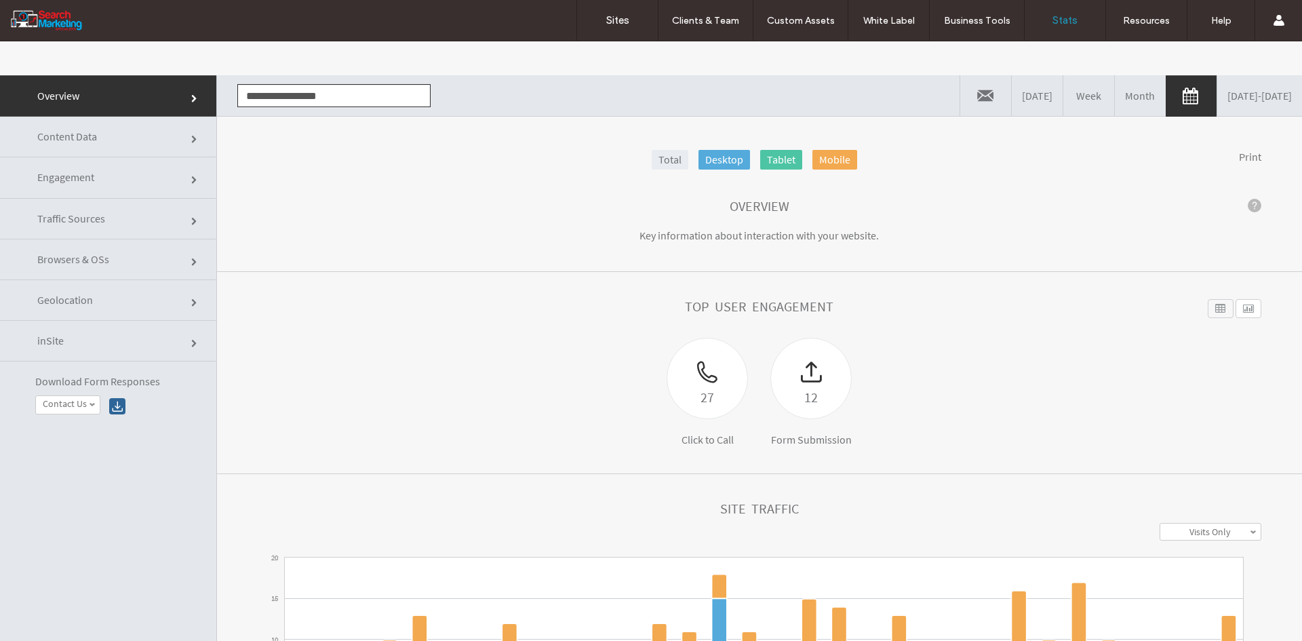
drag, startPoint x: 111, startPoint y: 136, endPoint x: 123, endPoint y: 141, distance: 12.5
click at [111, 136] on link "Content Data" at bounding box center [108, 137] width 216 height 41
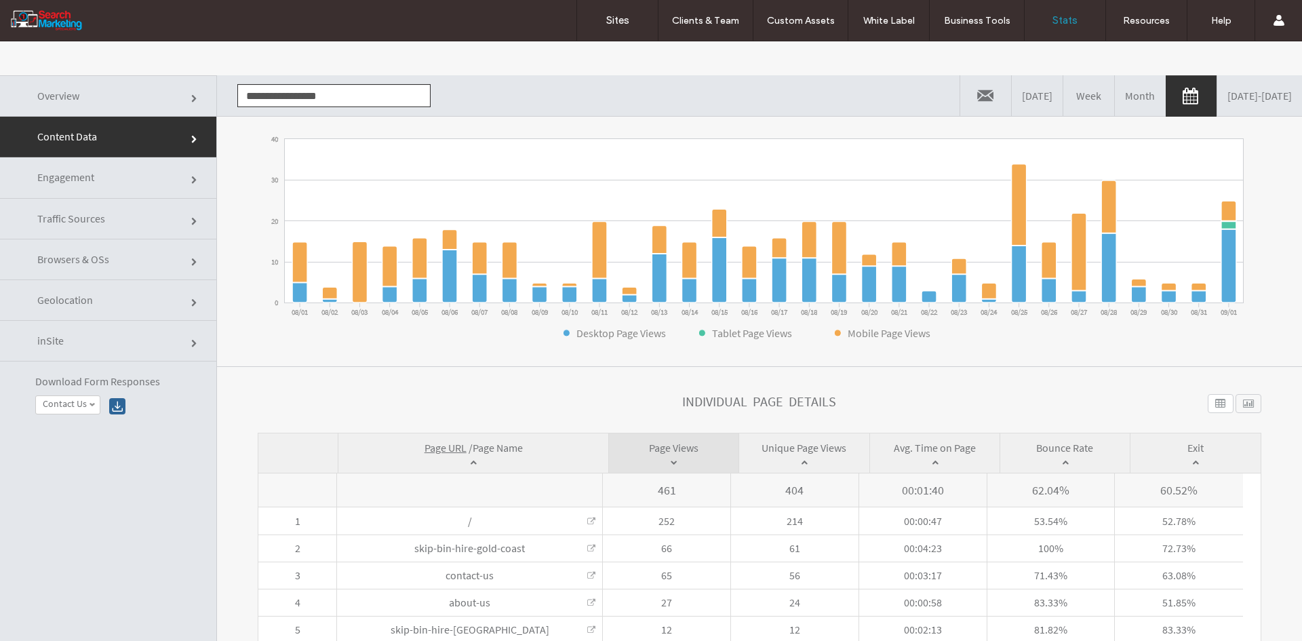
scroll to position [315, 0]
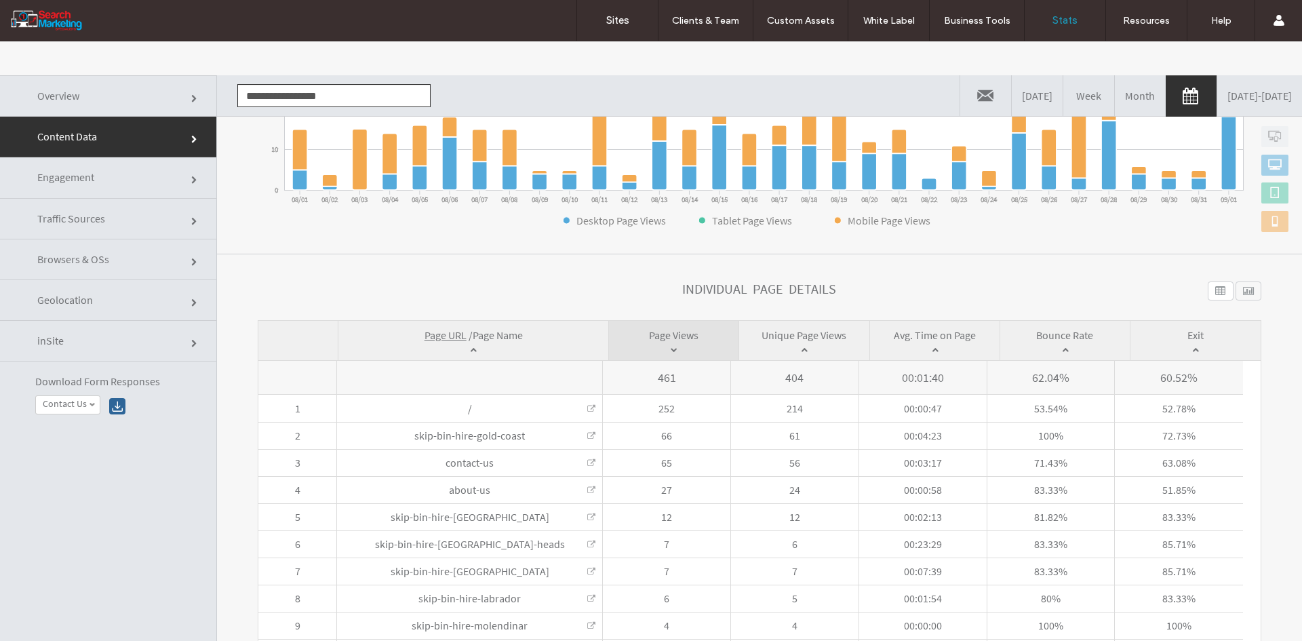
click at [495, 333] on span "Page Name" at bounding box center [498, 335] width 50 height 14
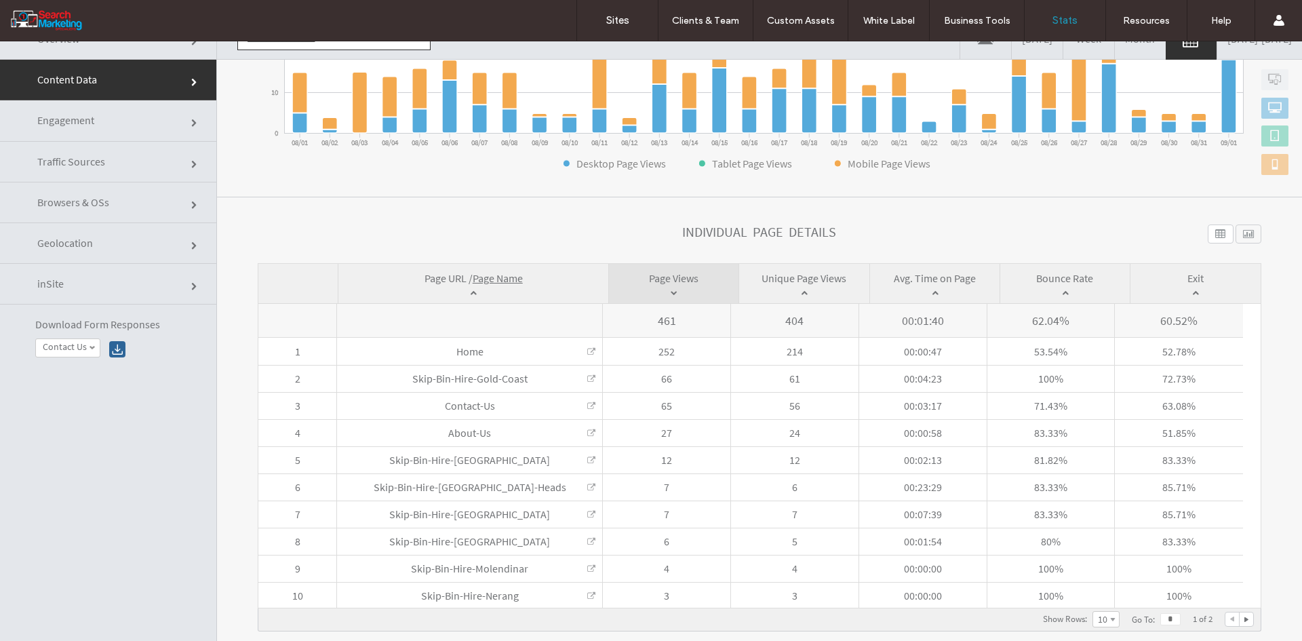
scroll to position [0, 0]
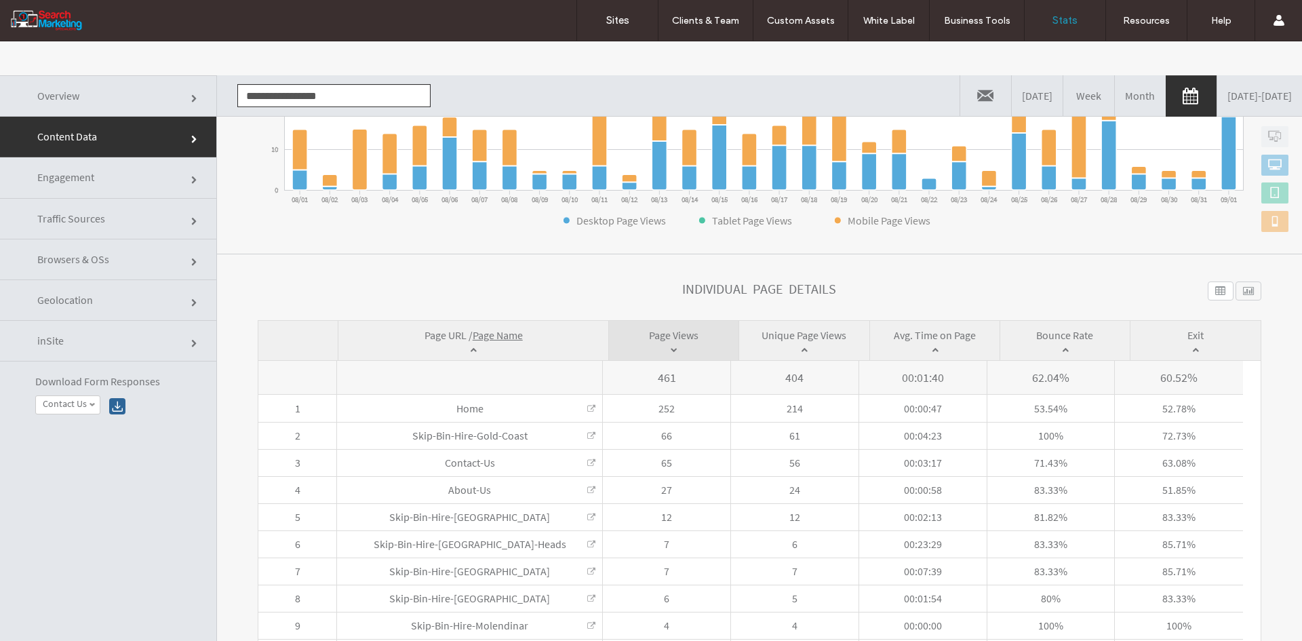
click at [269, 94] on input "**********" at bounding box center [333, 95] width 193 height 23
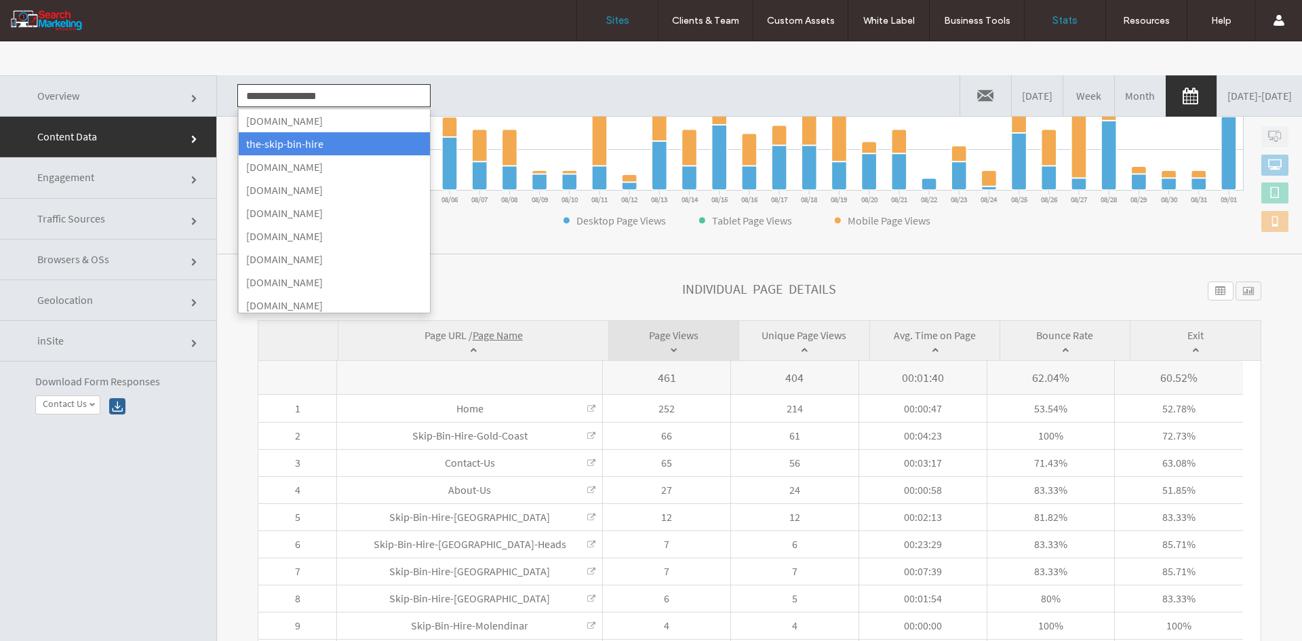
click at [615, 19] on label "Sites" at bounding box center [617, 20] width 23 height 12
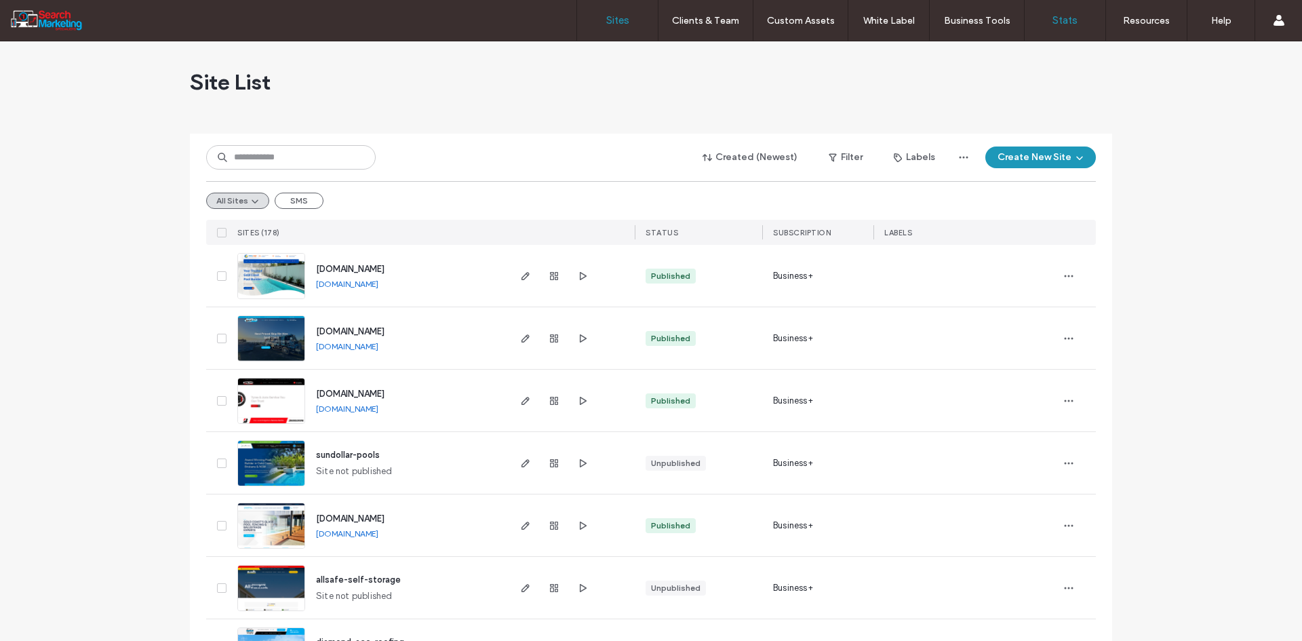
click at [1091, 9] on link "Stats" at bounding box center [1065, 20] width 81 height 41
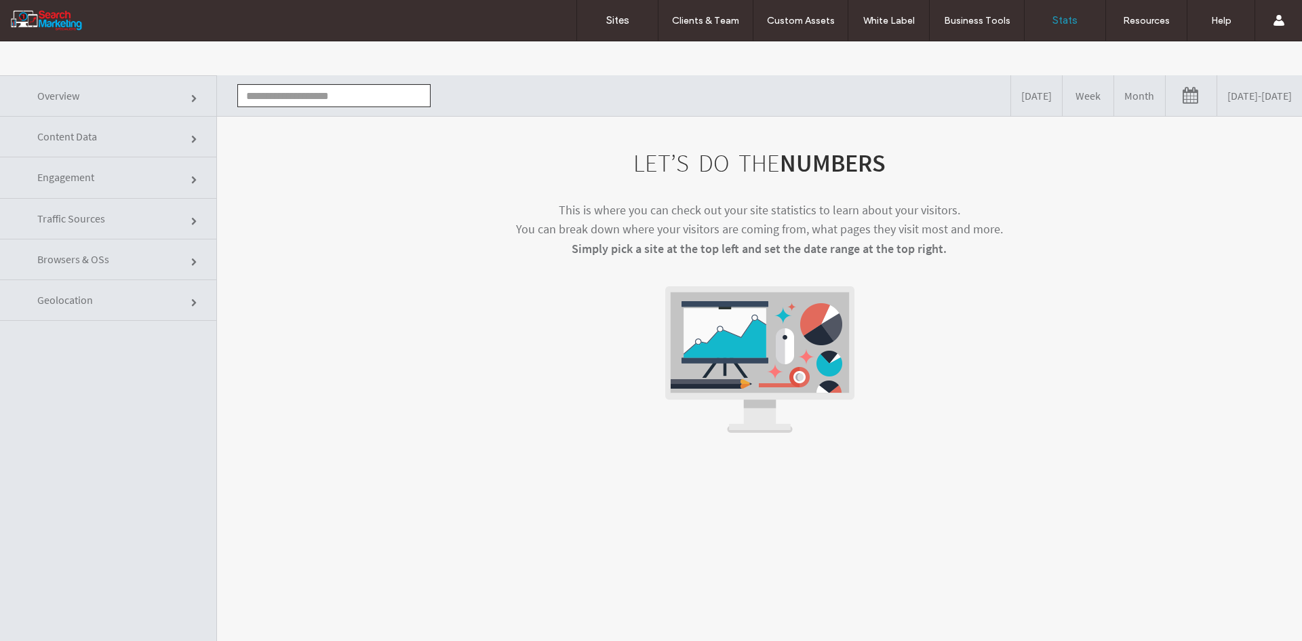
drag, startPoint x: 1211, startPoint y: 105, endPoint x: 1007, endPoint y: 106, distance: 204.1
click at [1217, 104] on link "[DATE] - [DATE]" at bounding box center [1259, 95] width 85 height 41
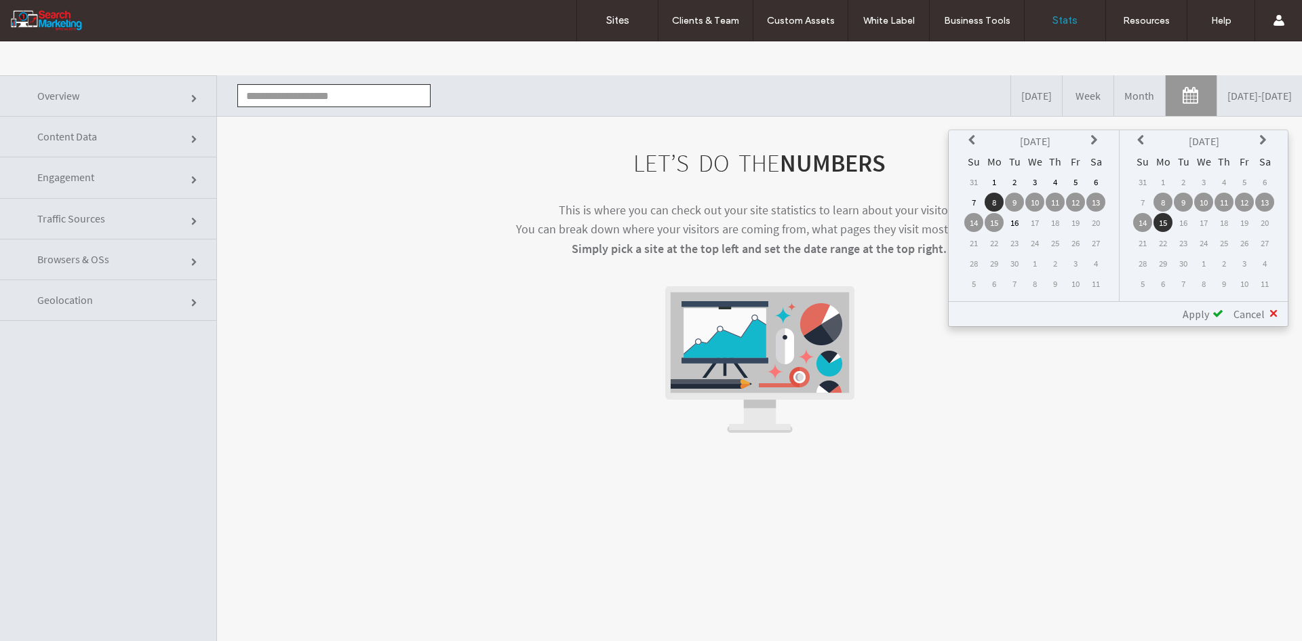
click at [977, 140] on icon at bounding box center [973, 140] width 11 height 11
click at [1076, 176] on td "1" at bounding box center [1075, 181] width 19 height 19
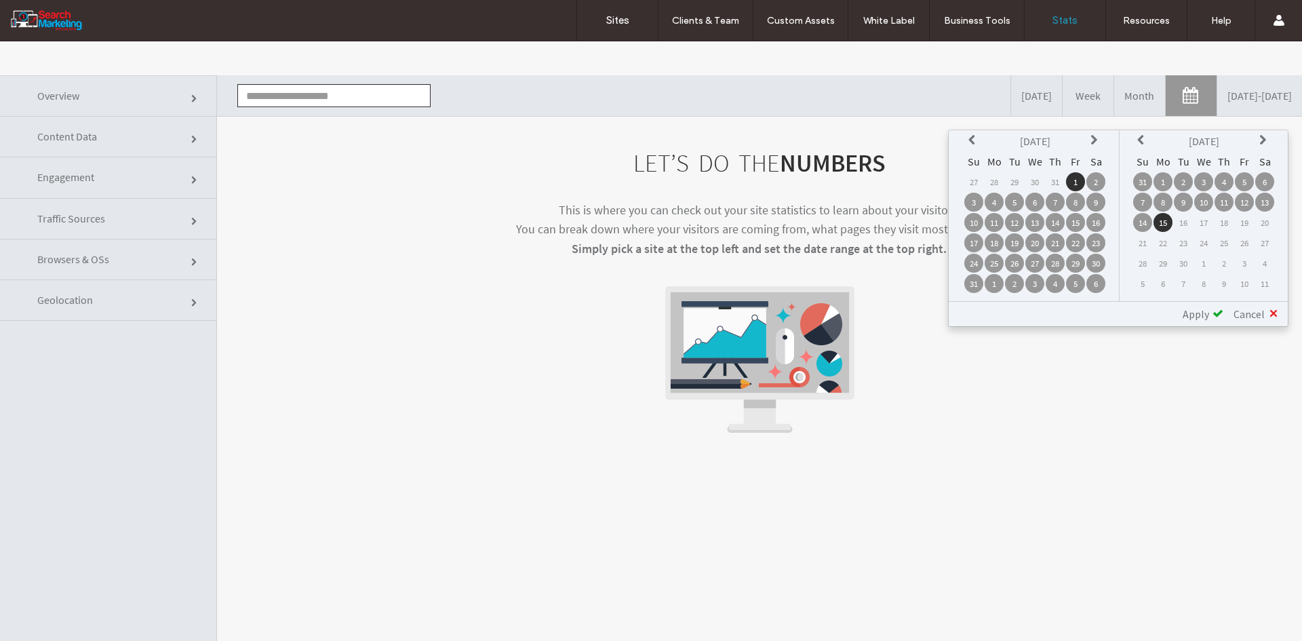
click at [1170, 180] on td "1" at bounding box center [1162, 181] width 19 height 19
click at [1189, 309] on span "Apply" at bounding box center [1196, 314] width 26 height 14
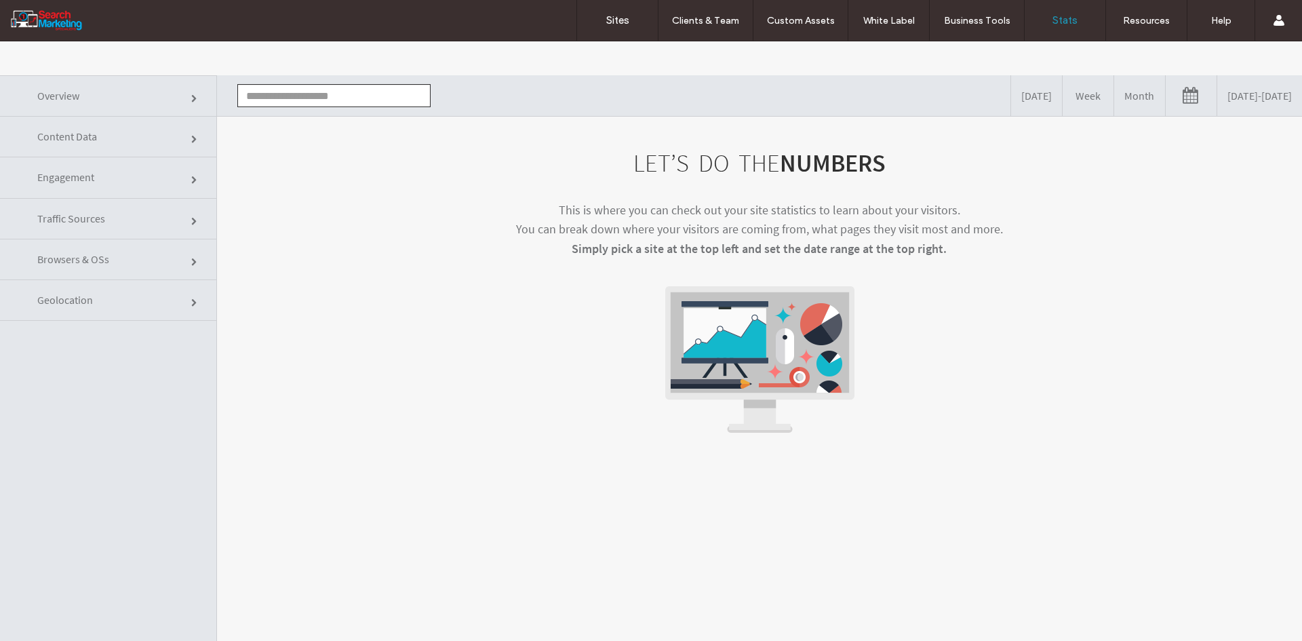
click at [338, 98] on input "text" at bounding box center [333, 95] width 193 height 23
click at [306, 134] on li "www.treeloppinggoldcoast.com.au" at bounding box center [334, 143] width 192 height 23
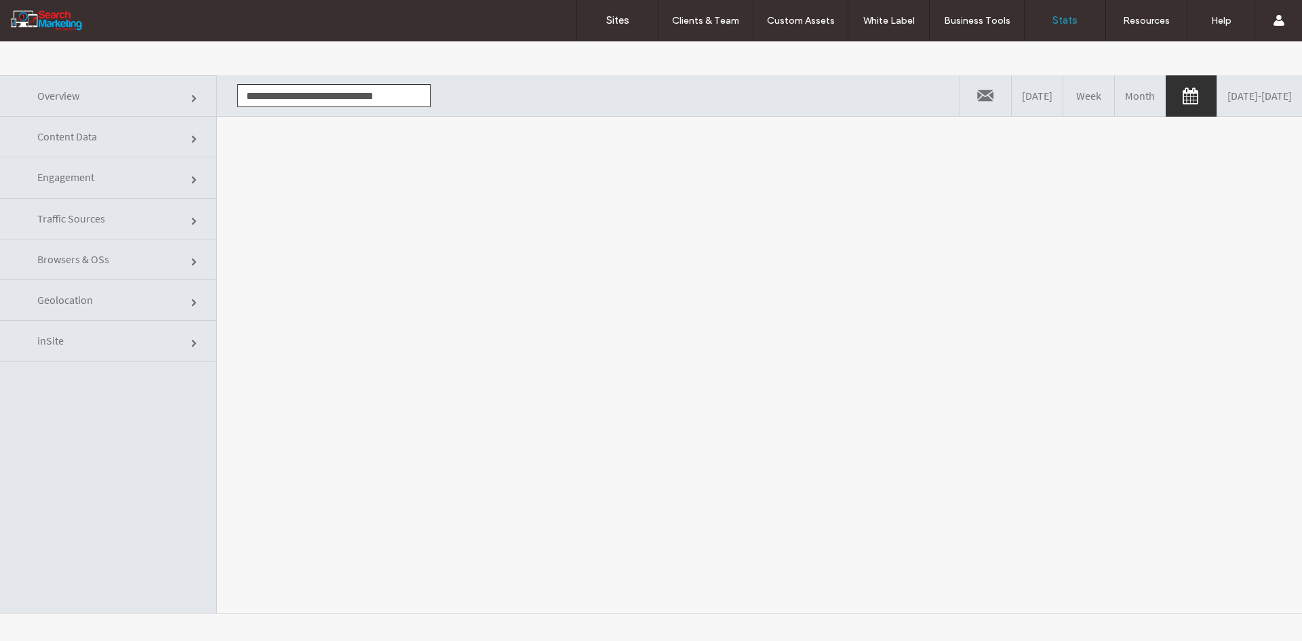
click at [320, 199] on div at bounding box center [651, 340] width 1302 height 599
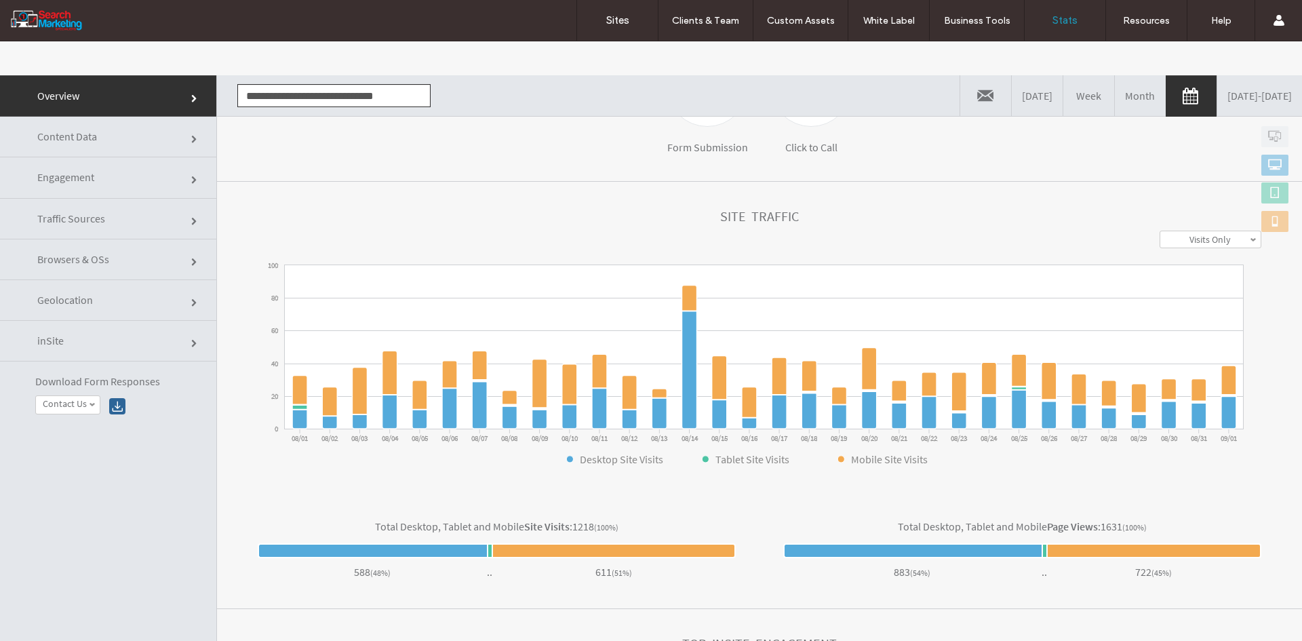
drag, startPoint x: 94, startPoint y: 138, endPoint x: 169, endPoint y: 152, distance: 75.9
click at [94, 138] on span "Content Data" at bounding box center [67, 137] width 60 height 14
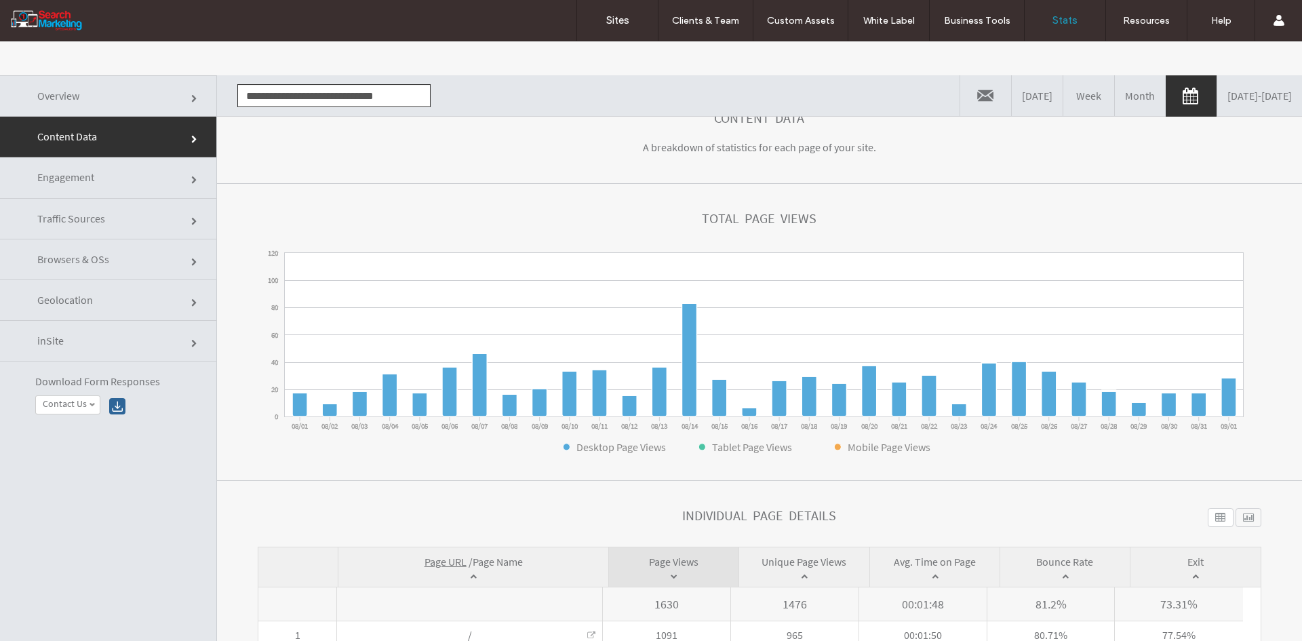
scroll to position [315, 0]
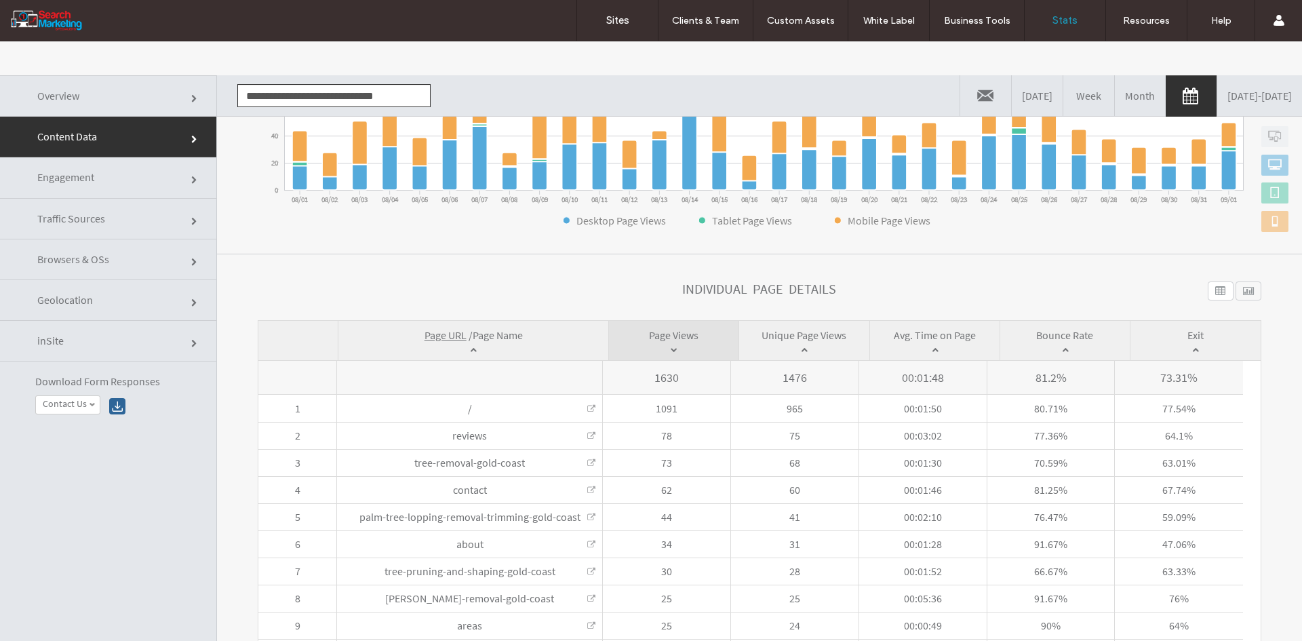
click at [498, 337] on span "Page Name" at bounding box center [498, 335] width 50 height 14
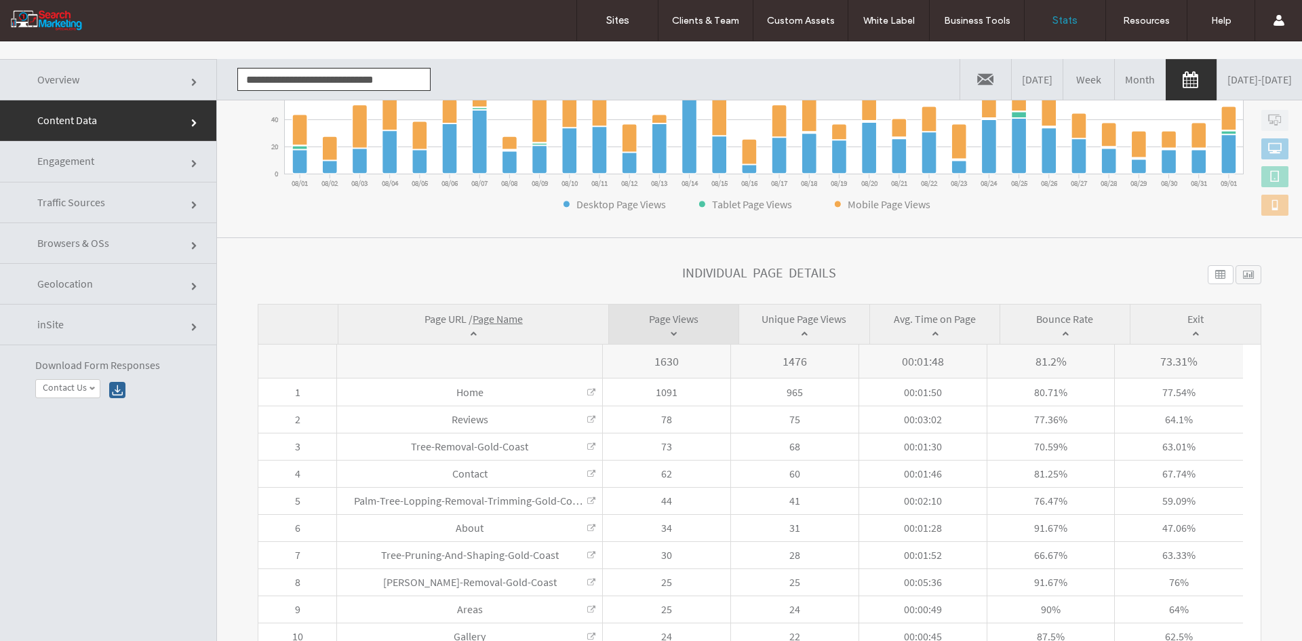
scroll to position [0, 0]
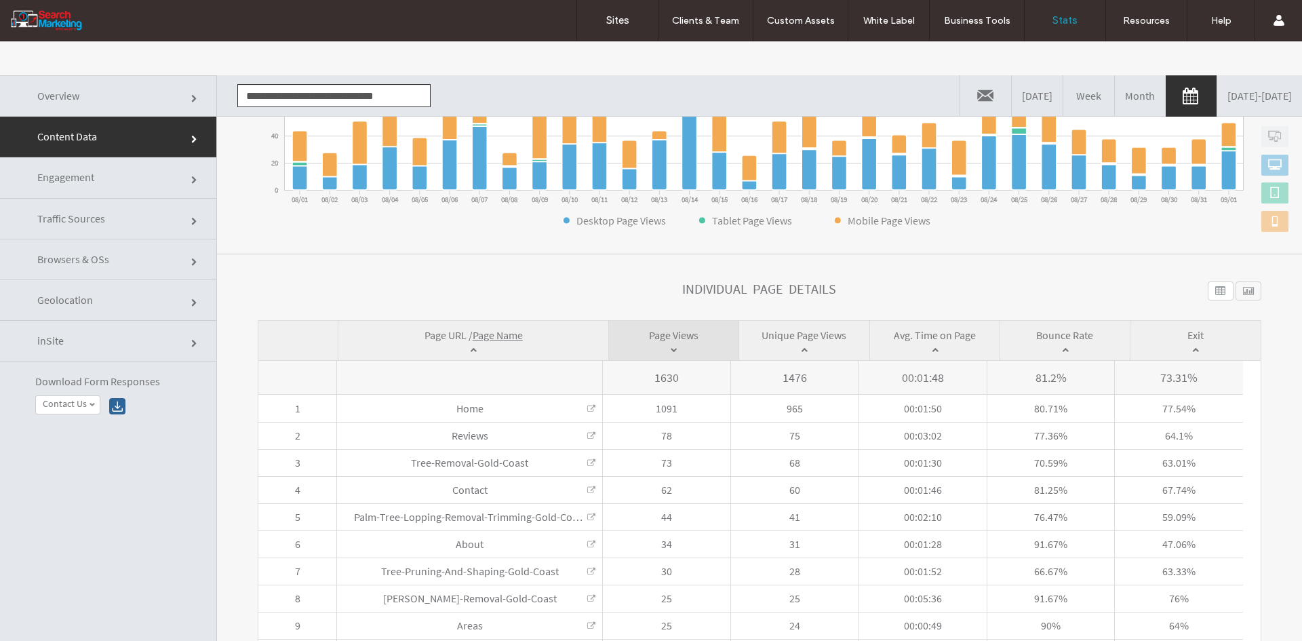
click at [284, 98] on input "**********" at bounding box center [333, 95] width 193 height 23
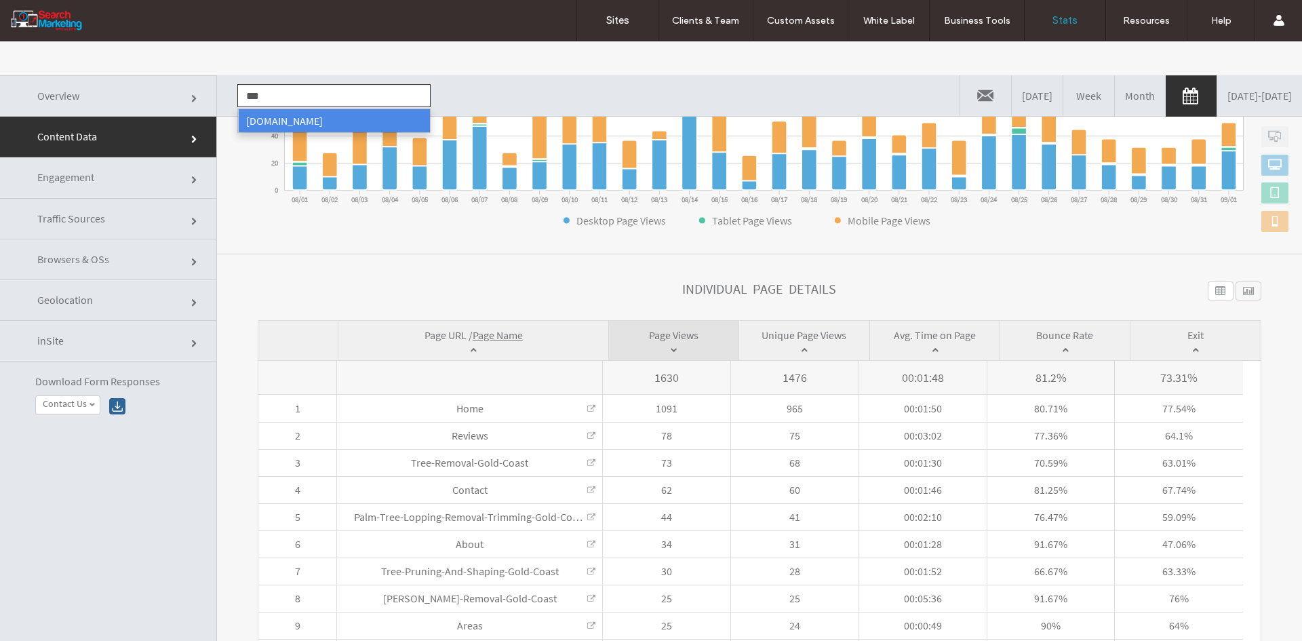
click at [272, 117] on li "www.trustautos.com.au" at bounding box center [334, 120] width 192 height 23
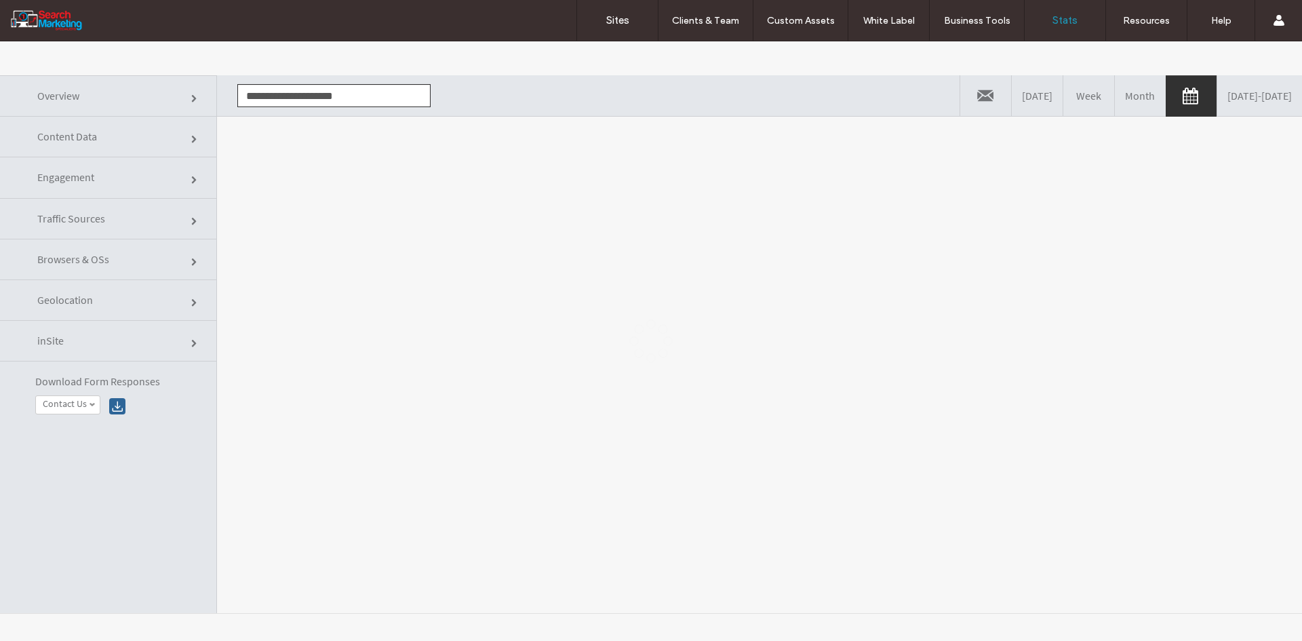
click at [273, 161] on div at bounding box center [651, 340] width 1302 height 599
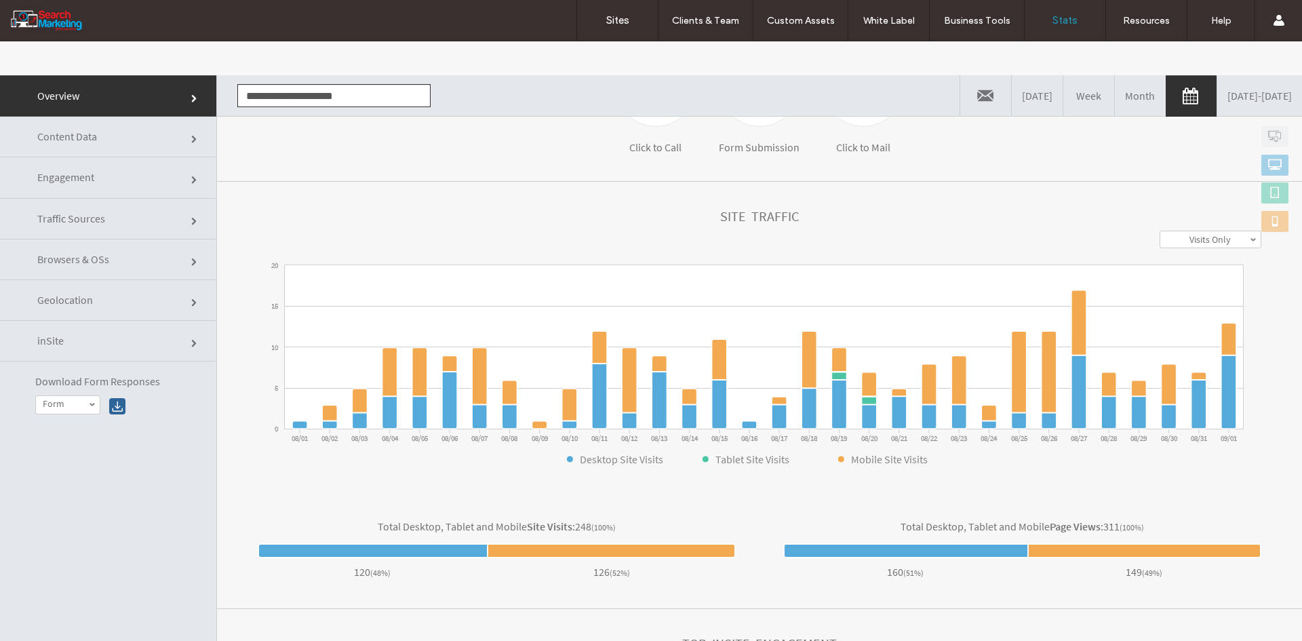
click at [108, 125] on link "Content Data" at bounding box center [108, 137] width 216 height 41
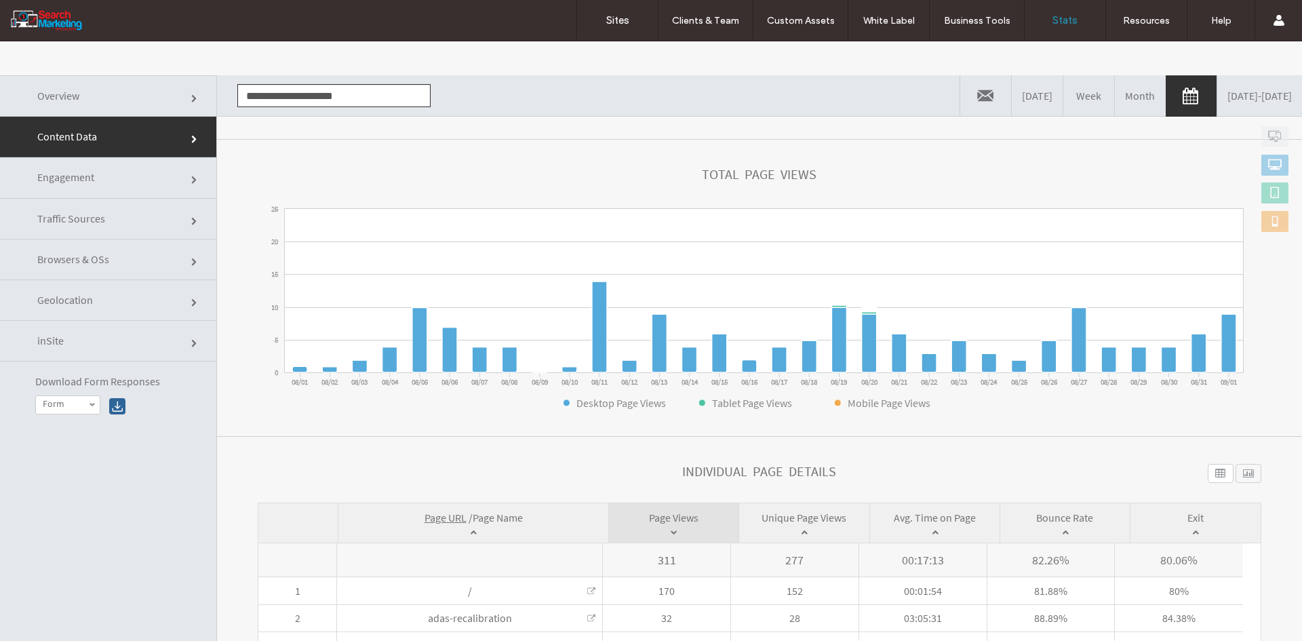
scroll to position [315, 0]
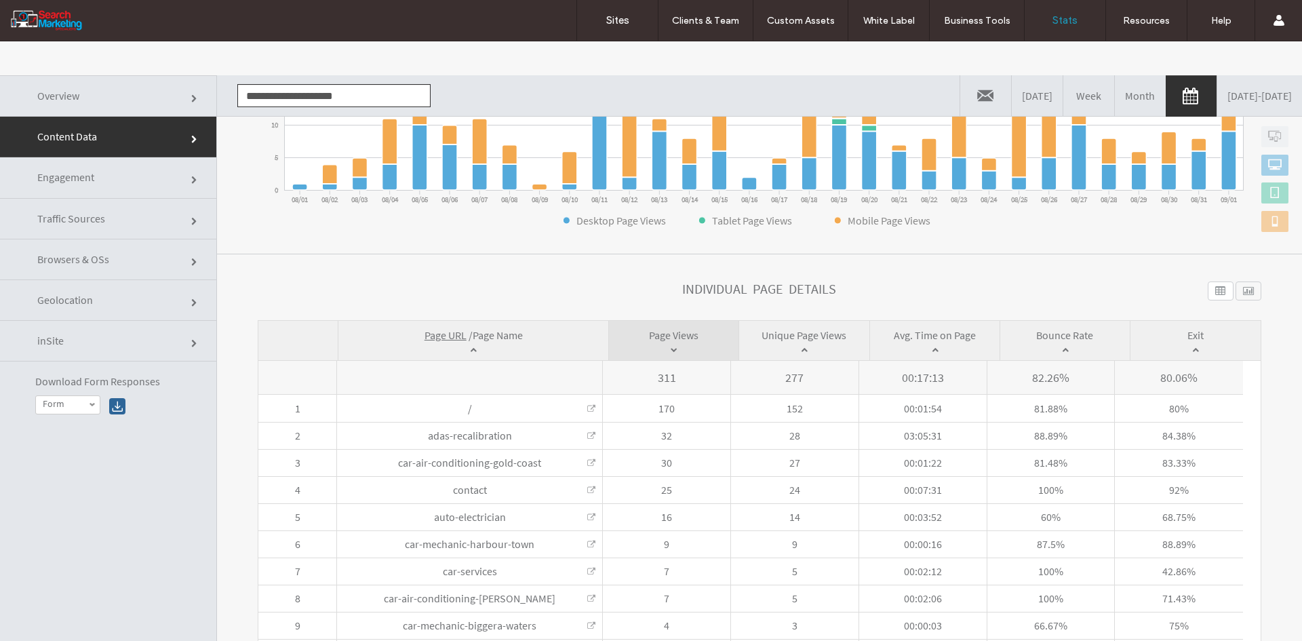
drag, startPoint x: 510, startPoint y: 335, endPoint x: 402, endPoint y: 317, distance: 109.2
click at [509, 335] on span "Page Name" at bounding box center [498, 335] width 50 height 14
click at [355, 94] on input "**********" at bounding box center [333, 95] width 193 height 23
click at [281, 136] on li "www.tyreteamgoulburn.com.au" at bounding box center [334, 143] width 192 height 23
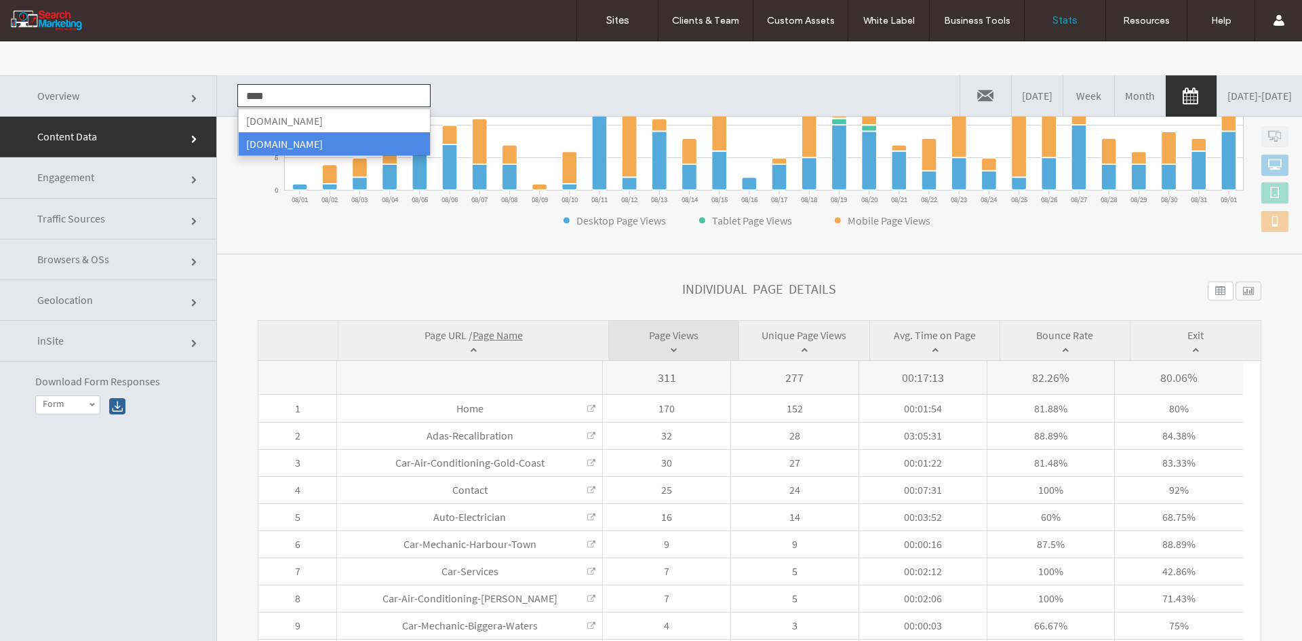
type input "**********"
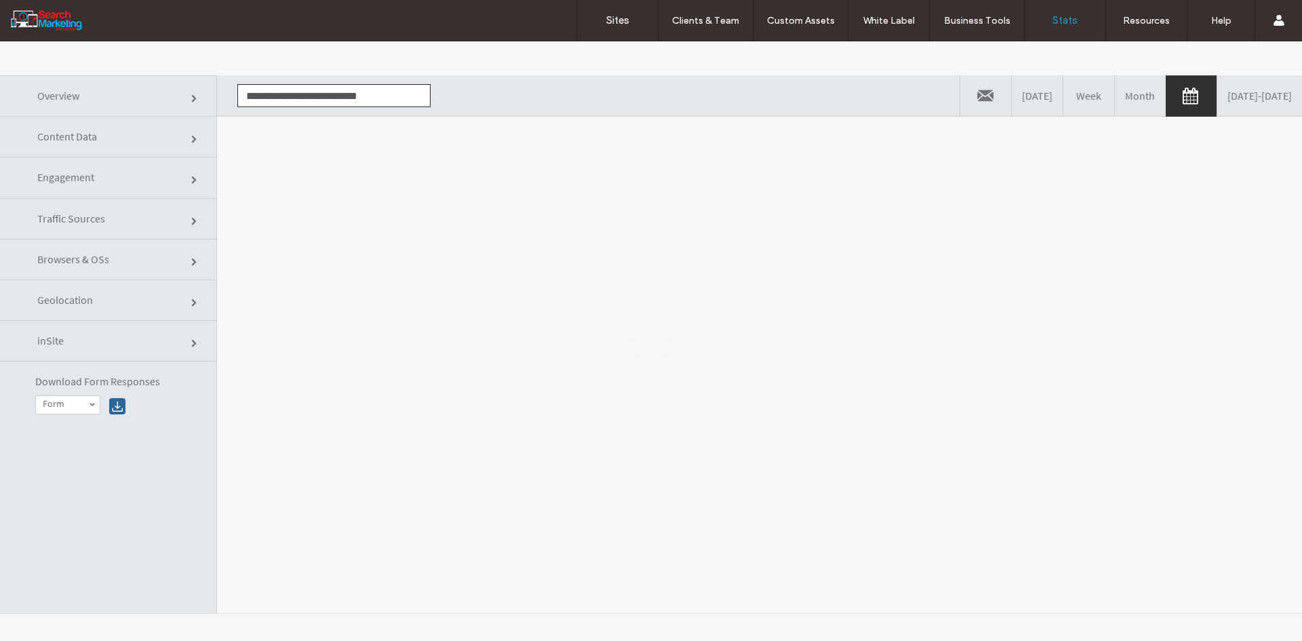
click at [271, 179] on div at bounding box center [651, 340] width 1302 height 599
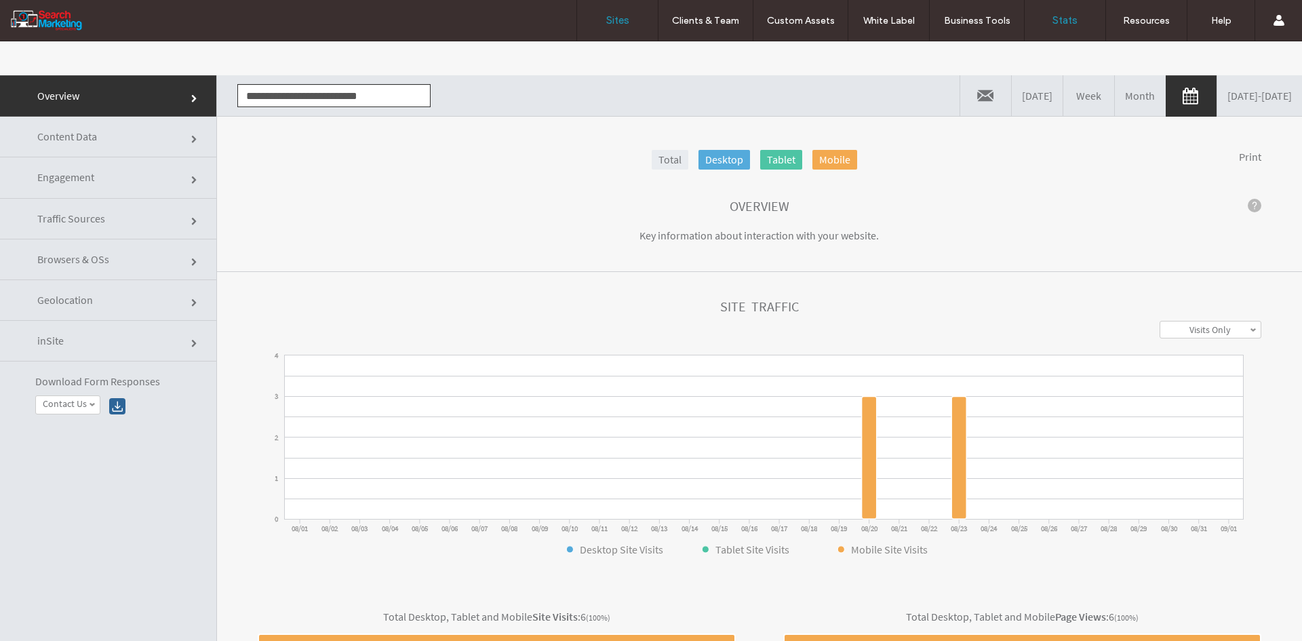
click at [606, 26] on label "Sites" at bounding box center [617, 20] width 23 height 12
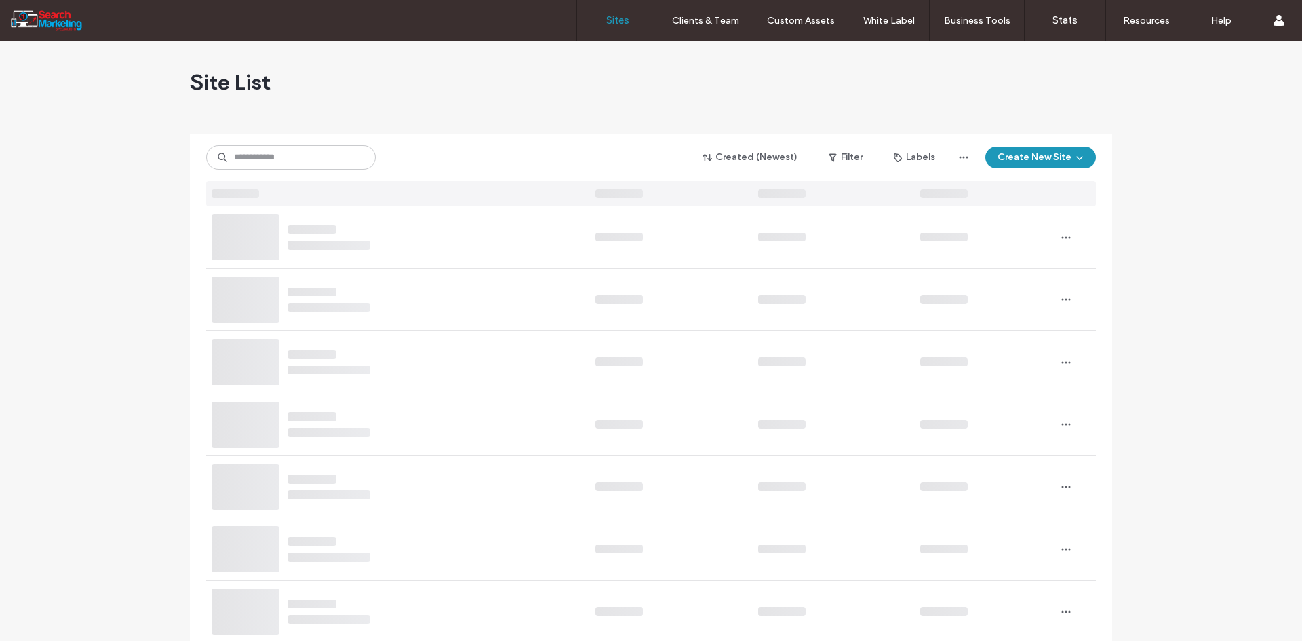
click at [325, 145] on div "Created (Newest) Filter Labels Create New Site" at bounding box center [651, 157] width 890 height 26
click at [319, 163] on input at bounding box center [291, 157] width 170 height 24
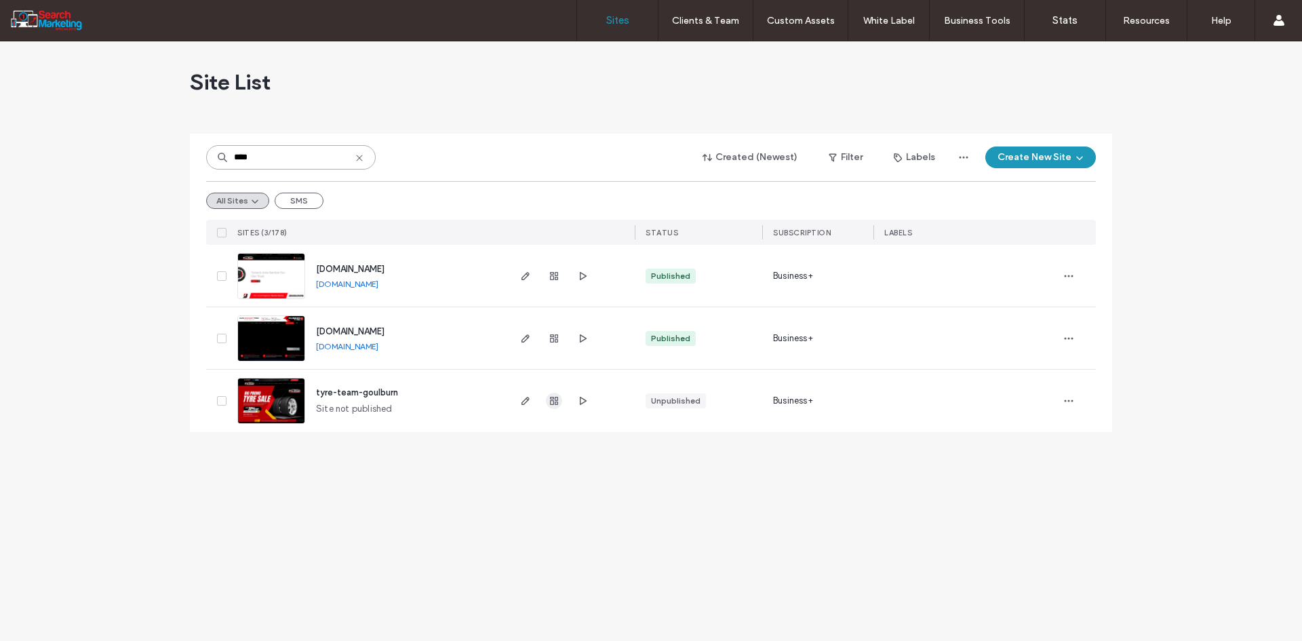
type input "****"
click at [549, 397] on icon "button" at bounding box center [554, 400] width 11 height 11
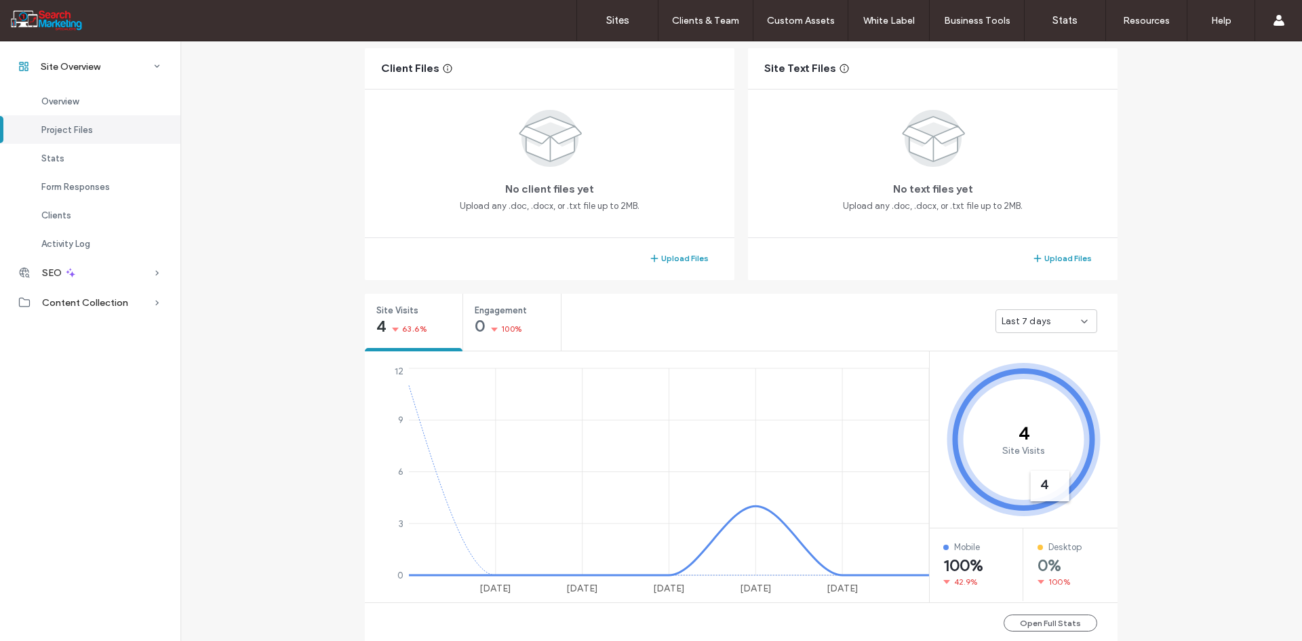
click at [1063, 548] on span "Desktop" at bounding box center [1064, 547] width 33 height 14
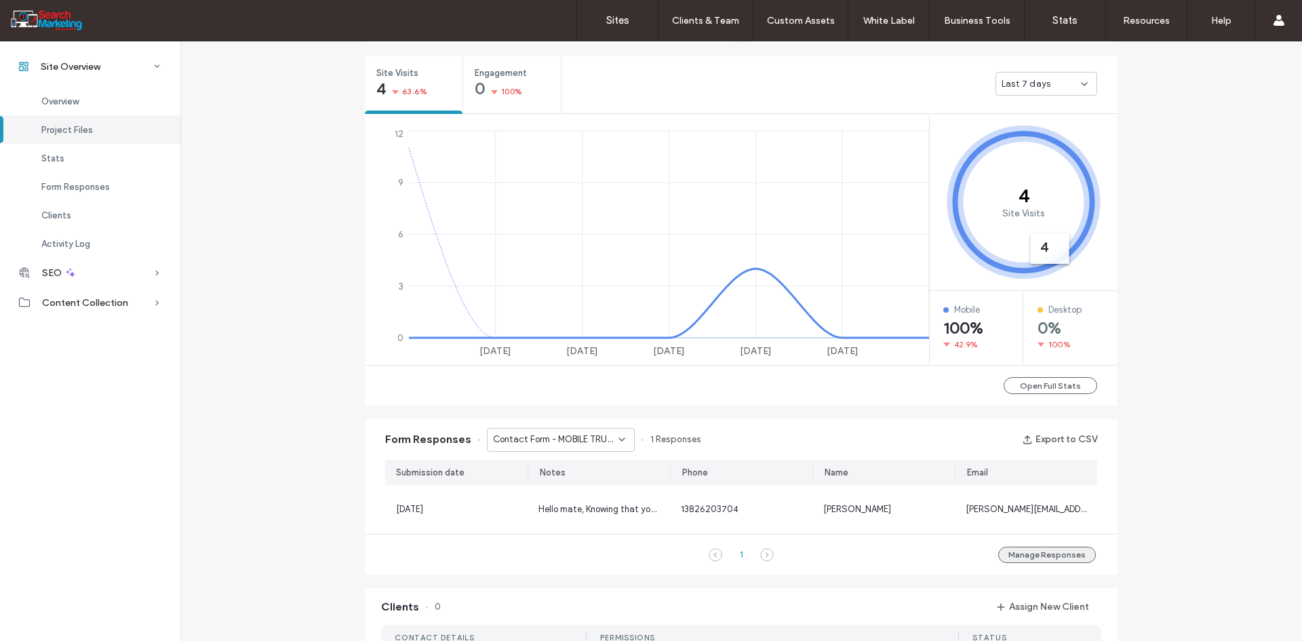
scroll to position [536, 0]
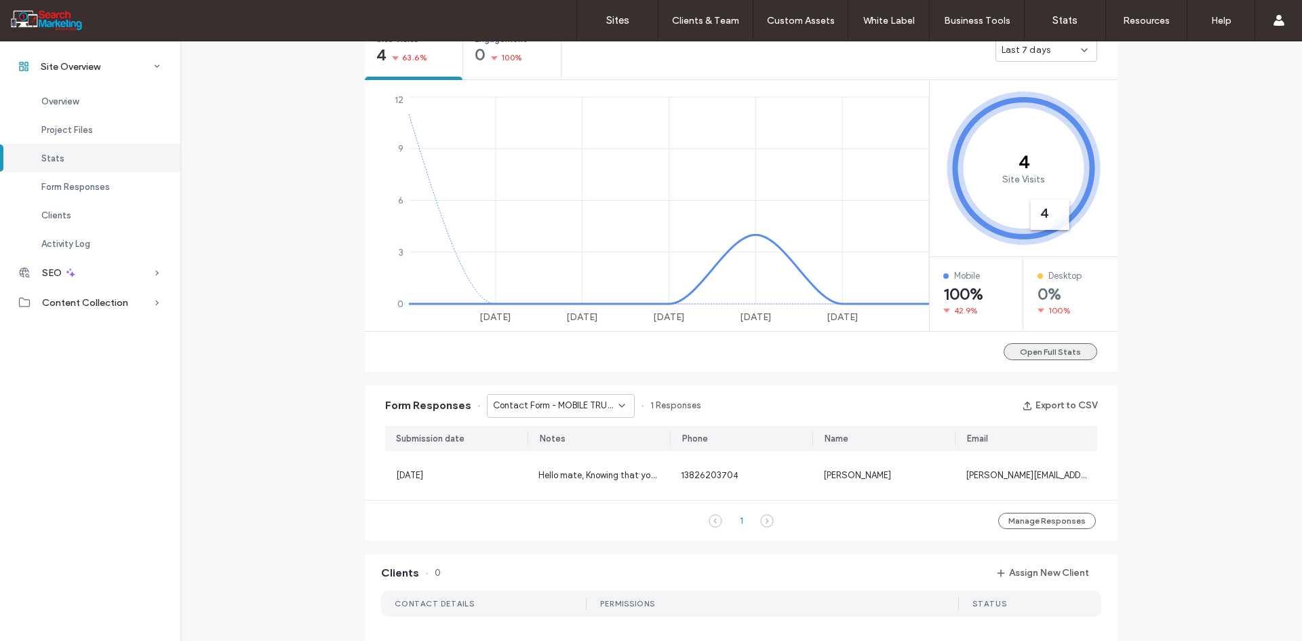
click at [1043, 353] on button "Open Full Stats" at bounding box center [1051, 351] width 94 height 17
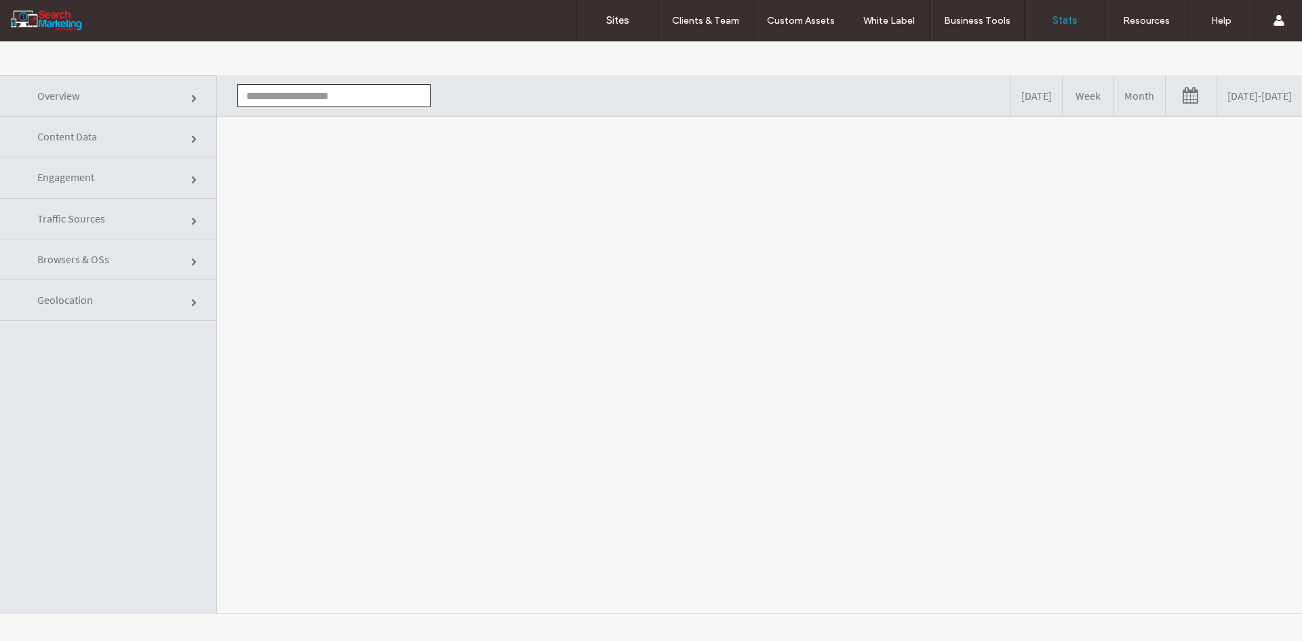
type input "**********"
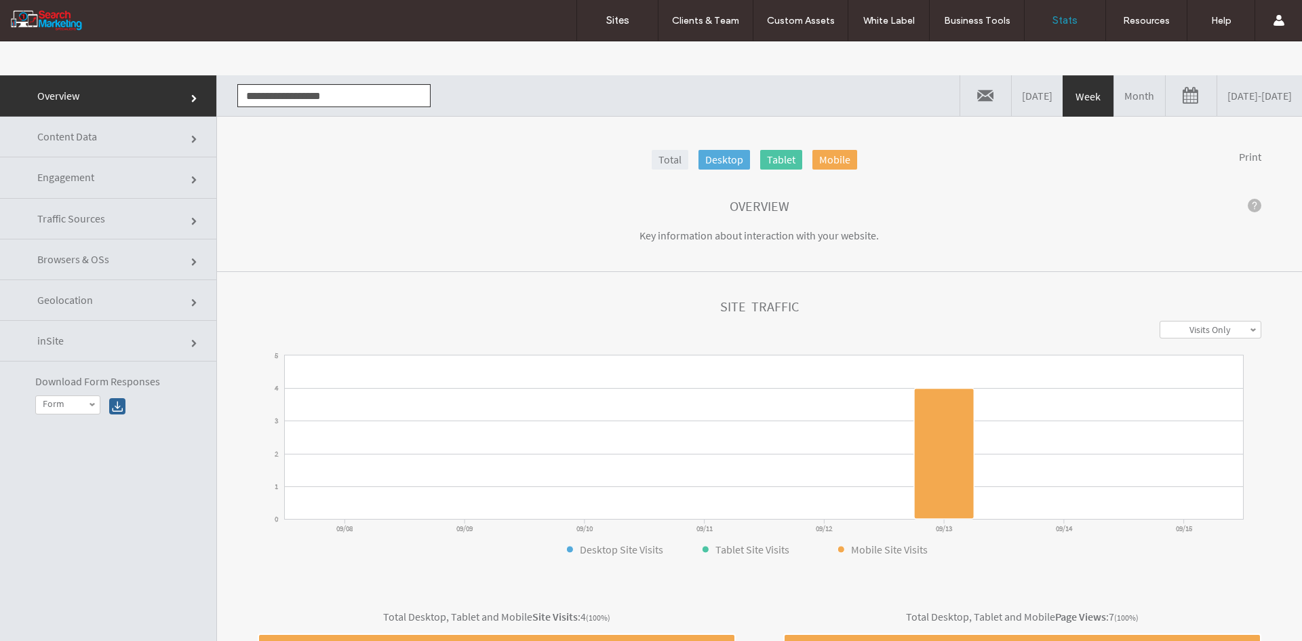
click at [1217, 100] on link "[DATE] - [DATE]" at bounding box center [1259, 95] width 85 height 41
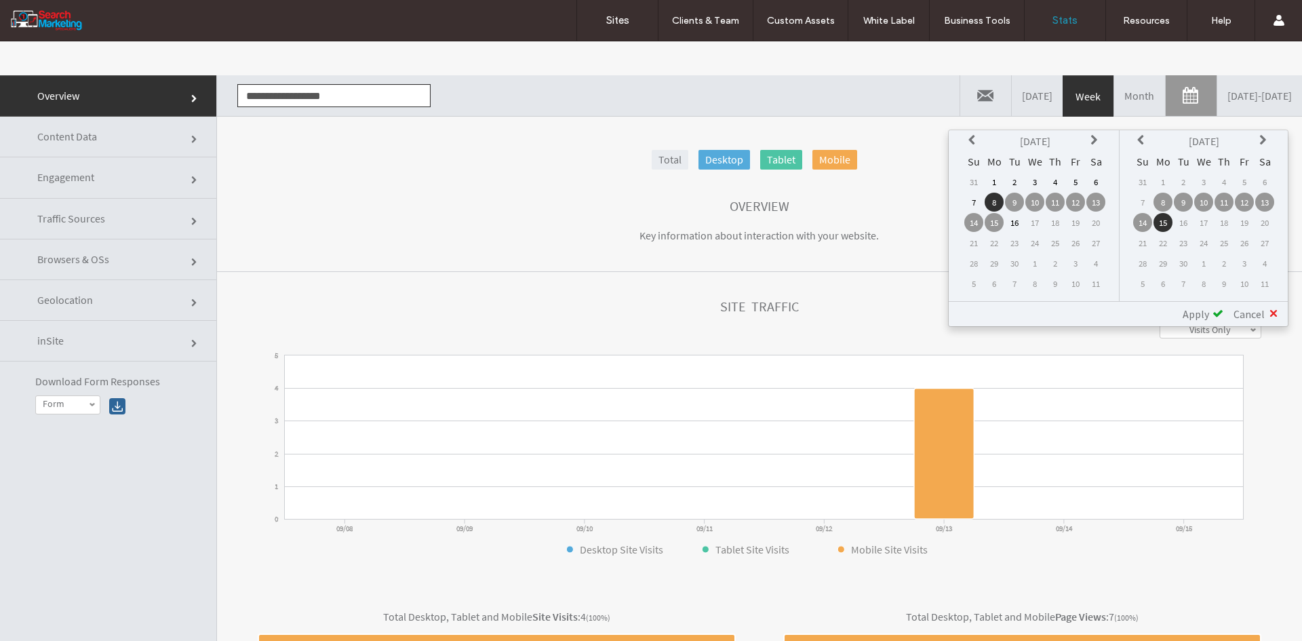
click at [976, 138] on icon at bounding box center [973, 140] width 11 height 11
click at [1079, 178] on td "1" at bounding box center [1075, 181] width 19 height 19
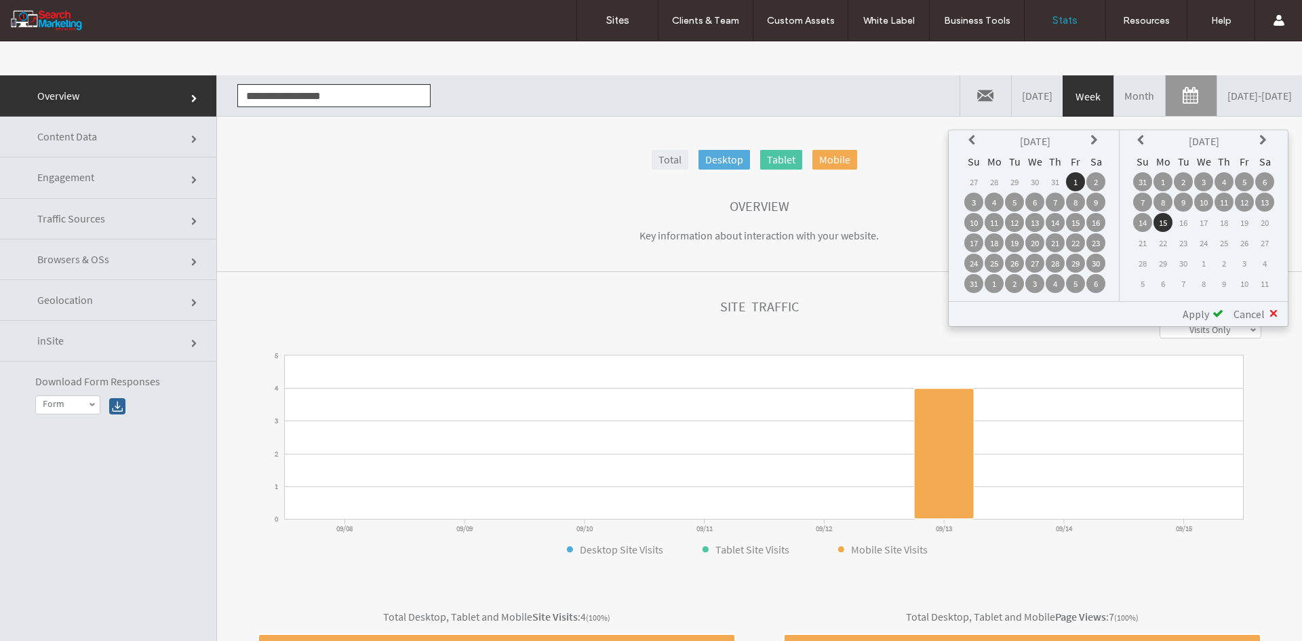
click at [1164, 182] on td "1" at bounding box center [1162, 181] width 19 height 19
click at [1208, 309] on span "Apply" at bounding box center [1196, 314] width 26 height 14
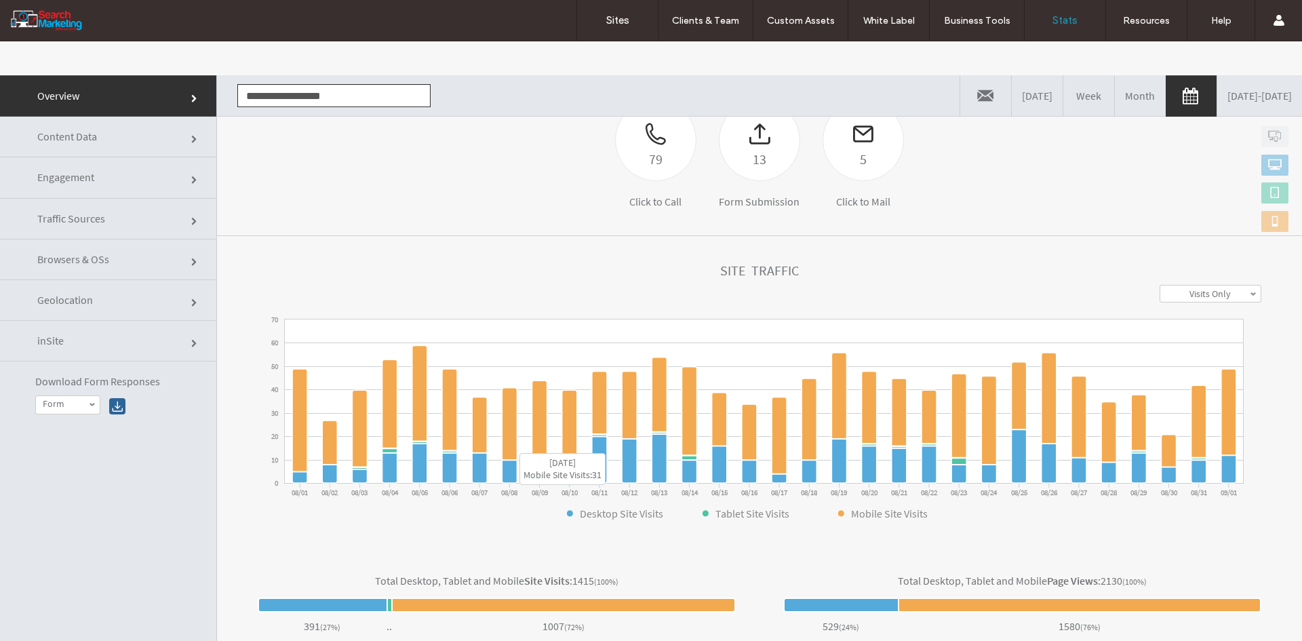
scroll to position [386, 0]
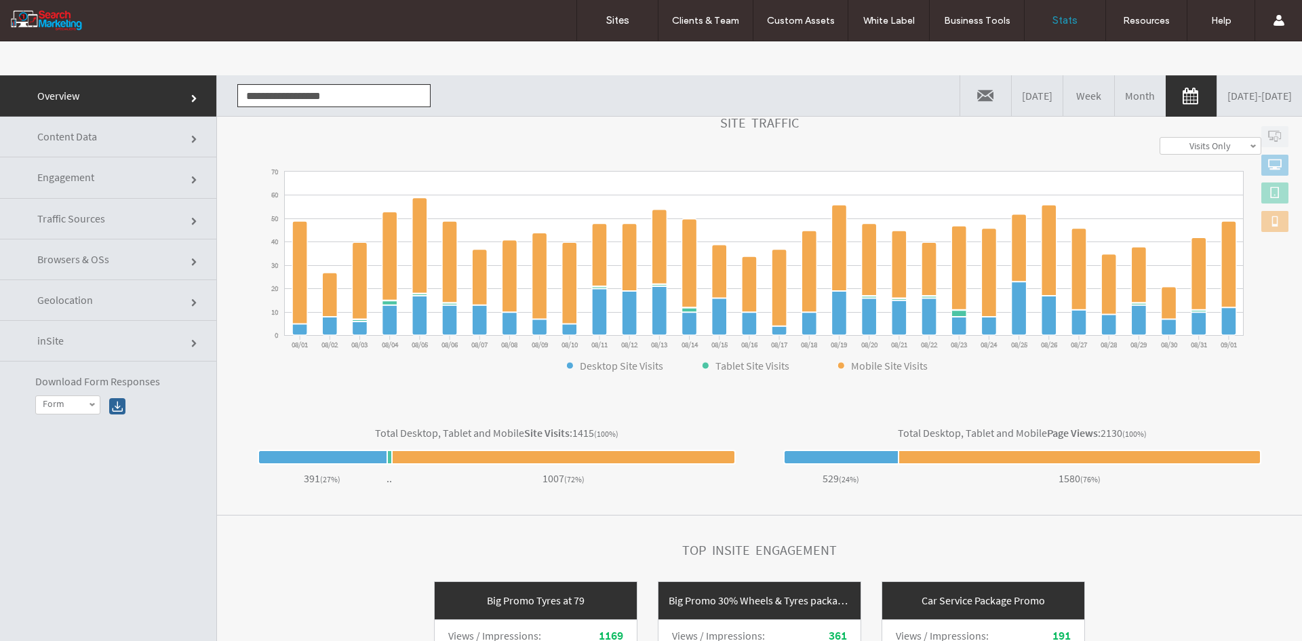
click at [100, 129] on link "Content Data" at bounding box center [108, 137] width 216 height 41
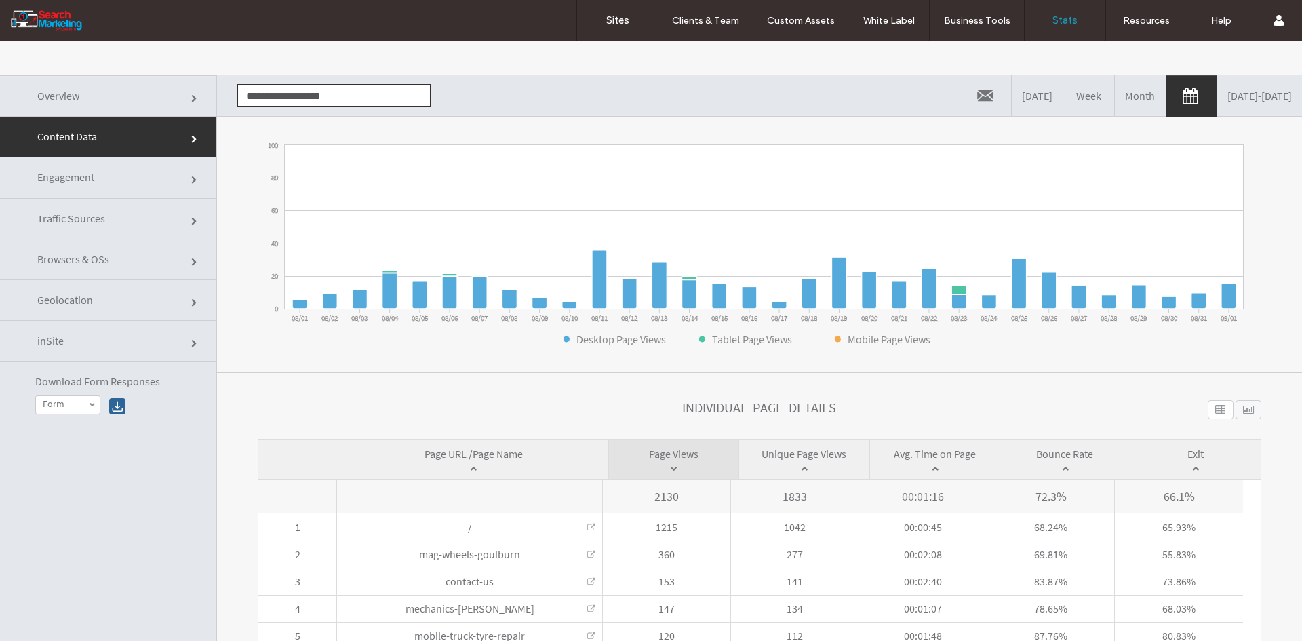
scroll to position [203, 0]
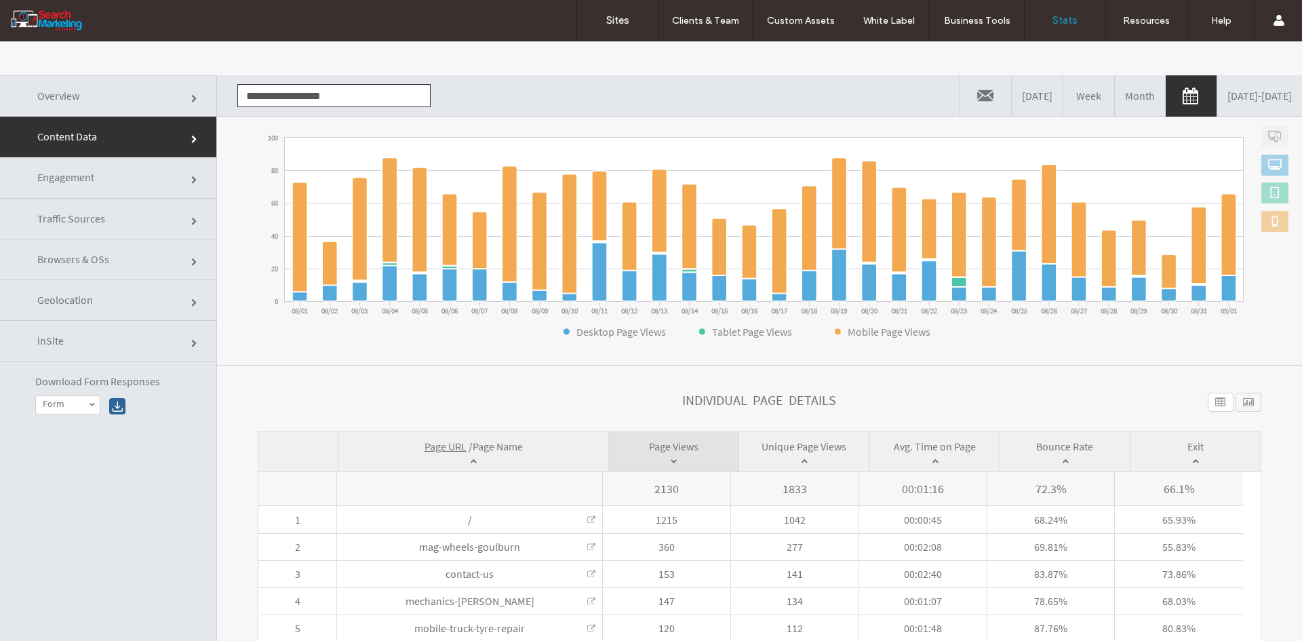
click at [495, 445] on span "Page Name" at bounding box center [498, 446] width 50 height 14
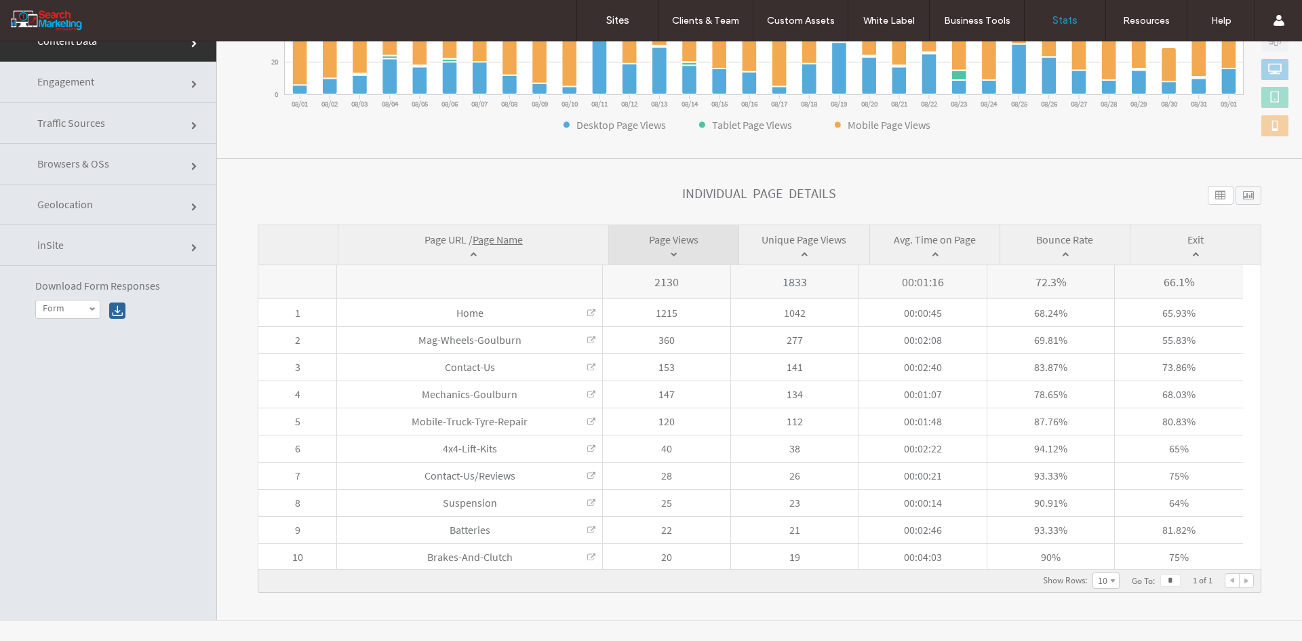
scroll to position [102, 0]
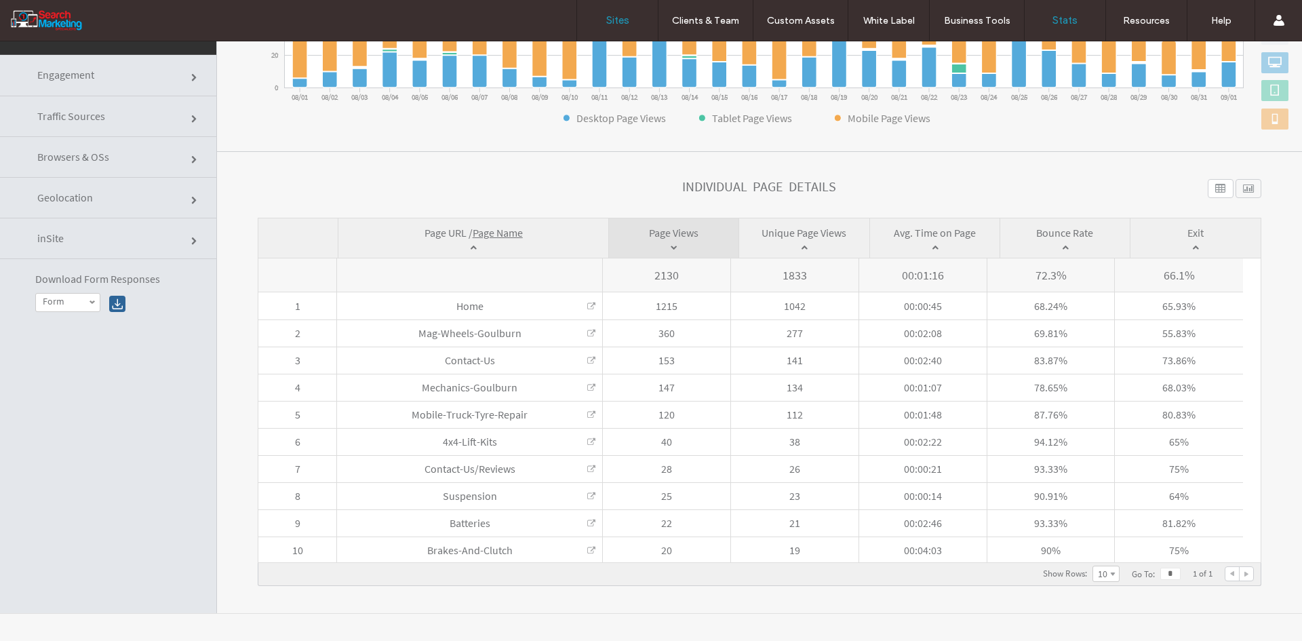
drag, startPoint x: 608, startPoint y: 18, endPoint x: 611, endPoint y: 30, distance: 12.0
click at [608, 18] on label "Sites" at bounding box center [617, 20] width 23 height 12
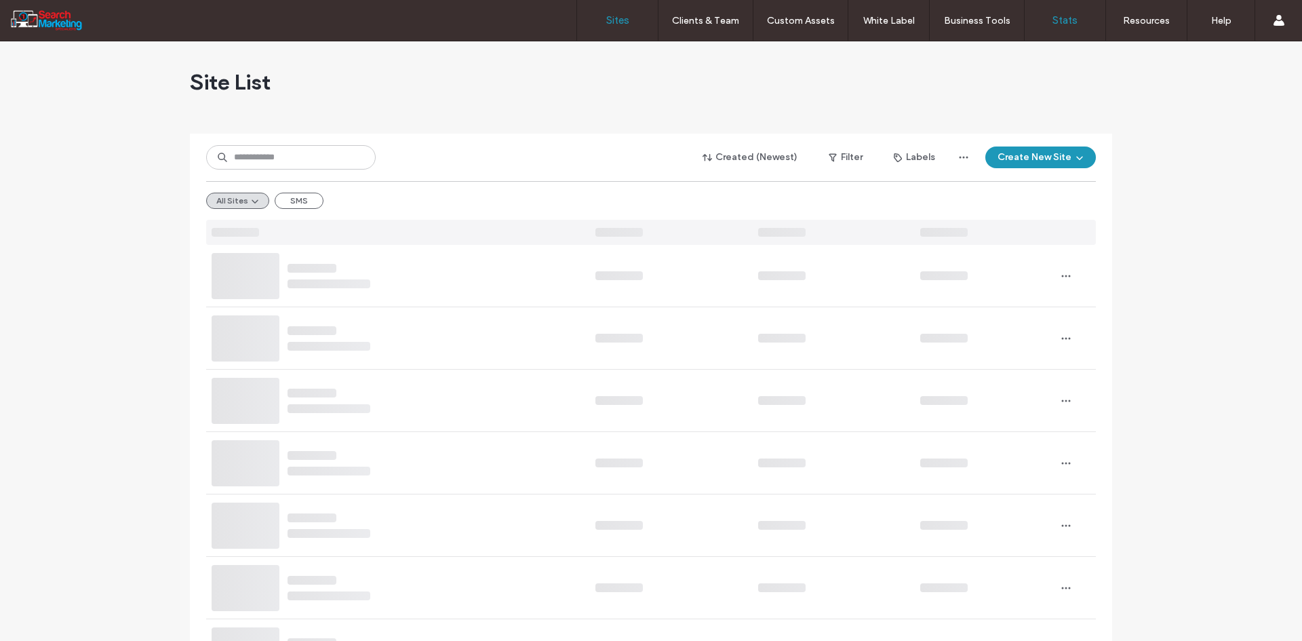
click at [1057, 22] on label "Stats" at bounding box center [1064, 20] width 25 height 12
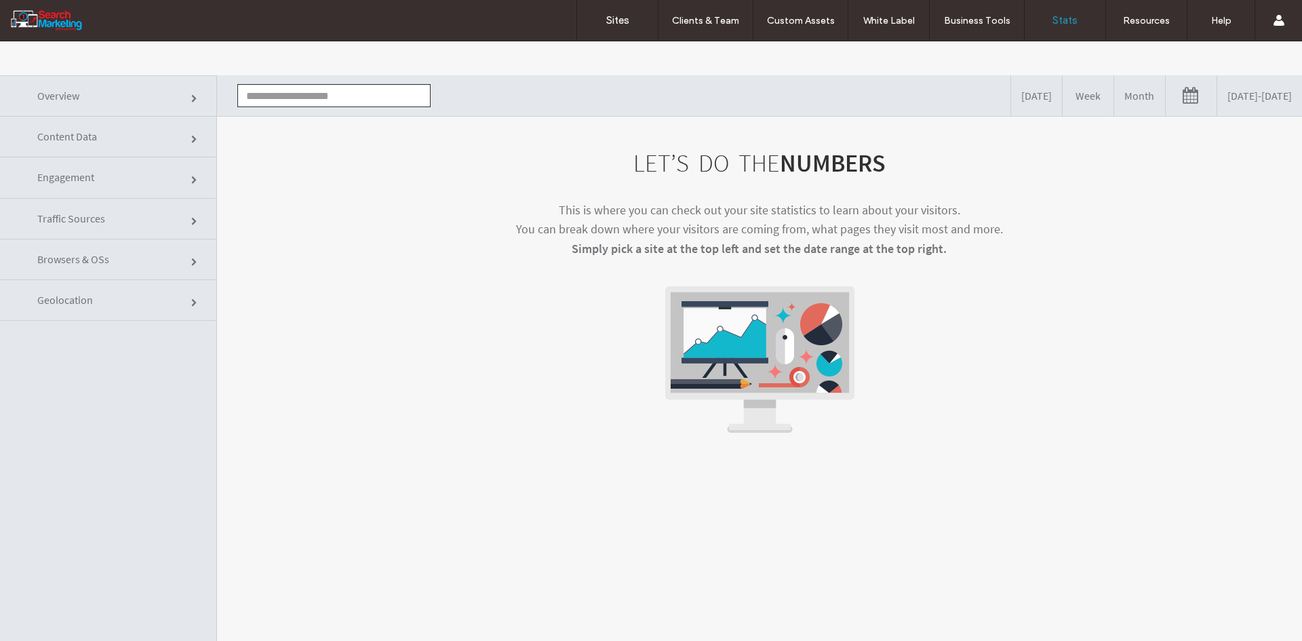
click at [372, 89] on input "text" at bounding box center [333, 95] width 193 height 23
click at [377, 113] on li "[DOMAIN_NAME]" at bounding box center [334, 120] width 192 height 23
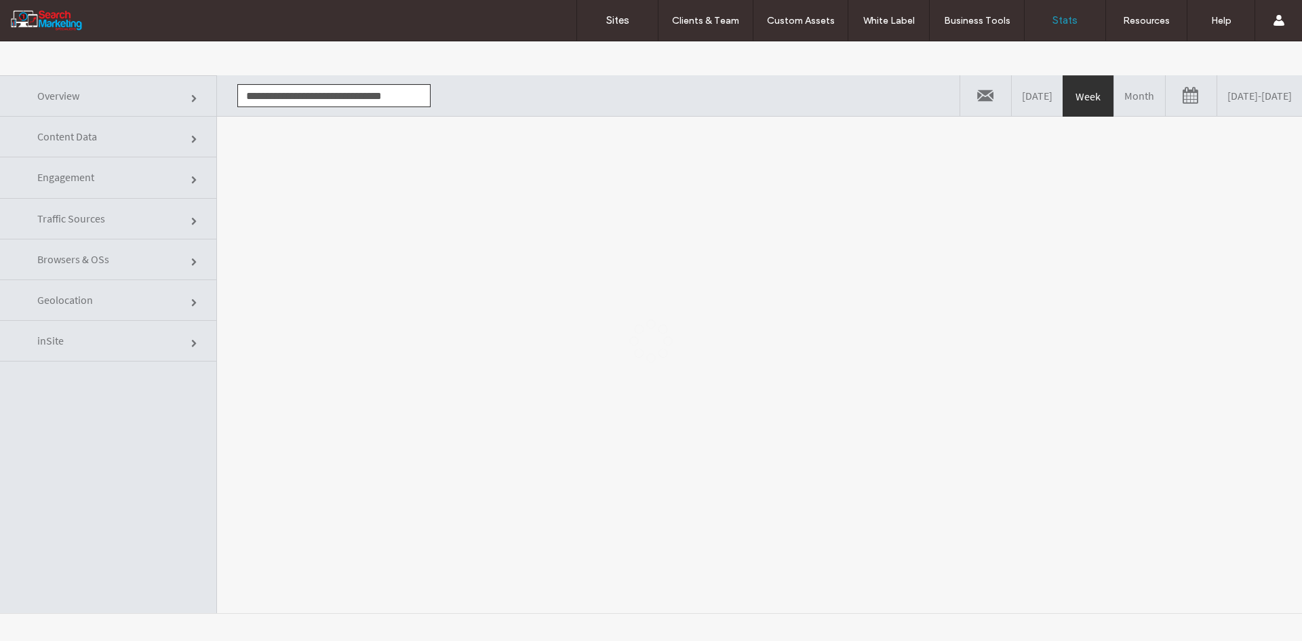
click at [374, 202] on div at bounding box center [651, 340] width 1302 height 599
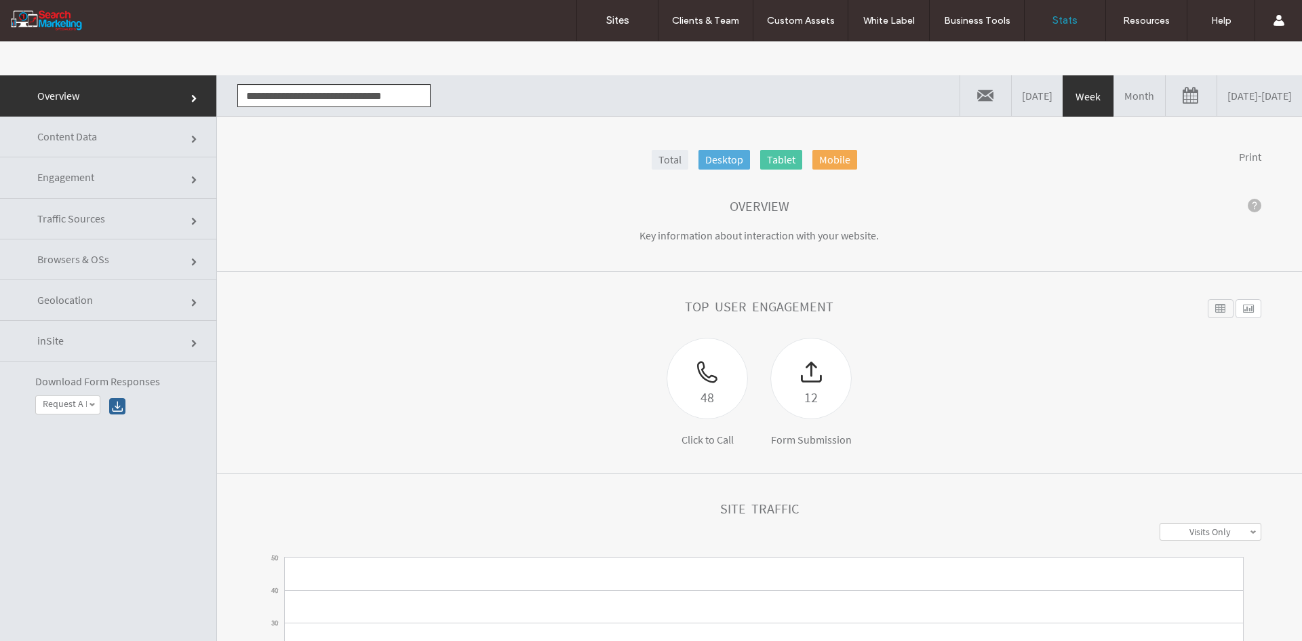
click at [1217, 105] on link "[DATE] - [DATE]" at bounding box center [1259, 95] width 85 height 41
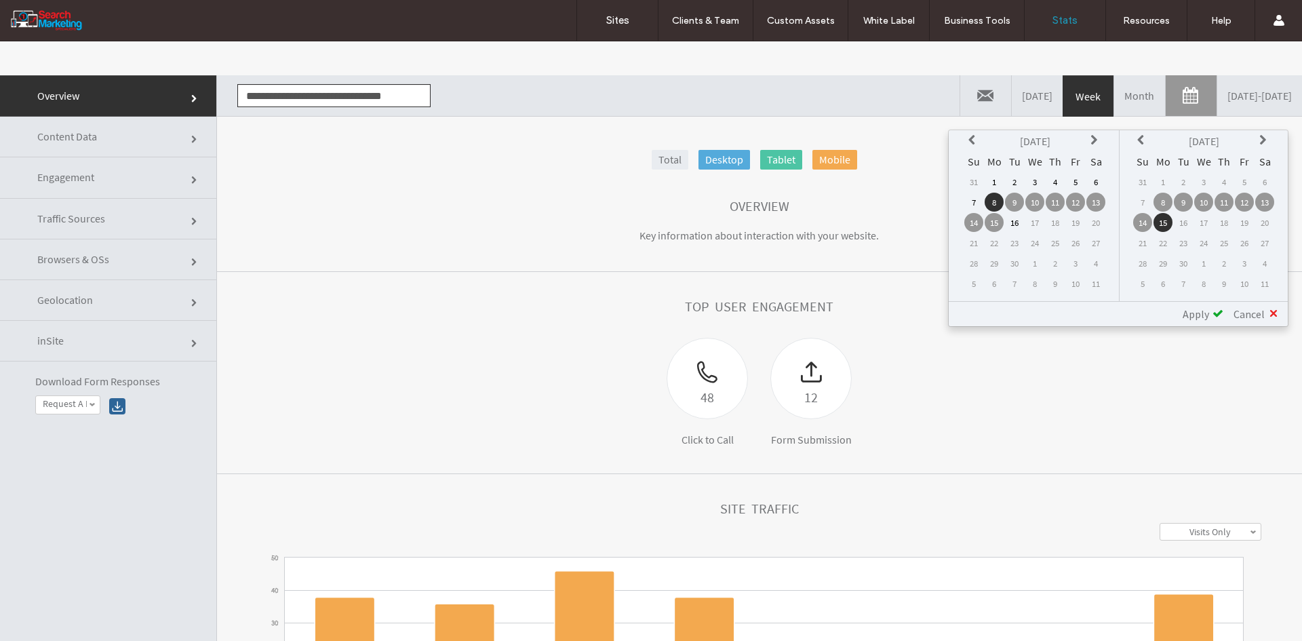
click at [983, 144] on th at bounding box center [973, 141] width 19 height 19
click at [1078, 180] on td "1" at bounding box center [1075, 181] width 19 height 19
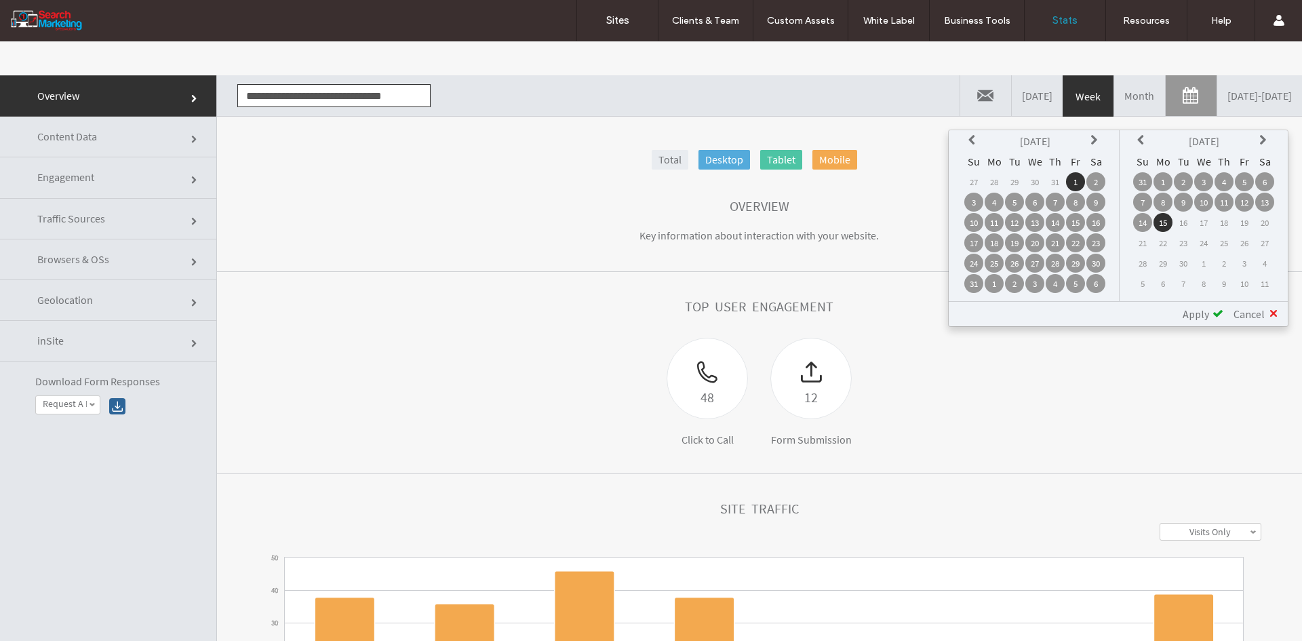
click at [1156, 181] on td "1" at bounding box center [1162, 181] width 19 height 19
click at [1194, 310] on span "Apply" at bounding box center [1196, 314] width 26 height 14
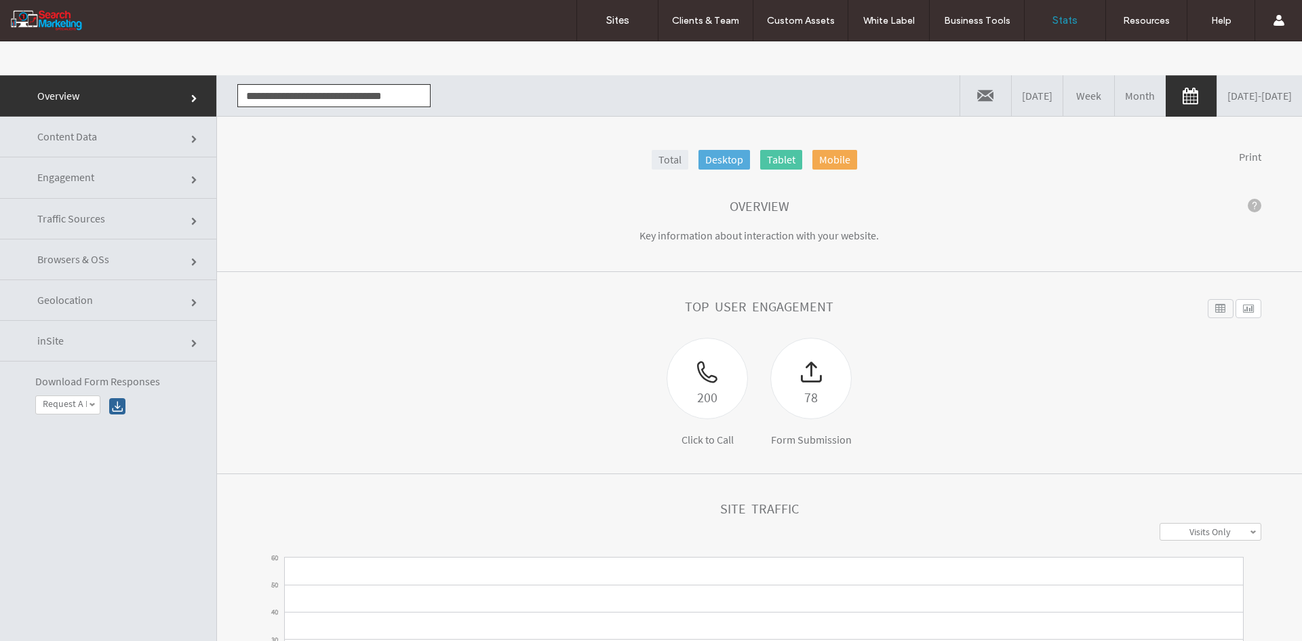
click at [427, 382] on div "200 Click to Call 78 Form Submission" at bounding box center [760, 392] width 1004 height 108
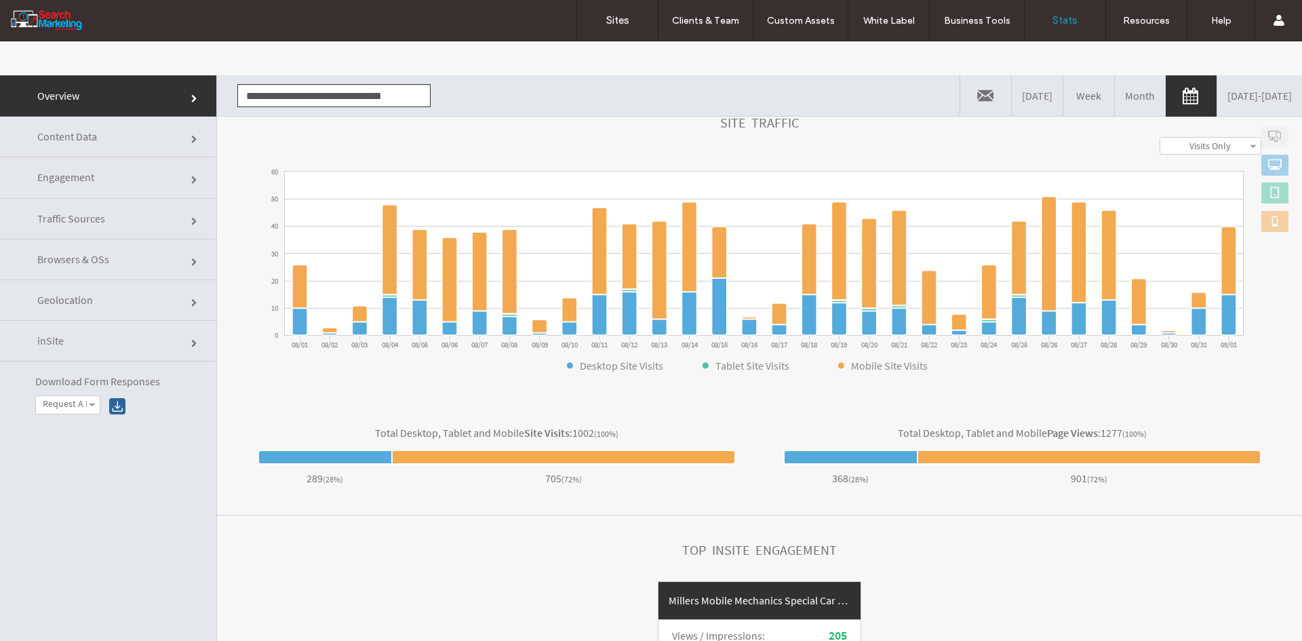
drag, startPoint x: 140, startPoint y: 145, endPoint x: 155, endPoint y: 151, distance: 16.1
click at [140, 145] on link "Content Data" at bounding box center [108, 137] width 216 height 41
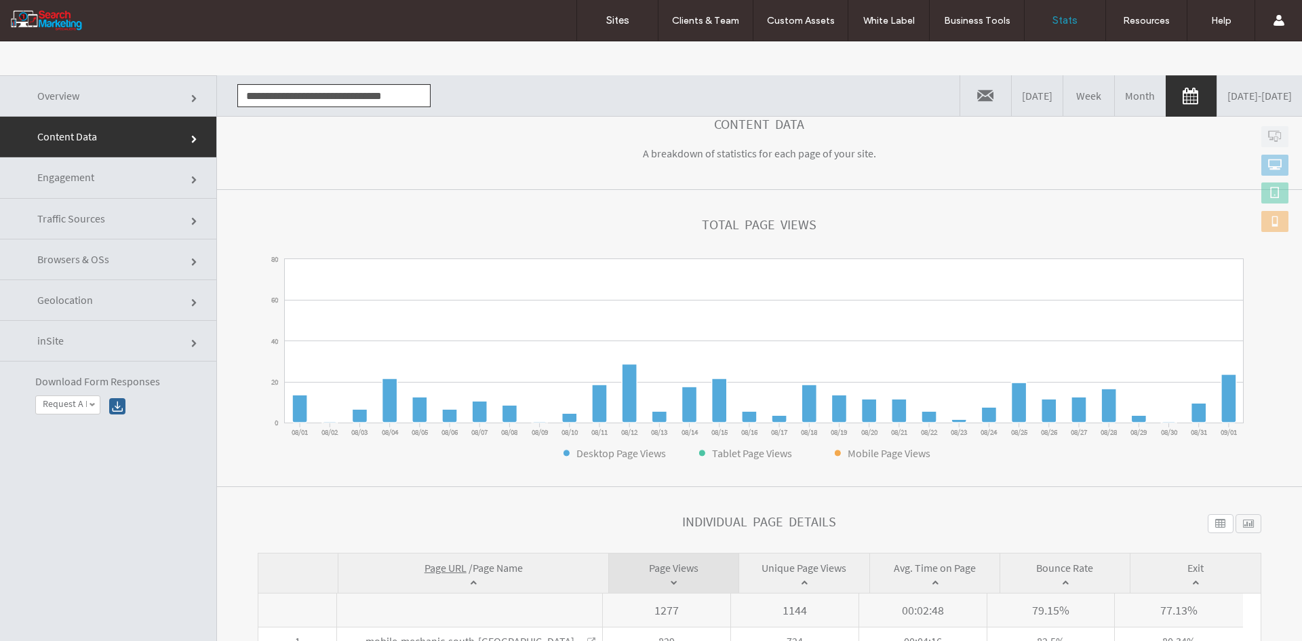
scroll to position [315, 0]
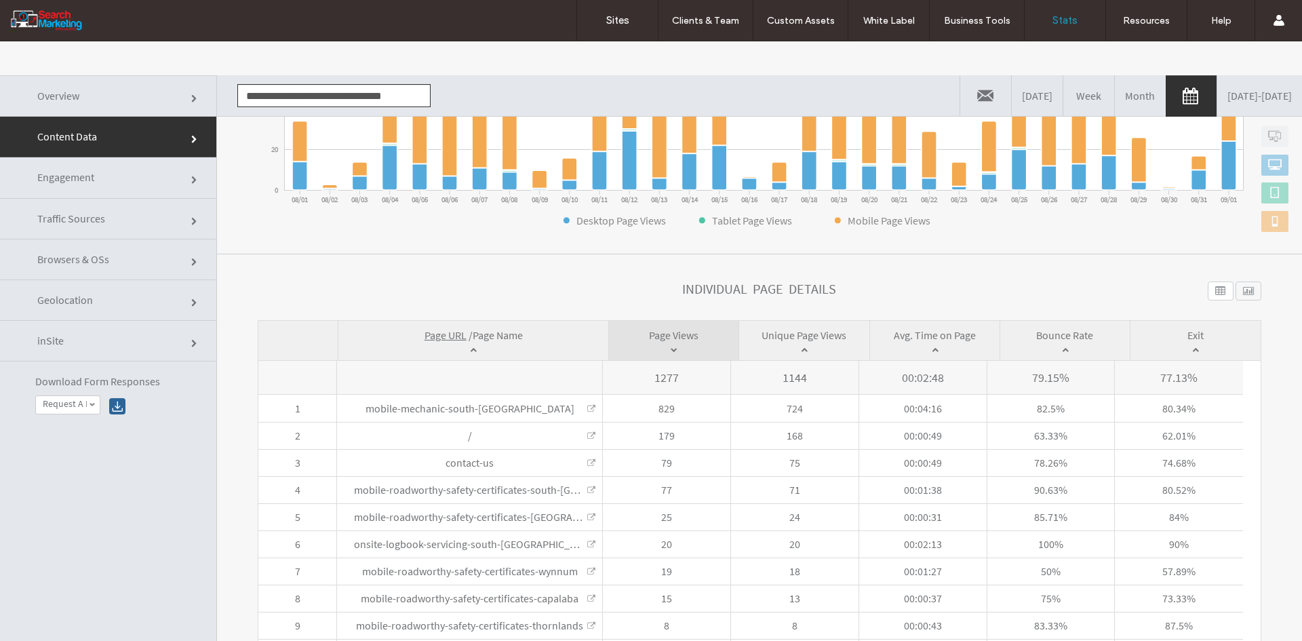
click at [513, 337] on span "Page Name" at bounding box center [498, 335] width 50 height 14
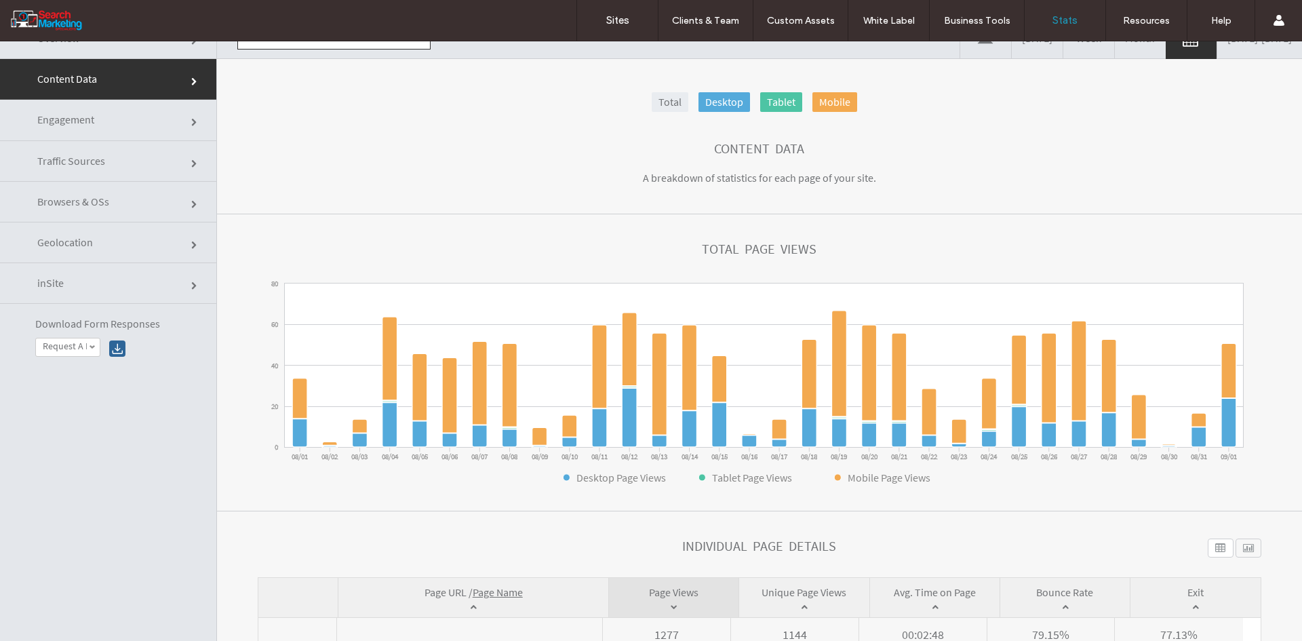
scroll to position [0, 0]
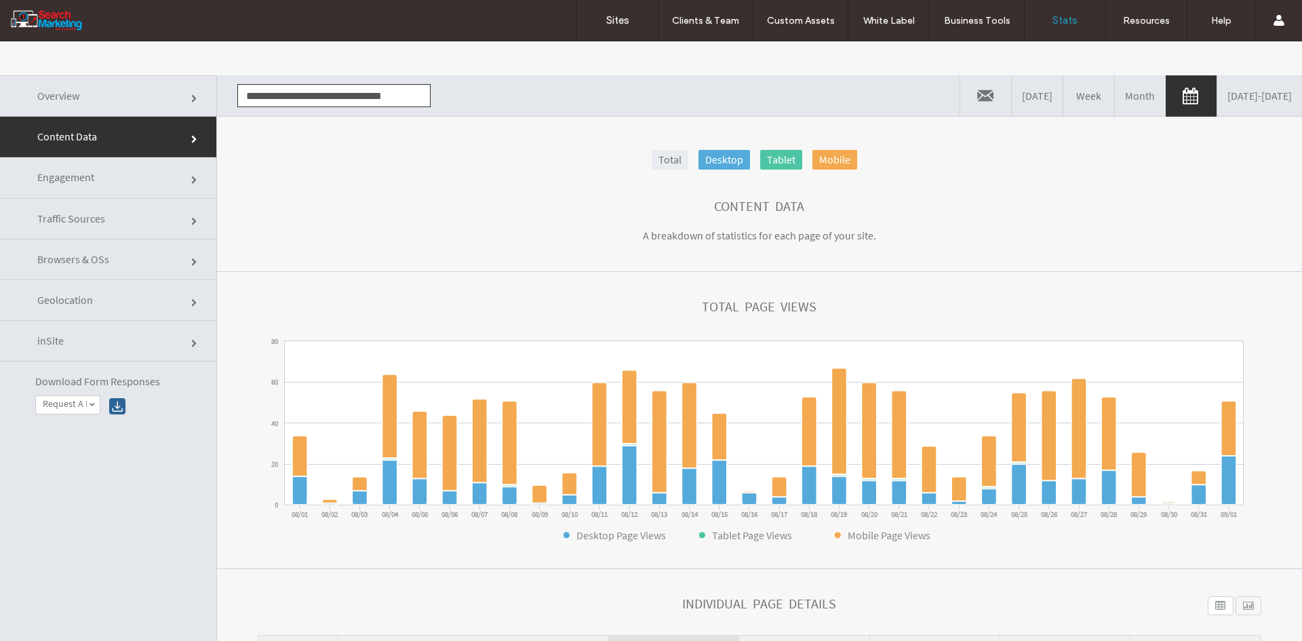
click at [331, 108] on div "**********" at bounding box center [328, 95] width 203 height 41
click at [332, 102] on input "**********" at bounding box center [333, 95] width 193 height 23
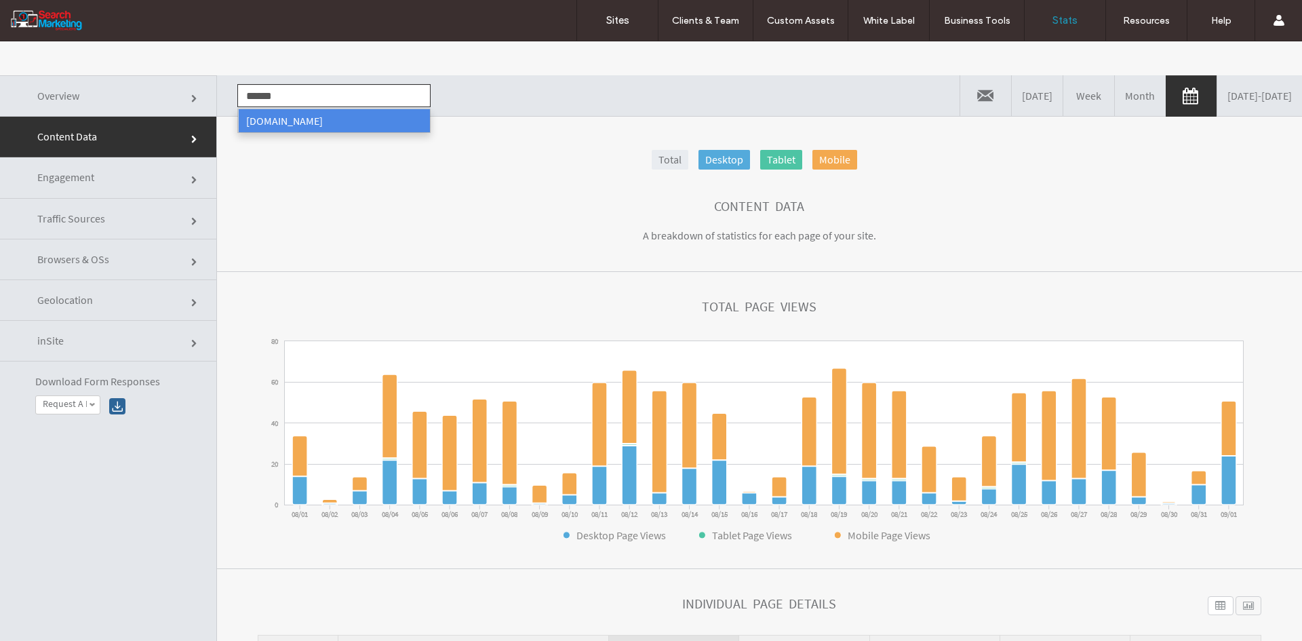
click at [340, 124] on li "[DOMAIN_NAME]" at bounding box center [334, 120] width 192 height 23
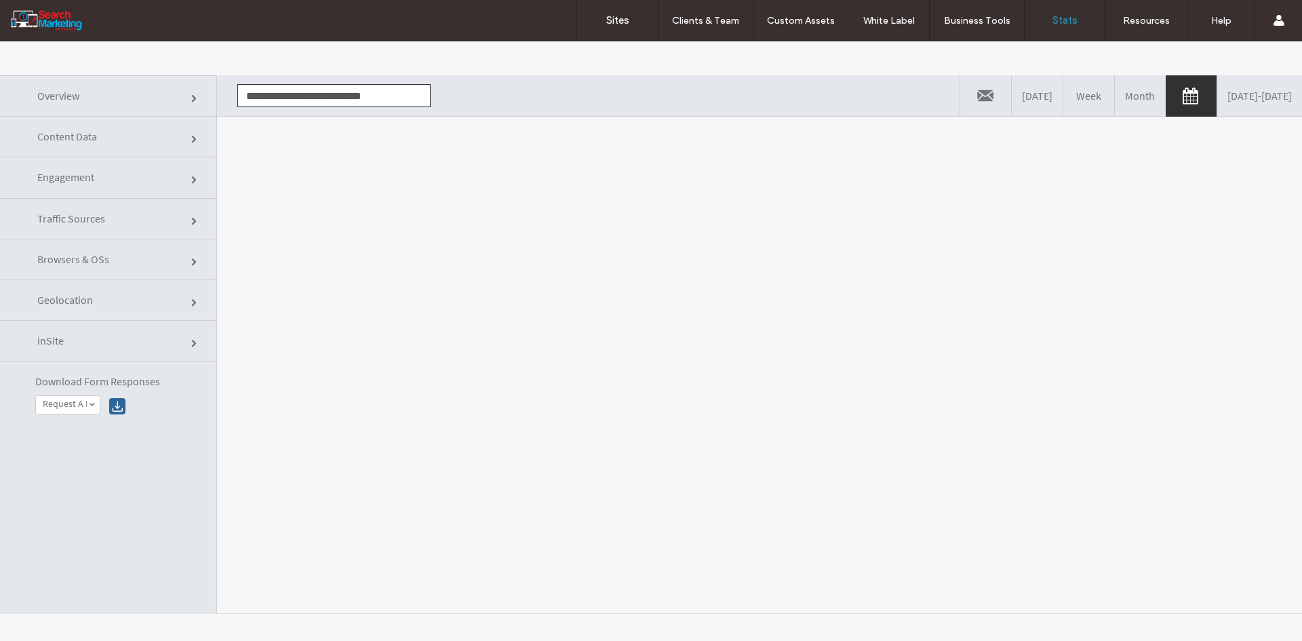
click at [357, 211] on div at bounding box center [651, 340] width 1302 height 599
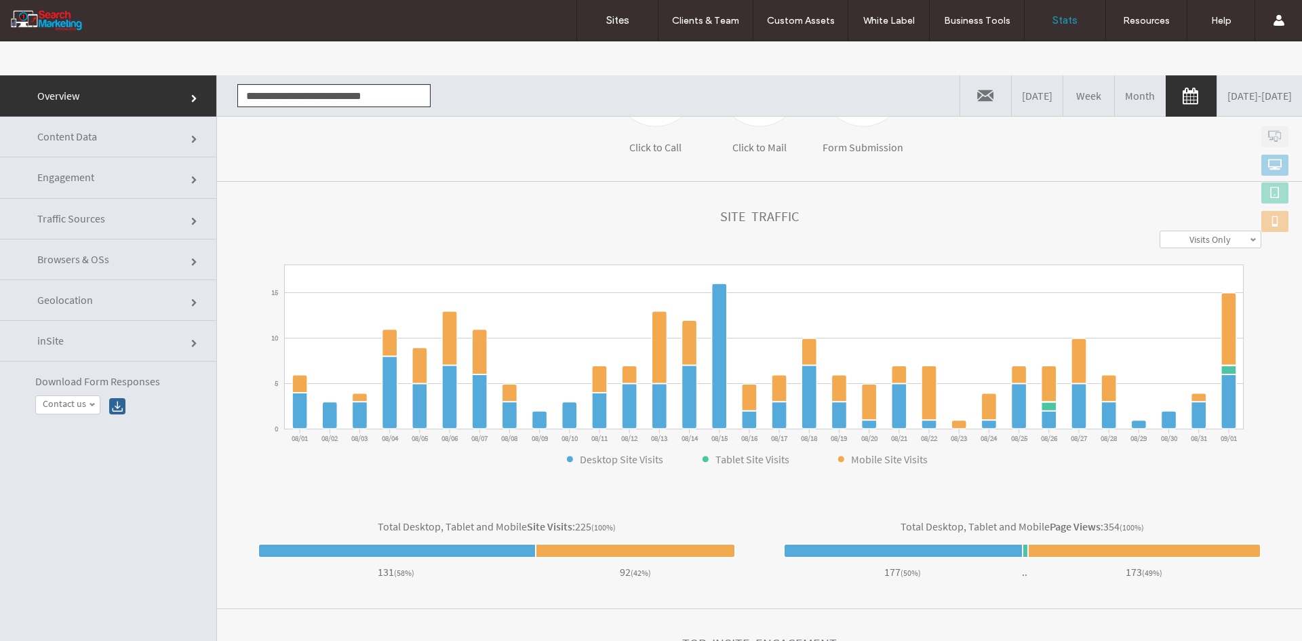
click at [109, 125] on link "Content Data" at bounding box center [108, 137] width 216 height 41
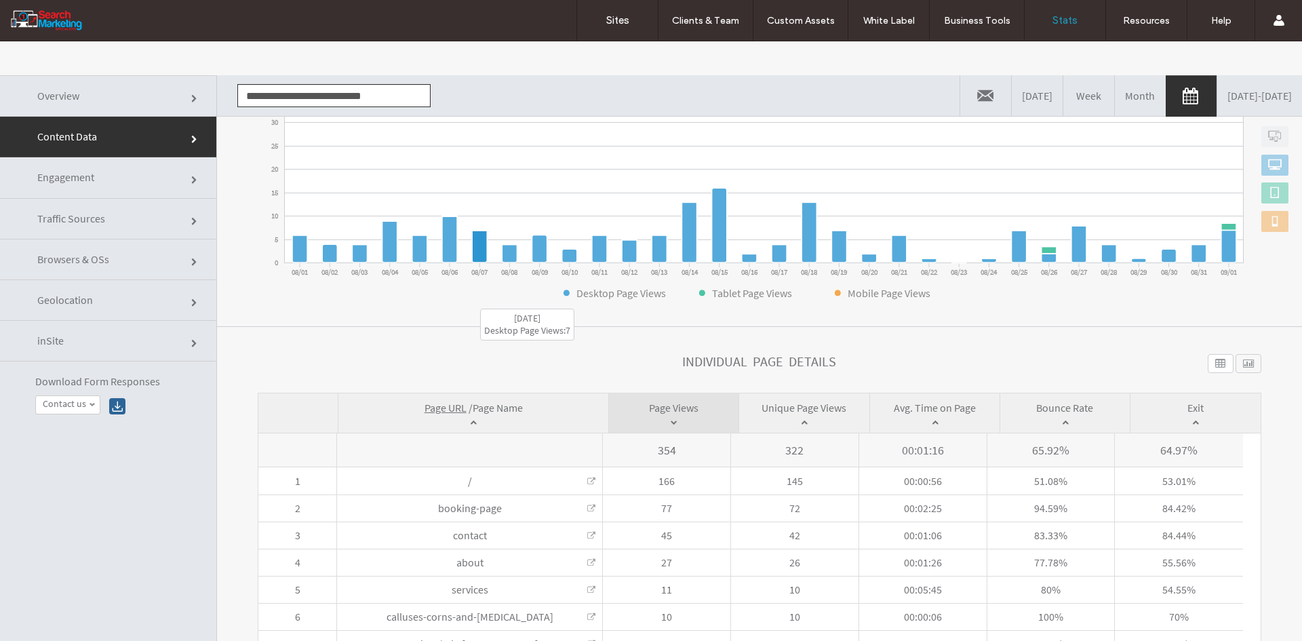
scroll to position [288, 0]
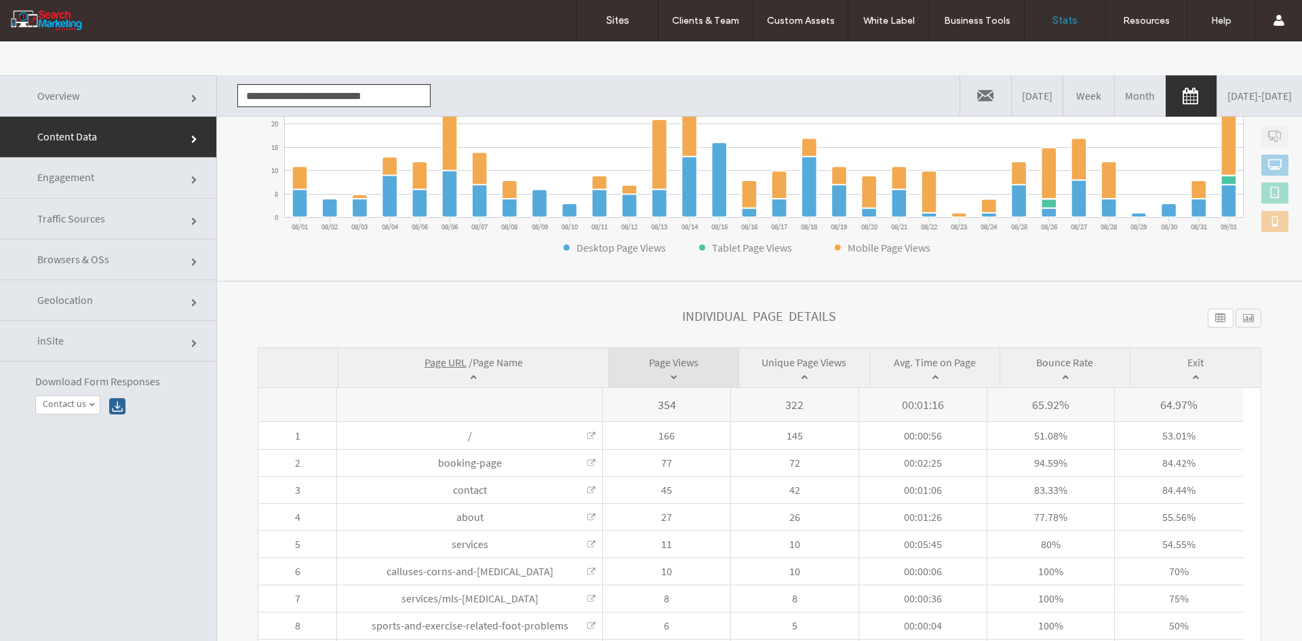
click at [500, 362] on span "Page Name" at bounding box center [498, 362] width 50 height 14
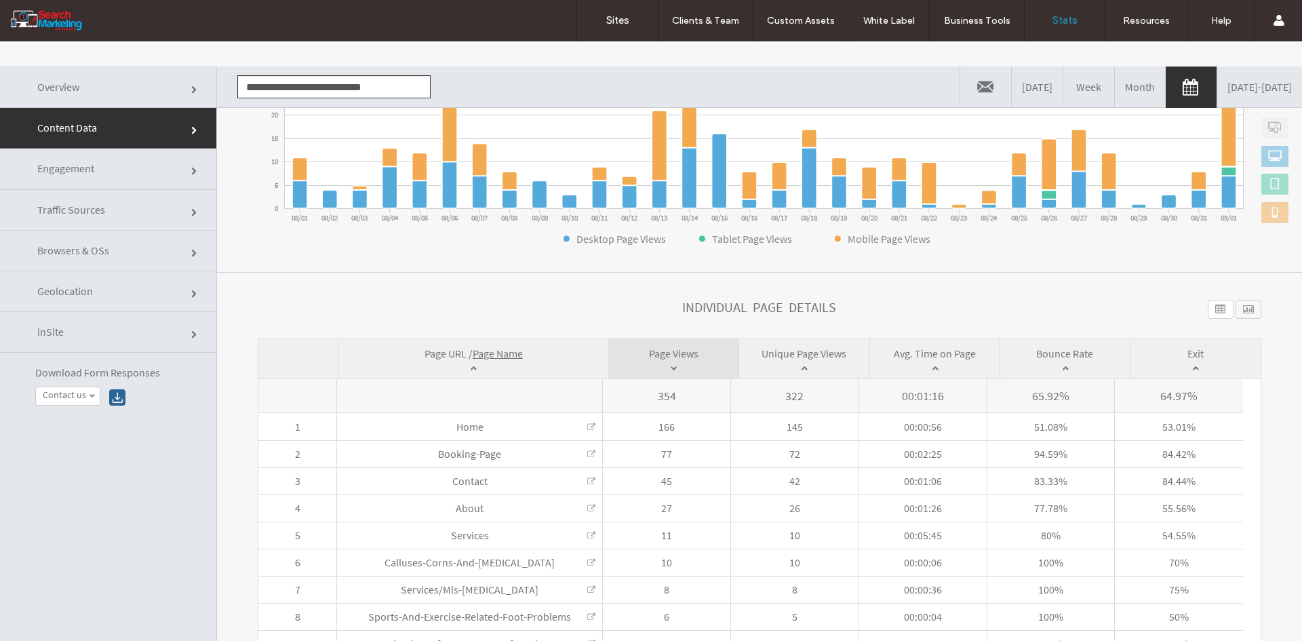
scroll to position [0, 0]
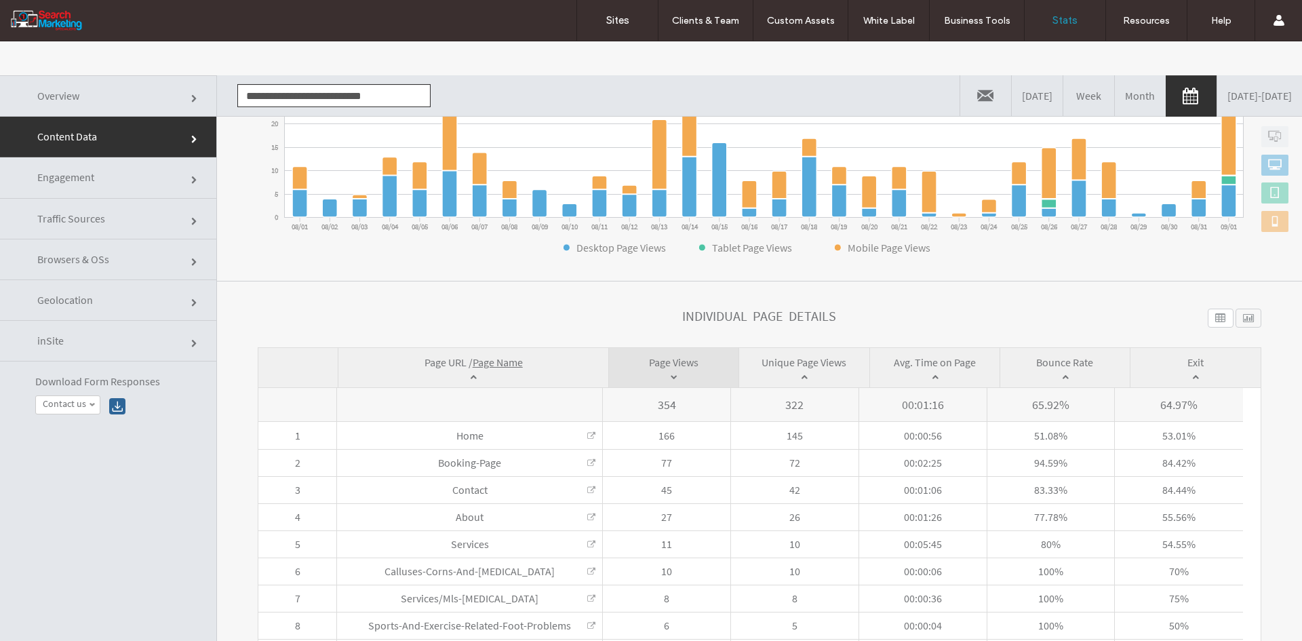
click at [311, 98] on input "**********" at bounding box center [333, 95] width 193 height 23
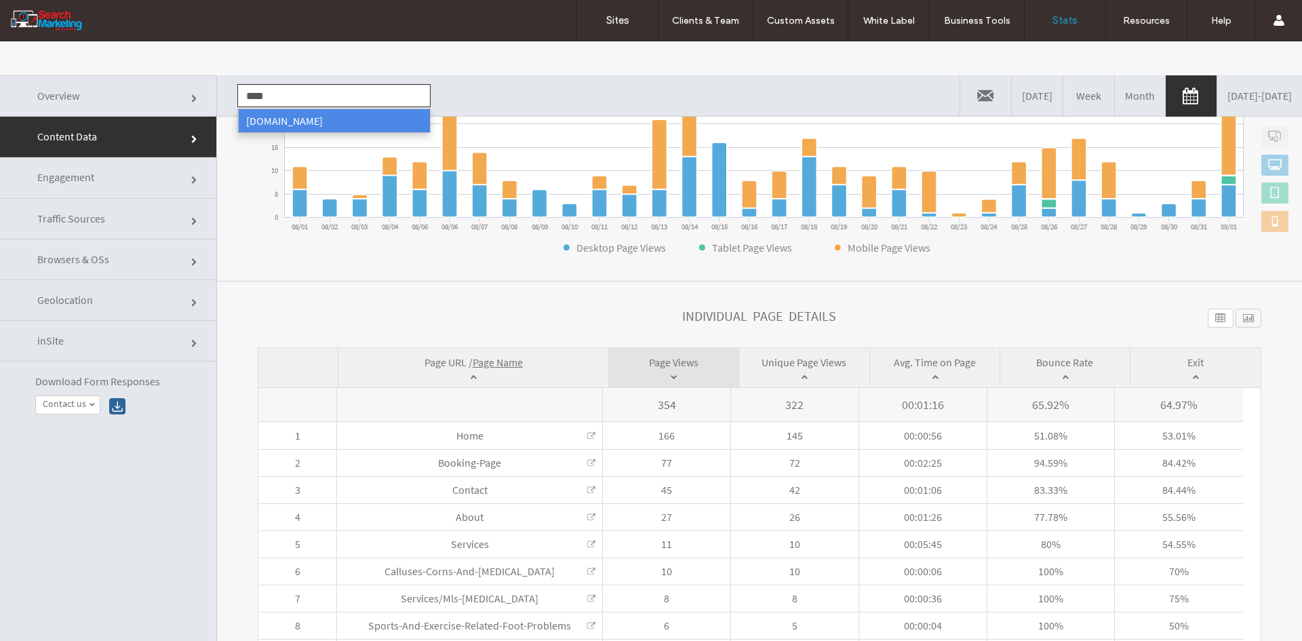
drag, startPoint x: 309, startPoint y: 110, endPoint x: 330, endPoint y: 163, distance: 56.9
click at [309, 111] on li "[DOMAIN_NAME]" at bounding box center [334, 120] width 192 height 23
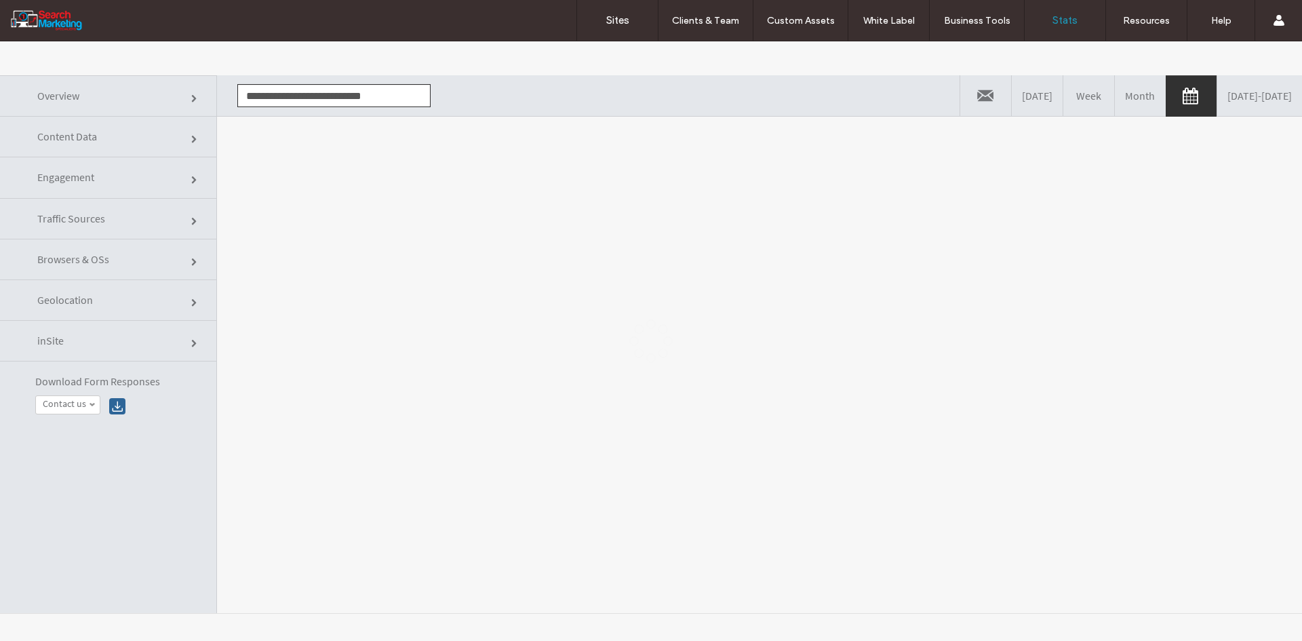
click at [338, 226] on div at bounding box center [651, 340] width 1302 height 599
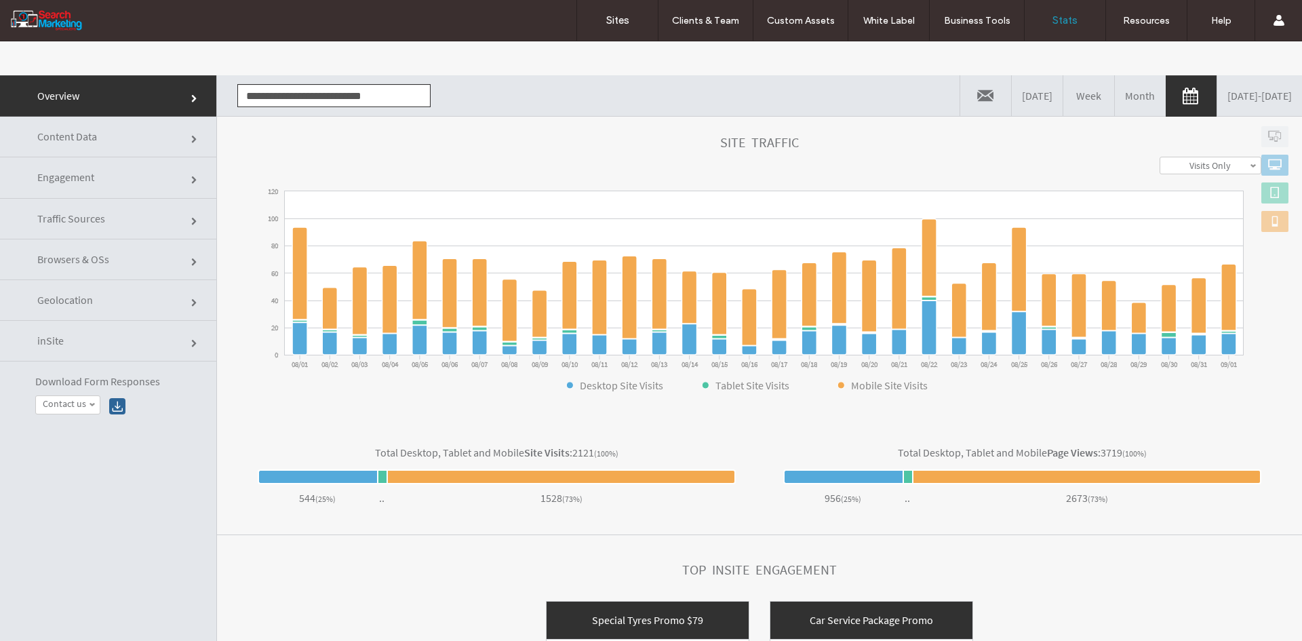
scroll to position [386, 0]
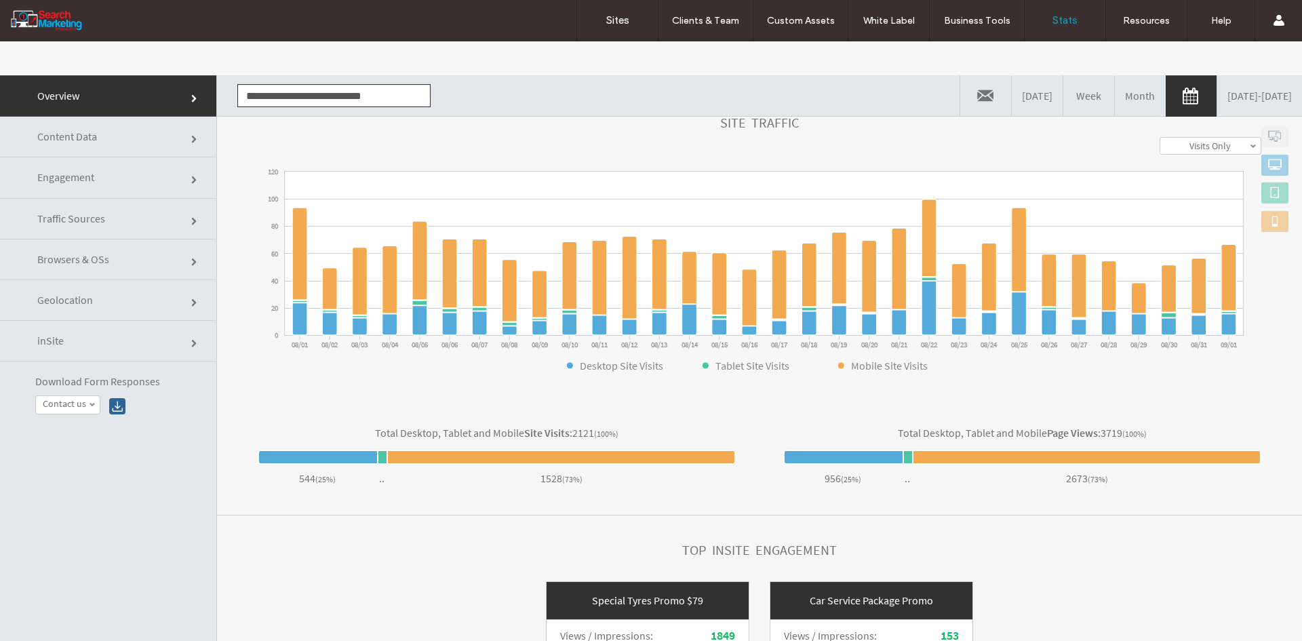
click at [147, 142] on link "Content Data" at bounding box center [108, 137] width 216 height 41
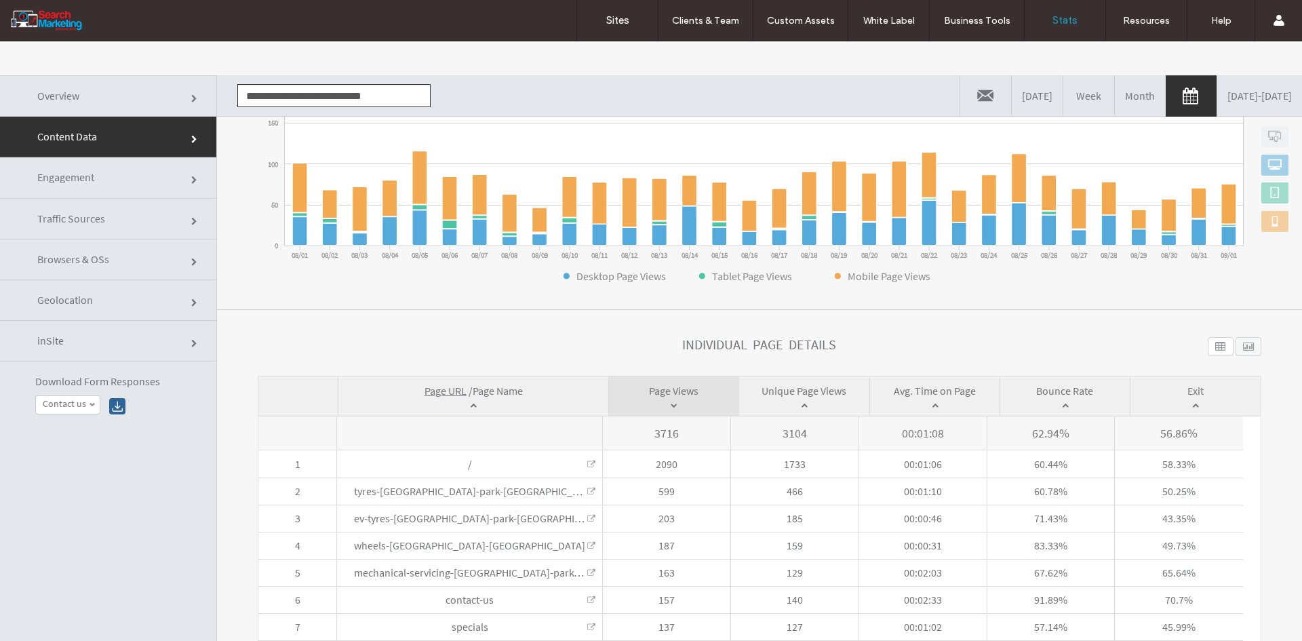
scroll to position [315, 0]
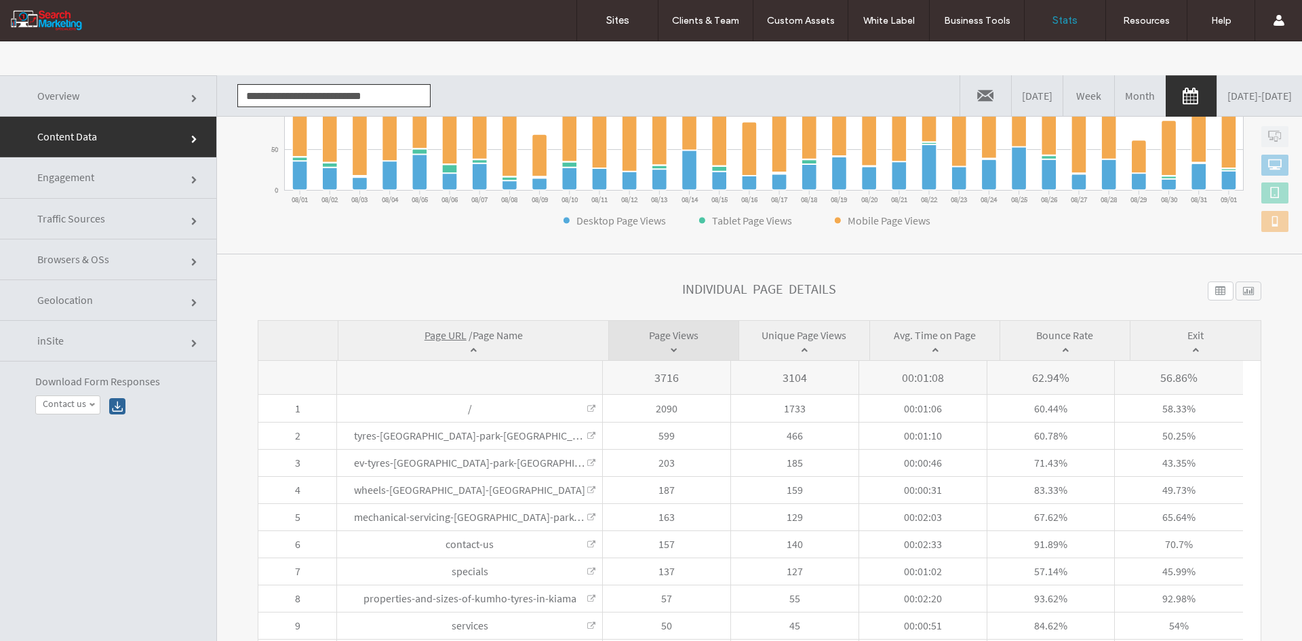
click at [490, 336] on span "Page Name" at bounding box center [498, 335] width 50 height 14
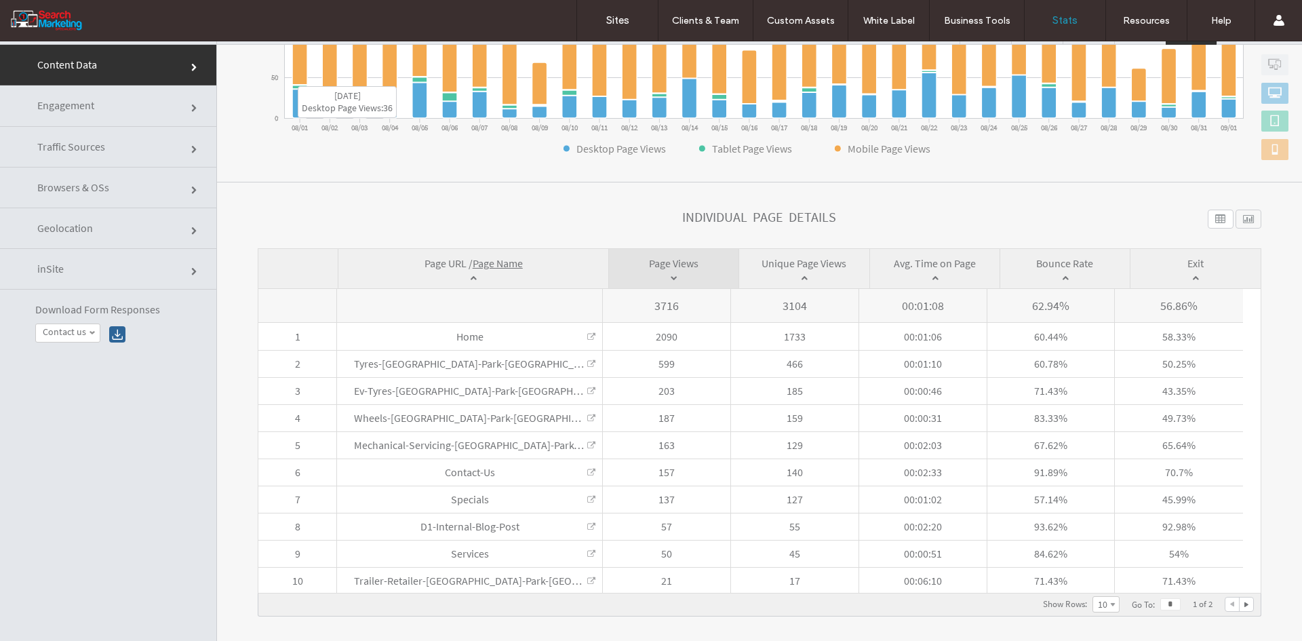
scroll to position [0, 0]
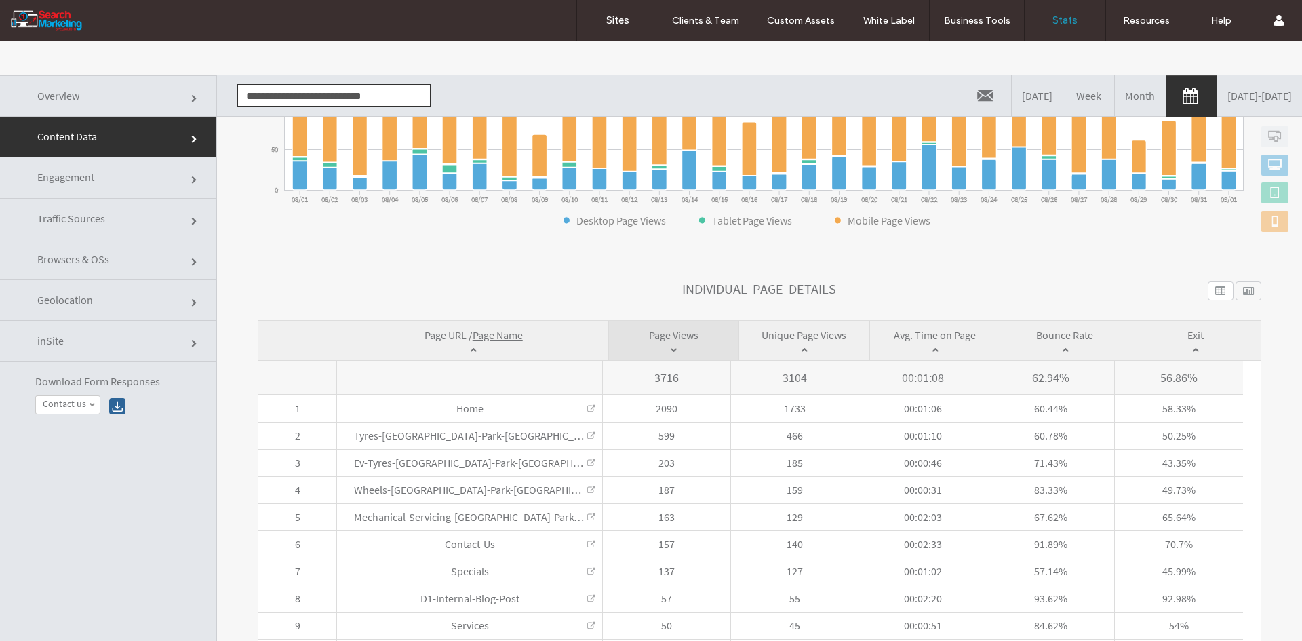
click at [269, 94] on input "**********" at bounding box center [333, 95] width 193 height 23
click at [274, 121] on li "[DOMAIN_NAME]" at bounding box center [334, 120] width 192 height 23
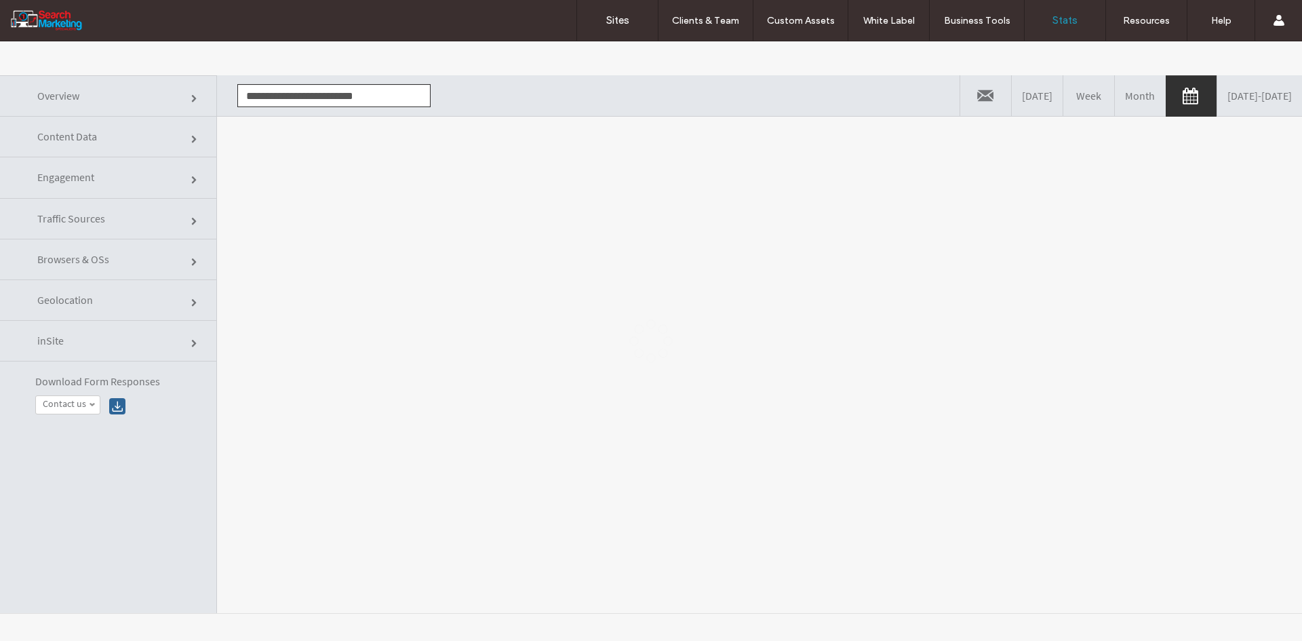
click at [289, 235] on div at bounding box center [651, 340] width 1302 height 599
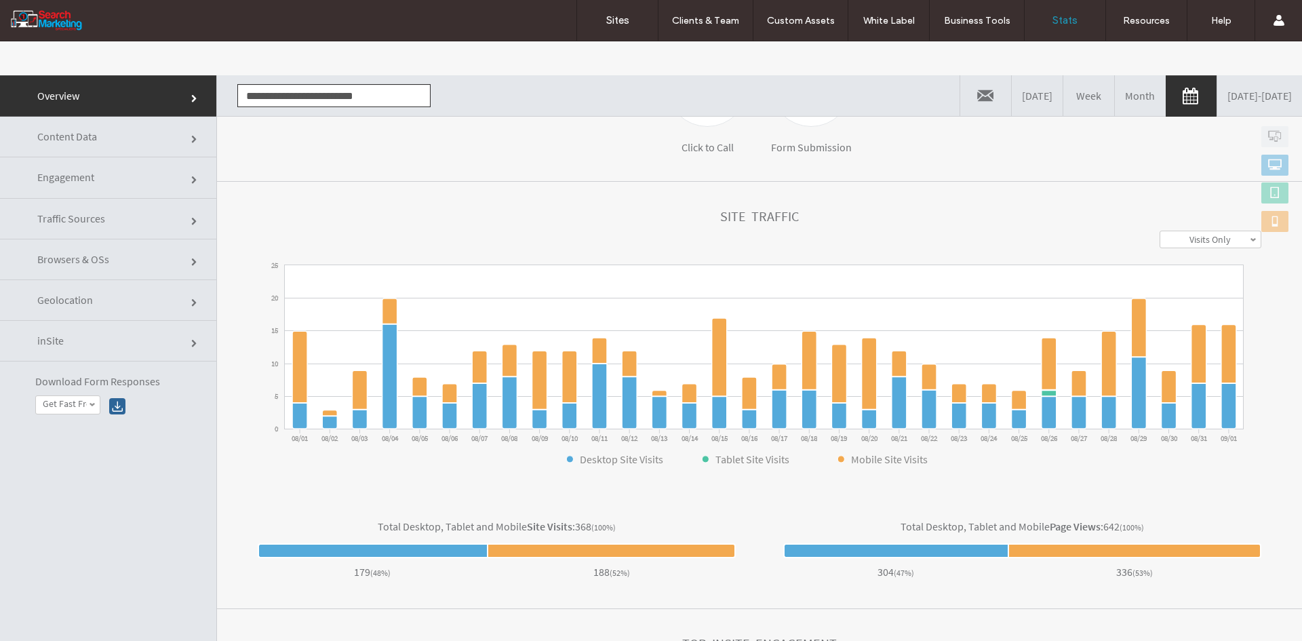
drag, startPoint x: 119, startPoint y: 124, endPoint x: 127, endPoint y: 139, distance: 16.7
click at [119, 124] on link "Content Data" at bounding box center [108, 137] width 216 height 41
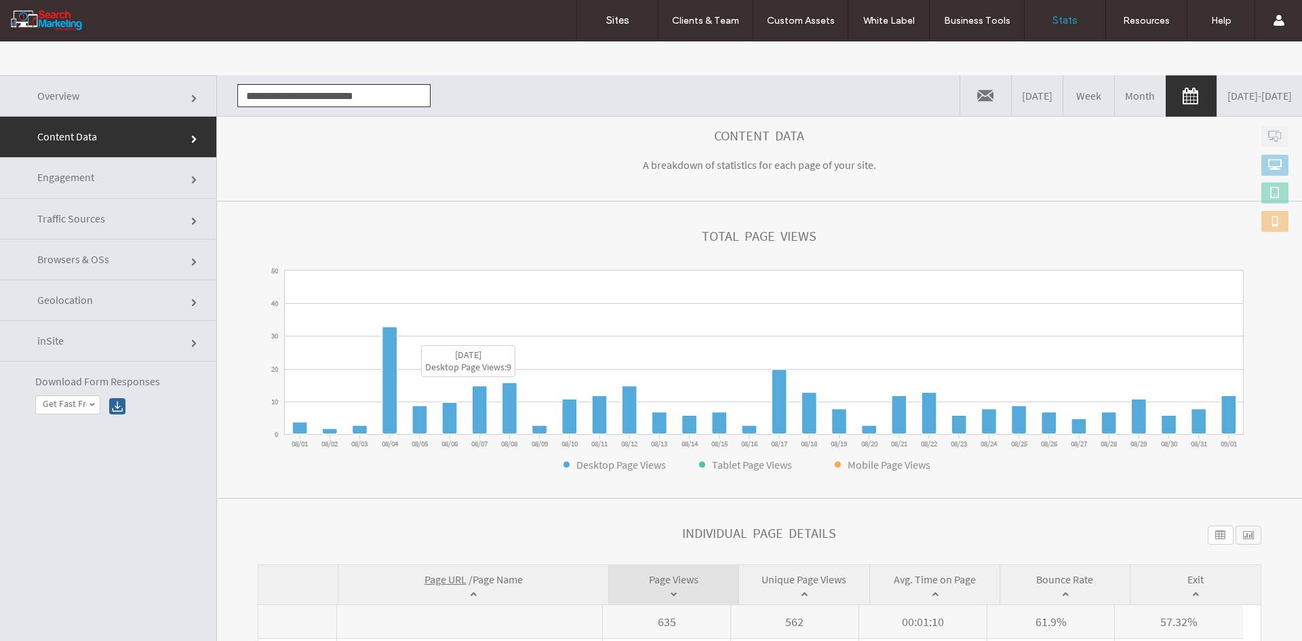
scroll to position [315, 0]
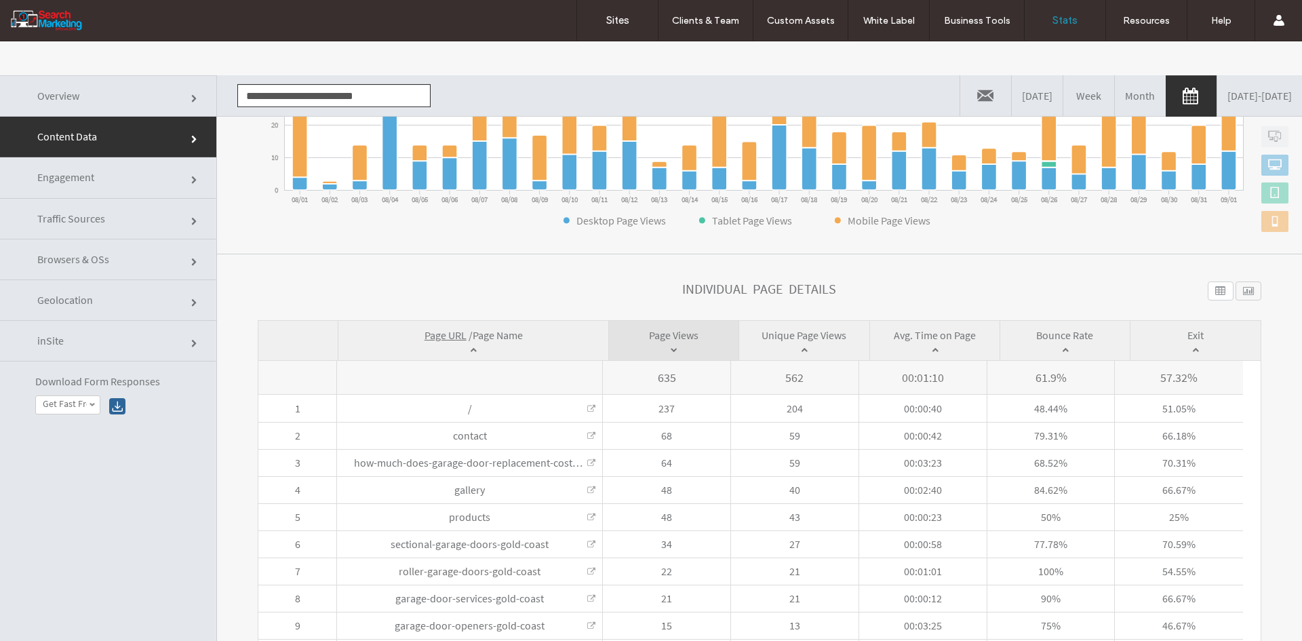
click at [508, 334] on span "Page Name" at bounding box center [498, 335] width 50 height 14
click at [283, 100] on input "**********" at bounding box center [333, 95] width 193 height 23
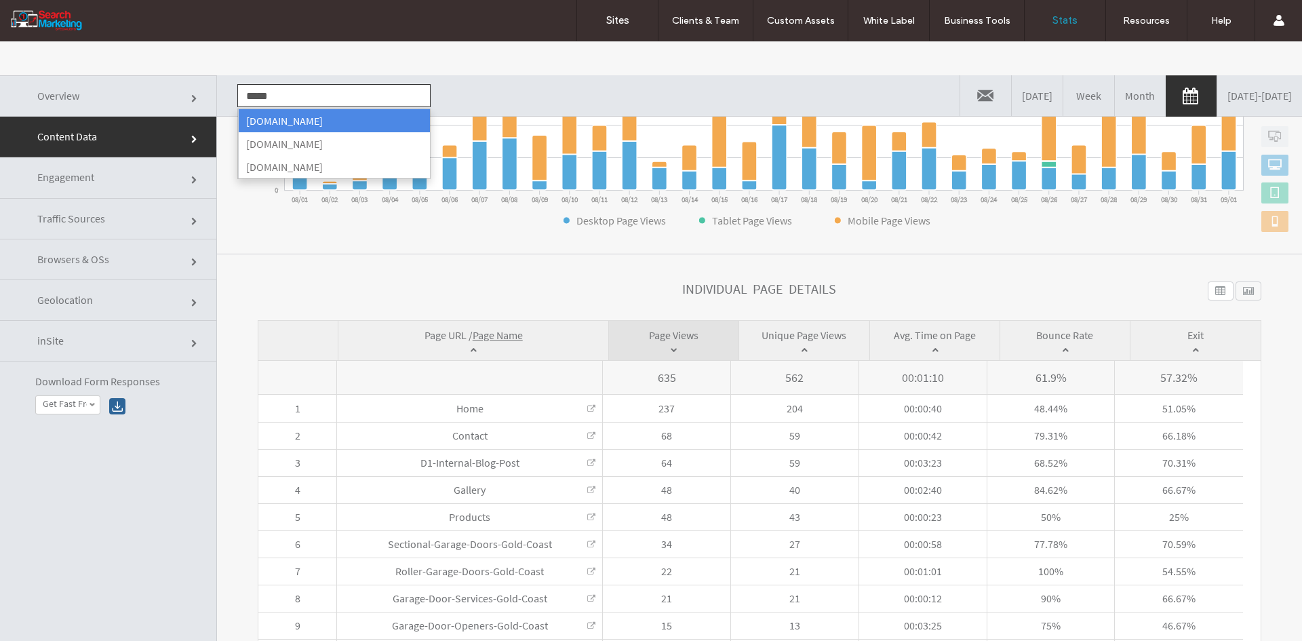
click at [277, 115] on li "[DOMAIN_NAME]" at bounding box center [334, 120] width 192 height 23
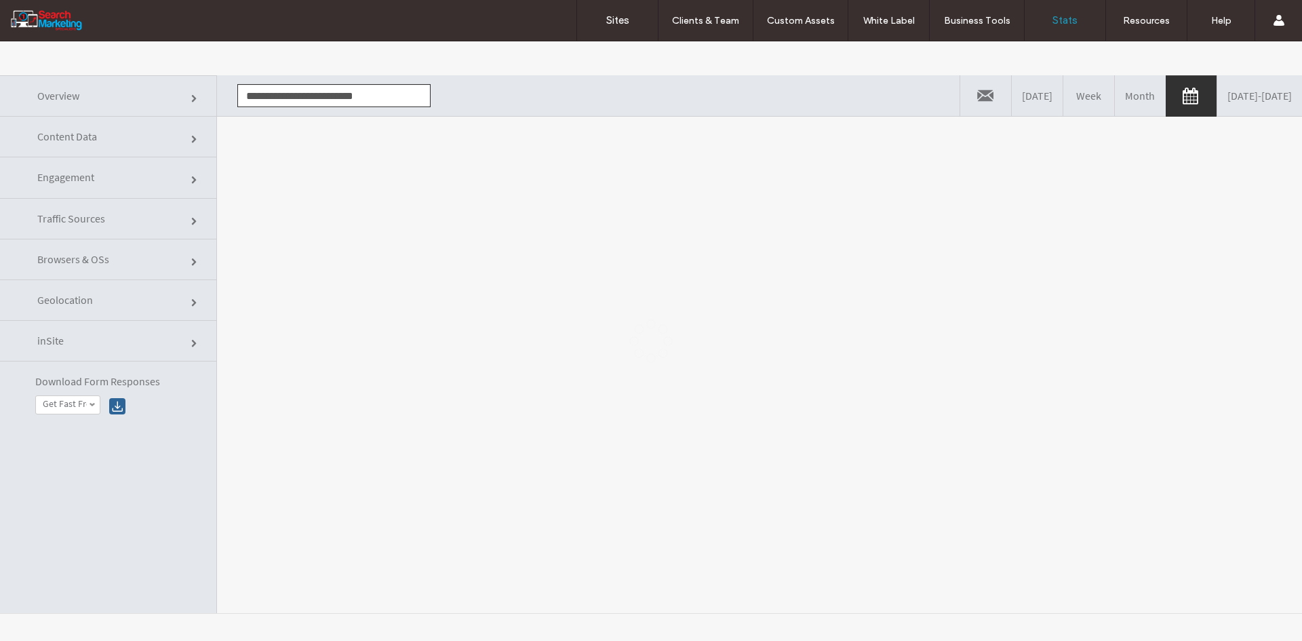
click at [307, 189] on div at bounding box center [651, 340] width 1302 height 599
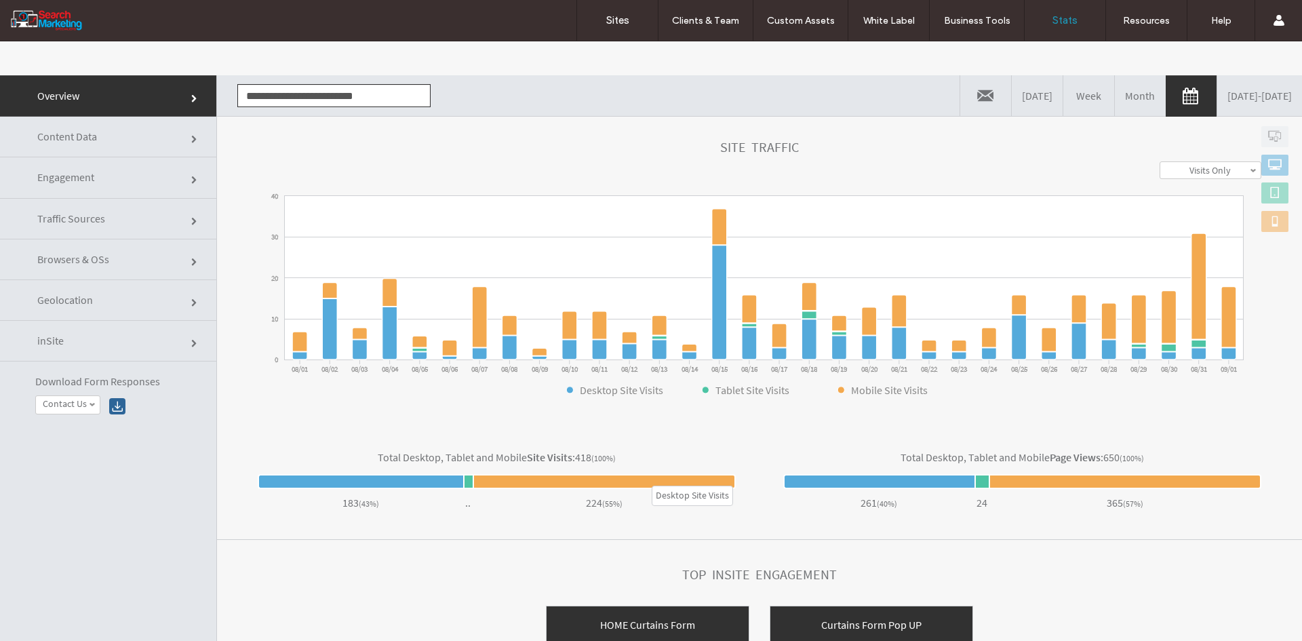
scroll to position [386, 0]
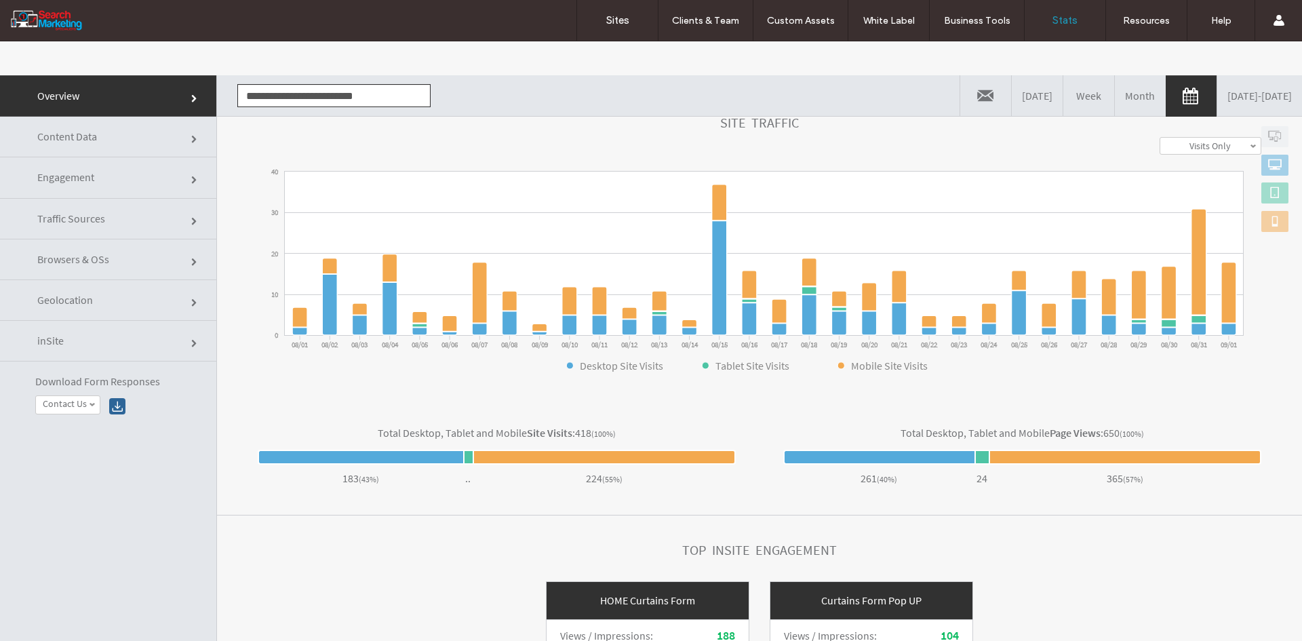
click at [144, 136] on link "Content Data" at bounding box center [108, 137] width 216 height 41
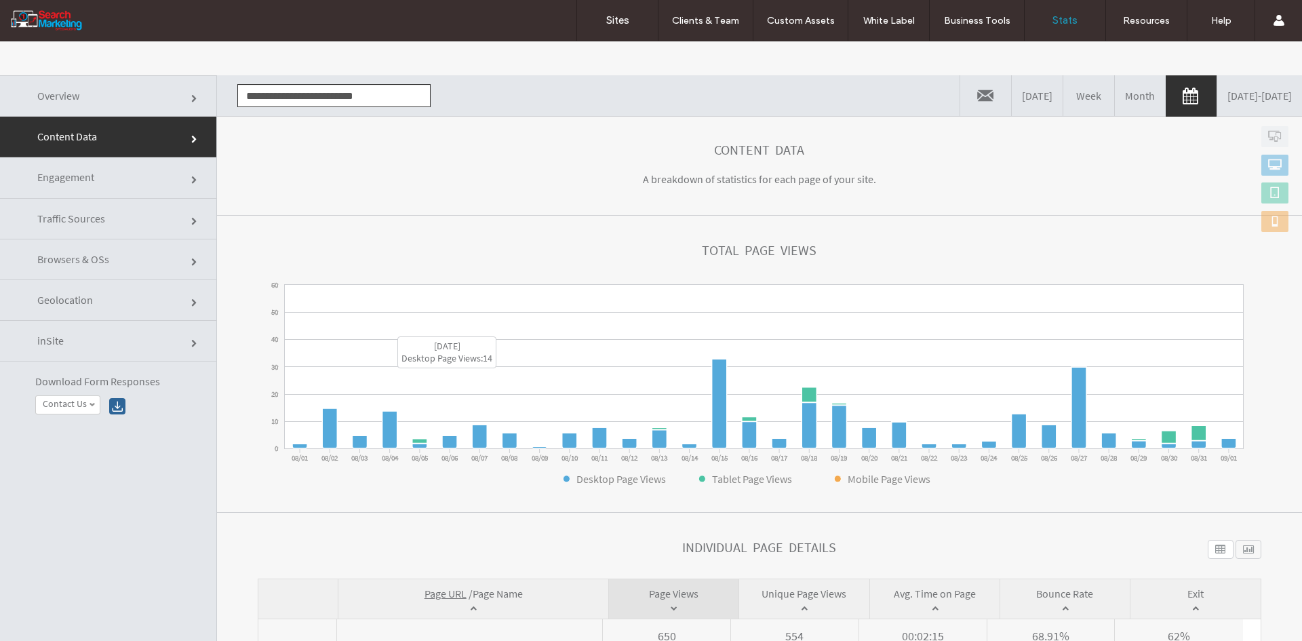
scroll to position [315, 0]
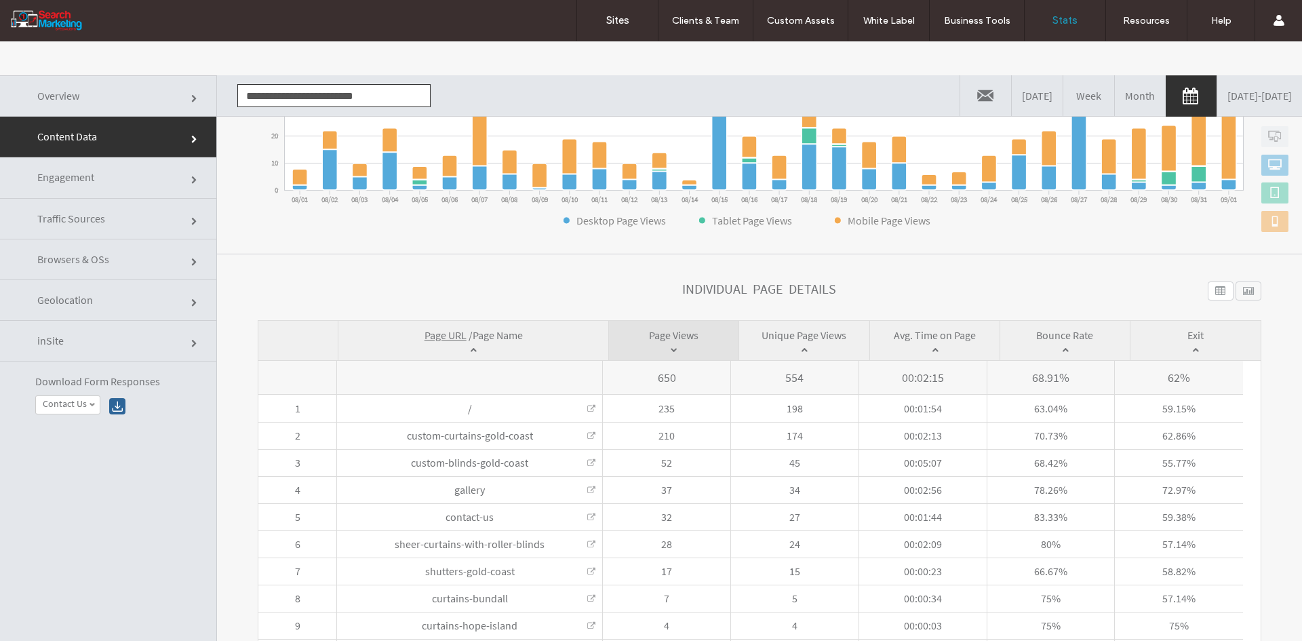
drag, startPoint x: 509, startPoint y: 334, endPoint x: 338, endPoint y: 347, distance: 171.4
click at [508, 335] on span "Page Name" at bounding box center [498, 335] width 50 height 14
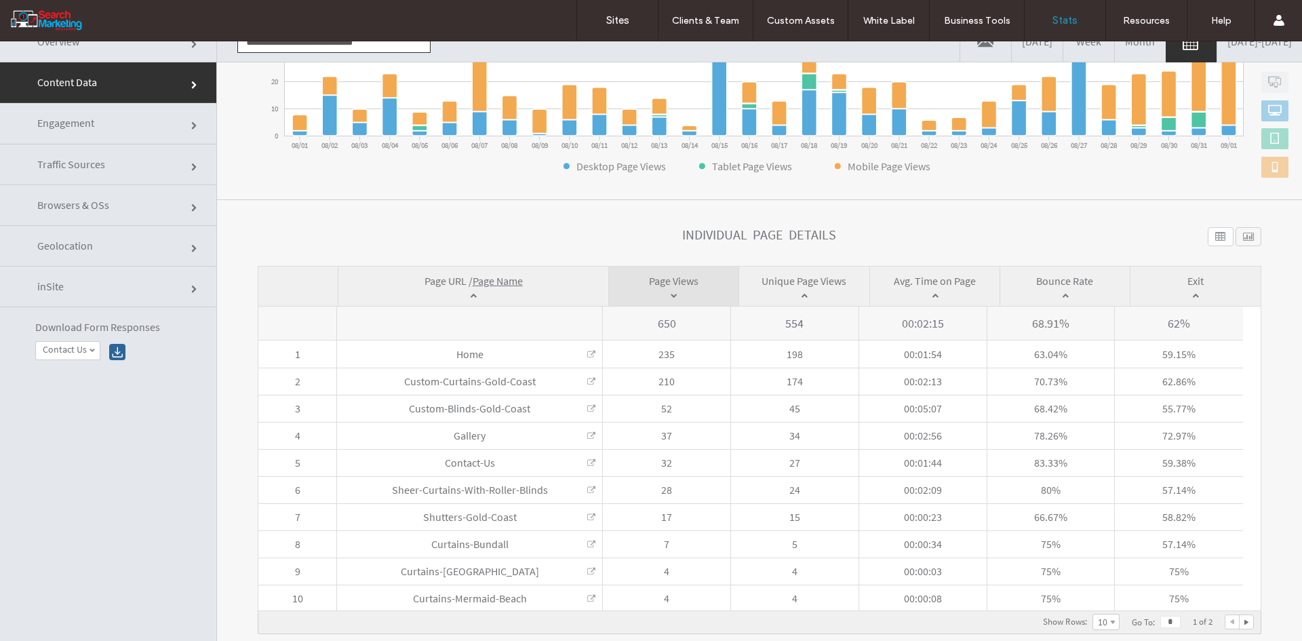
scroll to position [0, 0]
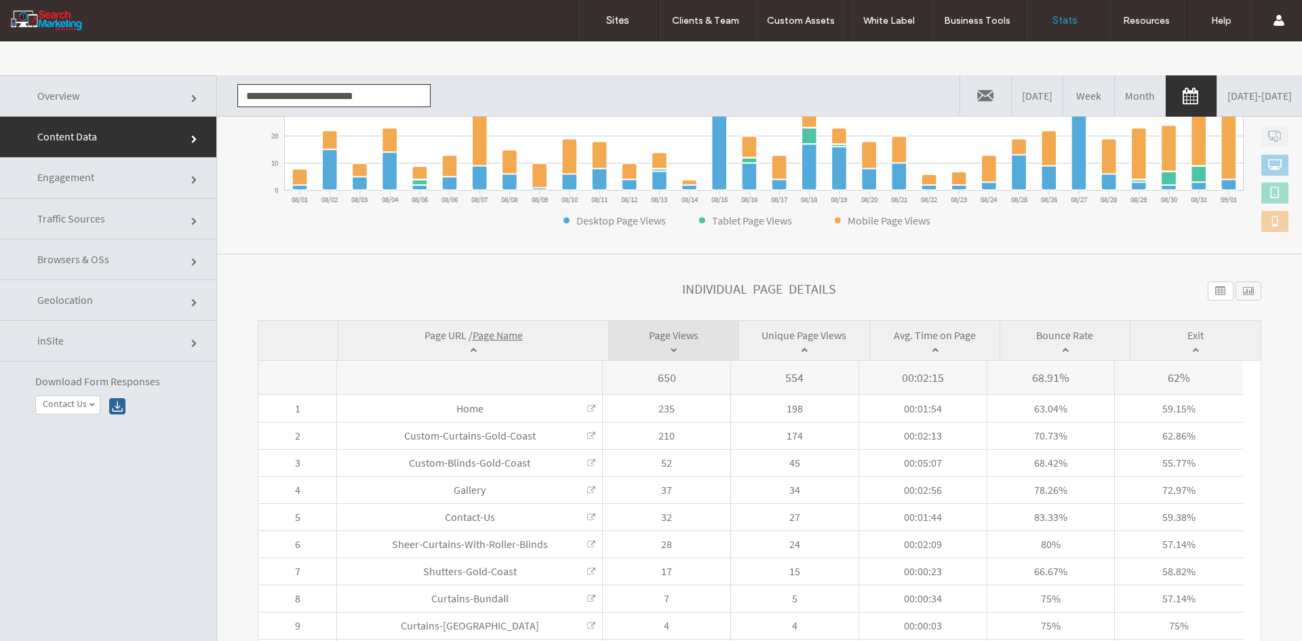
click at [276, 100] on input "**********" at bounding box center [333, 95] width 193 height 23
click at [277, 111] on li "[DOMAIN_NAME]" at bounding box center [334, 120] width 192 height 23
type input "**********"
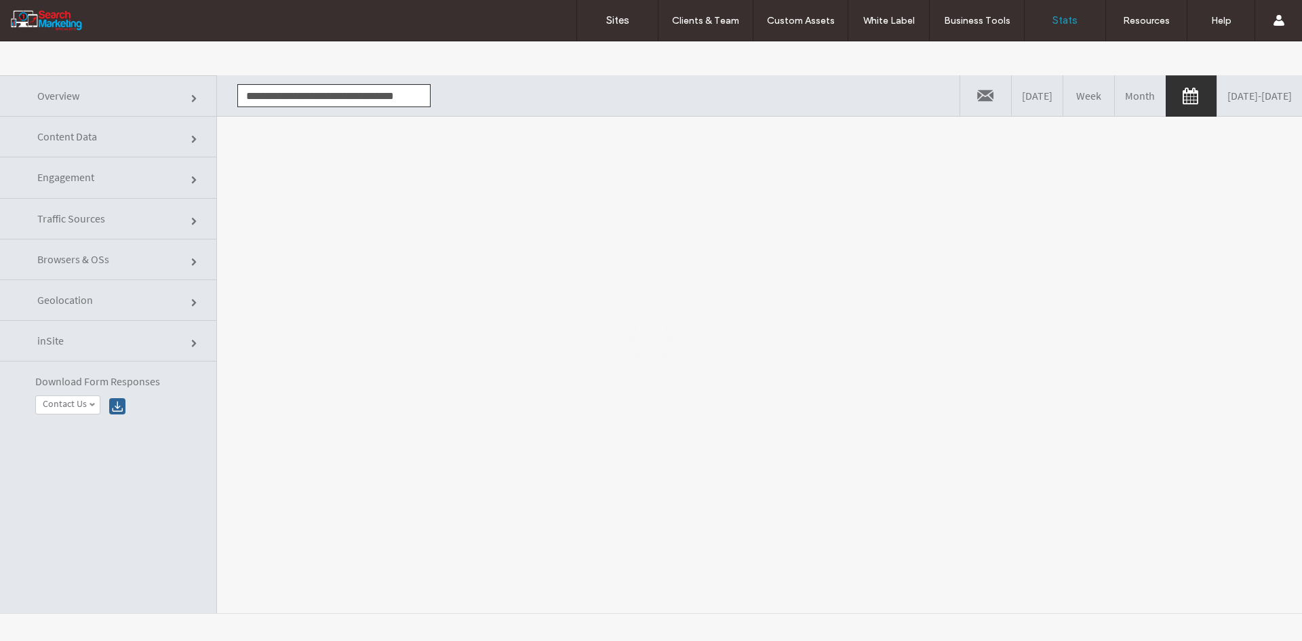
click at [269, 193] on div at bounding box center [651, 340] width 1302 height 599
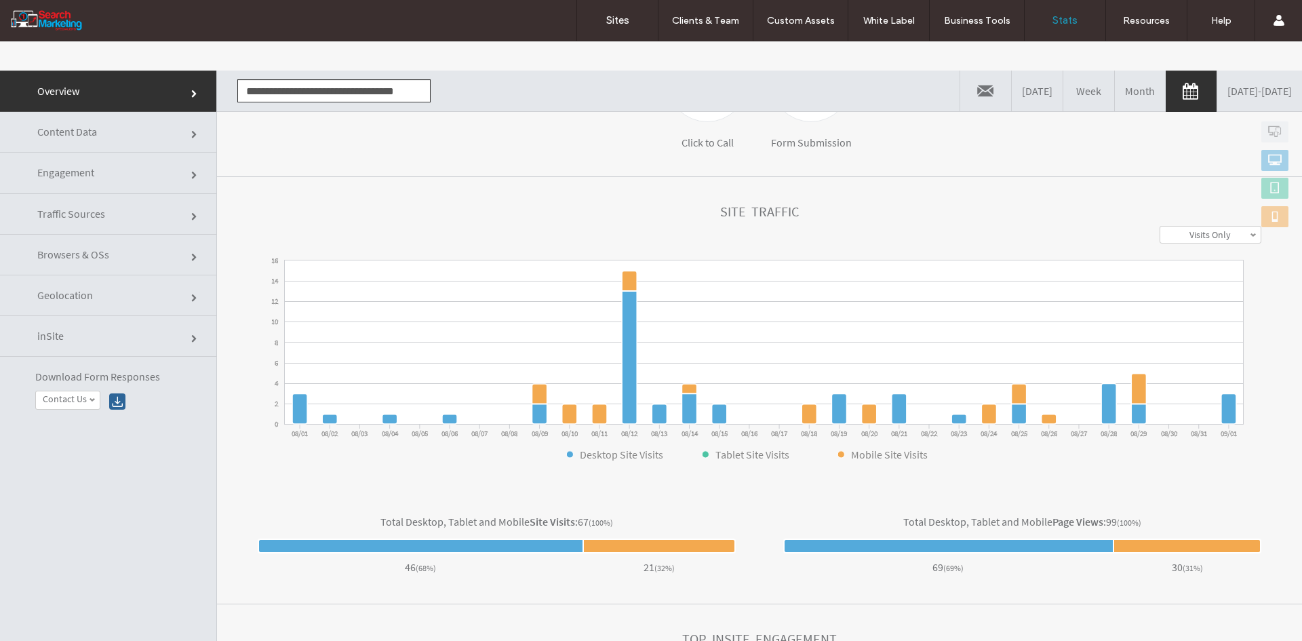
scroll to position [0, 0]
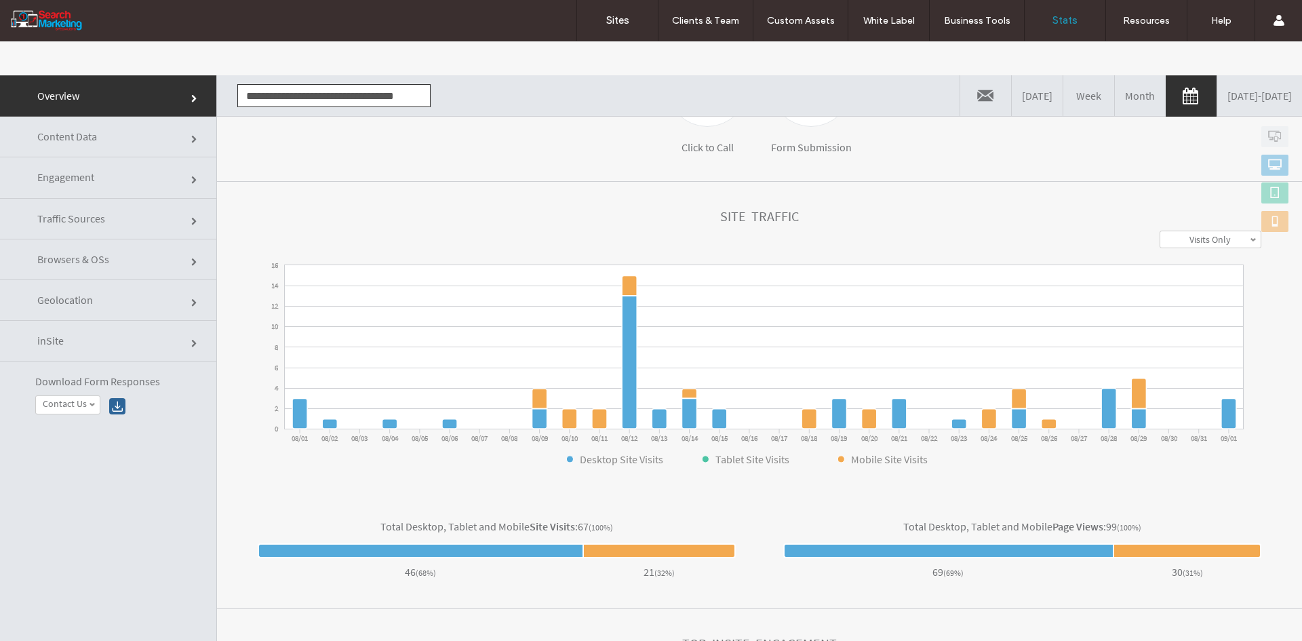
drag, startPoint x: 73, startPoint y: 137, endPoint x: 85, endPoint y: 140, distance: 12.0
click at [73, 137] on span "Content Data" at bounding box center [67, 137] width 60 height 14
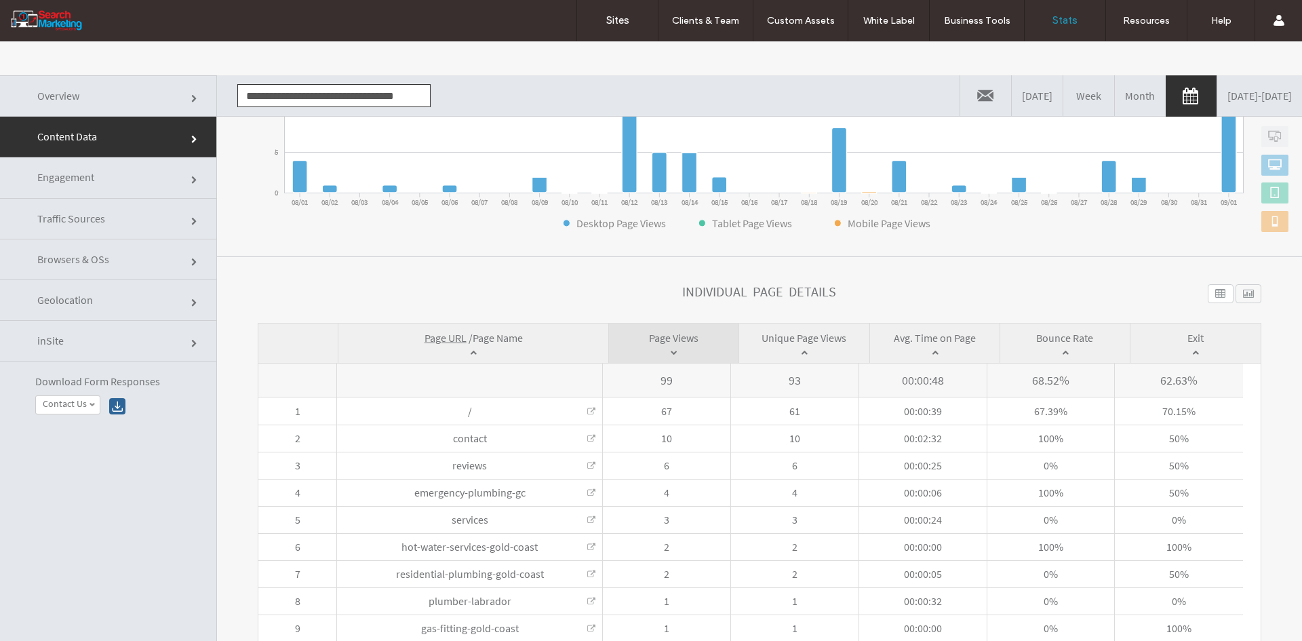
scroll to position [315, 0]
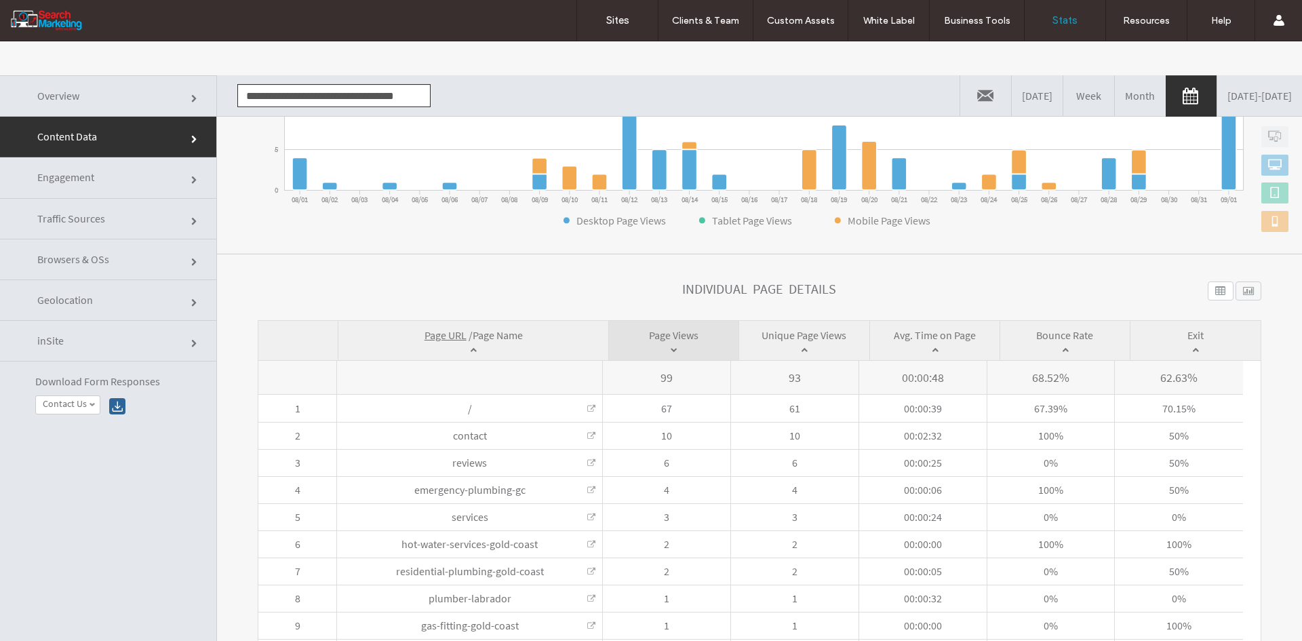
click at [498, 335] on span "Page Name" at bounding box center [498, 335] width 50 height 14
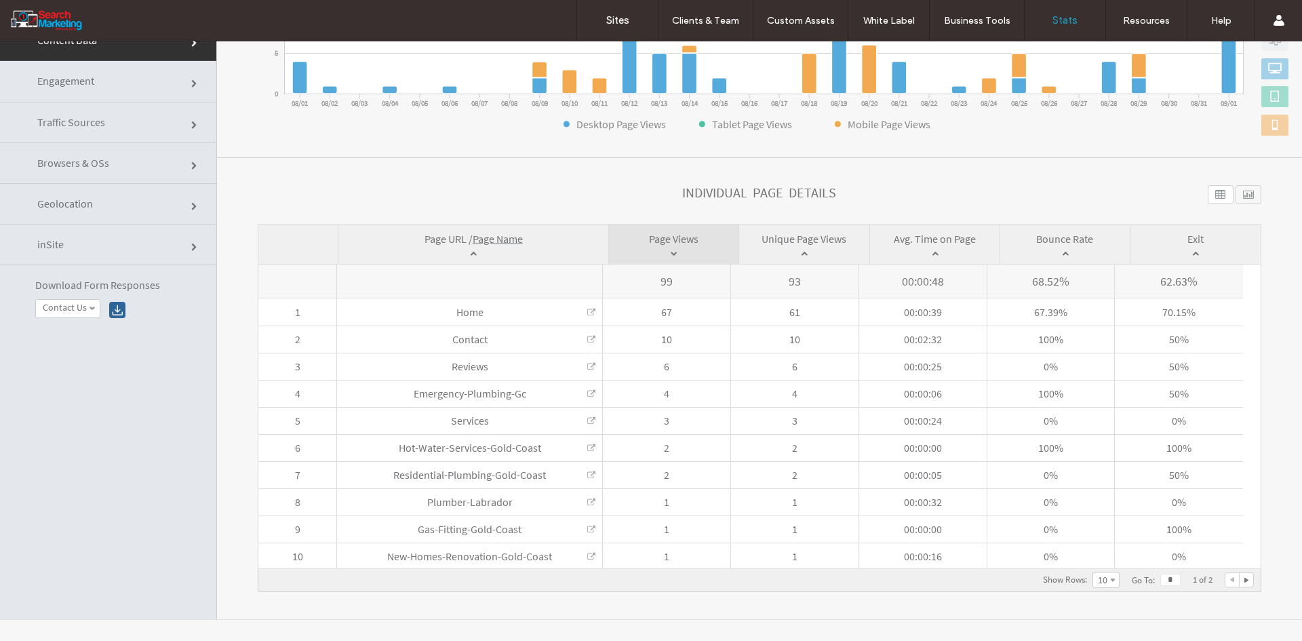
scroll to position [102, 0]
